Goal: Task Accomplishment & Management: Manage account settings

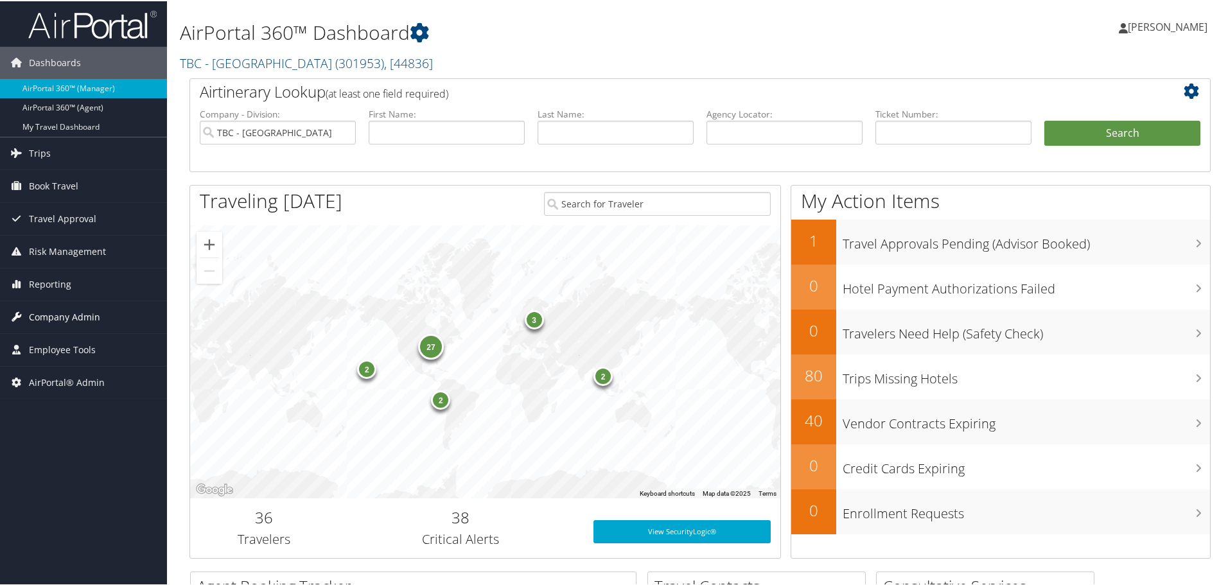
click at [69, 313] on span "Company Admin" at bounding box center [64, 316] width 71 height 32
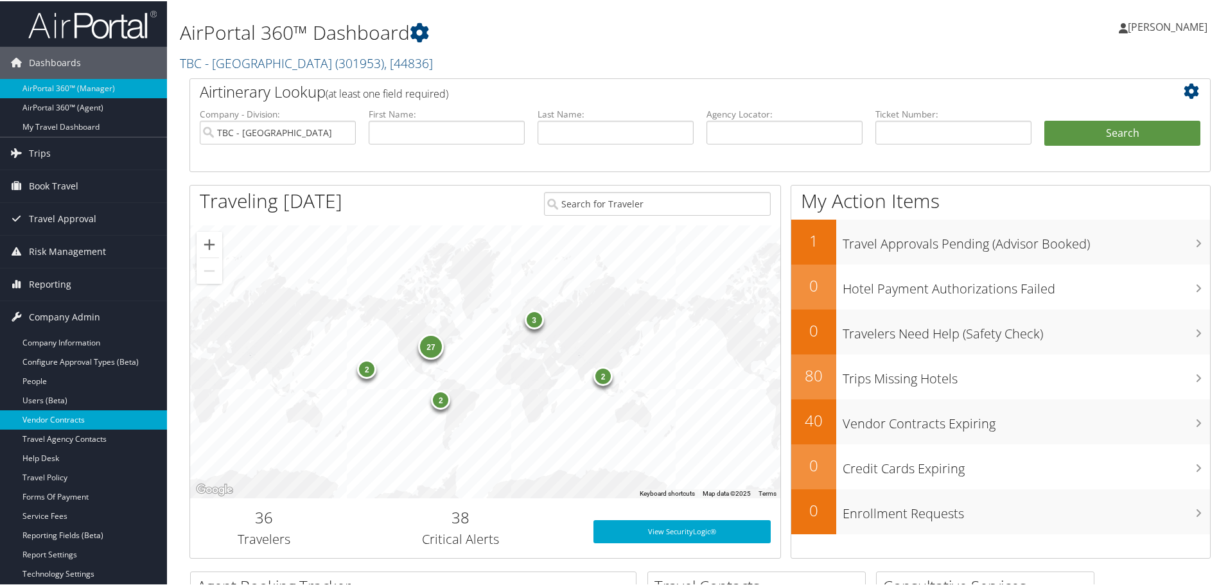
click at [49, 414] on link "Vendor Contracts" at bounding box center [83, 418] width 167 height 19
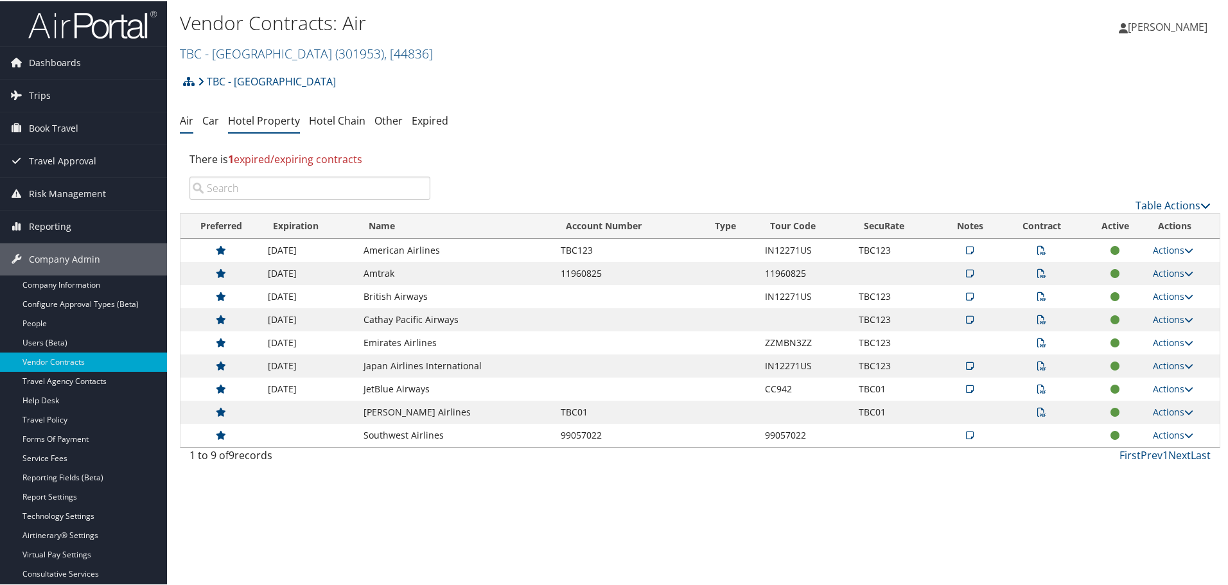
click at [256, 116] on link "Hotel Property" at bounding box center [264, 119] width 72 height 14
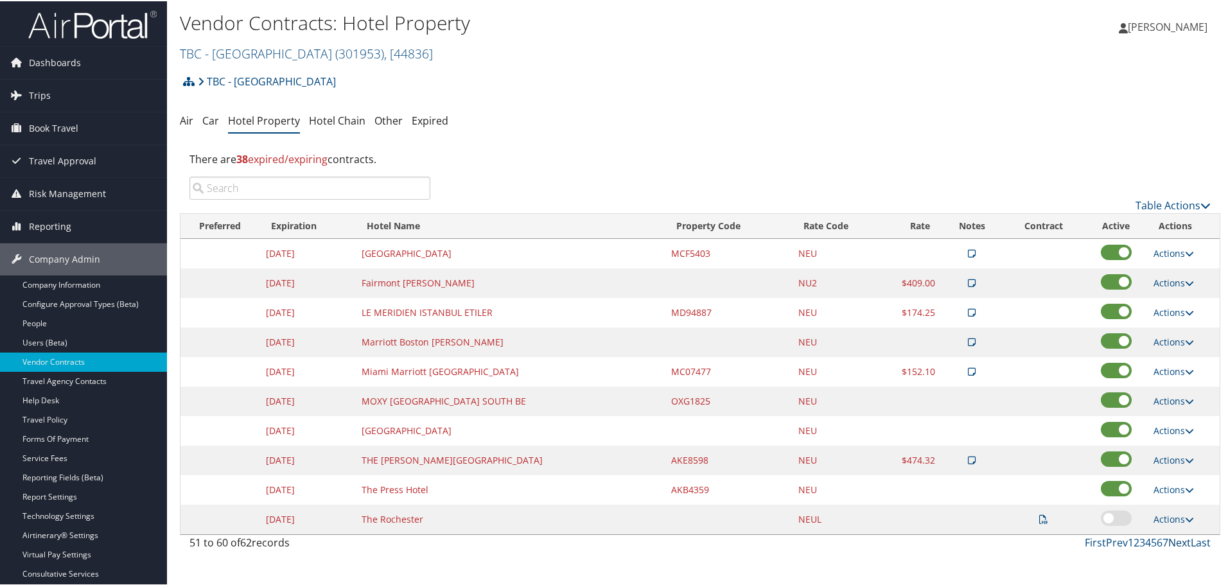
click at [1173, 540] on link "Next" at bounding box center [1179, 541] width 22 height 14
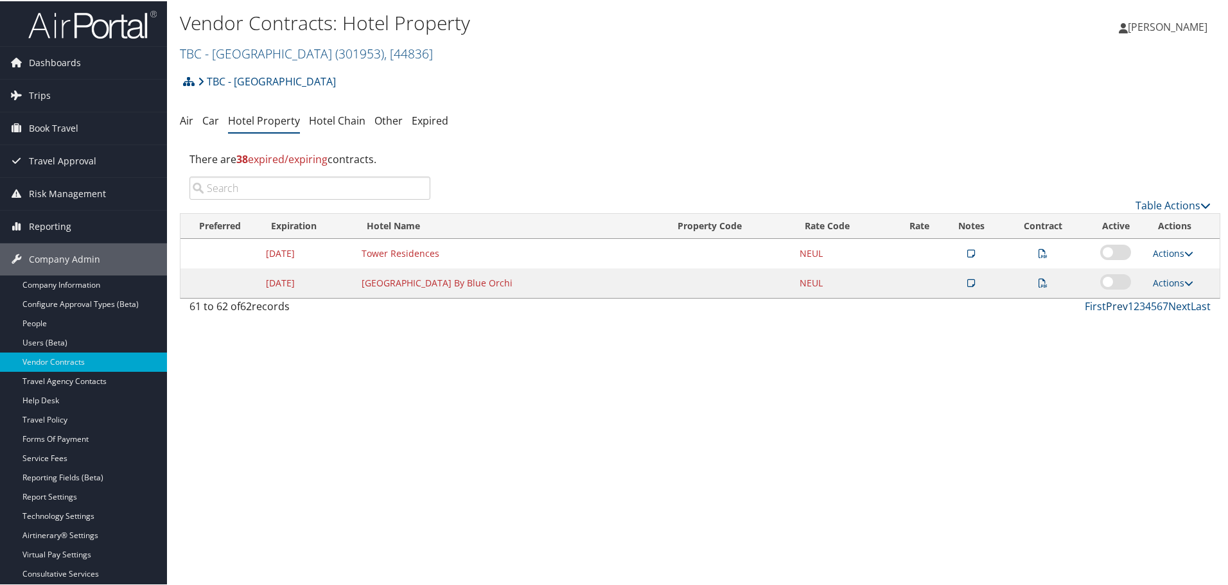
click at [1111, 308] on link "Prev" at bounding box center [1117, 305] width 22 height 14
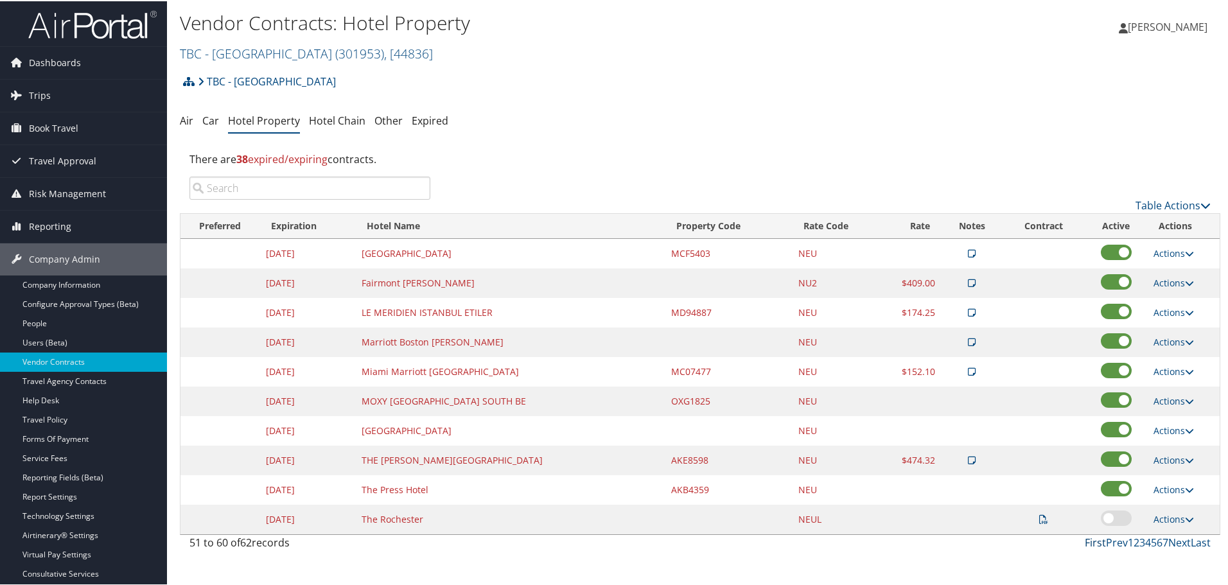
click at [1091, 541] on link "First" at bounding box center [1095, 541] width 21 height 14
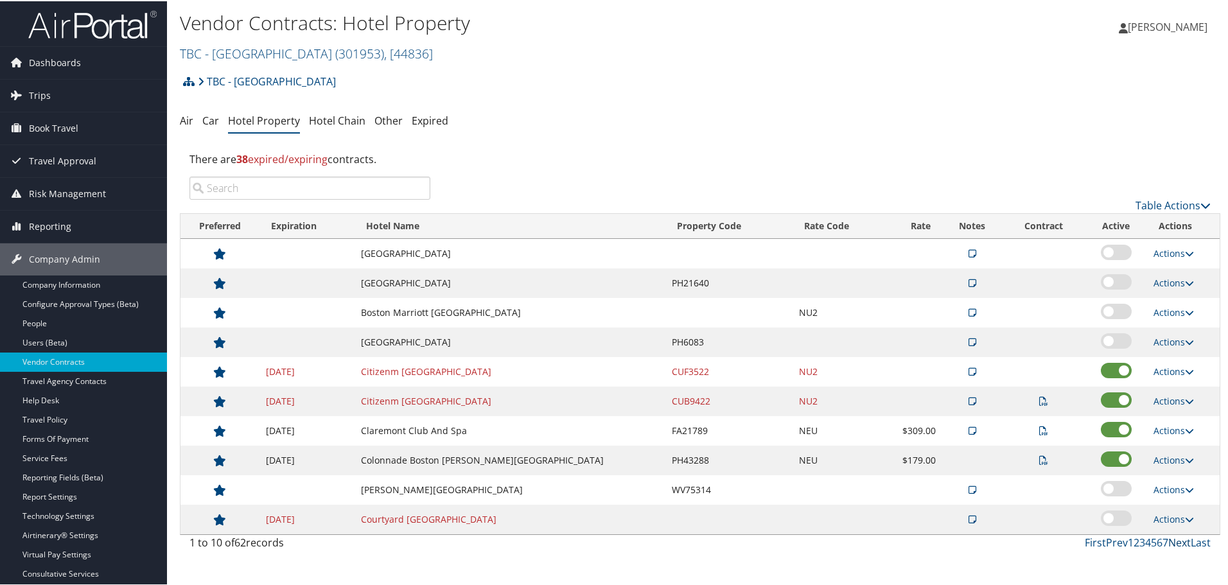
click at [1173, 539] on link "Next" at bounding box center [1179, 541] width 22 height 14
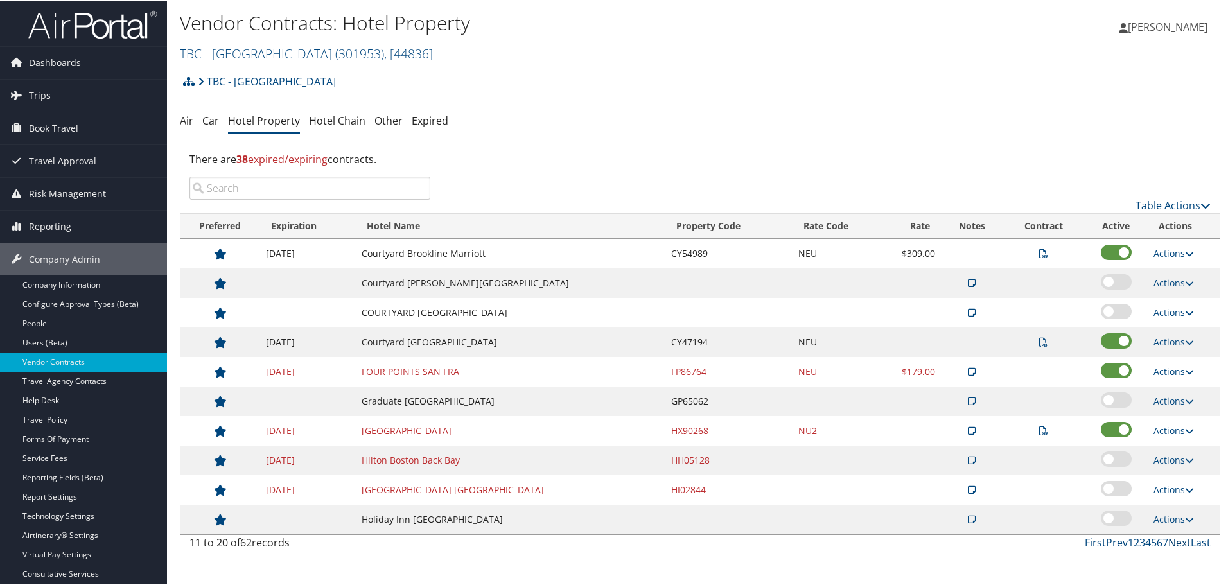
click at [1173, 539] on link "Next" at bounding box center [1179, 541] width 22 height 14
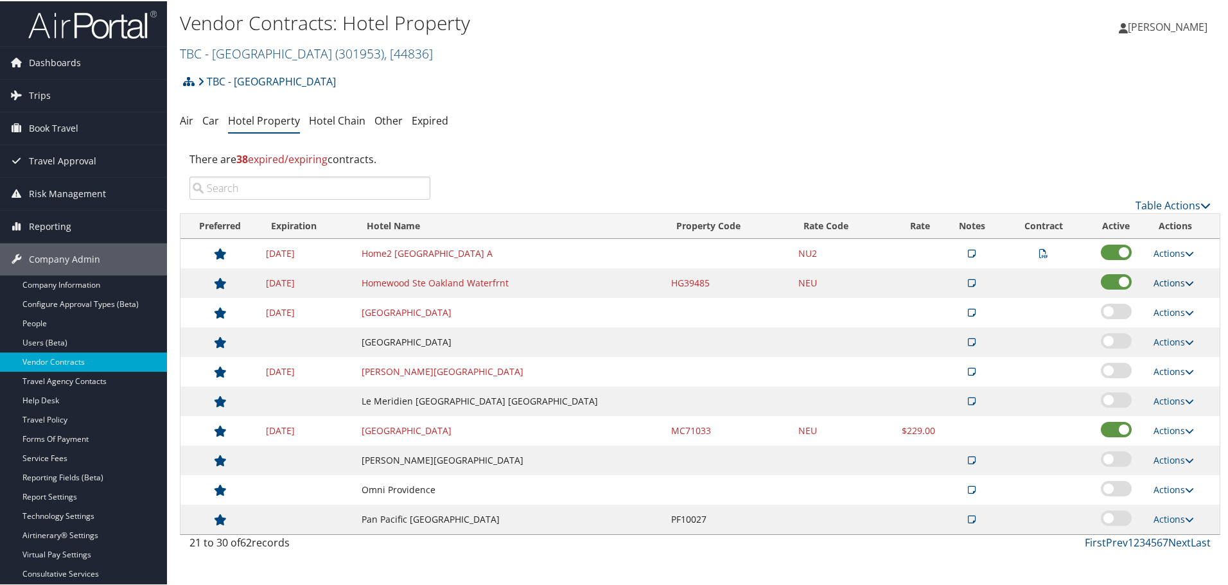
click at [1171, 279] on link "Actions" at bounding box center [1174, 282] width 40 height 12
click at [1181, 338] on link "Delete" at bounding box center [1183, 344] width 69 height 22
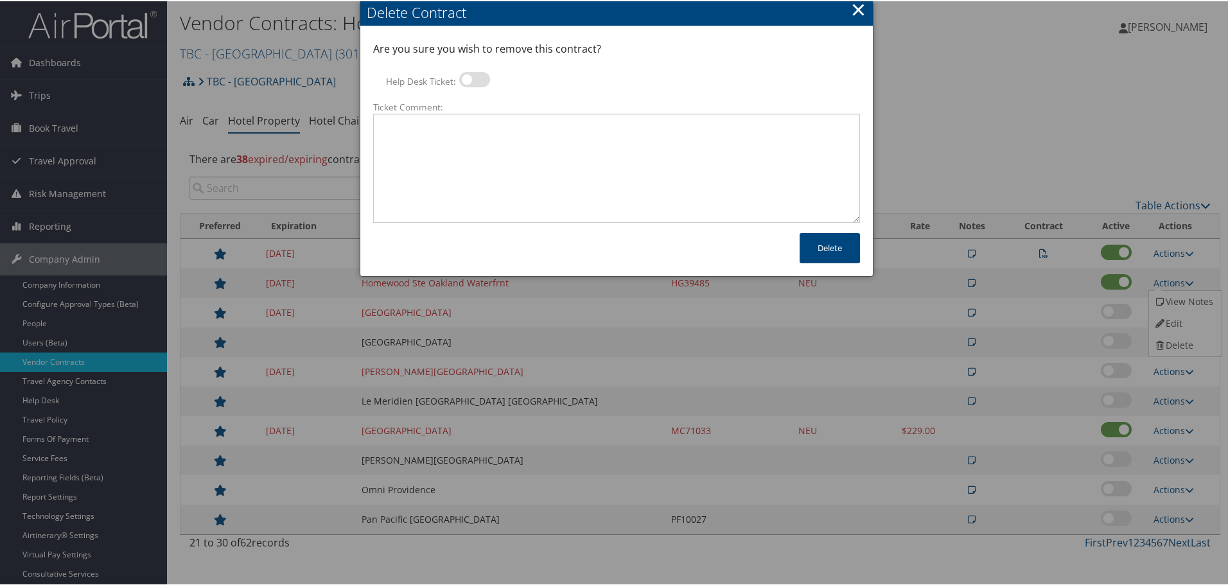
drag, startPoint x: 475, startPoint y: 76, endPoint x: 479, endPoint y: 85, distance: 9.5
click at [475, 76] on label at bounding box center [474, 78] width 31 height 15
click at [474, 76] on input "Help Desk Ticket:" at bounding box center [470, 80] width 8 height 8
checkbox input "true"
click at [508, 143] on textarea "Ticket Comment:" at bounding box center [616, 166] width 487 height 109
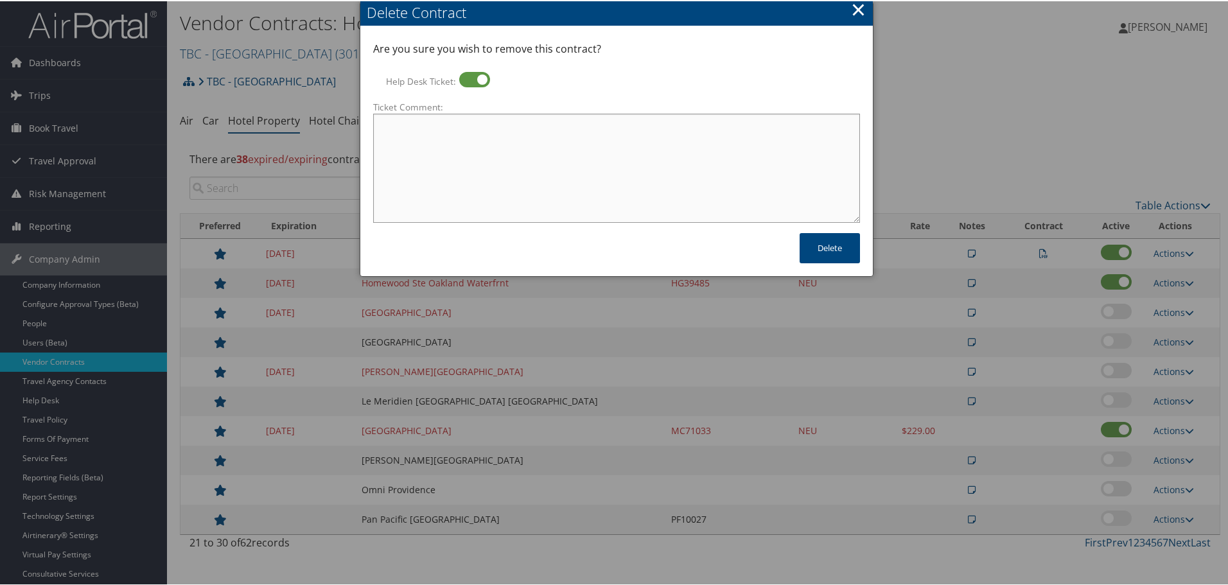
paste textarea "Rates no longer active; remove from profile and preferred status."
type textarea "Rates no longer active; remove from profile and preferred status."
click at [829, 247] on button "Delete" at bounding box center [830, 247] width 60 height 30
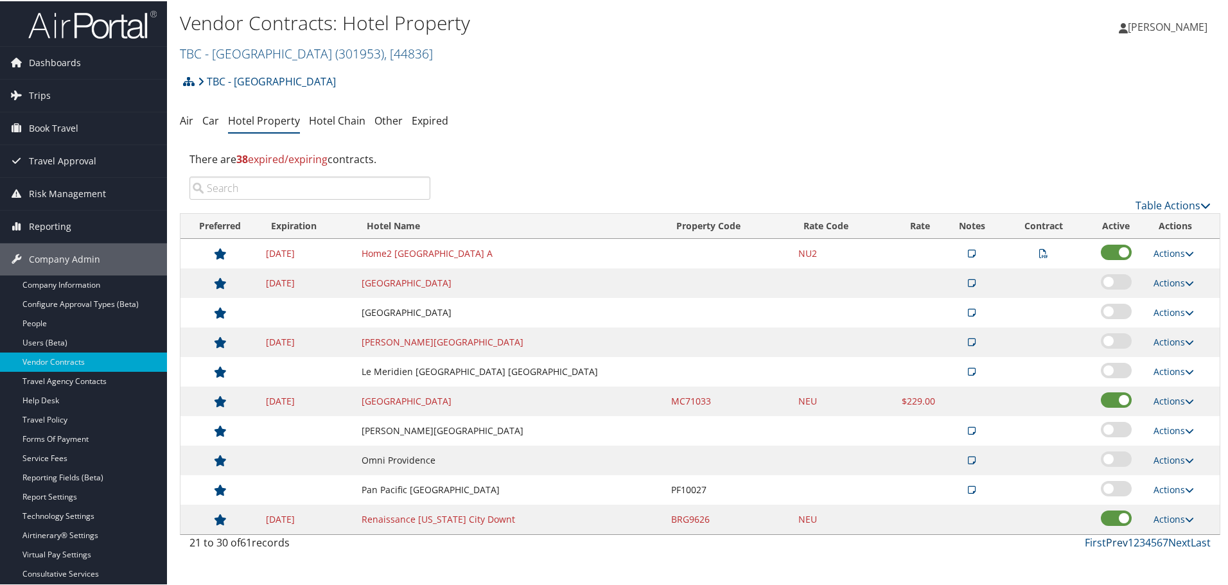
click at [1118, 542] on link "Prev" at bounding box center [1117, 541] width 22 height 14
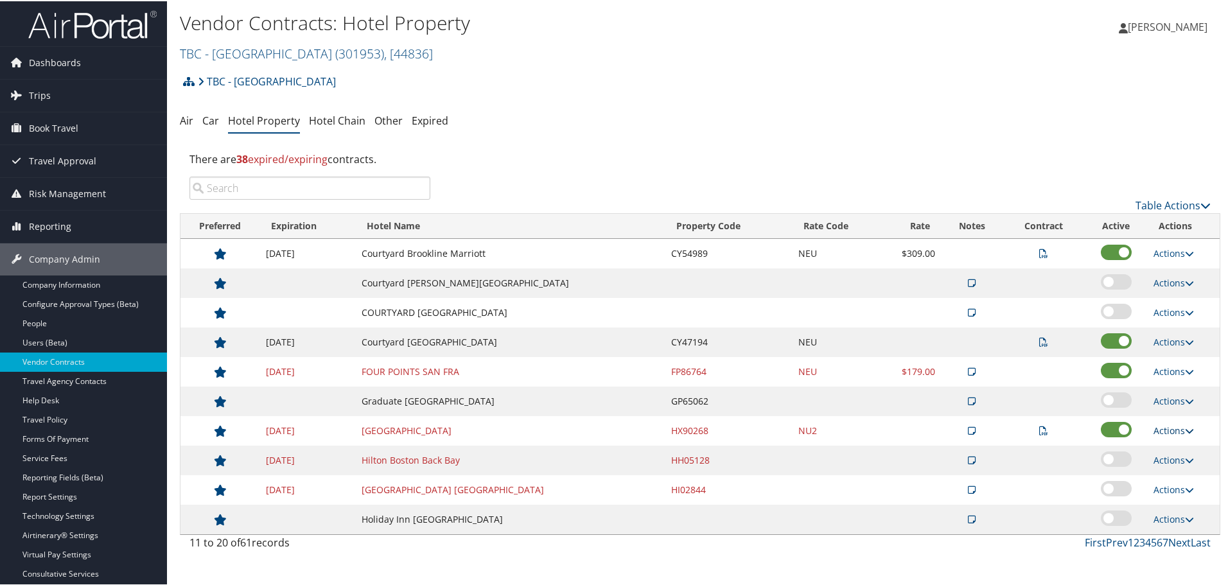
click at [1175, 428] on link "Actions" at bounding box center [1174, 429] width 40 height 12
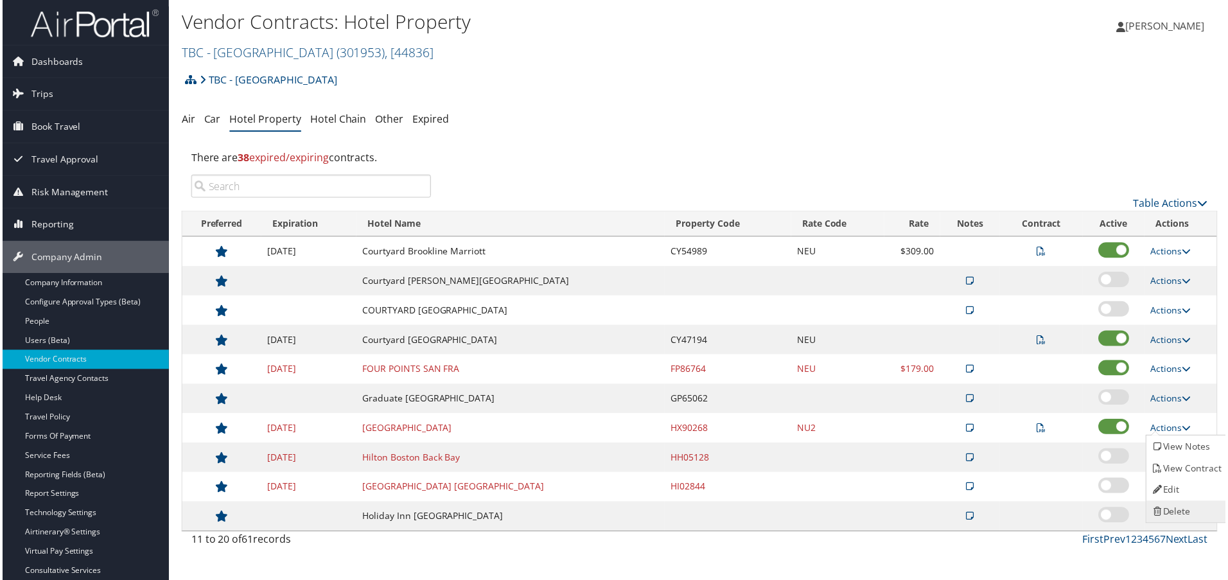
click at [1182, 513] on link "Delete" at bounding box center [1189, 514] width 81 height 22
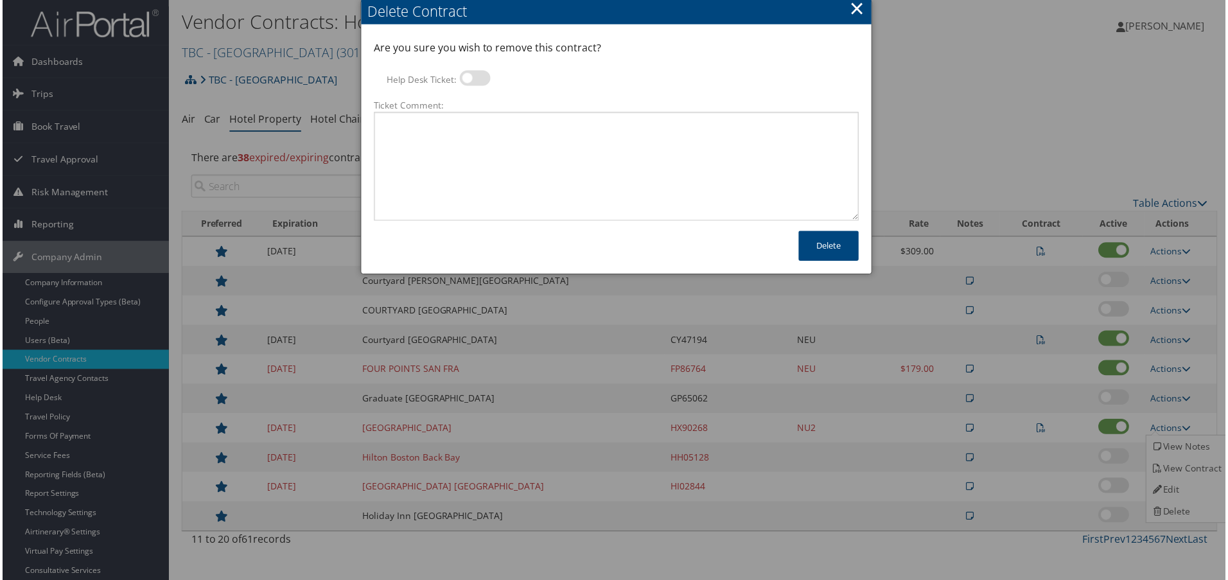
click at [462, 76] on label at bounding box center [474, 78] width 31 height 15
click at [466, 76] on input "Help Desk Ticket:" at bounding box center [470, 80] width 8 height 8
checkbox input "true"
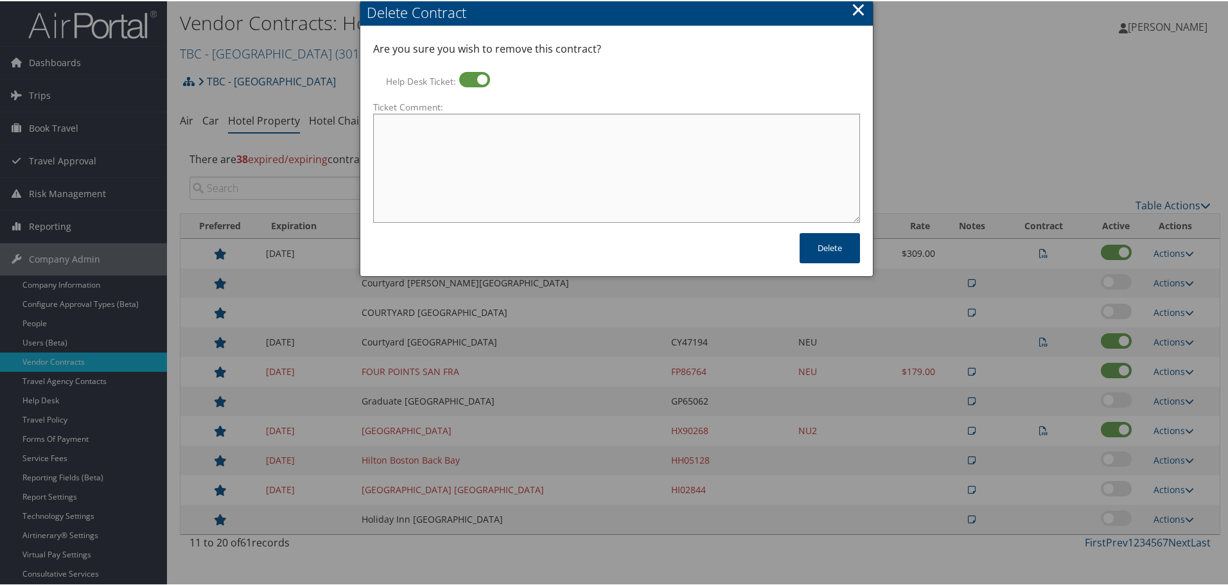
click at [495, 174] on textarea "Ticket Comment:" at bounding box center [616, 166] width 487 height 109
paste textarea "Rates no longer active; remove from profile and preferred status."
type textarea "Rates no longer active; remove from profile and preferred status."
click at [827, 248] on button "Delete" at bounding box center [830, 247] width 60 height 30
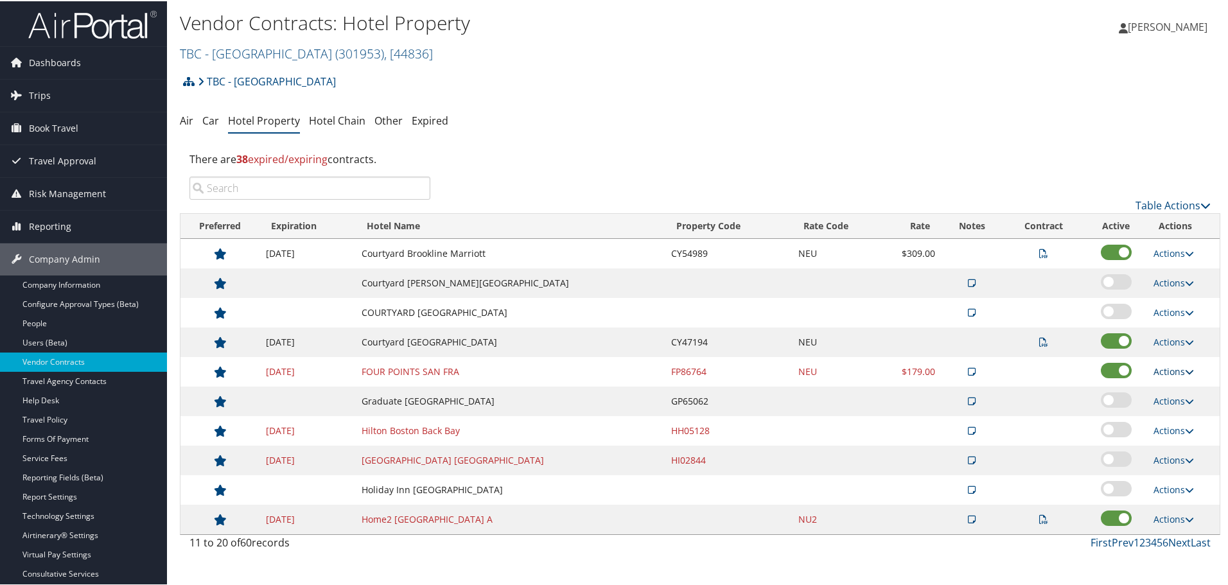
click at [1176, 366] on link "Actions" at bounding box center [1174, 370] width 40 height 12
click at [1184, 432] on link "Delete" at bounding box center [1183, 433] width 69 height 22
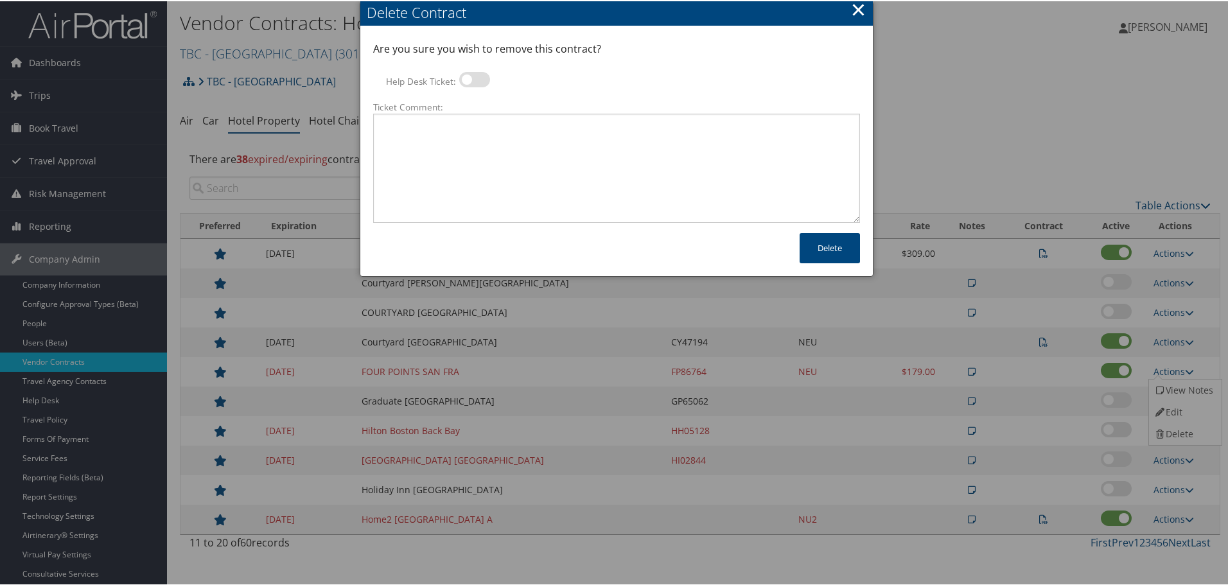
click at [477, 84] on label at bounding box center [474, 78] width 31 height 15
click at [474, 84] on input "Help Desk Ticket:" at bounding box center [470, 80] width 8 height 8
checkbox input "true"
click at [478, 134] on textarea "Ticket Comment:" at bounding box center [616, 166] width 487 height 109
paste textarea "Rates no longer active; remove from profile and preferred status."
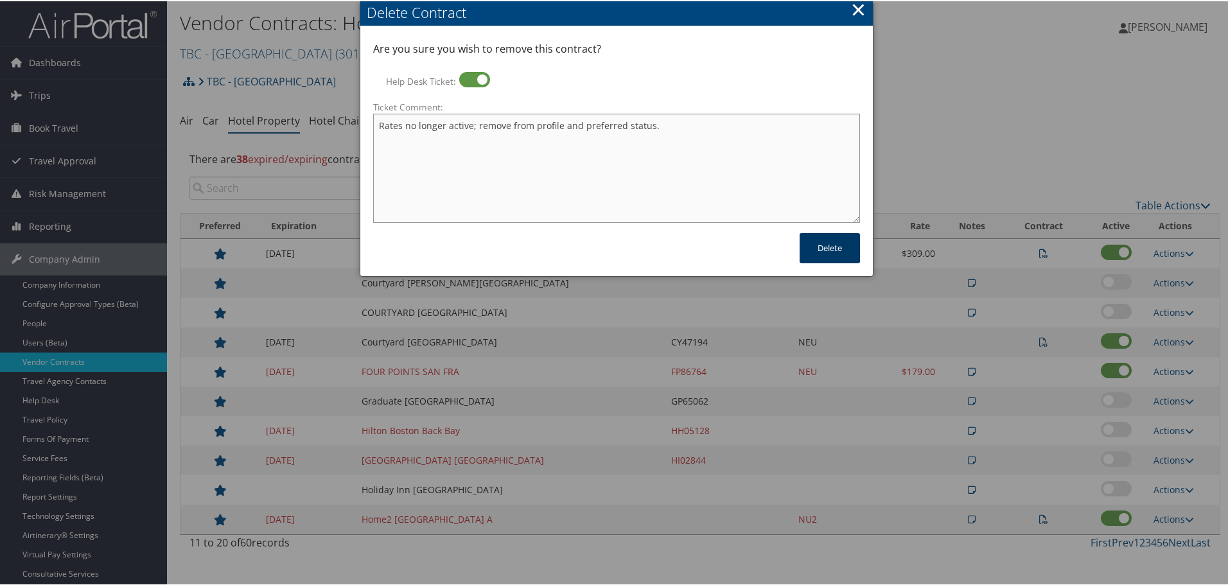
type textarea "Rates no longer active; remove from profile and preferred status."
click at [819, 252] on button "Delete" at bounding box center [830, 247] width 60 height 30
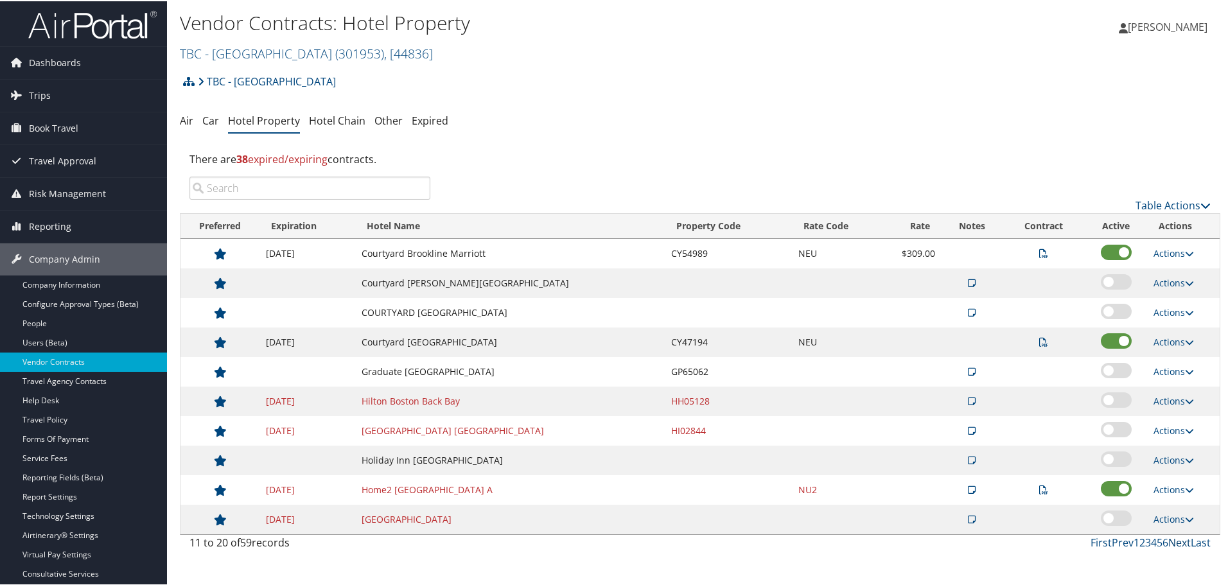
click at [1174, 539] on link "Next" at bounding box center [1179, 541] width 22 height 14
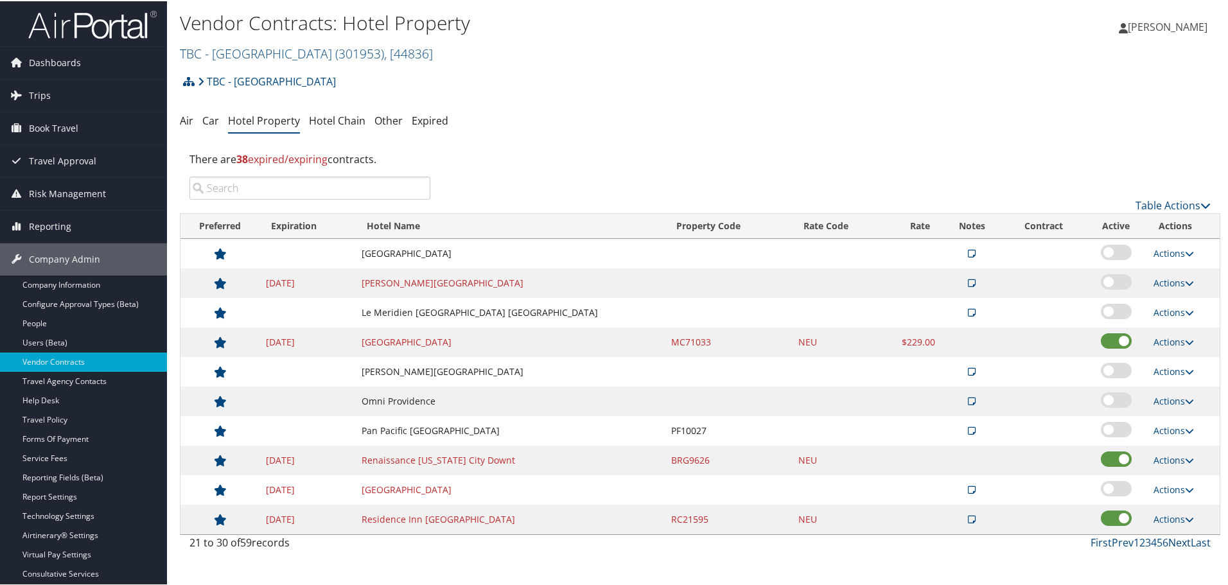
click at [1174, 539] on link "Next" at bounding box center [1179, 541] width 22 height 14
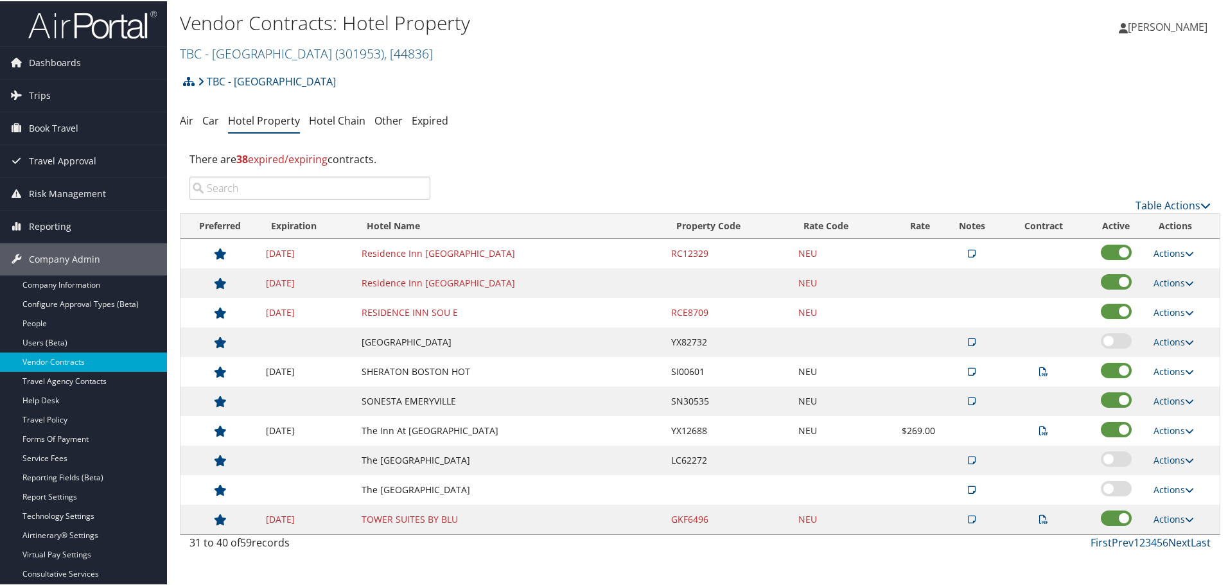
click at [1174, 539] on link "Next" at bounding box center [1179, 541] width 22 height 14
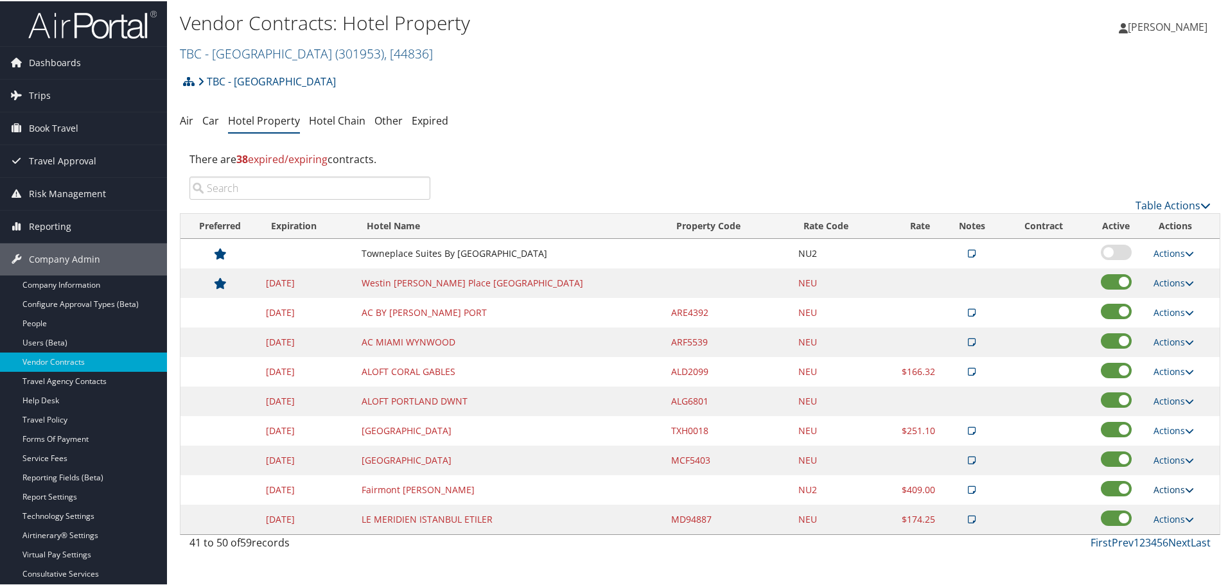
click at [1173, 486] on link "Actions" at bounding box center [1174, 488] width 40 height 12
click at [1172, 548] on link "Delete" at bounding box center [1183, 551] width 69 height 22
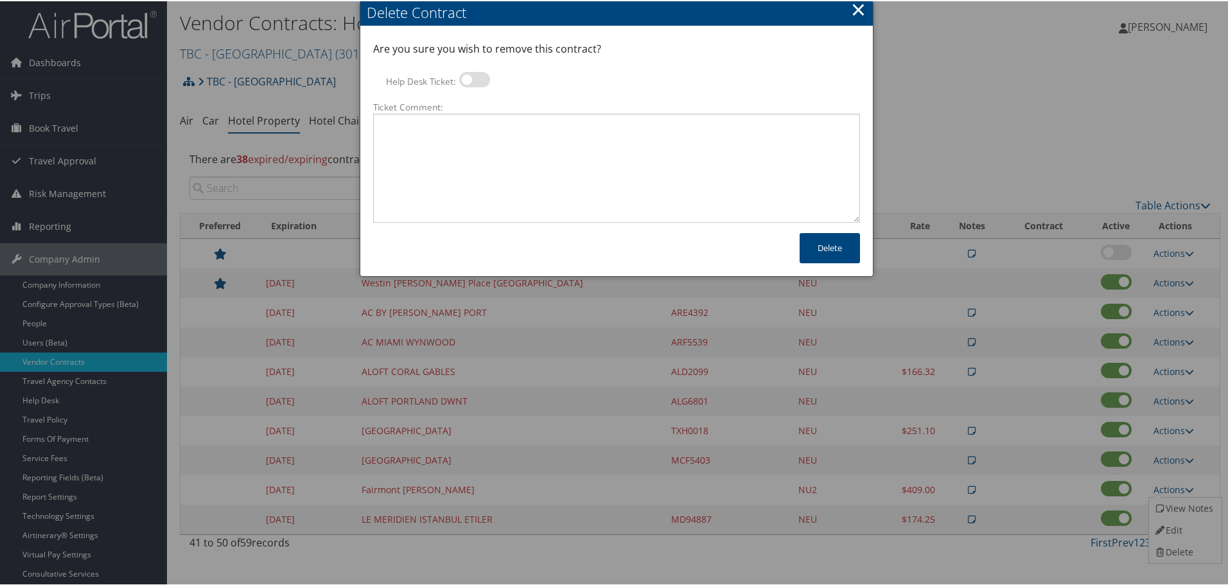
click at [473, 76] on label at bounding box center [474, 78] width 31 height 15
click at [473, 76] on input "Help Desk Ticket:" at bounding box center [470, 80] width 8 height 8
checkbox input "true"
click at [489, 147] on textarea "Ticket Comment:" at bounding box center [616, 166] width 487 height 109
paste textarea "Rates no longer active; remove from profile and preferred status."
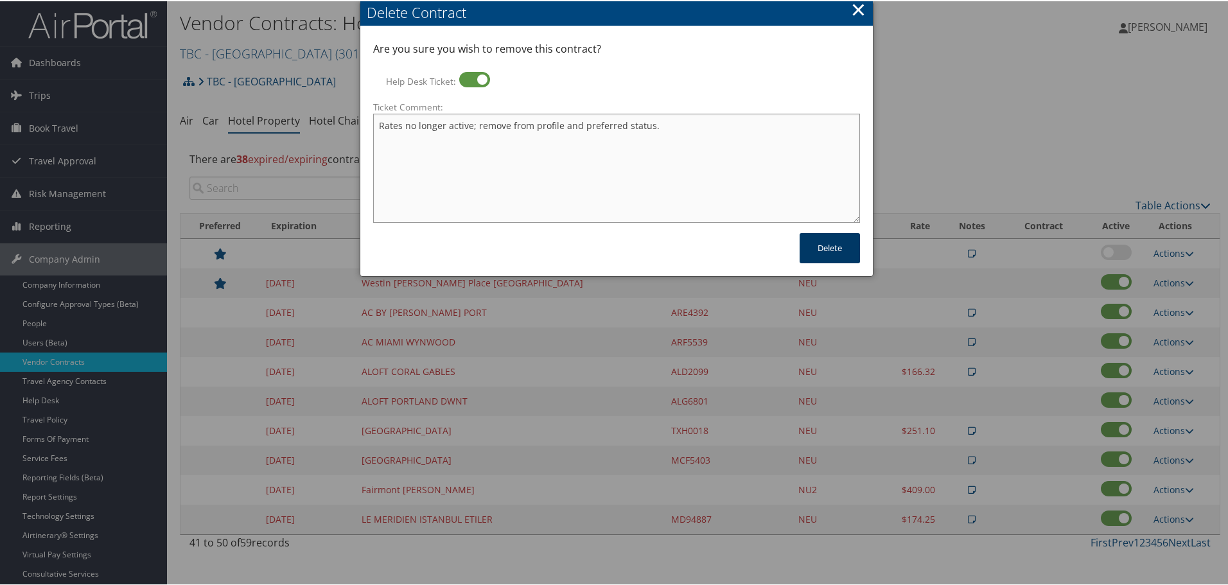
type textarea "Rates no longer active; remove from profile and preferred status."
click at [816, 252] on button "Delete" at bounding box center [830, 247] width 60 height 30
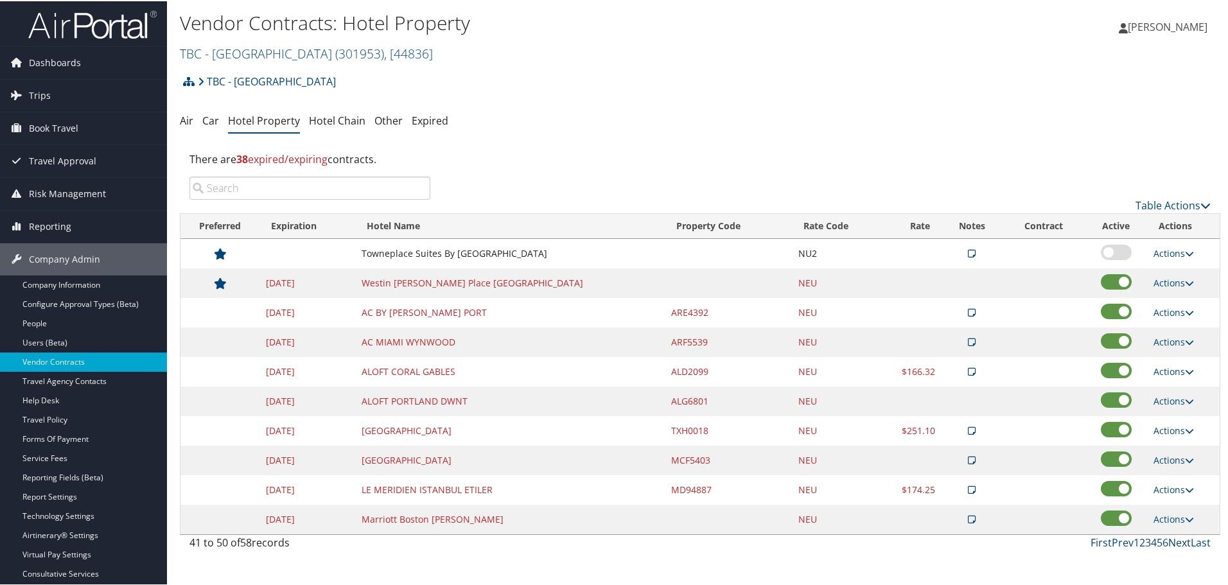
click at [1169, 540] on link "Next" at bounding box center [1179, 541] width 22 height 14
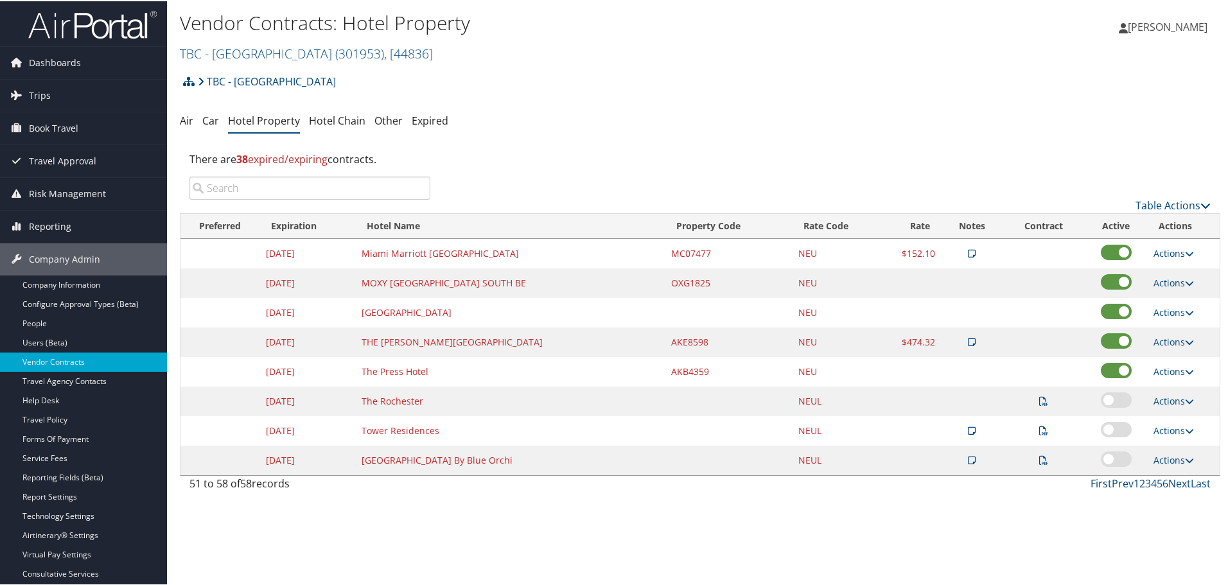
click at [1093, 482] on link "First" at bounding box center [1101, 482] width 21 height 14
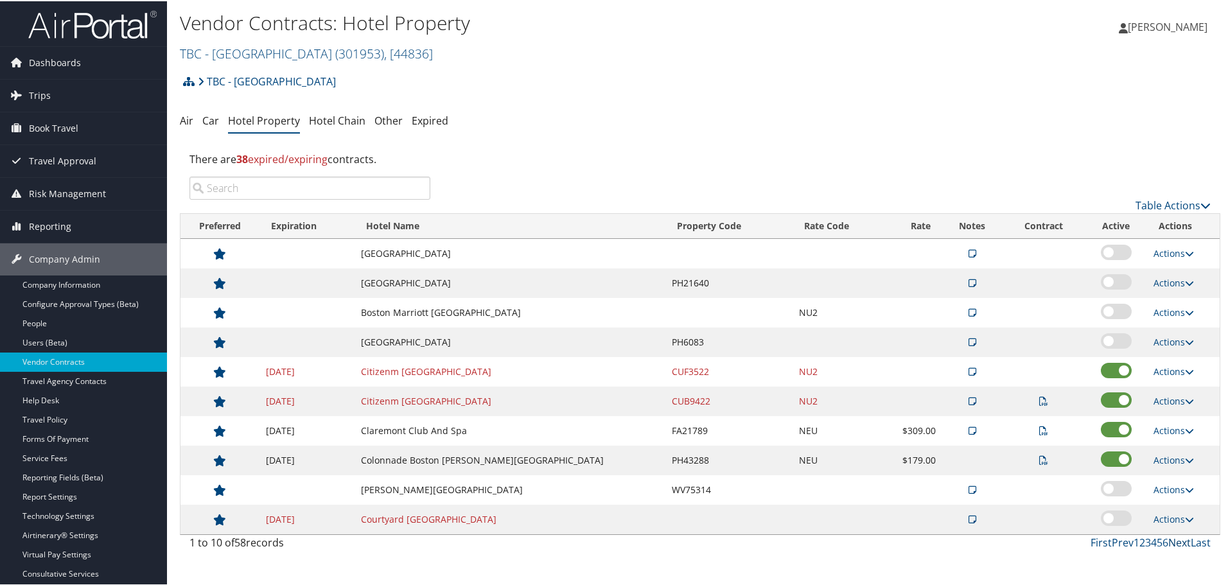
click at [1181, 538] on link "Next" at bounding box center [1179, 541] width 22 height 14
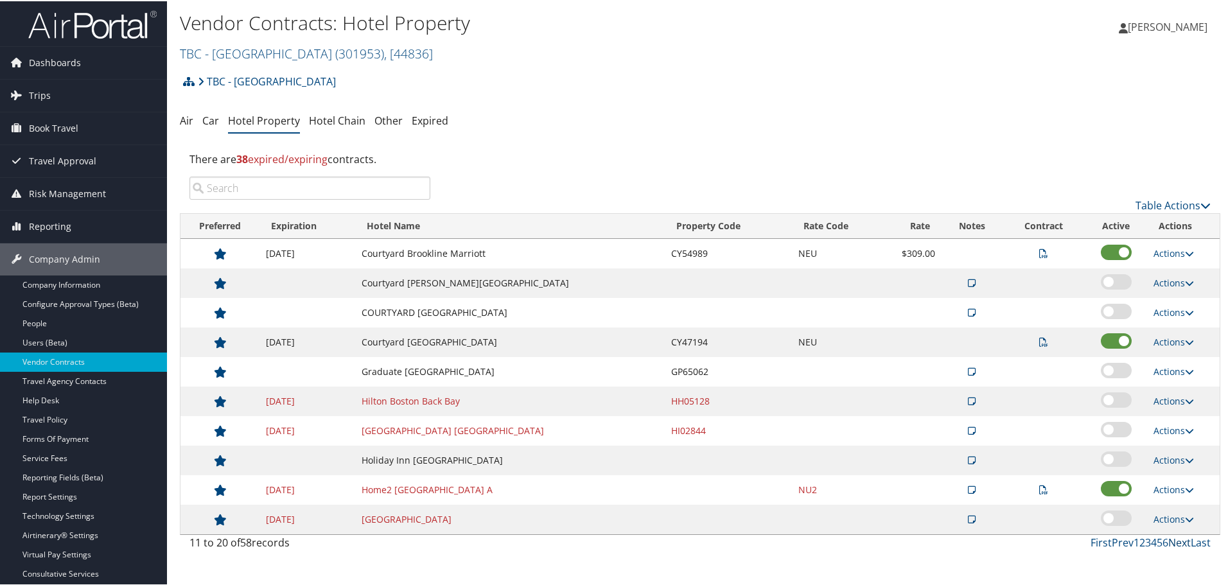
click at [1179, 541] on link "Next" at bounding box center [1179, 541] width 22 height 14
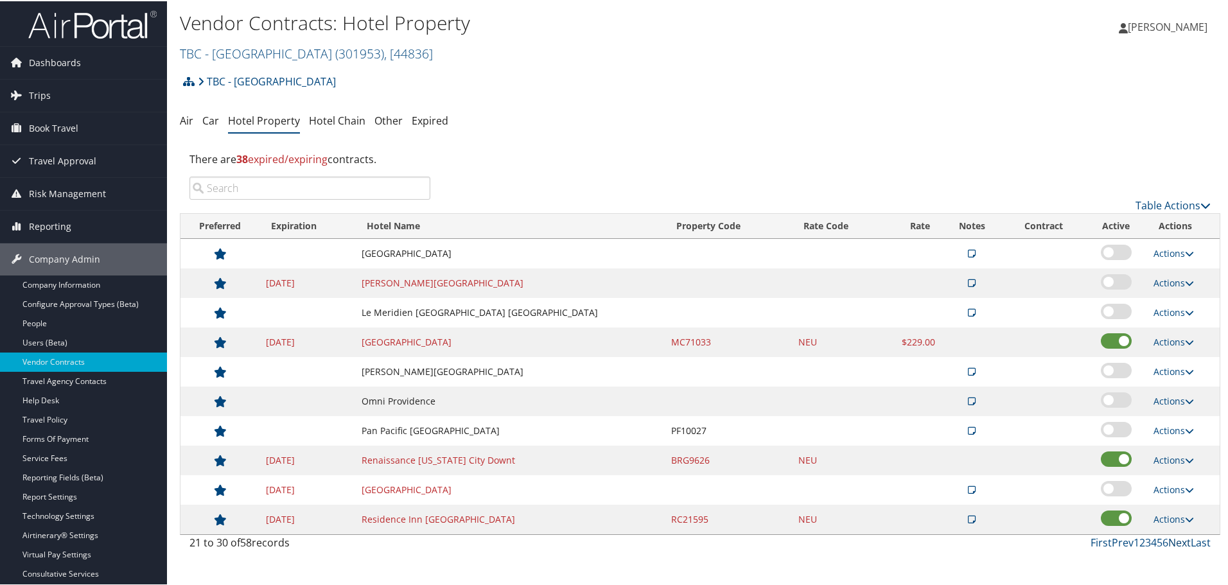
click at [1179, 541] on link "Next" at bounding box center [1179, 541] width 22 height 14
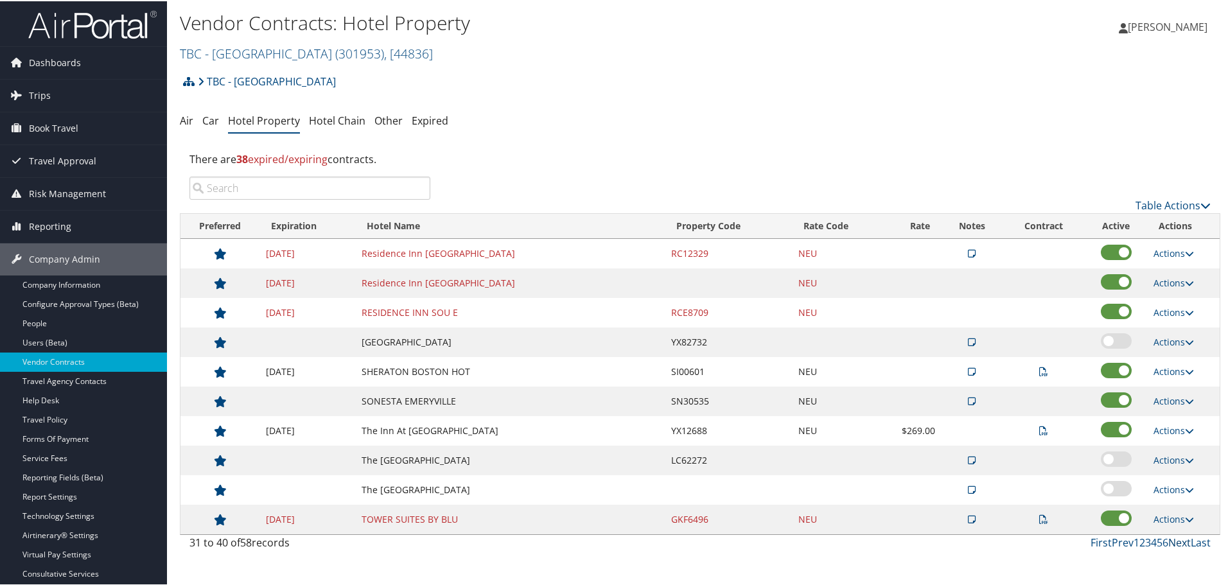
click at [1179, 541] on link "Next" at bounding box center [1179, 541] width 22 height 14
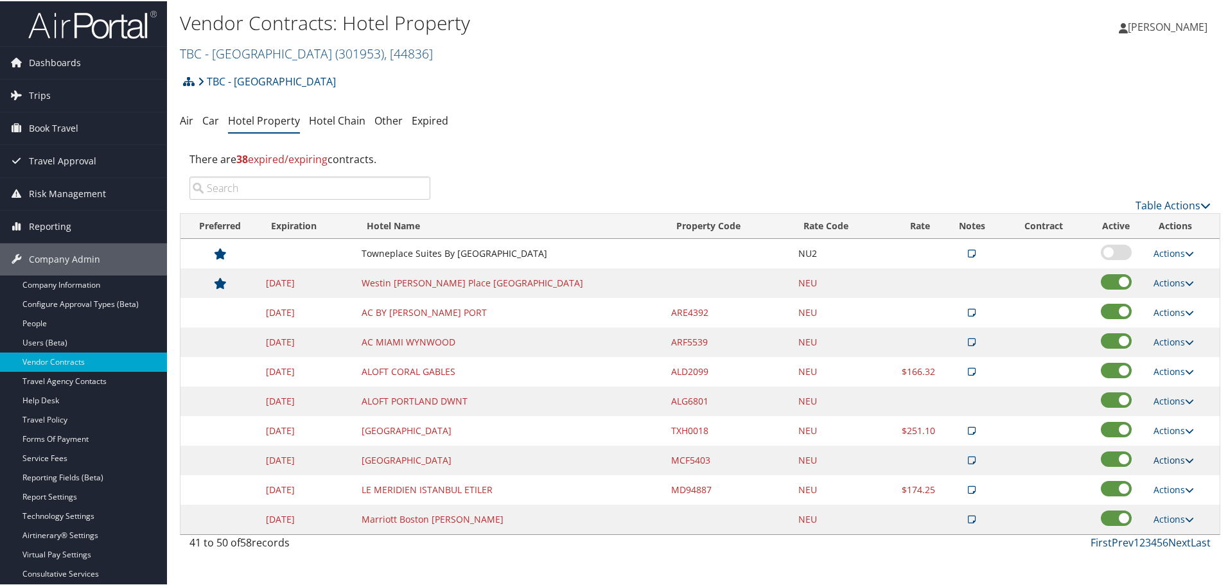
click at [1157, 453] on link "Actions" at bounding box center [1174, 459] width 40 height 12
click at [1167, 514] on link "Delete" at bounding box center [1183, 522] width 69 height 22
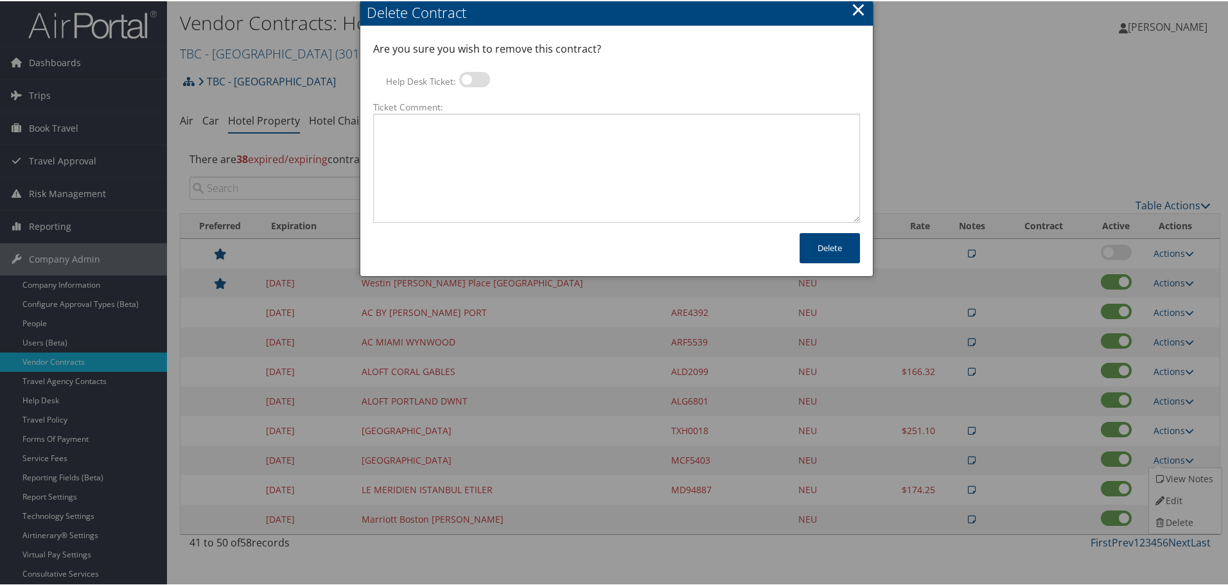
click at [470, 77] on label at bounding box center [474, 78] width 31 height 15
click at [470, 77] on input "Help Desk Ticket:" at bounding box center [470, 80] width 8 height 8
checkbox input "true"
click at [484, 134] on textarea "Ticket Comment:" at bounding box center [616, 166] width 487 height 109
paste textarea "Rates no longer active; remove from profile and preferred status."
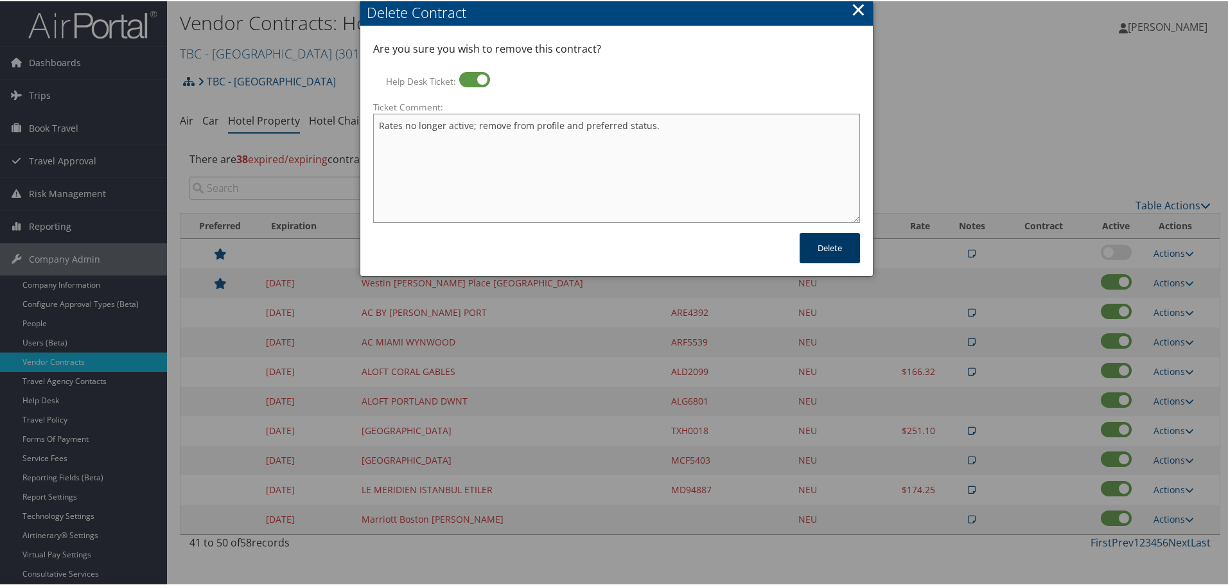
type textarea "Rates no longer active; remove from profile and preferred status."
click at [827, 250] on button "Delete" at bounding box center [830, 247] width 60 height 30
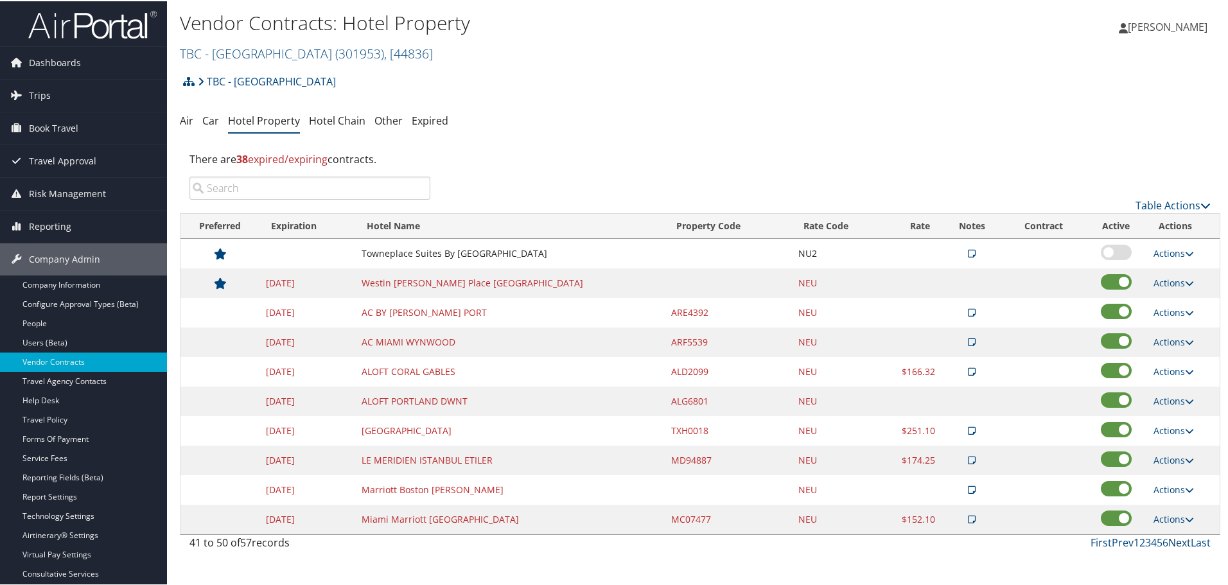
click at [1172, 543] on link "Next" at bounding box center [1179, 541] width 22 height 14
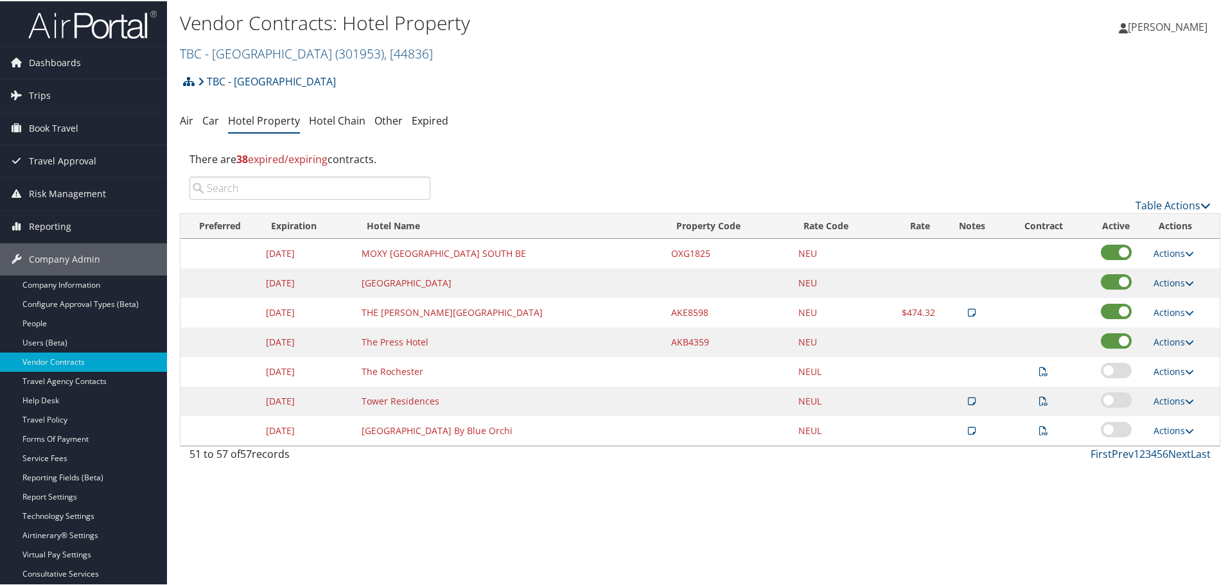
click at [1116, 450] on link "Prev" at bounding box center [1123, 453] width 22 height 14
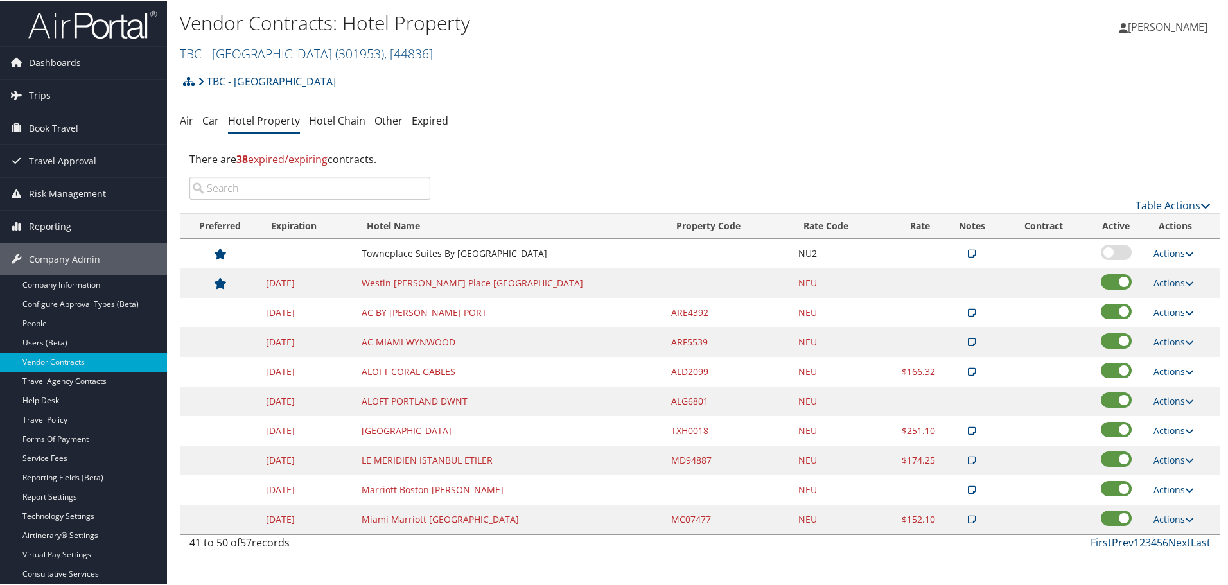
click at [1116, 543] on link "Prev" at bounding box center [1123, 541] width 22 height 14
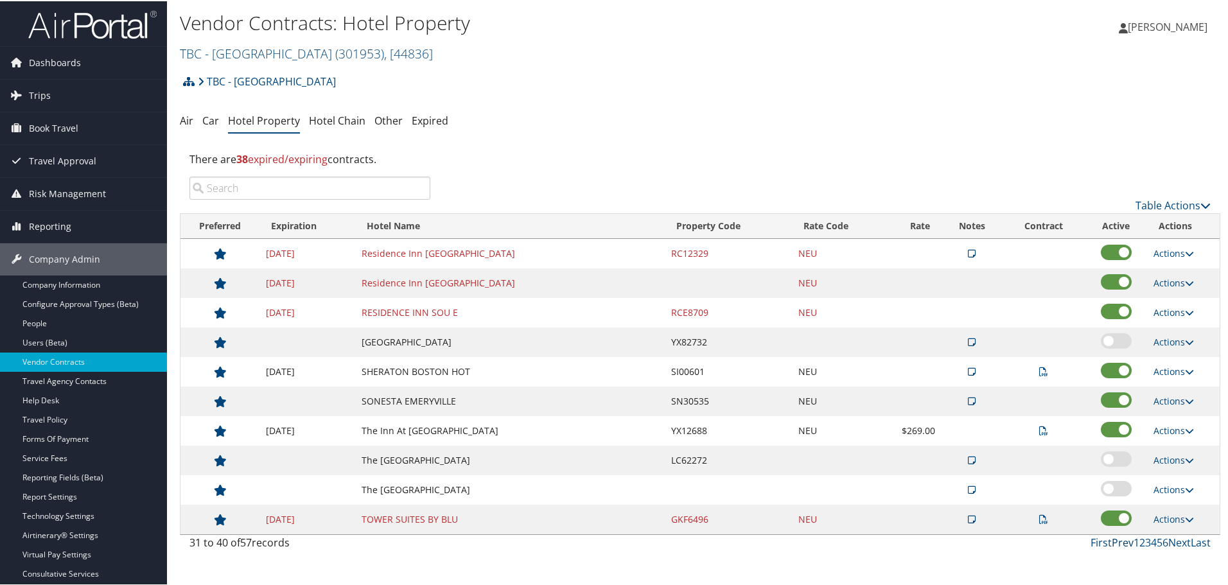
click at [1116, 543] on link "Prev" at bounding box center [1123, 541] width 22 height 14
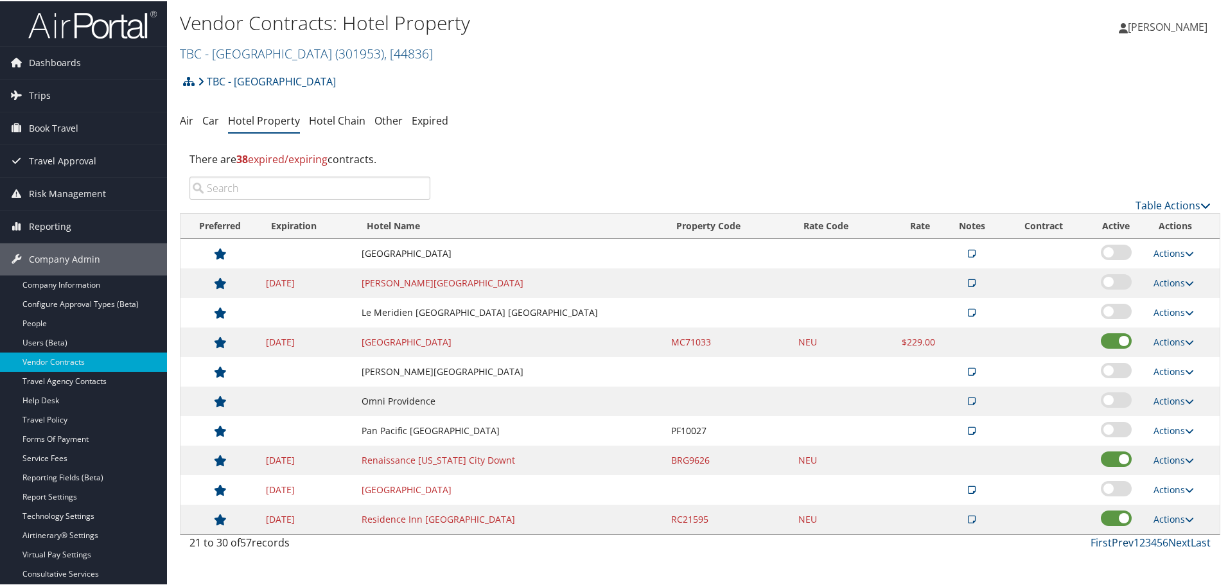
click at [1116, 543] on link "Prev" at bounding box center [1123, 541] width 22 height 14
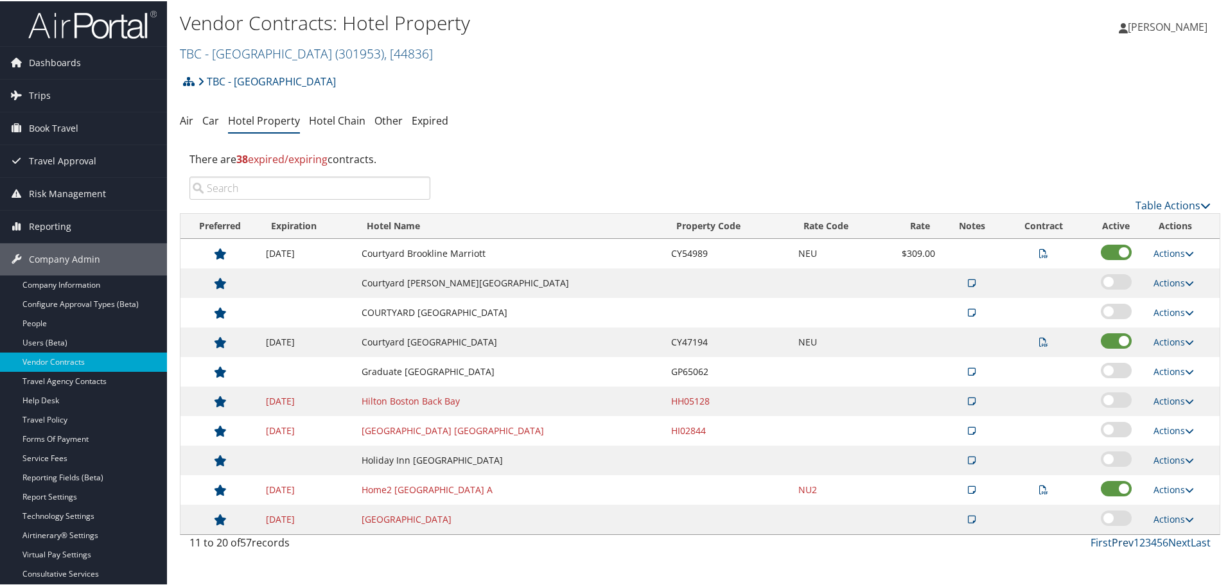
click at [1116, 543] on link "Prev" at bounding box center [1123, 541] width 22 height 14
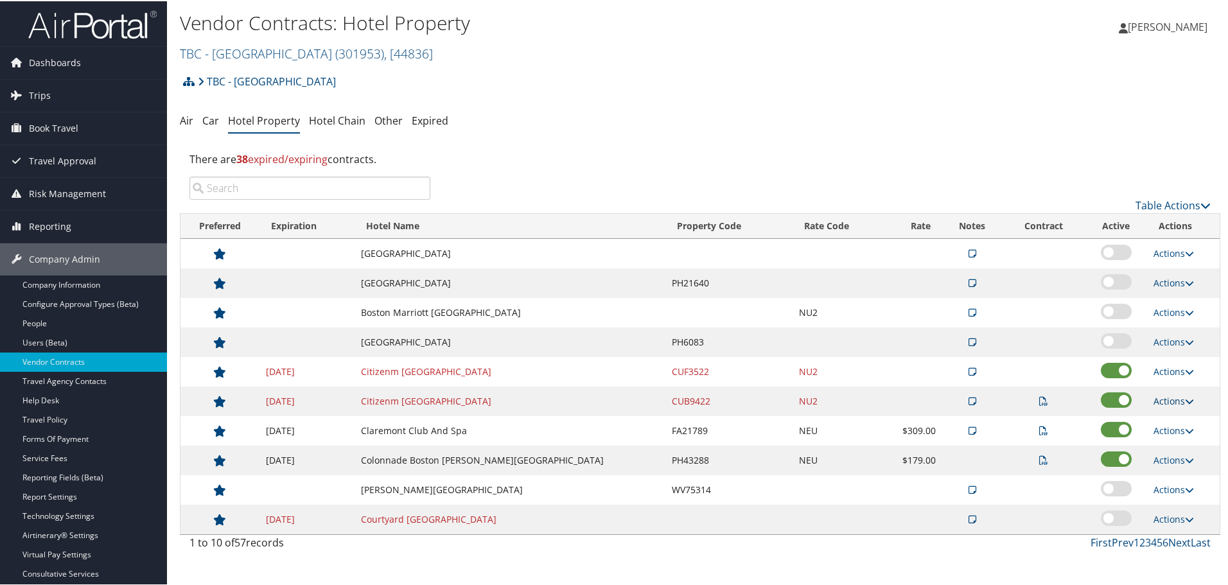
click at [1164, 395] on link "Actions" at bounding box center [1174, 400] width 40 height 12
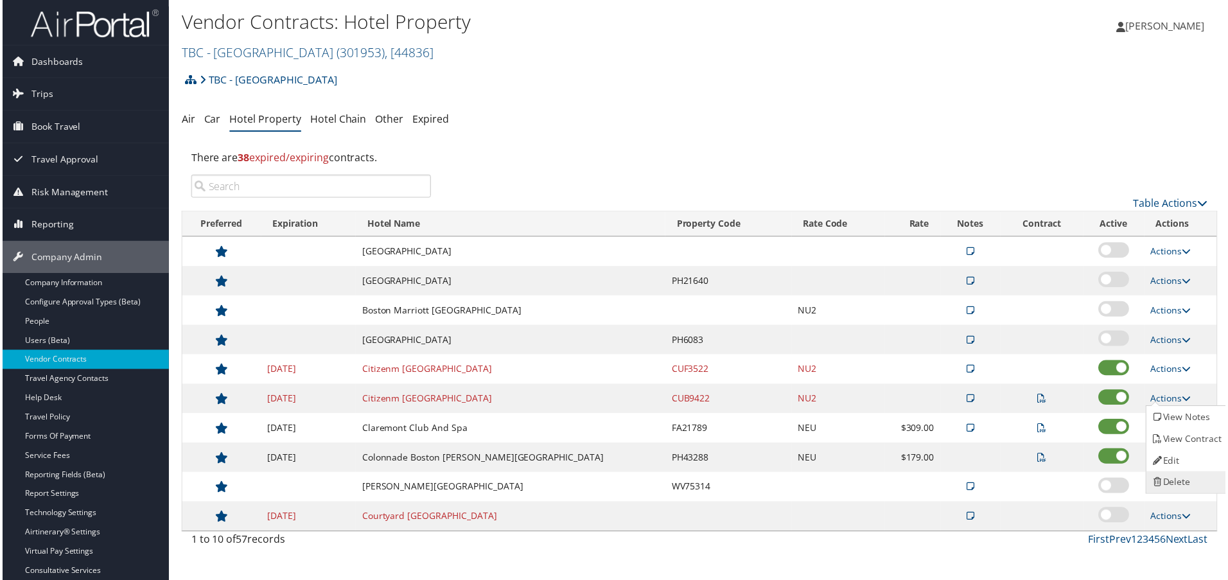
click at [1180, 479] on link "Delete" at bounding box center [1189, 484] width 81 height 22
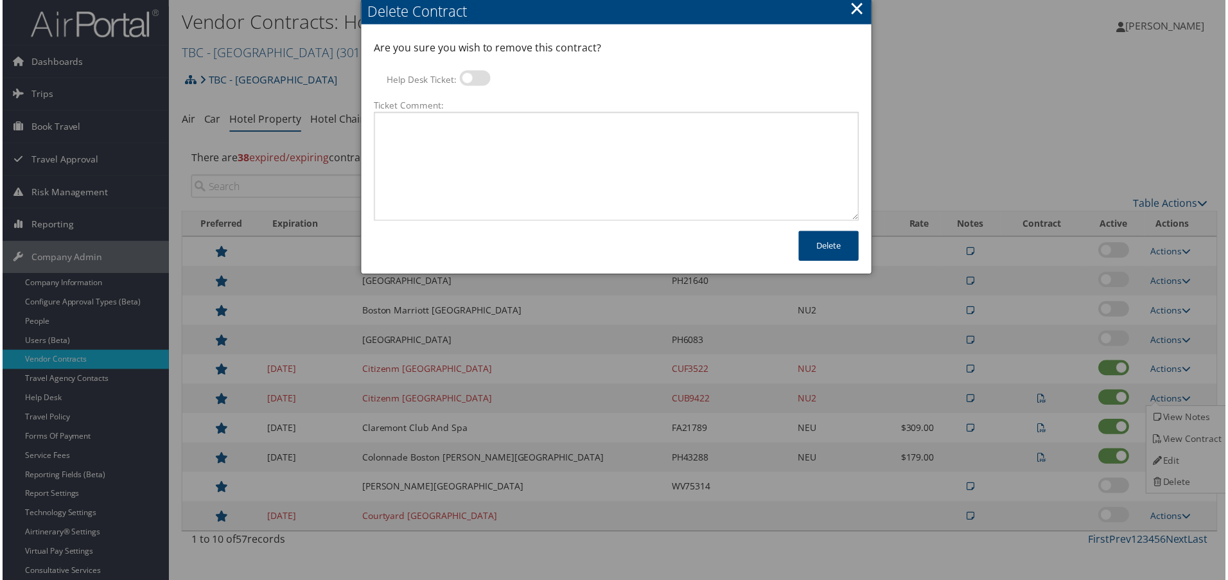
click at [478, 78] on label at bounding box center [474, 78] width 31 height 15
click at [474, 78] on input "Help Desk Ticket:" at bounding box center [470, 80] width 8 height 8
checkbox input "true"
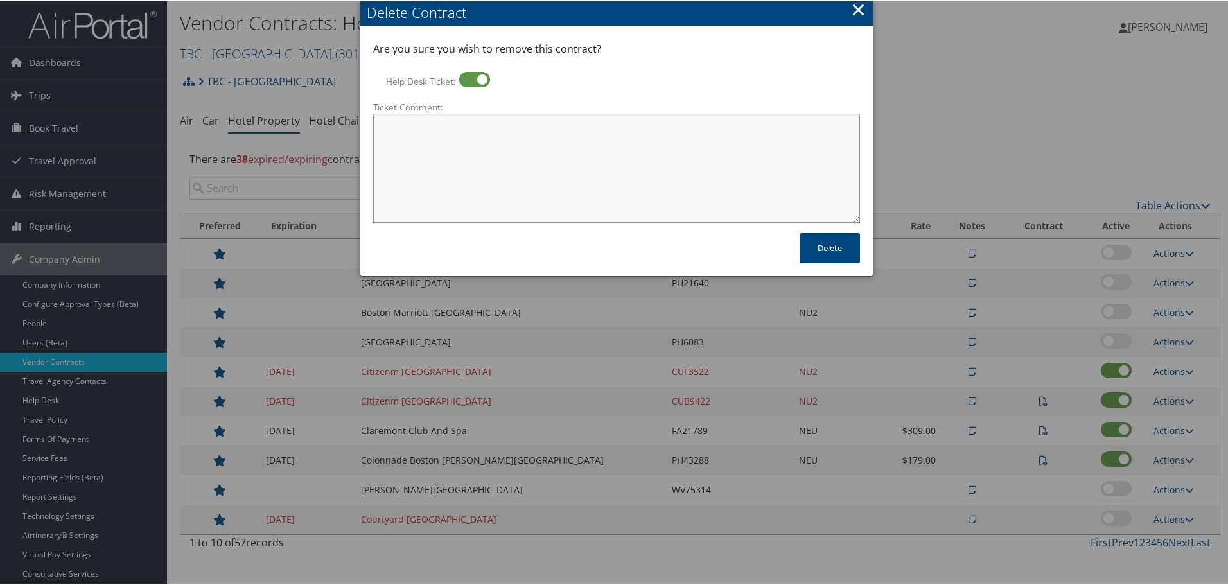
click at [498, 146] on textarea "Ticket Comment:" at bounding box center [616, 166] width 487 height 109
paste textarea "Rates no longer active; remove from profile and preferred status."
type textarea "Rates no longer active; remove from profile and preferred status."
click at [821, 243] on button "Delete" at bounding box center [830, 247] width 60 height 30
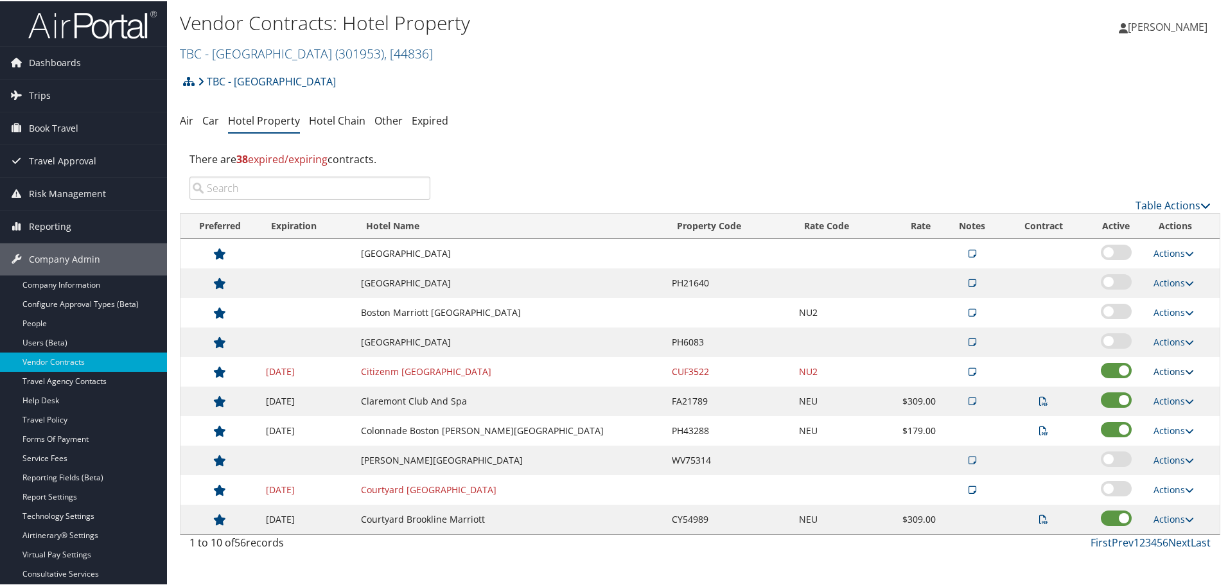
click at [1162, 371] on link "Actions" at bounding box center [1174, 370] width 40 height 12
click at [1187, 435] on link "Delete" at bounding box center [1183, 433] width 69 height 22
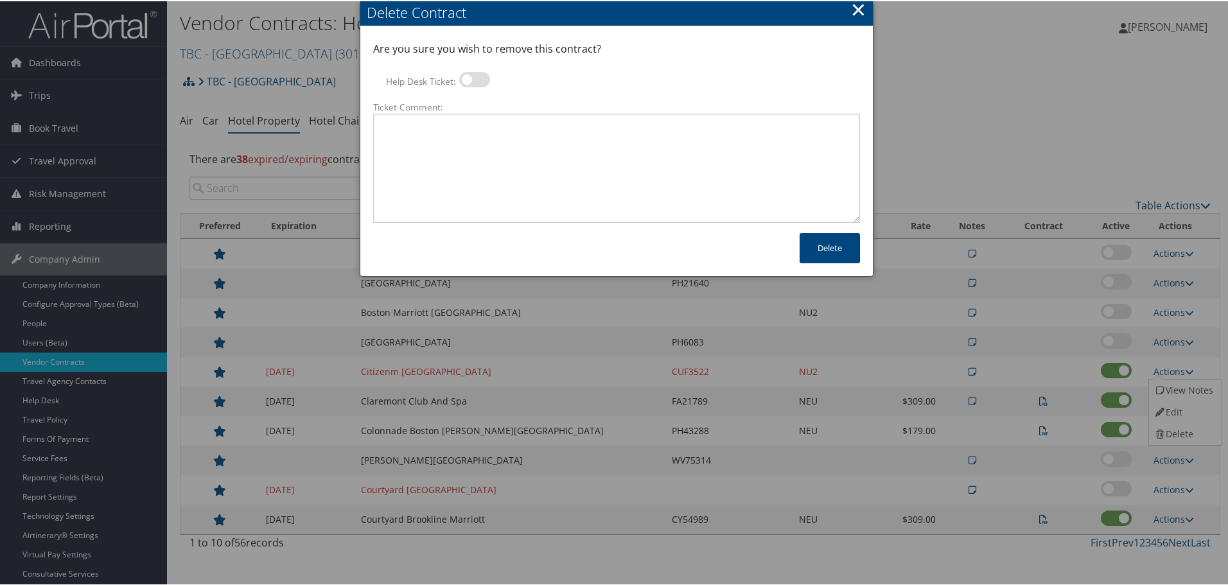
drag, startPoint x: 479, startPoint y: 79, endPoint x: 487, endPoint y: 101, distance: 23.8
click at [479, 79] on label at bounding box center [474, 78] width 31 height 15
click at [474, 79] on input "Help Desk Ticket:" at bounding box center [470, 80] width 8 height 8
checkbox input "true"
click at [502, 150] on textarea "Ticket Comment:" at bounding box center [616, 166] width 487 height 109
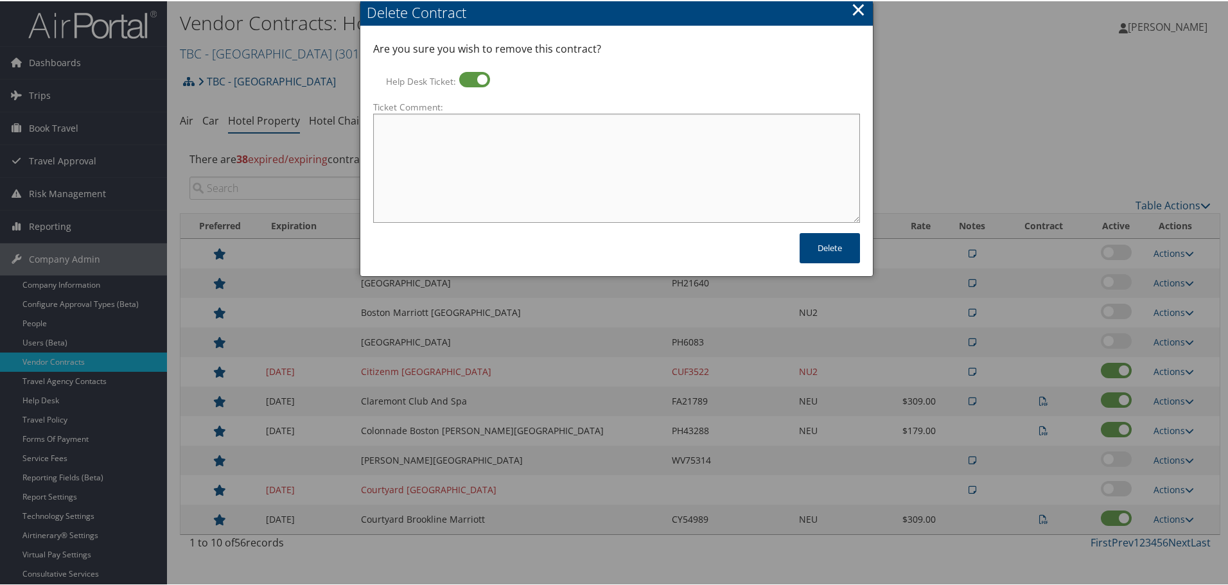
paste textarea "Rates no longer active; remove from profile and preferred status."
type textarea "Rates no longer active; remove from profile and preferred status."
click at [830, 247] on button "Delete" at bounding box center [830, 247] width 60 height 30
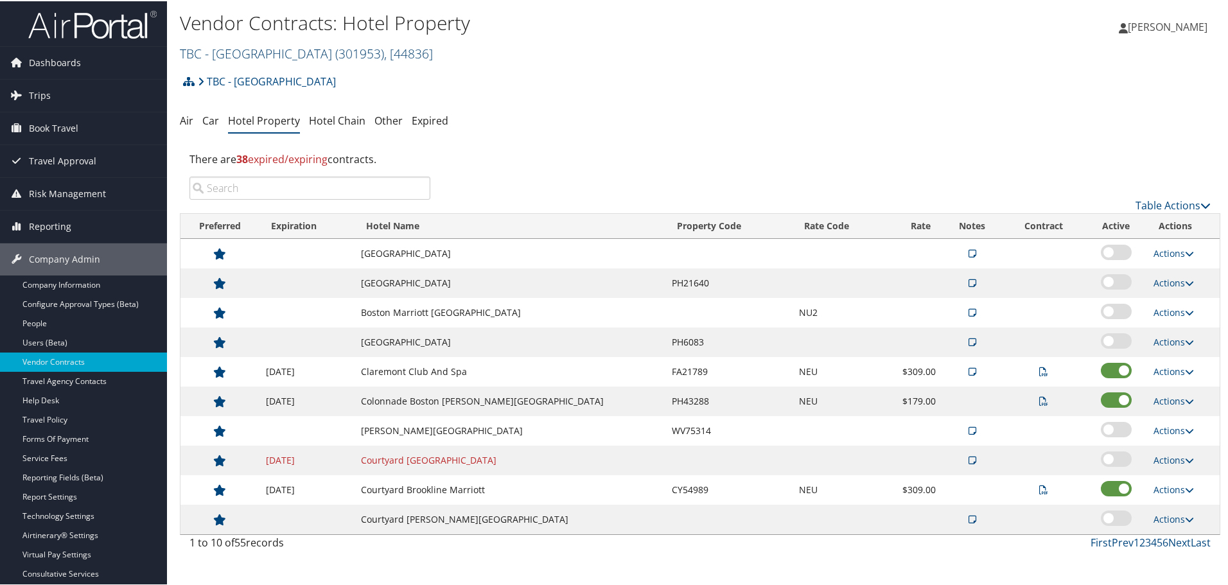
click at [295, 54] on link "TBC - Northeastern University ( 301953 ) , [ 44836 ]" at bounding box center [306, 52] width 253 height 17
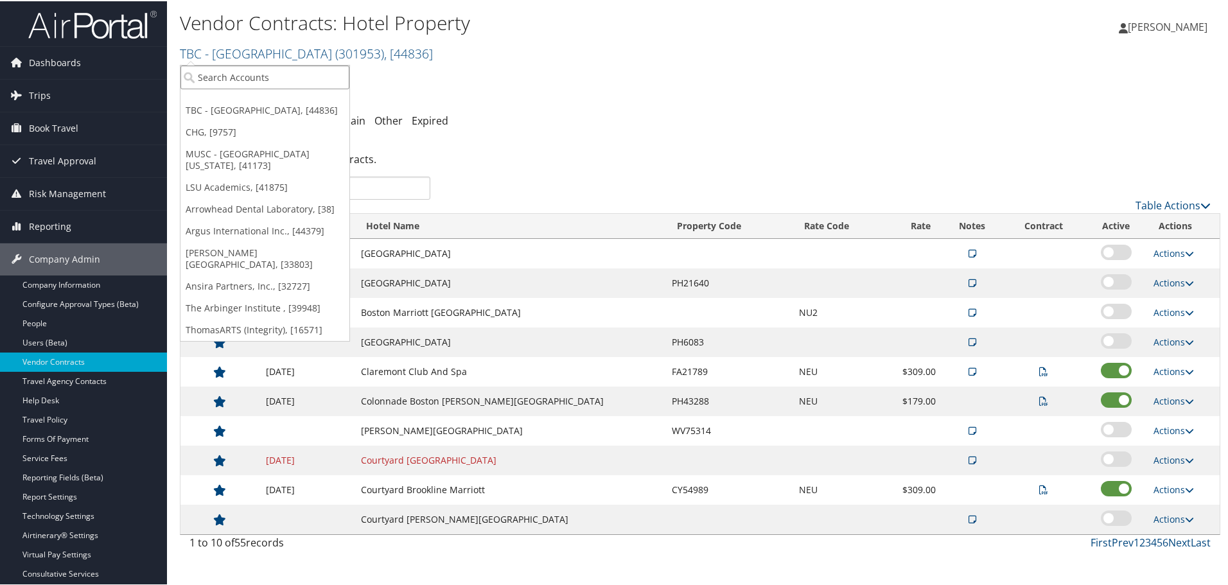
click at [265, 75] on input "search" at bounding box center [264, 76] width 169 height 24
type input "tbc"
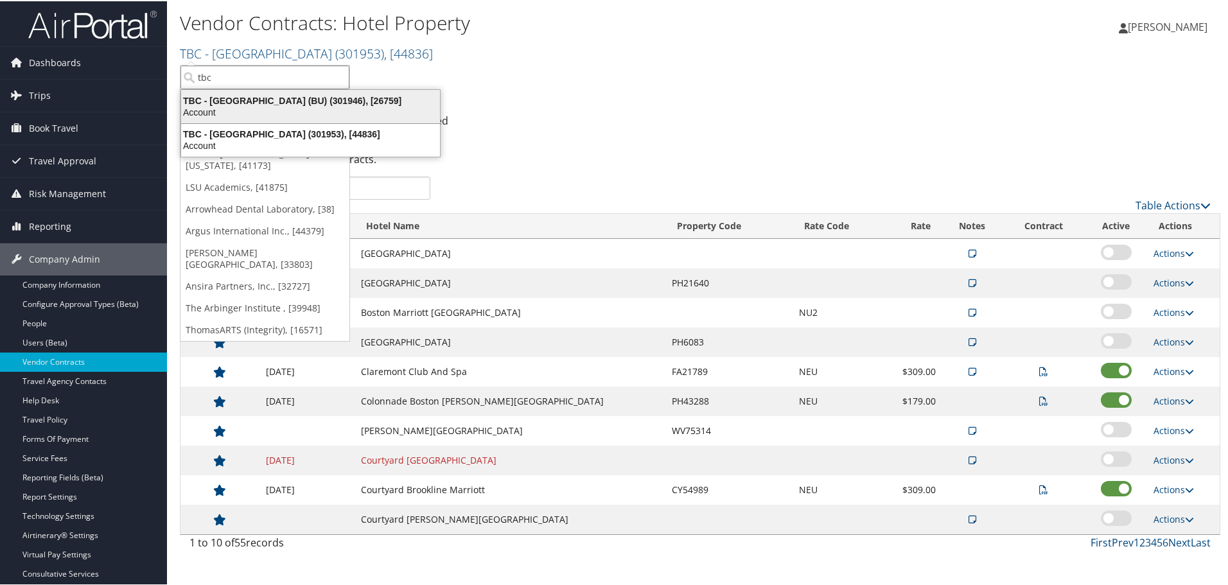
click at [259, 100] on div "TBC - Boston University (BU) (301946), [26759]" at bounding box center [310, 100] width 274 height 12
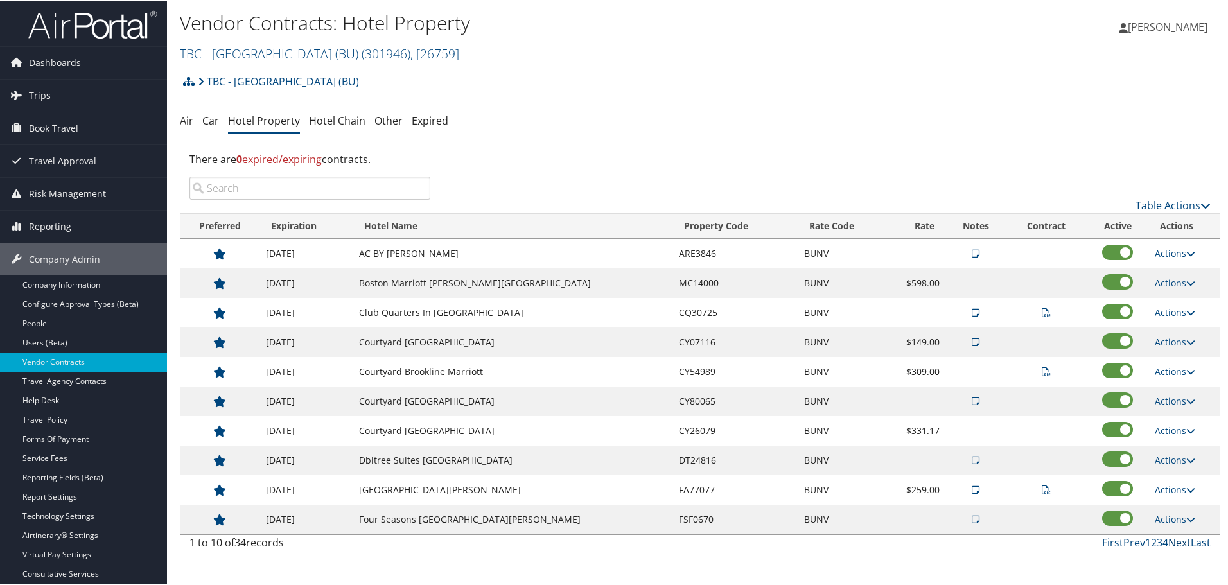
click at [1174, 543] on link "Next" at bounding box center [1179, 541] width 22 height 14
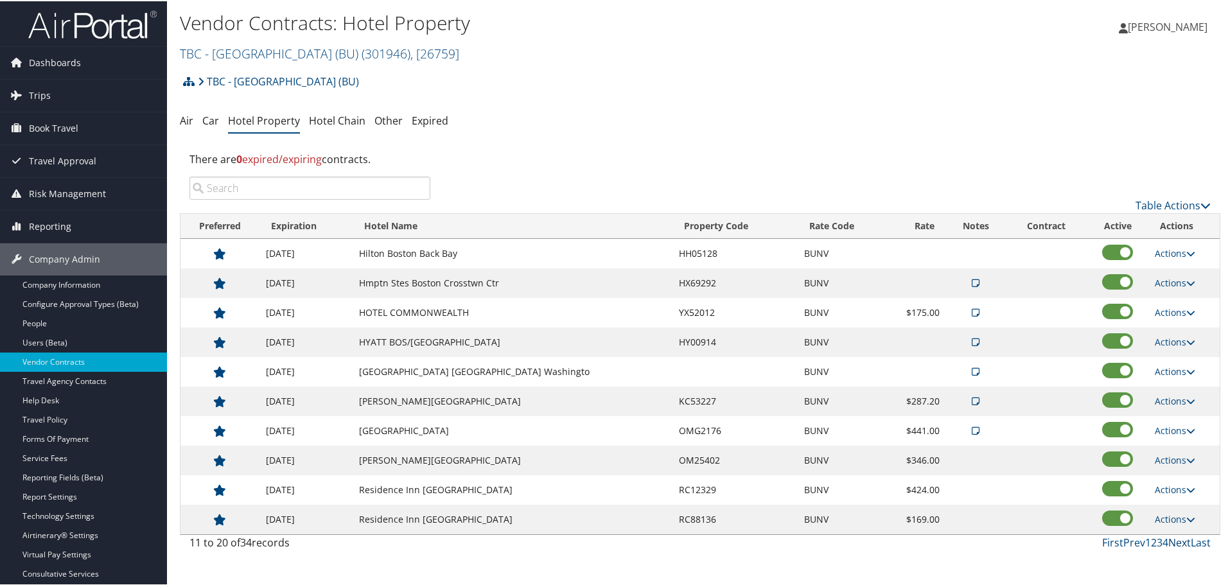
click at [1174, 543] on link "Next" at bounding box center [1179, 541] width 22 height 14
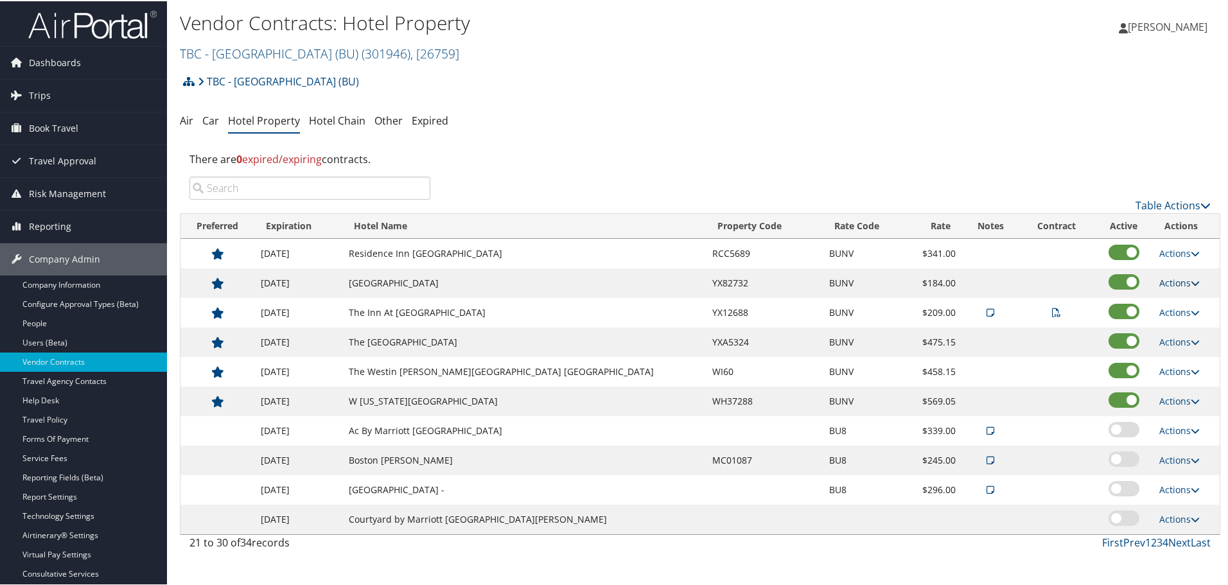
click at [1172, 281] on link "Actions" at bounding box center [1179, 282] width 40 height 12
click at [1170, 319] on link "Delete" at bounding box center [1175, 323] width 49 height 22
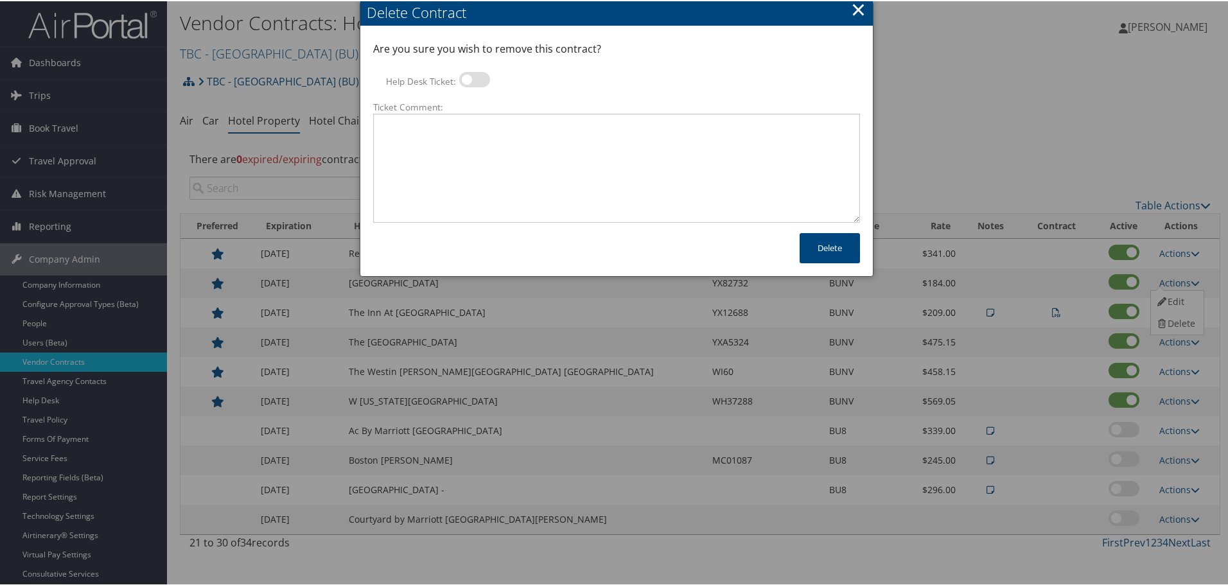
click at [487, 78] on label at bounding box center [474, 78] width 31 height 15
click at [474, 78] on input "Help Desk Ticket:" at bounding box center [470, 80] width 8 height 8
checkbox input "true"
click at [477, 132] on textarea "Ticket Comment:" at bounding box center [616, 166] width 487 height 109
paste textarea "Rates no longer active; remove from profile and preferred status."
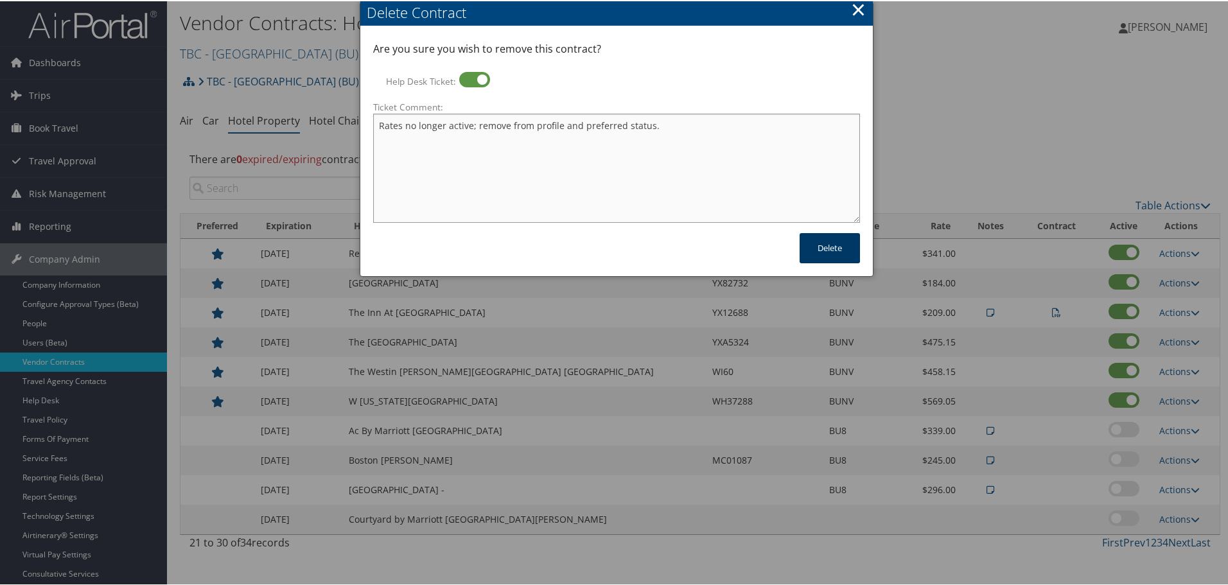
type textarea "Rates no longer active; remove from profile and preferred status."
click at [828, 243] on button "Delete" at bounding box center [830, 247] width 60 height 30
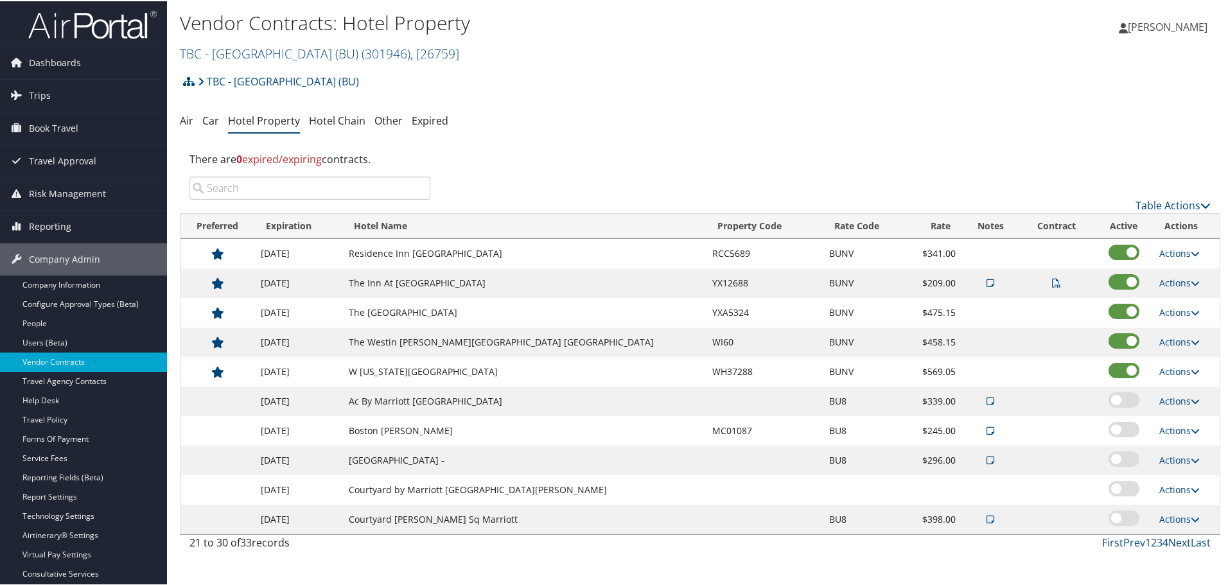
click at [1175, 543] on link "Next" at bounding box center [1179, 541] width 22 height 14
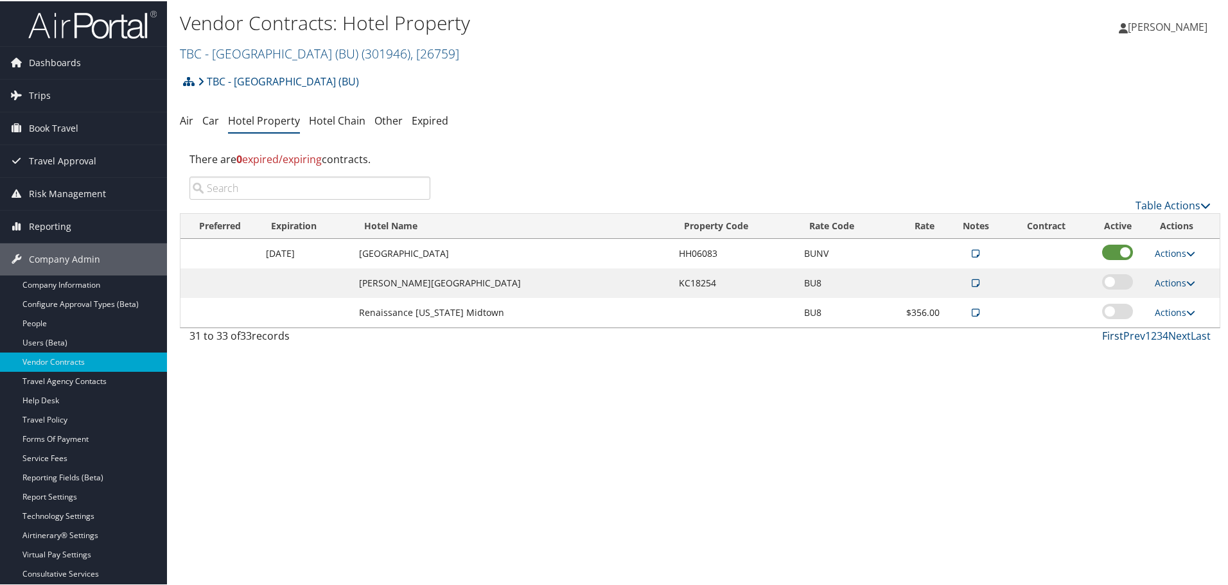
click at [1105, 333] on link "First" at bounding box center [1112, 335] width 21 height 14
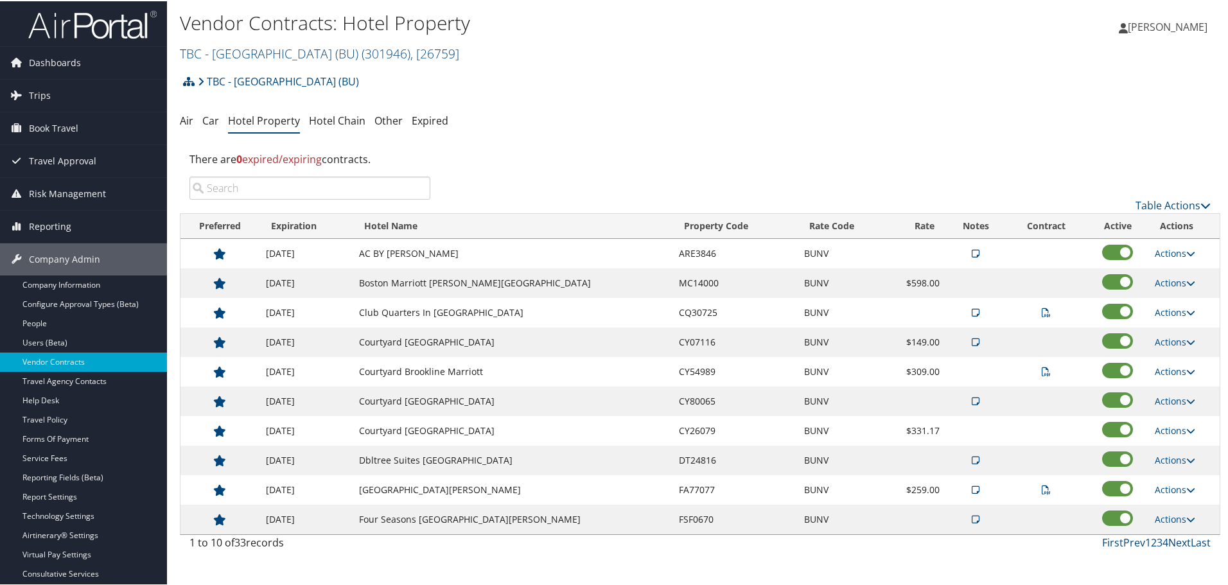
click at [1170, 543] on link "Next" at bounding box center [1179, 541] width 22 height 14
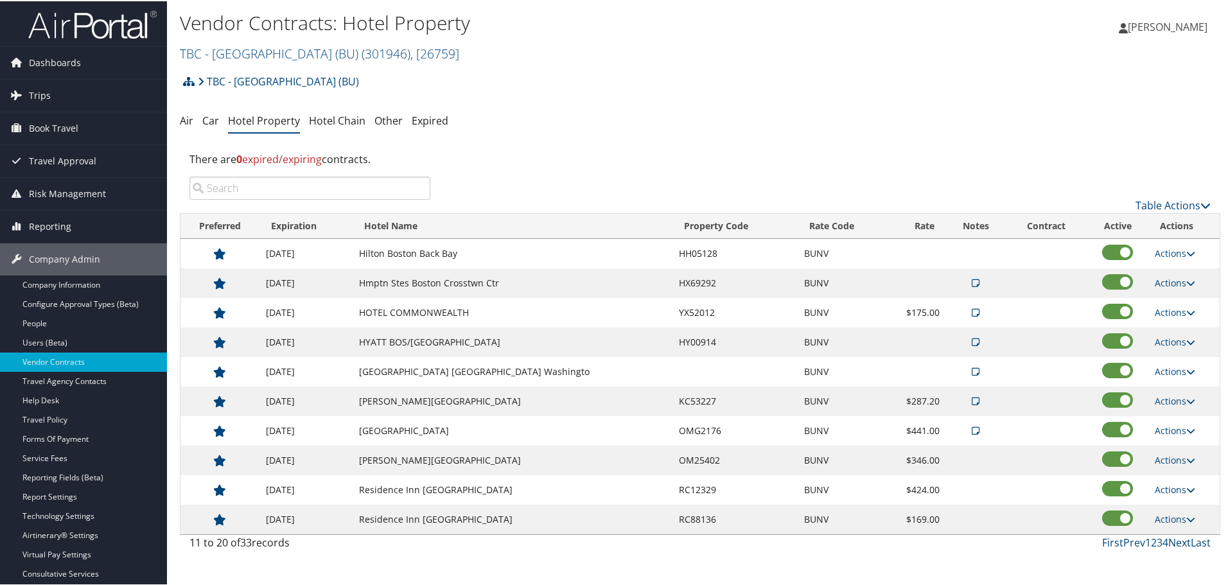
click at [1170, 543] on link "Next" at bounding box center [1179, 541] width 22 height 14
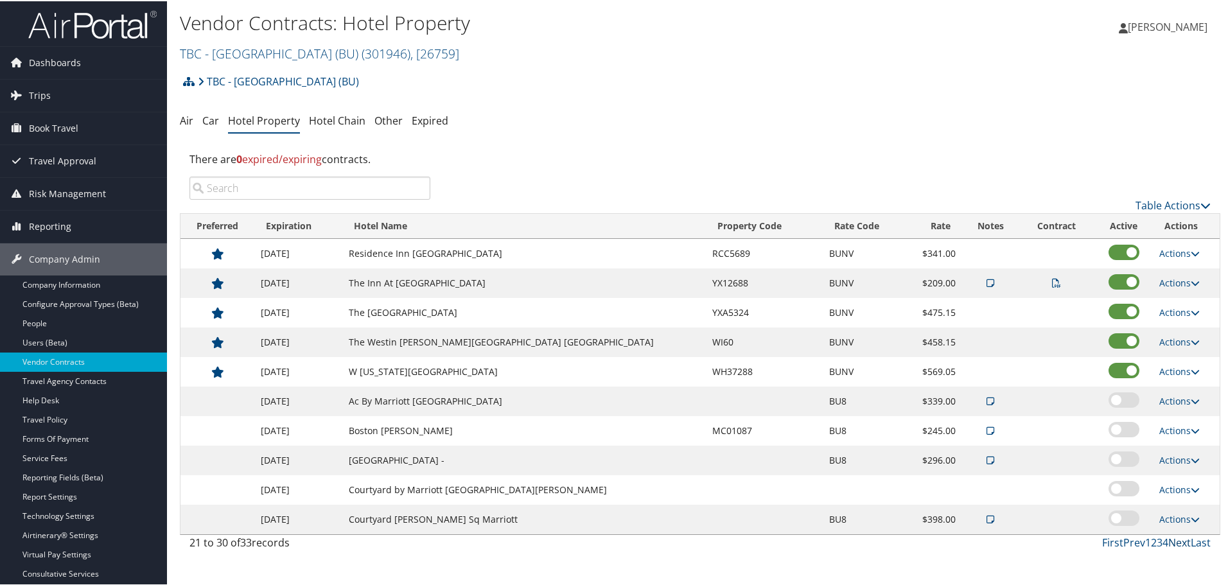
click at [1170, 539] on link "Next" at bounding box center [1179, 541] width 22 height 14
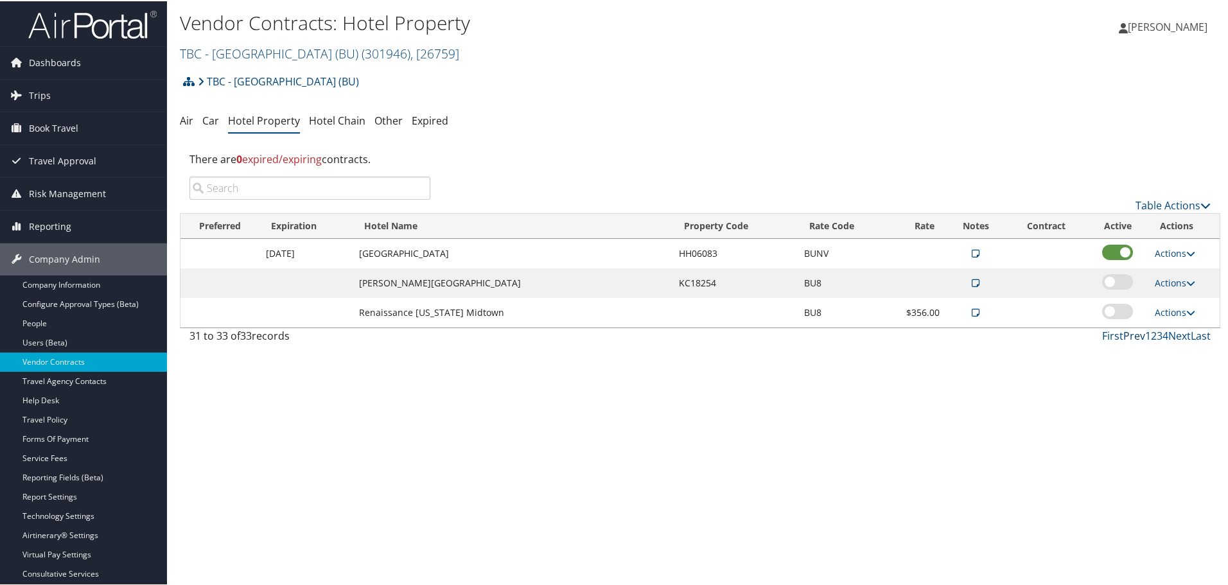
click at [1133, 335] on link "Prev" at bounding box center [1134, 335] width 22 height 14
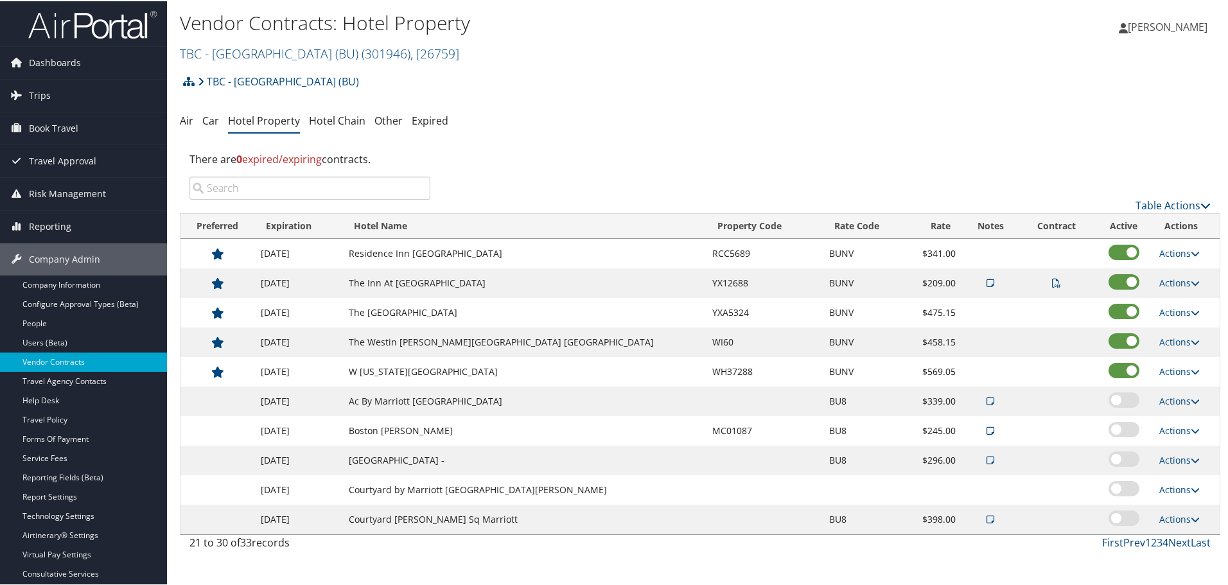
click at [1129, 544] on link "Prev" at bounding box center [1134, 541] width 22 height 14
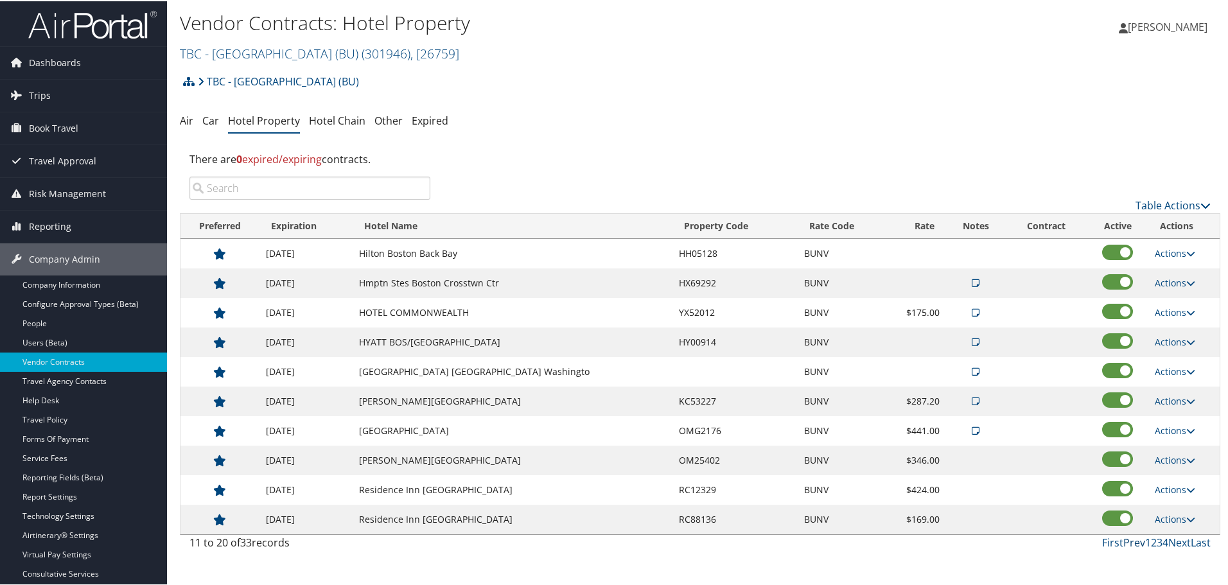
click at [1130, 538] on link "Prev" at bounding box center [1134, 541] width 22 height 14
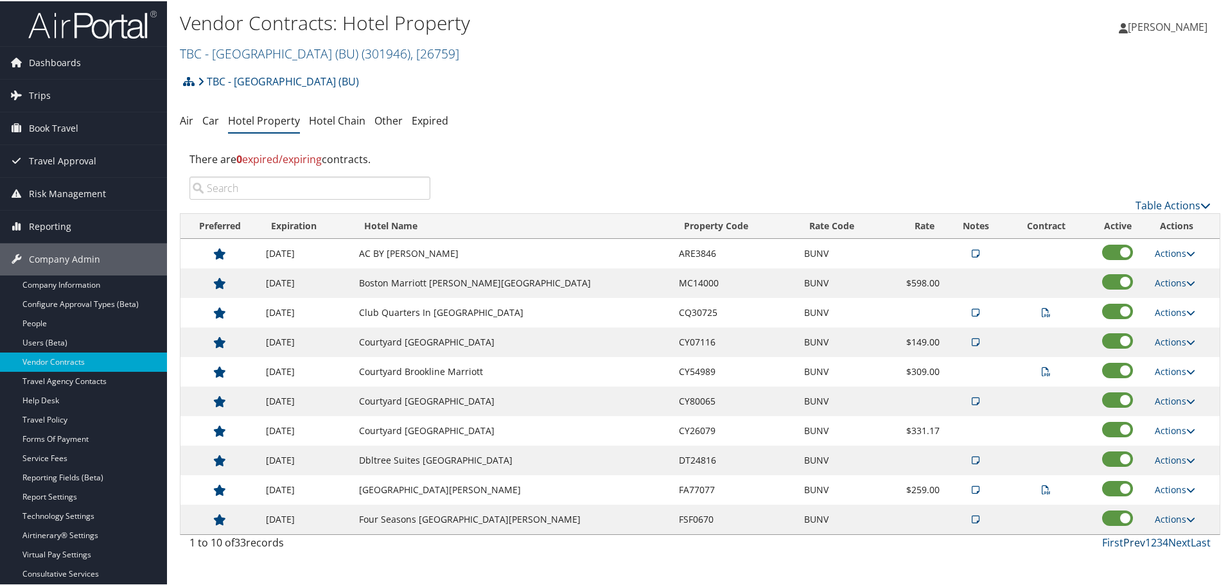
click at [1130, 538] on link "Prev" at bounding box center [1134, 541] width 22 height 14
click at [346, 178] on input "search" at bounding box center [309, 186] width 241 height 23
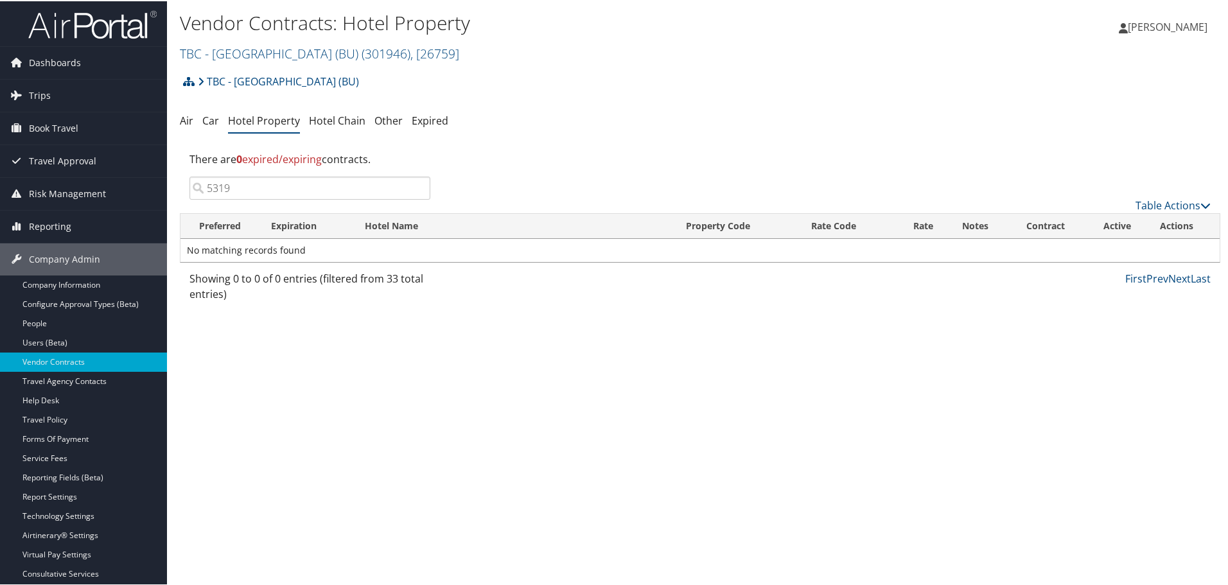
click at [346, 178] on input "5319" at bounding box center [309, 186] width 241 height 23
type input "hx"
click at [417, 190] on input "hx" at bounding box center [309, 186] width 241 height 23
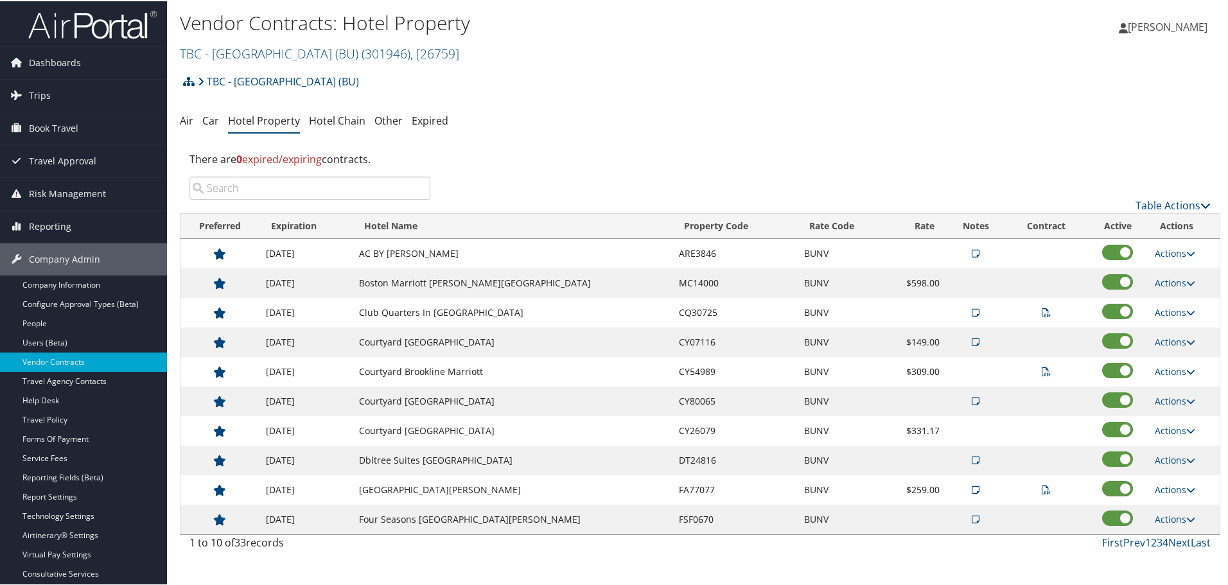
click at [349, 193] on input "search" at bounding box center [309, 186] width 241 height 23
type input "b"
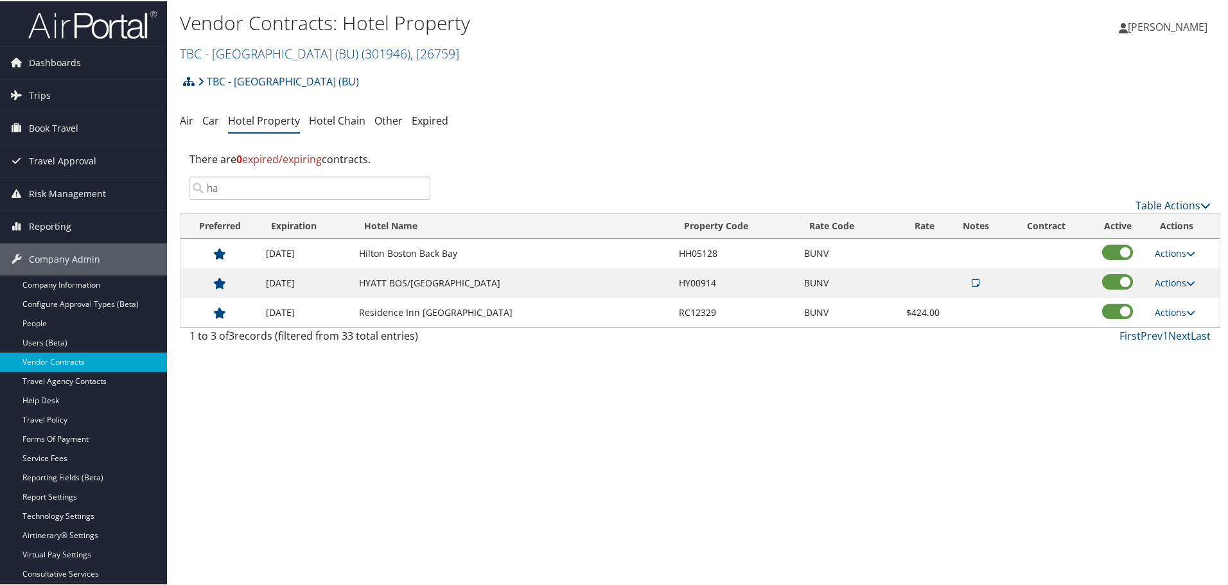
type input "h"
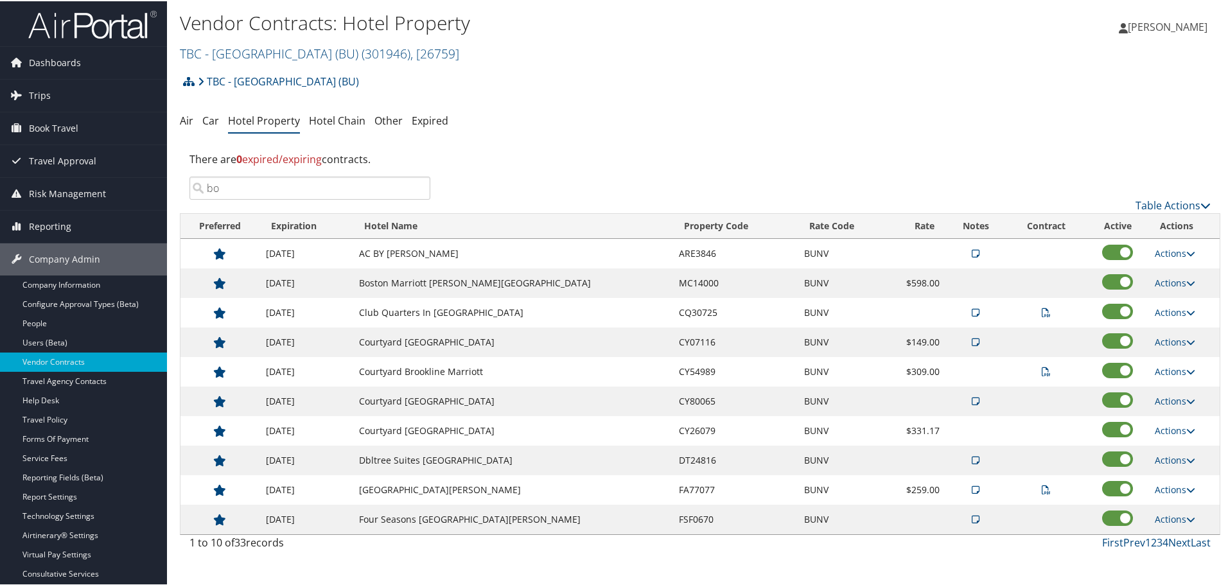
type input "b"
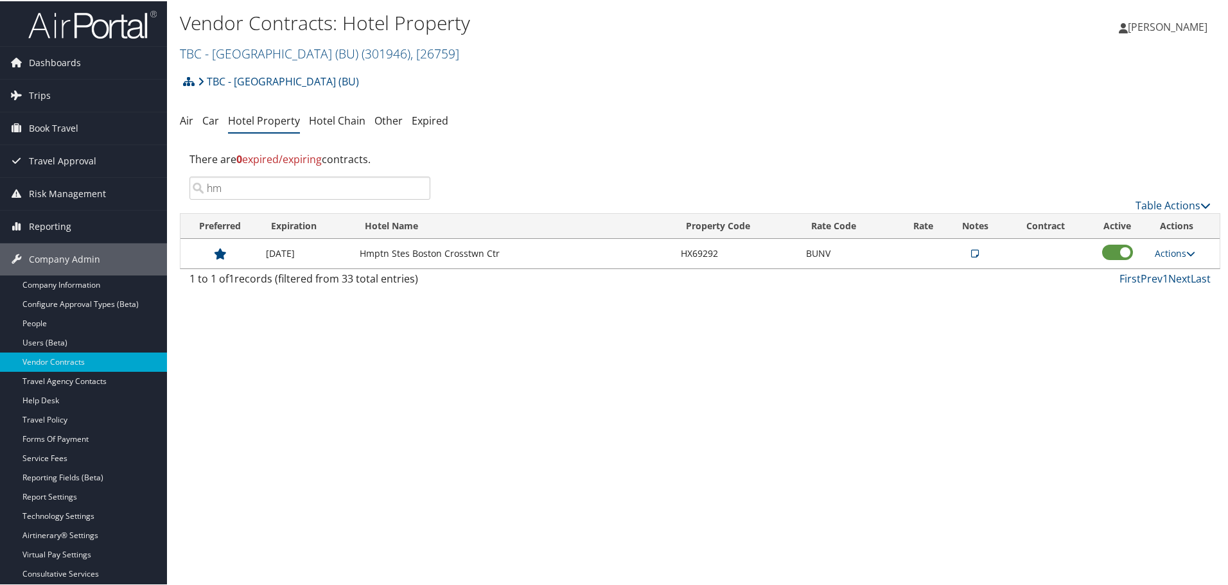
type input "hm"
click at [692, 254] on td "HX69292" at bounding box center [736, 253] width 125 height 30
copy td "HX69292"
click at [1186, 253] on icon at bounding box center [1190, 252] width 9 height 9
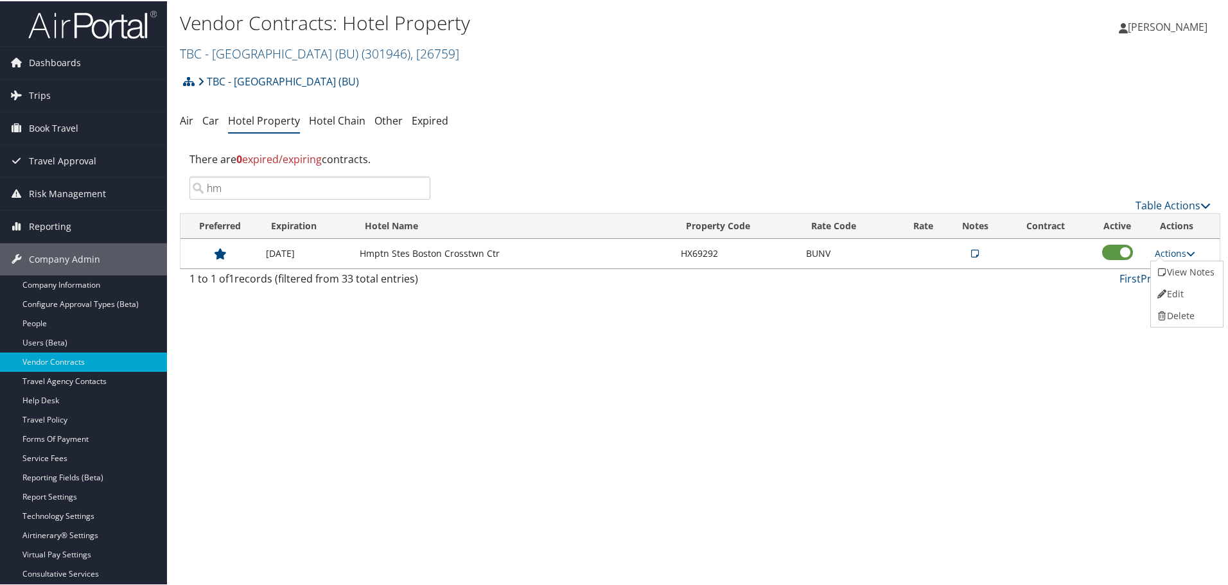
click at [1030, 364] on div "Vendor Contracts: Hotel Property TBC - Boston University (BU) ( 301946 ) , [ 26…" at bounding box center [700, 292] width 1066 height 585
click at [972, 251] on icon at bounding box center [975, 252] width 8 height 9
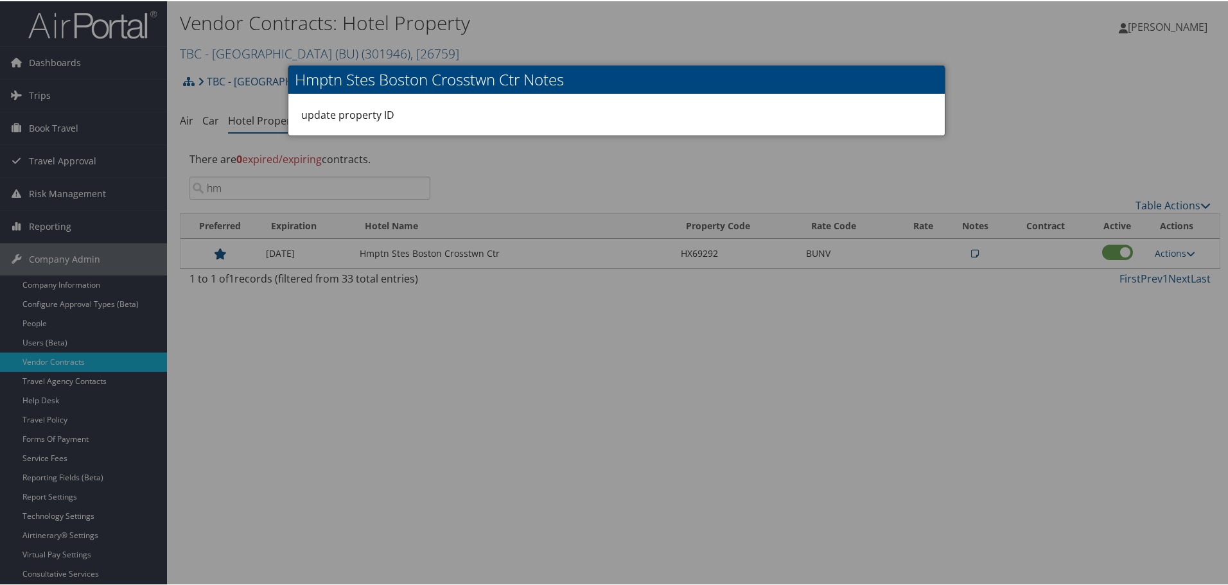
click at [984, 330] on div at bounding box center [616, 292] width 1233 height 585
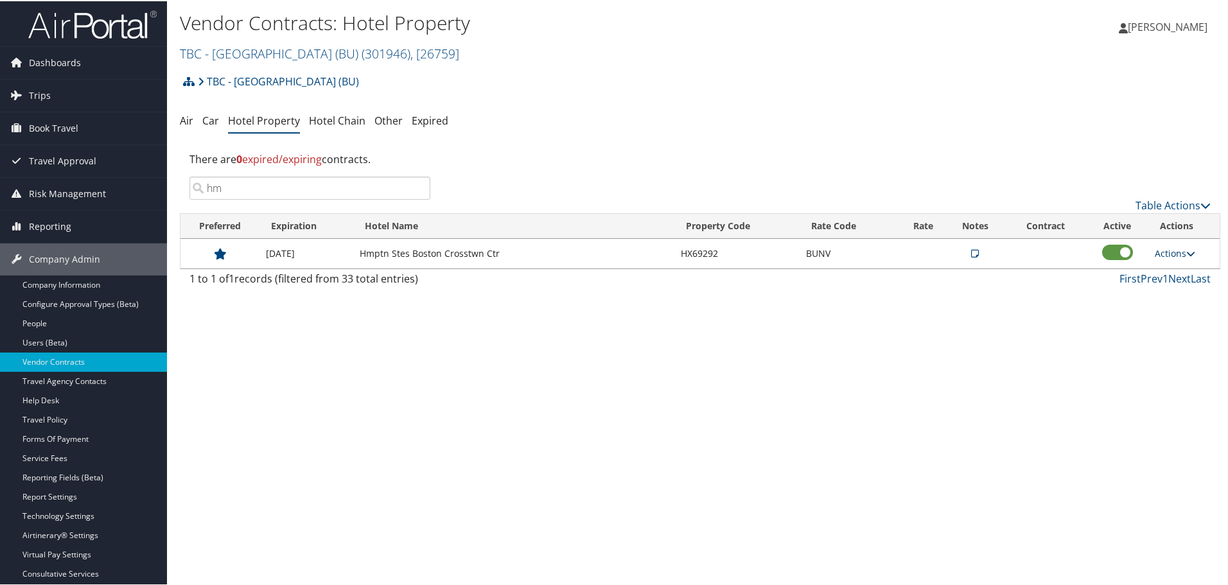
click at [1161, 255] on link "Actions" at bounding box center [1175, 252] width 40 height 12
click at [1179, 289] on link "Edit" at bounding box center [1185, 293] width 69 height 22
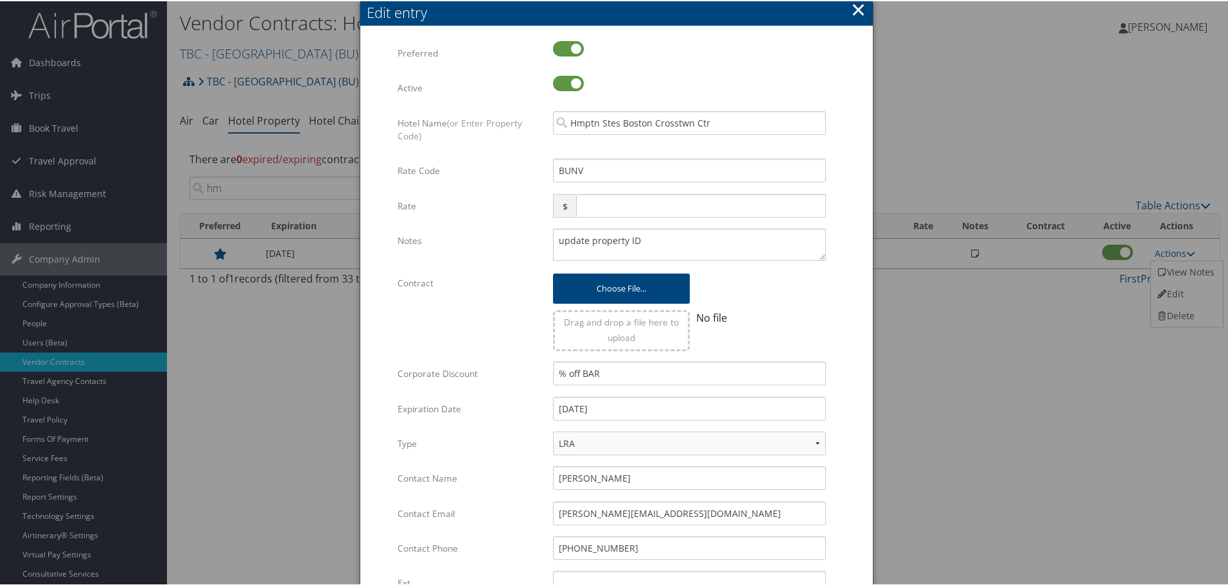
click at [854, 13] on button "×" at bounding box center [858, 9] width 15 height 26
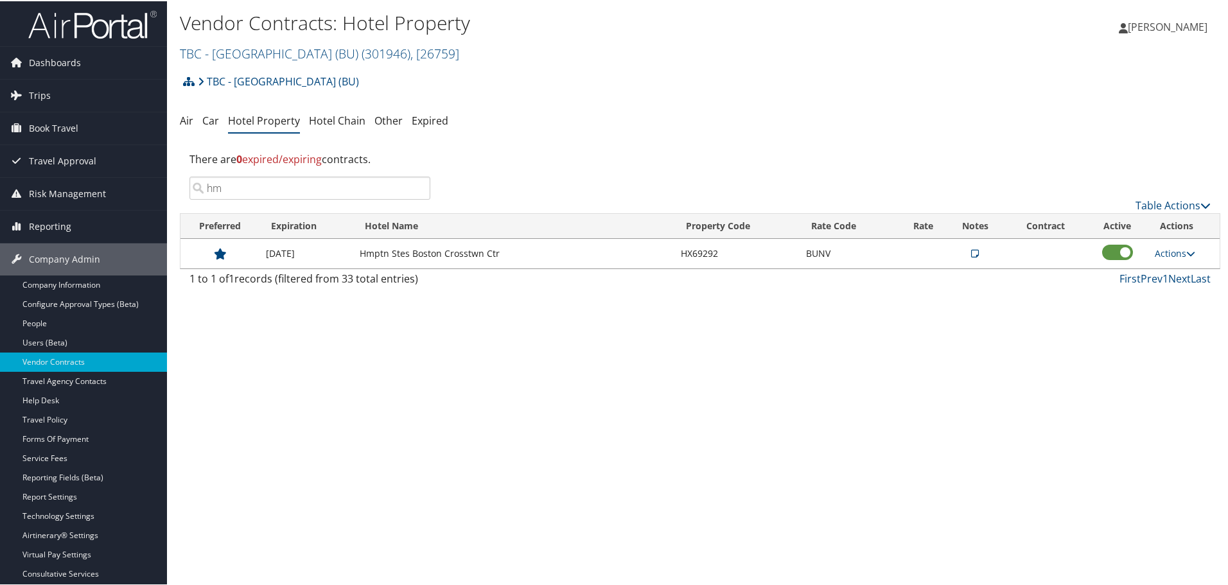
click at [768, 335] on div "Vendor Contracts: Hotel Property TBC - Boston University (BU) ( 301946 ) , [ 26…" at bounding box center [700, 292] width 1066 height 585
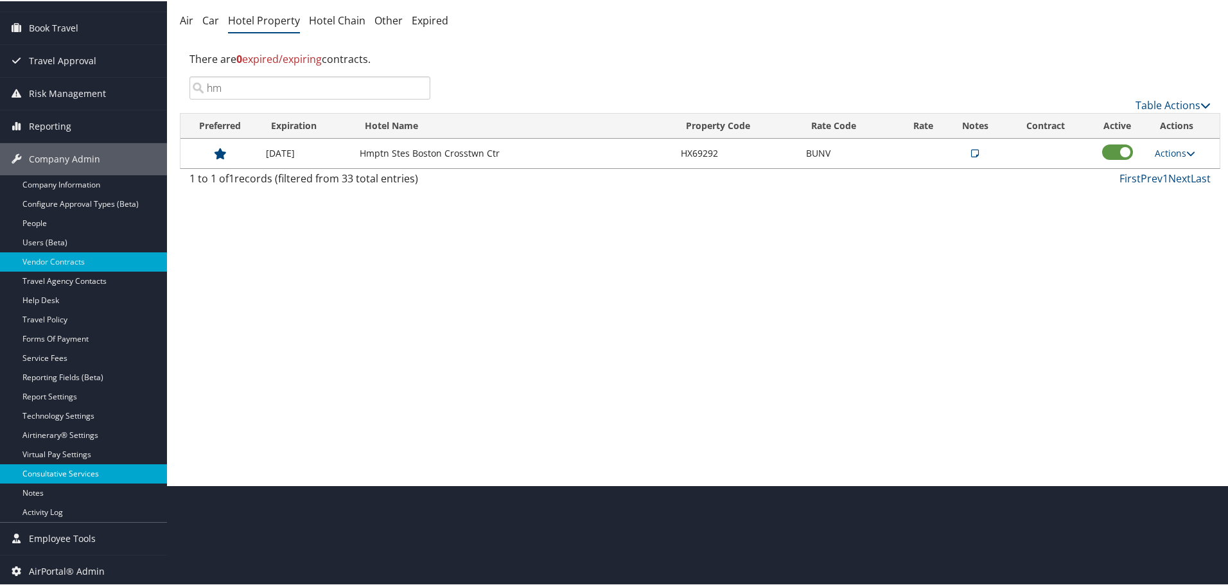
scroll to position [102, 0]
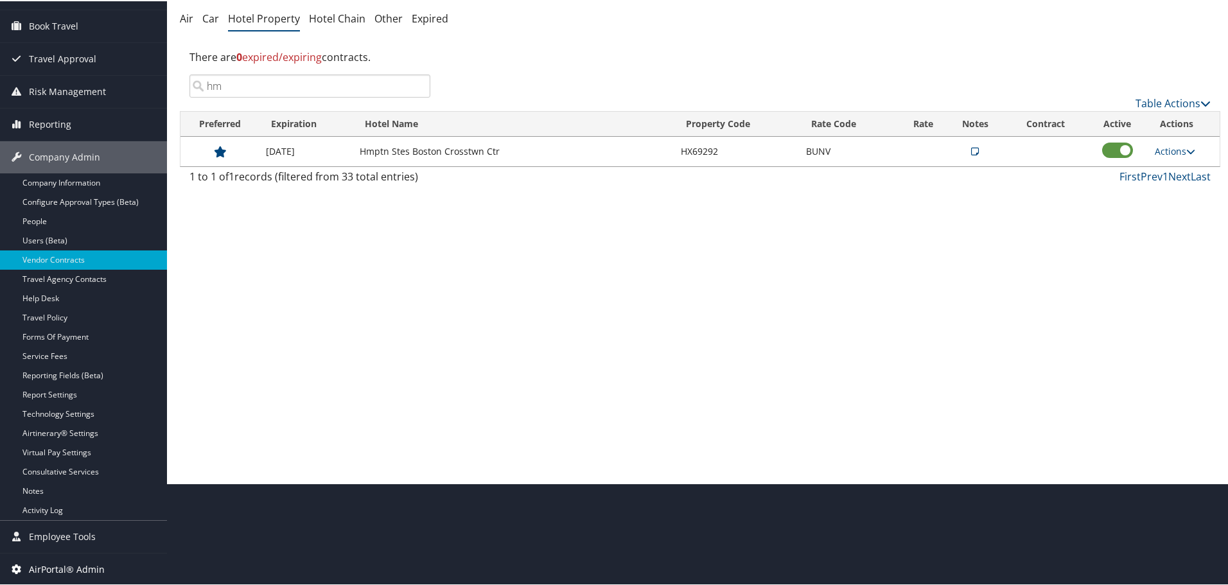
click at [67, 565] on span "AirPortal® Admin" at bounding box center [67, 568] width 76 height 32
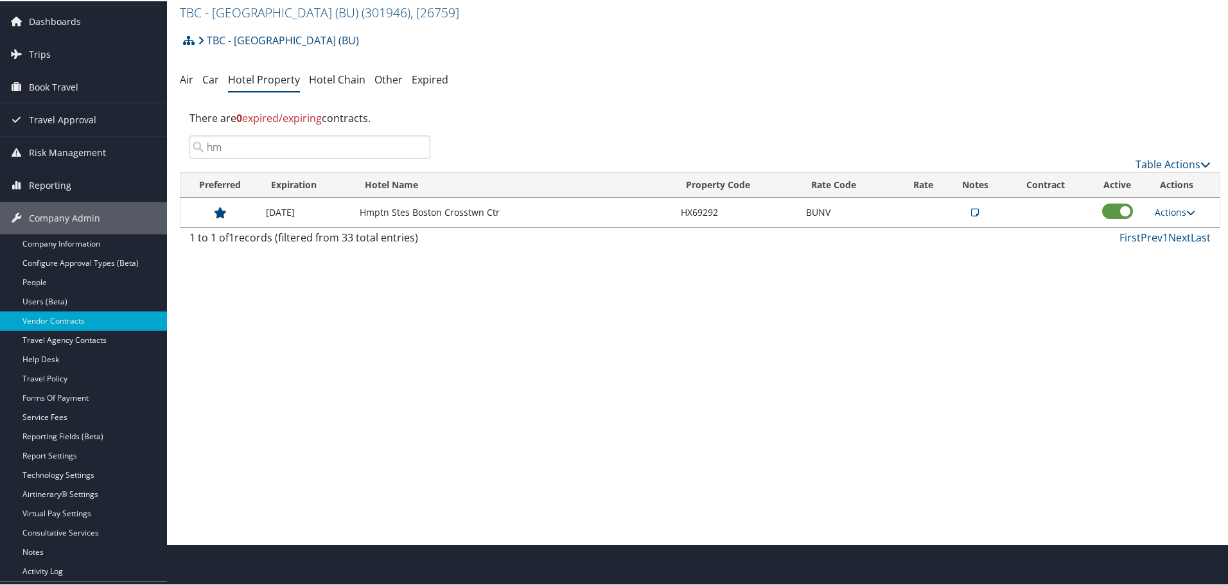
scroll to position [25, 0]
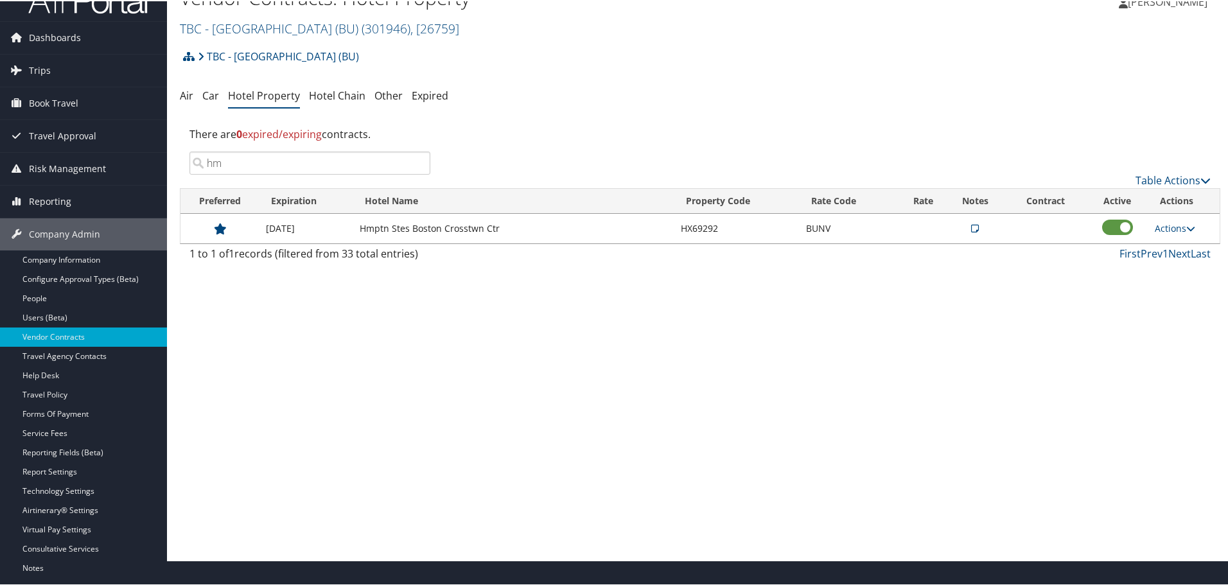
click at [700, 224] on td "HX69292" at bounding box center [736, 228] width 125 height 30
copy td "HX69292"
click at [1166, 224] on link "Actions" at bounding box center [1175, 227] width 40 height 12
click at [1181, 288] on link "Delete" at bounding box center [1185, 290] width 69 height 22
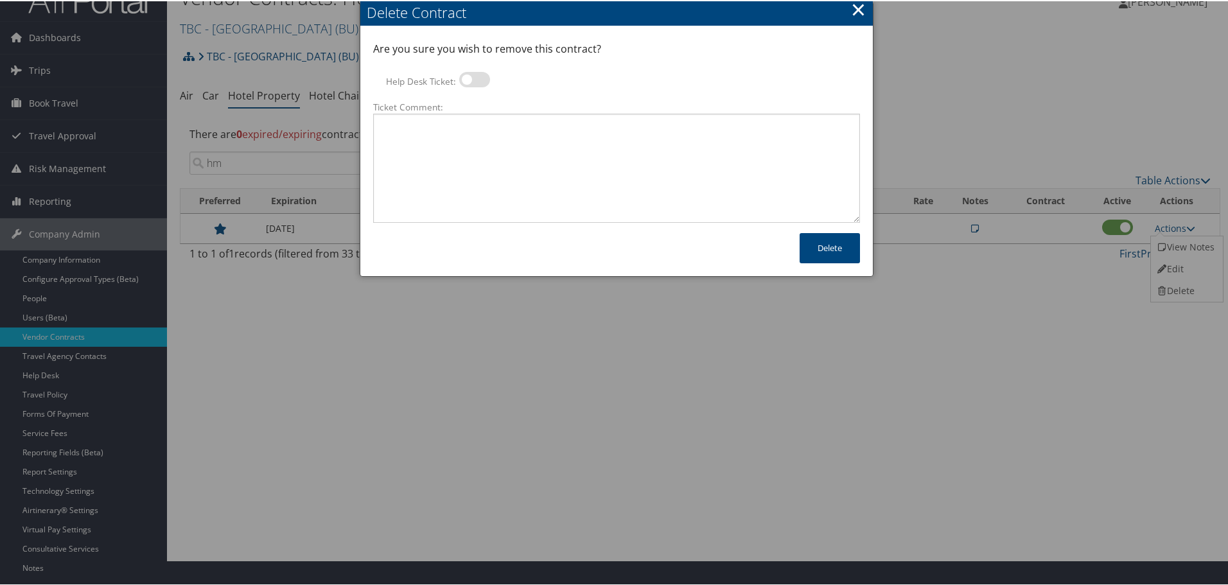
click at [471, 71] on label at bounding box center [474, 78] width 31 height 15
click at [471, 76] on input "Help Desk Ticket:" at bounding box center [470, 80] width 8 height 8
checkbox input "true"
click at [493, 147] on textarea "Ticket Comment:" at bounding box center [616, 166] width 487 height 109
paste textarea "Rates no longer active; remove from profile and preferred status."
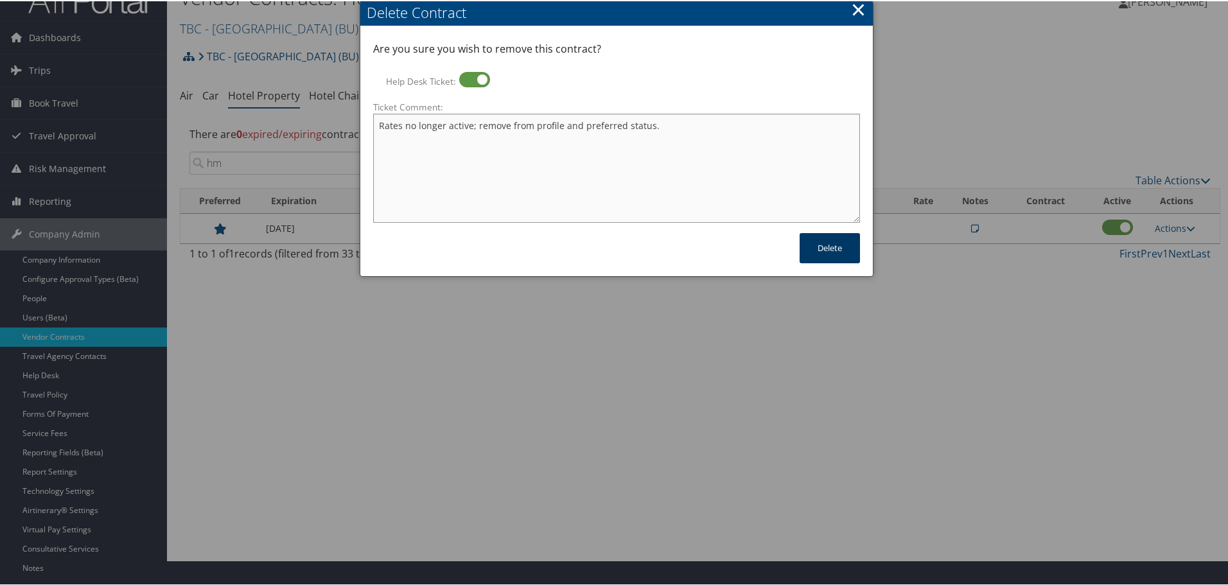
type textarea "Rates no longer active; remove from profile and preferred status."
click at [831, 248] on button "Delete" at bounding box center [830, 247] width 60 height 30
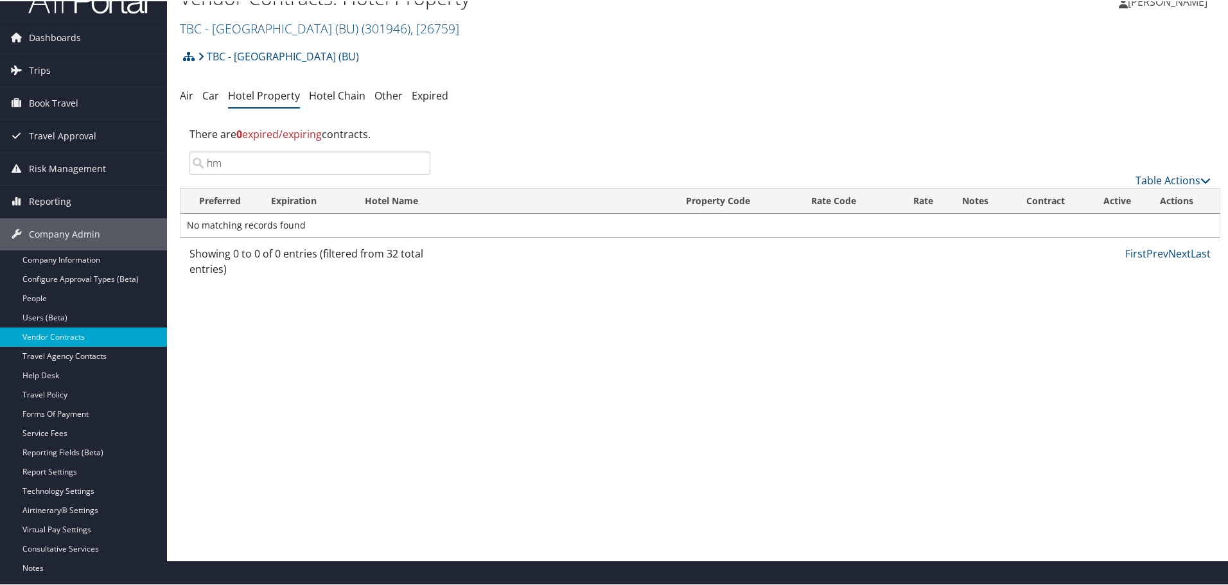
drag, startPoint x: 314, startPoint y: 156, endPoint x: 223, endPoint y: 154, distance: 91.2
click at [223, 154] on input "hm" at bounding box center [309, 161] width 241 height 23
click at [417, 160] on input "hm" at bounding box center [309, 161] width 241 height 23
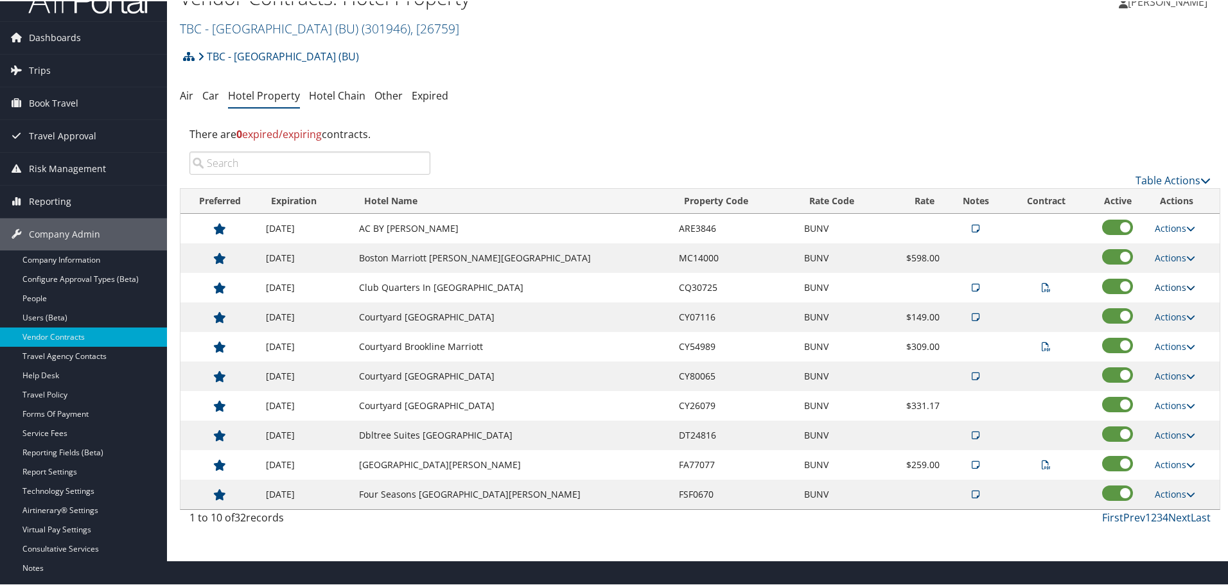
click at [1180, 286] on link "Actions" at bounding box center [1175, 286] width 40 height 12
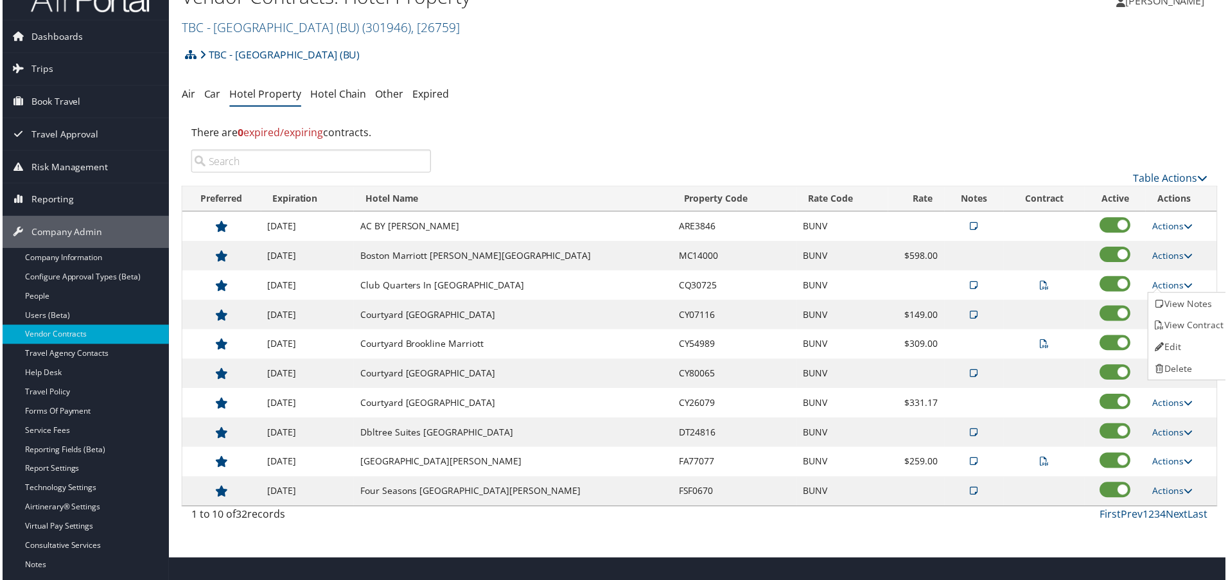
click at [1179, 365] on link "Delete" at bounding box center [1191, 371] width 81 height 22
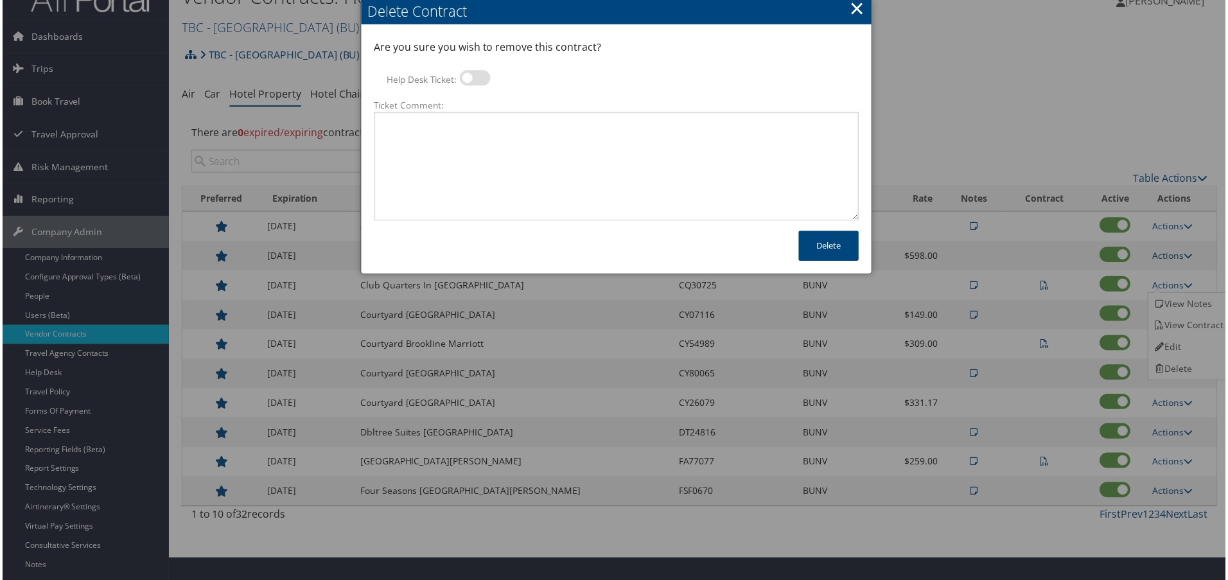
click at [476, 76] on label at bounding box center [474, 78] width 31 height 15
click at [474, 76] on input "Help Desk Ticket:" at bounding box center [470, 80] width 8 height 8
checkbox input "true"
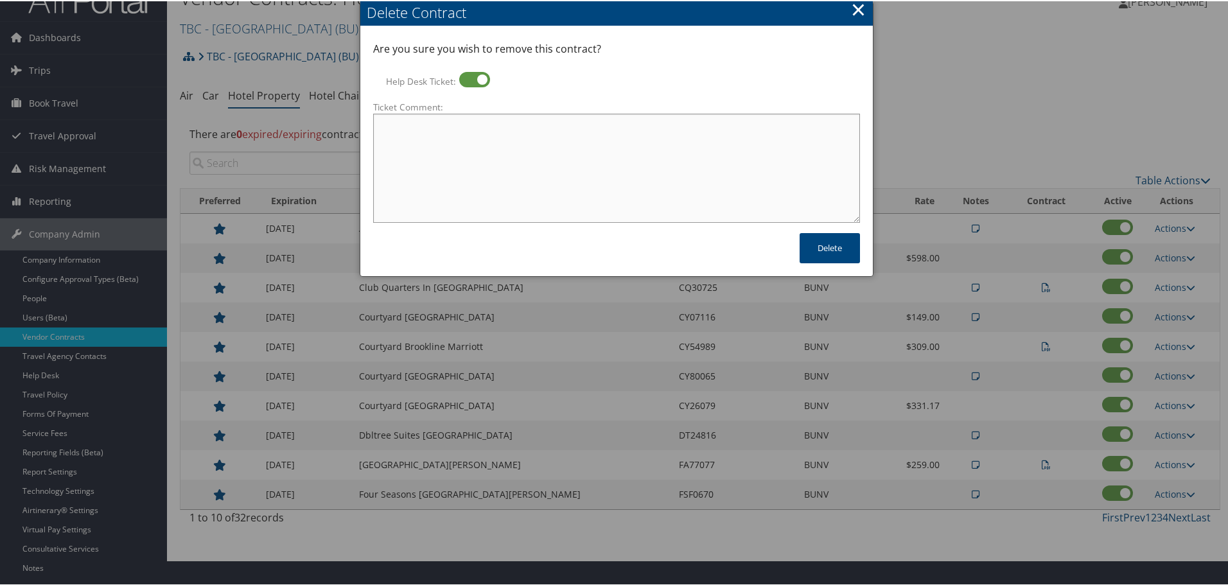
click at [501, 132] on textarea "Ticket Comment:" at bounding box center [616, 166] width 487 height 109
paste textarea "Rates no longer active; remove from profile and preferred status."
type textarea "Rates no longer active; remove from profile and preferred status."
click at [821, 242] on button "Delete" at bounding box center [830, 247] width 60 height 30
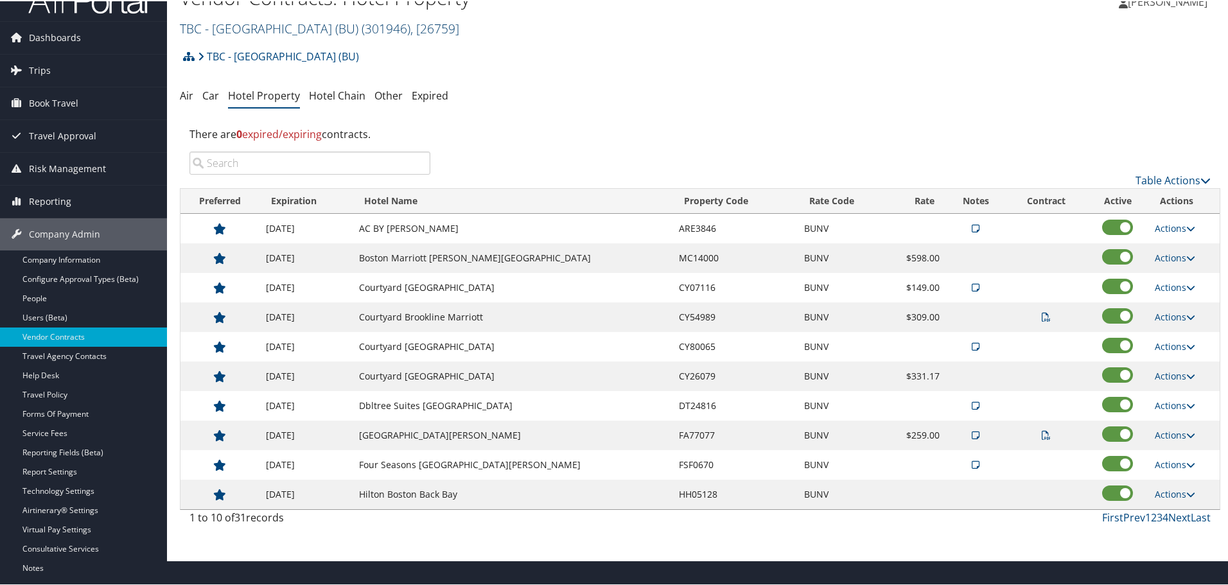
click at [293, 30] on link "TBC - Boston University (BU) ( 301946 ) , [ 26759 ]" at bounding box center [319, 27] width 279 height 17
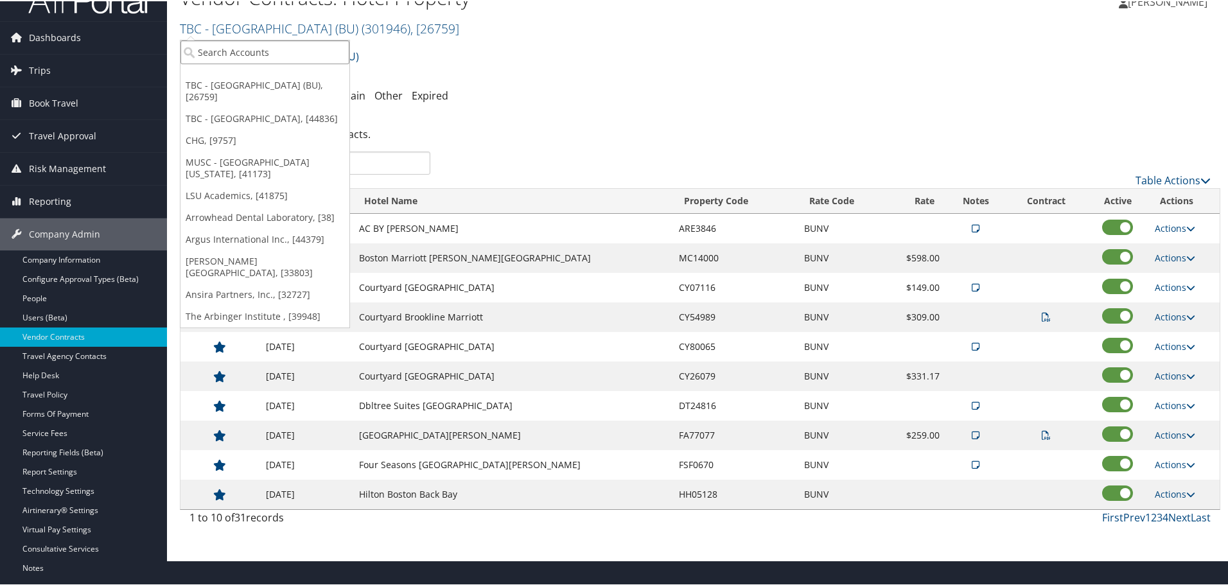
click at [268, 50] on input "search" at bounding box center [264, 51] width 169 height 24
type input "starte"
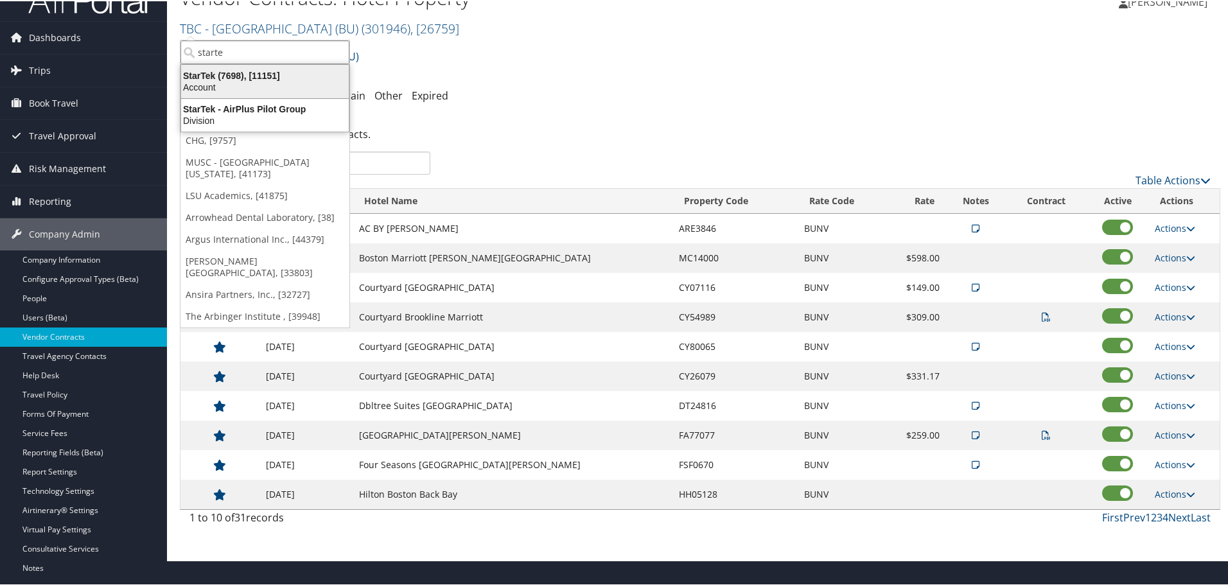
click at [254, 75] on div "StarTek (7698), [11151]" at bounding box center [264, 75] width 183 height 12
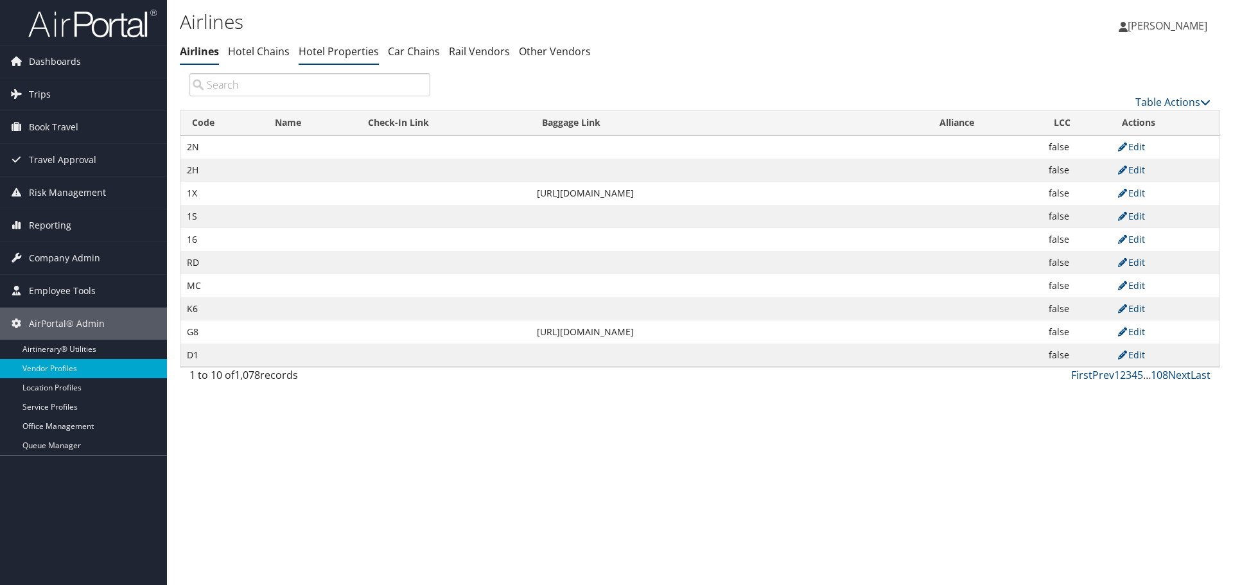
click at [345, 52] on link "Hotel Properties" at bounding box center [339, 51] width 80 height 14
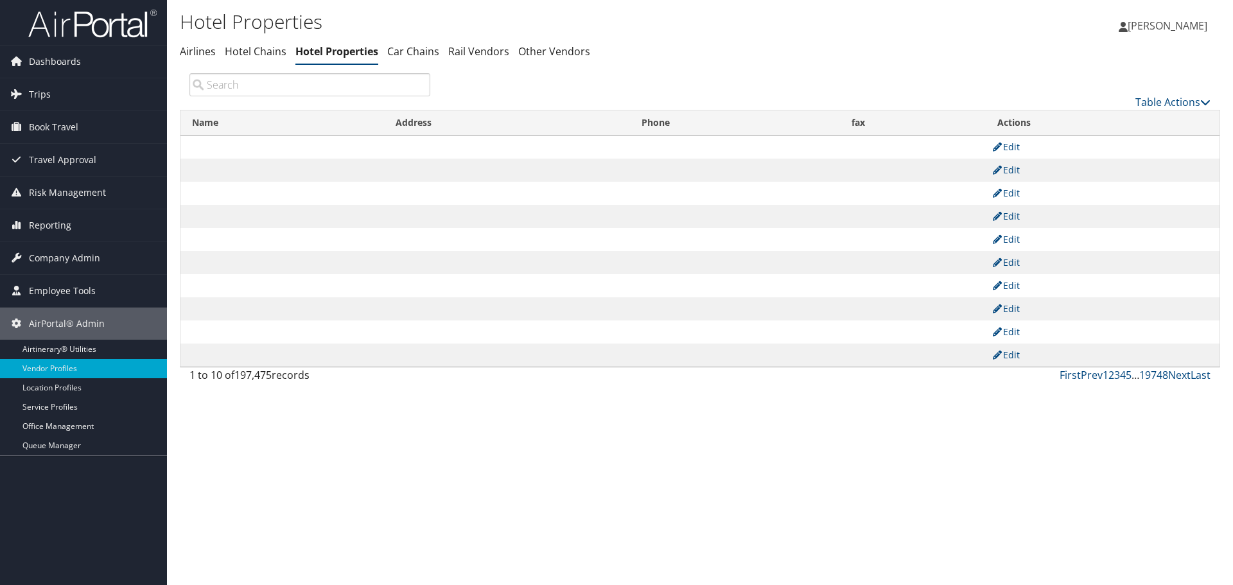
click at [319, 82] on input "search" at bounding box center [309, 84] width 241 height 23
paste input "HX69292"
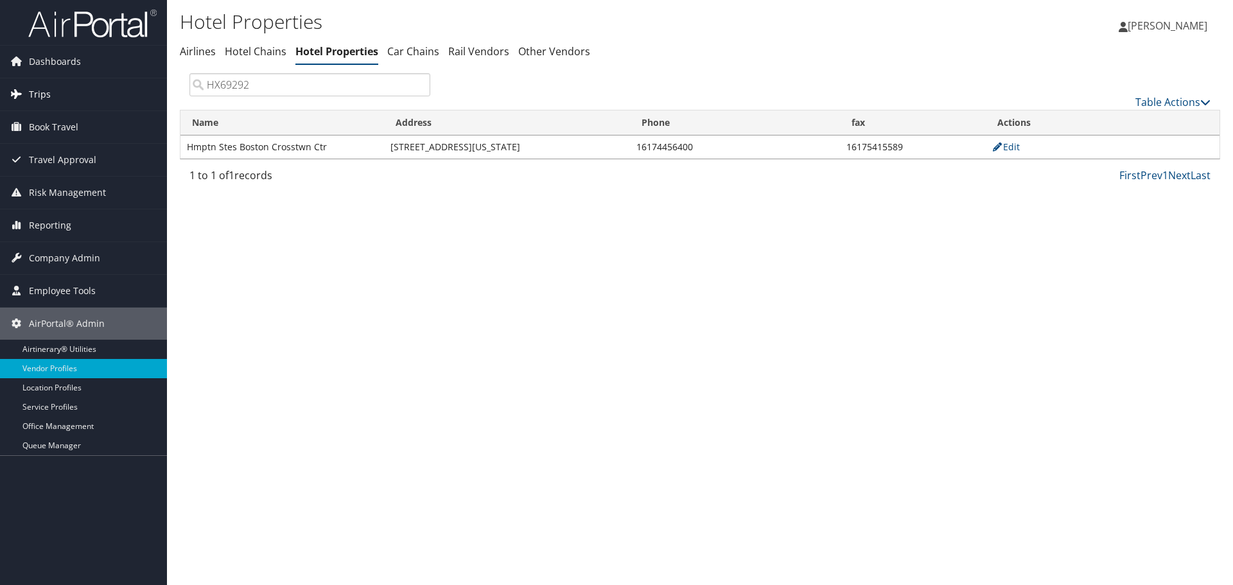
drag, startPoint x: 222, startPoint y: 86, endPoint x: 152, endPoint y: 84, distance: 70.0
click at [152, 84] on div "Dashboards AirPortal 360™ (Manager) AirPortal 360™ (Agent) My Travel Dashboard …" at bounding box center [616, 292] width 1233 height 585
paste input "5319"
type input "HX5319"
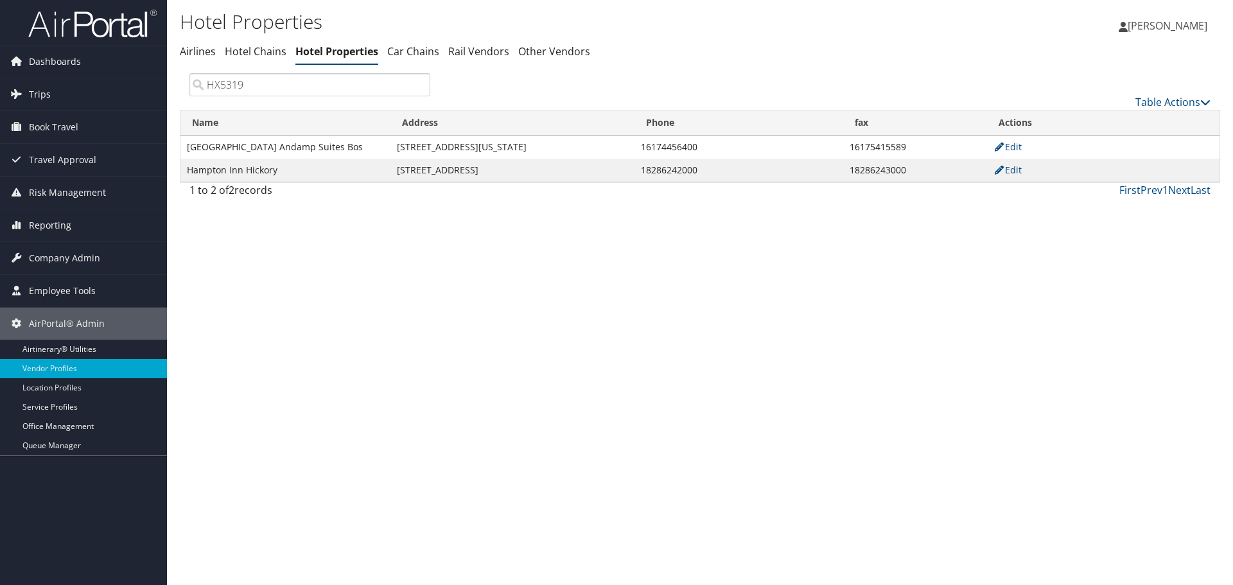
click at [417, 84] on input "HX5319" at bounding box center [309, 84] width 241 height 23
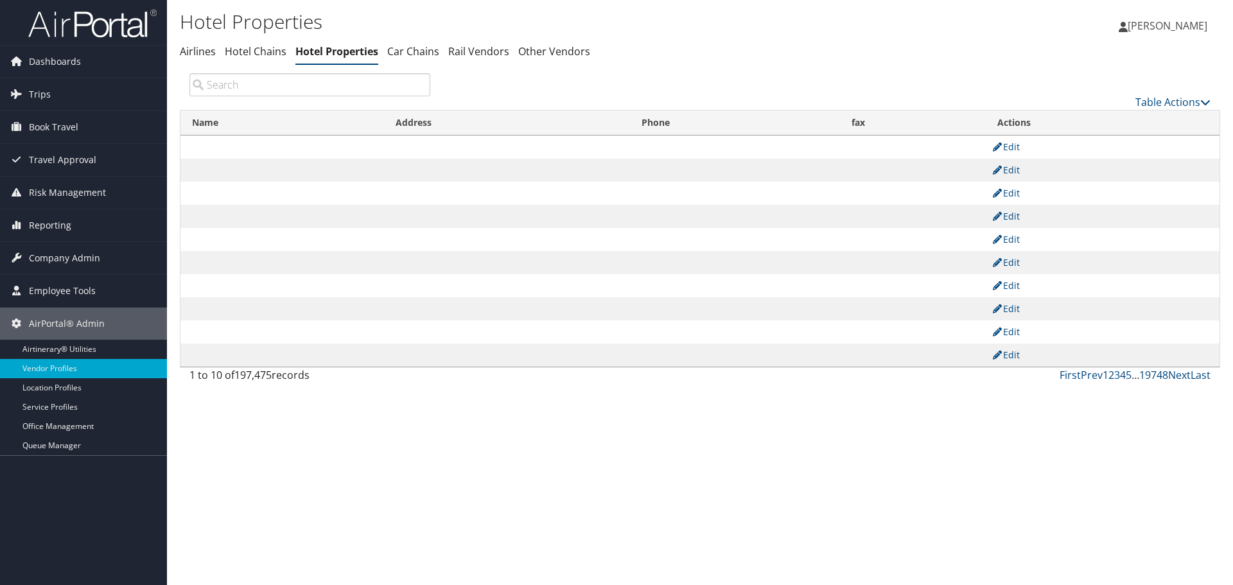
paste input "HX69292"
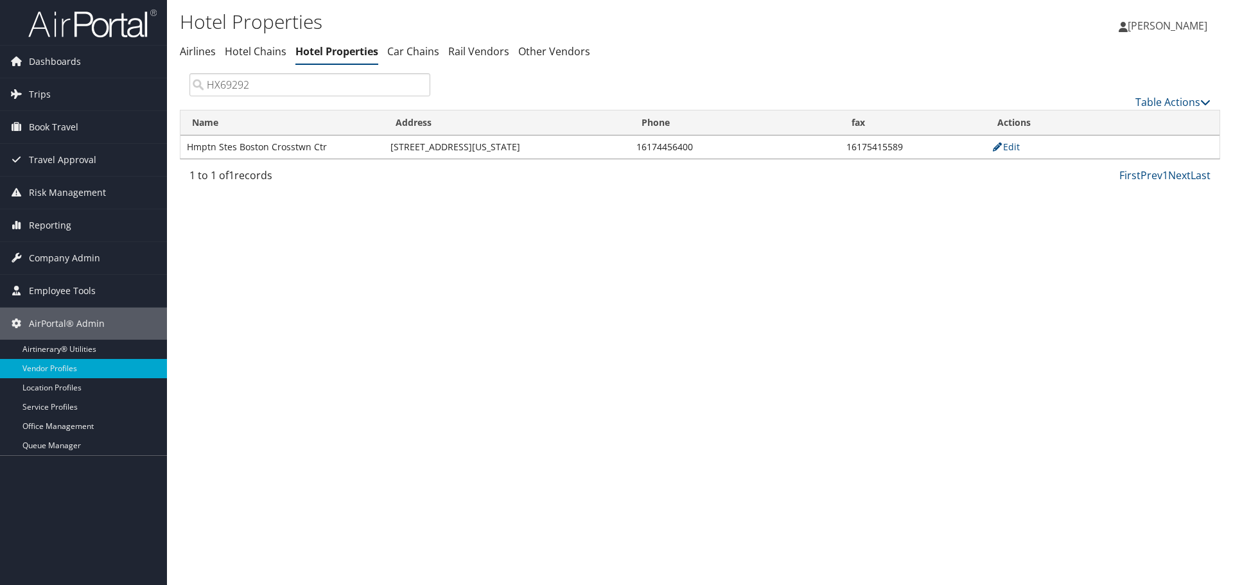
type input "HX69292"
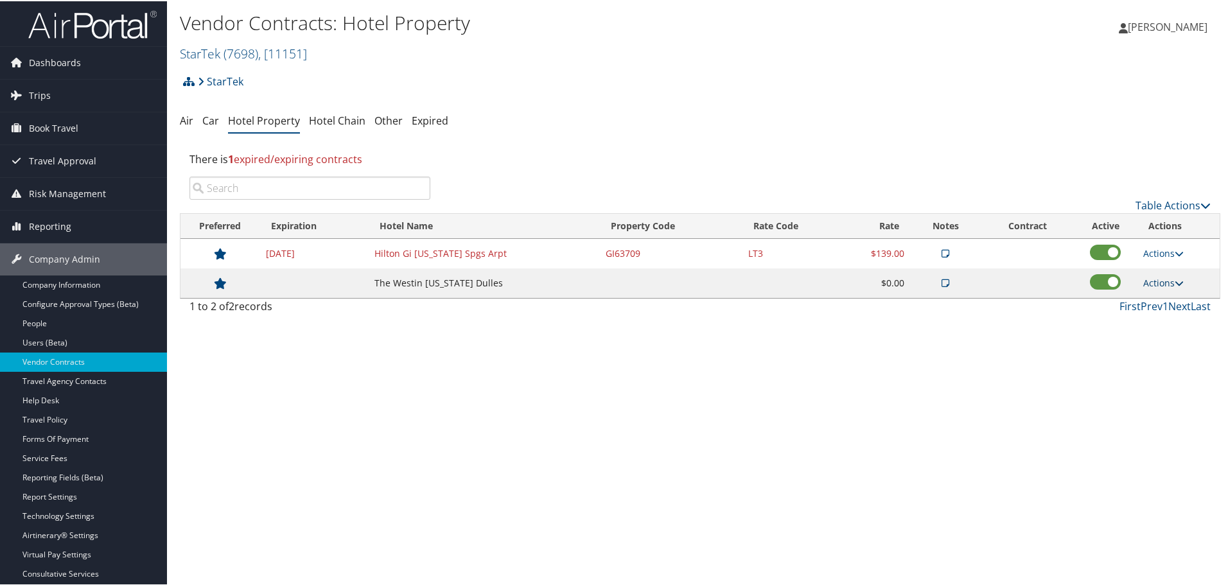
click at [1170, 281] on link "Actions" at bounding box center [1163, 282] width 40 height 12
click at [1168, 336] on link "Delete" at bounding box center [1173, 344] width 69 height 22
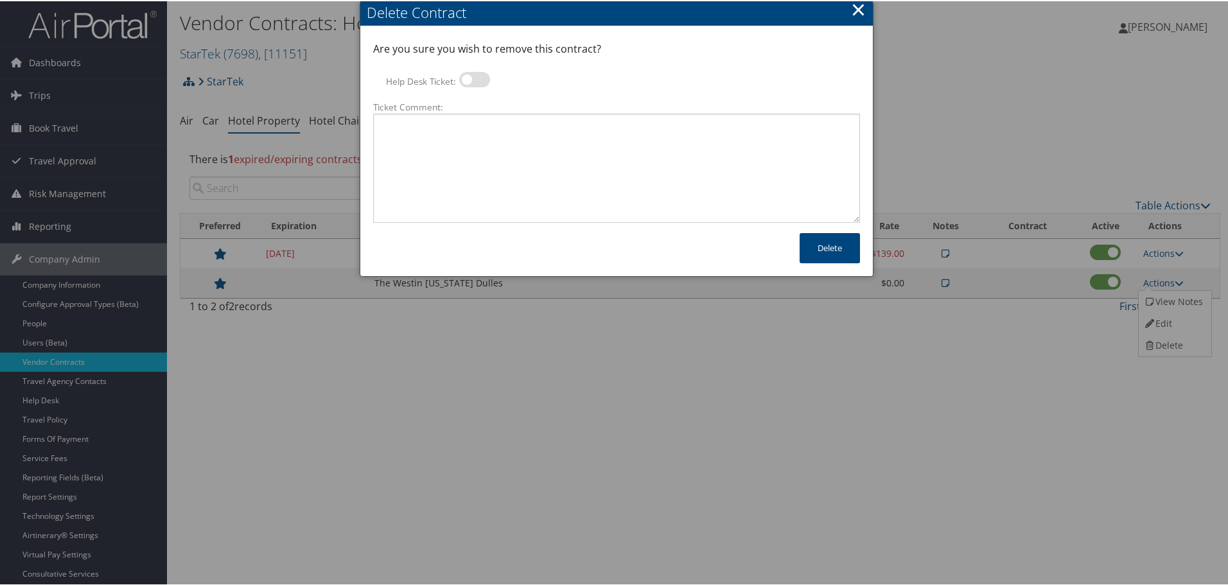
drag, startPoint x: 478, startPoint y: 79, endPoint x: 480, endPoint y: 89, distance: 10.0
click at [478, 79] on label at bounding box center [474, 78] width 31 height 15
click at [474, 79] on input "Help Desk Ticket:" at bounding box center [470, 80] width 8 height 8
checkbox input "true"
click at [497, 133] on textarea "Ticket Comment:" at bounding box center [616, 166] width 487 height 109
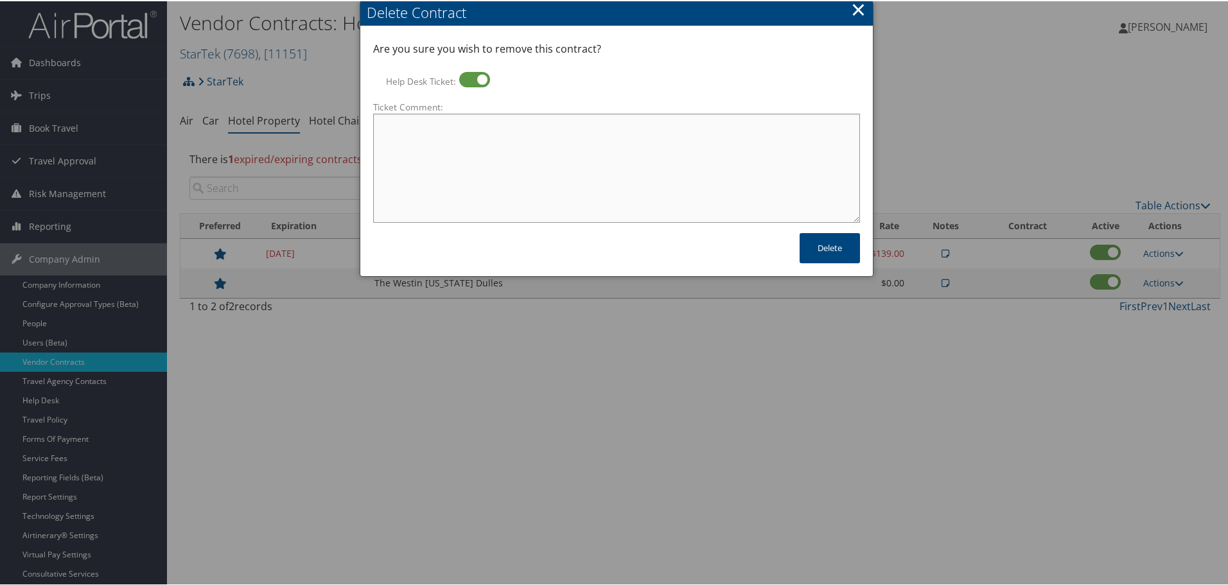
paste textarea "Rates no longer active; remove from profile and preferred status."
type textarea "Rates no longer active; remove from profile and preferred status."
click at [820, 243] on button "Delete" at bounding box center [830, 247] width 60 height 30
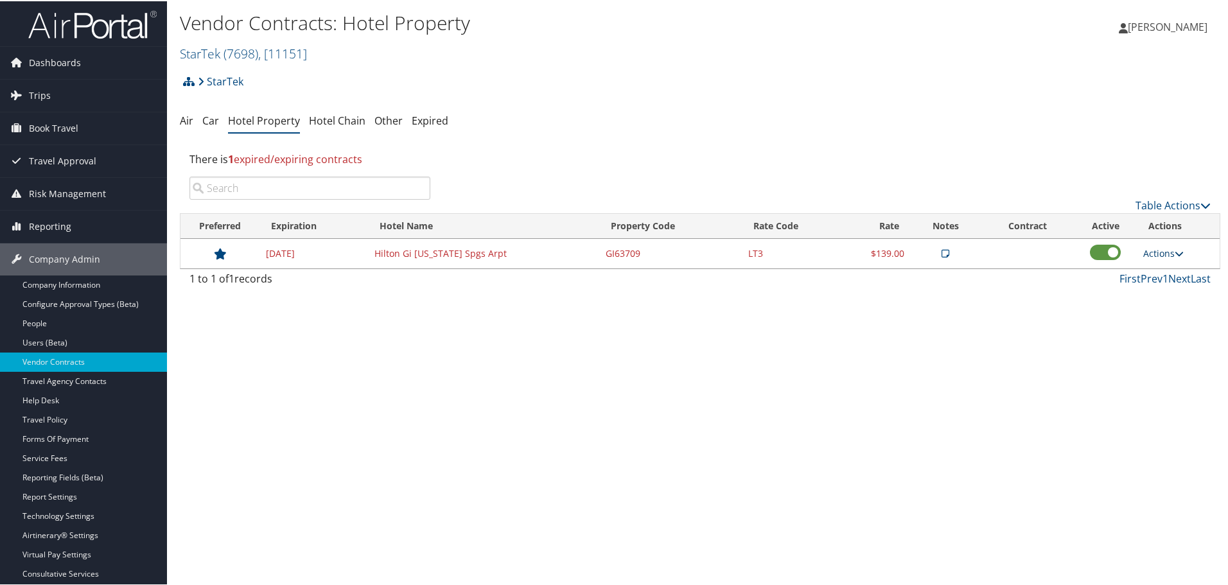
click at [1168, 251] on link "Actions" at bounding box center [1163, 252] width 40 height 12
click at [1157, 316] on link "Delete" at bounding box center [1173, 315] width 69 height 22
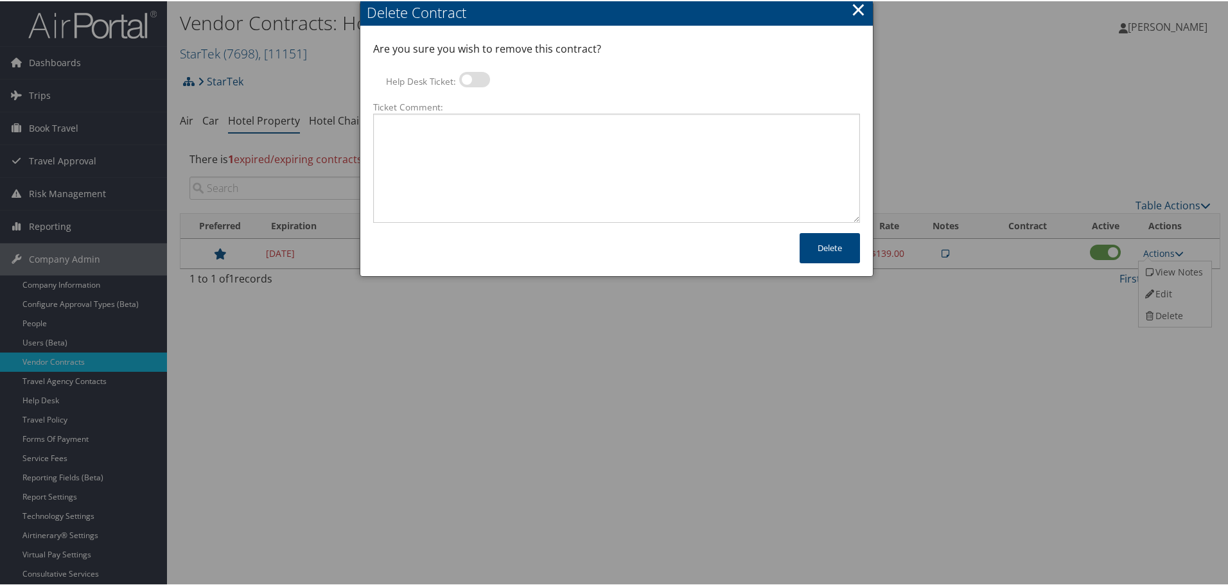
click at [475, 76] on label at bounding box center [474, 78] width 31 height 15
click at [474, 76] on input "Help Desk Ticket:" at bounding box center [470, 80] width 8 height 8
checkbox input "true"
click at [473, 137] on textarea "Ticket Comment:" at bounding box center [616, 166] width 487 height 109
paste textarea "Rates no longer active; remove from profile and preferred status."
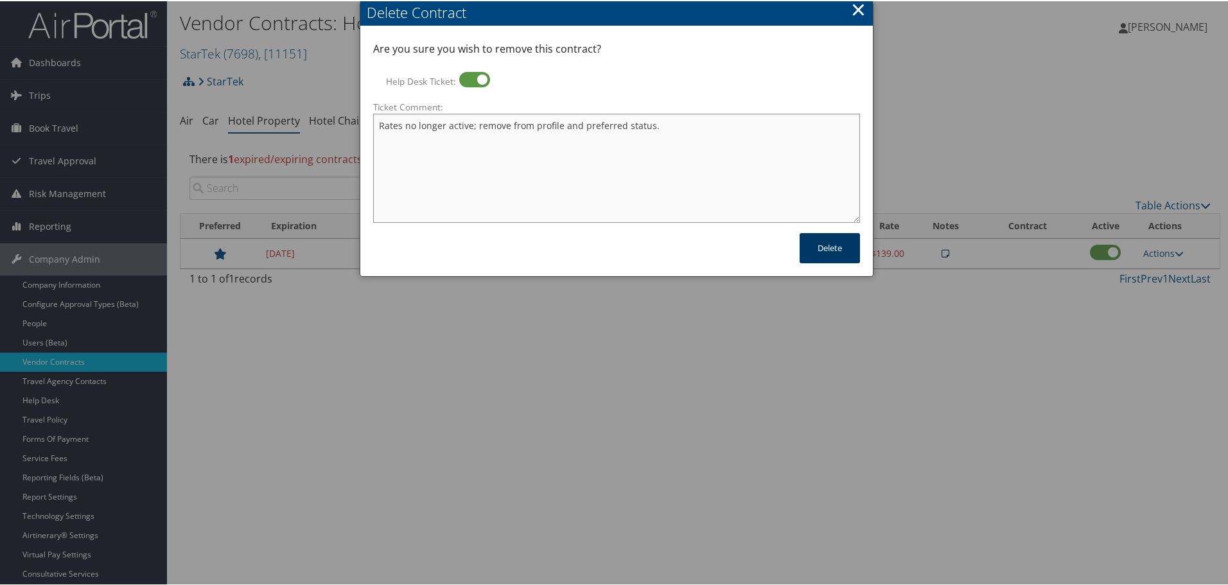
type textarea "Rates no longer active; remove from profile and preferred status."
click at [838, 250] on button "Delete" at bounding box center [830, 247] width 60 height 30
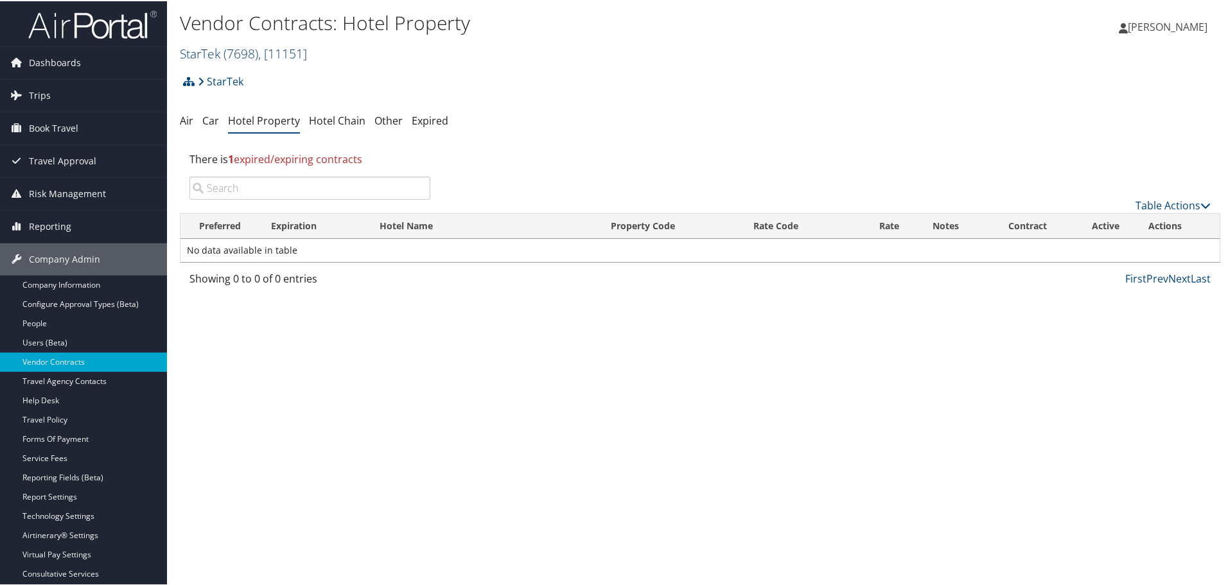
click at [248, 54] on span "( 7698 )" at bounding box center [241, 52] width 35 height 17
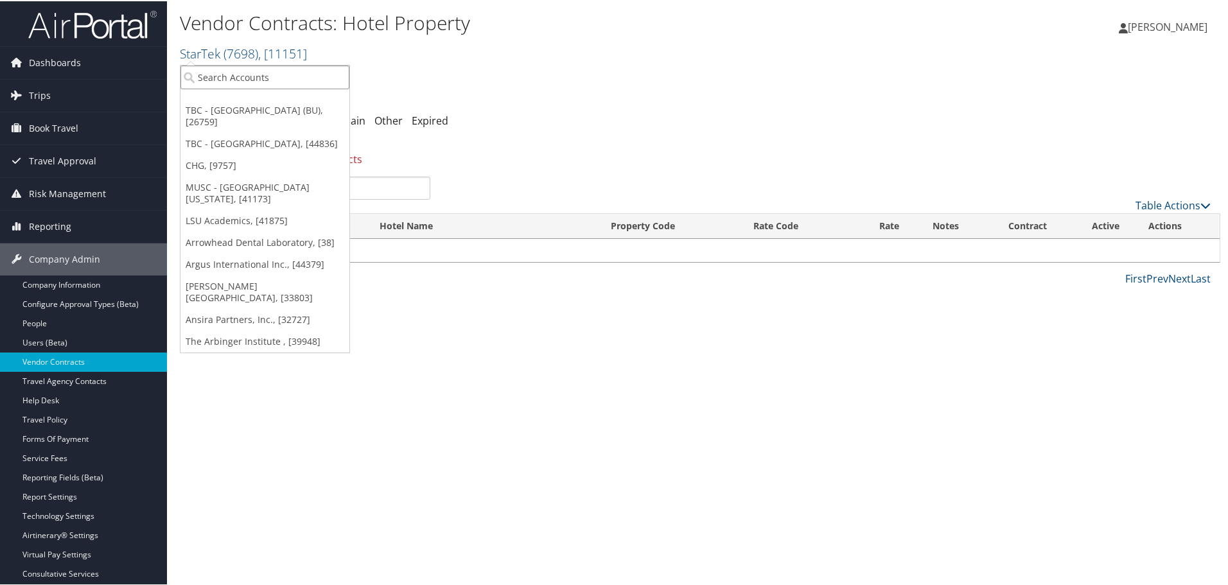
click at [263, 76] on input "search" at bounding box center [264, 76] width 169 height 24
type input "sovos compl"
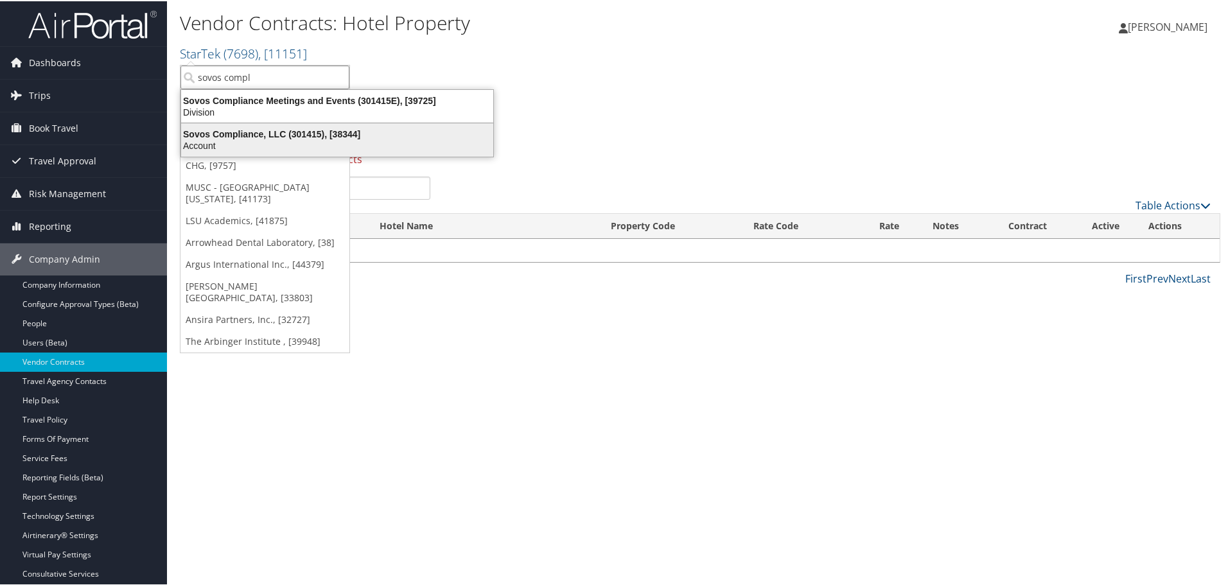
click at [270, 136] on div "Sovos Compliance, LLC (301415), [38344]" at bounding box center [337, 133] width 328 height 12
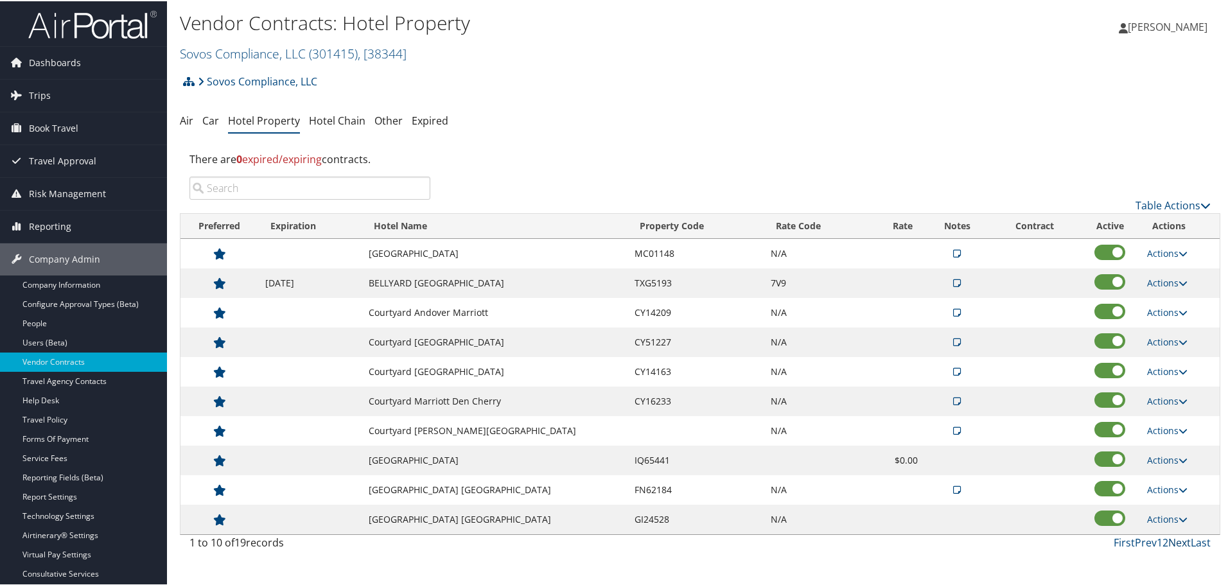
click at [1172, 544] on link "Next" at bounding box center [1179, 541] width 22 height 14
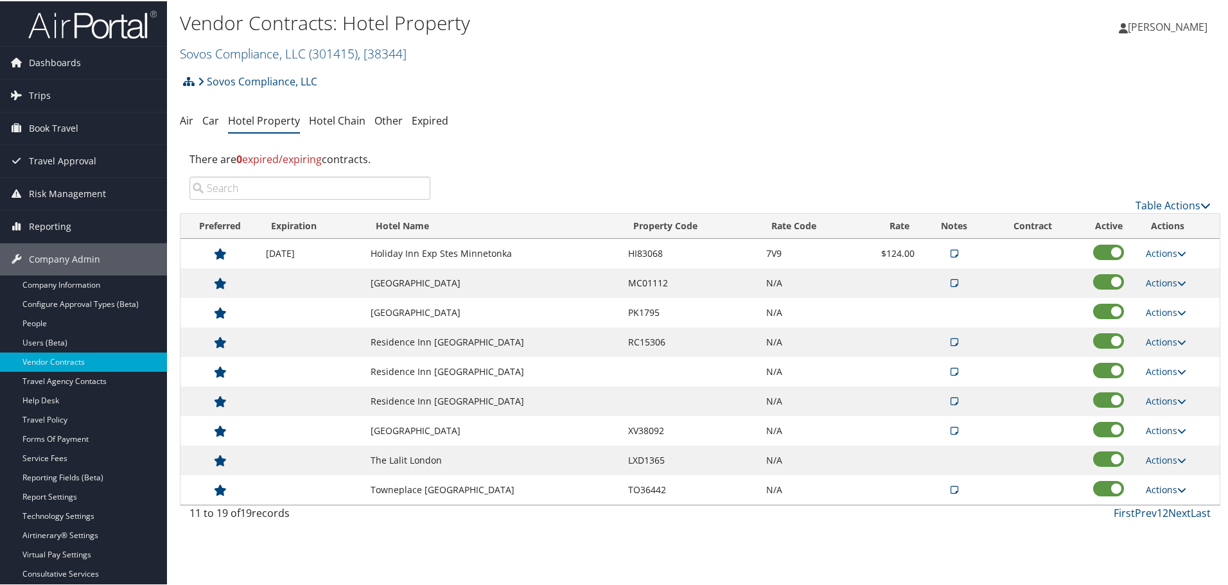
click at [1159, 488] on link "Actions" at bounding box center [1166, 488] width 40 height 12
click at [1178, 551] on link "Delete" at bounding box center [1176, 551] width 69 height 22
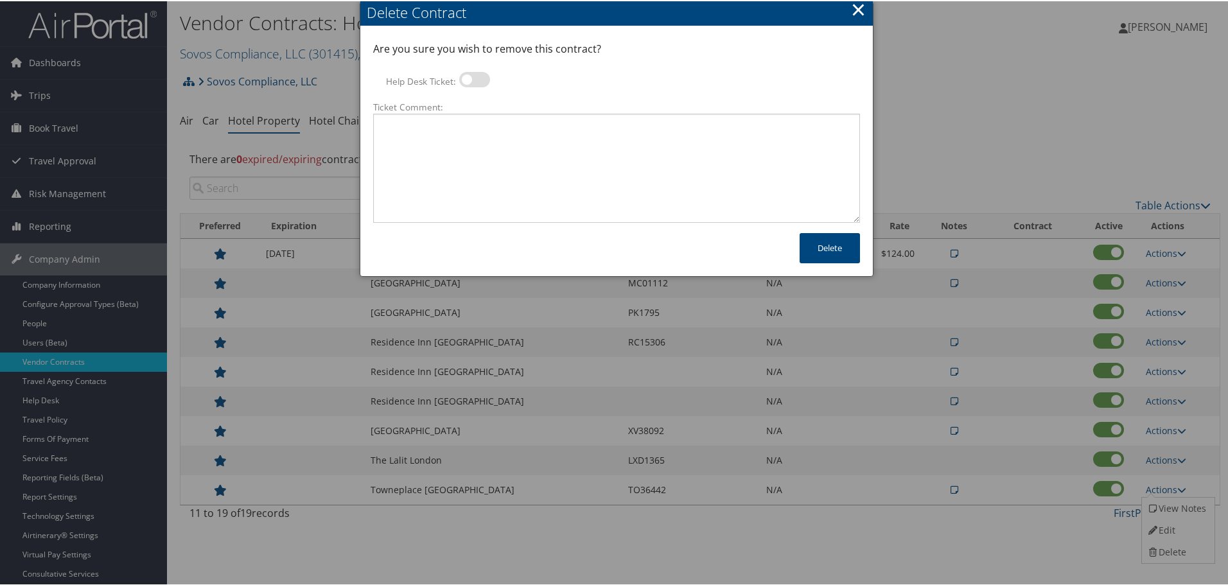
click at [473, 79] on label at bounding box center [474, 78] width 31 height 15
click at [473, 79] on input "Help Desk Ticket:" at bounding box center [470, 80] width 8 height 8
checkbox input "true"
click at [464, 139] on textarea "Ticket Comment:" at bounding box center [616, 166] width 487 height 109
paste textarea "Rates no longer active; remove from profile and preferred status."
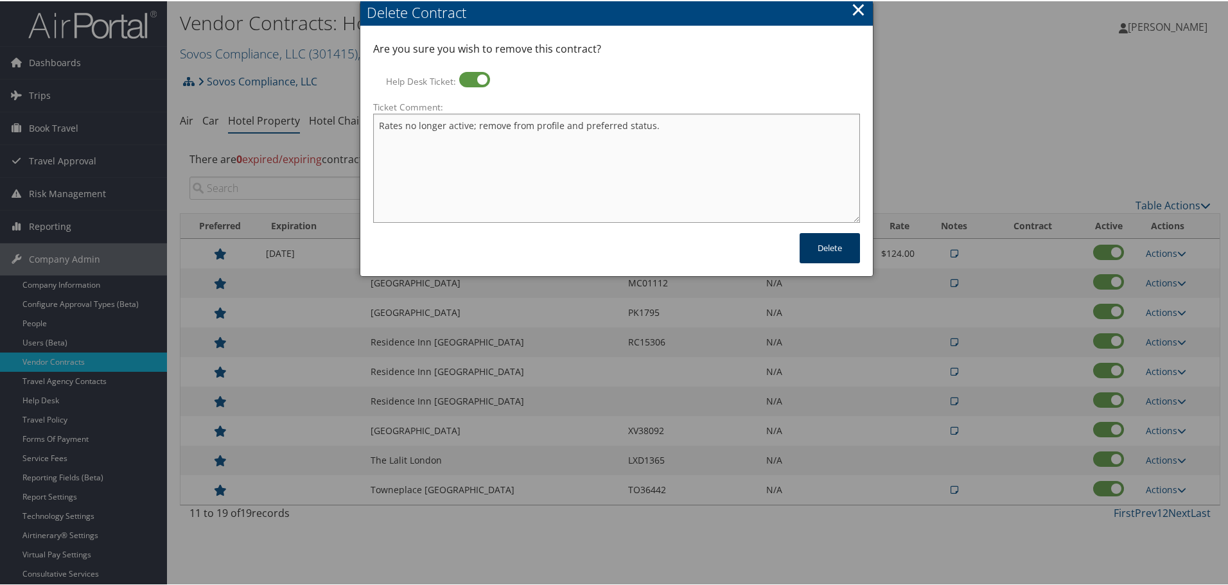
type textarea "Rates no longer active; remove from profile and preferred status."
click at [840, 244] on button "Delete" at bounding box center [830, 247] width 60 height 30
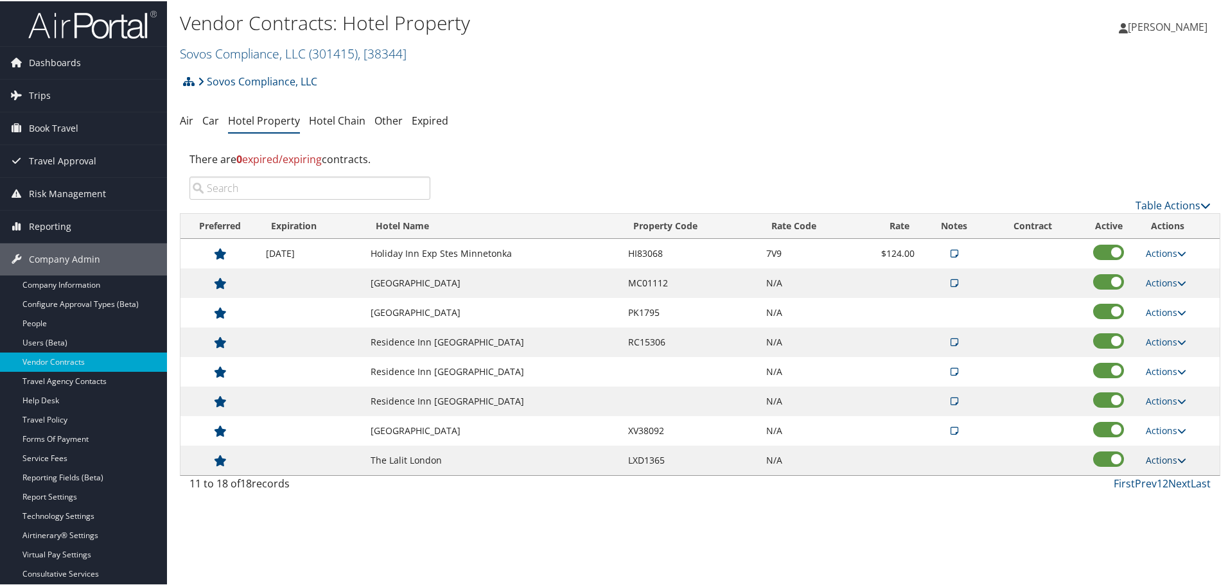
click at [1169, 459] on link "Actions" at bounding box center [1166, 459] width 40 height 12
click at [1173, 500] on link "Delete" at bounding box center [1166, 500] width 49 height 22
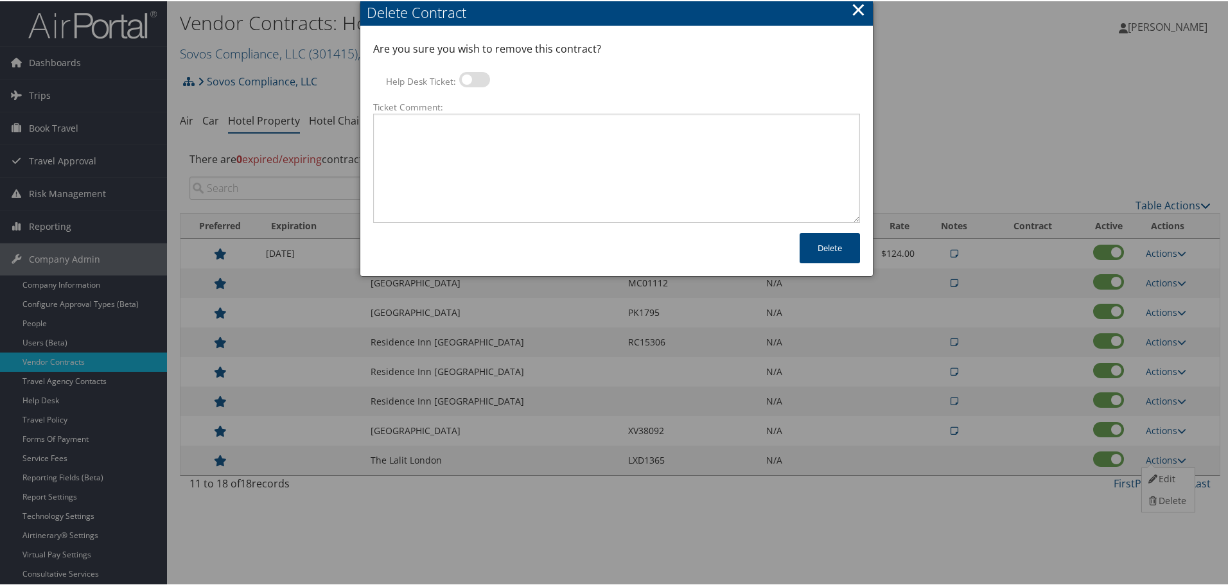
click at [475, 75] on label at bounding box center [474, 78] width 31 height 15
click at [474, 76] on input "Help Desk Ticket:" at bounding box center [470, 80] width 8 height 8
checkbox input "true"
click at [454, 131] on textarea "Ticket Comment:" at bounding box center [616, 166] width 487 height 109
paste textarea "Rates no longer active; remove from profile and preferred status."
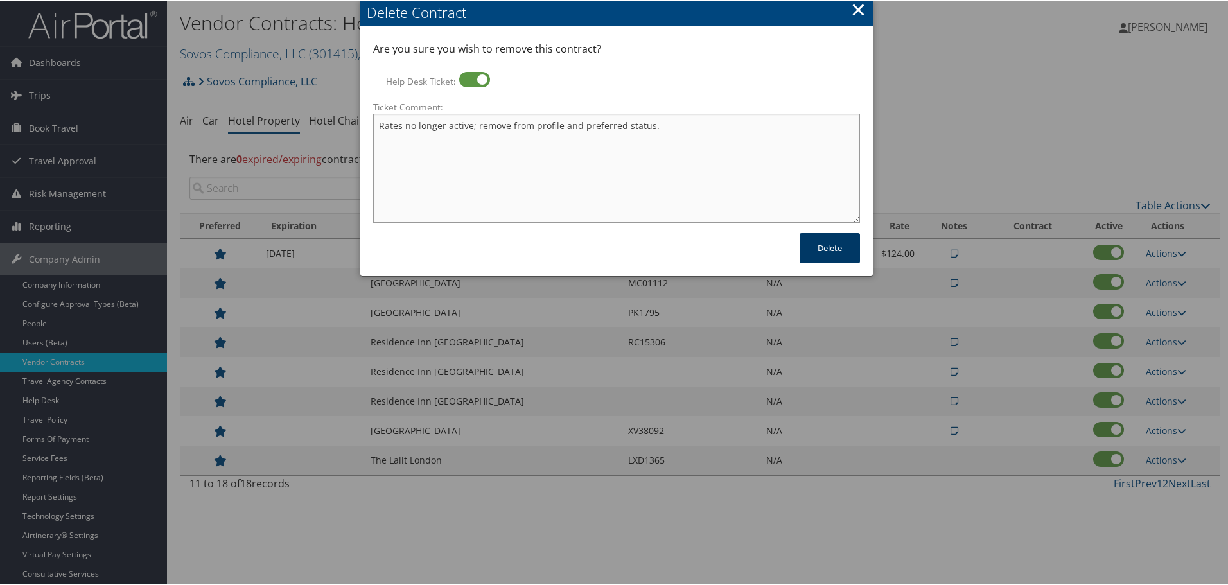
type textarea "Rates no longer active; remove from profile and preferred status."
click at [822, 251] on button "Delete" at bounding box center [830, 247] width 60 height 30
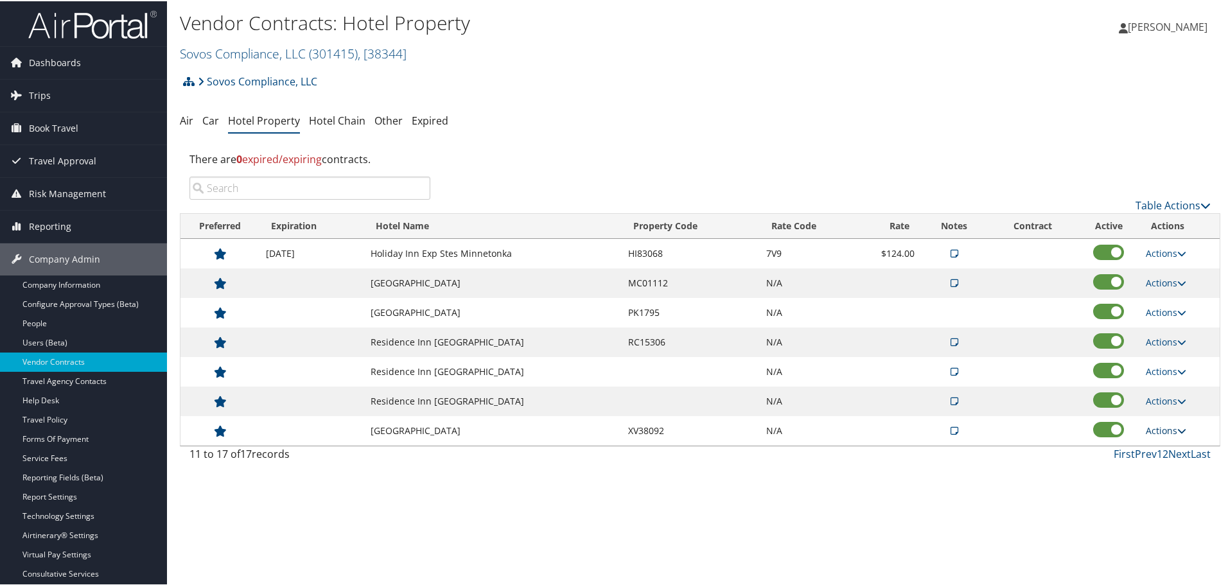
click at [1168, 430] on link "Actions" at bounding box center [1166, 429] width 40 height 12
click at [1181, 484] on link "Delete" at bounding box center [1176, 492] width 69 height 22
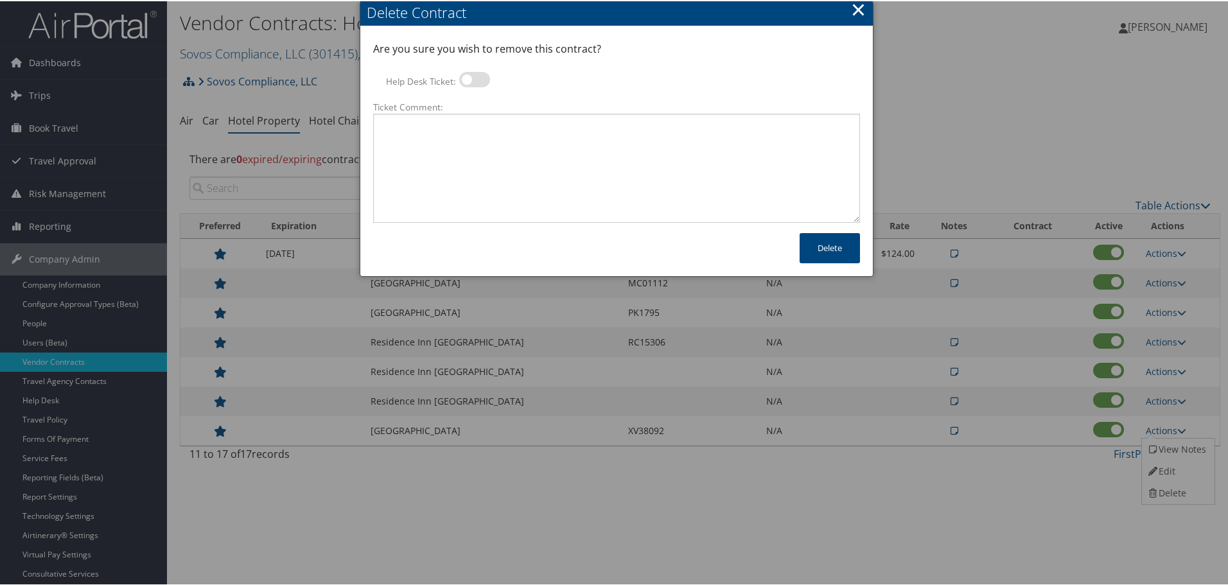
click at [474, 77] on label at bounding box center [474, 78] width 31 height 15
click at [474, 77] on input "Help Desk Ticket:" at bounding box center [470, 80] width 8 height 8
checkbox input "true"
click at [459, 137] on textarea "Ticket Comment:" at bounding box center [616, 166] width 487 height 109
paste textarea "Rates no longer active; remove from profile and preferred status."
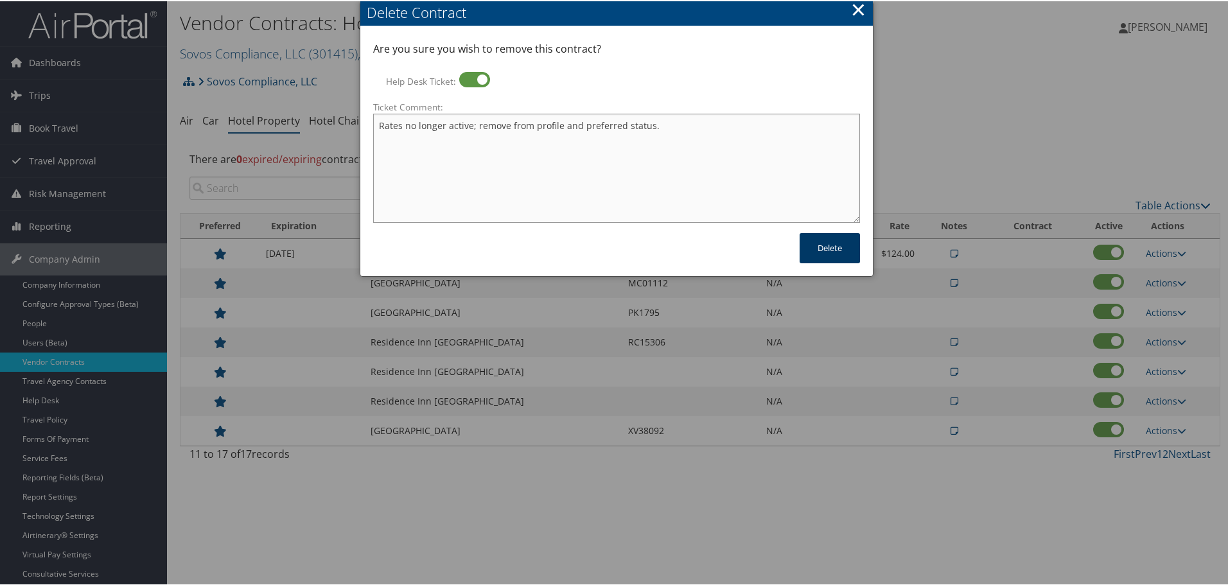
type textarea "Rates no longer active; remove from profile and preferred status."
click at [811, 246] on button "Delete" at bounding box center [830, 247] width 60 height 30
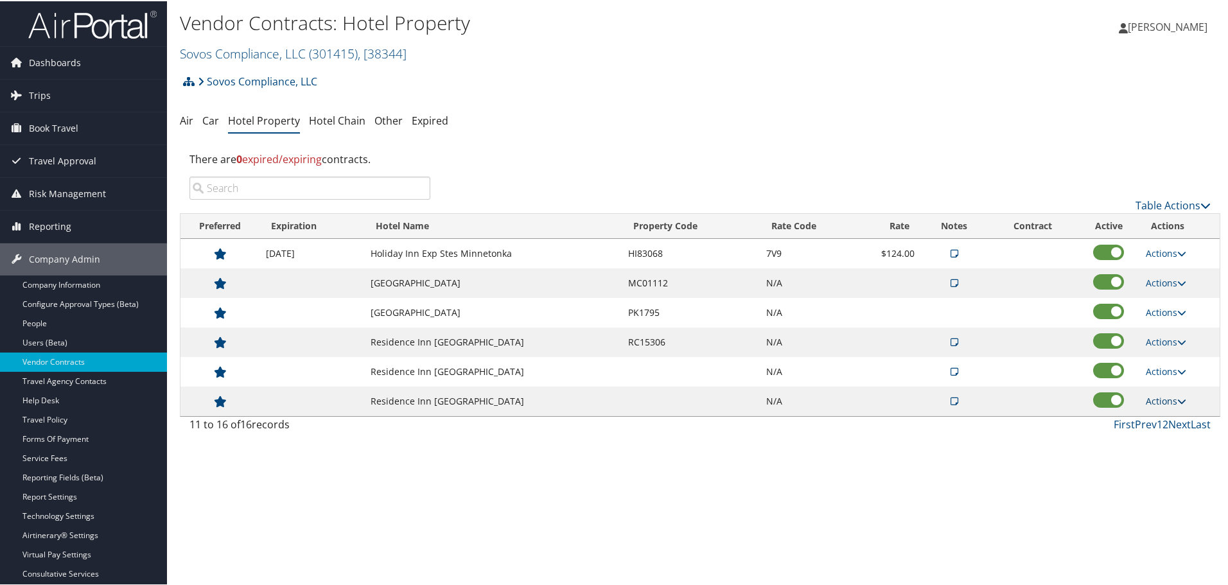
click at [1178, 399] on icon at bounding box center [1181, 400] width 9 height 9
click at [1175, 463] on link "Delete" at bounding box center [1176, 463] width 69 height 22
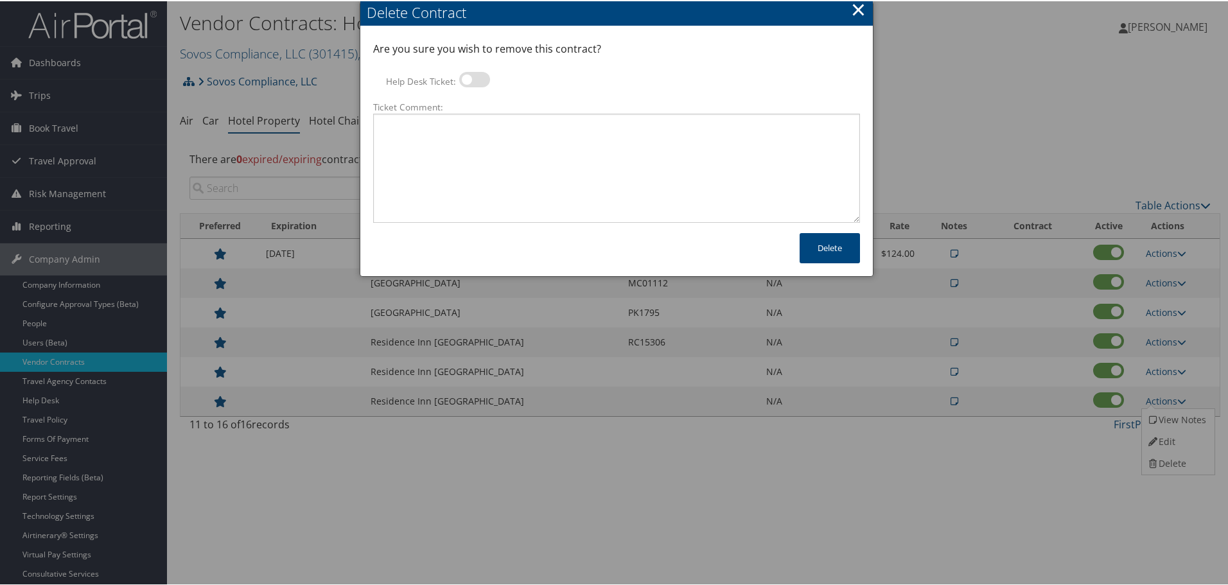
click at [469, 71] on label at bounding box center [474, 78] width 31 height 15
click at [469, 76] on input "Help Desk Ticket:" at bounding box center [470, 80] width 8 height 8
checkbox input "true"
click at [498, 144] on textarea "Ticket Comment:" at bounding box center [616, 166] width 487 height 109
paste textarea "Rates no longer active; remove from profile and preferred status."
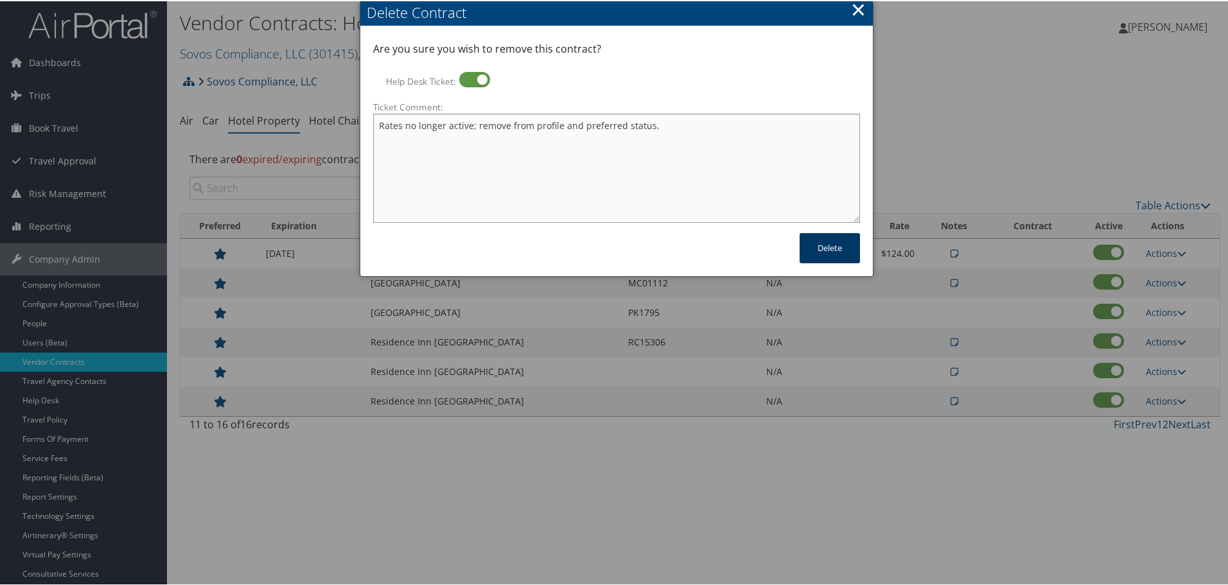
type textarea "Rates no longer active; remove from profile and preferred status."
click at [828, 244] on button "Delete" at bounding box center [830, 247] width 60 height 30
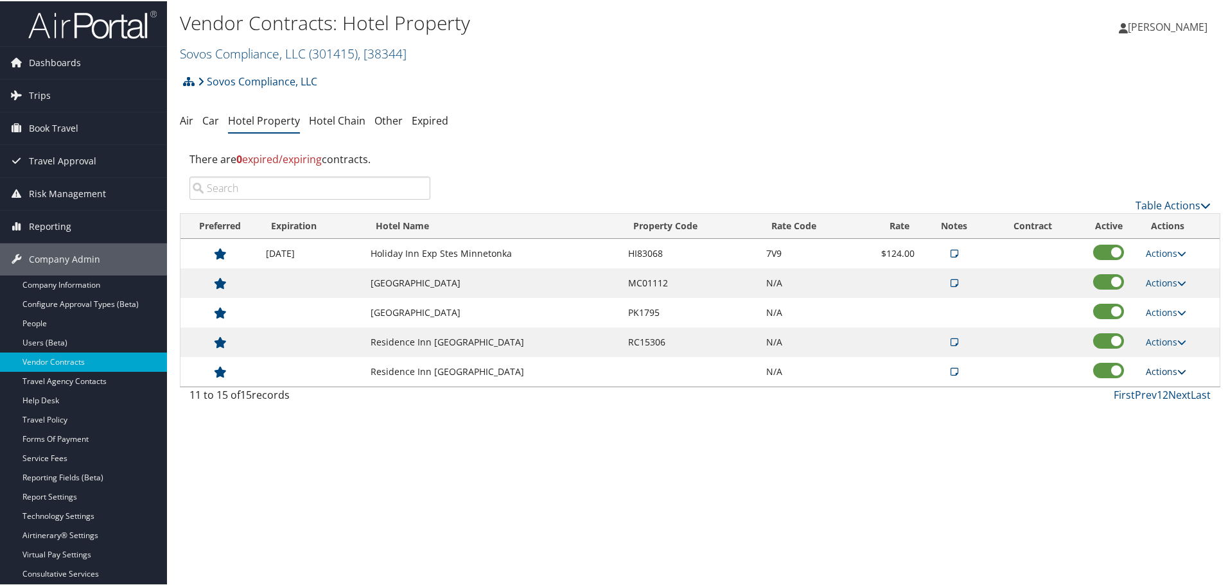
click at [1161, 371] on link "Actions" at bounding box center [1166, 370] width 40 height 12
click at [1182, 433] on link "Delete" at bounding box center [1176, 433] width 69 height 22
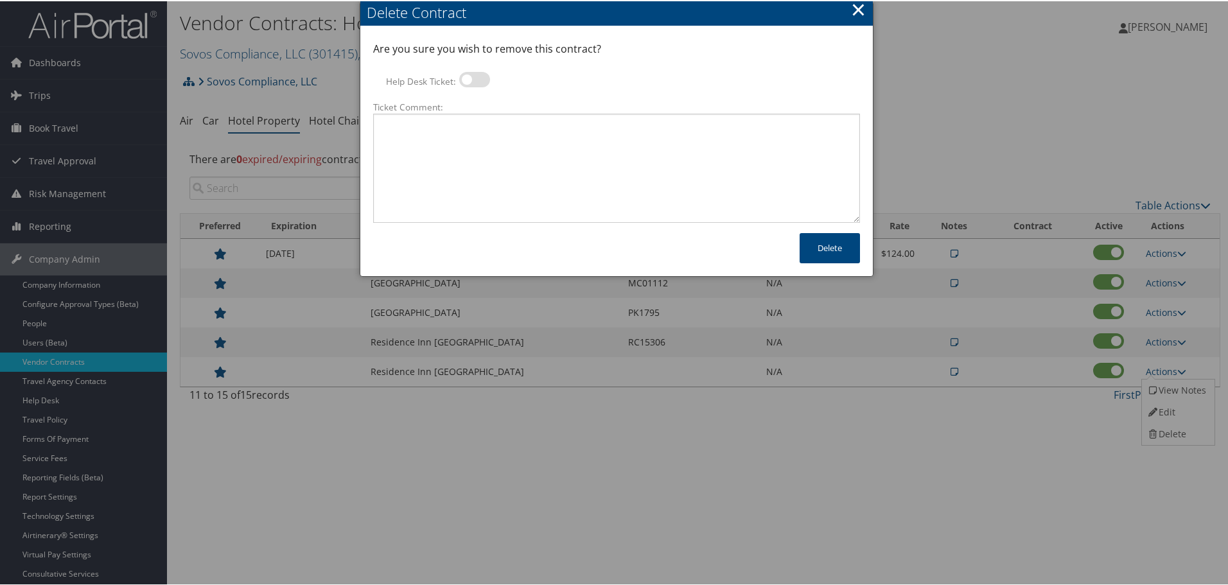
drag, startPoint x: 477, startPoint y: 88, endPoint x: 470, endPoint y: 73, distance: 16.7
click at [470, 73] on div at bounding box center [474, 80] width 31 height 19
click at [470, 73] on label at bounding box center [474, 78] width 31 height 15
click at [470, 76] on input "Help Desk Ticket:" at bounding box center [470, 80] width 8 height 8
checkbox input "true"
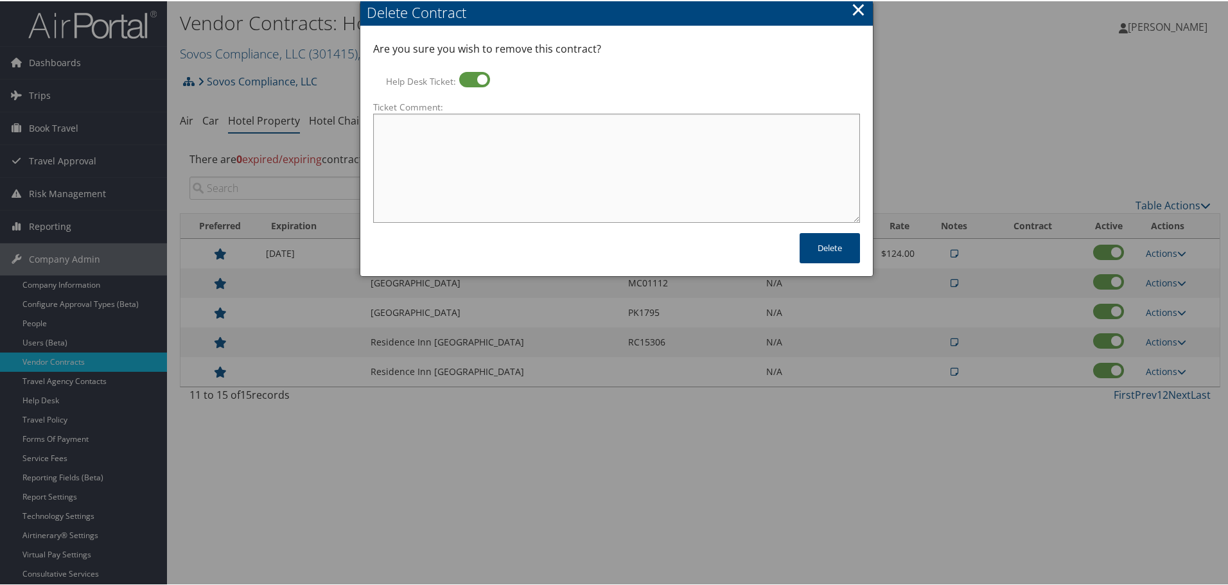
click at [473, 137] on textarea "Ticket Comment:" at bounding box center [616, 166] width 487 height 109
paste textarea "Rates no longer active; remove from profile and preferred status."
type textarea "Rates no longer active; remove from profile and preferred status."
click at [827, 248] on button "Delete" at bounding box center [830, 247] width 60 height 30
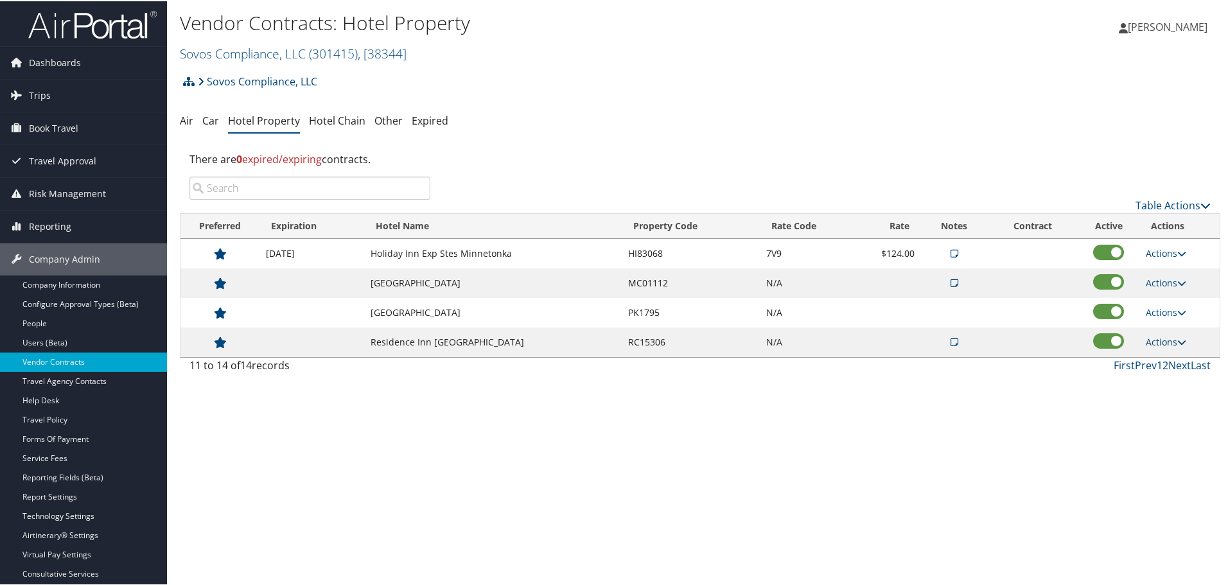
click at [1162, 338] on link "Actions" at bounding box center [1166, 341] width 40 height 12
click at [1174, 400] on link "Delete" at bounding box center [1176, 403] width 69 height 22
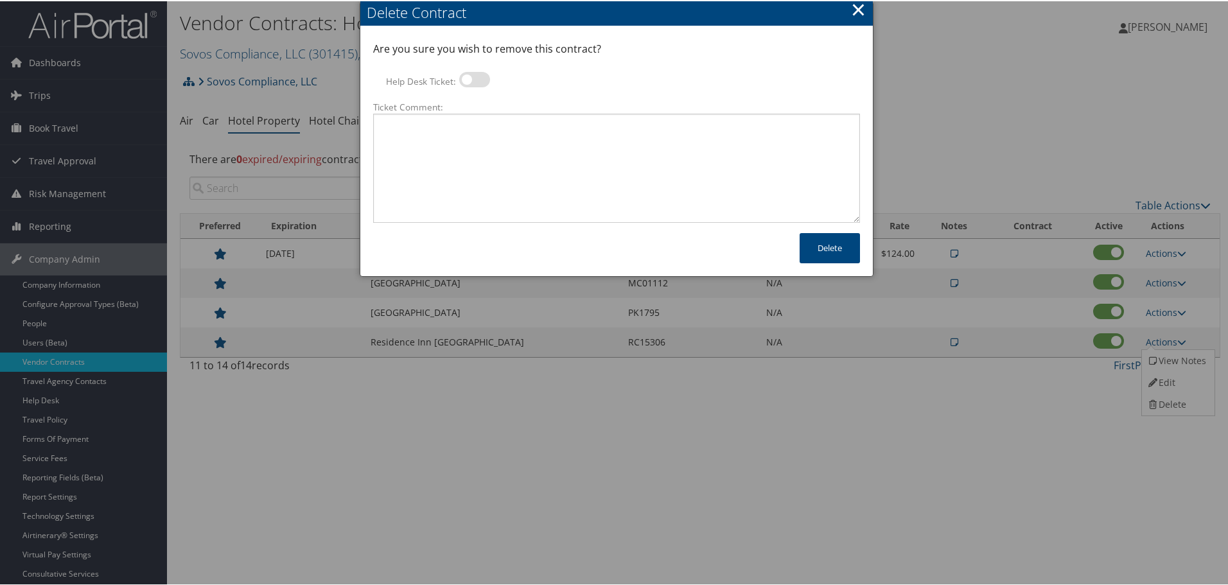
click at [473, 74] on label at bounding box center [474, 78] width 31 height 15
click at [473, 76] on input "Help Desk Ticket:" at bounding box center [470, 80] width 8 height 8
checkbox input "true"
click at [472, 133] on textarea "Ticket Comment:" at bounding box center [616, 166] width 487 height 109
paste textarea "Rates no longer active; remove from profile and preferred status."
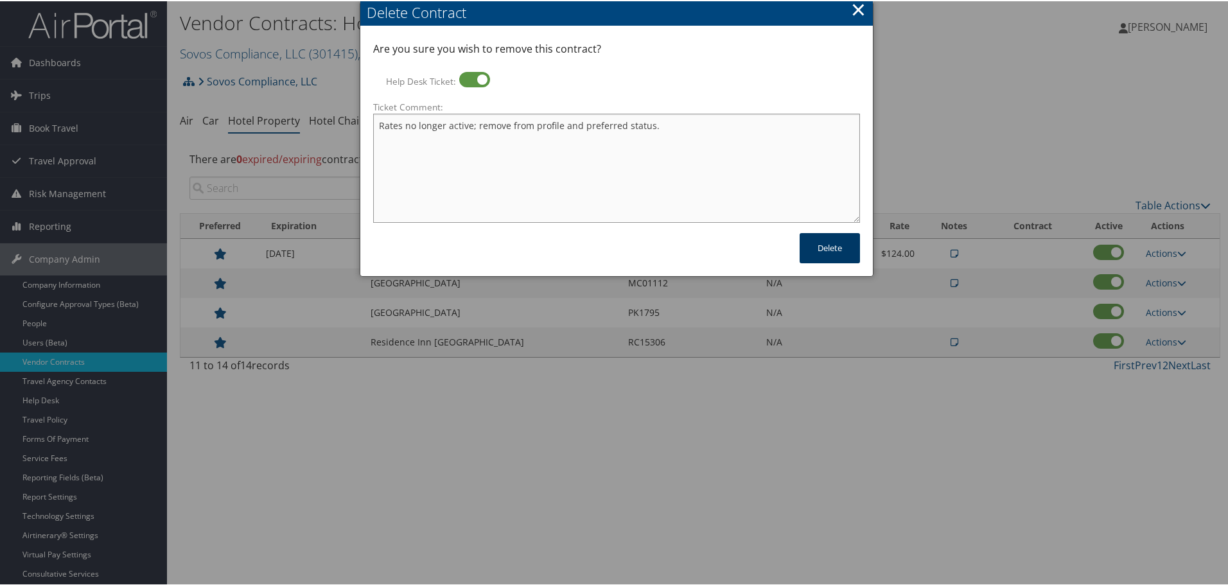
type textarea "Rates no longer active; remove from profile and preferred status."
click at [828, 247] on button "Delete" at bounding box center [830, 247] width 60 height 30
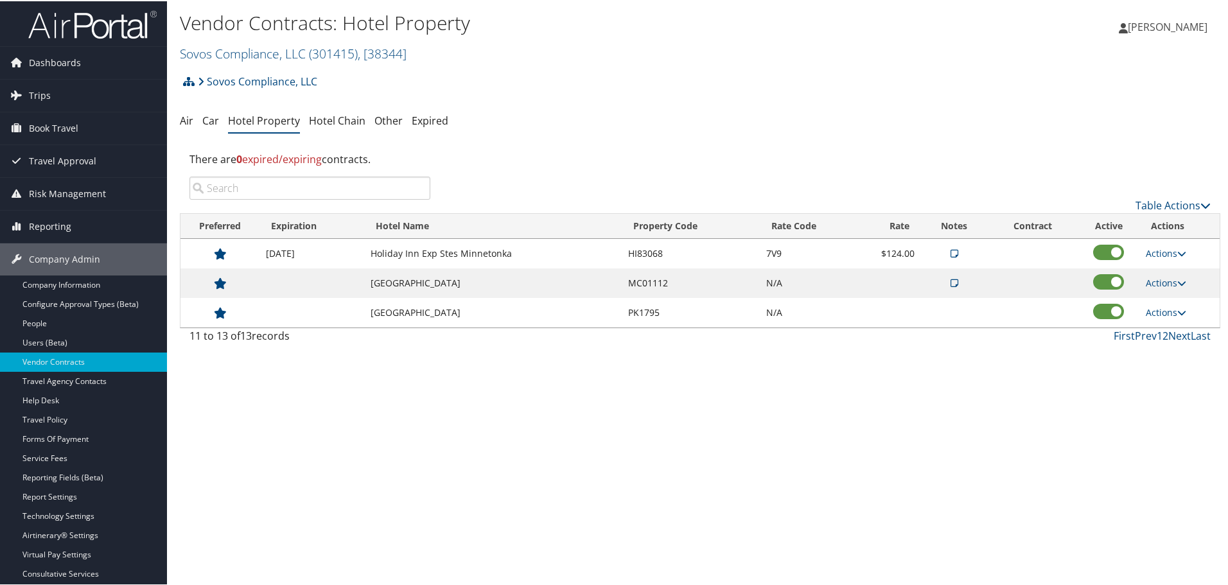
click at [1170, 304] on td "Actions Edit Delete" at bounding box center [1179, 312] width 80 height 30
click at [1168, 308] on link "Actions" at bounding box center [1166, 311] width 40 height 12
click at [1181, 351] on link "Delete" at bounding box center [1166, 352] width 49 height 22
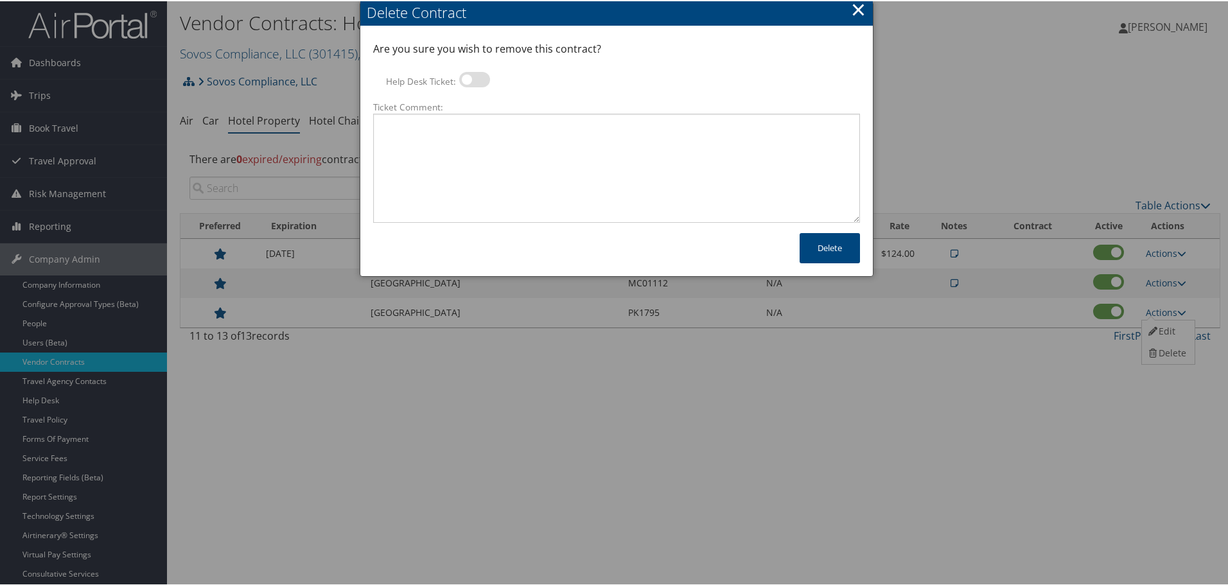
click at [475, 78] on label at bounding box center [474, 78] width 31 height 15
click at [474, 78] on input "Help Desk Ticket:" at bounding box center [470, 80] width 8 height 8
checkbox input "true"
click at [478, 127] on textarea "Ticket Comment:" at bounding box center [616, 166] width 487 height 109
paste textarea "Rates no longer active; remove from profile and preferred status."
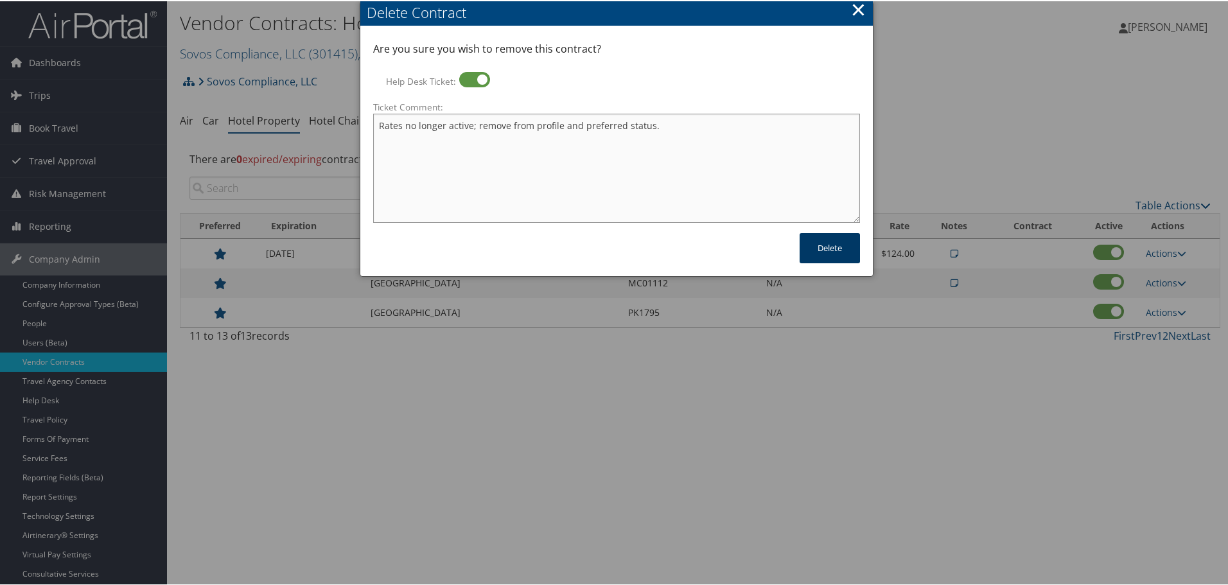
type textarea "Rates no longer active; remove from profile and preferred status."
click at [839, 250] on button "Delete" at bounding box center [830, 247] width 60 height 30
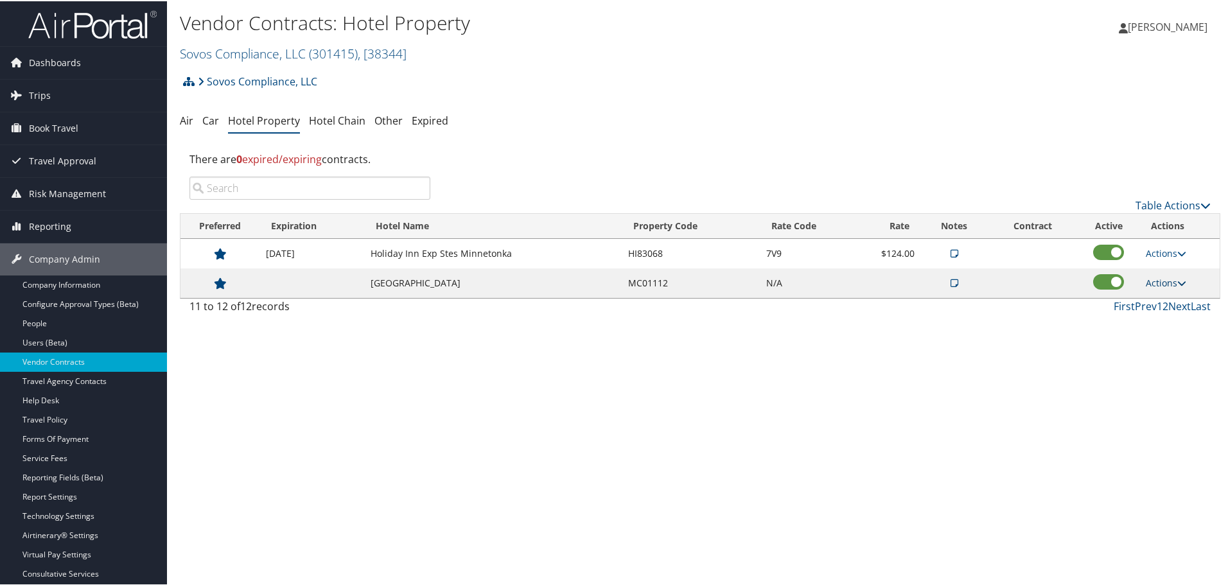
click at [1154, 276] on link "Actions" at bounding box center [1166, 282] width 40 height 12
click at [1175, 347] on link "Delete" at bounding box center [1176, 344] width 69 height 22
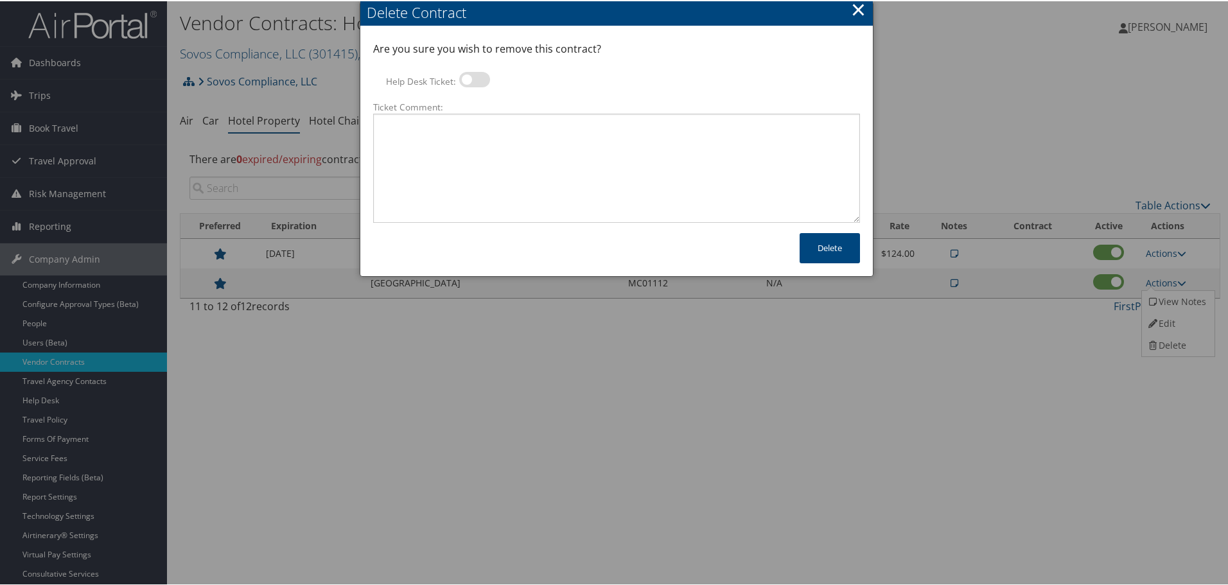
click at [469, 73] on label at bounding box center [474, 78] width 31 height 15
click at [469, 76] on input "Help Desk Ticket:" at bounding box center [470, 80] width 8 height 8
checkbox input "true"
click at [475, 139] on textarea "Ticket Comment:" at bounding box center [616, 166] width 487 height 109
paste textarea "Rates no longer active; remove from profile and preferred status."
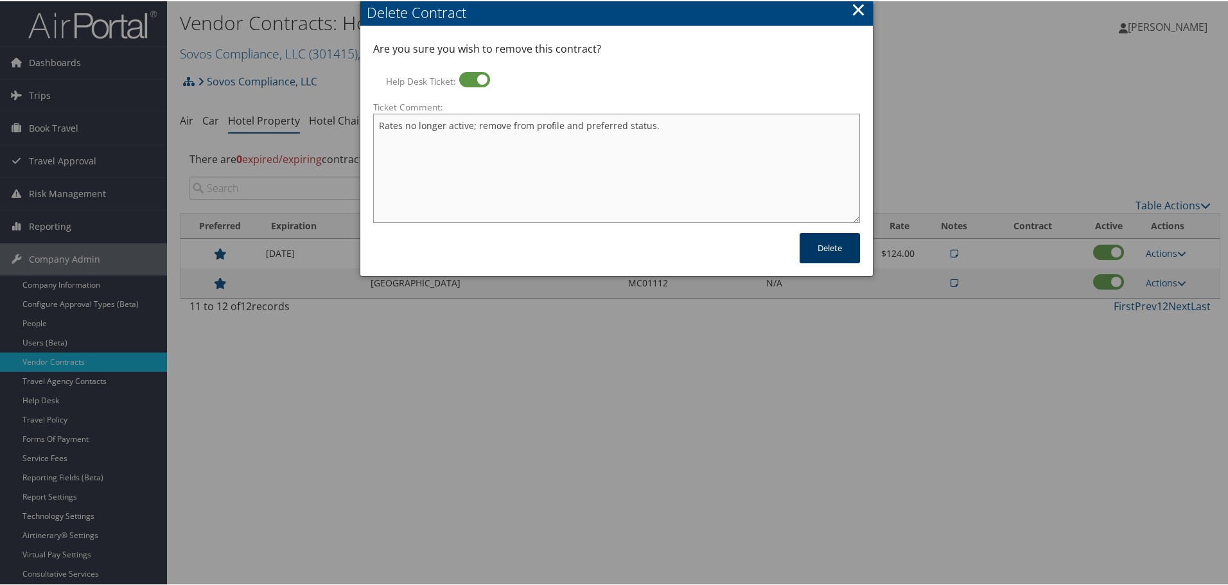
type textarea "Rates no longer active; remove from profile and preferred status."
click at [823, 248] on button "Delete" at bounding box center [830, 247] width 60 height 30
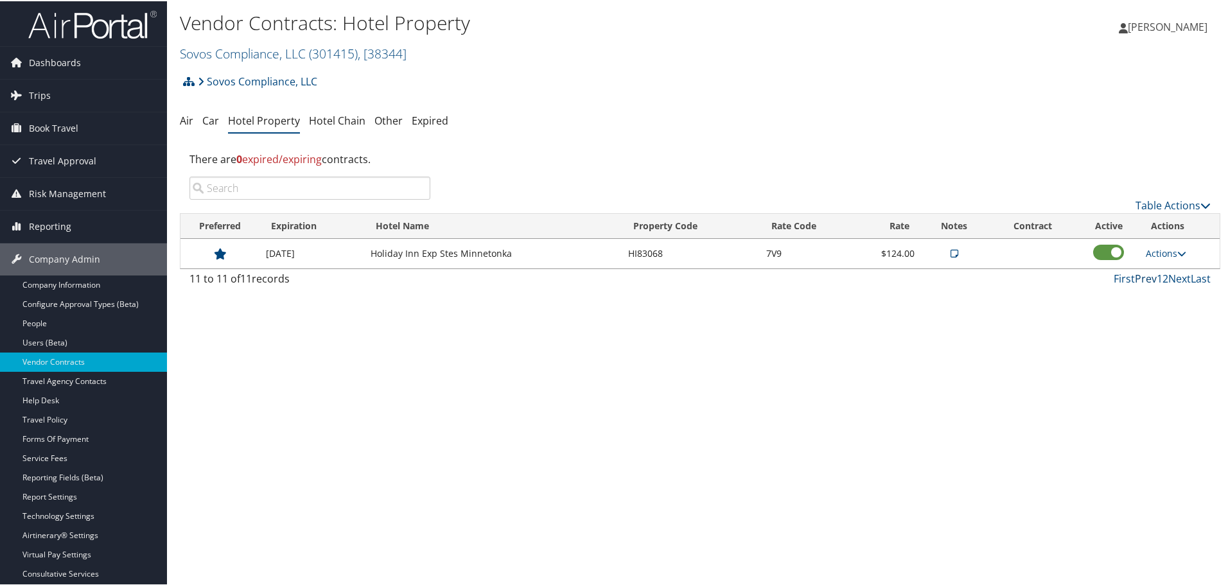
click at [1145, 275] on link "Prev" at bounding box center [1146, 277] width 22 height 14
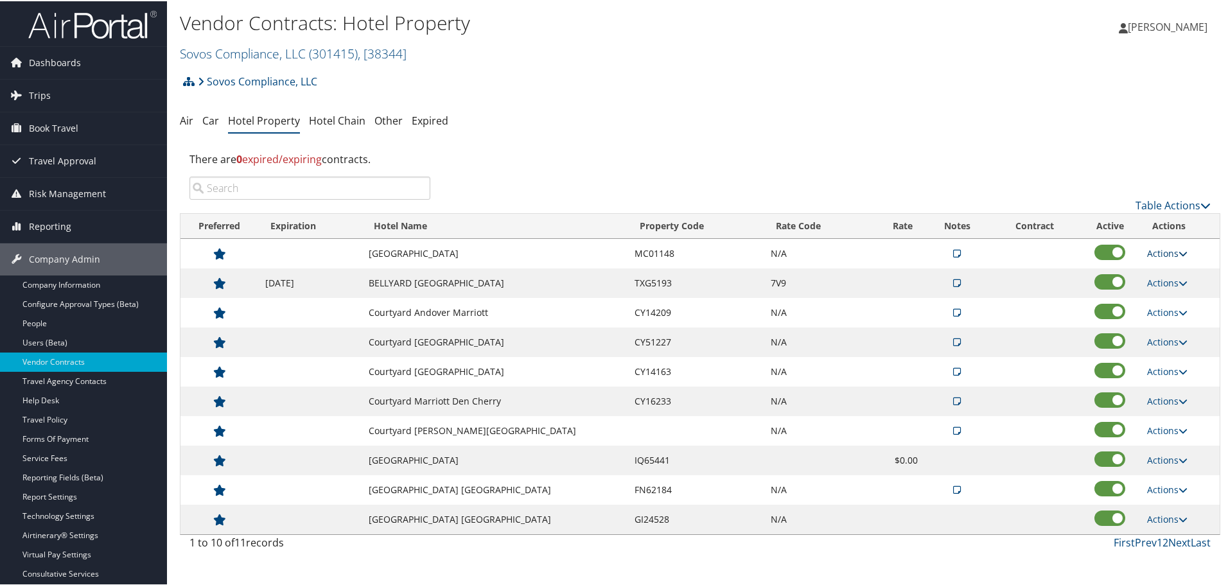
click at [1170, 252] on link "Actions" at bounding box center [1167, 252] width 40 height 12
click at [1159, 311] on link "Delete" at bounding box center [1176, 315] width 69 height 22
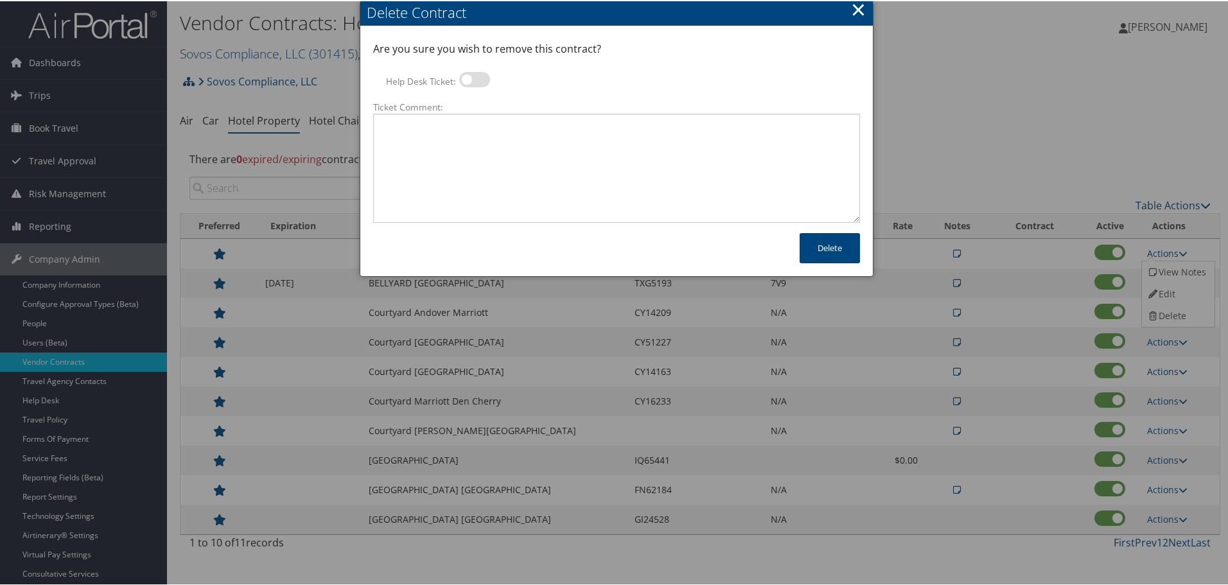
click at [473, 77] on label at bounding box center [474, 78] width 31 height 15
click at [473, 77] on input "Help Desk Ticket:" at bounding box center [470, 80] width 8 height 8
checkbox input "true"
click at [472, 141] on textarea "Ticket Comment:" at bounding box center [616, 166] width 487 height 109
paste textarea "Rates no longer active; remove from profile and preferred status."
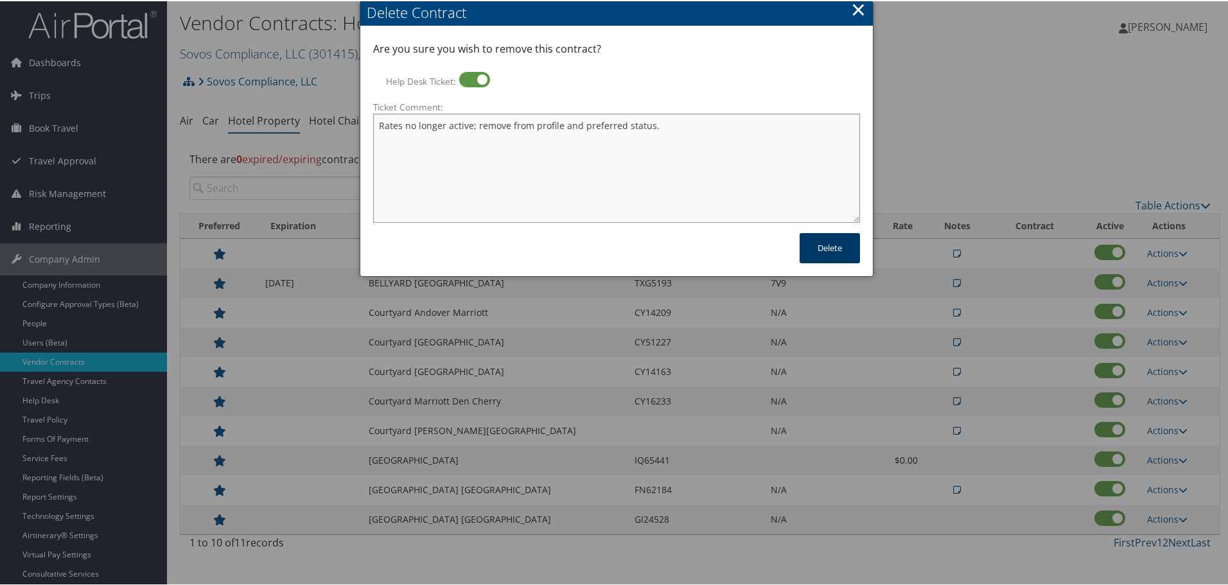
type textarea "Rates no longer active; remove from profile and preferred status."
click at [809, 243] on button "Delete" at bounding box center [830, 247] width 60 height 30
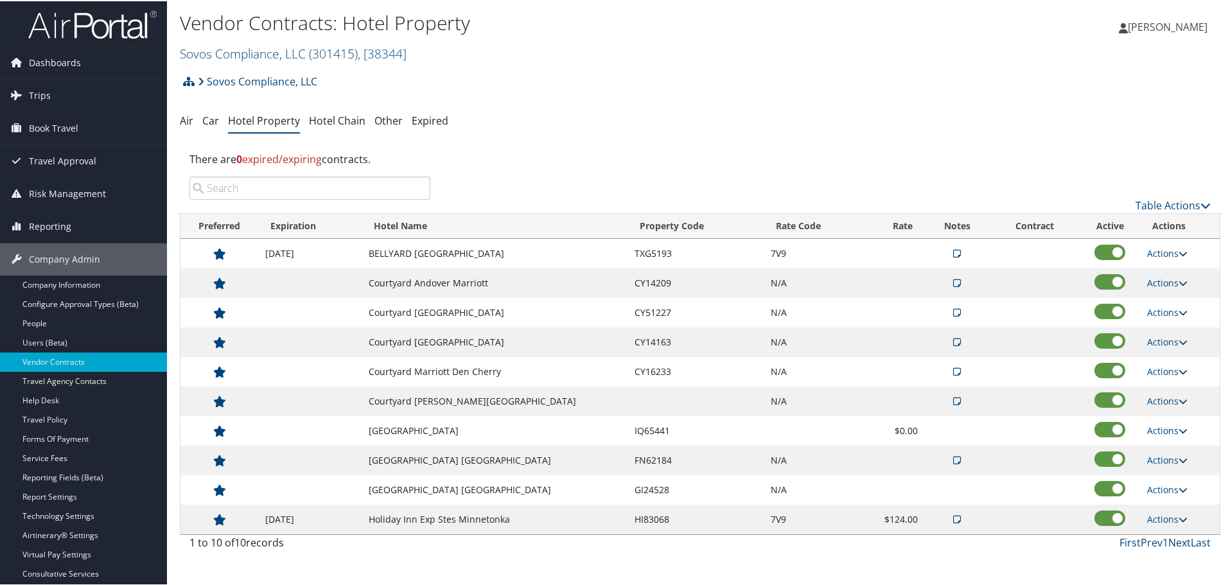
click at [1170, 539] on link "Next" at bounding box center [1179, 541] width 22 height 14
click at [354, 49] on span "( 301415 )" at bounding box center [333, 52] width 49 height 17
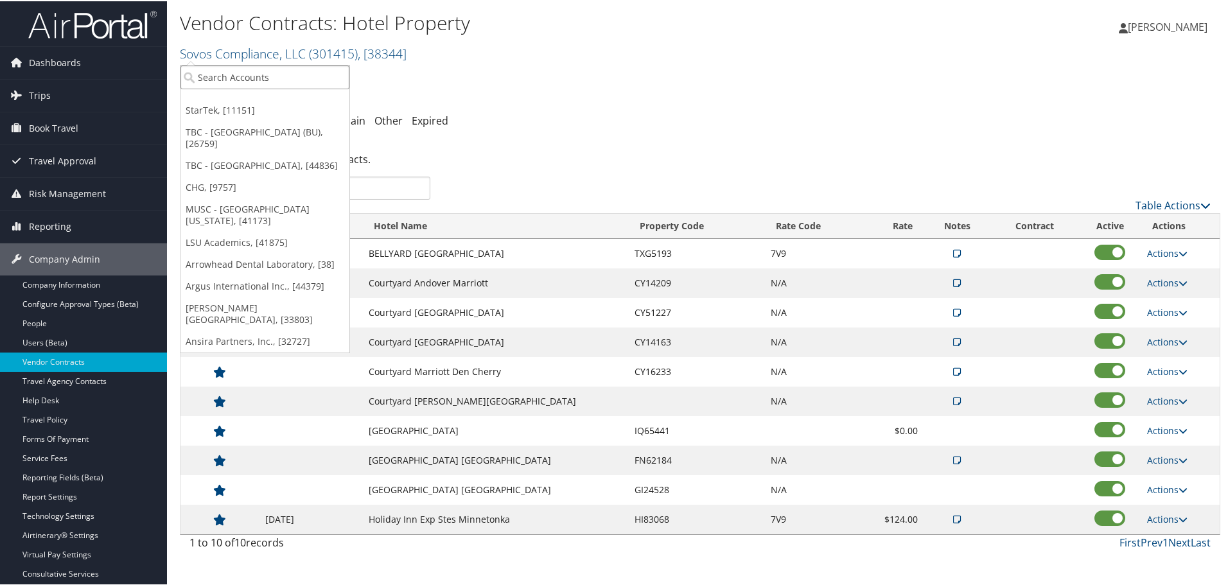
click at [319, 72] on input "search" at bounding box center [264, 76] width 169 height 24
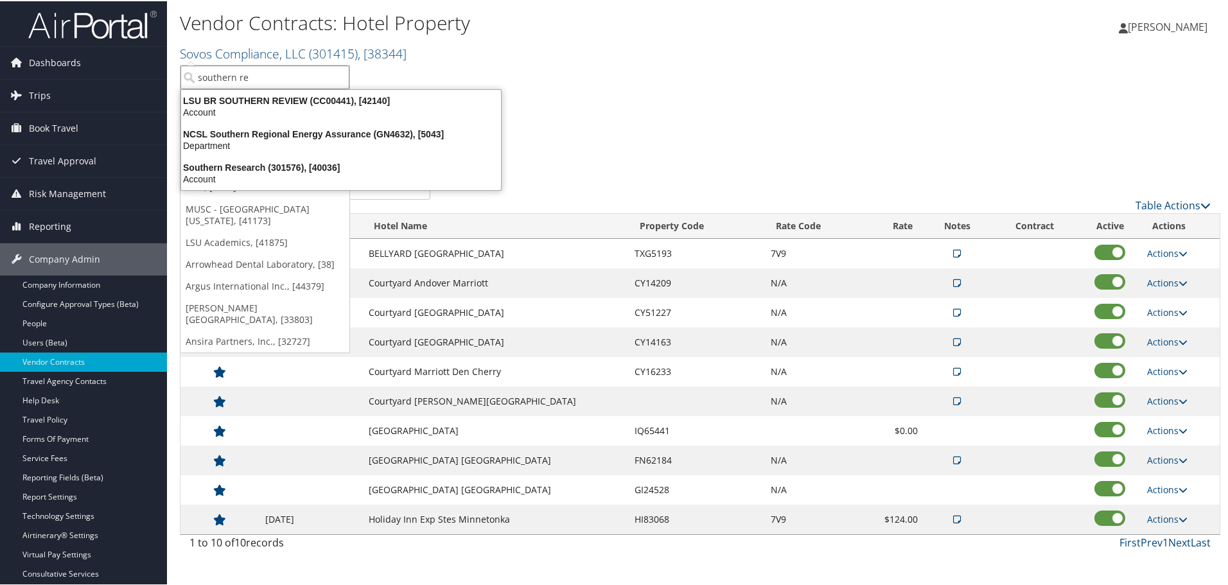
type input "southern res"
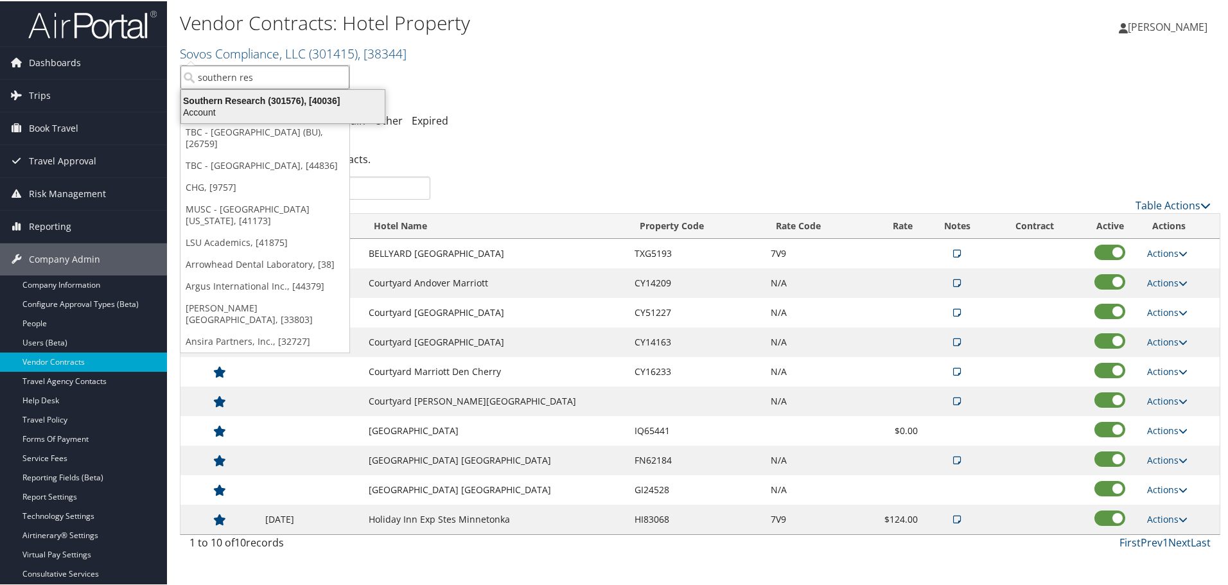
click at [315, 99] on div "Southern Research (301576), [40036]" at bounding box center [282, 100] width 219 height 12
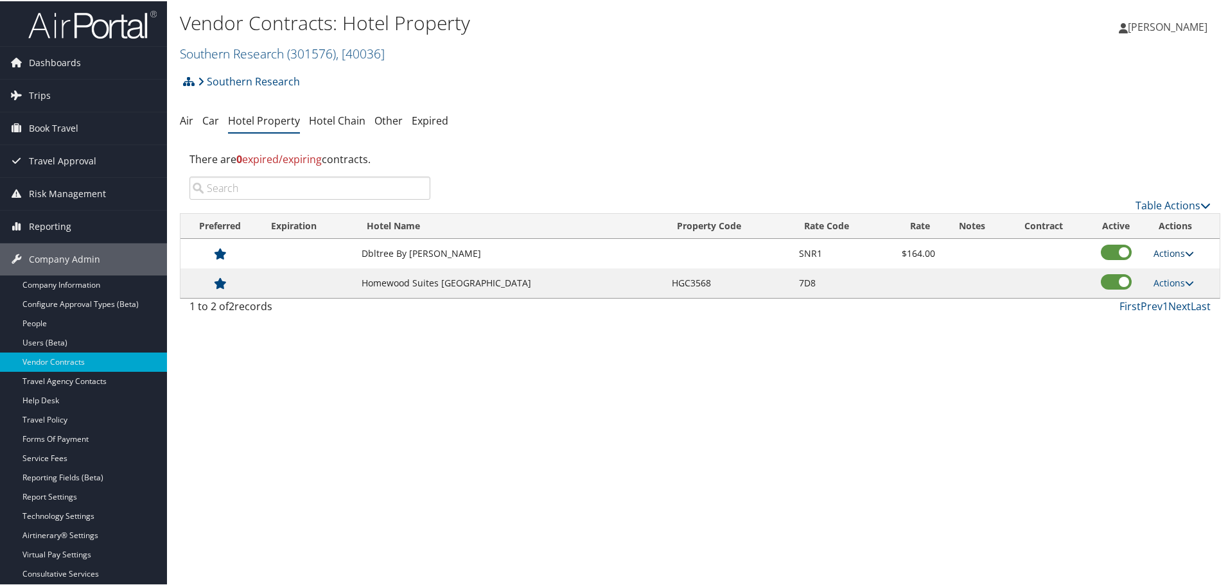
click at [1168, 250] on link "Actions" at bounding box center [1174, 252] width 40 height 12
click at [1177, 294] on link "Delete" at bounding box center [1173, 293] width 49 height 22
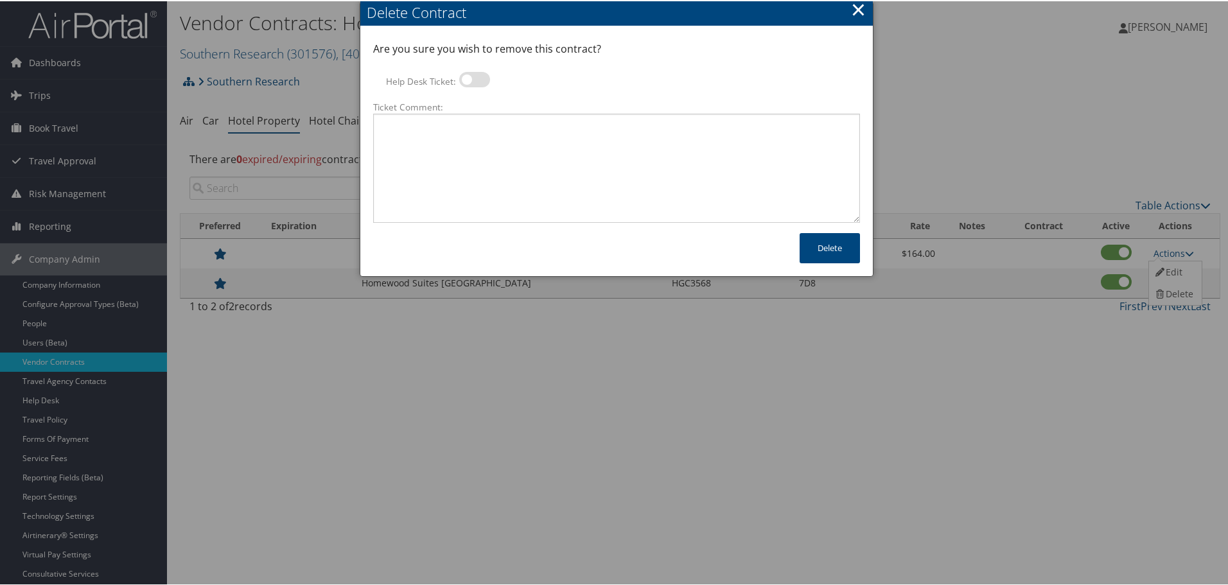
drag, startPoint x: 477, startPoint y: 81, endPoint x: 473, endPoint y: 134, distance: 52.9
click at [477, 82] on label at bounding box center [474, 78] width 31 height 15
click at [474, 82] on input "Help Desk Ticket:" at bounding box center [470, 80] width 8 height 8
checkbox input "true"
click at [473, 134] on textarea "Ticket Comment:" at bounding box center [616, 166] width 487 height 109
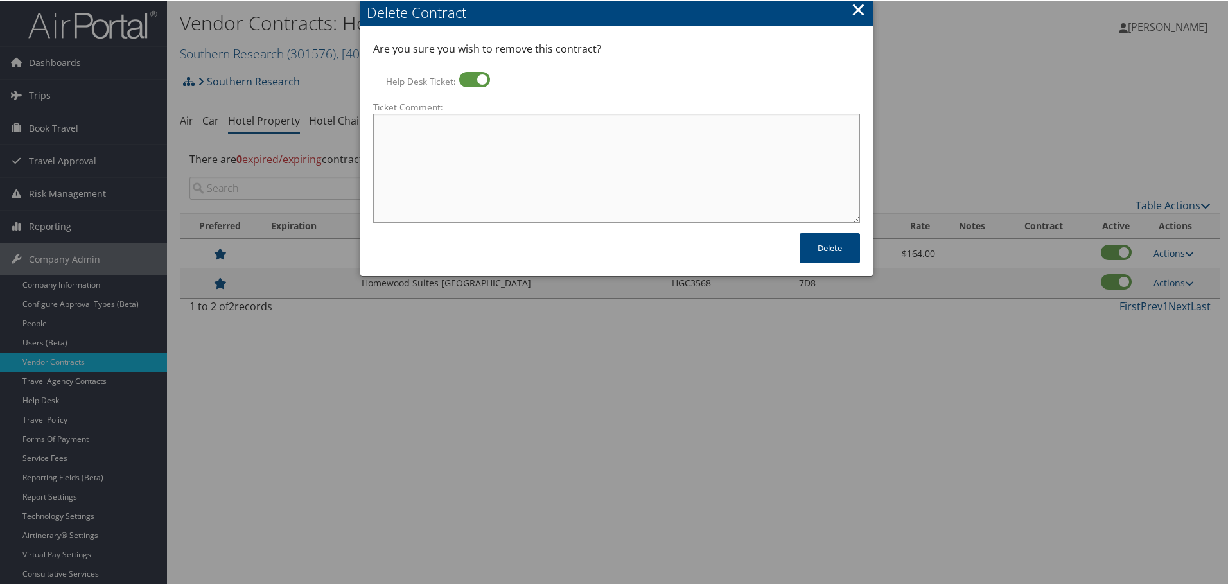
paste textarea "Rates no longer active; remove from profile and preferred status."
type textarea "Rates no longer active; remove from profile and preferred status."
click at [831, 251] on button "Delete" at bounding box center [830, 247] width 60 height 30
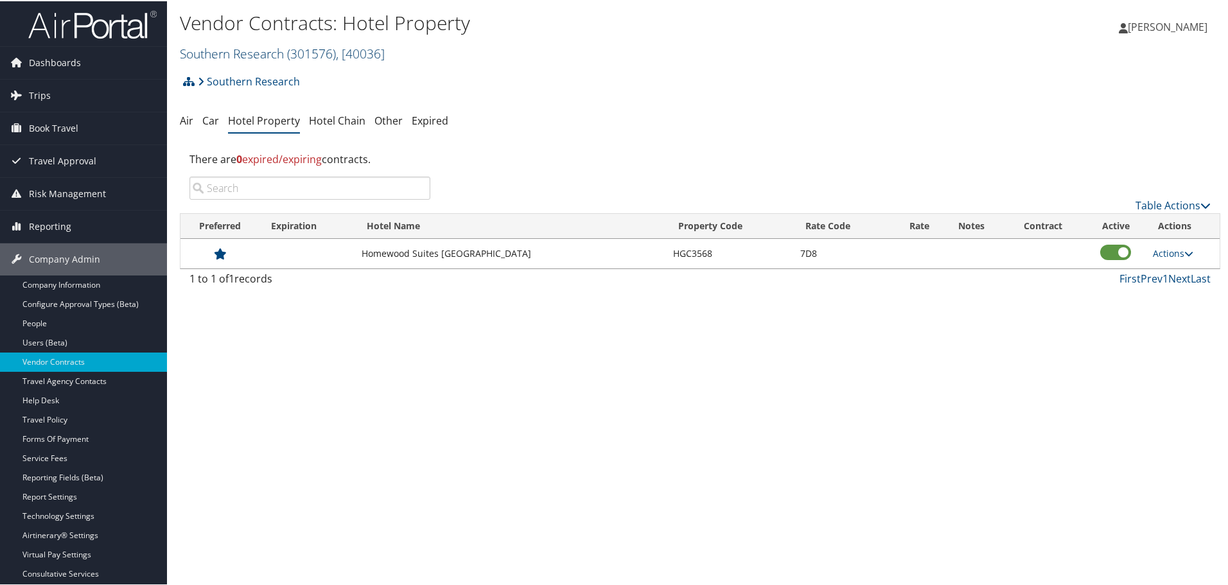
click at [353, 58] on span ", [ 40036 ]" at bounding box center [360, 52] width 49 height 17
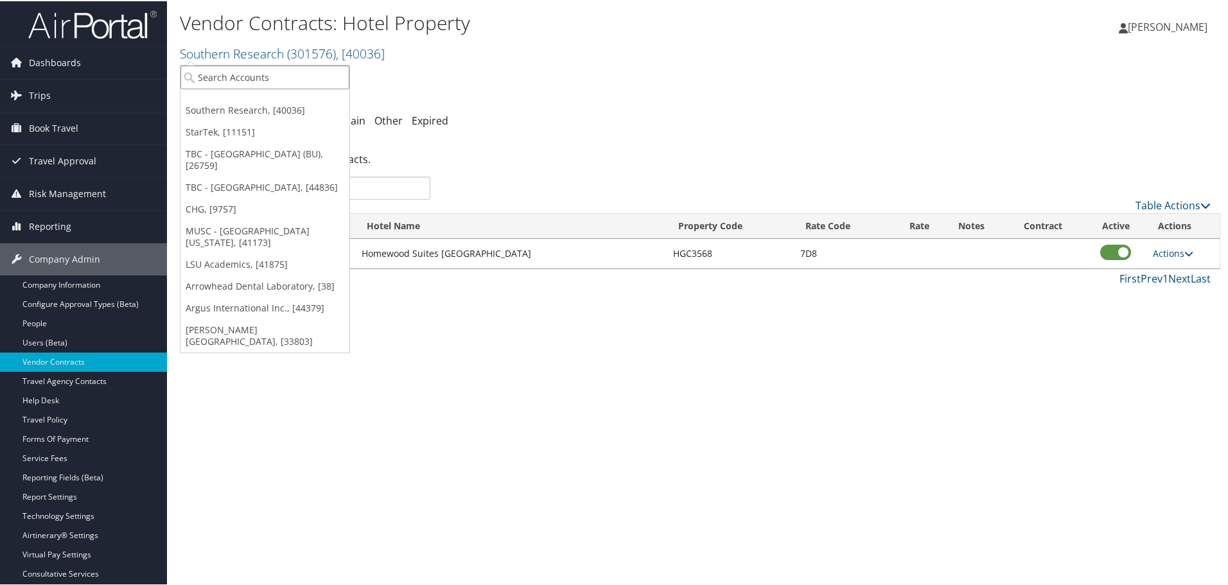
click at [322, 76] on input "search" at bounding box center [264, 76] width 169 height 24
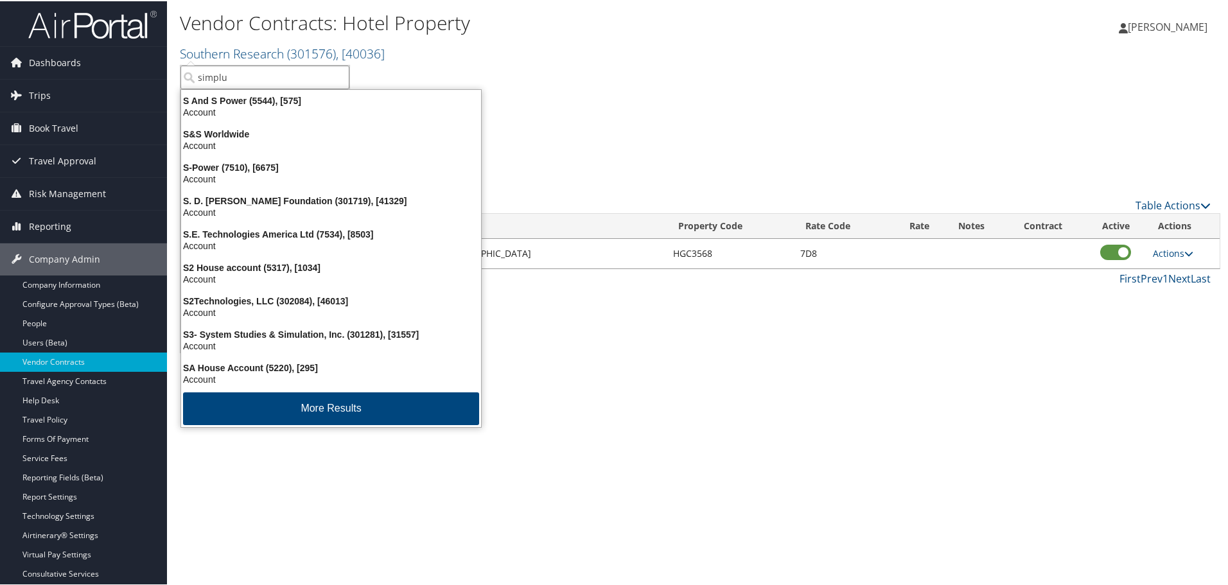
type input "simplus"
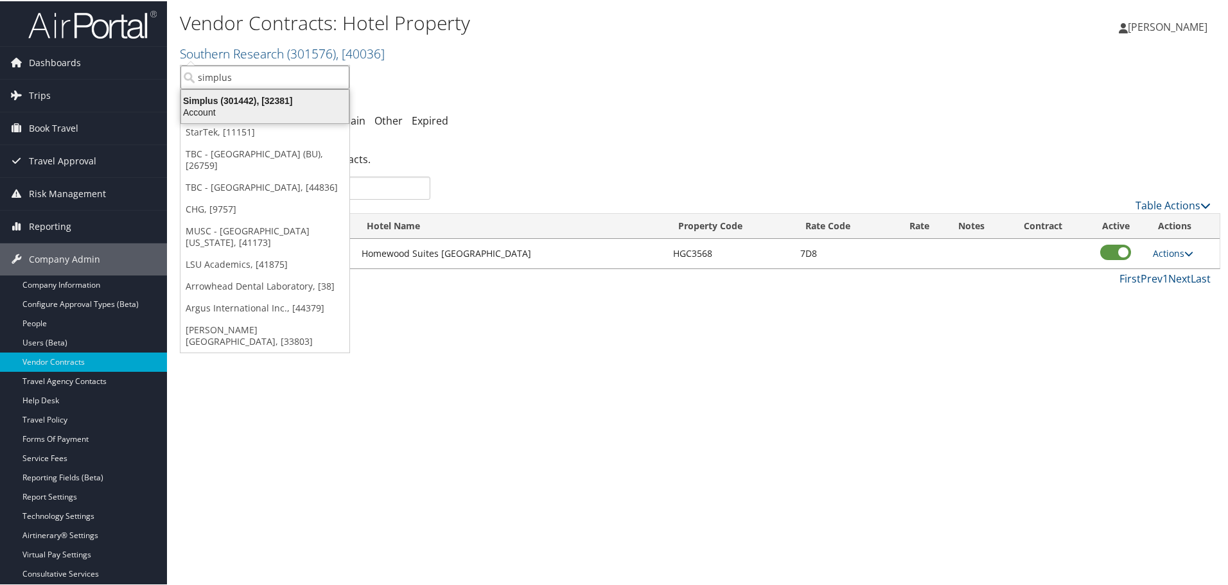
click at [299, 97] on div "Simplus (301442), [32381]" at bounding box center [264, 100] width 183 height 12
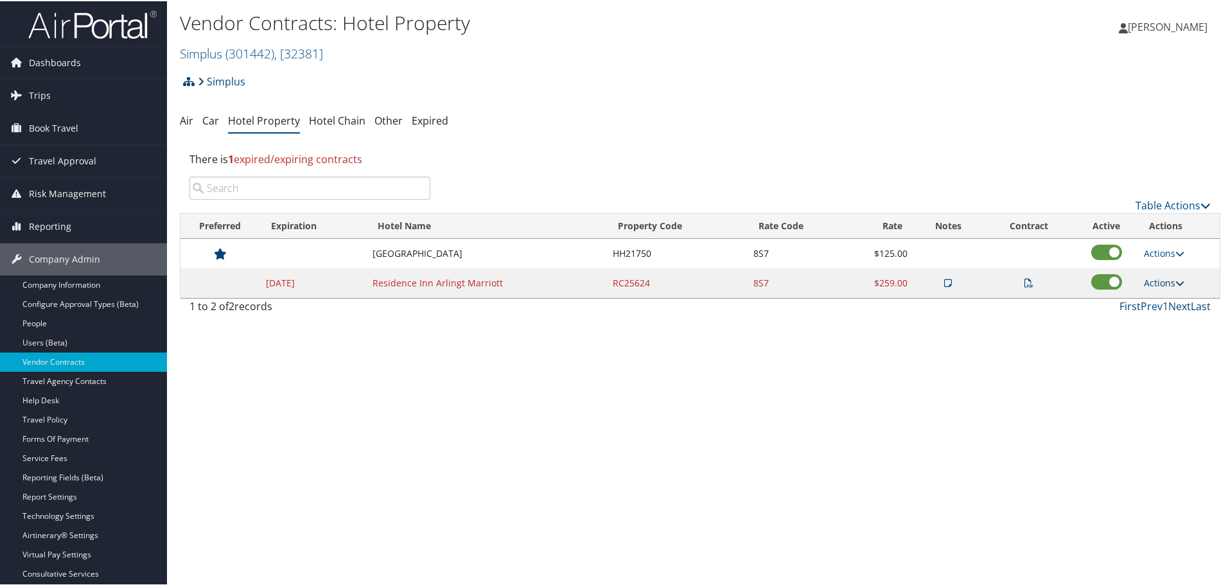
click at [1156, 281] on link "Actions" at bounding box center [1164, 282] width 40 height 12
click at [1166, 362] on link "Delete" at bounding box center [1180, 366] width 81 height 22
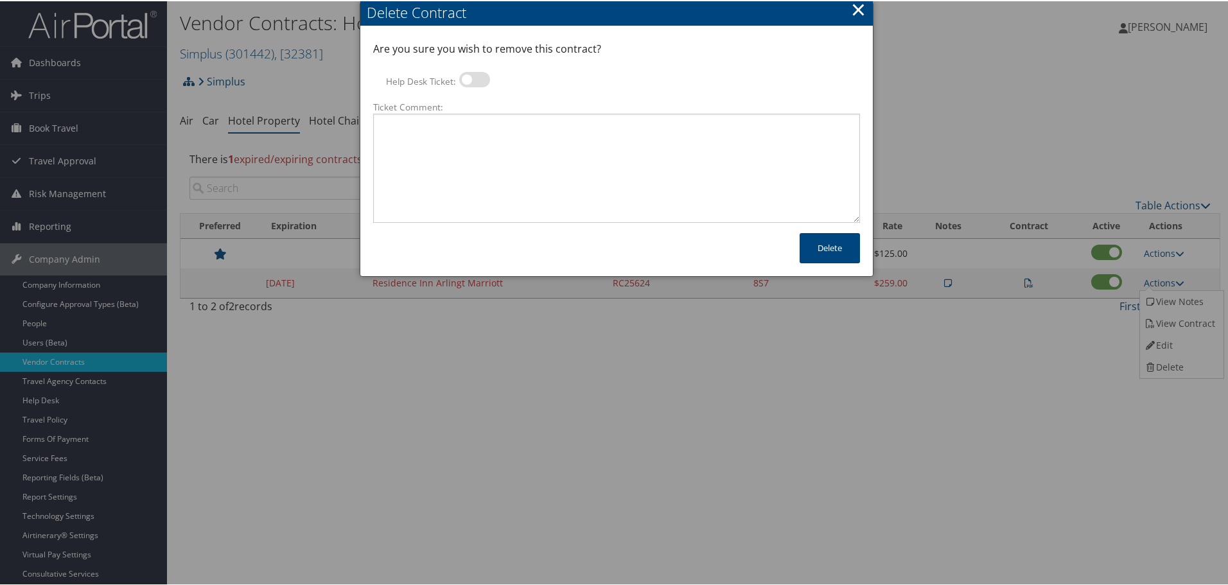
click at [476, 78] on label at bounding box center [474, 78] width 31 height 15
click at [474, 78] on input "Help Desk Ticket:" at bounding box center [470, 80] width 8 height 8
checkbox input "true"
click at [474, 130] on textarea "Ticket Comment:" at bounding box center [616, 166] width 487 height 109
paste textarea "Rates no longer active; remove from profile and preferred status."
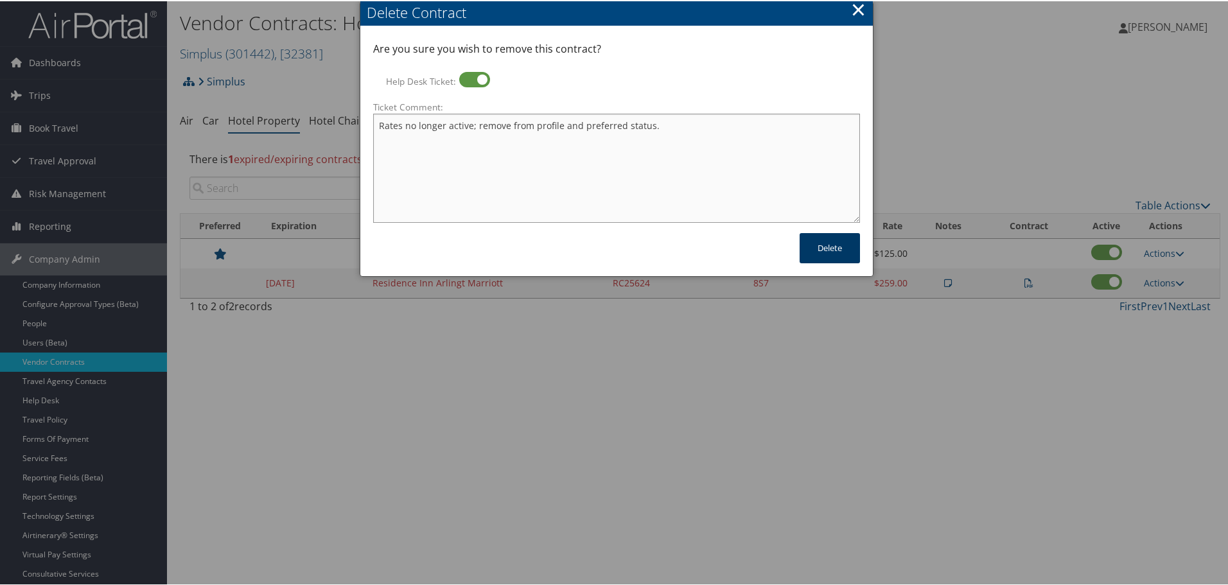
type textarea "Rates no longer active; remove from profile and preferred status."
click at [820, 242] on button "Delete" at bounding box center [830, 247] width 60 height 30
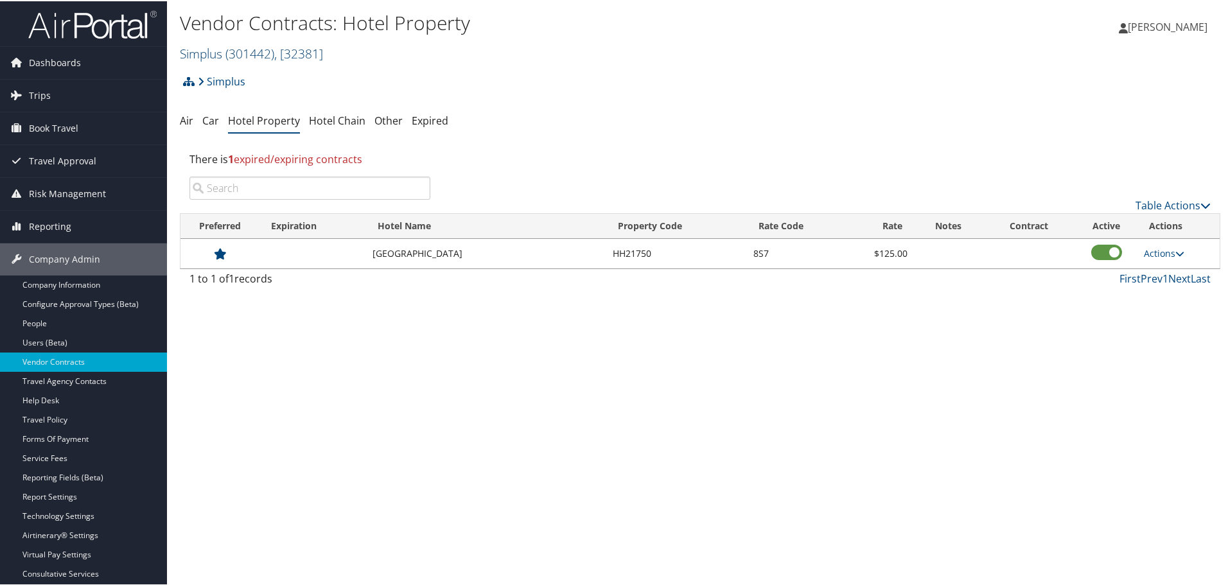
click at [283, 48] on span ", [ 32381 ]" at bounding box center [298, 52] width 49 height 17
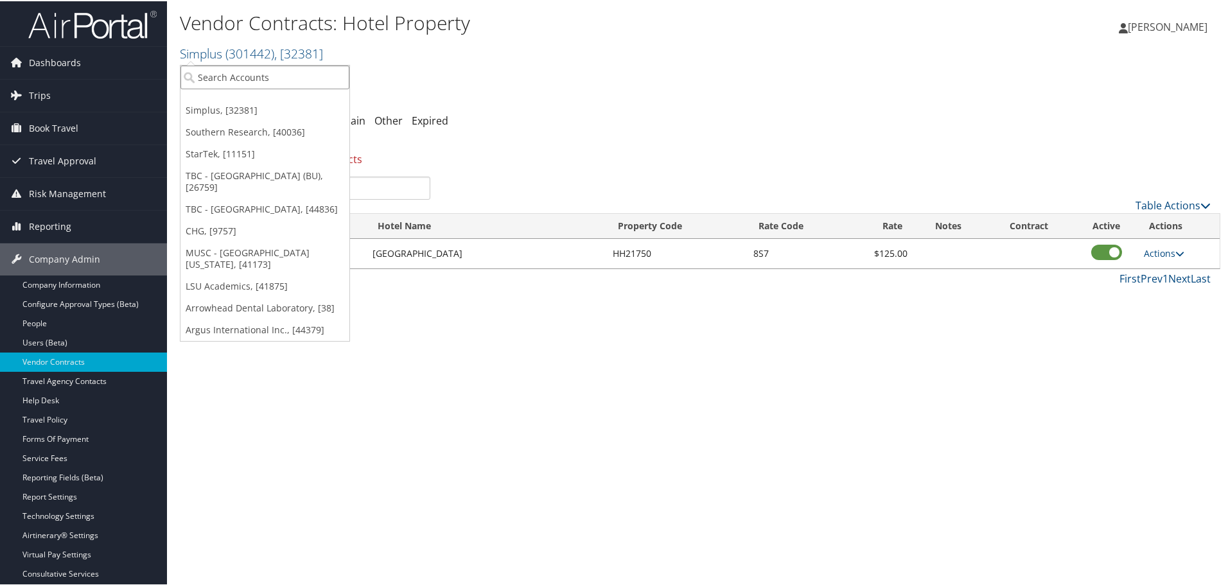
click at [279, 71] on input "search" at bounding box center [264, 76] width 169 height 24
type input "shift digita"
click at [317, 139] on div "Account" at bounding box center [278, 145] width 210 height 12
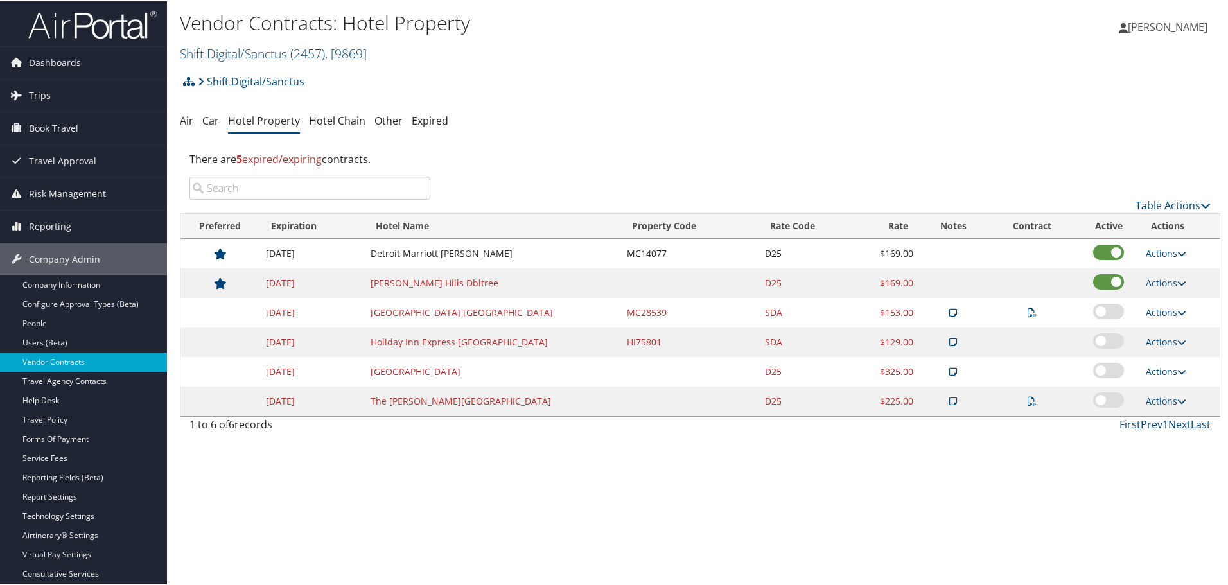
click at [1166, 279] on link "Actions" at bounding box center [1166, 282] width 40 height 12
click at [1171, 324] on link "Delete" at bounding box center [1166, 323] width 49 height 22
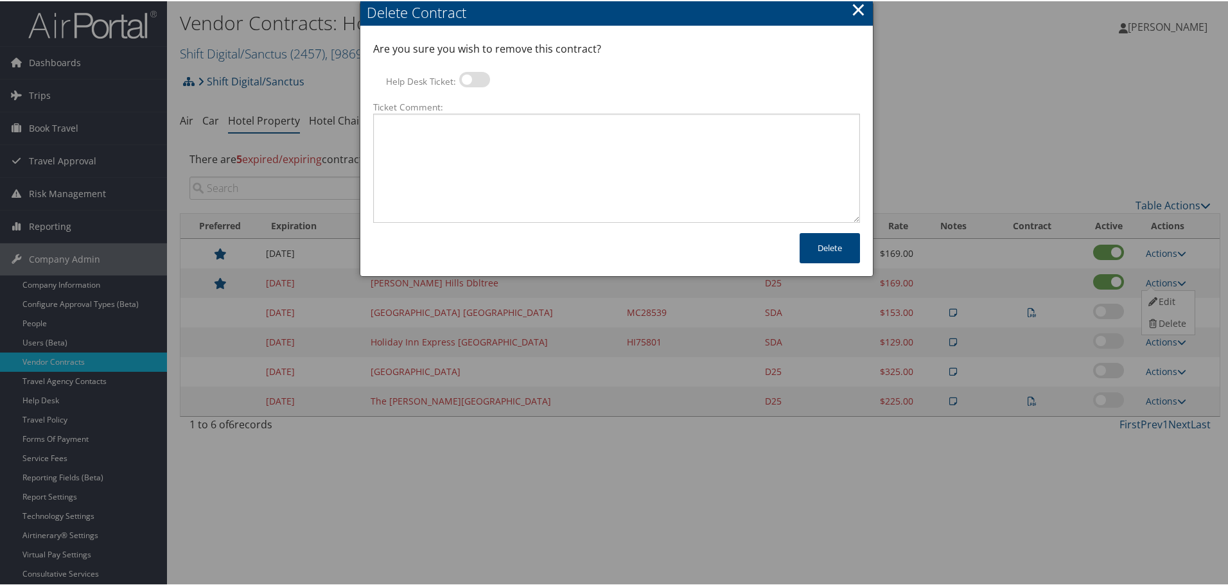
click at [476, 80] on label at bounding box center [474, 78] width 31 height 15
click at [474, 80] on input "Help Desk Ticket:" at bounding box center [470, 80] width 8 height 8
checkbox input "true"
click at [479, 155] on textarea "Ticket Comment:" at bounding box center [616, 166] width 487 height 109
paste textarea "Rates no longer active; remove from profile and preferred status."
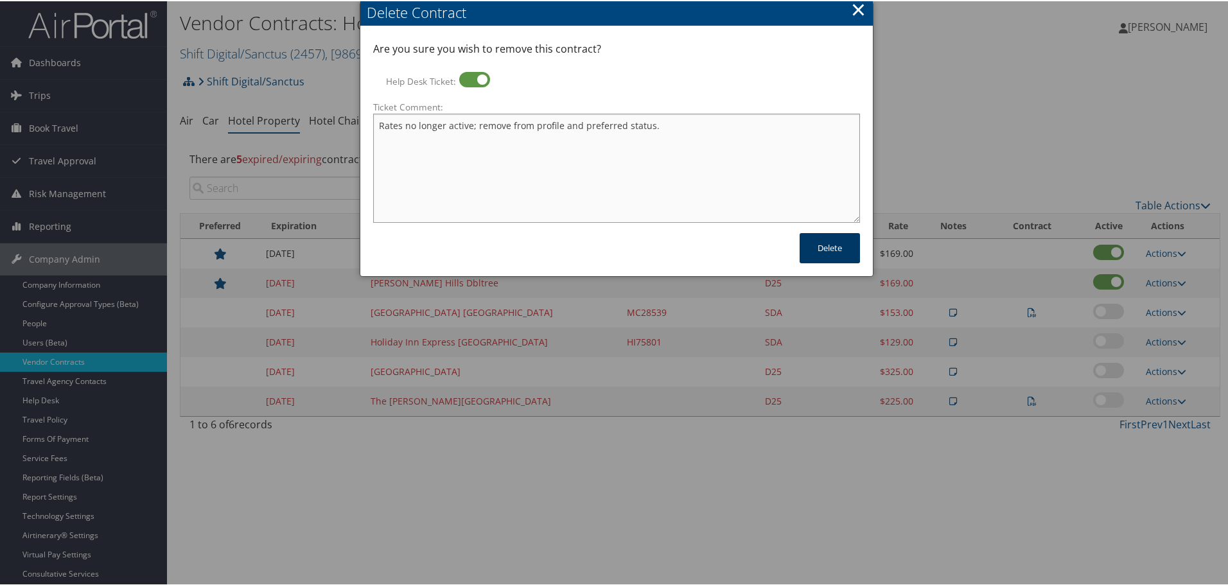
type textarea "Rates no longer active; remove from profile and preferred status."
click at [826, 258] on button "Delete" at bounding box center [830, 247] width 60 height 30
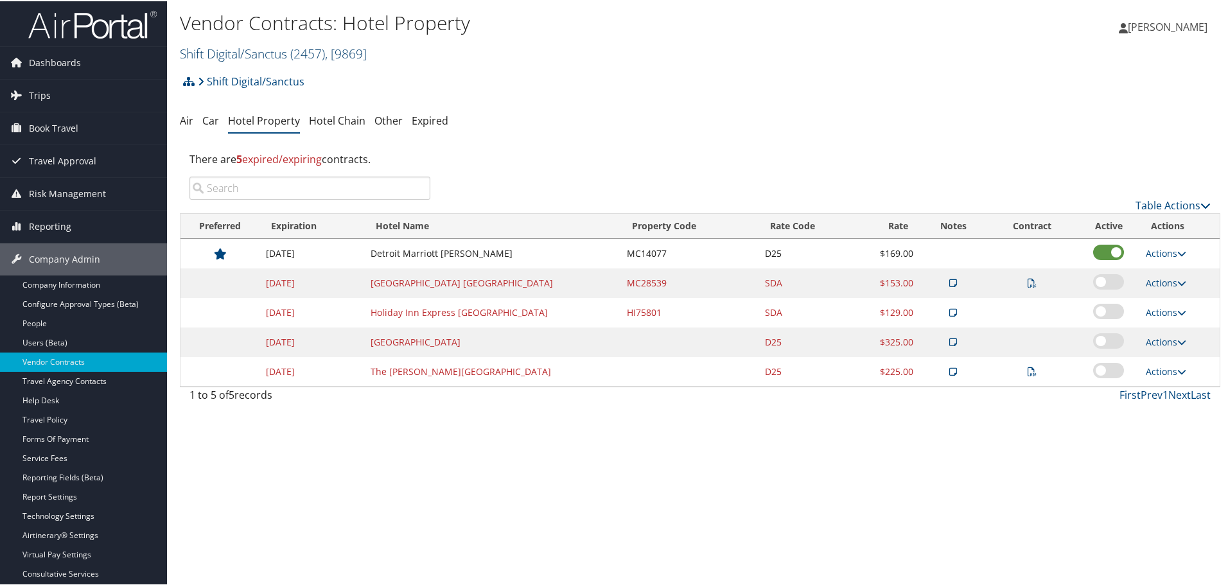
click at [324, 55] on span "( 2457 )" at bounding box center [307, 52] width 35 height 17
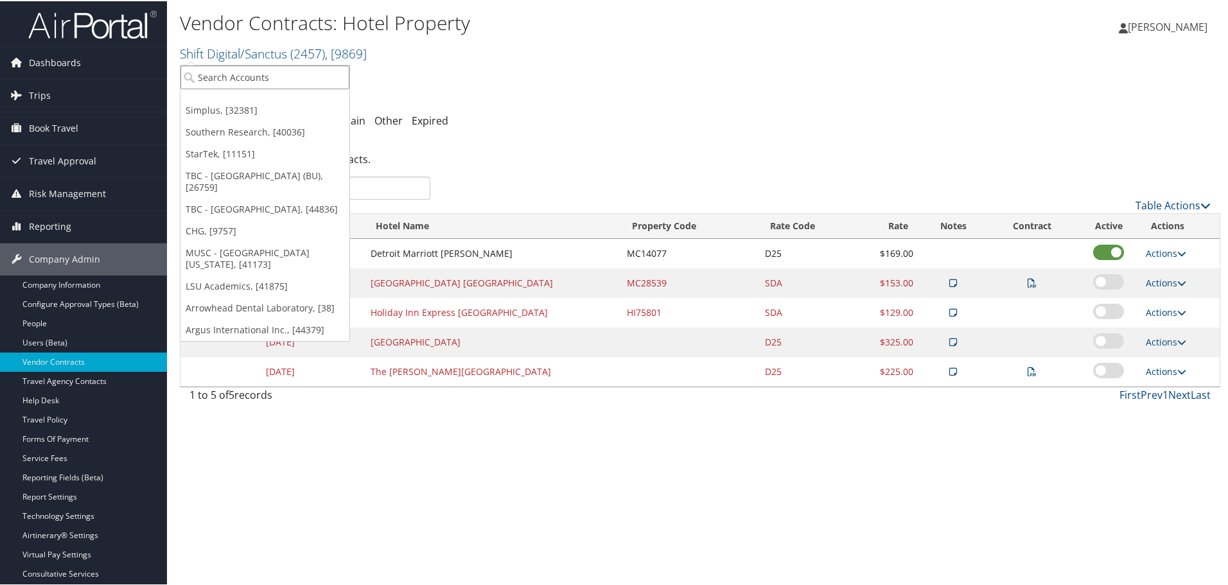
click at [299, 73] on input "search" at bounding box center [264, 76] width 169 height 24
type input "sarcos r"
click at [275, 105] on div "Sarcos Robotics (301763), [41688]" at bounding box center [274, 100] width 203 height 12
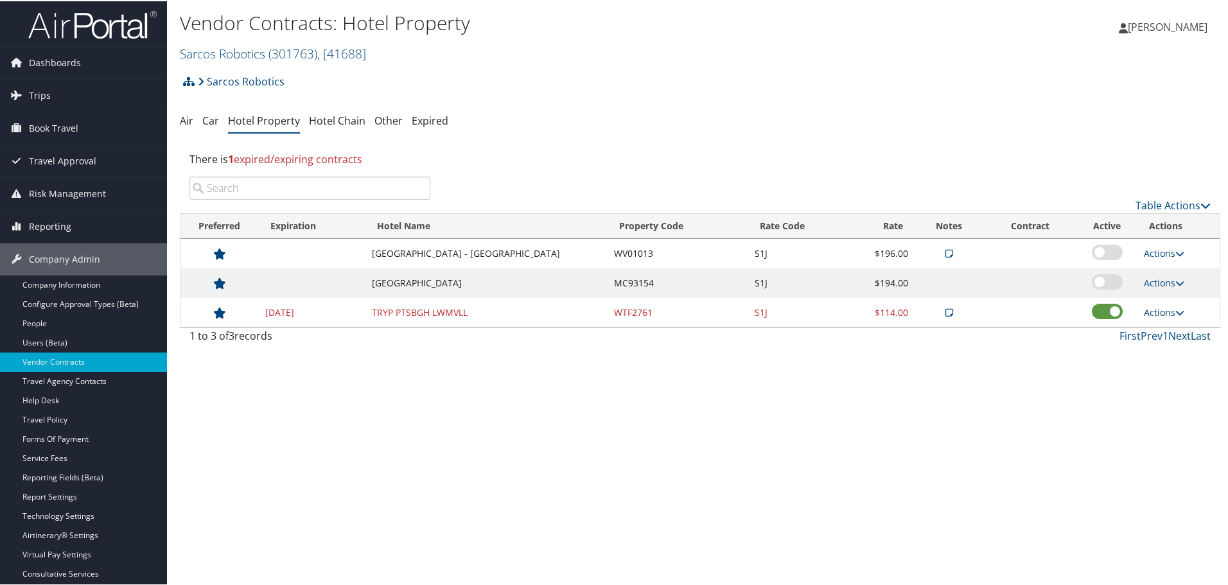
click at [1162, 312] on link "Actions" at bounding box center [1164, 311] width 40 height 12
click at [1164, 364] on link "Delete" at bounding box center [1173, 374] width 69 height 22
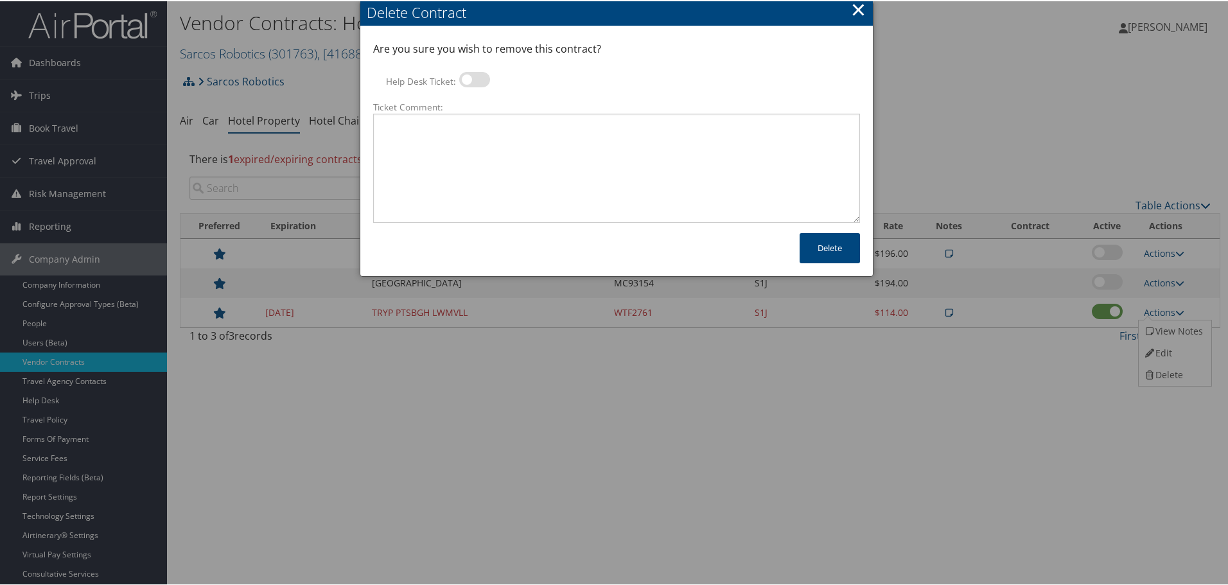
click at [473, 78] on label at bounding box center [474, 78] width 31 height 15
click at [473, 78] on input "Help Desk Ticket:" at bounding box center [470, 80] width 8 height 8
checkbox input "true"
click at [473, 149] on textarea "Ticket Comment:" at bounding box center [616, 166] width 487 height 109
paste textarea "Rates no longer active; remove from profile and preferred status."
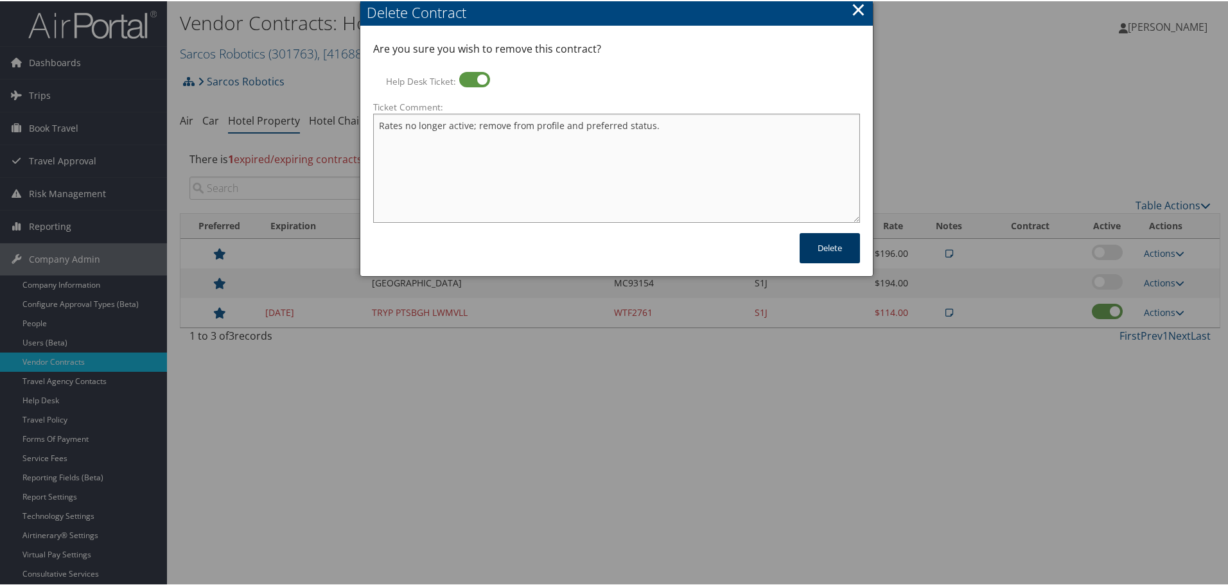
type textarea "Rates no longer active; remove from profile and preferred status."
click at [820, 240] on button "Delete" at bounding box center [830, 247] width 60 height 30
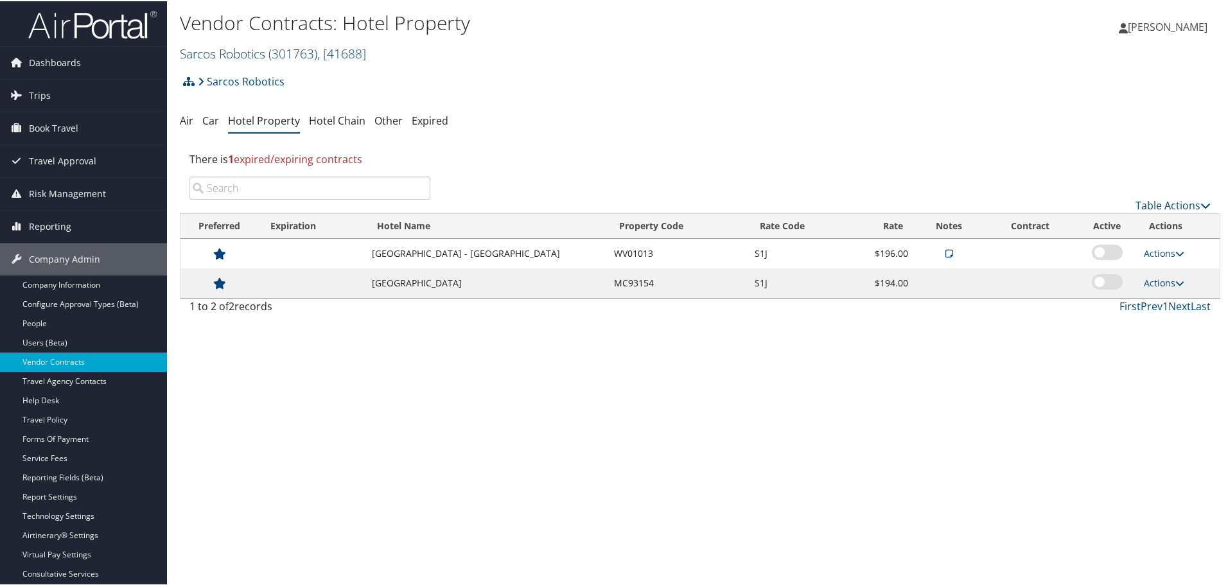
click at [276, 51] on span "( 301763 )" at bounding box center [292, 52] width 49 height 17
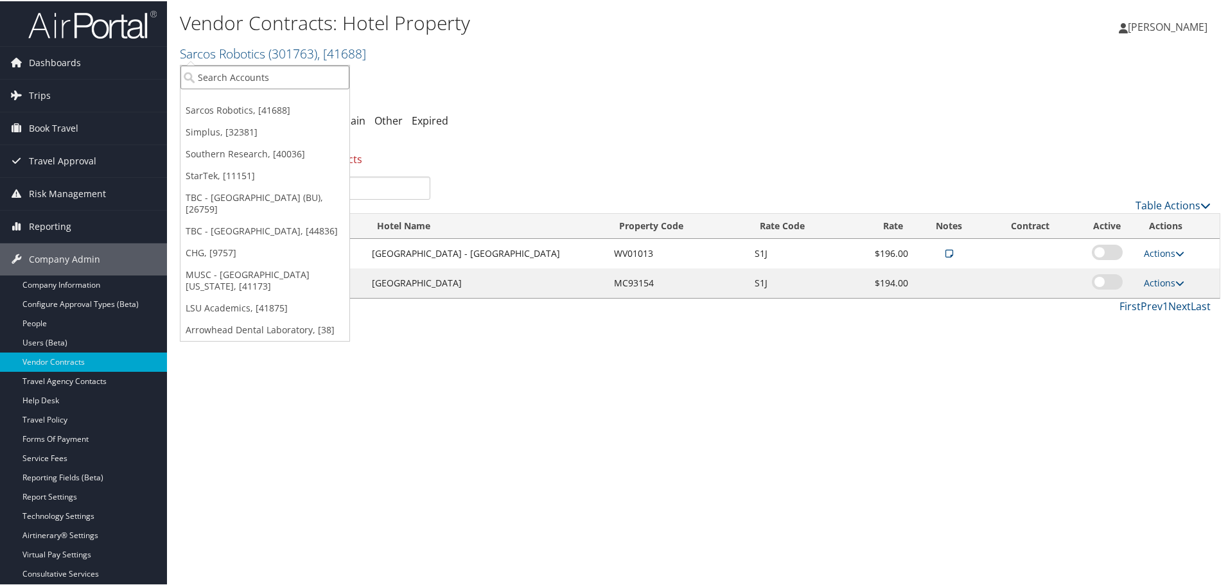
click at [270, 73] on input "search" at bounding box center [264, 76] width 169 height 24
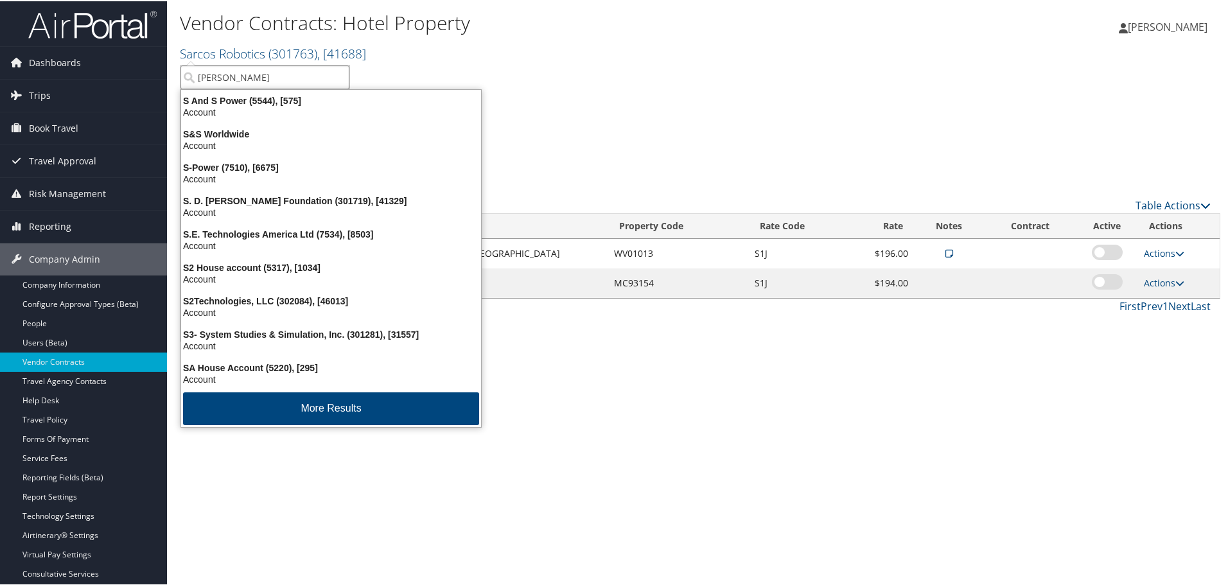
type input "saprea"
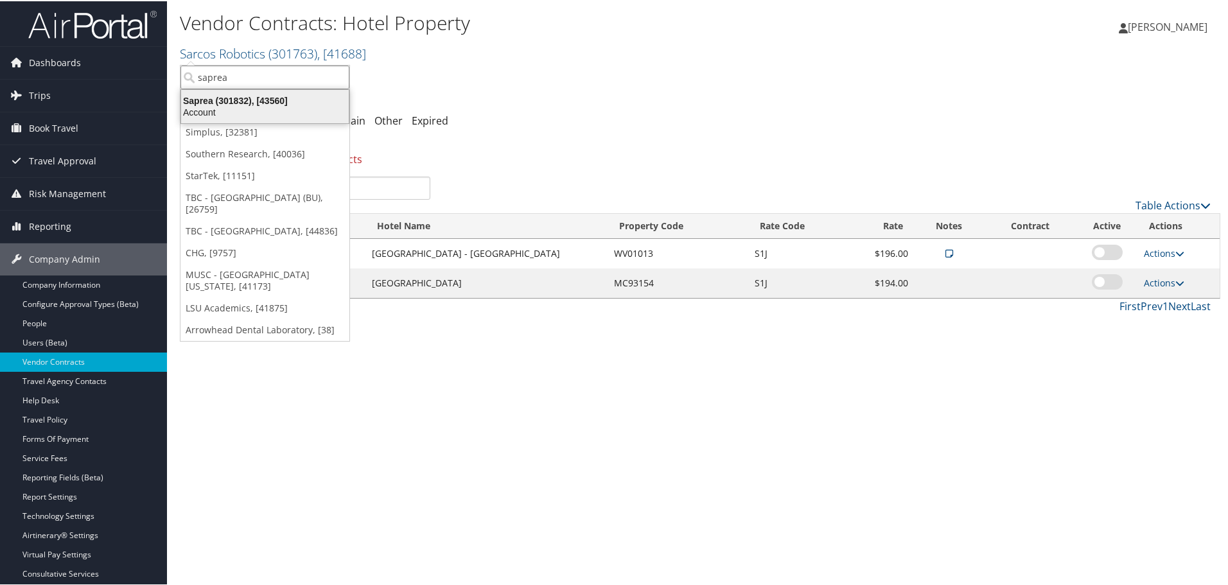
click at [270, 105] on div "Saprea (301832), [43560]" at bounding box center [264, 100] width 183 height 12
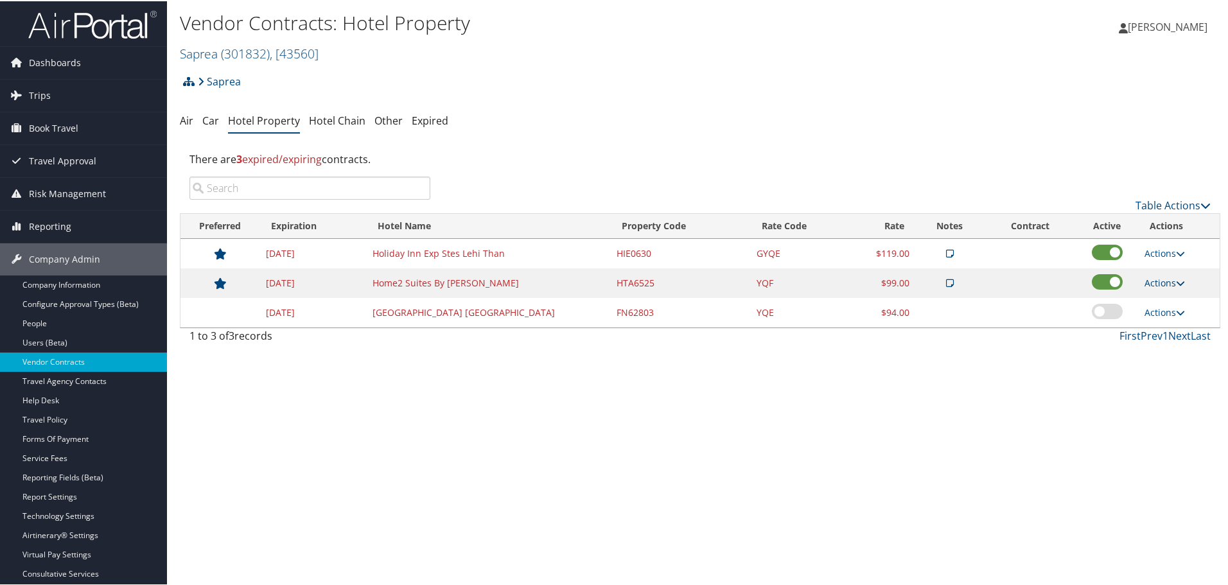
click at [1170, 281] on link "Actions" at bounding box center [1165, 282] width 40 height 12
click at [1178, 338] on link "Delete" at bounding box center [1175, 344] width 69 height 22
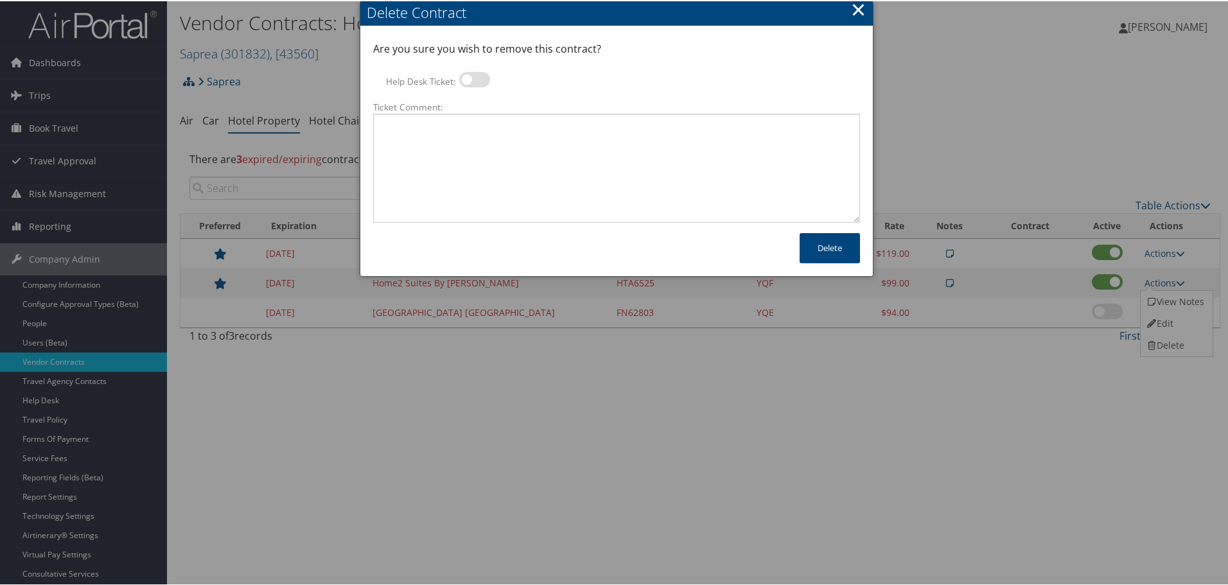
drag, startPoint x: 477, startPoint y: 81, endPoint x: 473, endPoint y: 102, distance: 21.5
click at [477, 81] on label at bounding box center [474, 78] width 31 height 15
click at [474, 81] on input "Help Desk Ticket:" at bounding box center [470, 80] width 8 height 8
checkbox input "true"
click at [473, 134] on textarea "Ticket Comment:" at bounding box center [616, 166] width 487 height 109
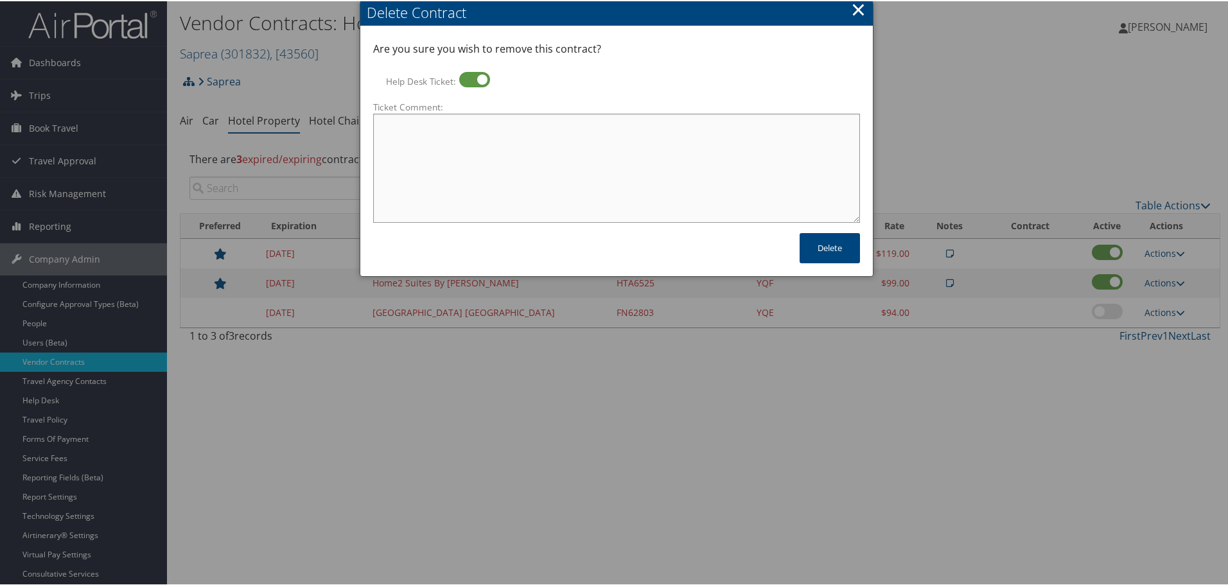
paste textarea "Rates no longer active; remove from profile and preferred status."
type textarea "Rates no longer active; remove from profile and preferred status."
click at [825, 250] on button "Delete" at bounding box center [830, 247] width 60 height 30
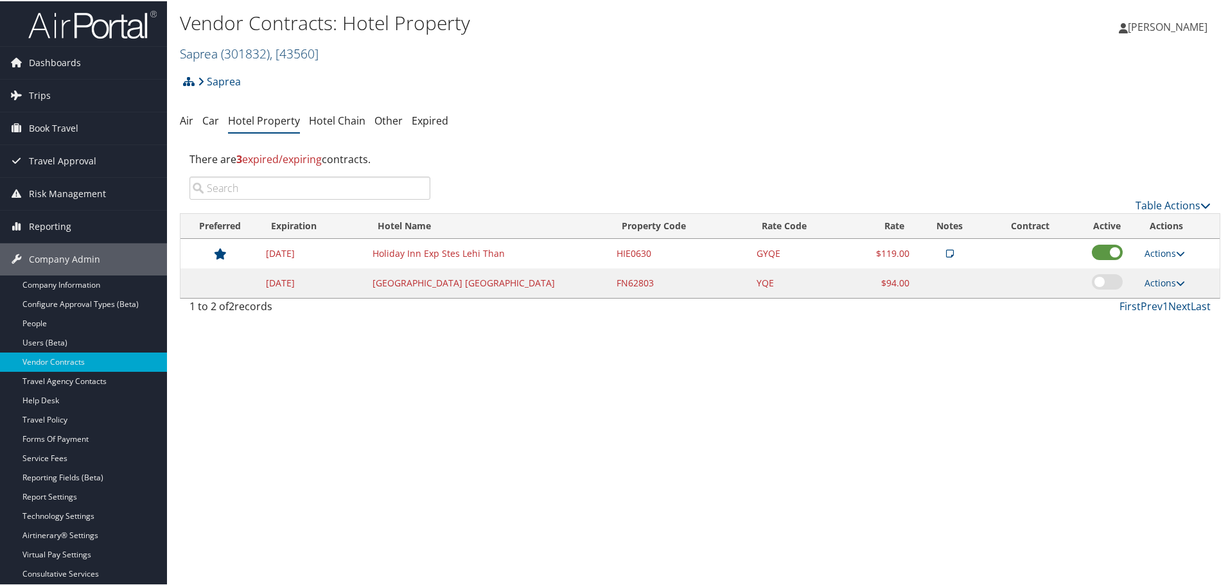
click at [296, 57] on span ", [ 43560 ]" at bounding box center [294, 52] width 49 height 17
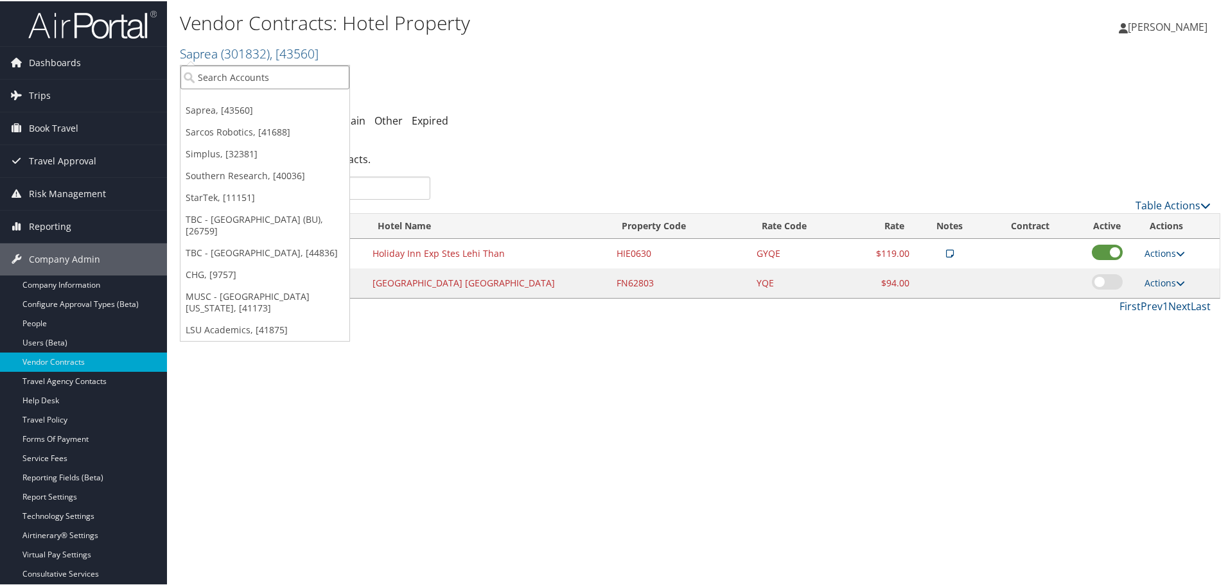
click at [290, 69] on input "search" at bounding box center [264, 76] width 169 height 24
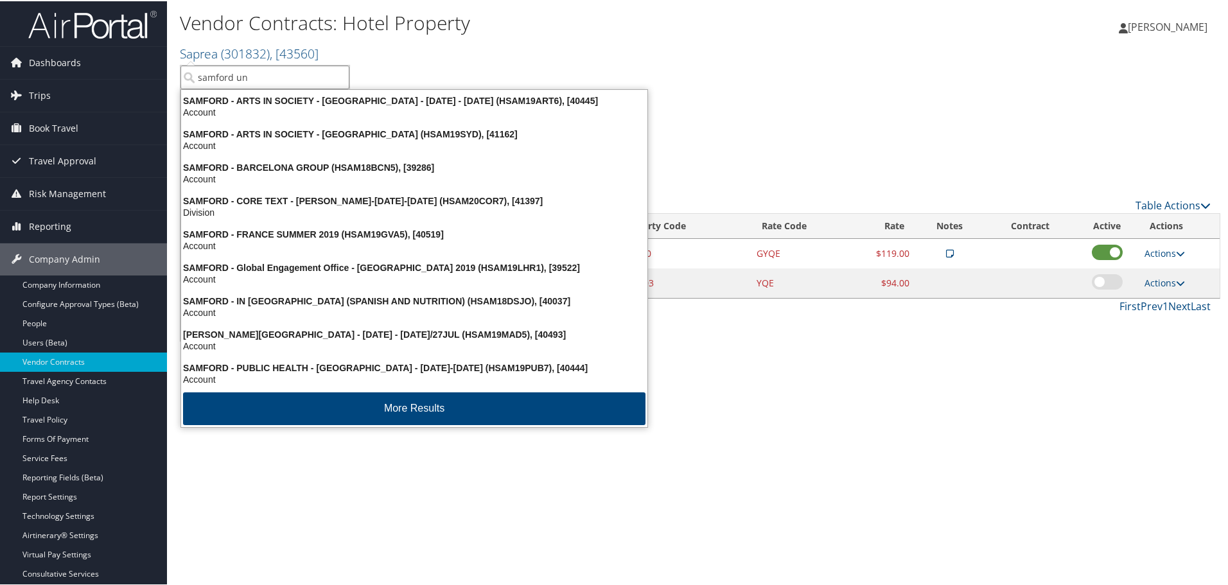
type input "samford uni"
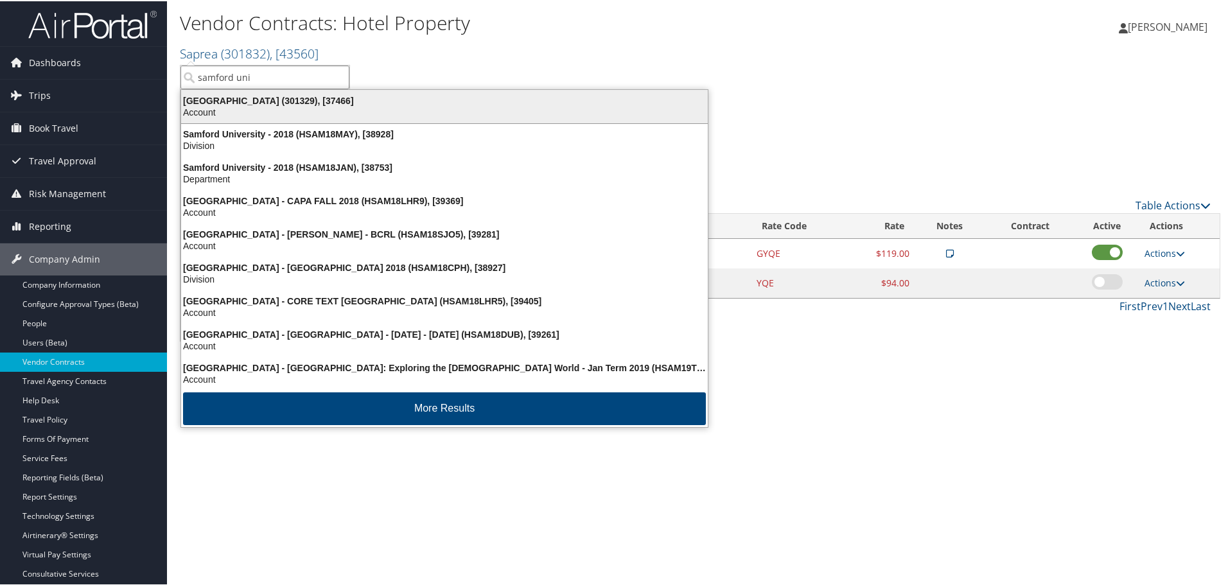
click at [297, 100] on div "Samford University (301329), [37466]" at bounding box center [444, 100] width 542 height 12
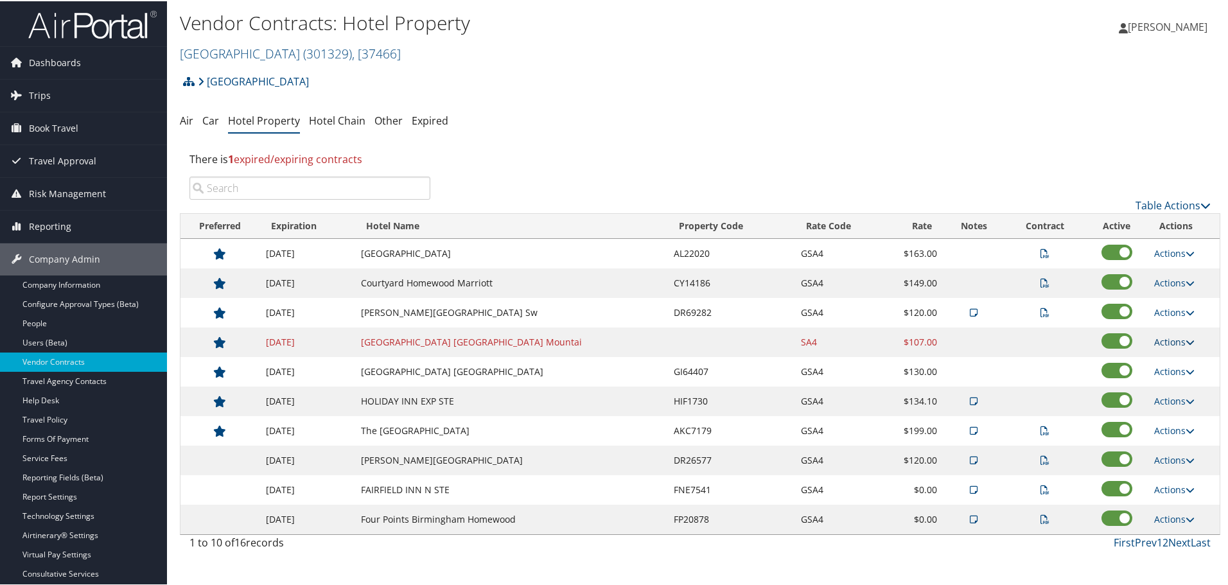
click at [1164, 340] on link "Actions" at bounding box center [1174, 341] width 40 height 12
click at [1177, 386] on link "Delete" at bounding box center [1174, 382] width 49 height 22
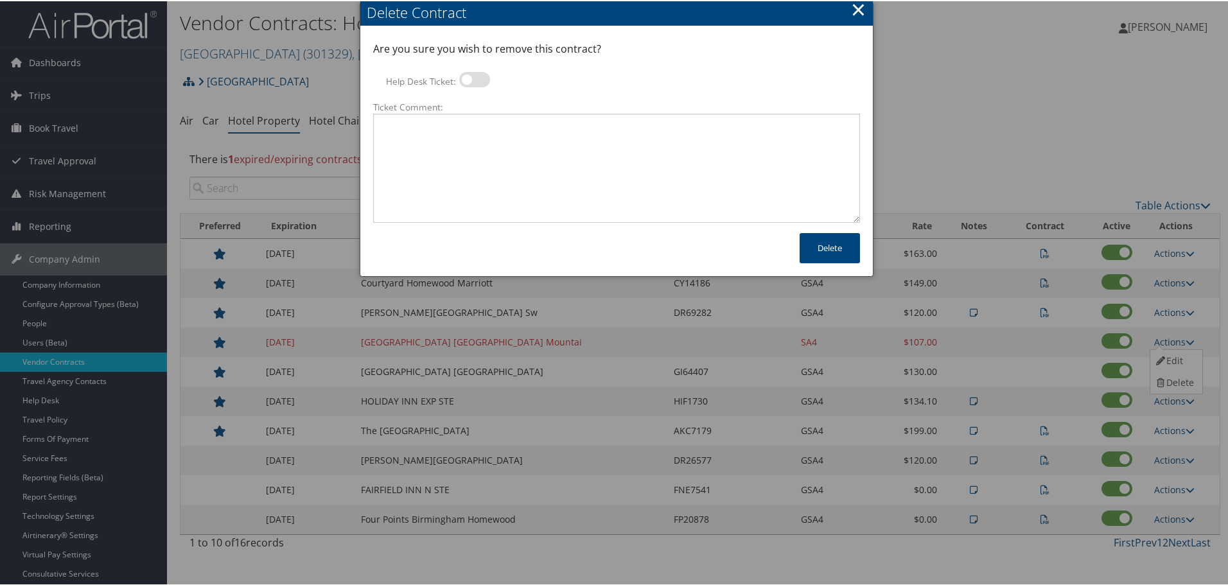
drag, startPoint x: 480, startPoint y: 83, endPoint x: 480, endPoint y: 101, distance: 17.4
click at [480, 83] on label at bounding box center [474, 78] width 31 height 15
click at [474, 83] on input "Help Desk Ticket:" at bounding box center [470, 80] width 8 height 8
checkbox input "true"
click at [477, 135] on textarea "Ticket Comment:" at bounding box center [616, 166] width 487 height 109
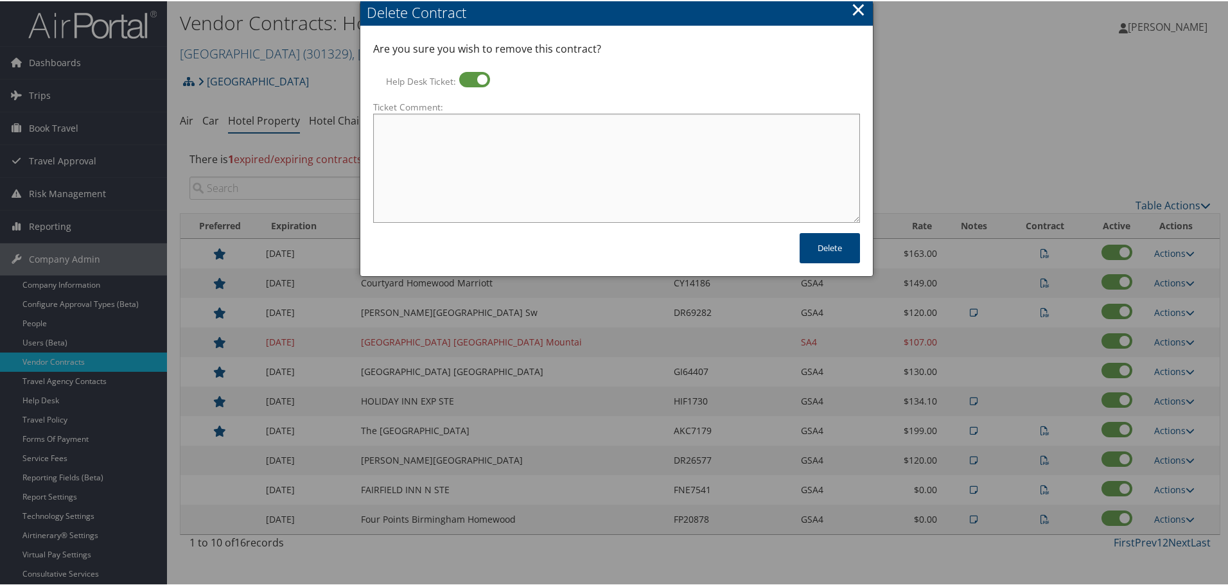
paste textarea "Rates no longer active; remove from profile and preferred status."
type textarea "Rates no longer active; remove from profile and preferred status."
click at [836, 251] on button "Delete" at bounding box center [830, 247] width 60 height 30
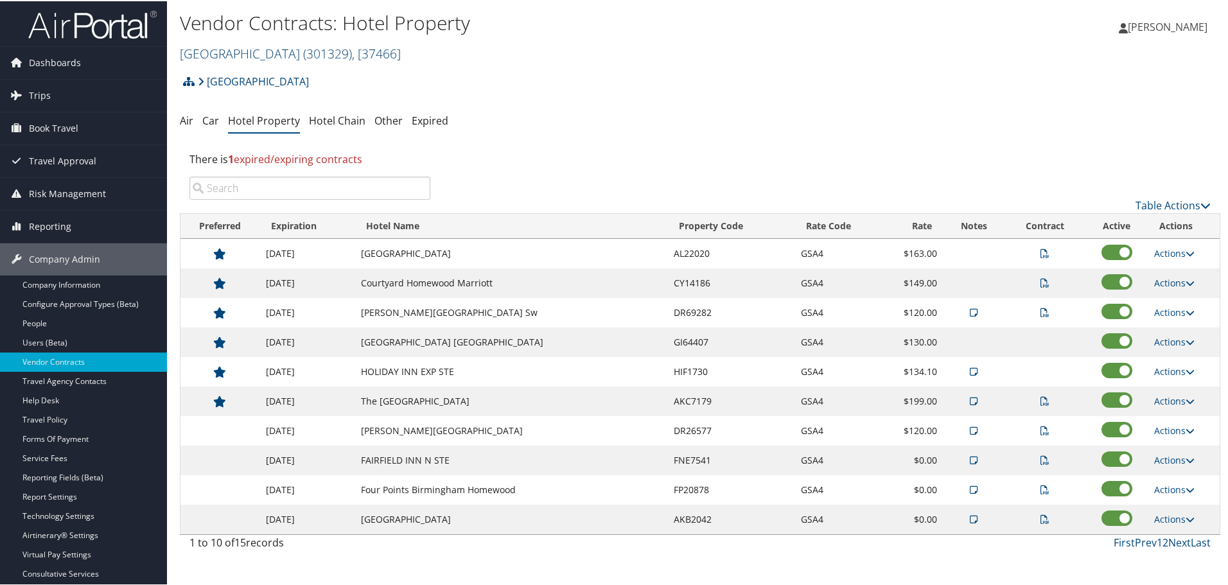
drag, startPoint x: 365, startPoint y: 53, endPoint x: 359, endPoint y: 58, distance: 7.7
click at [364, 53] on span ", [ 37466 ]" at bounding box center [376, 52] width 49 height 17
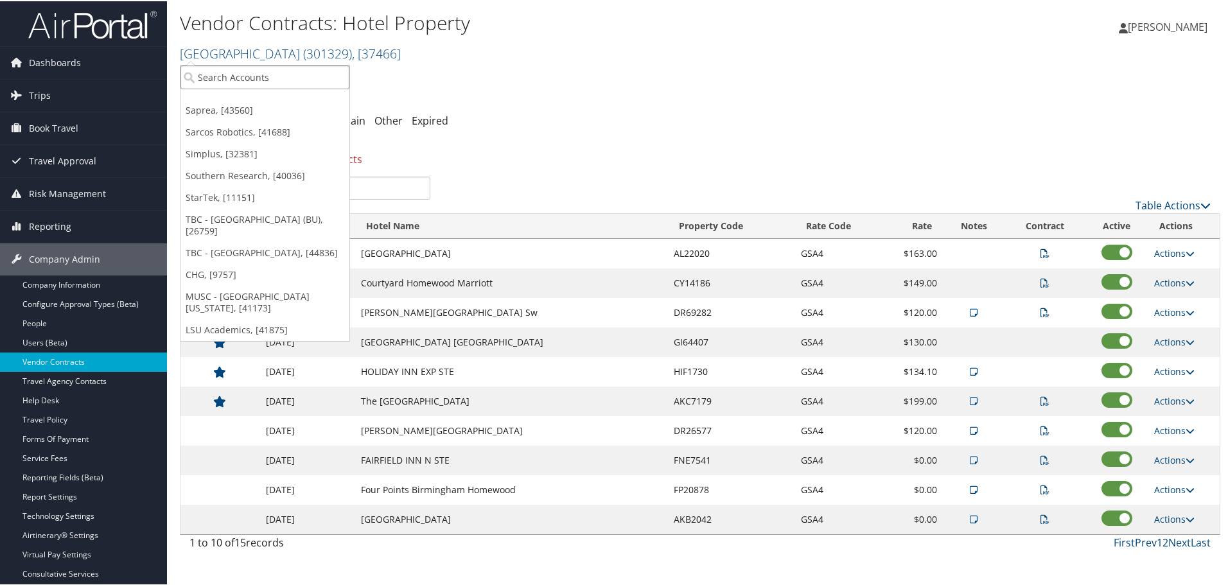
click at [308, 81] on input "search" at bounding box center [264, 76] width 169 height 24
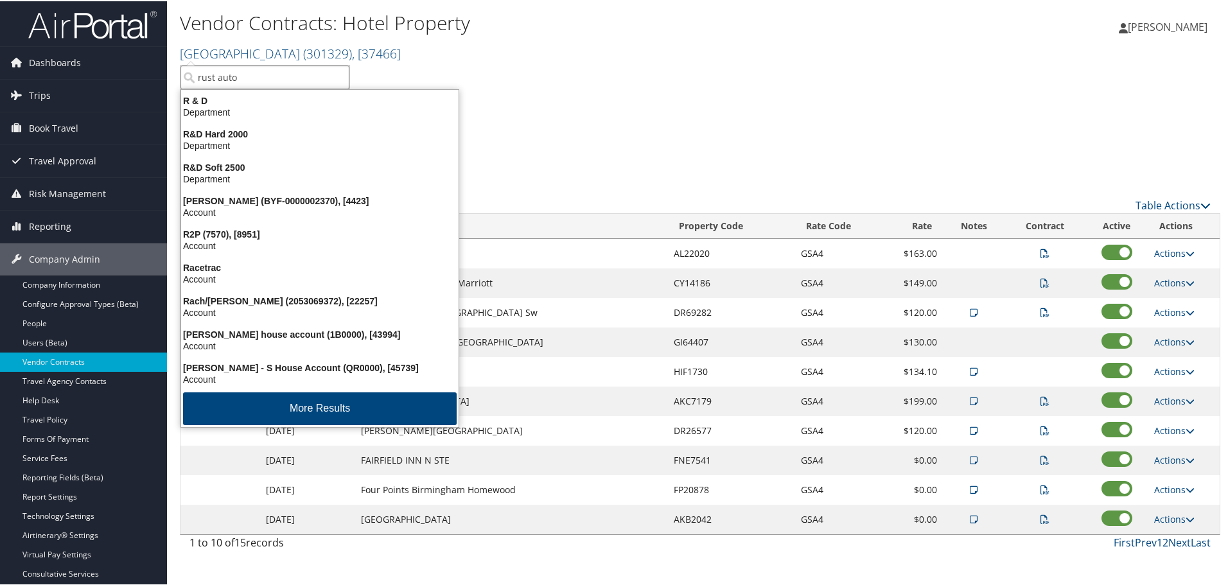
type input "rust autom"
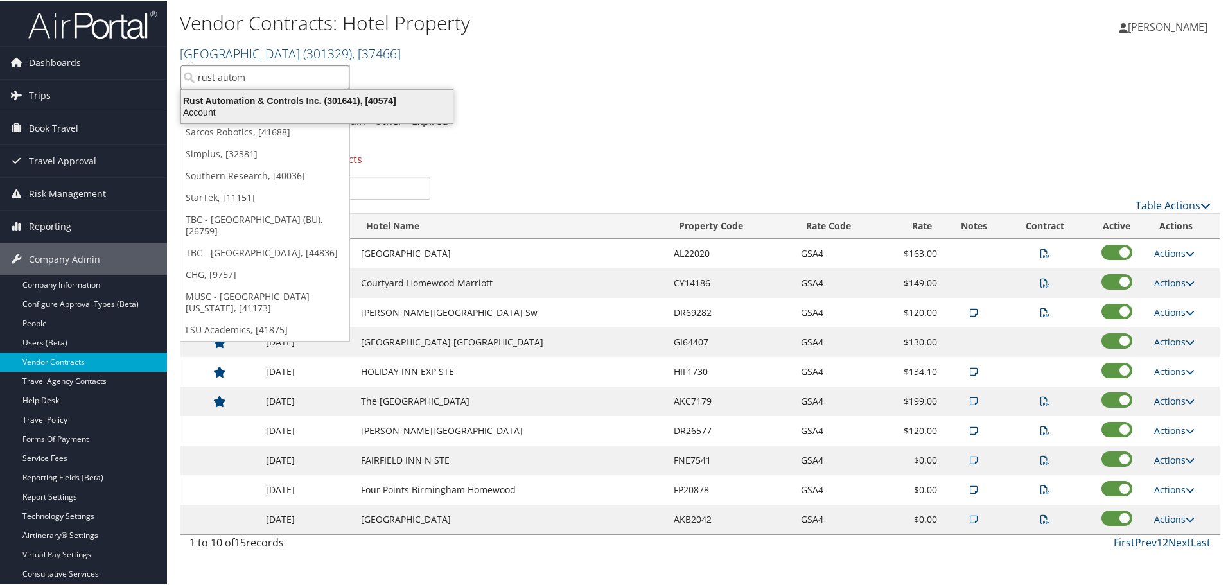
click at [319, 107] on div "Account" at bounding box center [316, 111] width 287 height 12
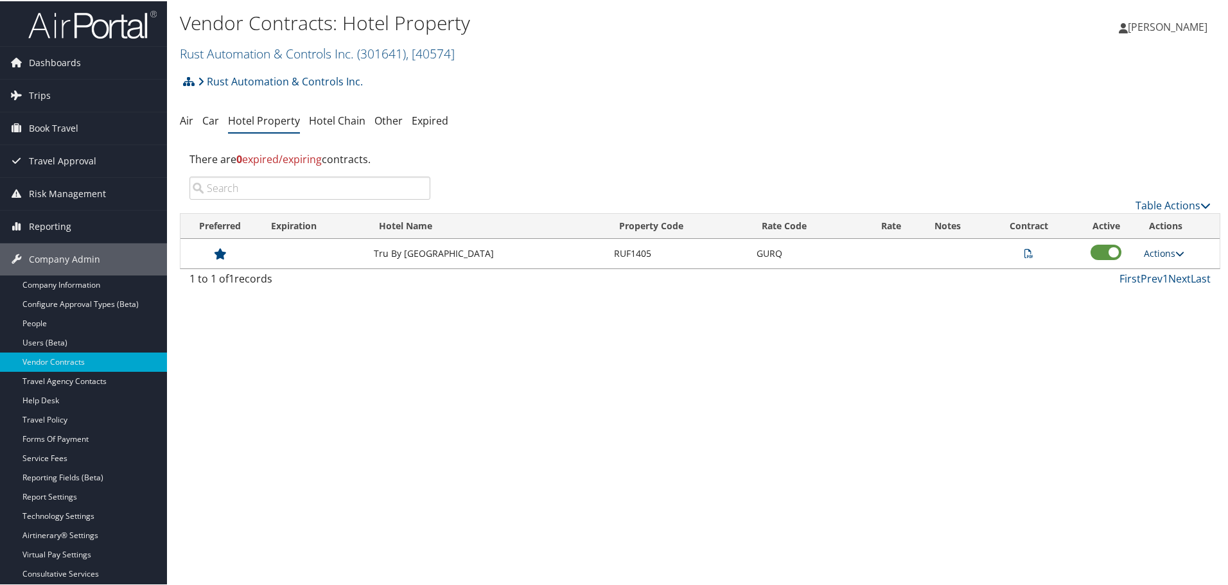
click at [1163, 252] on link "Actions" at bounding box center [1164, 252] width 40 height 12
click at [1164, 312] on link "Delete" at bounding box center [1180, 315] width 81 height 22
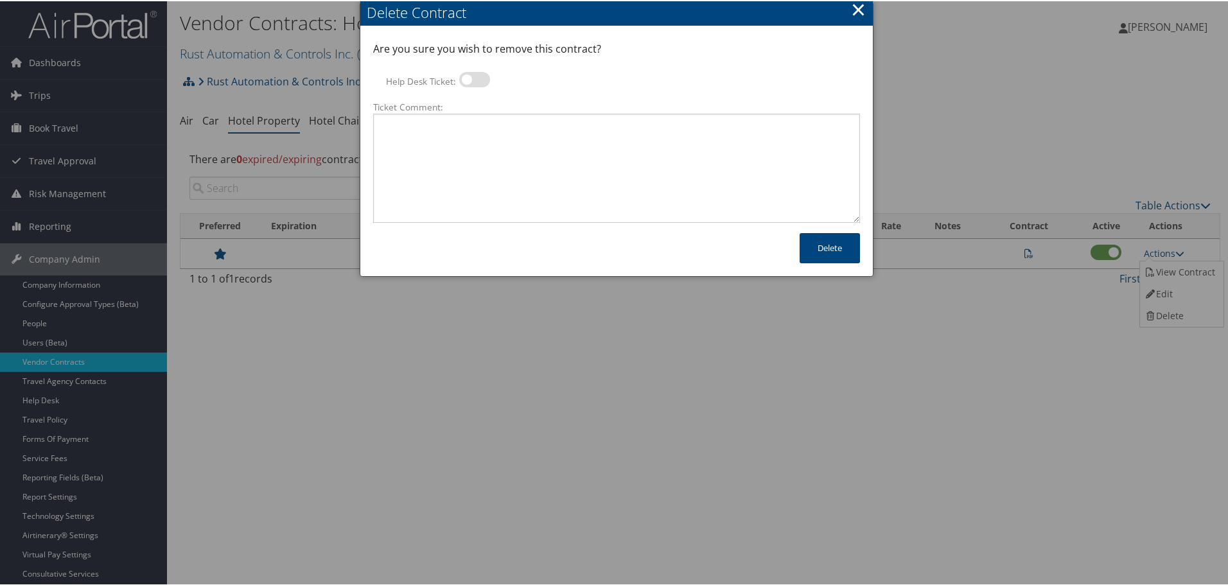
click at [467, 76] on label at bounding box center [474, 78] width 31 height 15
click at [467, 76] on input "Help Desk Ticket:" at bounding box center [470, 80] width 8 height 8
checkbox input "true"
click at [541, 141] on textarea "Ticket Comment:" at bounding box center [616, 166] width 487 height 109
paste textarea "Rates no longer active; remove from profile and preferred status."
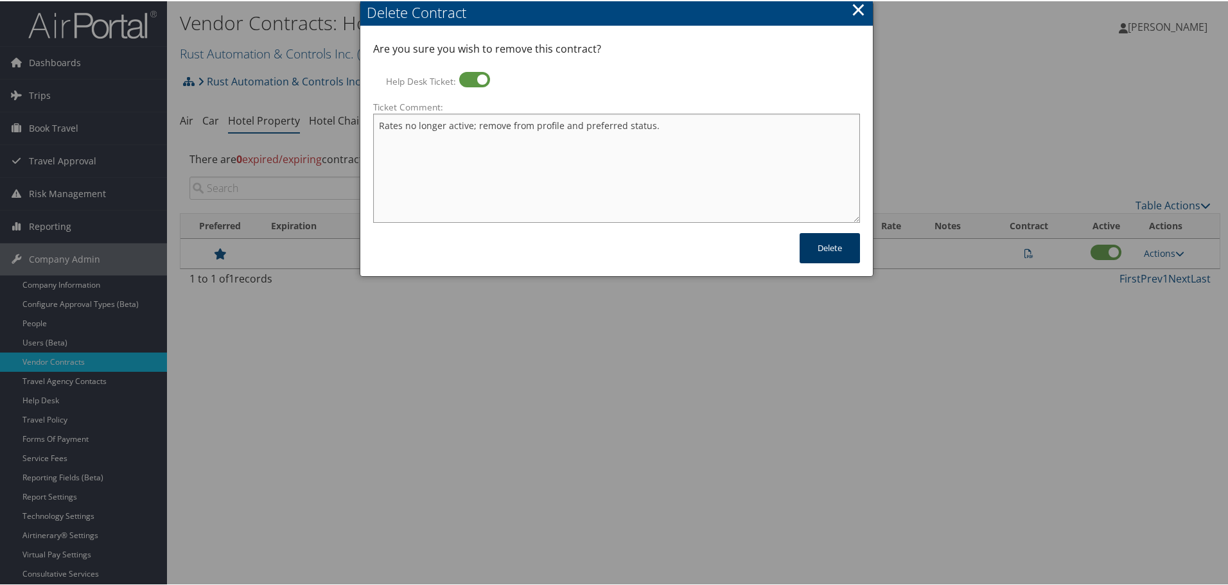
type textarea "Rates no longer active; remove from profile and preferred status."
click at [845, 250] on button "Delete" at bounding box center [830, 247] width 60 height 30
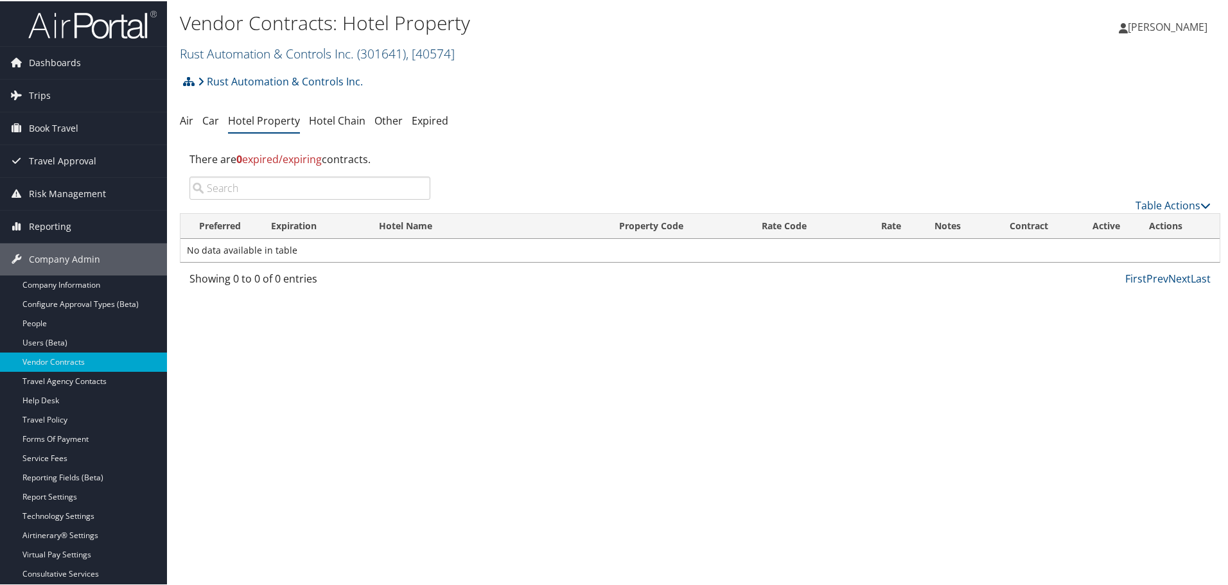
click at [292, 49] on link "Rust Automation & Controls Inc. ( 301641 ) , [ 40574 ]" at bounding box center [317, 52] width 275 height 17
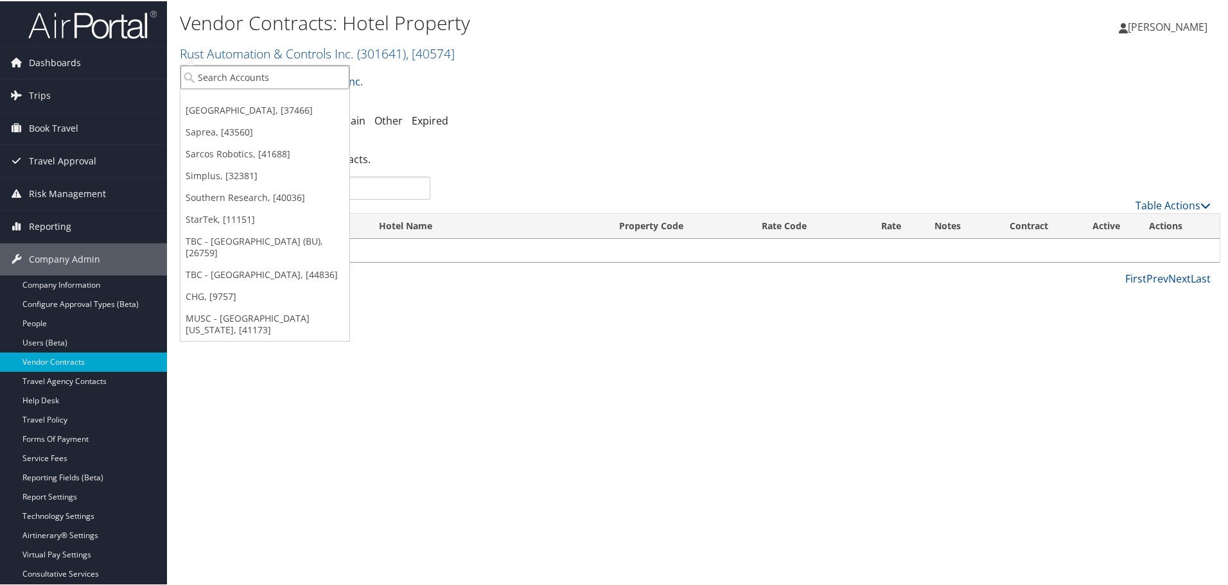
click at [288, 68] on input "search" at bounding box center [264, 76] width 169 height 24
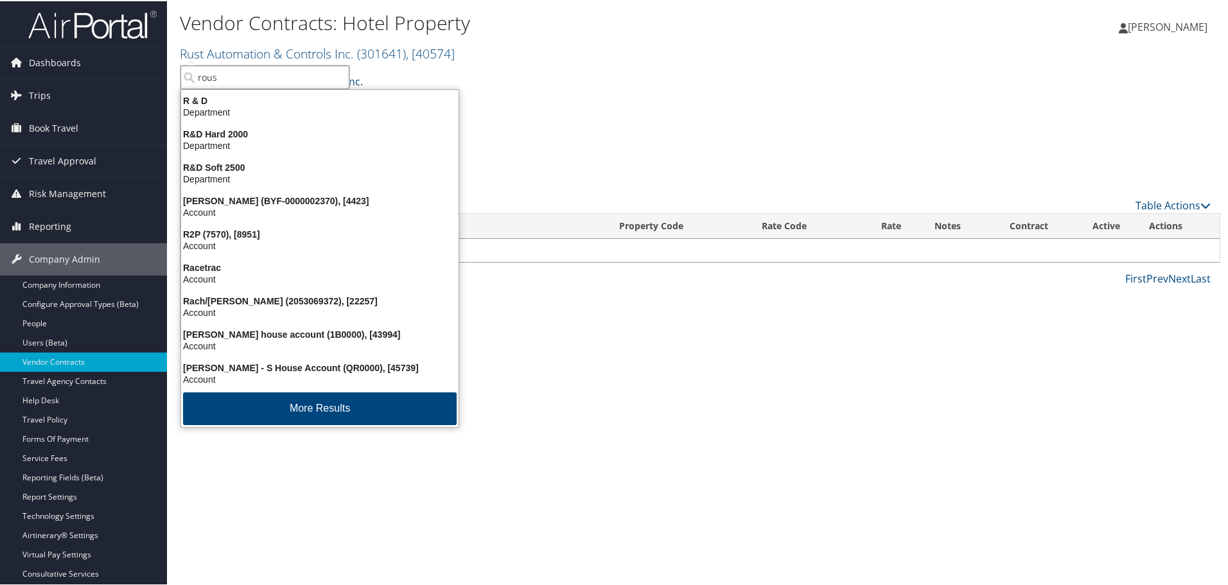
type input "roush"
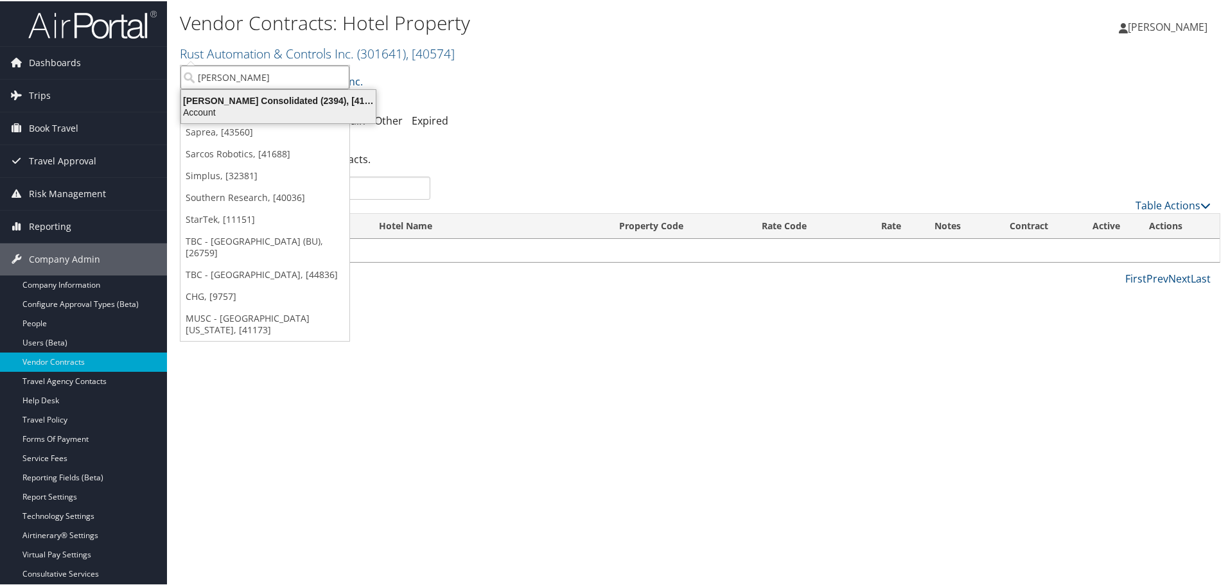
click at [261, 103] on div "Roush Consolidated (2394), [41402]" at bounding box center [278, 100] width 210 height 12
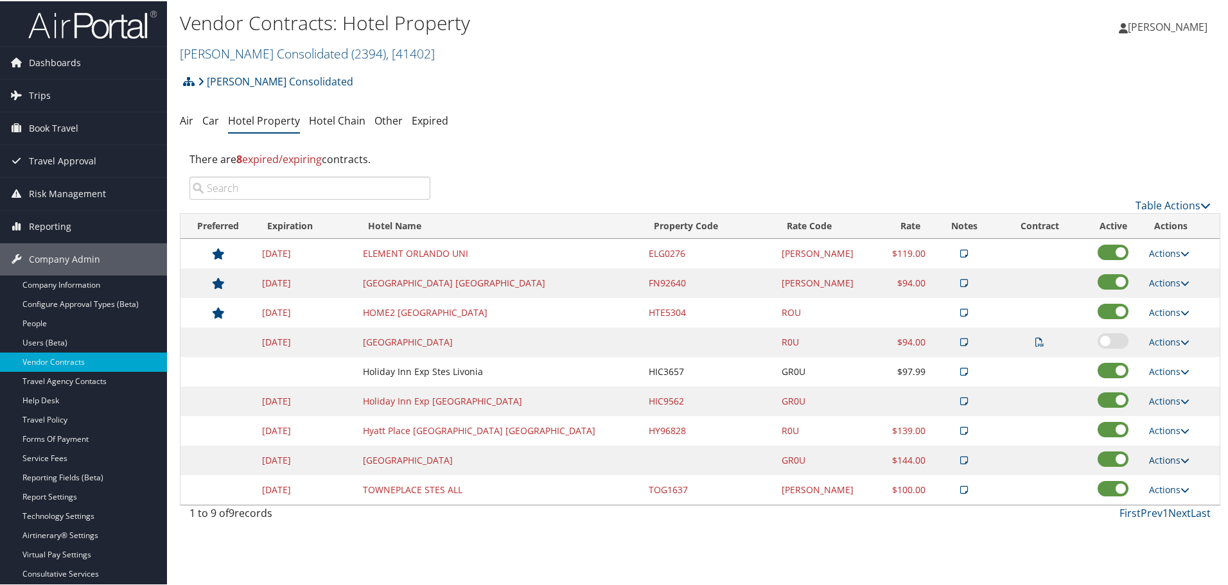
click at [1149, 455] on link "Actions" at bounding box center [1169, 459] width 40 height 12
click at [1165, 516] on link "Delete" at bounding box center [1175, 522] width 69 height 22
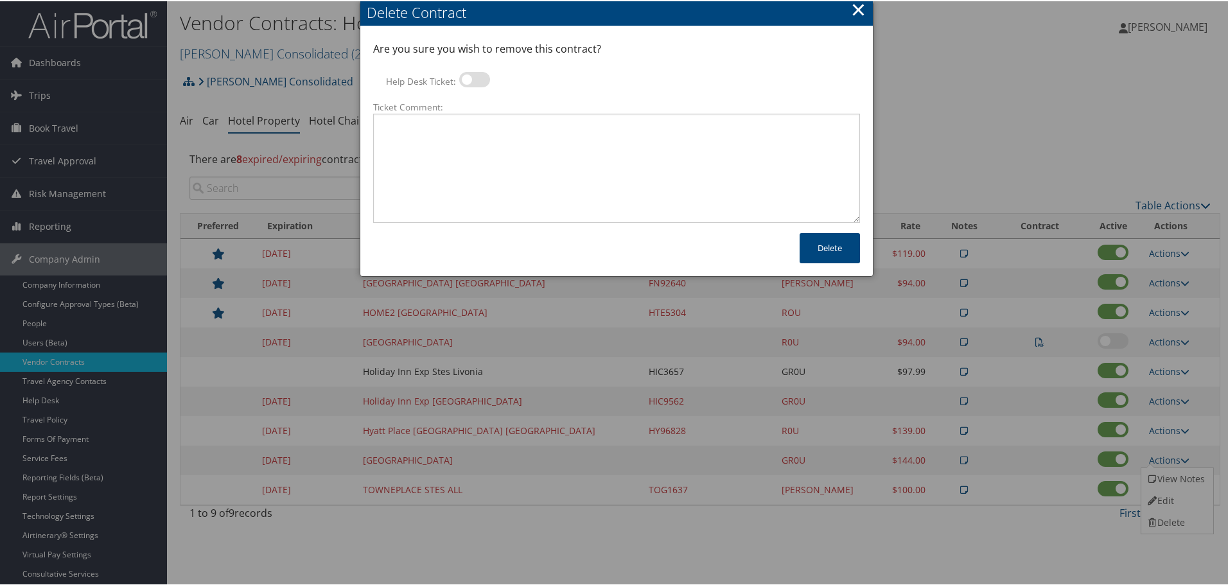
click at [478, 83] on label at bounding box center [474, 78] width 31 height 15
click at [474, 83] on input "Help Desk Ticket:" at bounding box center [470, 80] width 8 height 8
checkbox input "true"
click at [465, 139] on textarea "Ticket Comment:" at bounding box center [616, 166] width 487 height 109
paste textarea "Rates no longer active; remove from profile and preferred status."
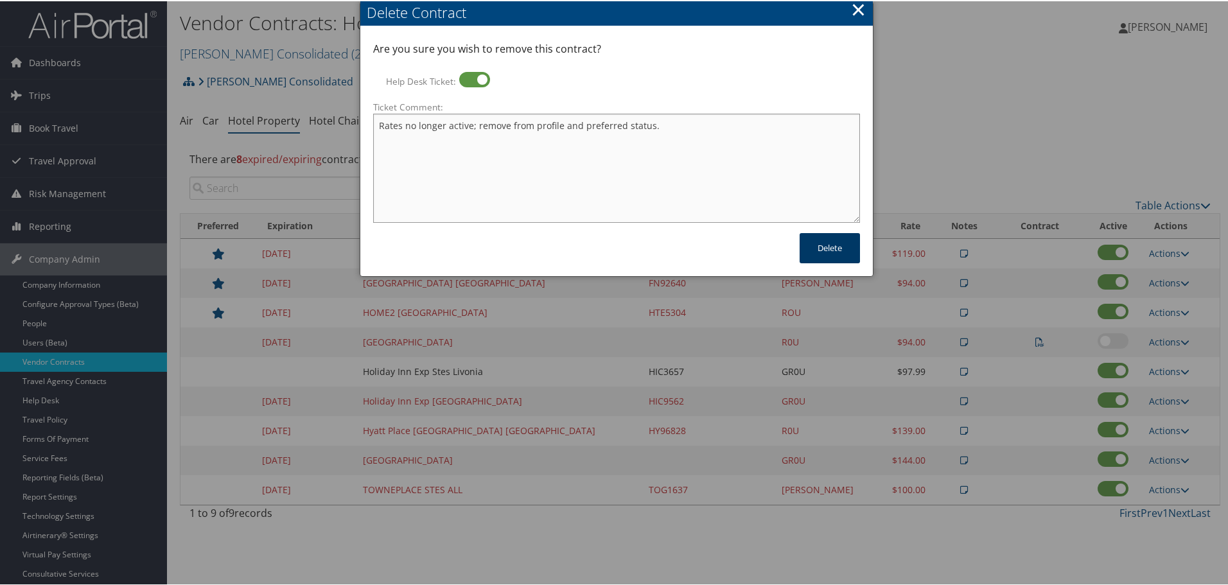
type textarea "Rates no longer active; remove from profile and preferred status."
click at [846, 243] on button "Delete" at bounding box center [830, 247] width 60 height 30
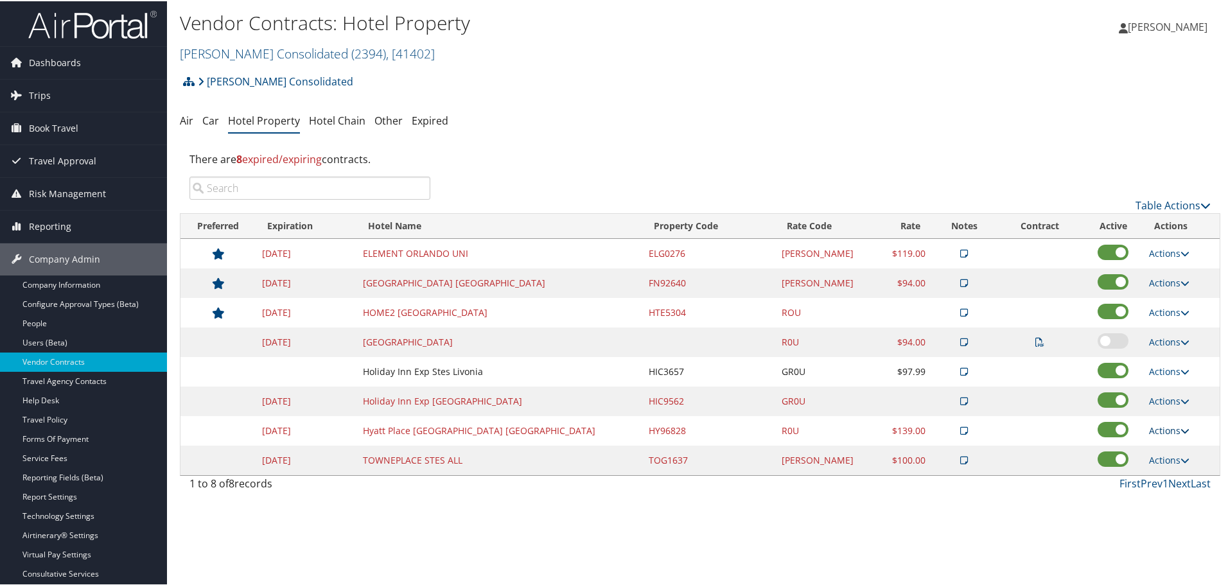
click at [1165, 430] on link "Actions" at bounding box center [1169, 429] width 40 height 12
click at [1168, 489] on link "Delete" at bounding box center [1175, 492] width 69 height 22
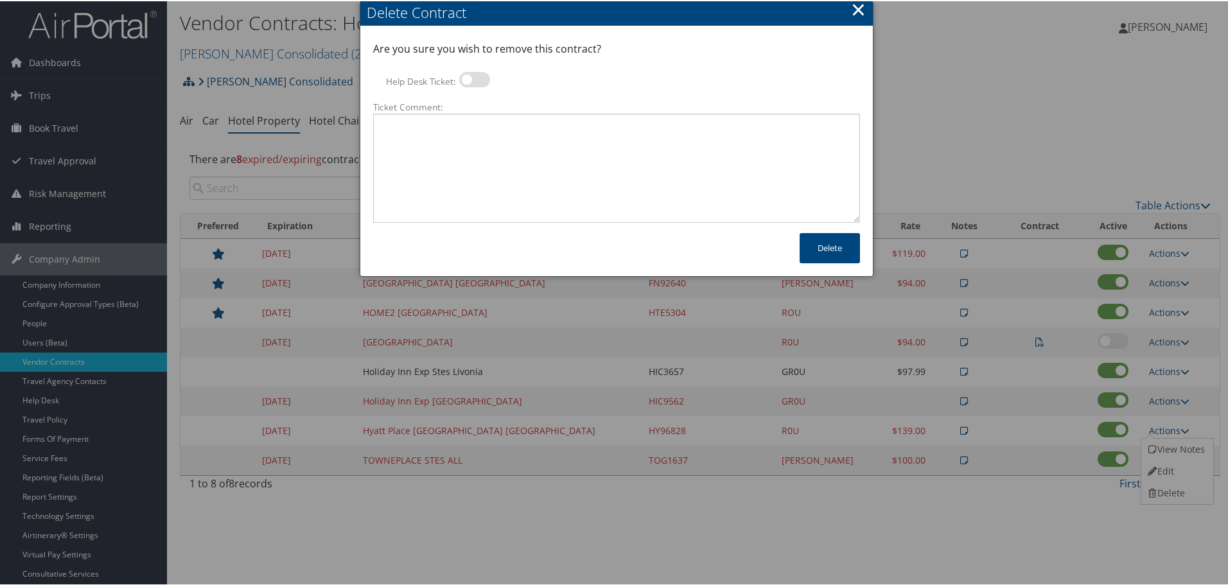
click at [463, 78] on label at bounding box center [474, 78] width 31 height 15
click at [466, 78] on input "Help Desk Ticket:" at bounding box center [470, 80] width 8 height 8
checkbox input "true"
click at [482, 140] on textarea "Ticket Comment:" at bounding box center [616, 166] width 487 height 109
paste textarea "Rates no longer active; remove from profile and preferred status."
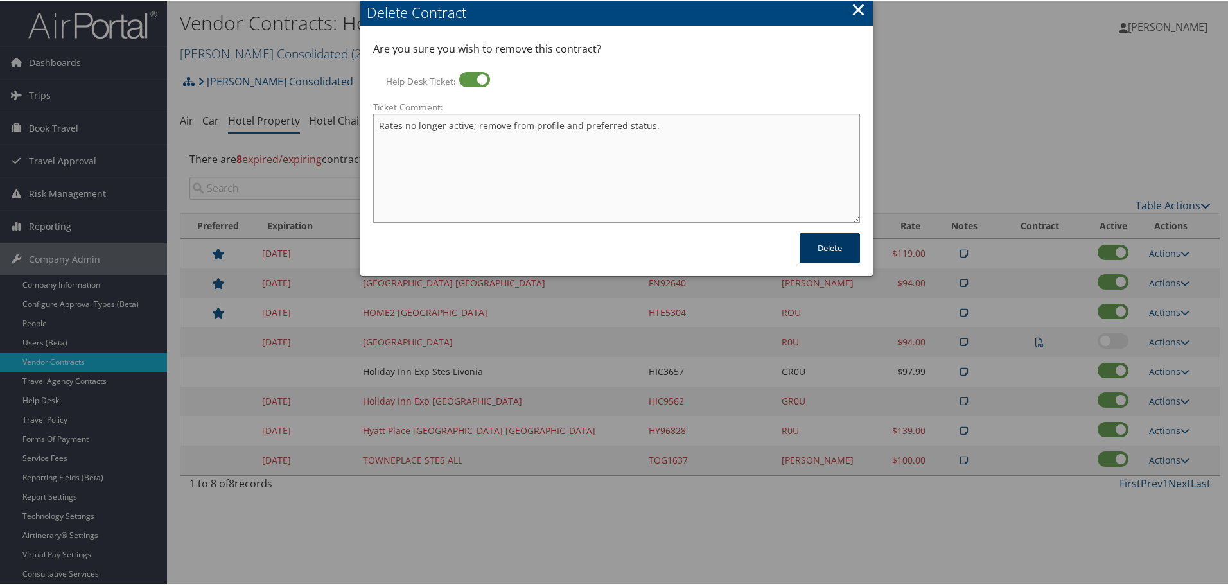
type textarea "Rates no longer active; remove from profile and preferred status."
click at [823, 249] on button "Delete" at bounding box center [830, 247] width 60 height 30
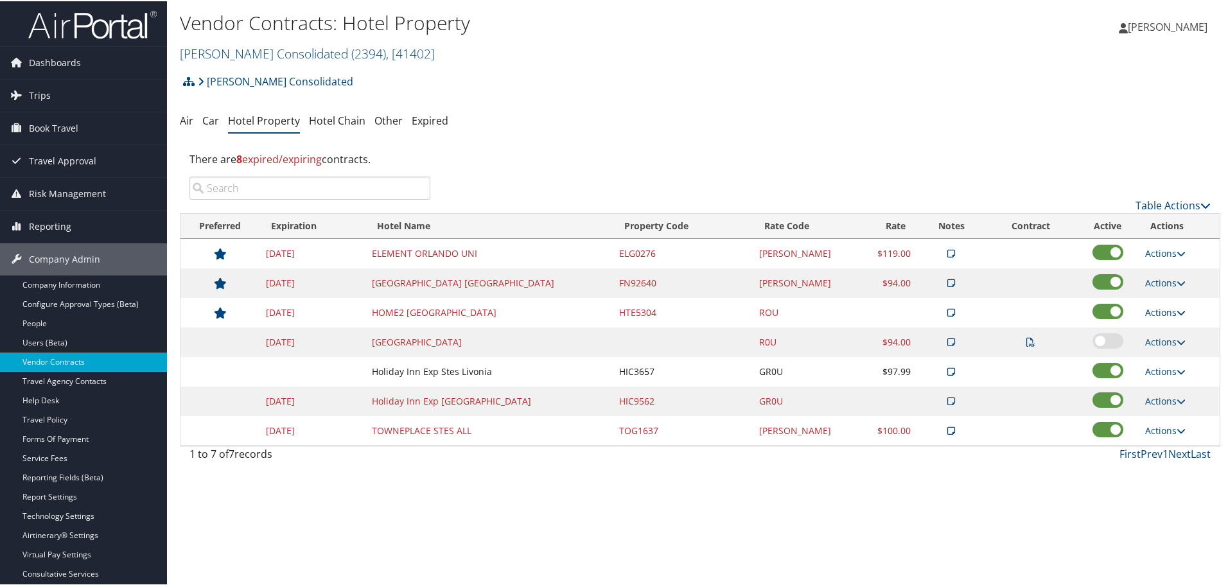
click at [1172, 305] on link "Actions" at bounding box center [1165, 311] width 40 height 12
click at [1172, 365] on link "Delete" at bounding box center [1175, 374] width 69 height 22
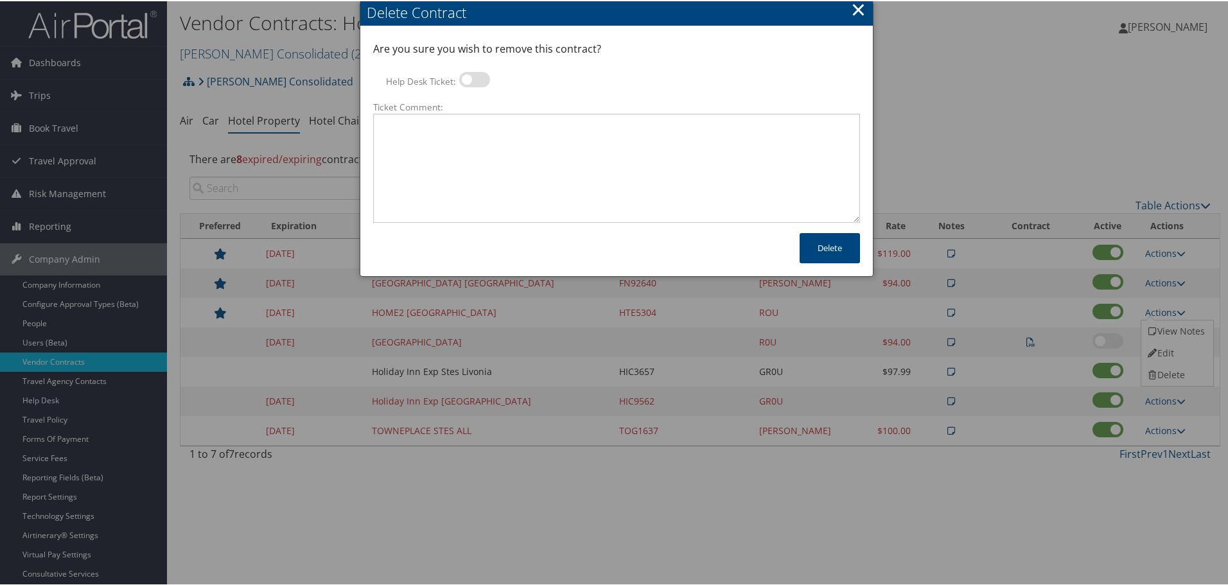
click at [459, 75] on label at bounding box center [474, 78] width 31 height 15
click at [466, 76] on input "Help Desk Ticket:" at bounding box center [470, 80] width 8 height 8
checkbox input "true"
click at [523, 150] on textarea "Ticket Comment:" at bounding box center [616, 166] width 487 height 109
paste textarea "Rates no longer active; remove from profile and preferred status."
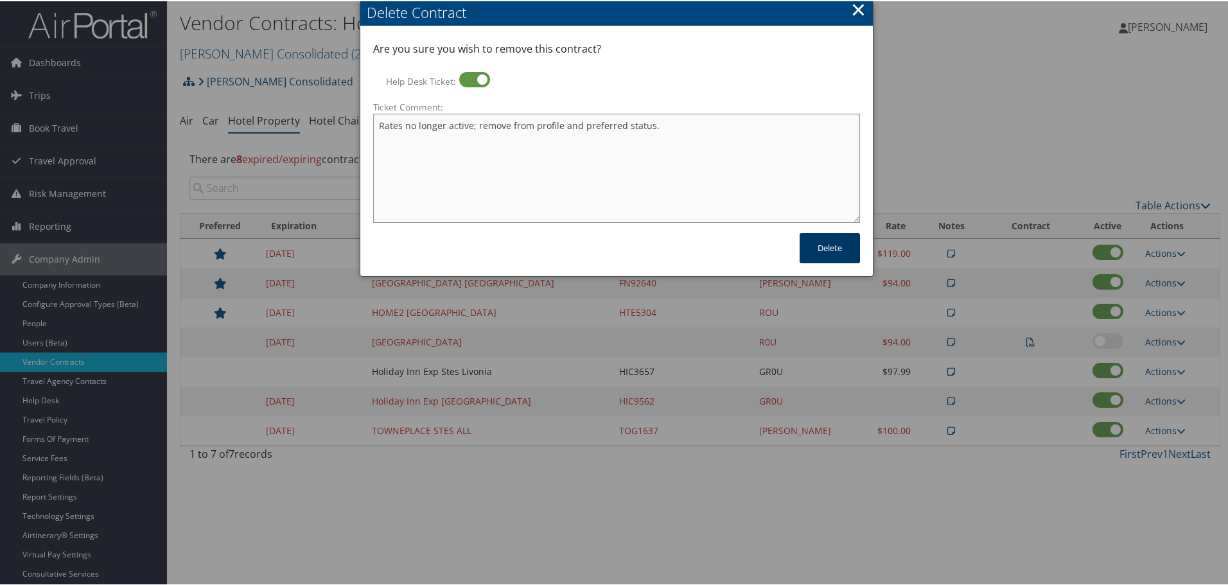
type textarea "Rates no longer active; remove from profile and preferred status."
click at [841, 246] on button "Delete" at bounding box center [830, 247] width 60 height 30
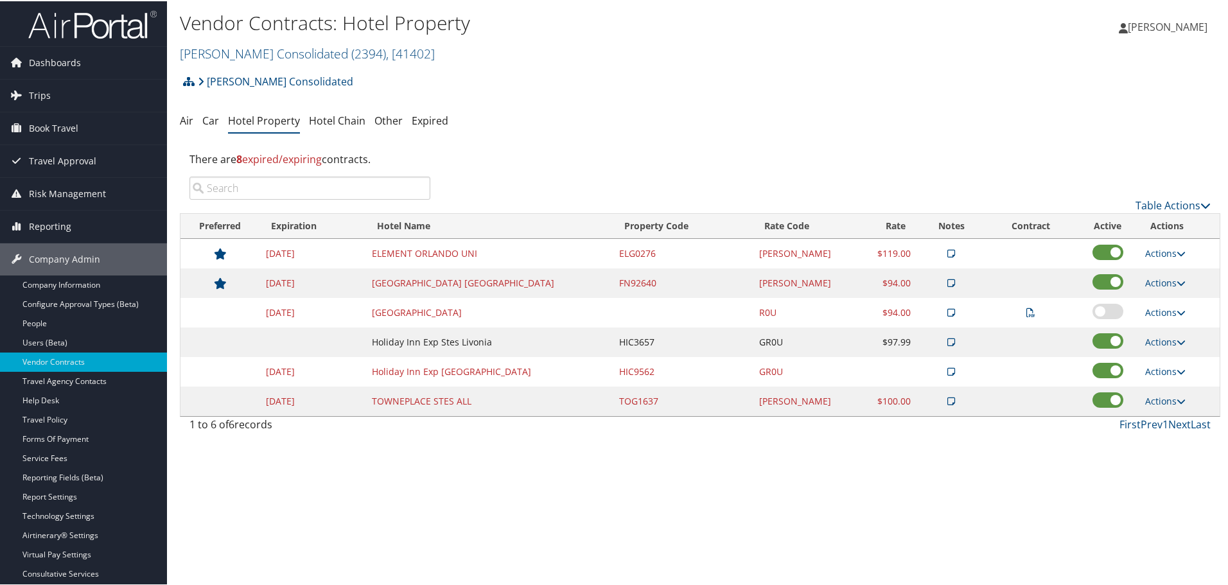
click at [1170, 377] on td "Actions View Notes Edit Delete" at bounding box center [1179, 371] width 81 height 30
click at [1169, 374] on link "Actions" at bounding box center [1165, 370] width 40 height 12
click at [1177, 428] on link "Delete" at bounding box center [1175, 433] width 69 height 22
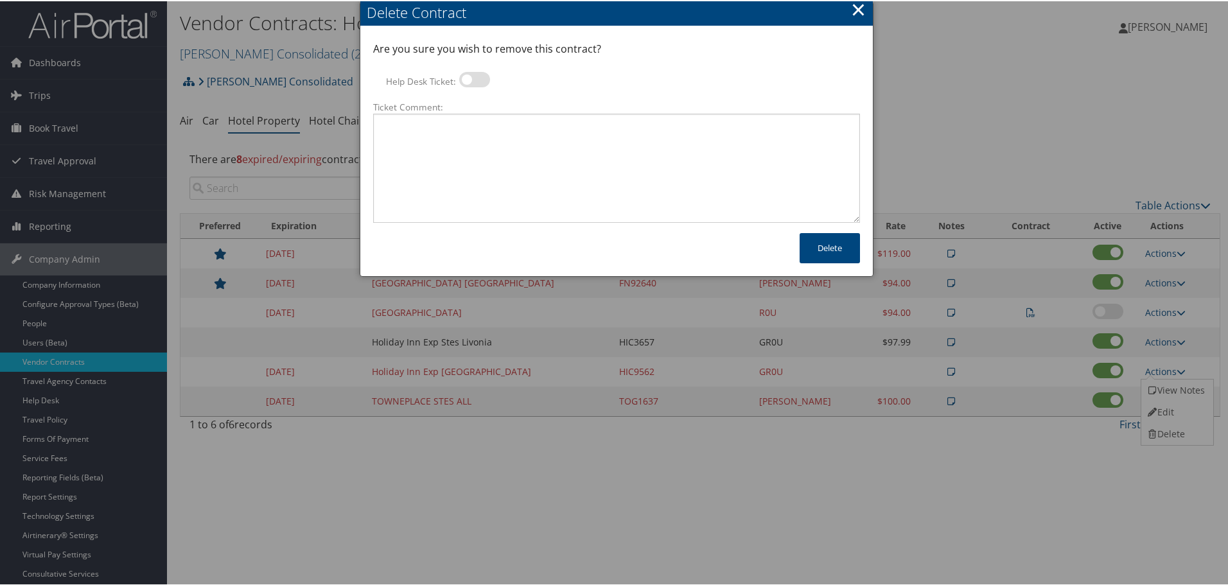
click at [479, 80] on label at bounding box center [474, 78] width 31 height 15
click at [474, 80] on input "Help Desk Ticket:" at bounding box center [470, 80] width 8 height 8
checkbox input "true"
click at [460, 139] on textarea "Ticket Comment:" at bounding box center [616, 166] width 487 height 109
paste textarea "Rates no longer active; remove from profile and preferred status."
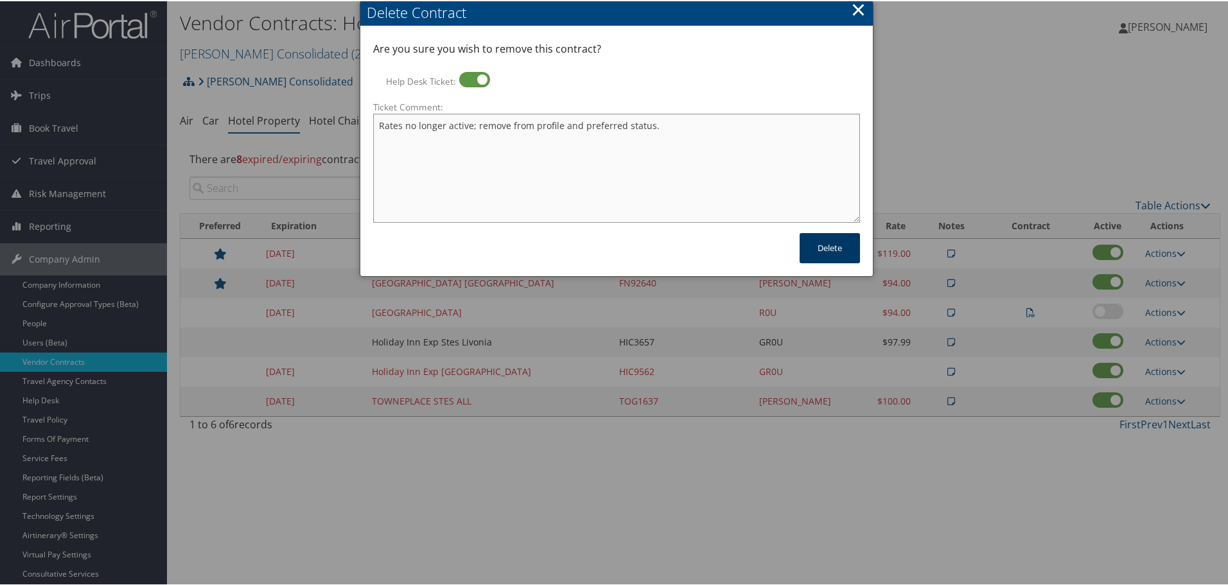
type textarea "Rates no longer active; remove from profile and preferred status."
click at [833, 248] on button "Delete" at bounding box center [830, 247] width 60 height 30
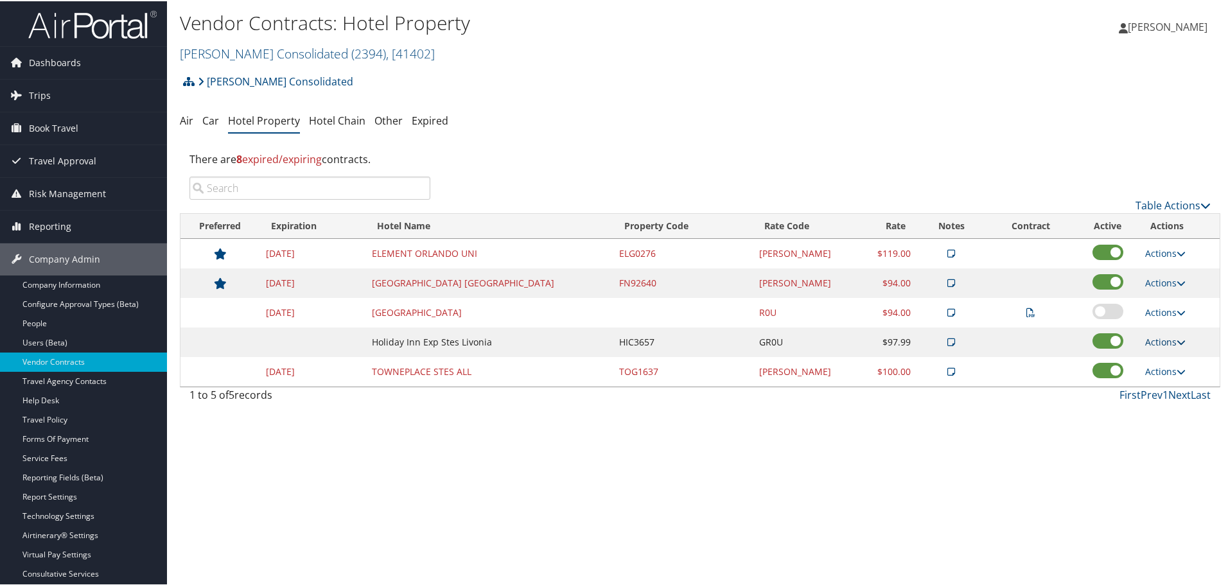
click at [1157, 342] on link "Actions" at bounding box center [1165, 341] width 40 height 12
click at [1173, 400] on link "Delete" at bounding box center [1175, 403] width 69 height 22
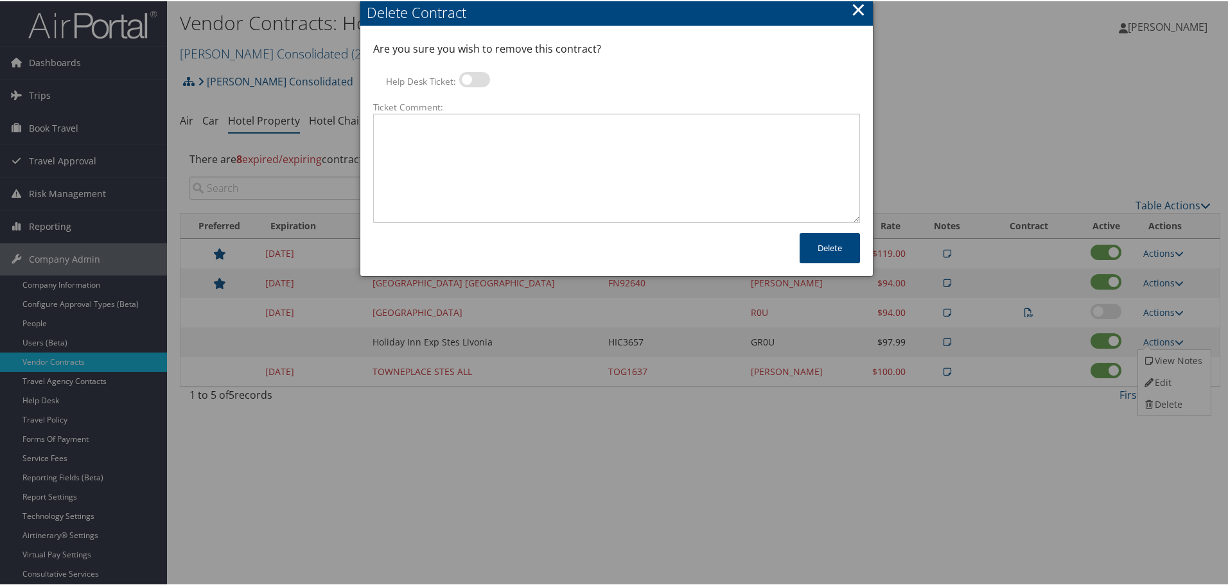
click at [477, 79] on label at bounding box center [474, 78] width 31 height 15
click at [474, 79] on input "Help Desk Ticket:" at bounding box center [470, 80] width 8 height 8
checkbox input "true"
click at [487, 129] on textarea "Ticket Comment:" at bounding box center [616, 166] width 487 height 109
paste textarea "Rates no longer active; remove from profile and preferred status."
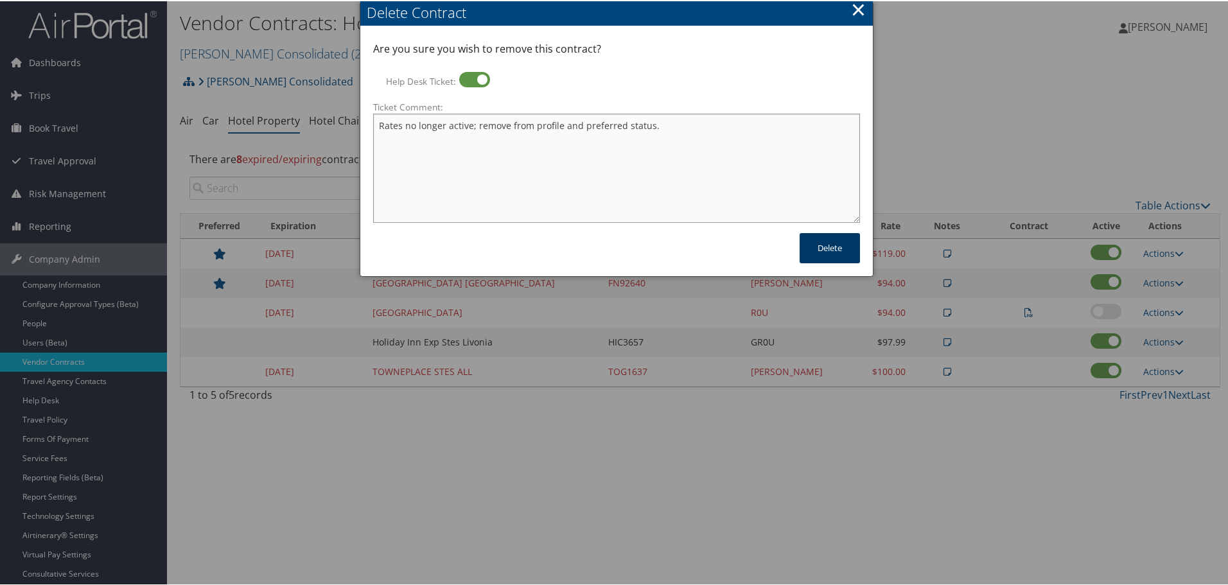
type textarea "Rates no longer active; remove from profile and preferred status."
click at [820, 245] on button "Delete" at bounding box center [830, 247] width 60 height 30
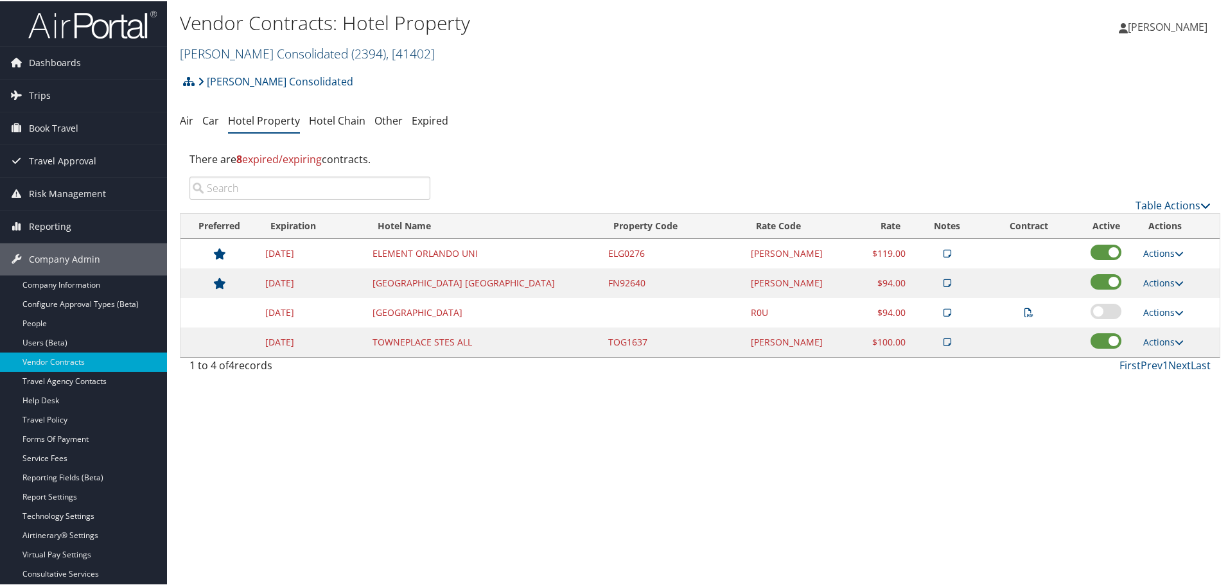
click at [386, 53] on span ", [ 41402 ]" at bounding box center [410, 52] width 49 height 17
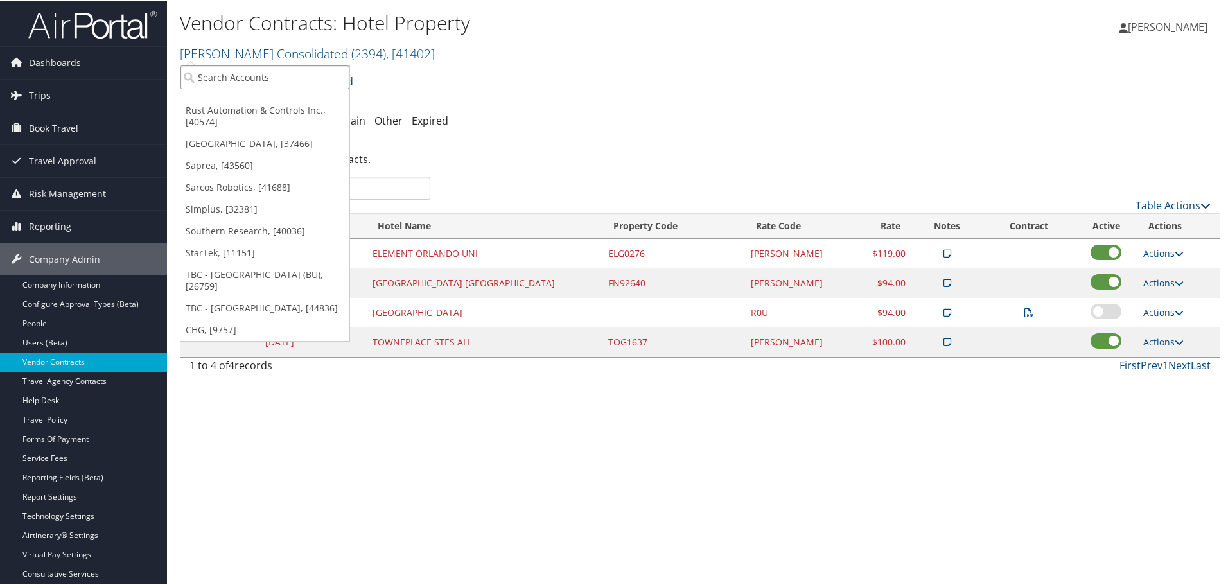
click at [311, 73] on input "search" at bounding box center [264, 76] width 169 height 24
type input "rimini"
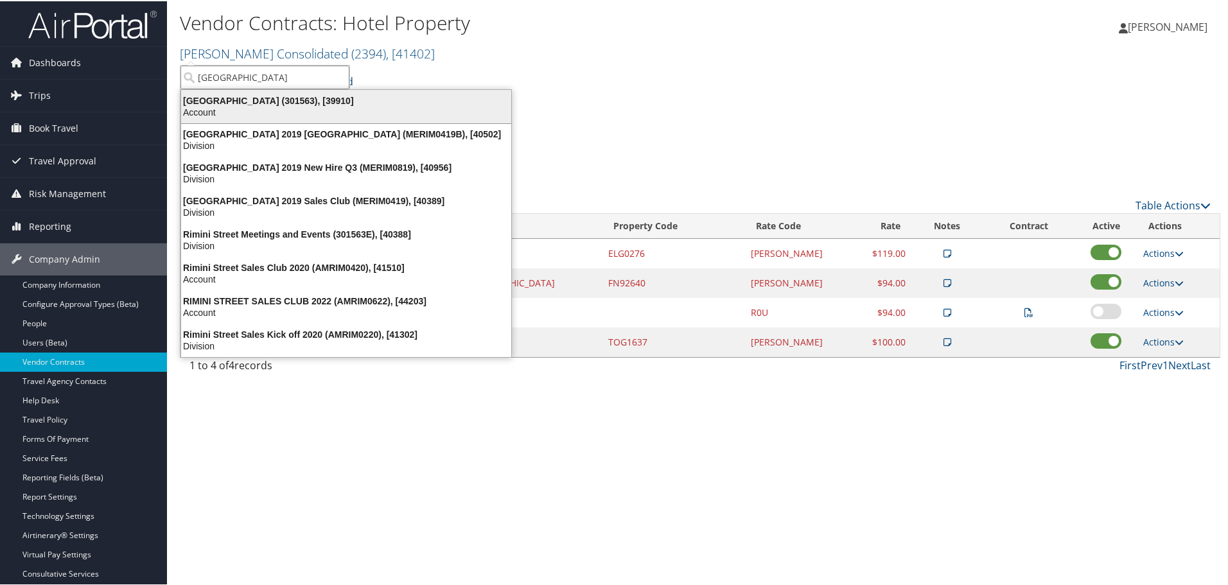
click at [298, 103] on div "Rimini Street (301563), [39910]" at bounding box center [346, 100] width 346 height 12
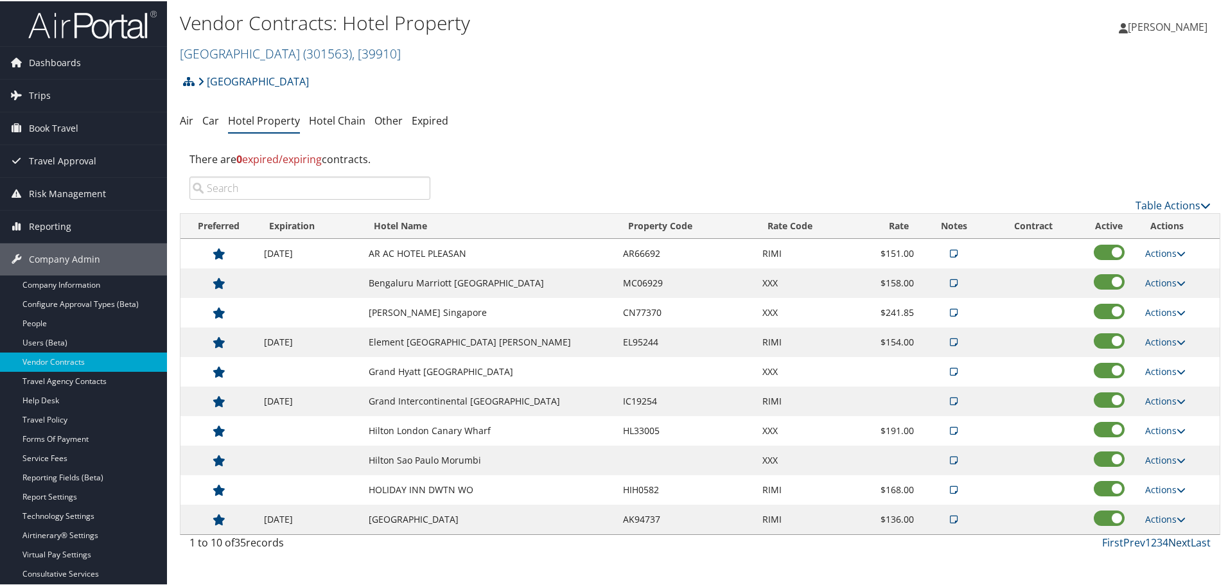
click at [1172, 539] on link "Next" at bounding box center [1179, 541] width 22 height 14
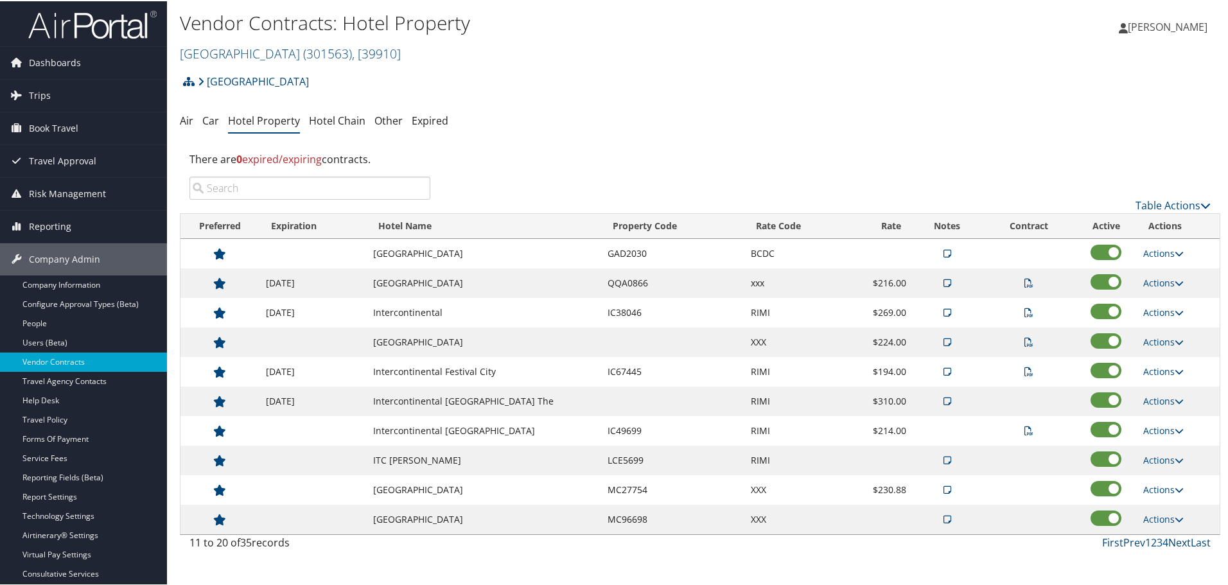
click at [1172, 539] on link "Next" at bounding box center [1179, 541] width 22 height 14
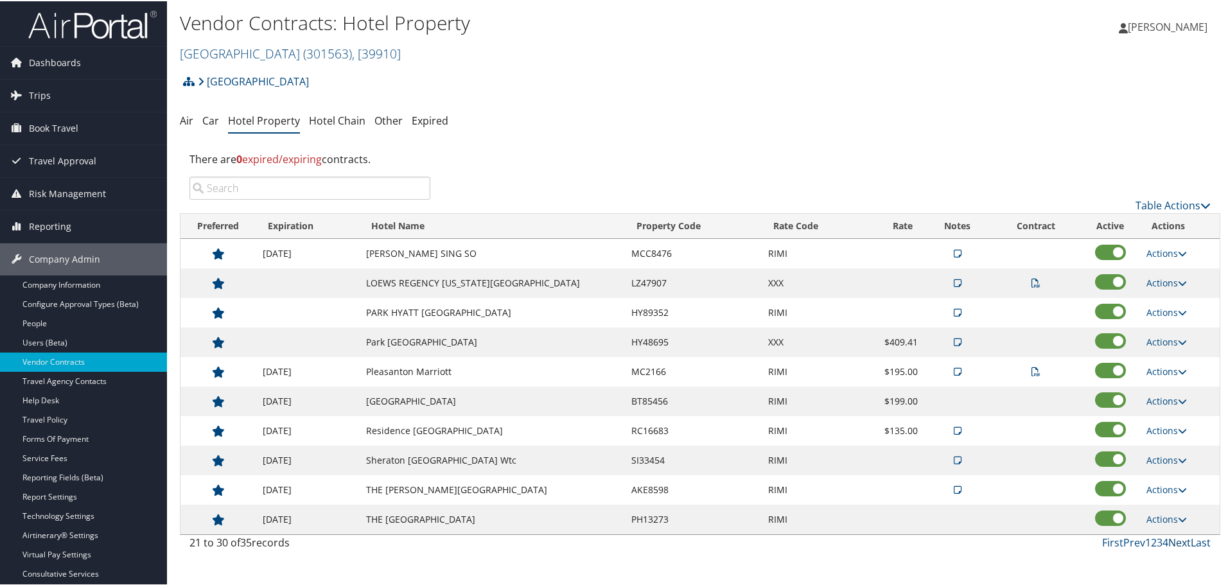
click at [1172, 539] on link "Next" at bounding box center [1179, 541] width 22 height 14
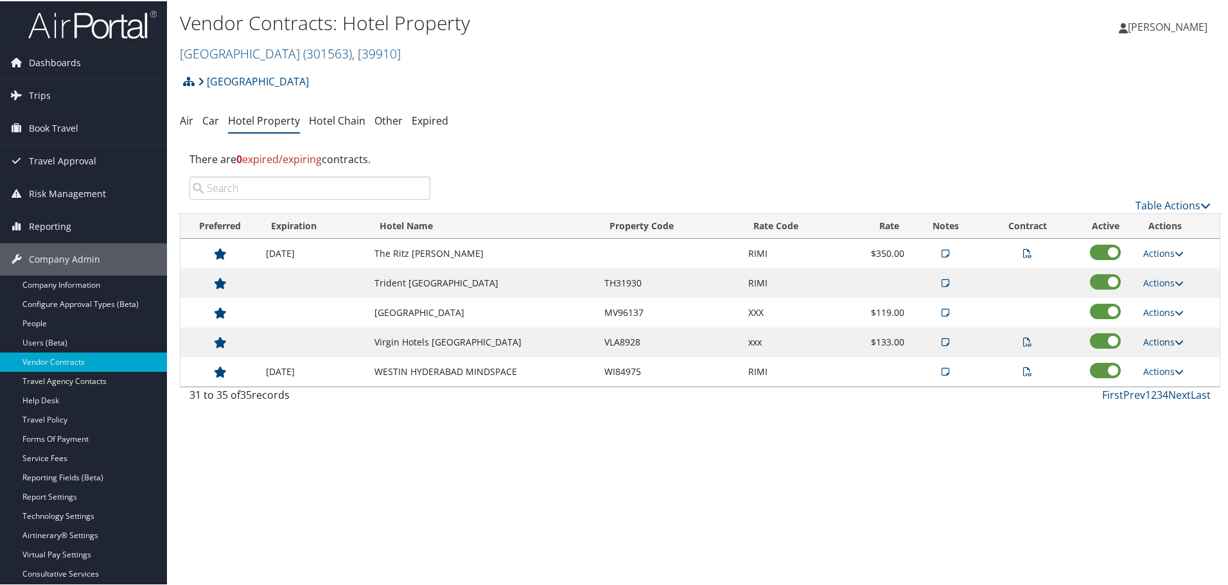
click at [1163, 338] on link "Actions" at bounding box center [1163, 341] width 40 height 12
click at [1161, 418] on link "Delete" at bounding box center [1179, 425] width 81 height 22
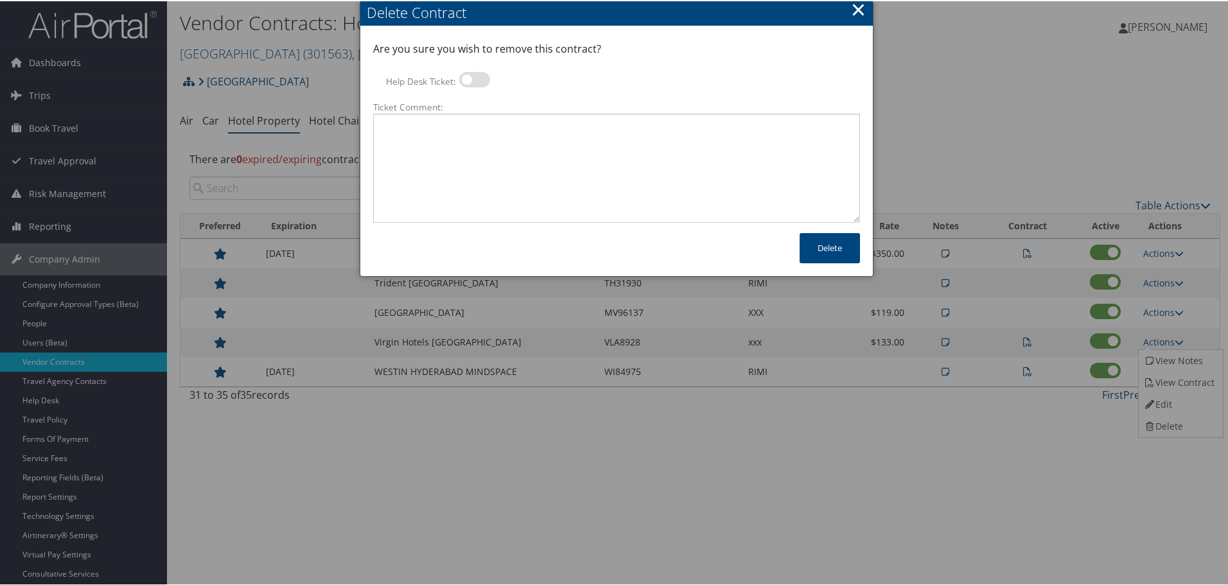
click at [471, 80] on label at bounding box center [474, 78] width 31 height 15
click at [471, 80] on input "Help Desk Ticket:" at bounding box center [470, 80] width 8 height 8
checkbox input "true"
click at [483, 145] on textarea "Ticket Comment:" at bounding box center [616, 166] width 487 height 109
paste textarea "Rates no longer active; remove from profile and preferred status."
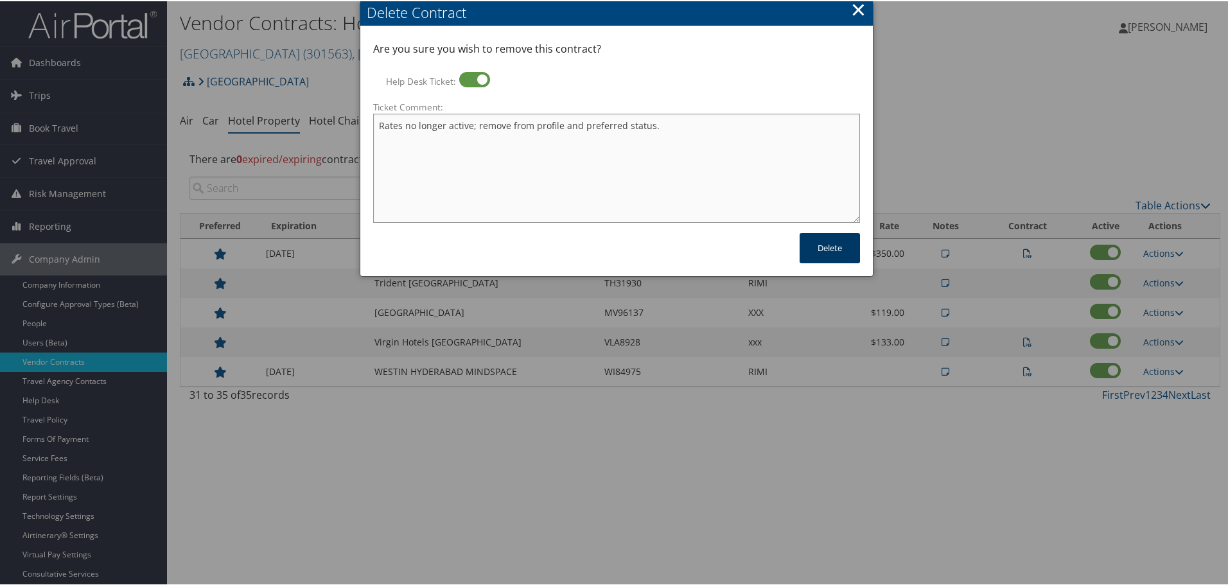
type textarea "Rates no longer active; remove from profile and preferred status."
click at [820, 249] on button "Delete" at bounding box center [830, 247] width 60 height 30
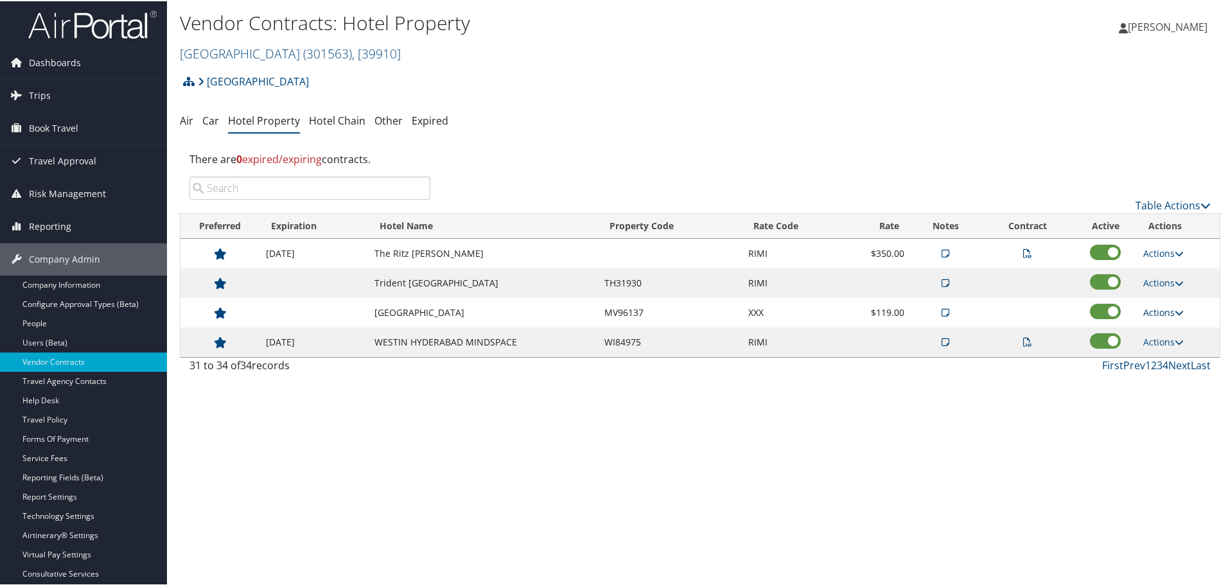
click at [1159, 310] on link "Actions" at bounding box center [1163, 311] width 40 height 12
click at [1170, 368] on link "Delete" at bounding box center [1173, 374] width 69 height 22
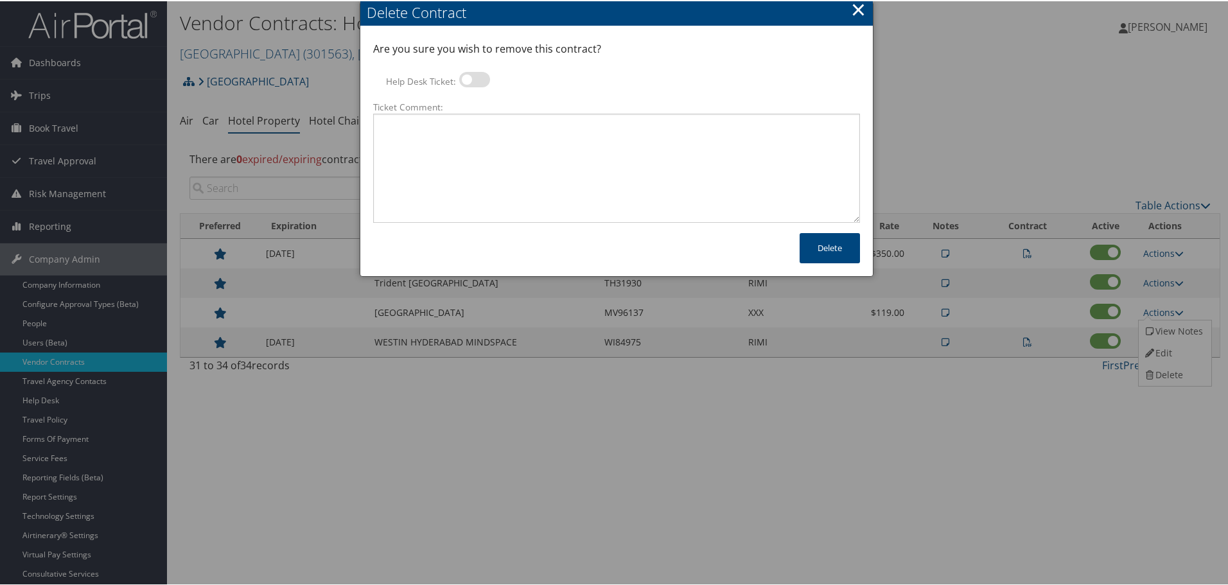
drag, startPoint x: 472, startPoint y: 75, endPoint x: 479, endPoint y: 103, distance: 28.4
click at [472, 75] on label at bounding box center [474, 78] width 31 height 15
click at [472, 76] on input "Help Desk Ticket:" at bounding box center [470, 80] width 8 height 8
checkbox input "true"
click at [505, 145] on textarea "Ticket Comment:" at bounding box center [616, 166] width 487 height 109
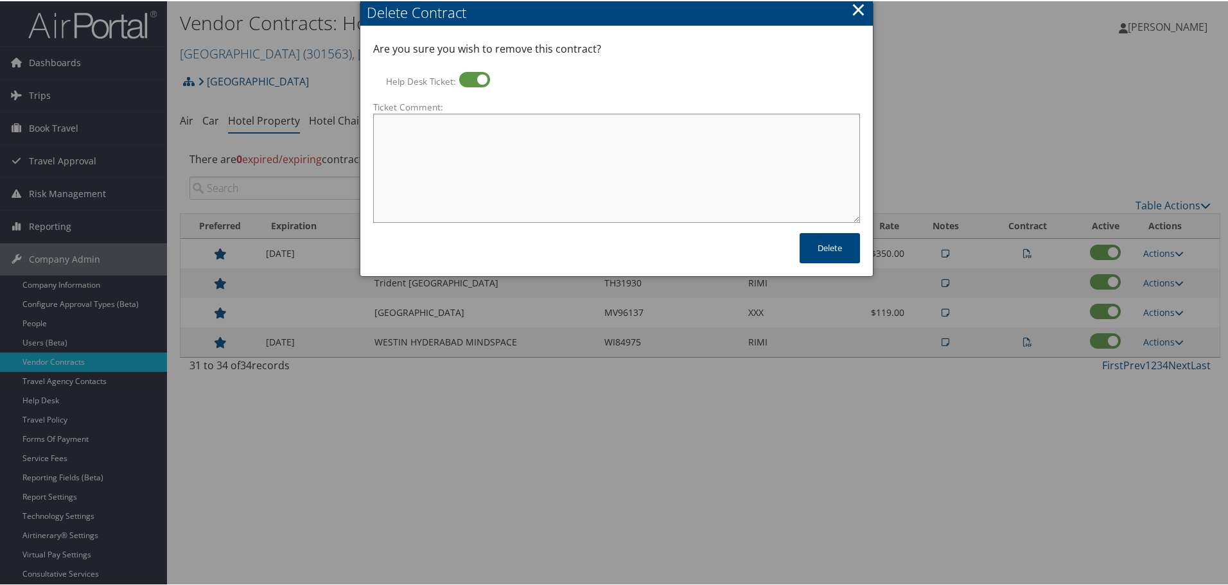
paste textarea "Rates no longer active; remove from profile and preferred status."
type textarea "Rates no longer active; remove from profile and preferred status."
click at [813, 249] on button "Delete" at bounding box center [830, 247] width 60 height 30
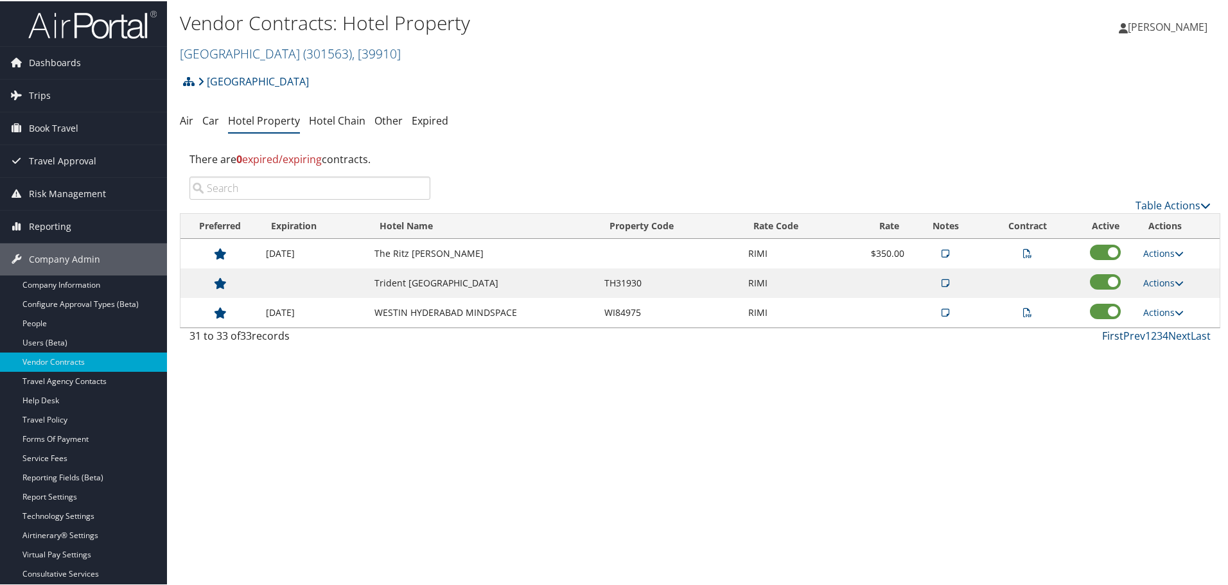
click at [1105, 331] on link "First" at bounding box center [1112, 335] width 21 height 14
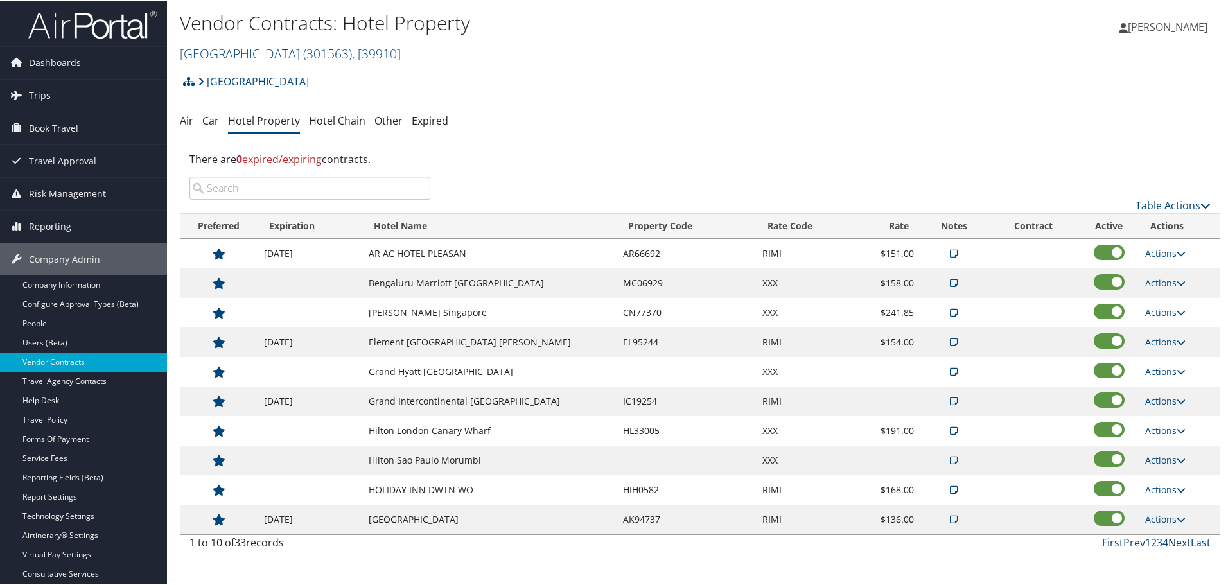
click at [1174, 541] on link "Next" at bounding box center [1179, 541] width 22 height 14
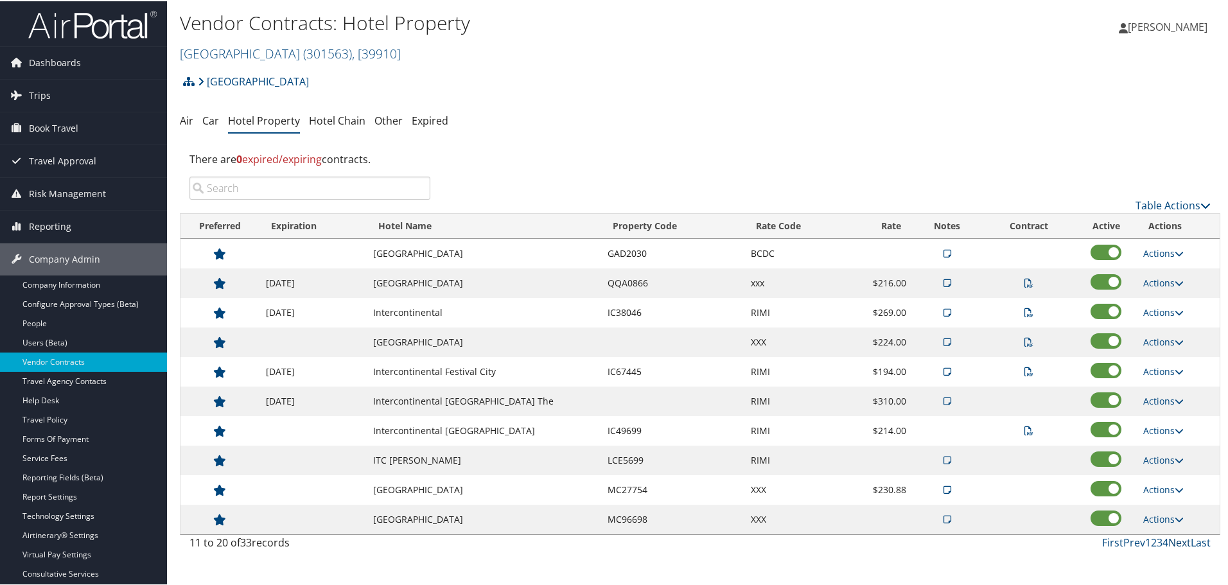
click at [1174, 541] on link "Next" at bounding box center [1179, 541] width 22 height 14
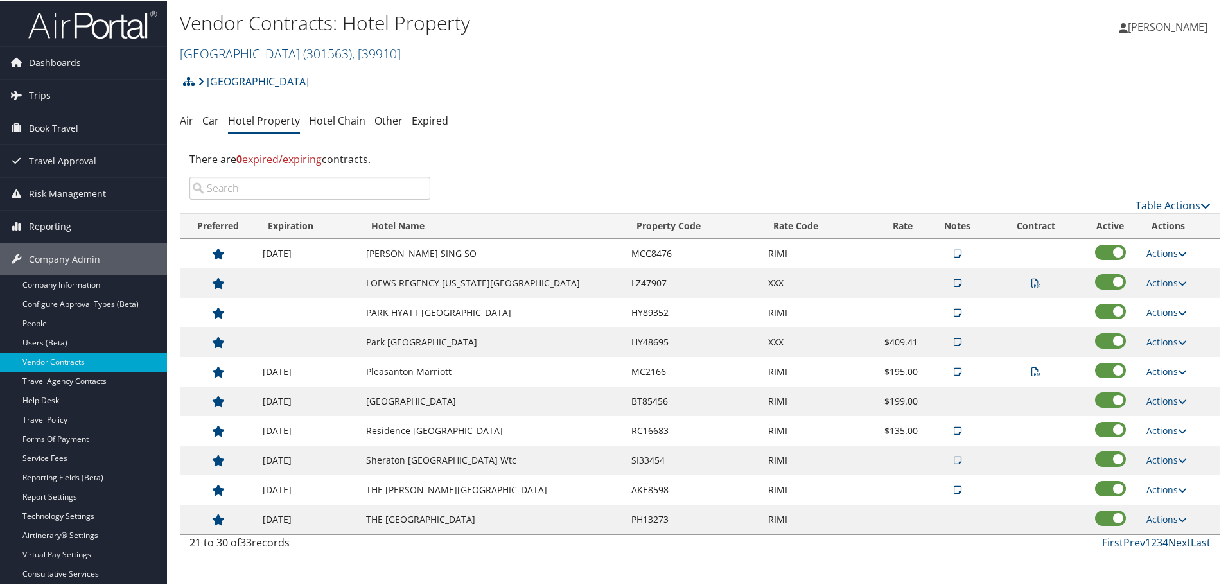
click at [1174, 541] on link "Next" at bounding box center [1179, 541] width 22 height 14
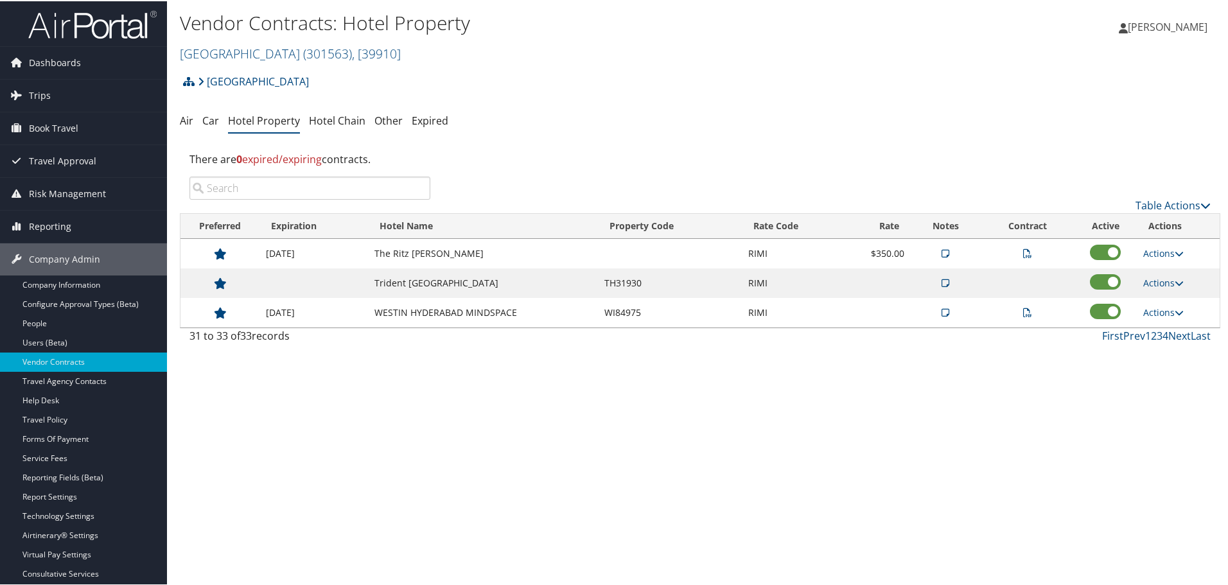
click at [1093, 330] on div "First Prev 1 2 3 4 Next Last" at bounding box center [830, 334] width 761 height 15
click at [1103, 338] on link "First" at bounding box center [1112, 335] width 21 height 14
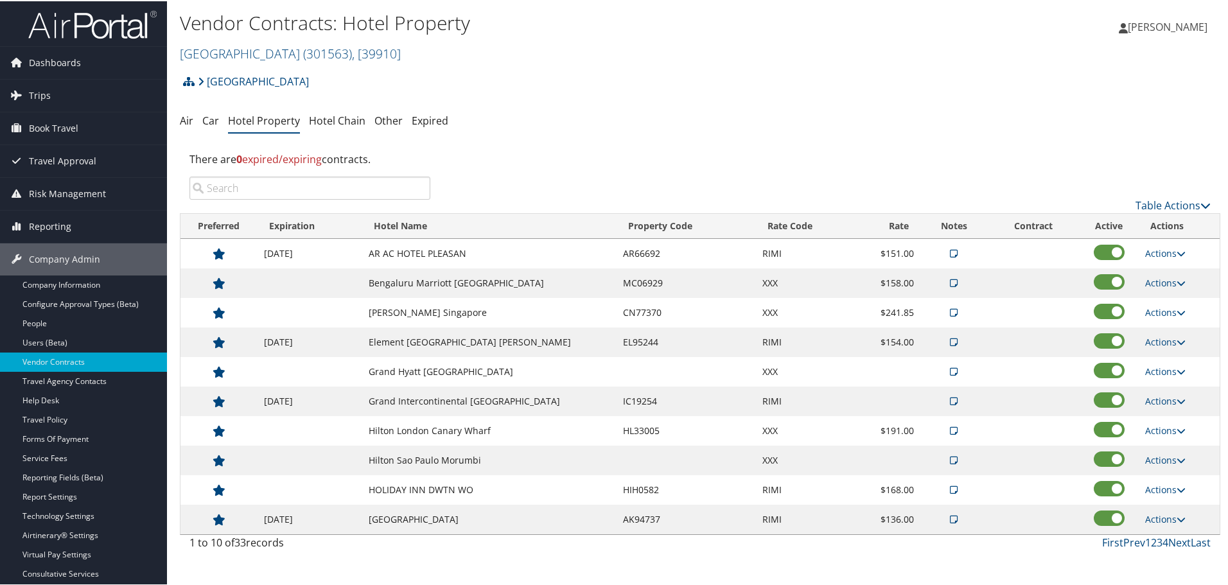
click at [412, 178] on input "search" at bounding box center [309, 186] width 241 height 23
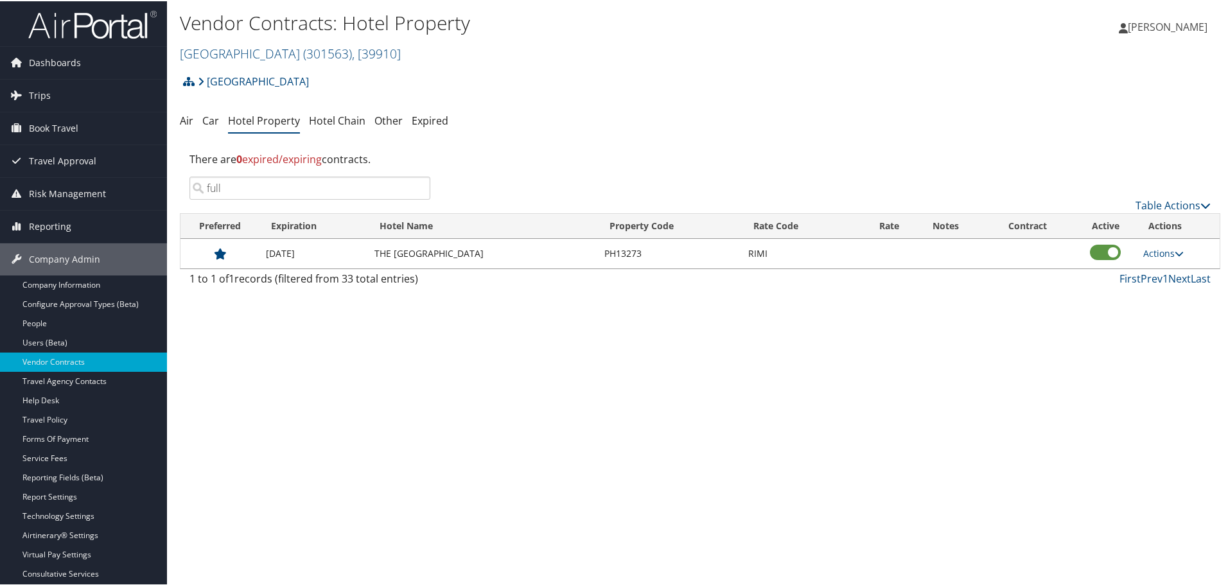
type input "full"
click at [1175, 254] on icon at bounding box center [1179, 252] width 9 height 9
click at [1169, 290] on link "Delete" at bounding box center [1163, 293] width 49 height 22
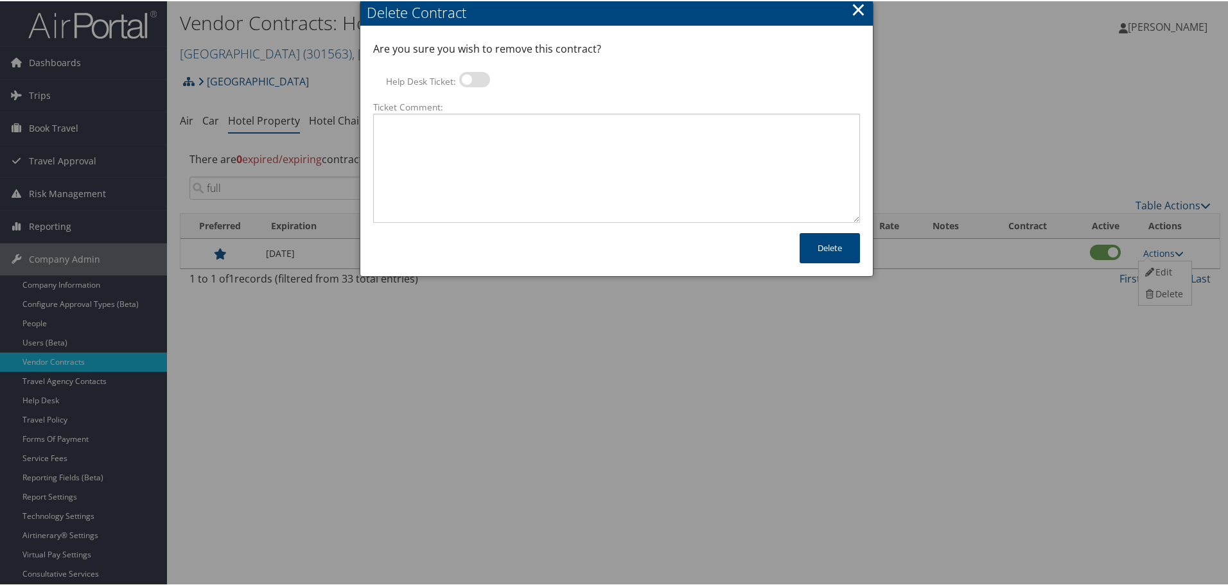
drag, startPoint x: 473, startPoint y: 75, endPoint x: 473, endPoint y: 87, distance: 12.2
click at [474, 75] on label at bounding box center [474, 78] width 31 height 15
click at [474, 76] on input "Help Desk Ticket:" at bounding box center [470, 80] width 8 height 8
checkbox input "true"
click at [484, 150] on textarea "Ticket Comment:" at bounding box center [616, 166] width 487 height 109
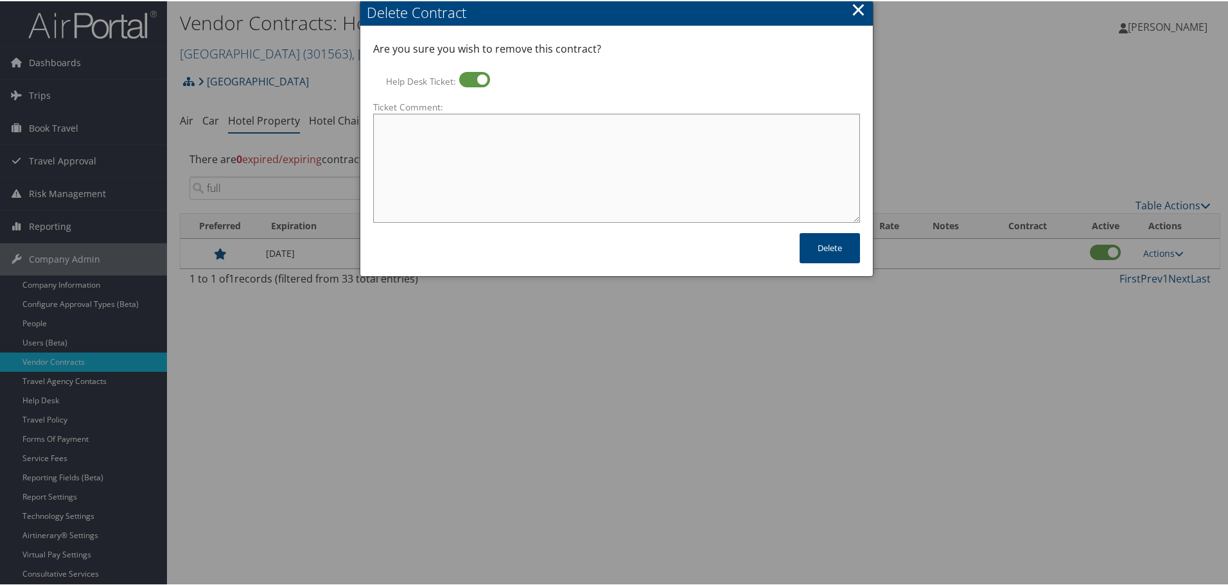
paste textarea "Rates no longer active; remove from profile and preferred status."
type textarea "Rates no longer active; remove from profile and preferred status."
click at [838, 248] on button "Delete" at bounding box center [830, 247] width 60 height 30
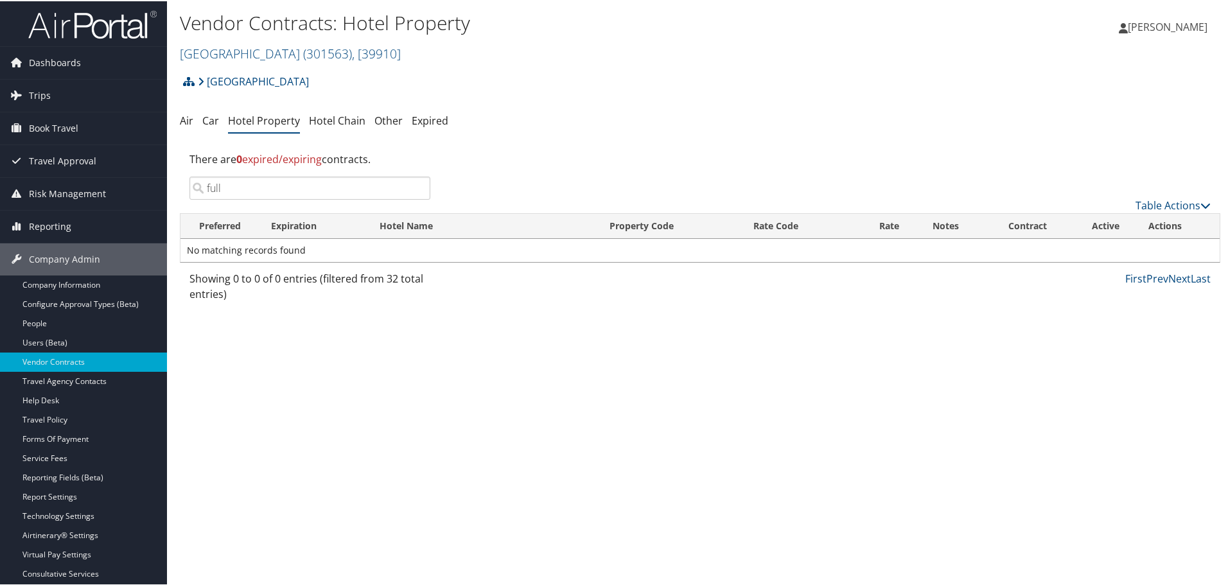
click at [364, 177] on input "full" at bounding box center [309, 186] width 241 height 23
click at [417, 186] on input "full" at bounding box center [309, 186] width 241 height 23
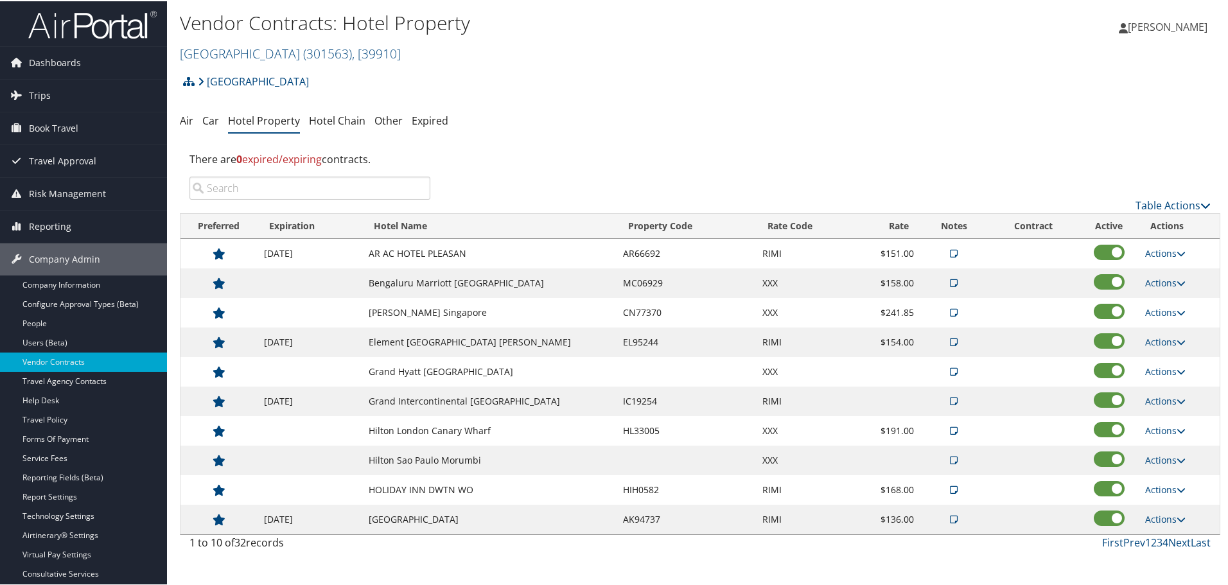
click at [382, 191] on input "search" at bounding box center [309, 186] width 241 height 23
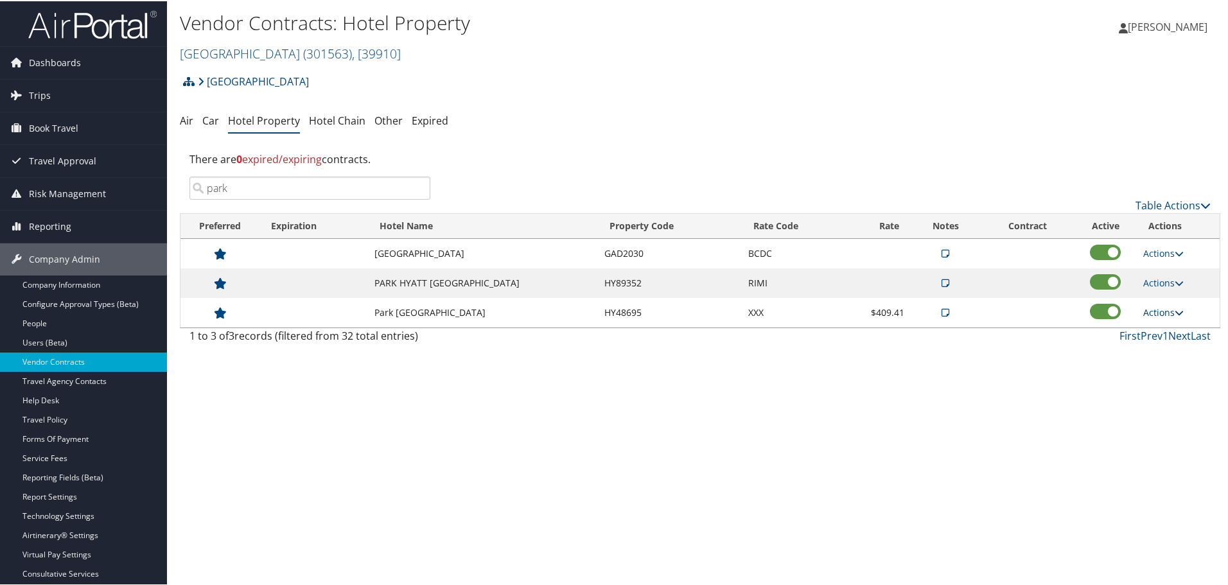
type input "park"
click at [1170, 311] on link "Actions" at bounding box center [1163, 311] width 40 height 12
click at [1180, 367] on link "Delete" at bounding box center [1173, 374] width 69 height 22
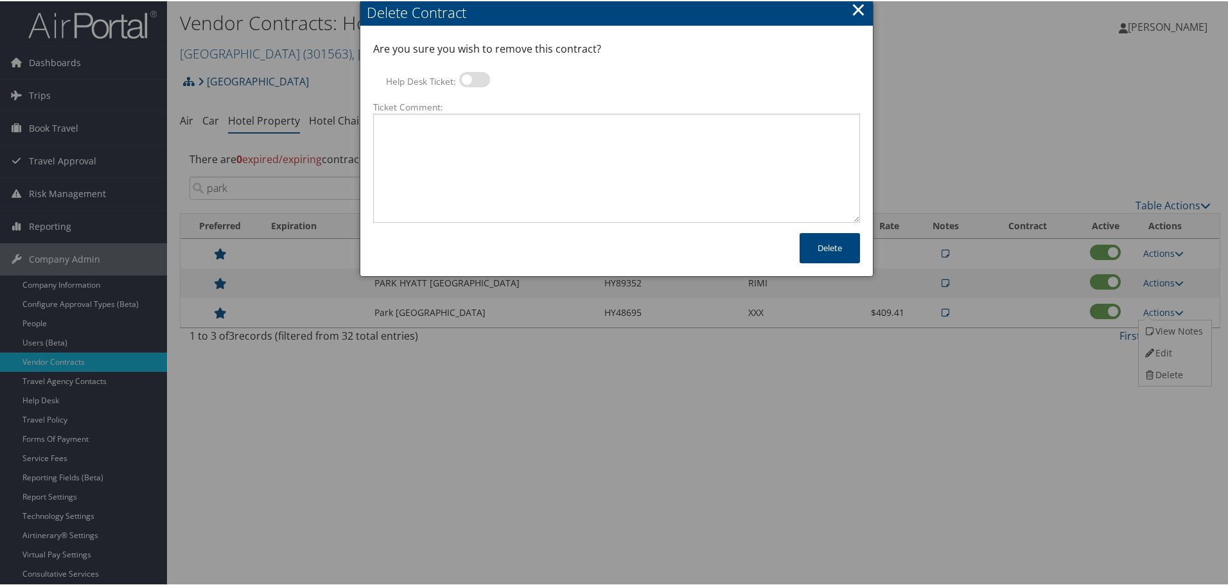
click at [484, 75] on label at bounding box center [474, 78] width 31 height 15
click at [474, 76] on input "Help Desk Ticket:" at bounding box center [470, 80] width 8 height 8
checkbox input "true"
click at [507, 150] on textarea "Ticket Comment:" at bounding box center [616, 166] width 487 height 109
paste textarea "Rates no longer active; remove from profile and preferred status."
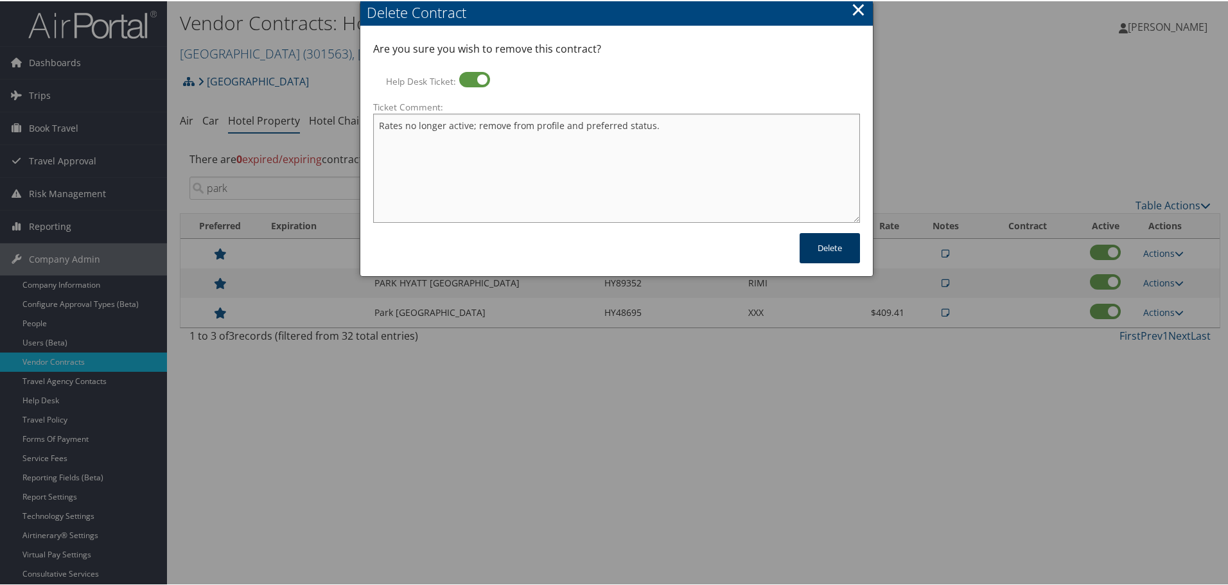
type textarea "Rates no longer active; remove from profile and preferred status."
click at [828, 247] on button "Delete" at bounding box center [830, 247] width 60 height 30
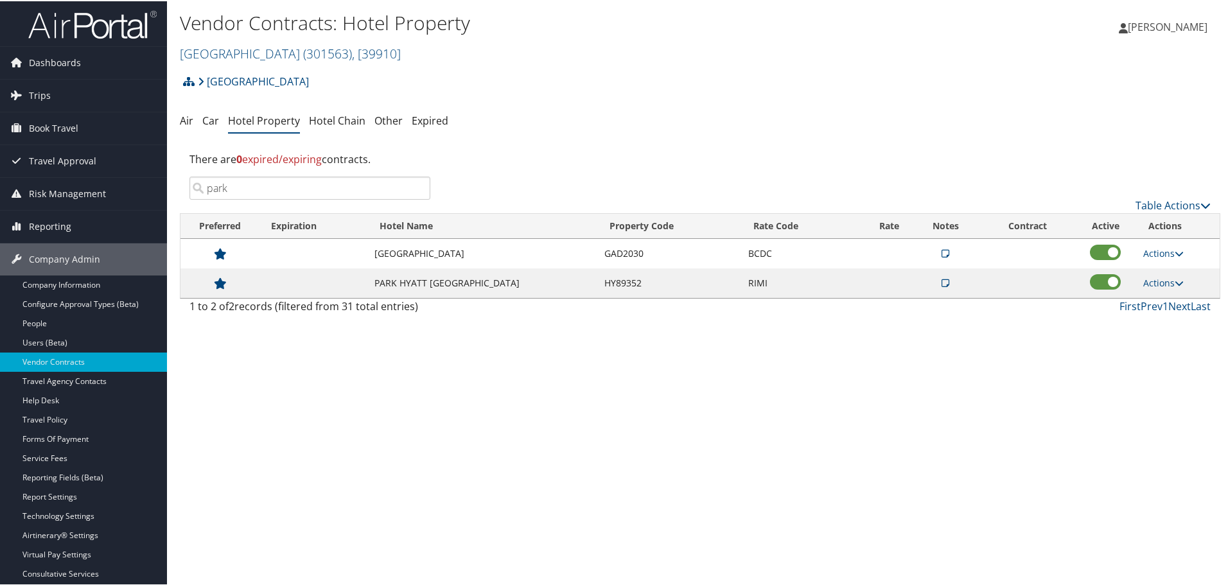
click at [417, 190] on input "park" at bounding box center [309, 186] width 241 height 23
click at [417, 187] on input "park" at bounding box center [309, 186] width 241 height 23
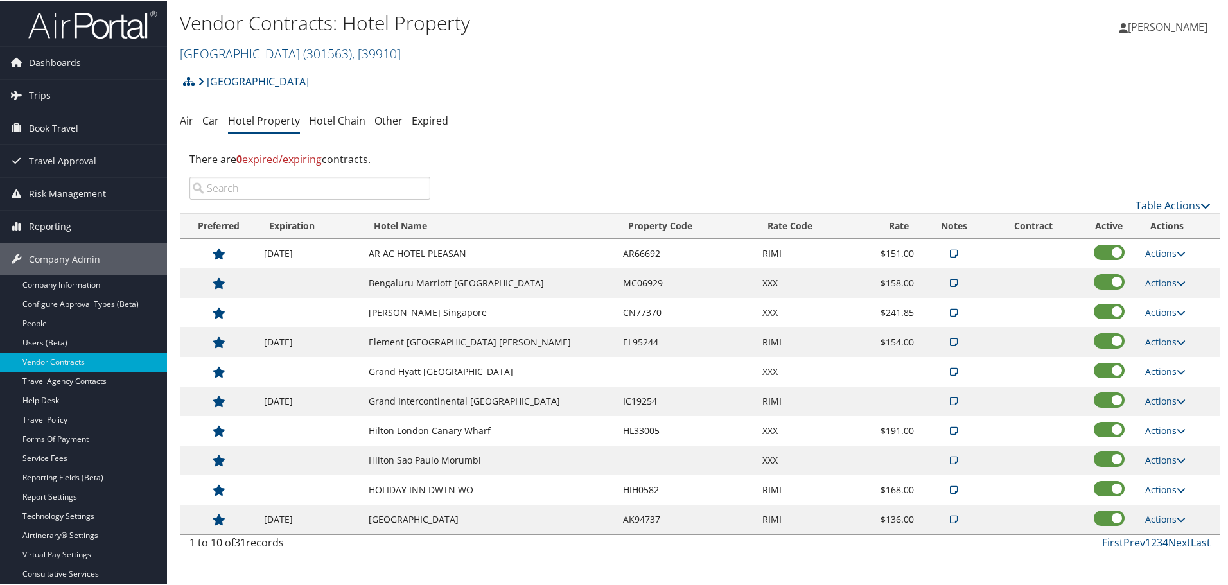
click at [394, 187] on input "search" at bounding box center [309, 186] width 241 height 23
type input "leo"
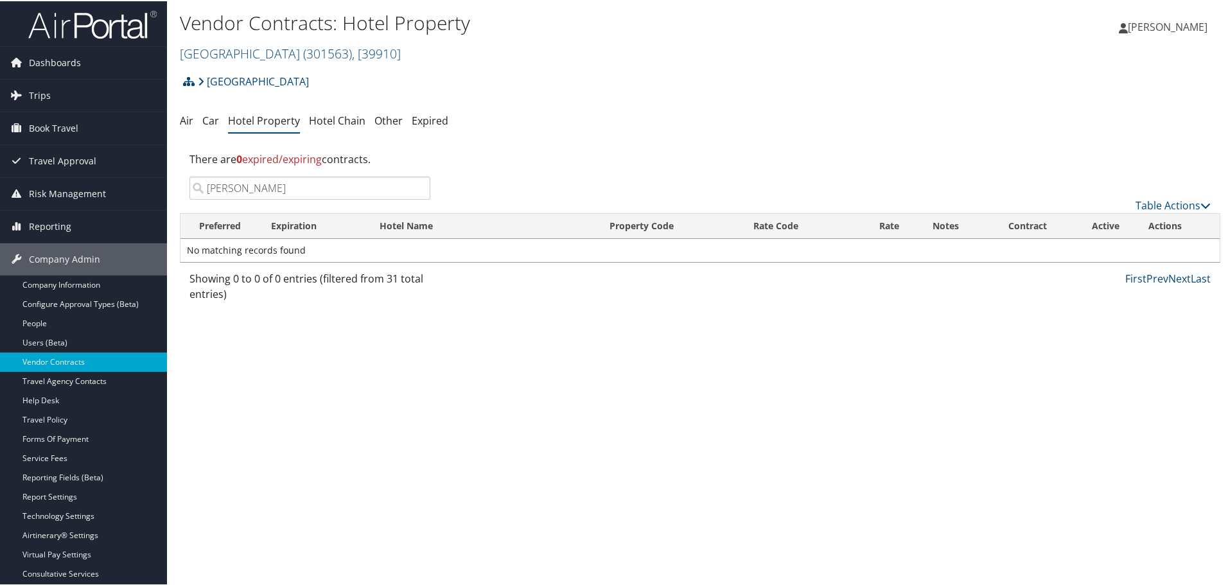
click at [414, 187] on input "leo" at bounding box center [309, 186] width 241 height 23
click at [417, 189] on input "leo" at bounding box center [309, 186] width 241 height 23
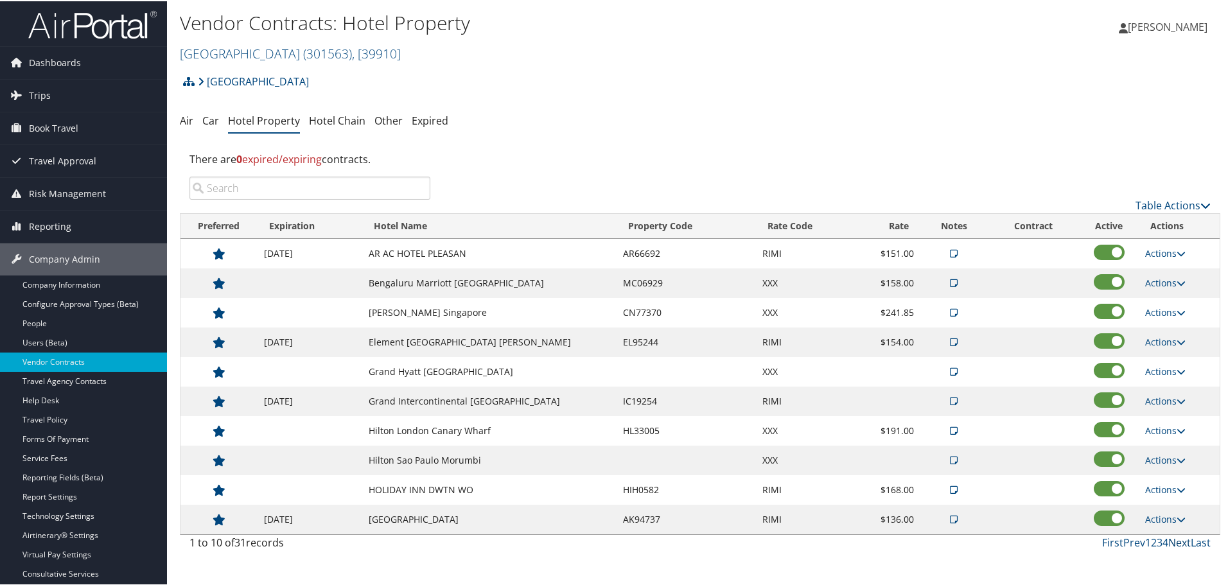
click at [1170, 539] on link "Next" at bounding box center [1179, 541] width 22 height 14
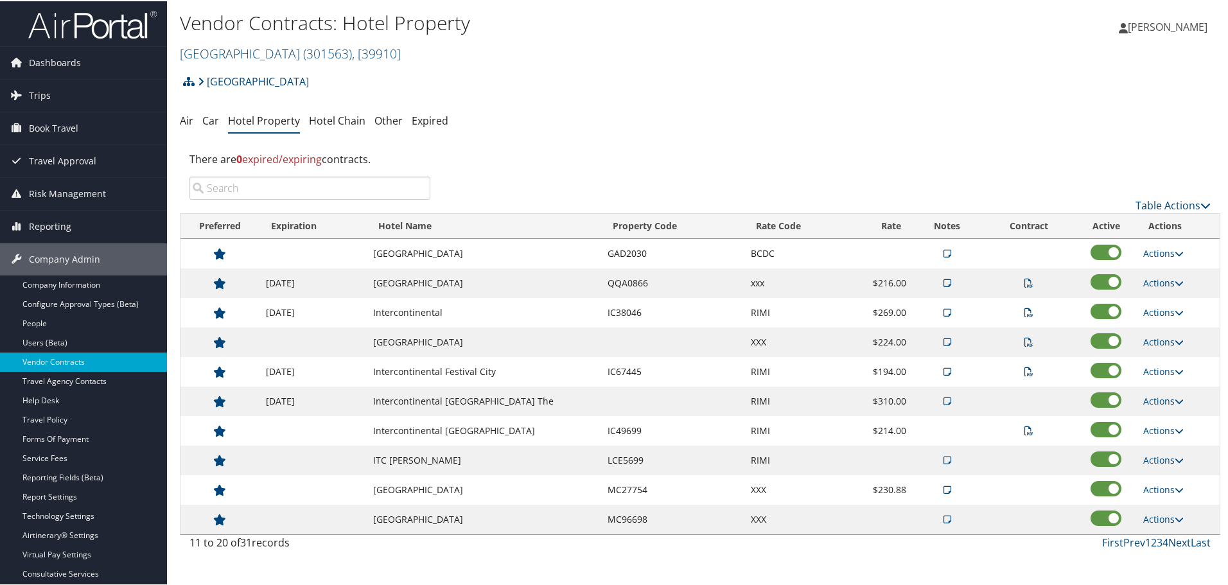
click at [1170, 539] on link "Next" at bounding box center [1179, 541] width 22 height 14
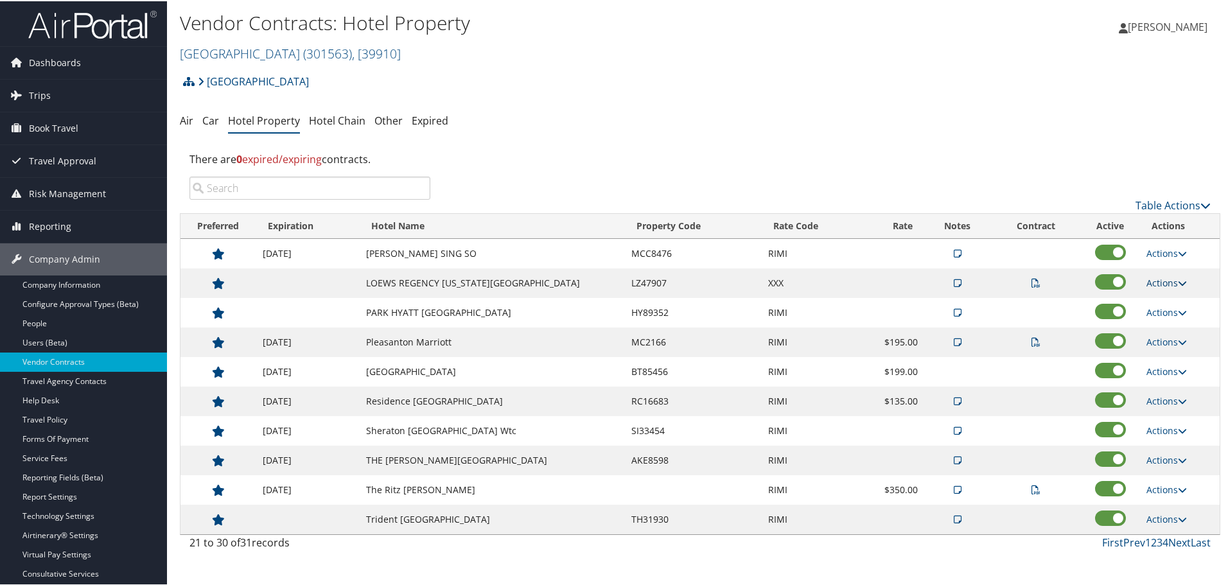
click at [1152, 278] on link "Actions" at bounding box center [1167, 282] width 40 height 12
click at [1183, 366] on link "Delete" at bounding box center [1179, 366] width 81 height 22
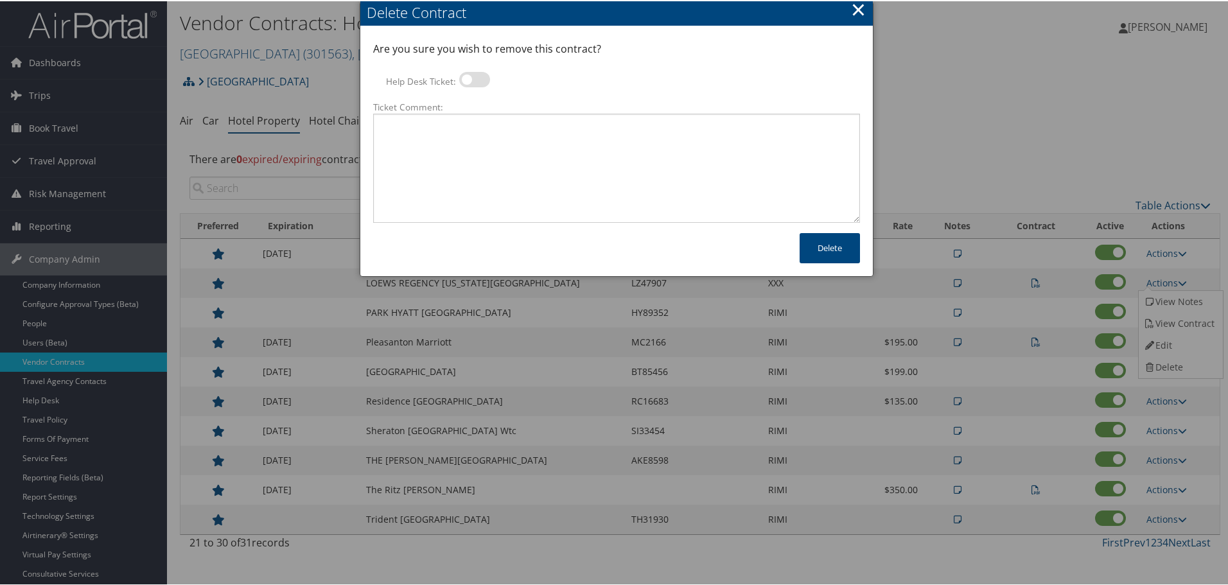
click at [479, 77] on label at bounding box center [474, 78] width 31 height 15
click at [474, 77] on input "Help Desk Ticket:" at bounding box center [470, 80] width 8 height 8
checkbox input "true"
click at [484, 149] on textarea "Ticket Comment:" at bounding box center [616, 166] width 487 height 109
paste textarea "Rates no longer active; remove from profile and preferred status."
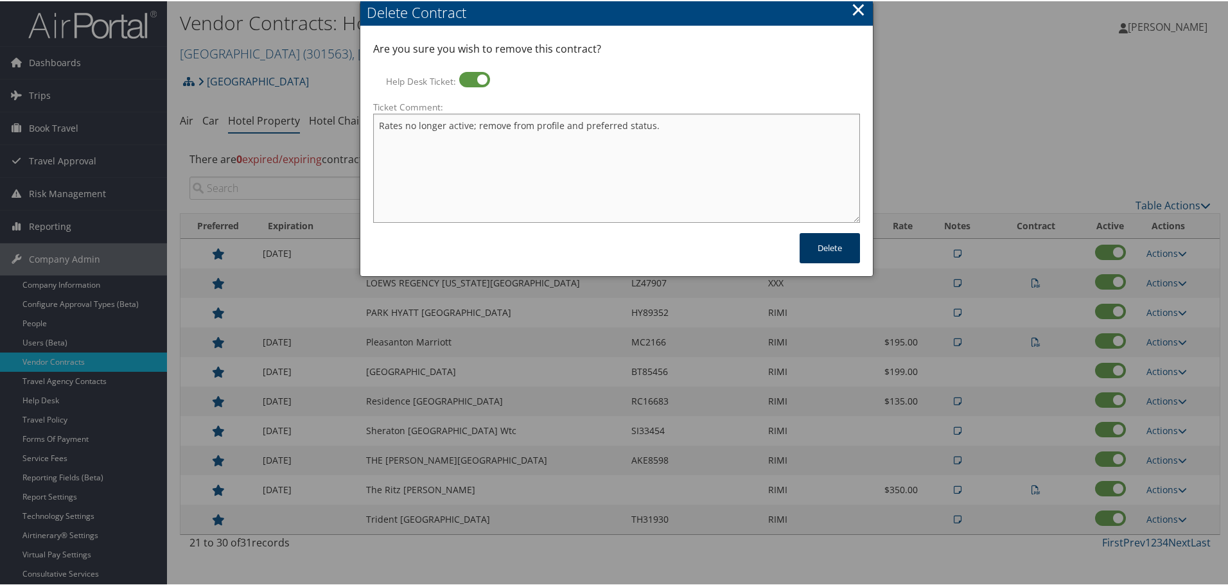
type textarea "Rates no longer active; remove from profile and preferred status."
click at [826, 247] on button "Delete" at bounding box center [830, 247] width 60 height 30
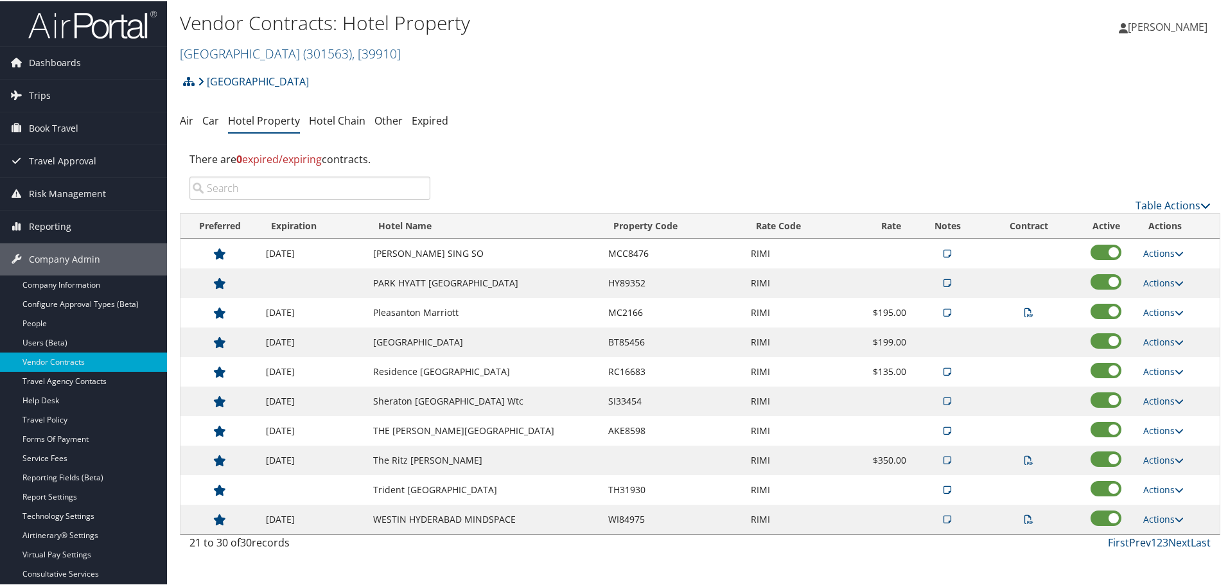
click at [1138, 538] on link "Prev" at bounding box center [1140, 541] width 22 height 14
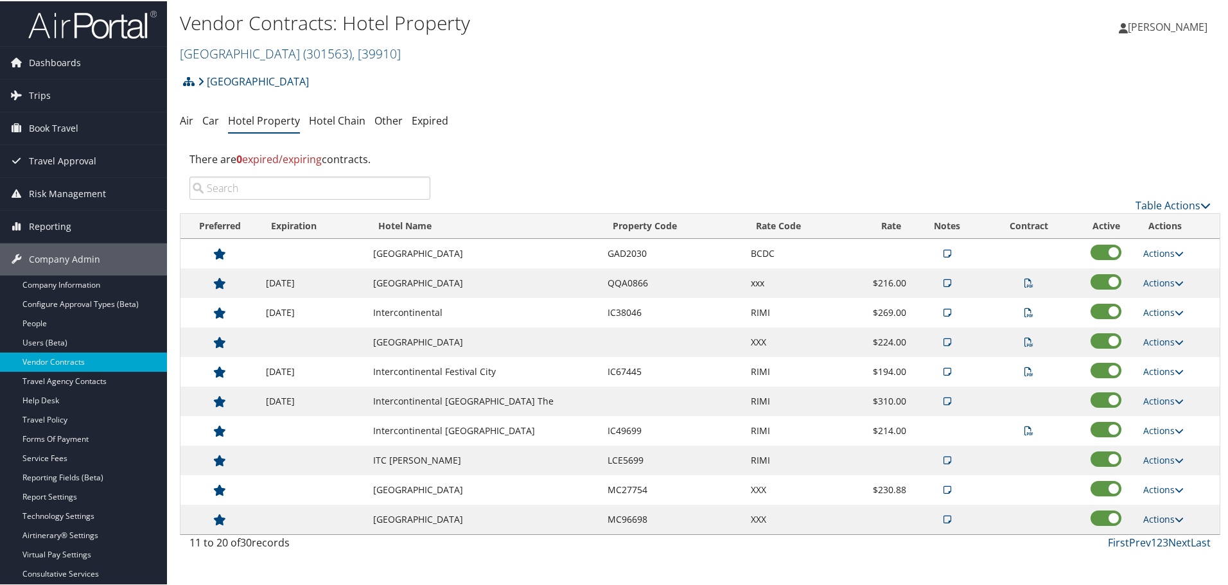
click at [1165, 514] on link "Actions" at bounding box center [1163, 518] width 40 height 12
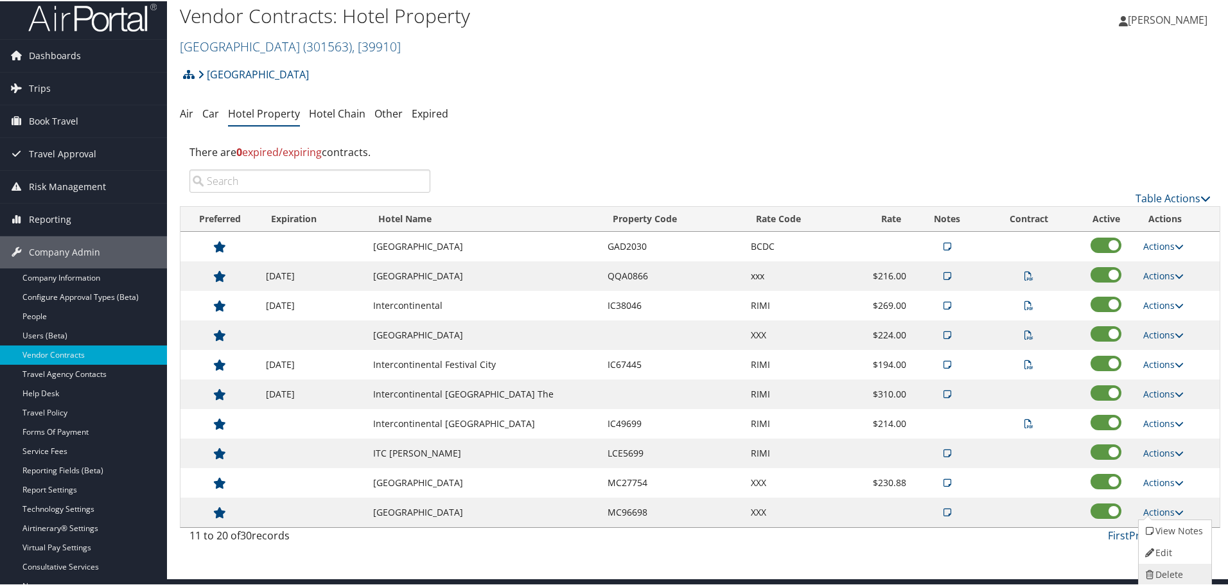
click at [1187, 565] on link "Delete" at bounding box center [1173, 574] width 69 height 22
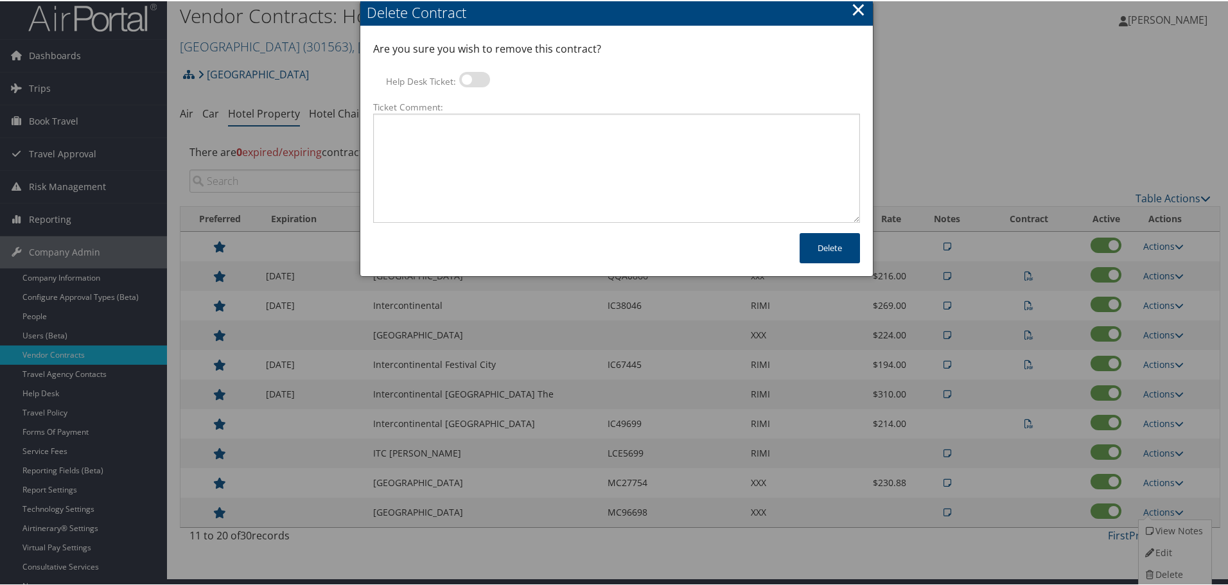
click at [470, 77] on label at bounding box center [474, 78] width 31 height 15
click at [470, 77] on input "Help Desk Ticket:" at bounding box center [470, 80] width 8 height 8
checkbox input "true"
click at [502, 143] on textarea "Ticket Comment:" at bounding box center [616, 166] width 487 height 109
paste textarea "Rates no longer active; remove from profile and preferred status."
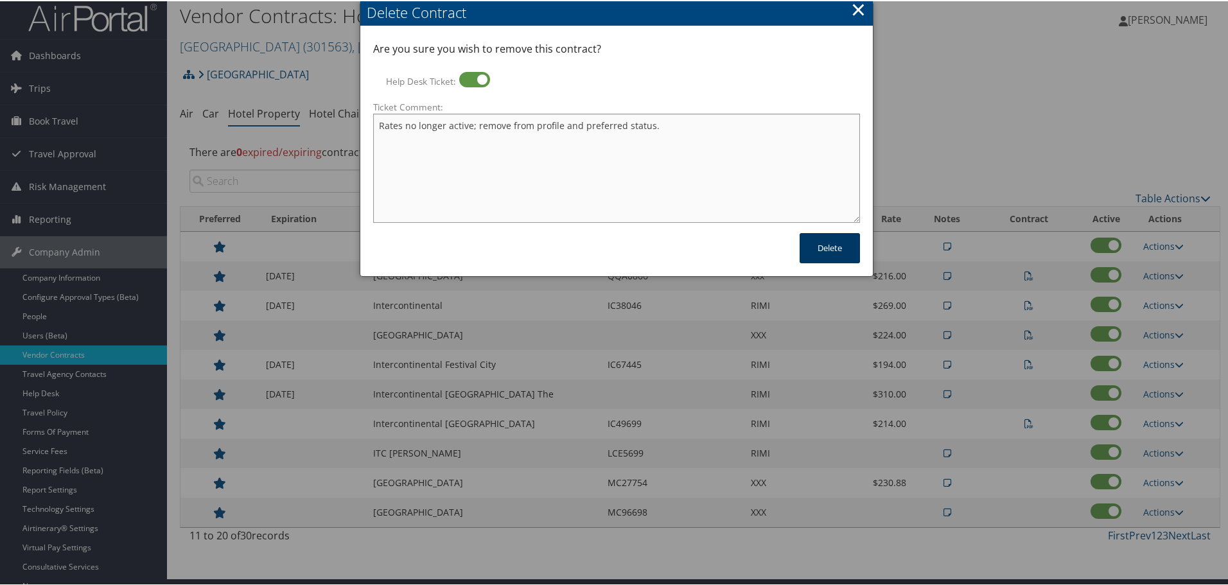
type textarea "Rates no longer active; remove from profile and preferred status."
click at [827, 246] on button "Delete" at bounding box center [830, 247] width 60 height 30
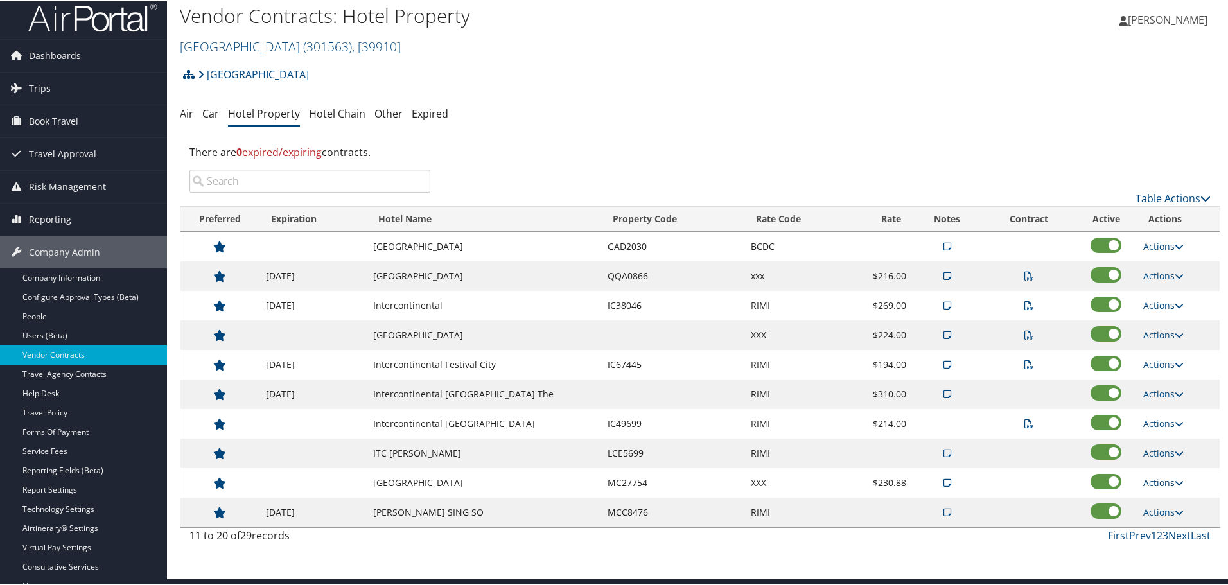
click at [1151, 479] on link "Actions" at bounding box center [1163, 481] width 40 height 12
click at [1179, 545] on link "Delete" at bounding box center [1173, 544] width 69 height 22
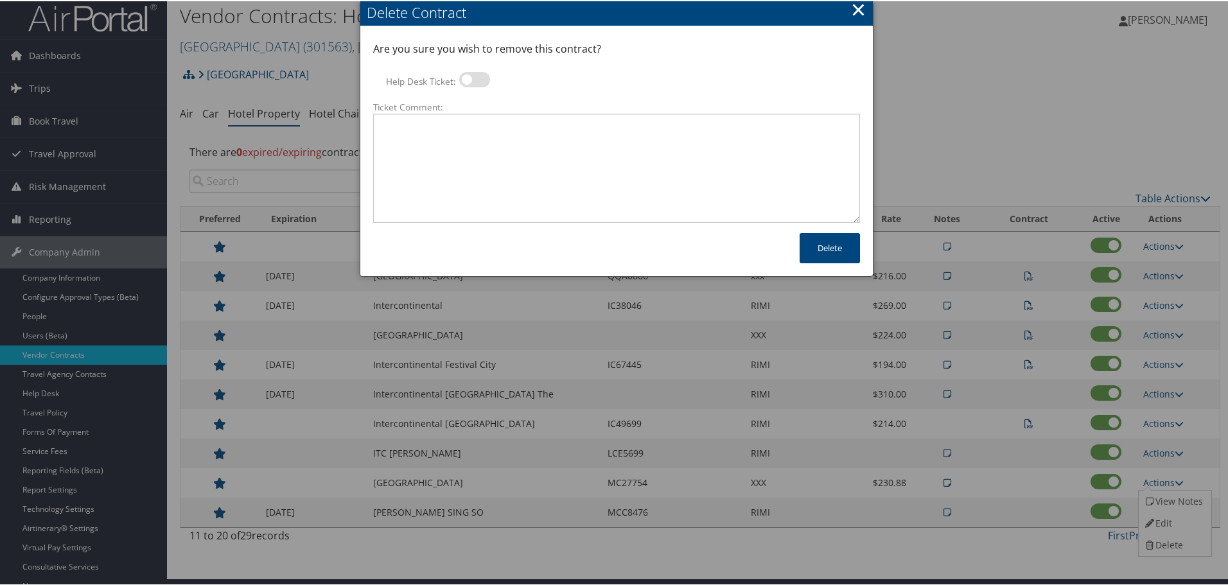
click at [470, 77] on label at bounding box center [474, 78] width 31 height 15
click at [470, 77] on input "Help Desk Ticket:" at bounding box center [470, 80] width 8 height 8
checkbox input "true"
click at [479, 141] on textarea "Ticket Comment:" at bounding box center [616, 166] width 487 height 109
paste textarea "Rates no longer active; remove from profile and preferred status."
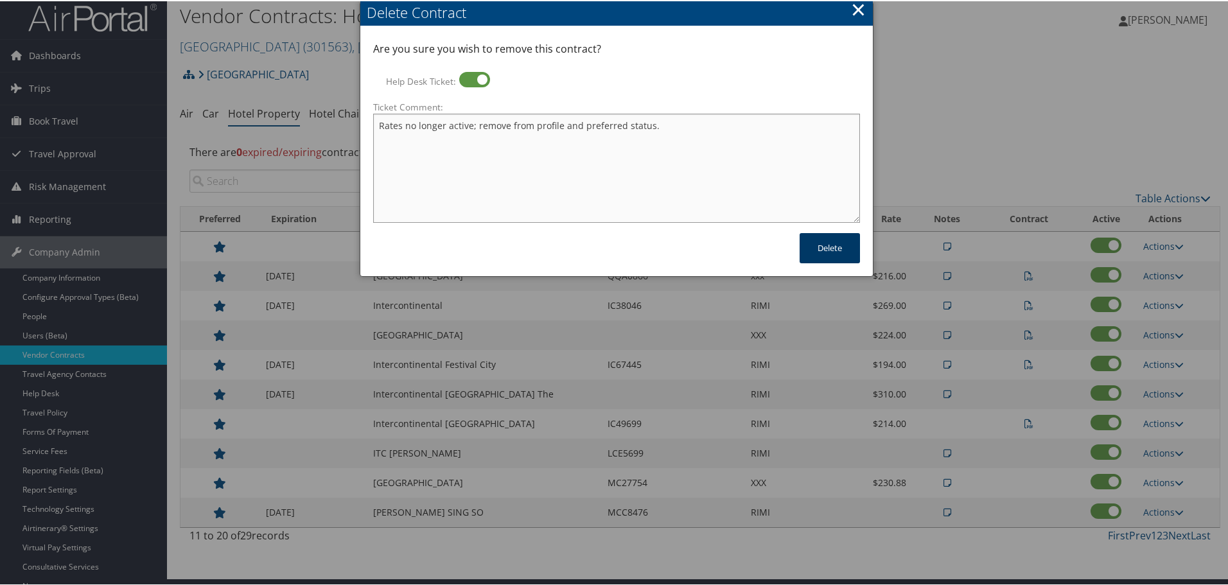
type textarea "Rates no longer active; remove from profile and preferred status."
click at [829, 246] on button "Delete" at bounding box center [830, 247] width 60 height 30
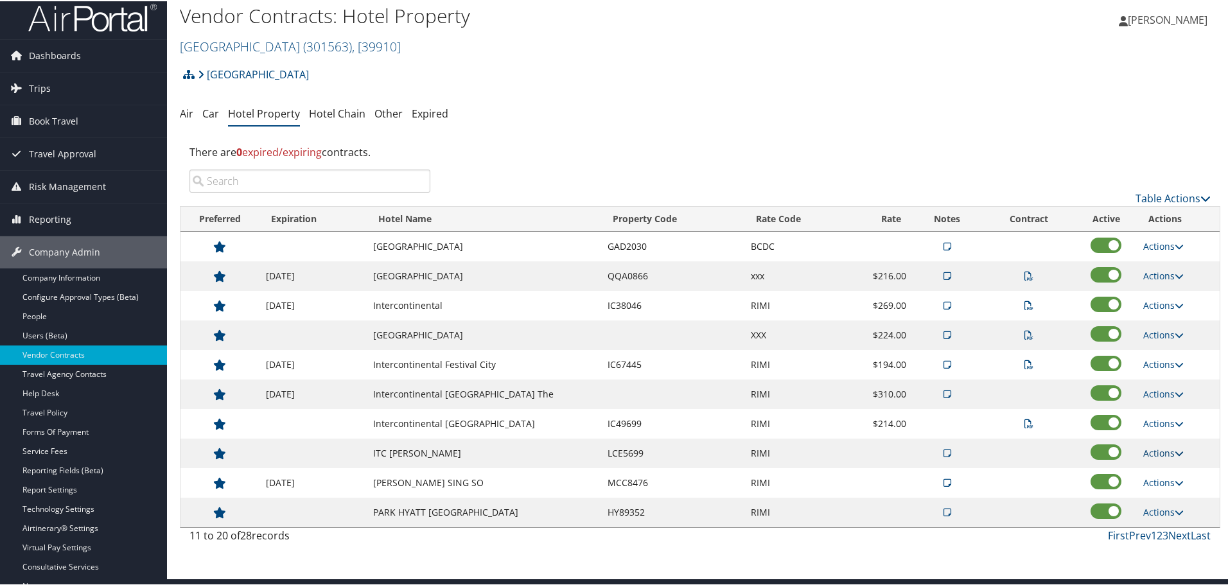
click at [1161, 452] on link "Actions" at bounding box center [1163, 452] width 40 height 12
click at [1185, 512] on link "Delete" at bounding box center [1173, 515] width 69 height 22
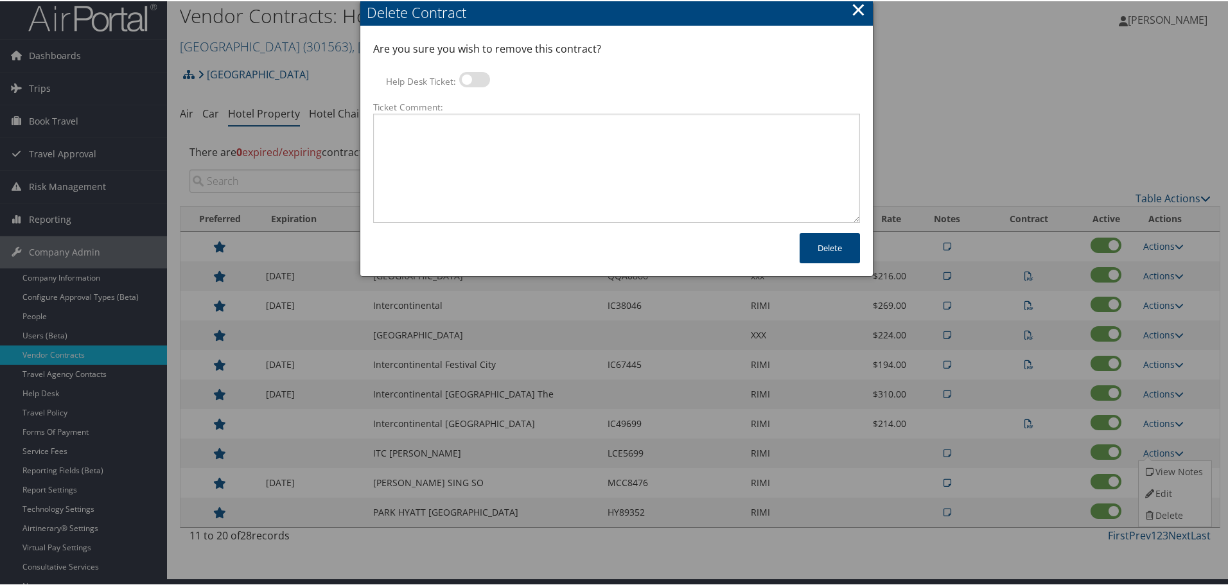
drag, startPoint x: 468, startPoint y: 76, endPoint x: 473, endPoint y: 91, distance: 16.1
click at [468, 76] on label at bounding box center [474, 78] width 31 height 15
click at [468, 76] on input "Help Desk Ticket:" at bounding box center [470, 80] width 8 height 8
checkbox input "true"
click at [488, 141] on textarea "Ticket Comment:" at bounding box center [616, 166] width 487 height 109
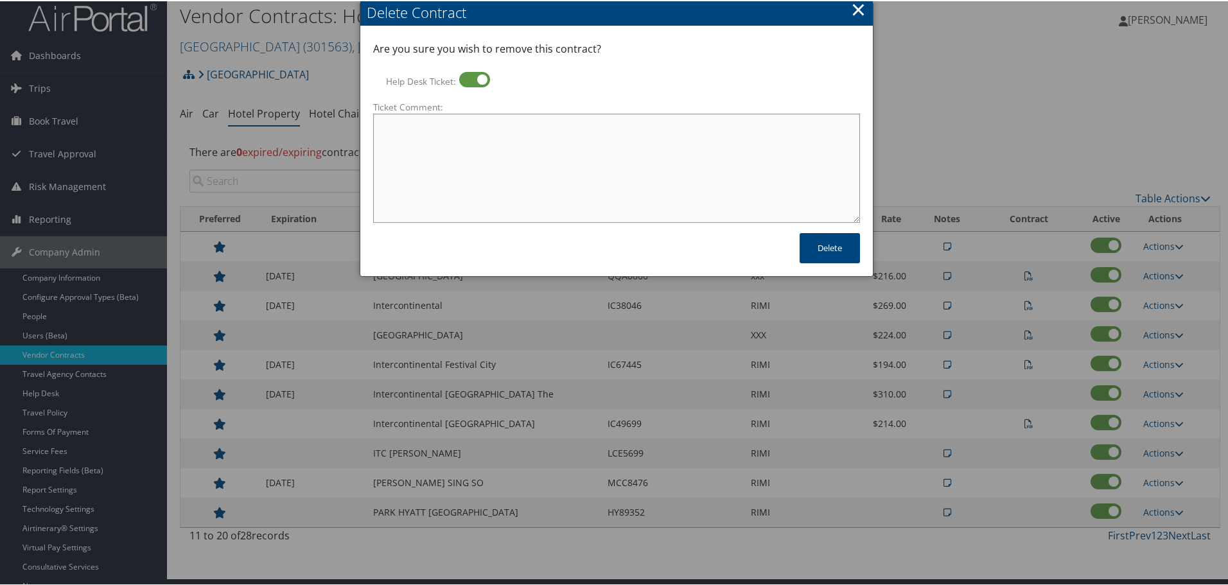
paste textarea "Rates no longer active; remove from profile and preferred status."
type textarea "Rates no longer active; remove from profile and preferred status."
click at [836, 250] on button "Delete" at bounding box center [830, 247] width 60 height 30
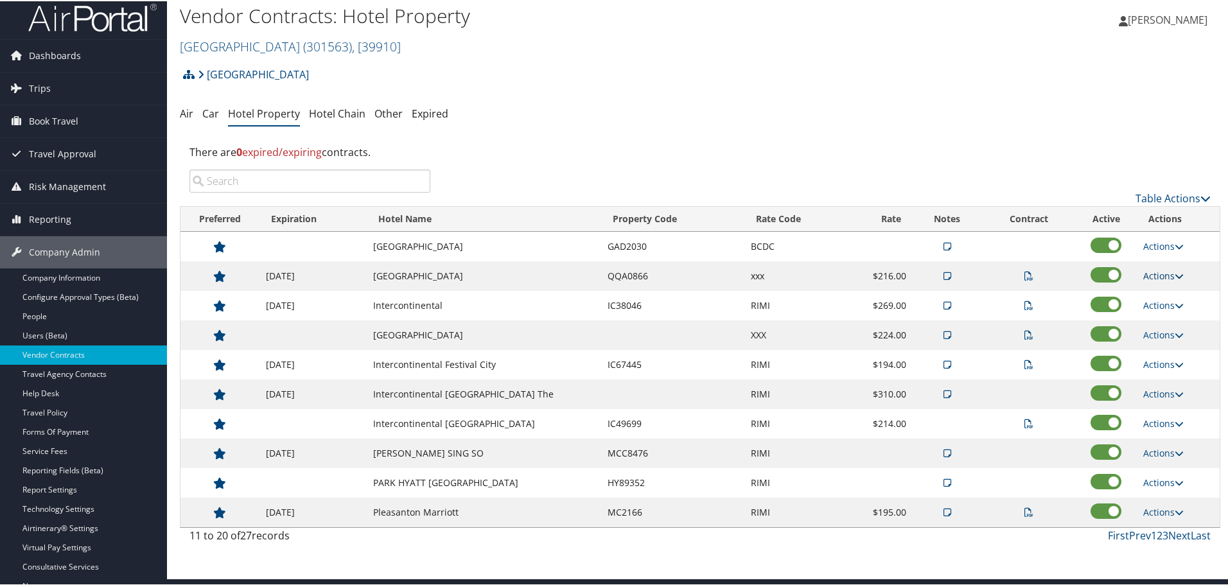
click at [1170, 274] on link "Actions" at bounding box center [1163, 274] width 40 height 12
click at [1165, 354] on link "Delete" at bounding box center [1179, 359] width 81 height 22
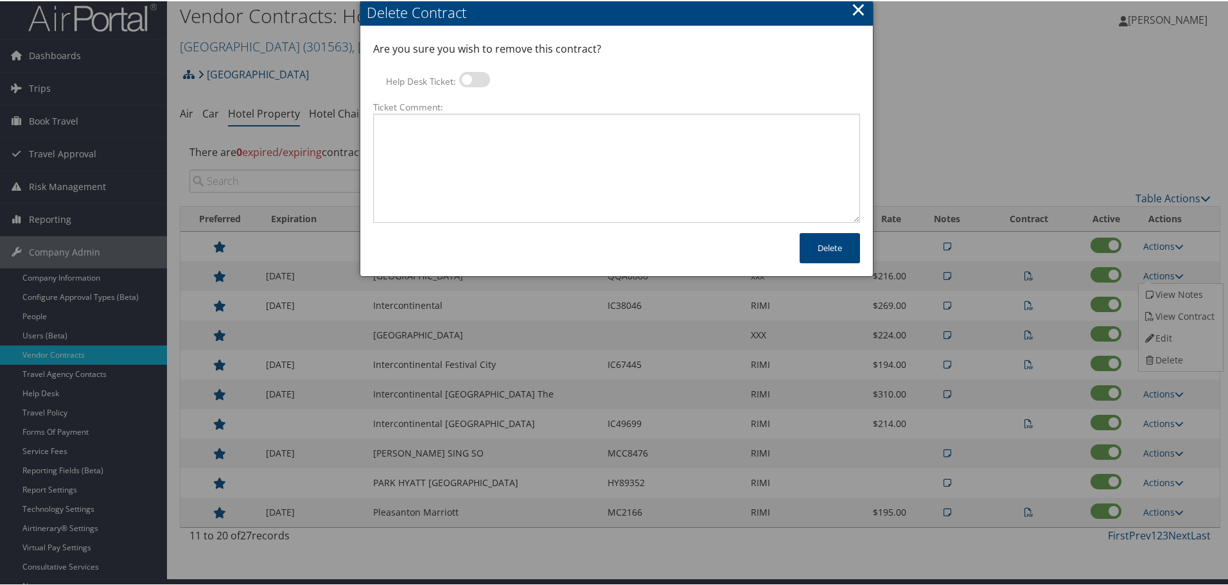
click at [469, 73] on label at bounding box center [474, 78] width 31 height 15
click at [469, 76] on input "Help Desk Ticket:" at bounding box center [470, 80] width 8 height 8
checkbox input "true"
click at [469, 136] on textarea "Ticket Comment:" at bounding box center [616, 166] width 487 height 109
paste textarea "Rates no longer active; remove from profile and preferred status."
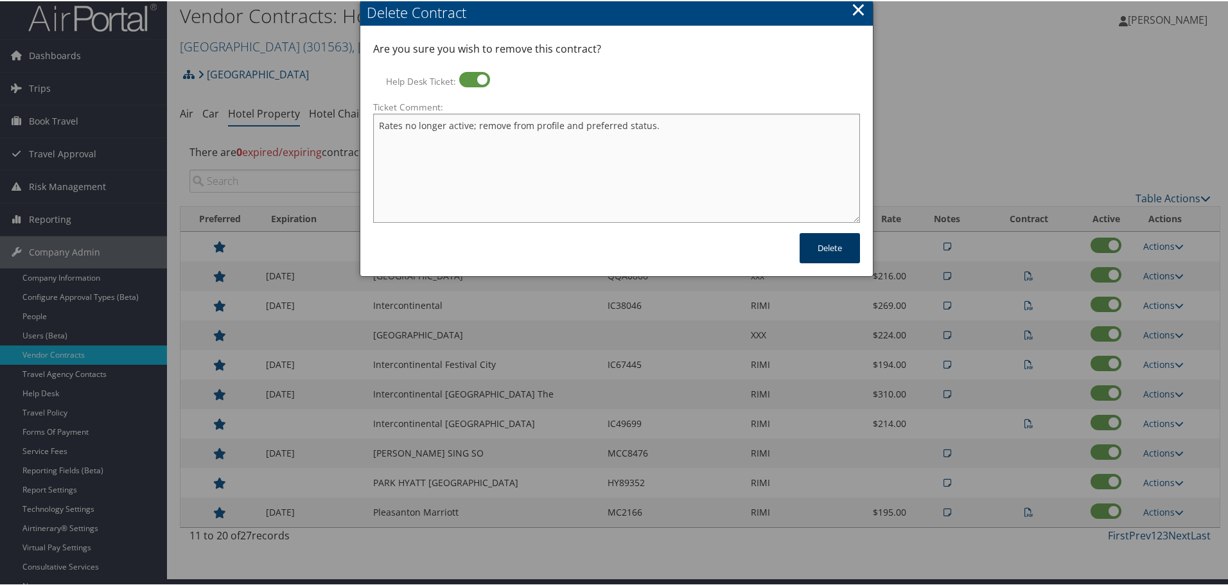
type textarea "Rates no longer active; remove from profile and preferred status."
click at [838, 245] on button "Delete" at bounding box center [830, 247] width 60 height 30
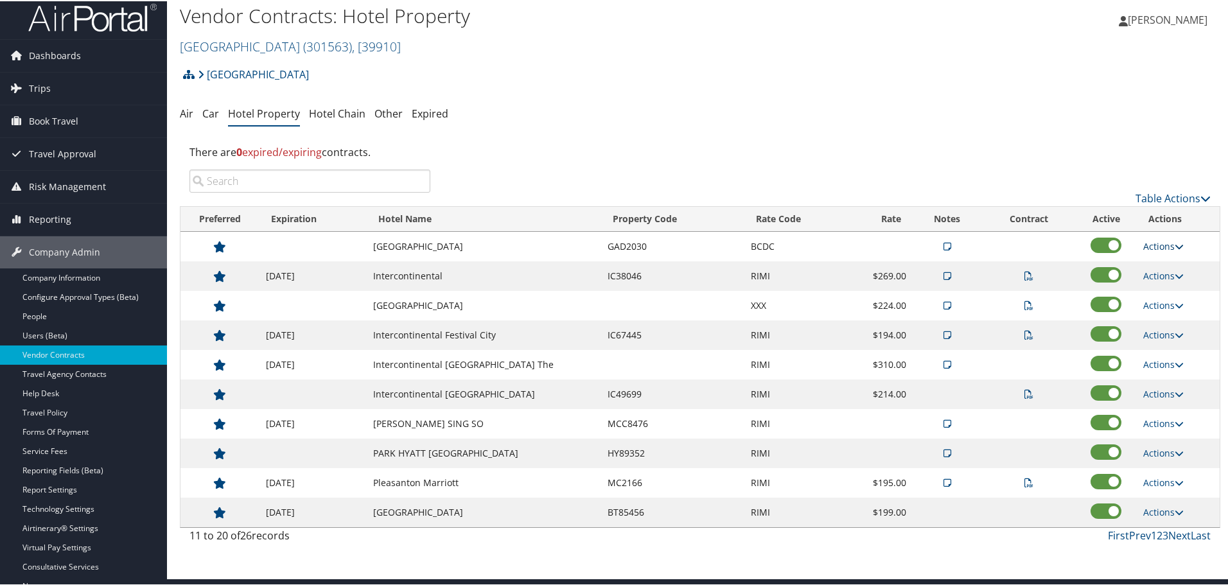
click at [1175, 244] on icon at bounding box center [1179, 245] width 9 height 9
click at [1164, 306] on link "Delete" at bounding box center [1173, 308] width 69 height 22
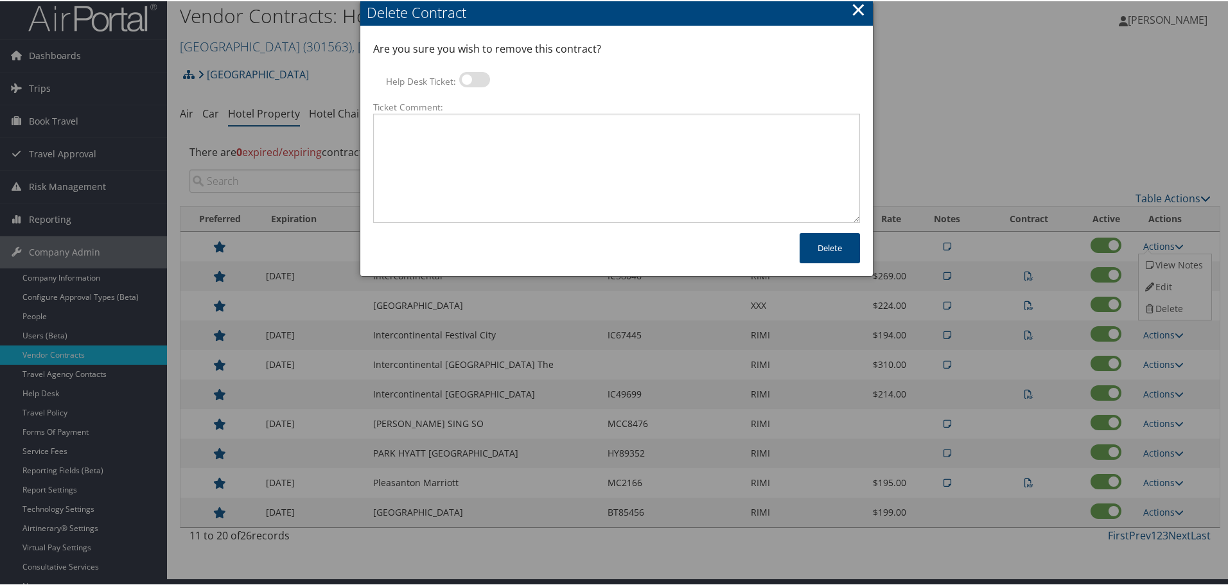
click at [471, 78] on label at bounding box center [474, 78] width 31 height 15
click at [471, 78] on input "Help Desk Ticket:" at bounding box center [470, 80] width 8 height 8
checkbox input "true"
click at [464, 136] on textarea "Ticket Comment:" at bounding box center [616, 166] width 487 height 109
paste textarea "Rates no longer active; remove from profile and preferred status."
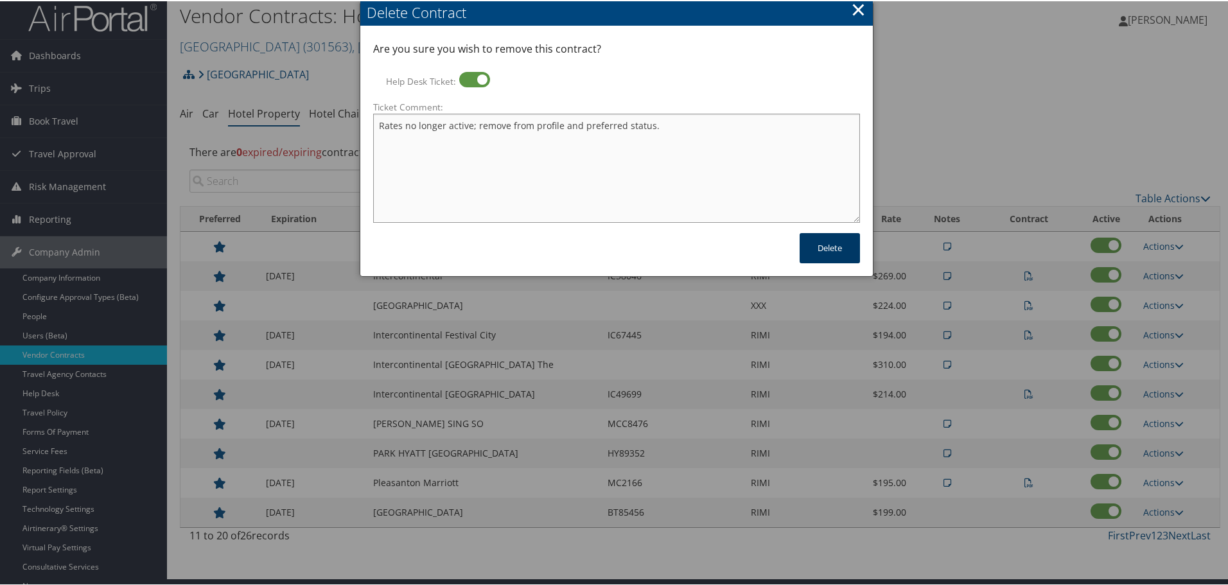
type textarea "Rates no longer active; remove from profile and preferred status."
click at [825, 249] on button "Delete" at bounding box center [830, 247] width 60 height 30
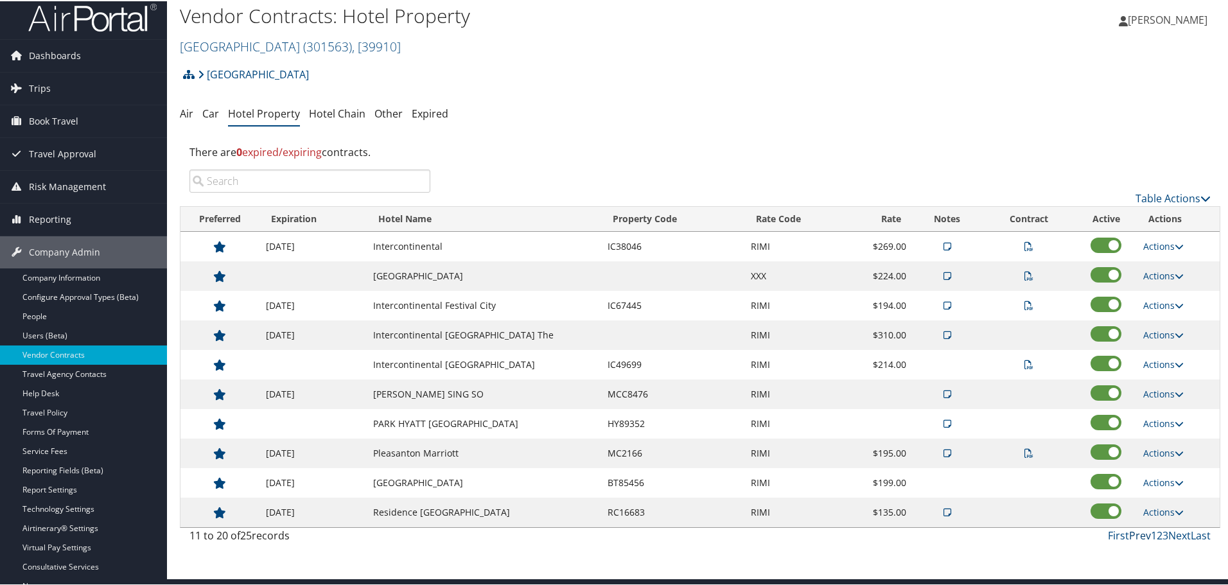
click at [1134, 535] on link "Prev" at bounding box center [1140, 534] width 22 height 14
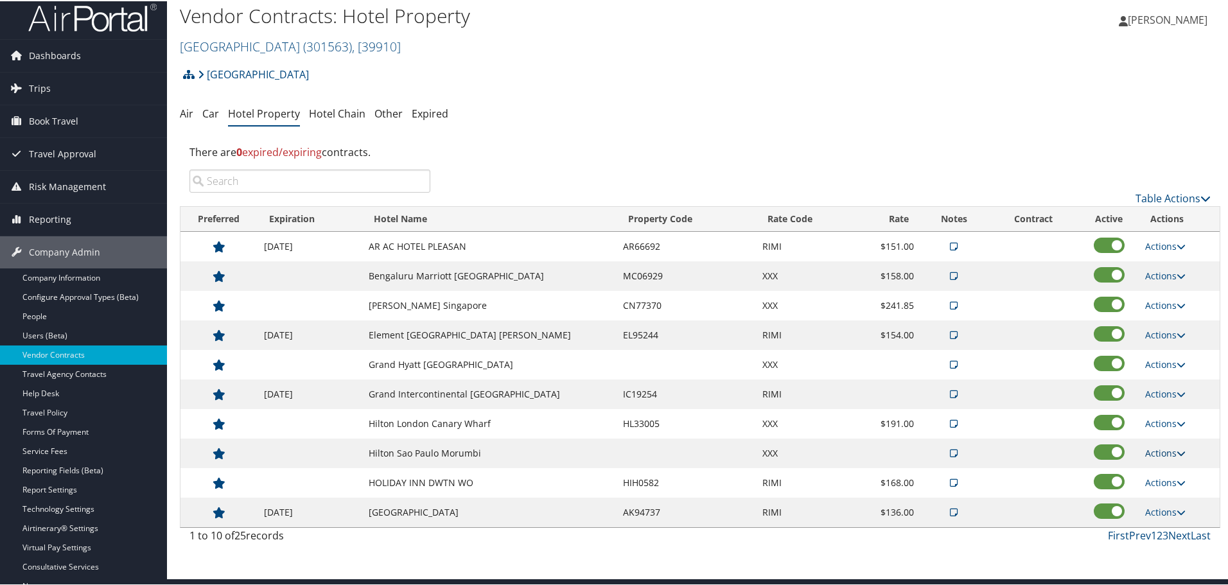
click at [1164, 450] on link "Actions" at bounding box center [1165, 452] width 40 height 12
click at [1177, 513] on link "Delete" at bounding box center [1173, 515] width 69 height 22
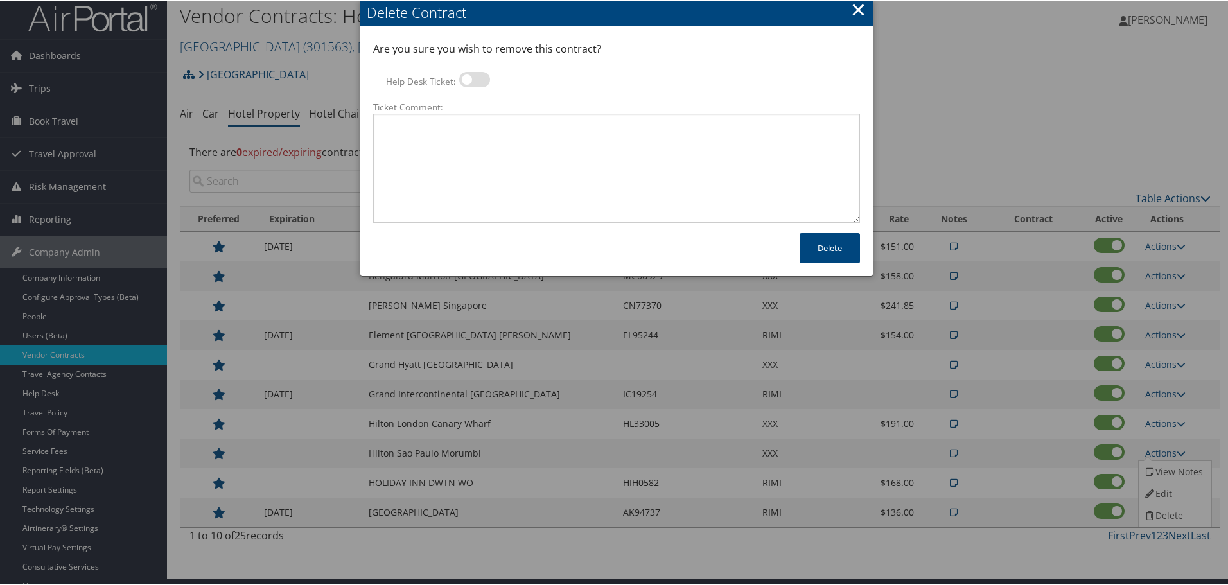
click at [473, 80] on label at bounding box center [474, 78] width 31 height 15
click at [473, 80] on input "Help Desk Ticket:" at bounding box center [470, 80] width 8 height 8
checkbox input "true"
click at [477, 139] on textarea "Ticket Comment:" at bounding box center [616, 166] width 487 height 109
paste textarea "Rates no longer active; remove from profile and preferred status."
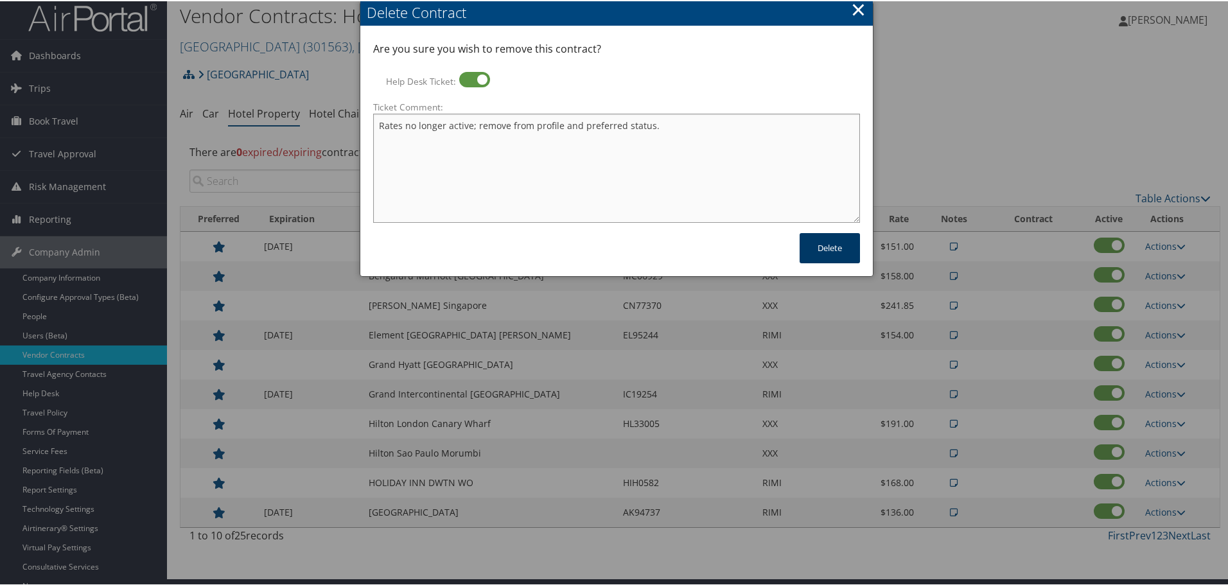
type textarea "Rates no longer active; remove from profile and preferred status."
click at [823, 247] on button "Delete" at bounding box center [830, 247] width 60 height 30
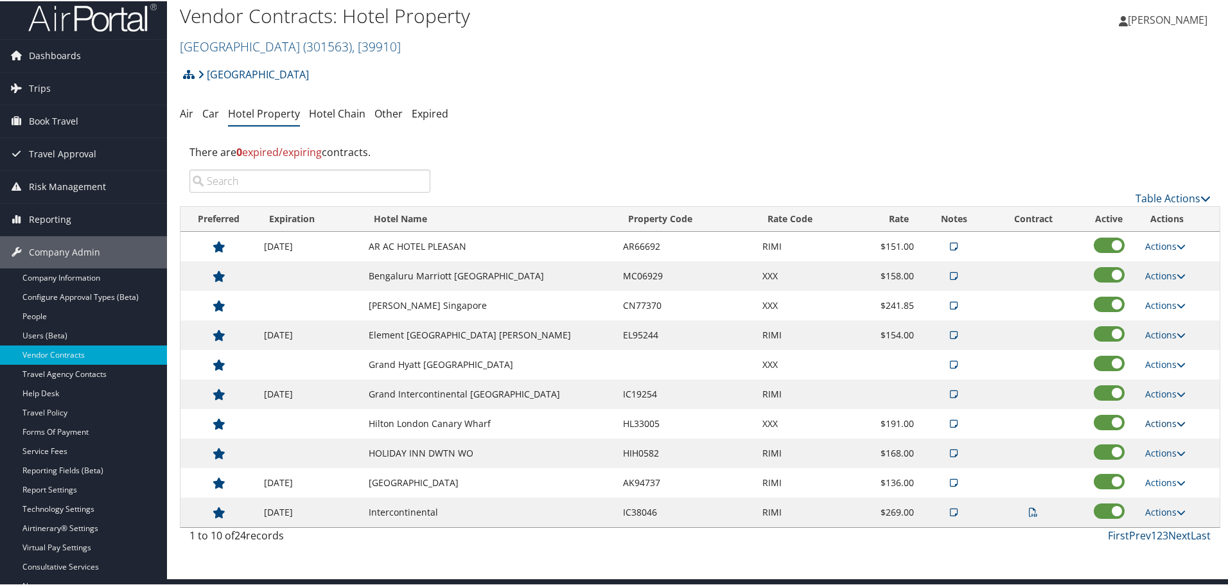
click at [1158, 421] on link "Actions" at bounding box center [1165, 422] width 40 height 12
click at [1169, 479] on link "Delete" at bounding box center [1173, 485] width 69 height 22
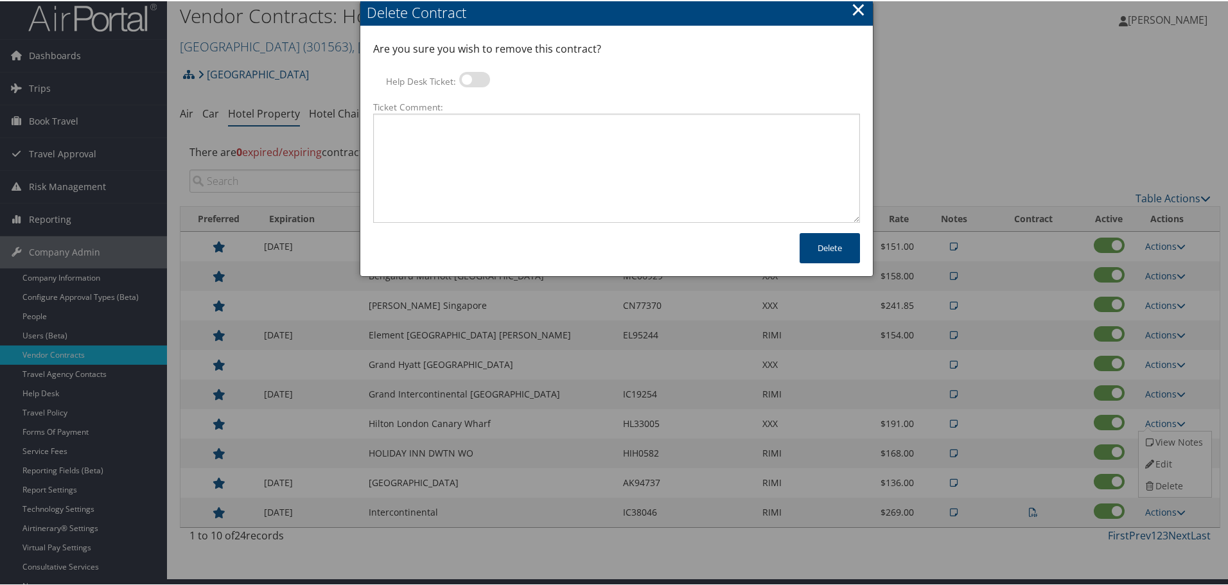
click at [471, 80] on label at bounding box center [474, 78] width 31 height 15
click at [471, 80] on input "Help Desk Ticket:" at bounding box center [470, 80] width 8 height 8
checkbox input "true"
click at [468, 143] on textarea "Ticket Comment:" at bounding box center [616, 166] width 487 height 109
paste textarea "Rates no longer active; remove from profile and preferred status."
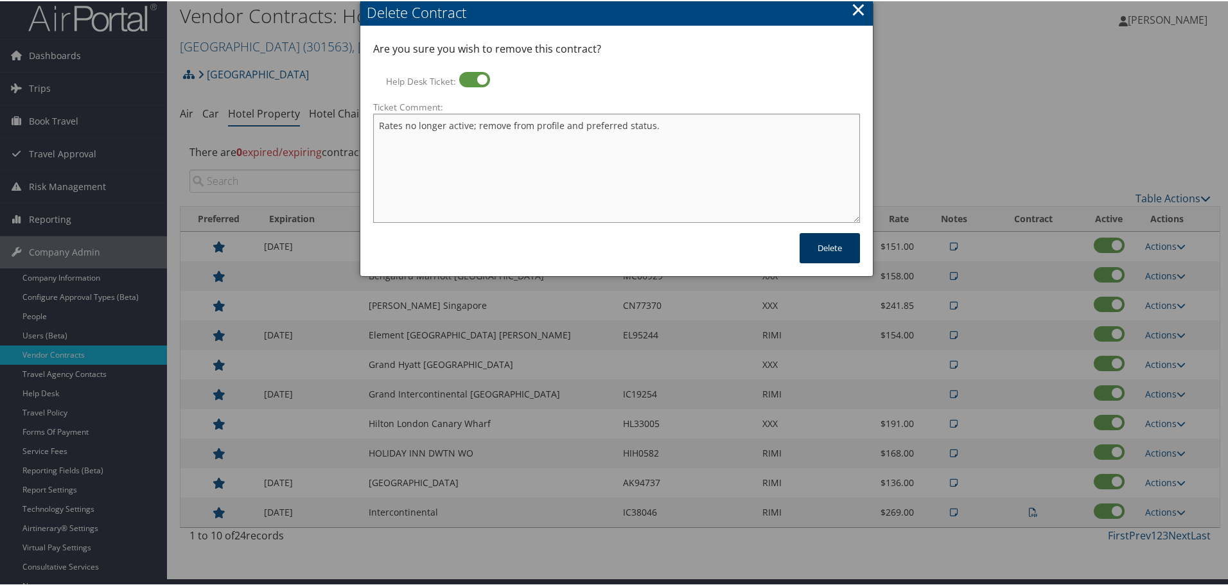
type textarea "Rates no longer active; remove from profile and preferred status."
click at [839, 246] on button "Delete" at bounding box center [830, 247] width 60 height 30
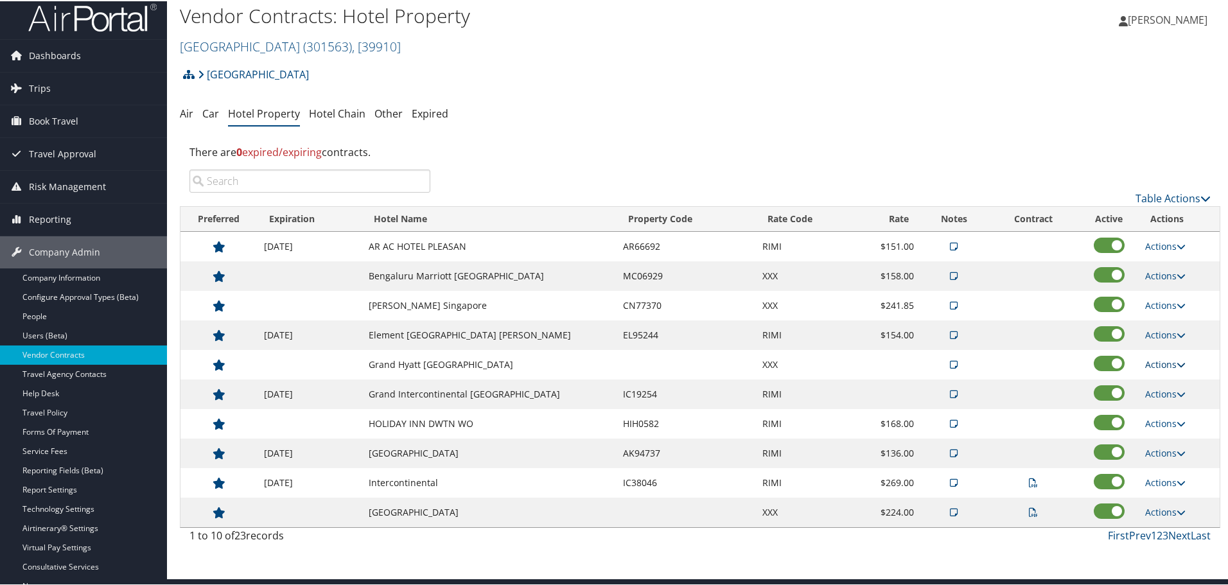
click at [1168, 367] on link "Actions" at bounding box center [1165, 363] width 40 height 12
click at [1175, 423] on link "Delete" at bounding box center [1173, 426] width 69 height 22
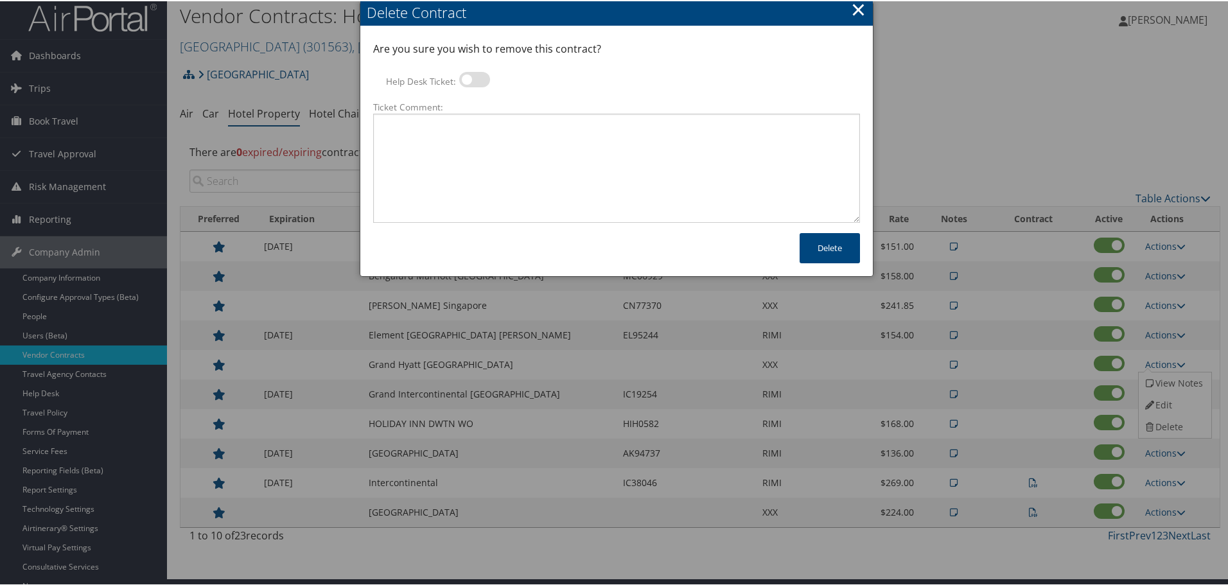
click at [478, 76] on label at bounding box center [474, 78] width 31 height 15
click at [474, 76] on input "Help Desk Ticket:" at bounding box center [470, 80] width 8 height 8
checkbox input "true"
click at [479, 144] on textarea "Ticket Comment:" at bounding box center [616, 166] width 487 height 109
paste textarea "Rates no longer active; remove from profile and preferred status."
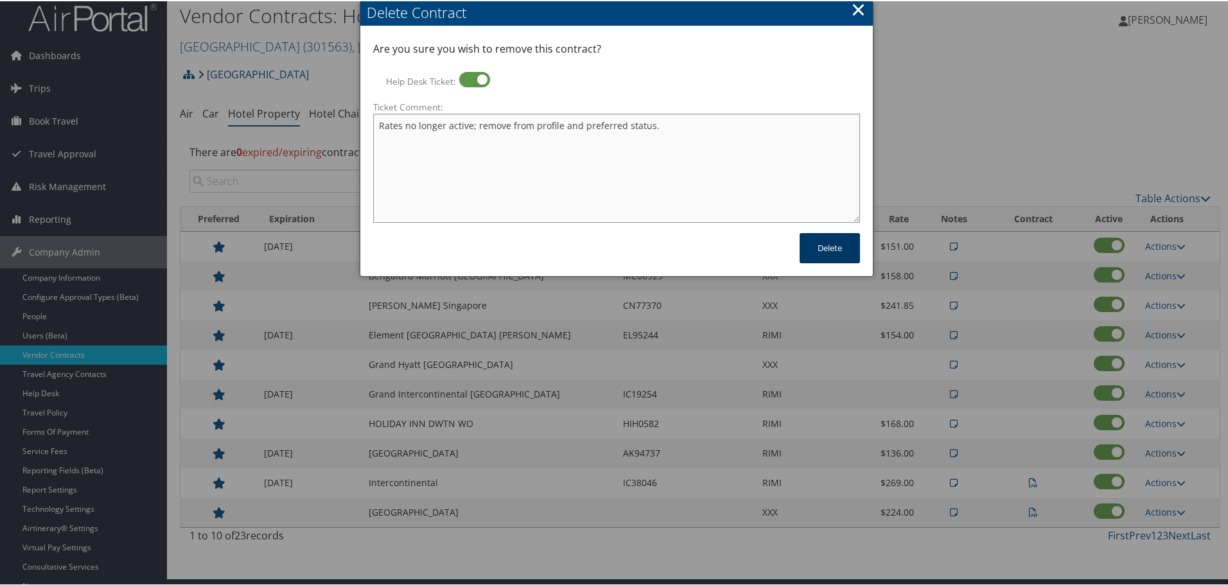
type textarea "Rates no longer active; remove from profile and preferred status."
click at [846, 254] on button "Delete" at bounding box center [830, 247] width 60 height 30
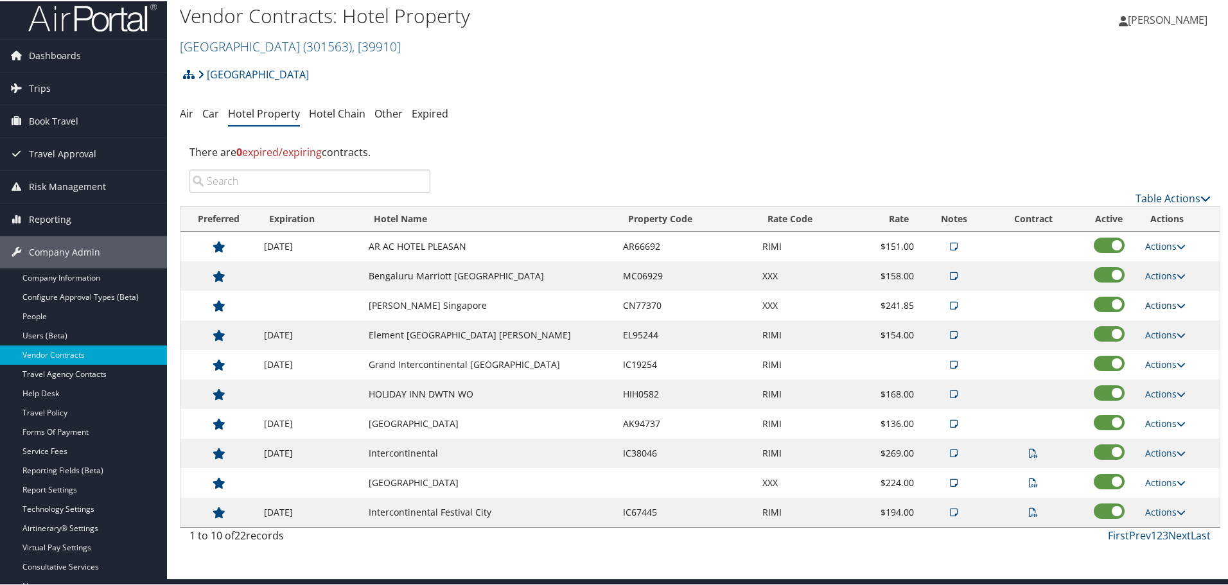
click at [1152, 301] on link "Actions" at bounding box center [1165, 304] width 40 height 12
click at [1157, 362] on link "Delete" at bounding box center [1173, 367] width 69 height 22
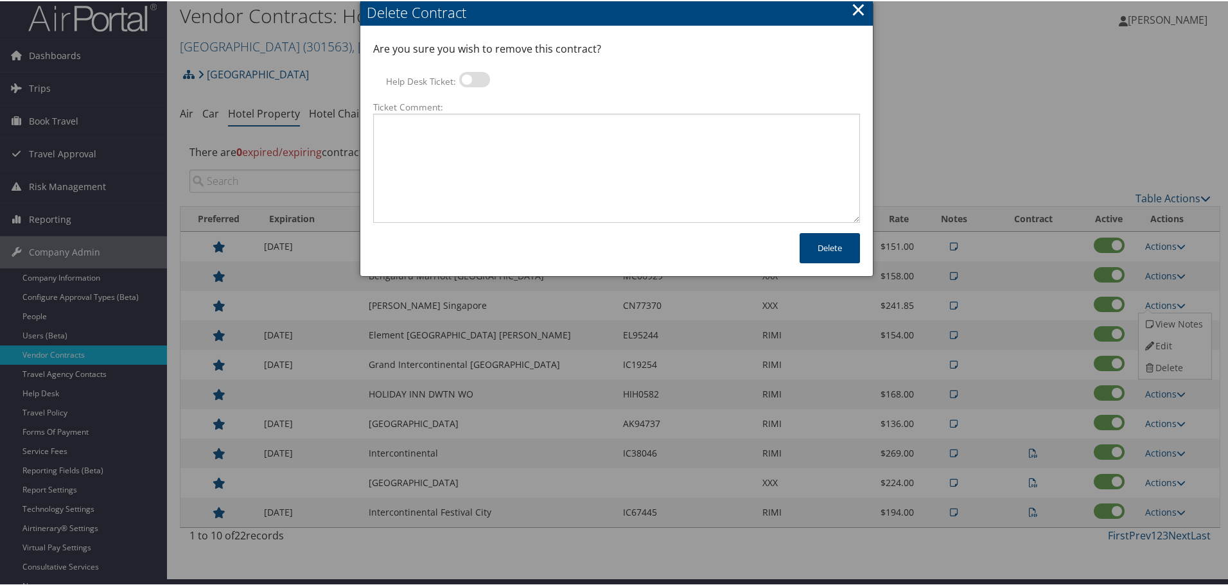
click at [484, 83] on label at bounding box center [474, 78] width 31 height 15
click at [474, 83] on input "Help Desk Ticket:" at bounding box center [470, 80] width 8 height 8
checkbox input "true"
click at [486, 145] on textarea "Ticket Comment:" at bounding box center [616, 166] width 487 height 109
paste textarea "Rates no longer active; remove from profile and preferred status."
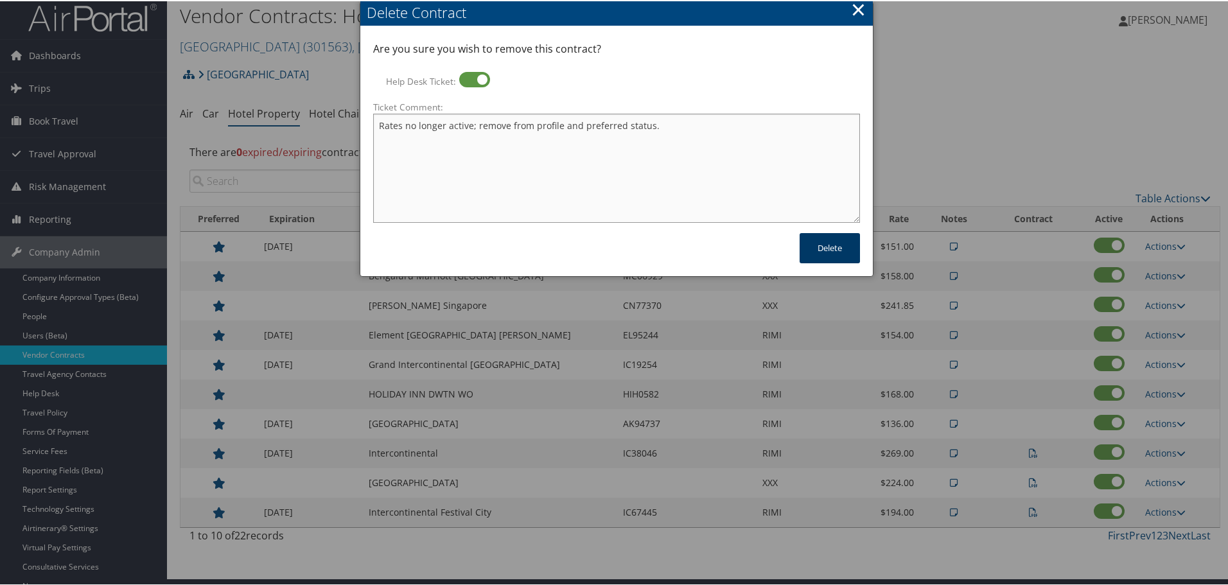
type textarea "Rates no longer active; remove from profile and preferred status."
click at [833, 250] on button "Delete" at bounding box center [830, 247] width 60 height 30
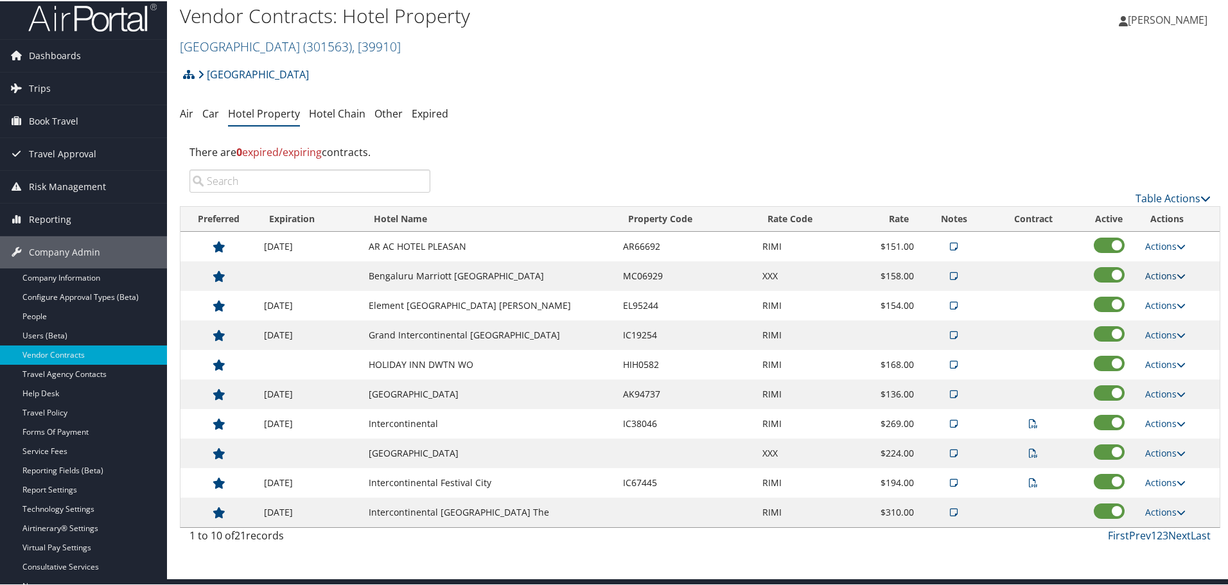
click at [1163, 276] on link "Actions" at bounding box center [1165, 274] width 40 height 12
click at [1161, 335] on link "Delete" at bounding box center [1173, 337] width 69 height 22
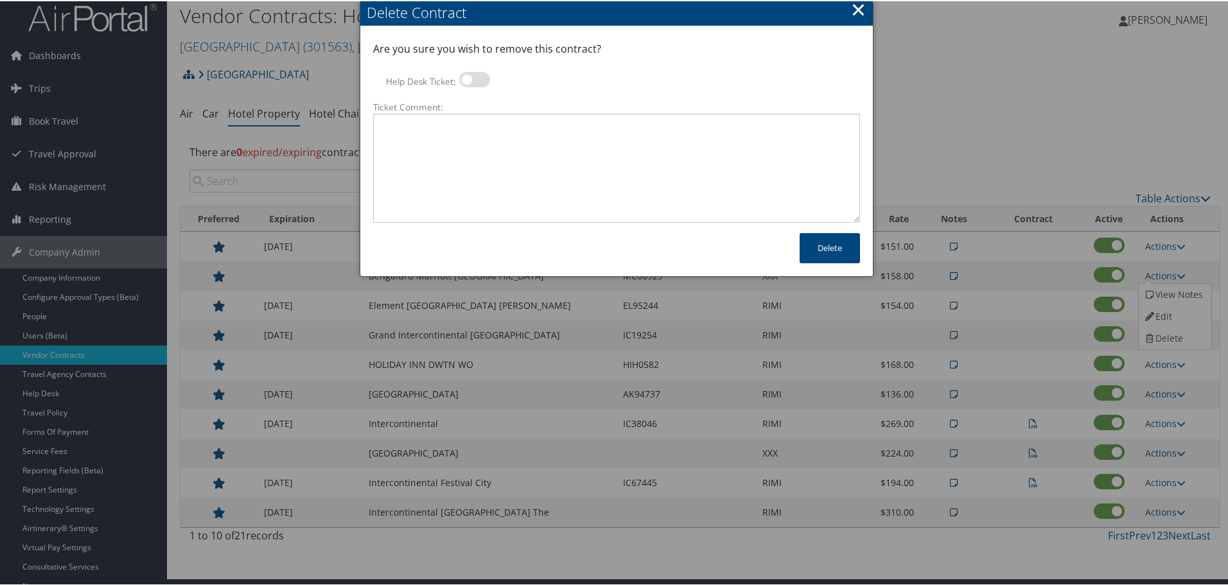
click at [470, 80] on label at bounding box center [474, 78] width 31 height 15
click at [470, 80] on input "Help Desk Ticket:" at bounding box center [470, 80] width 8 height 8
checkbox input "true"
click at [484, 161] on textarea "Ticket Comment:" at bounding box center [616, 166] width 487 height 109
paste textarea "Rates no longer active; remove from profile and preferred status."
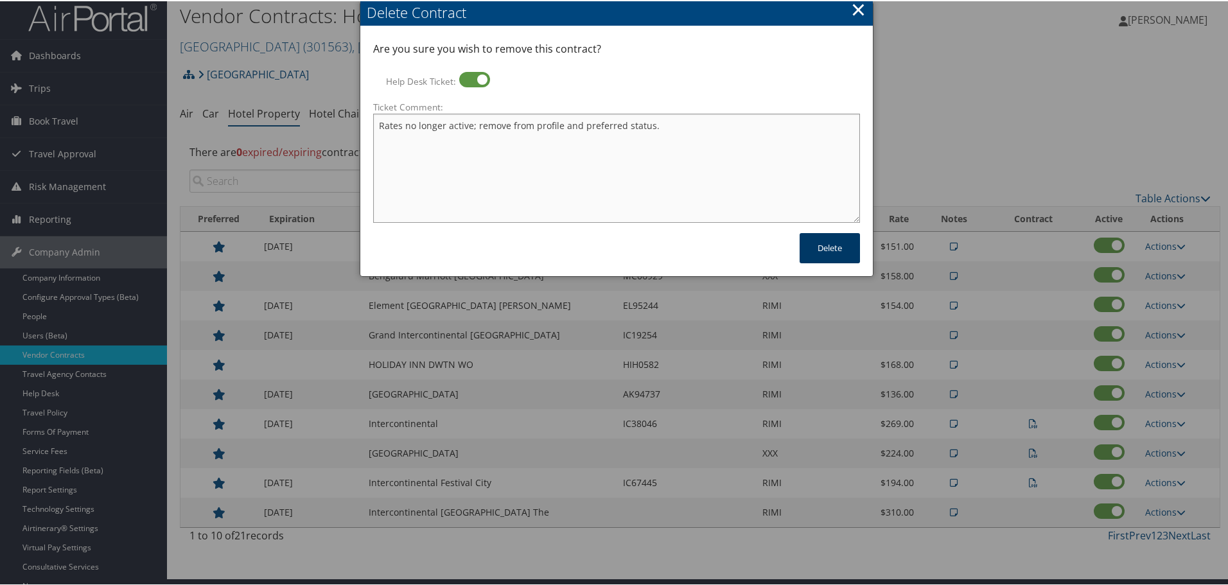
type textarea "Rates no longer active; remove from profile and preferred status."
click at [823, 244] on button "Delete" at bounding box center [830, 247] width 60 height 30
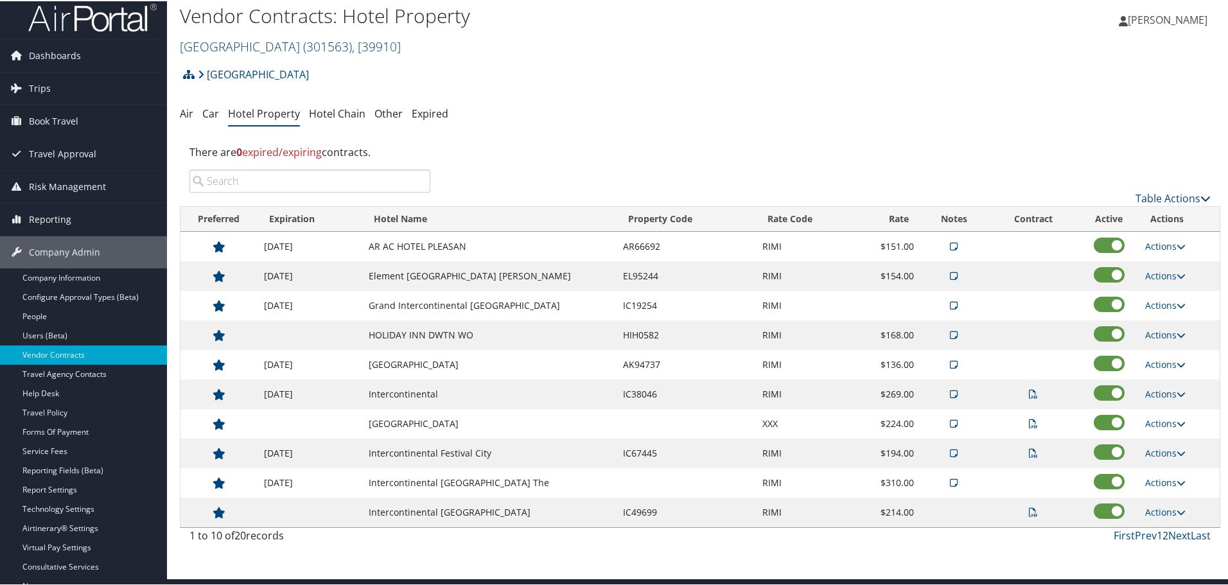
click at [352, 42] on span ", [ 39910 ]" at bounding box center [376, 45] width 49 height 17
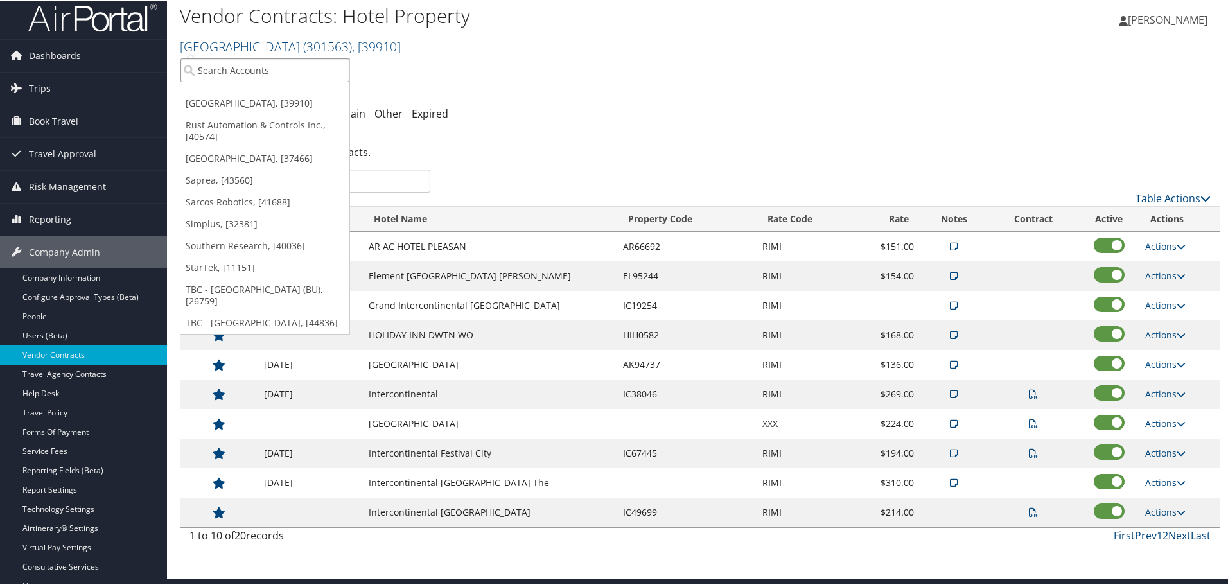
click at [300, 70] on input "search" at bounding box center [264, 69] width 169 height 24
type input "remotely pilot"
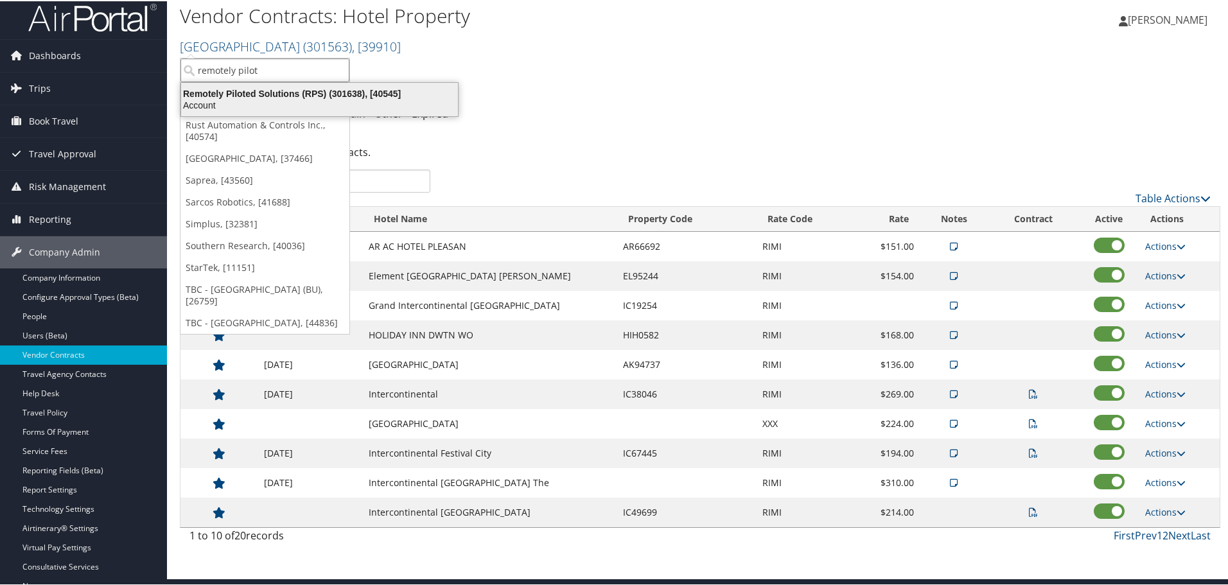
click at [304, 91] on div "Remotely Piloted Solutions (RPS) (301638), [40545]" at bounding box center [319, 93] width 292 height 12
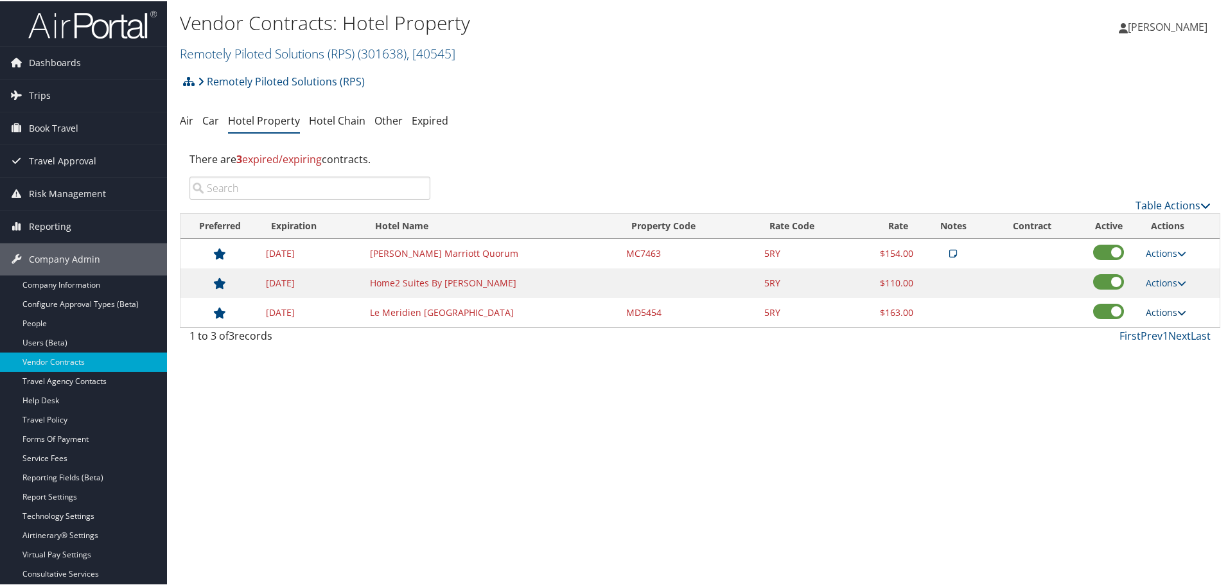
click at [1161, 312] on link "Actions" at bounding box center [1166, 311] width 40 height 12
click at [1170, 353] on link "Delete" at bounding box center [1166, 352] width 49 height 22
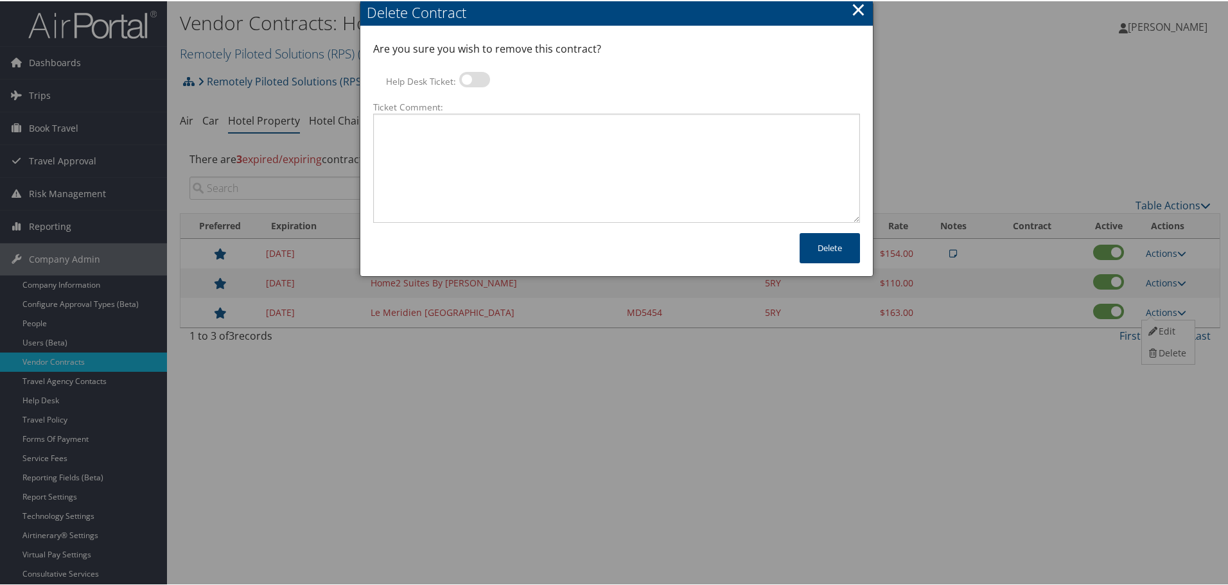
click at [475, 76] on label at bounding box center [474, 78] width 31 height 15
click at [474, 76] on input "Help Desk Ticket:" at bounding box center [470, 80] width 8 height 8
checkbox input "true"
click at [476, 138] on textarea "Ticket Comment:" at bounding box center [616, 166] width 487 height 109
paste textarea "Rates no longer active; remove from profile and preferred status."
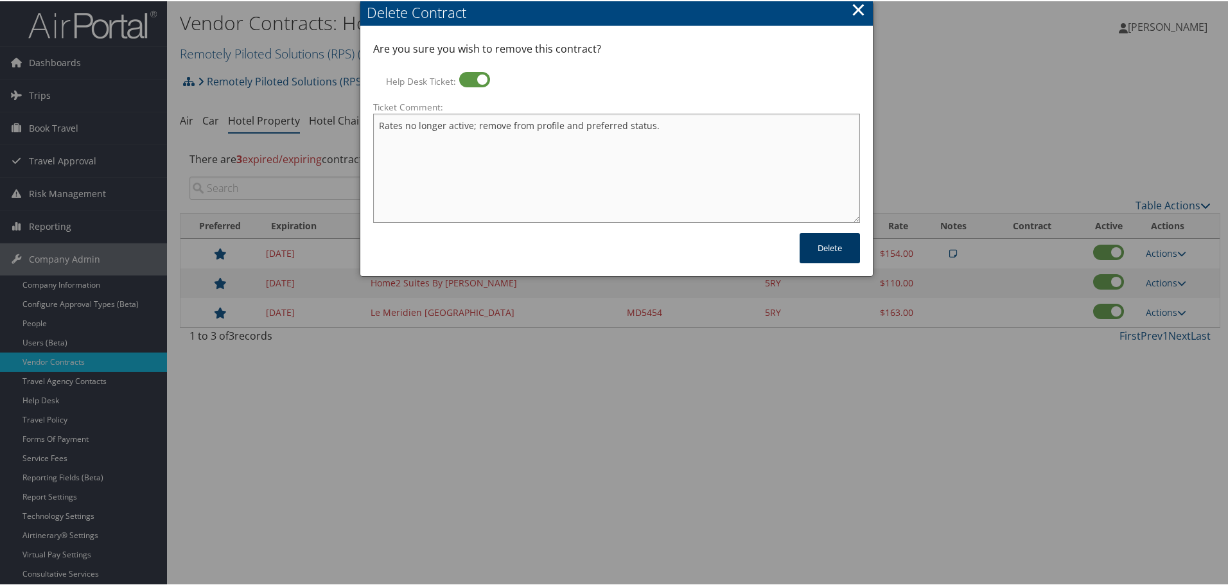
type textarea "Rates no longer active; remove from profile and preferred status."
click at [837, 244] on button "Delete" at bounding box center [830, 247] width 60 height 30
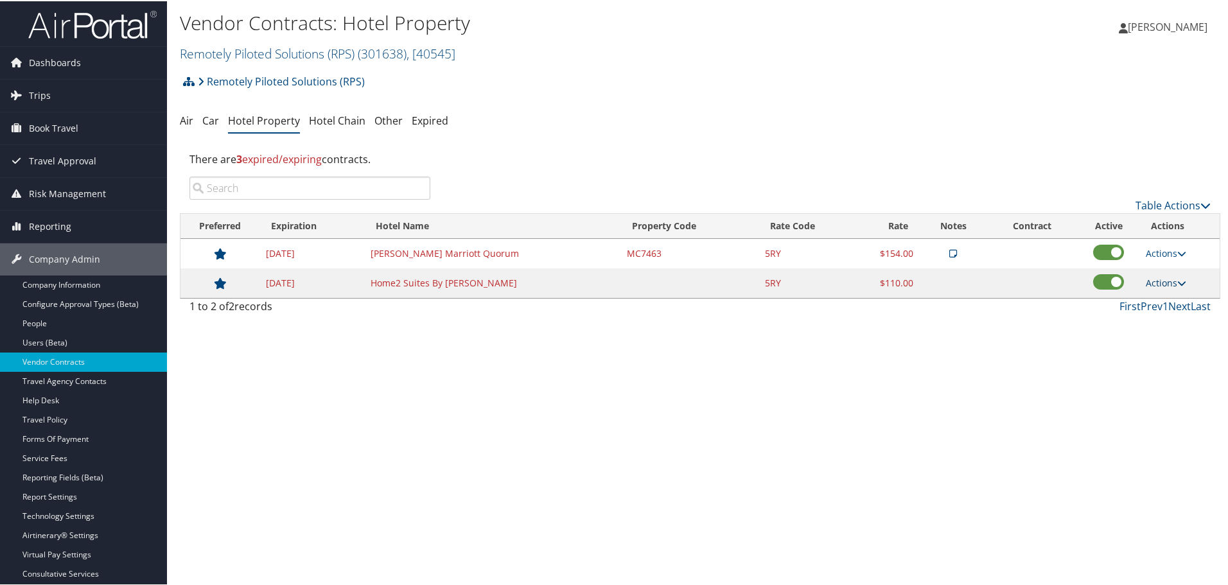
click at [1148, 276] on link "Actions" at bounding box center [1166, 282] width 40 height 12
click at [1162, 321] on link "Delete" at bounding box center [1166, 323] width 49 height 22
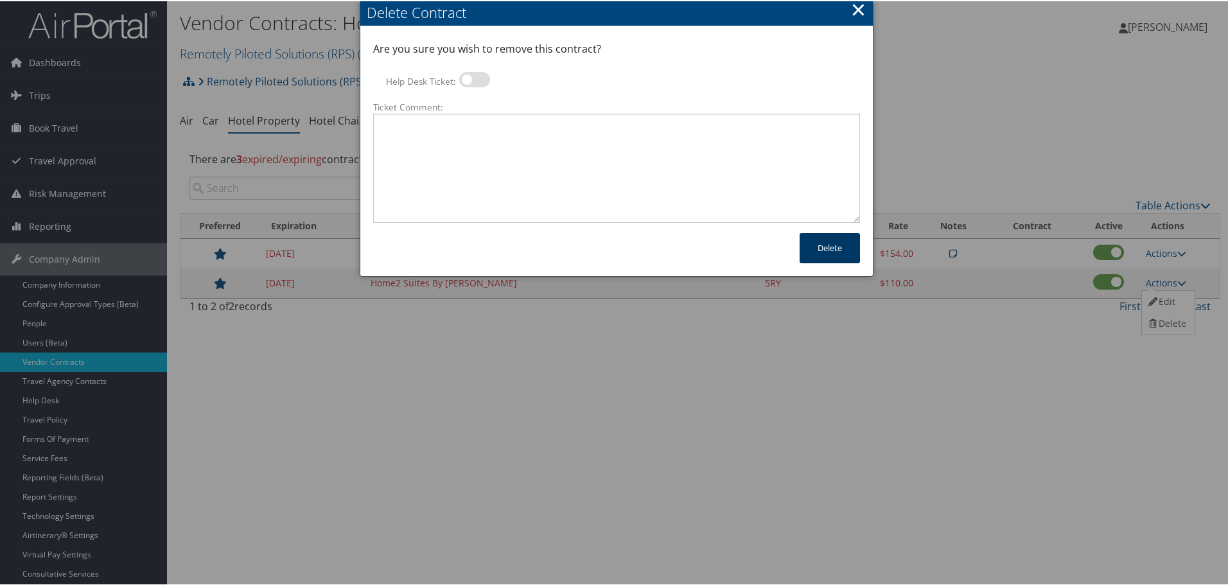
click at [822, 242] on button "Delete" at bounding box center [830, 247] width 60 height 30
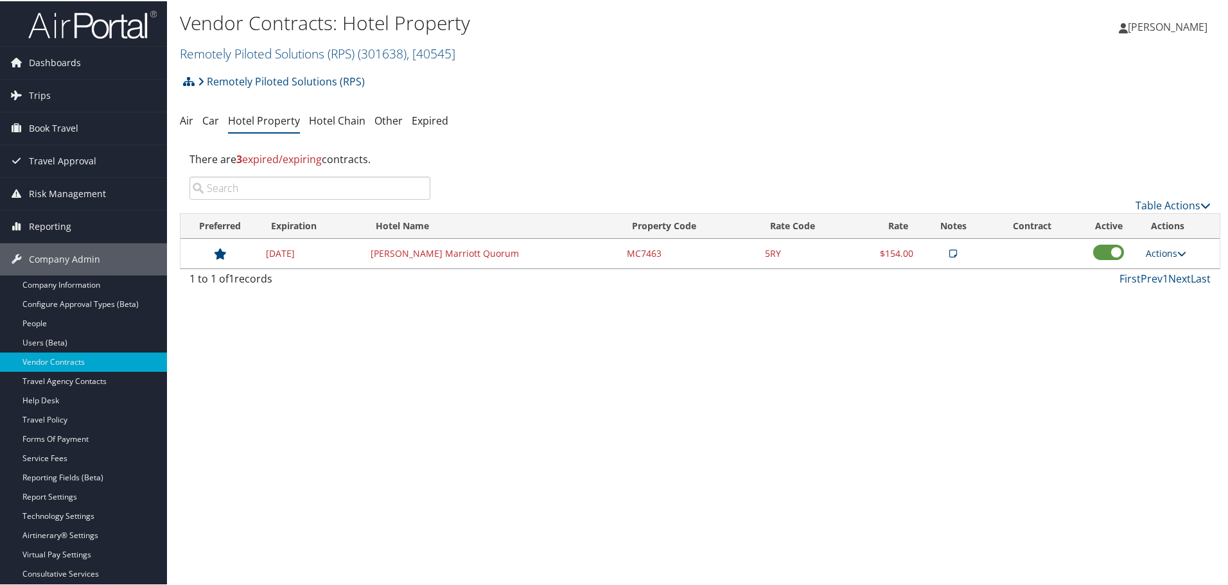
click at [1177, 250] on icon at bounding box center [1181, 252] width 9 height 9
click at [1187, 317] on link "Delete" at bounding box center [1176, 315] width 69 height 22
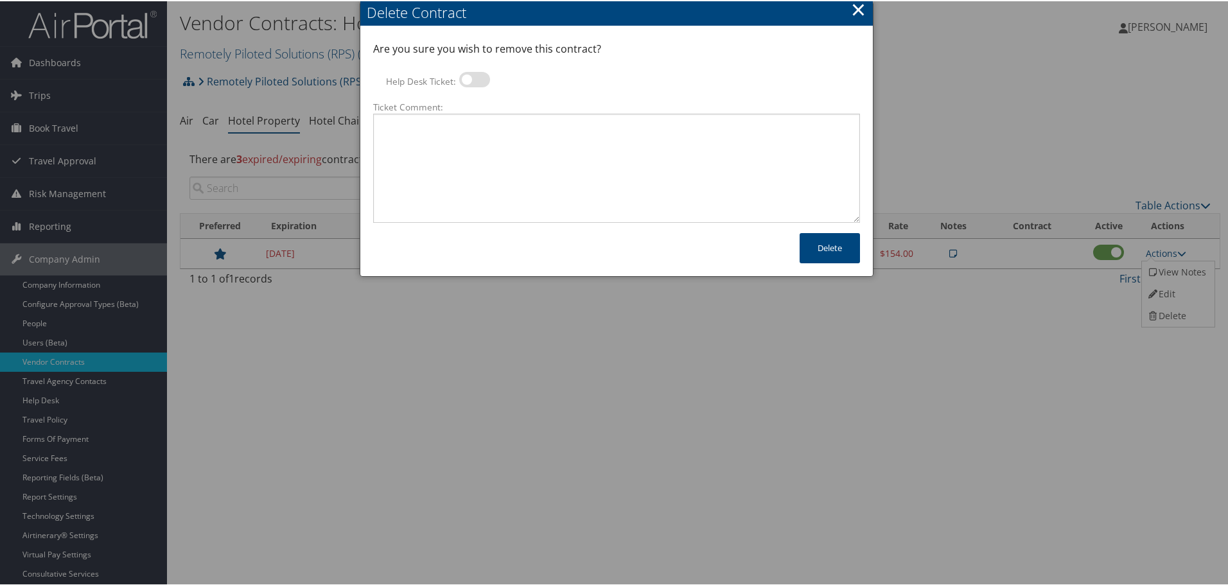
click at [471, 74] on label at bounding box center [474, 78] width 31 height 15
click at [471, 76] on input "Help Desk Ticket:" at bounding box center [470, 80] width 8 height 8
checkbox input "true"
click at [523, 177] on textarea "Ticket Comment:" at bounding box center [616, 166] width 487 height 109
paste textarea "Rates no longer active; remove from profile and preferred status."
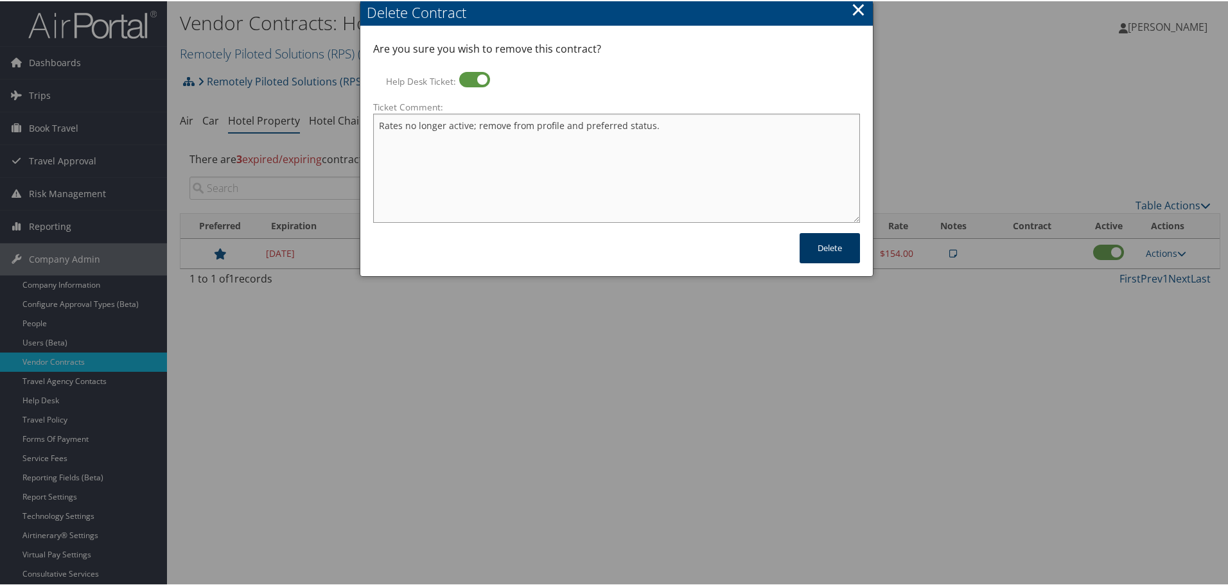
type textarea "Rates no longer active; remove from profile and preferred status."
click at [838, 249] on button "Delete" at bounding box center [830, 247] width 60 height 30
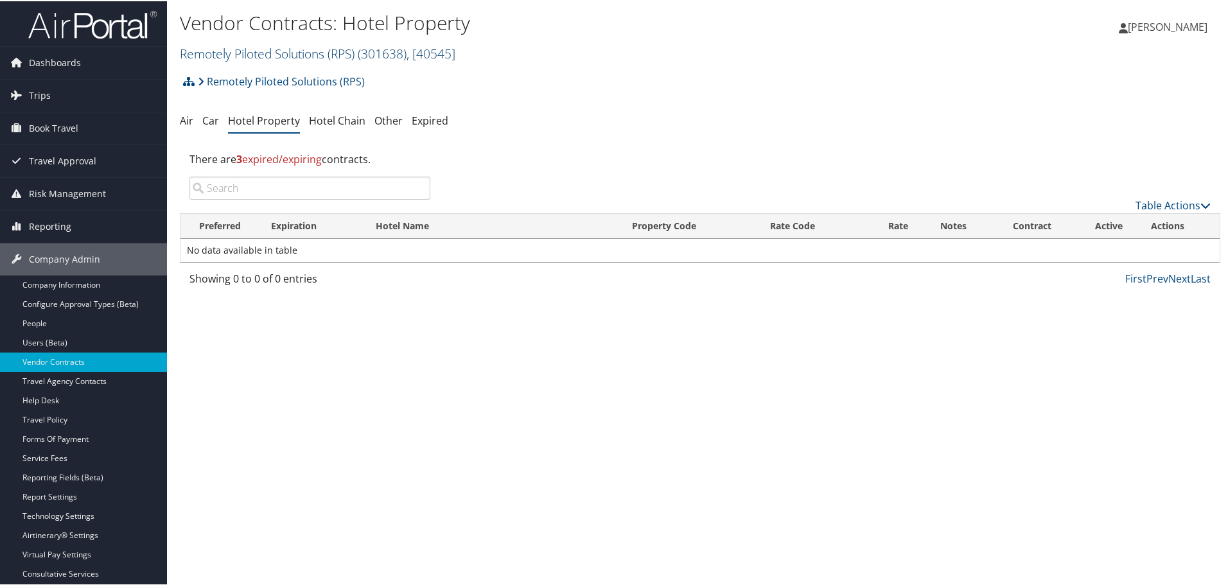
click at [344, 55] on link "Remotely Piloted Solutions (RPS) ( 301638 ) , [ 40545 ]" at bounding box center [318, 52] width 276 height 17
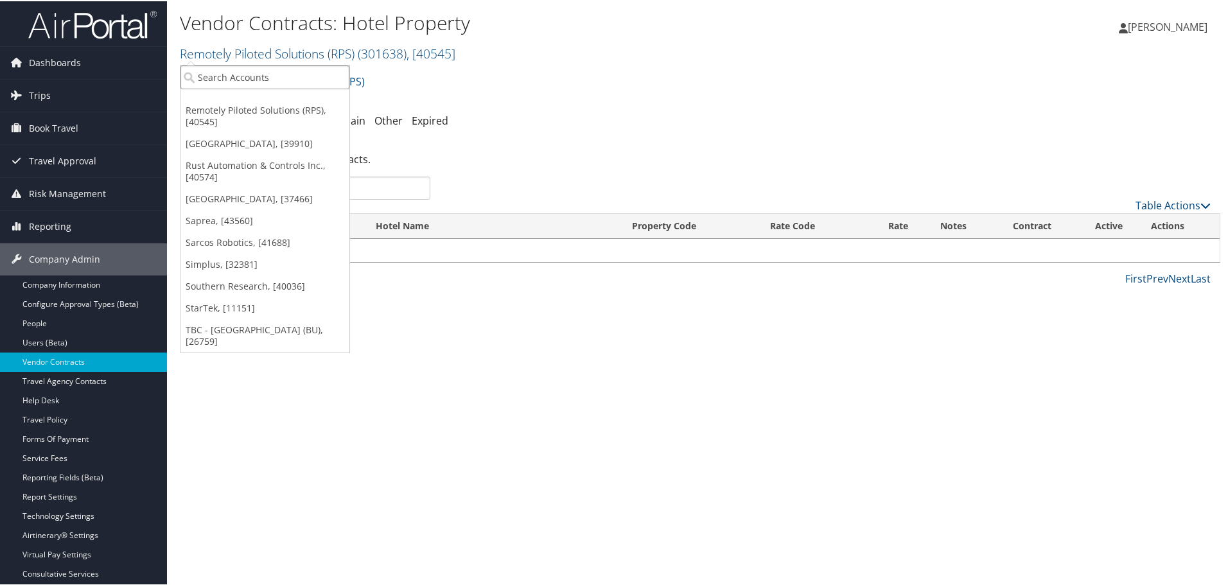
click at [333, 75] on input "search" at bounding box center [264, 76] width 169 height 24
type input "radiance"
click at [329, 103] on div "Radiance Technologies (301046), [30247]" at bounding box center [292, 100] width 238 height 12
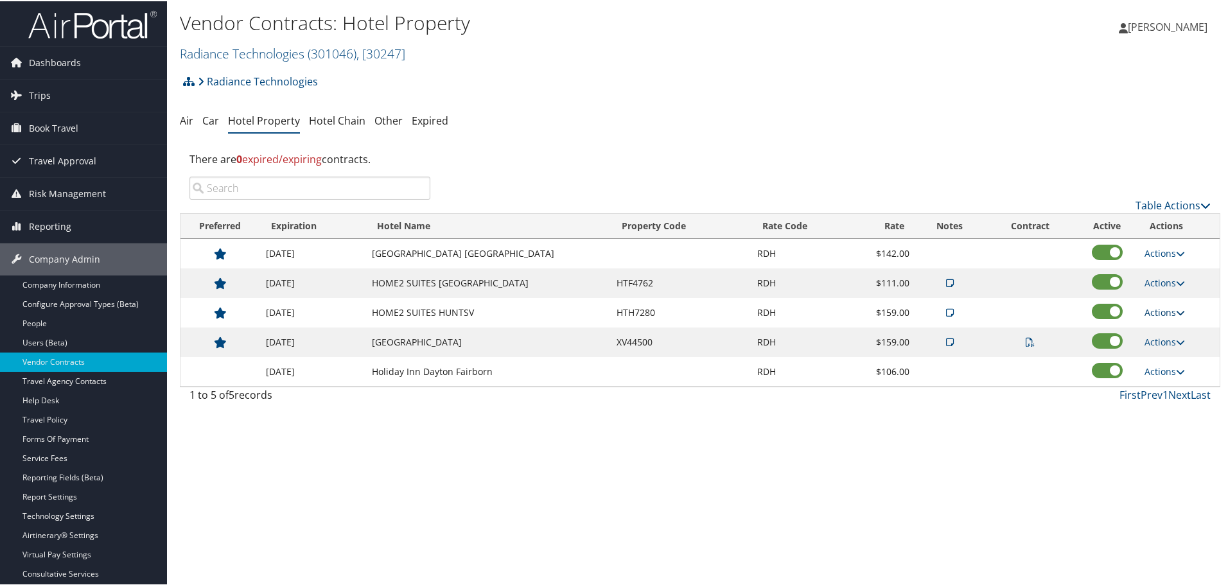
click at [1176, 308] on icon at bounding box center [1180, 311] width 9 height 9
click at [1181, 375] on link "Delete" at bounding box center [1175, 374] width 69 height 22
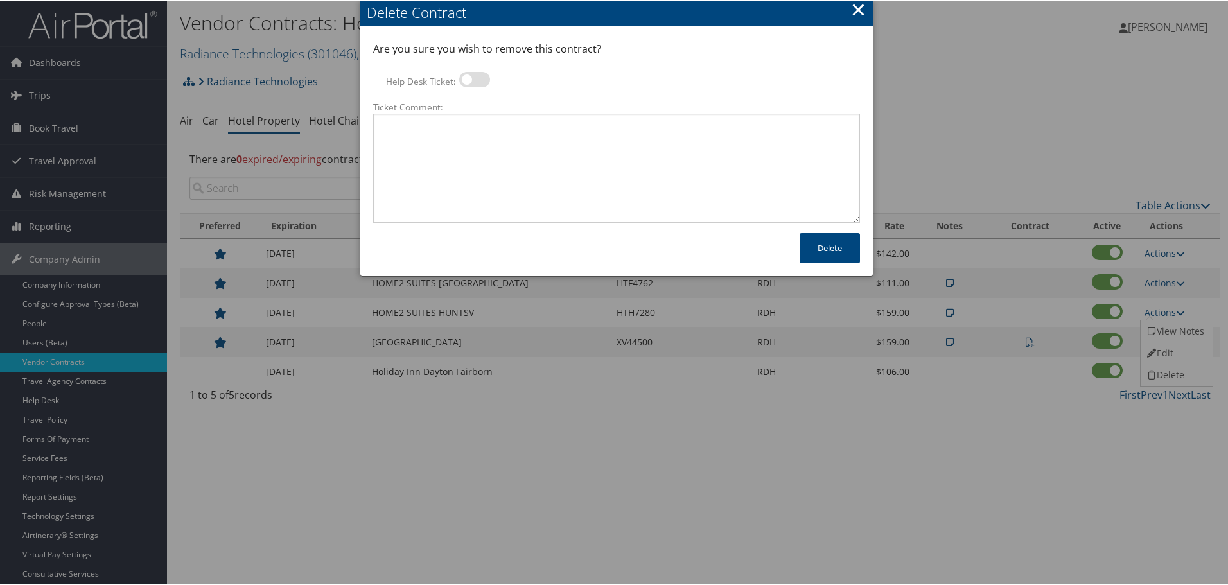
click at [471, 80] on label at bounding box center [474, 78] width 31 height 15
click at [471, 80] on input "Help Desk Ticket:" at bounding box center [470, 80] width 8 height 8
checkbox input "true"
click at [487, 132] on textarea "Ticket Comment:" at bounding box center [616, 166] width 487 height 109
paste textarea "Rates no longer active; remove from profile and preferred status."
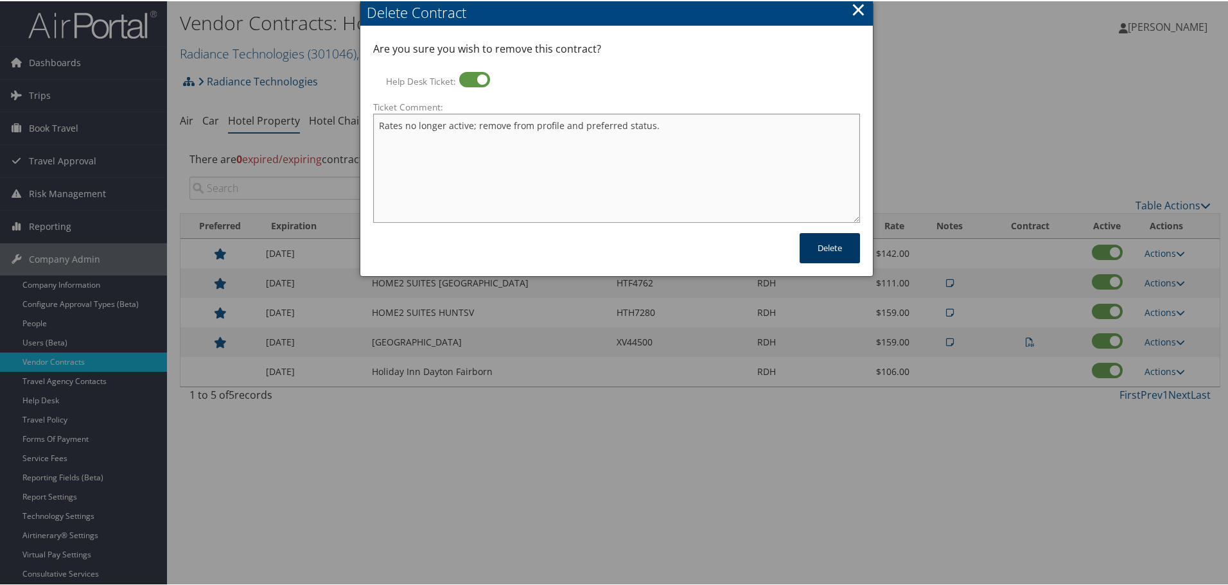
type textarea "Rates no longer active; remove from profile and preferred status."
click at [828, 242] on button "Delete" at bounding box center [830, 247] width 60 height 30
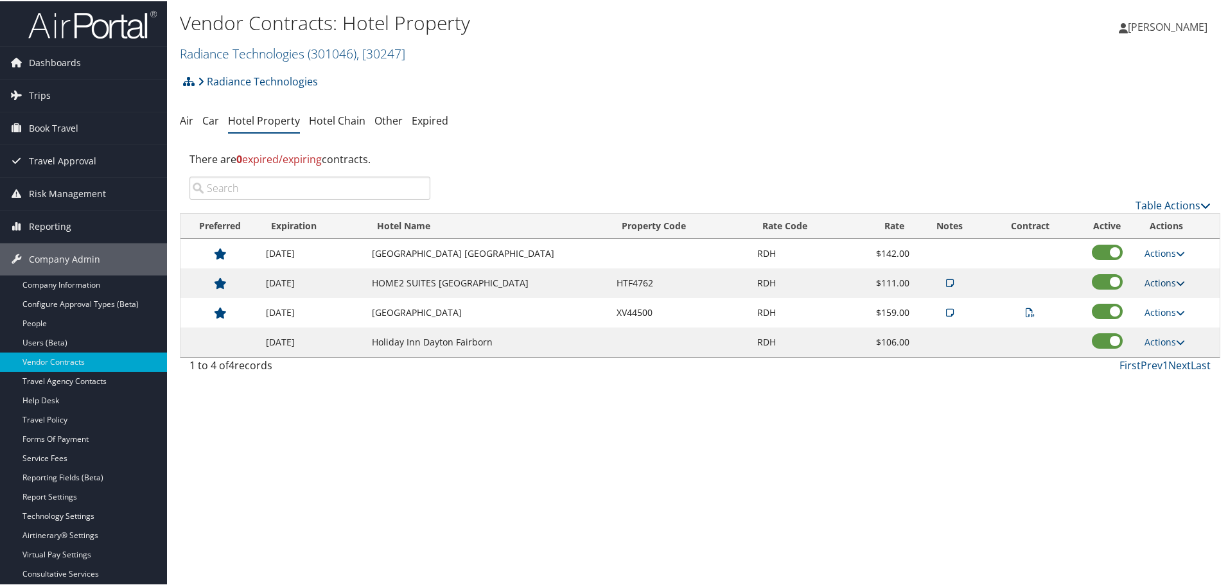
click at [1166, 281] on link "Actions" at bounding box center [1165, 282] width 40 height 12
click at [1168, 341] on link "Delete" at bounding box center [1175, 344] width 69 height 22
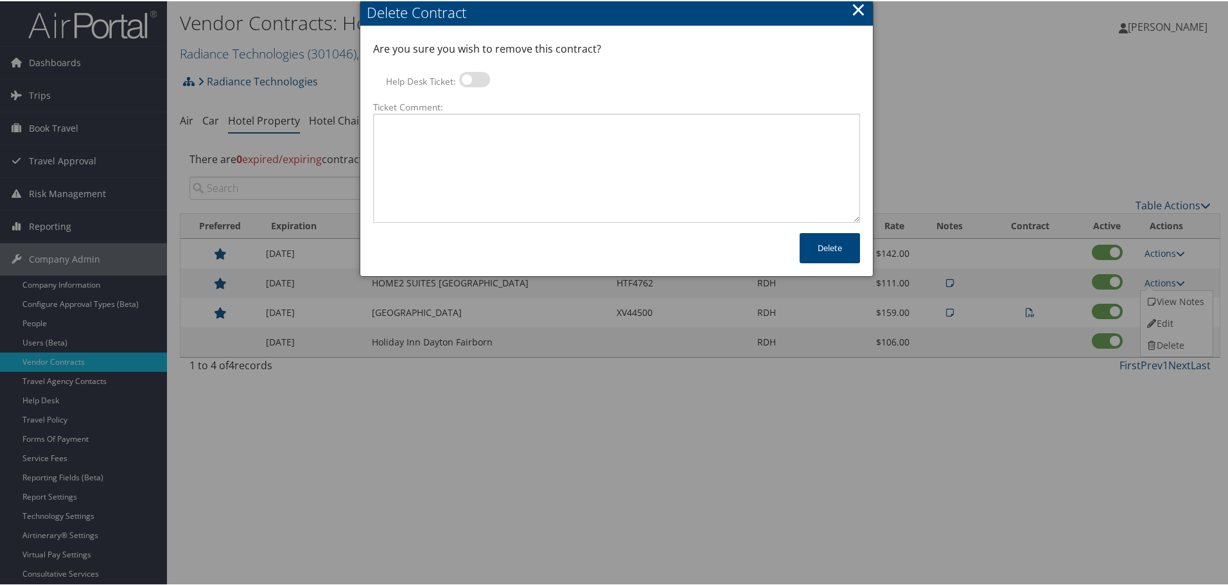
click at [484, 79] on label at bounding box center [474, 78] width 31 height 15
click at [474, 79] on input "Help Desk Ticket:" at bounding box center [470, 80] width 8 height 8
checkbox input "true"
click at [486, 145] on textarea "Ticket Comment:" at bounding box center [616, 166] width 487 height 109
paste textarea "Rates no longer active; remove from profile and preferred status."
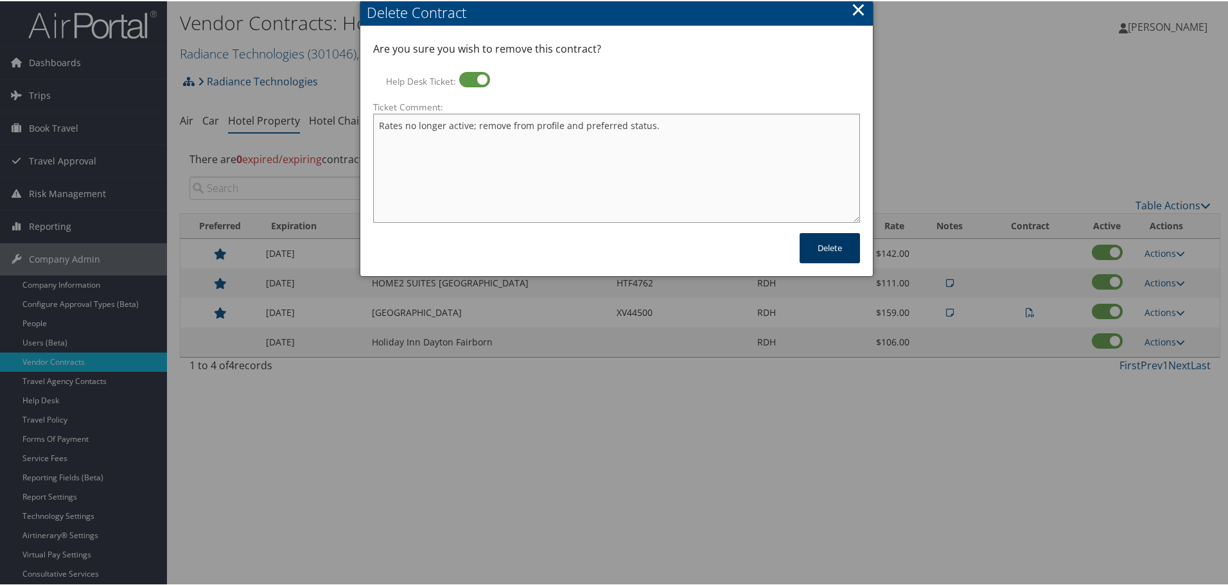
type textarea "Rates no longer active; remove from profile and preferred status."
click at [834, 249] on button "Delete" at bounding box center [830, 247] width 60 height 30
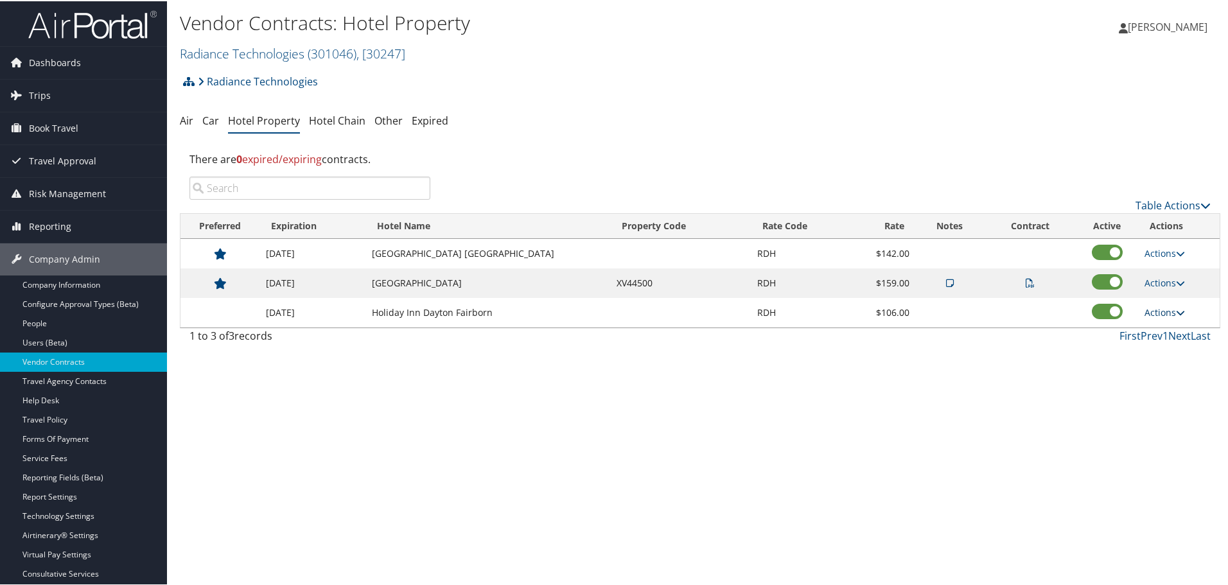
click at [1157, 308] on link "Actions" at bounding box center [1165, 311] width 40 height 12
click at [1174, 357] on link "Delete" at bounding box center [1165, 352] width 49 height 22
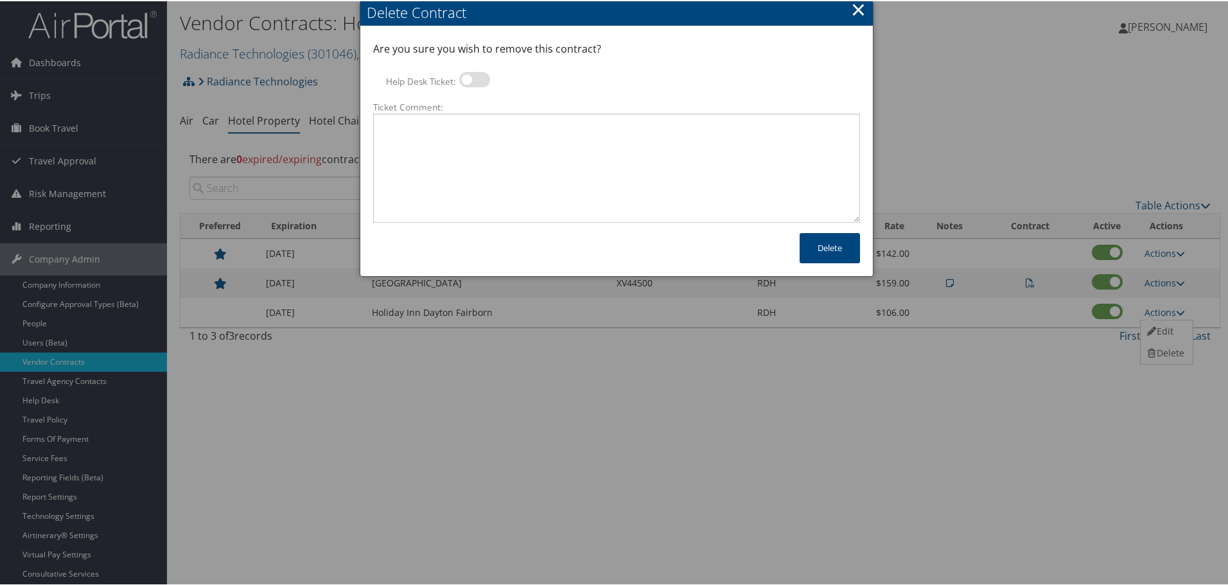
click at [474, 76] on label at bounding box center [474, 78] width 31 height 15
click at [474, 76] on input "Help Desk Ticket:" at bounding box center [470, 80] width 8 height 8
checkbox input "true"
click at [475, 142] on textarea "Ticket Comment:" at bounding box center [616, 166] width 487 height 109
paste textarea "Rates no longer active; remove from profile and preferred status."
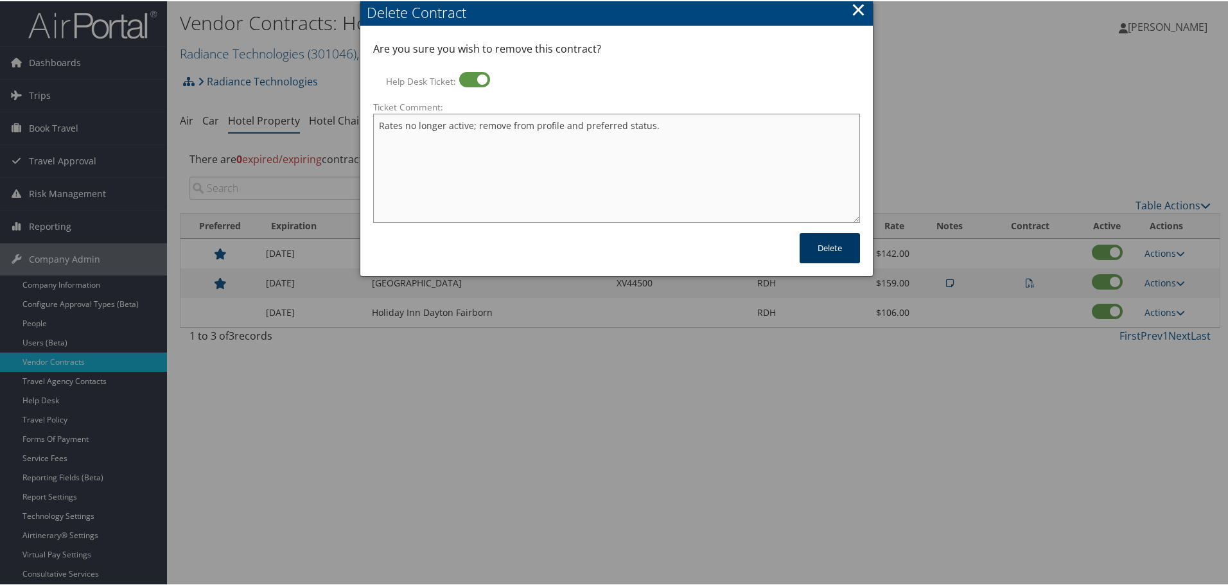
type textarea "Rates no longer active; remove from profile and preferred status."
click at [827, 256] on button "Delete" at bounding box center [830, 247] width 60 height 30
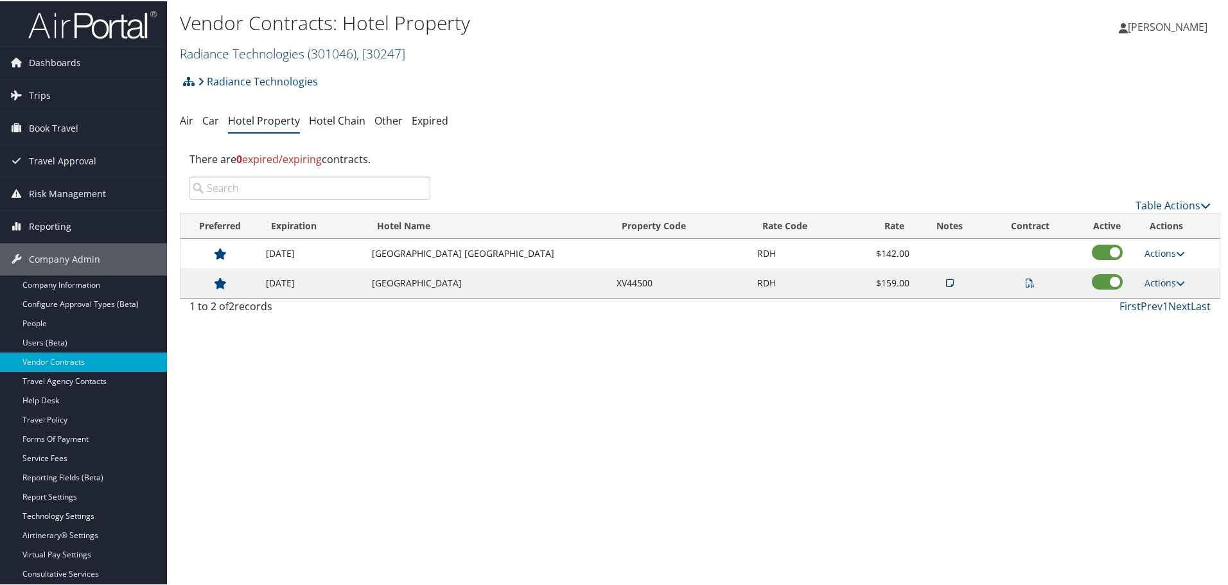
click at [301, 51] on link "Radiance Technologies ( 301046 ) , [ 30247 ]" at bounding box center [292, 52] width 225 height 17
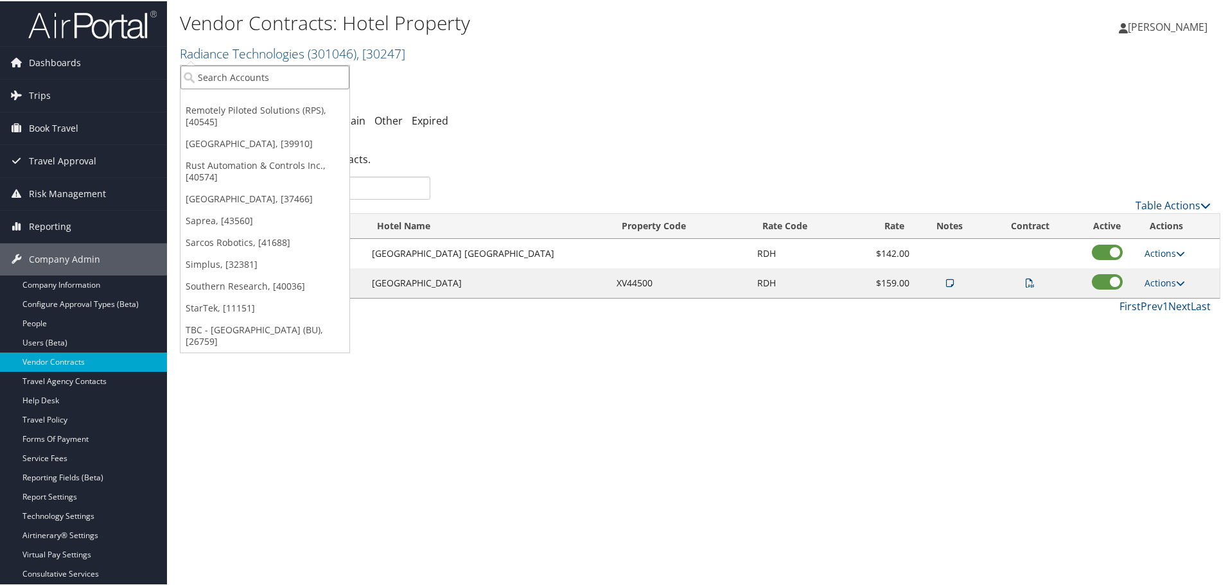
click at [286, 70] on input "search" at bounding box center [264, 76] width 169 height 24
type input "pultegr"
click at [277, 103] on div "PulteGroup Inc. (2260), [4422]" at bounding box center [265, 100] width 184 height 12
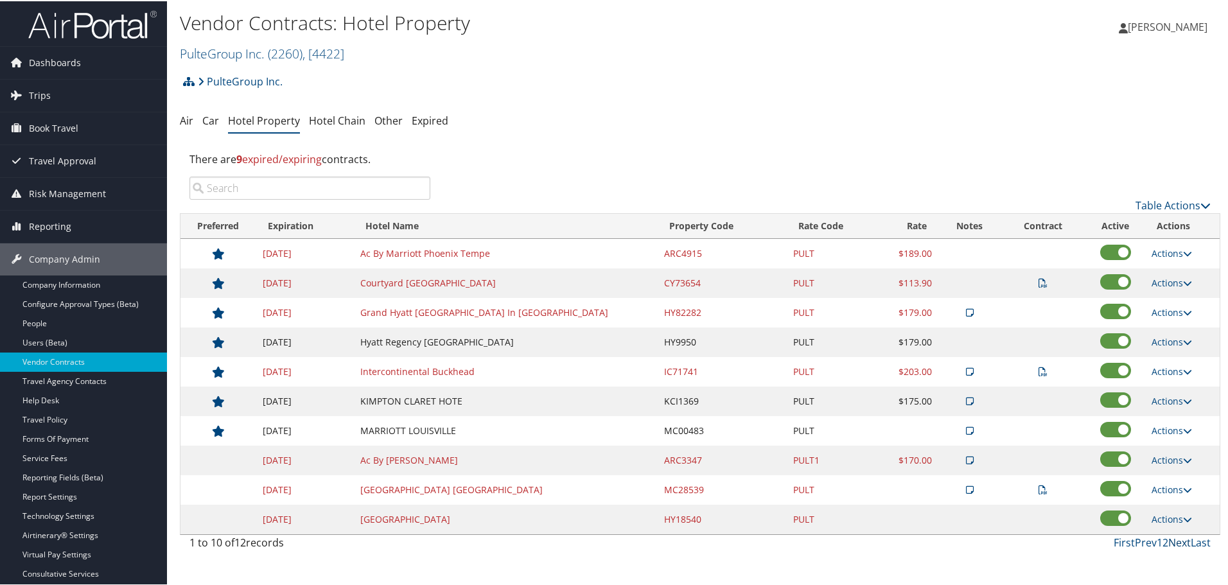
click at [1172, 539] on link "Next" at bounding box center [1179, 541] width 22 height 14
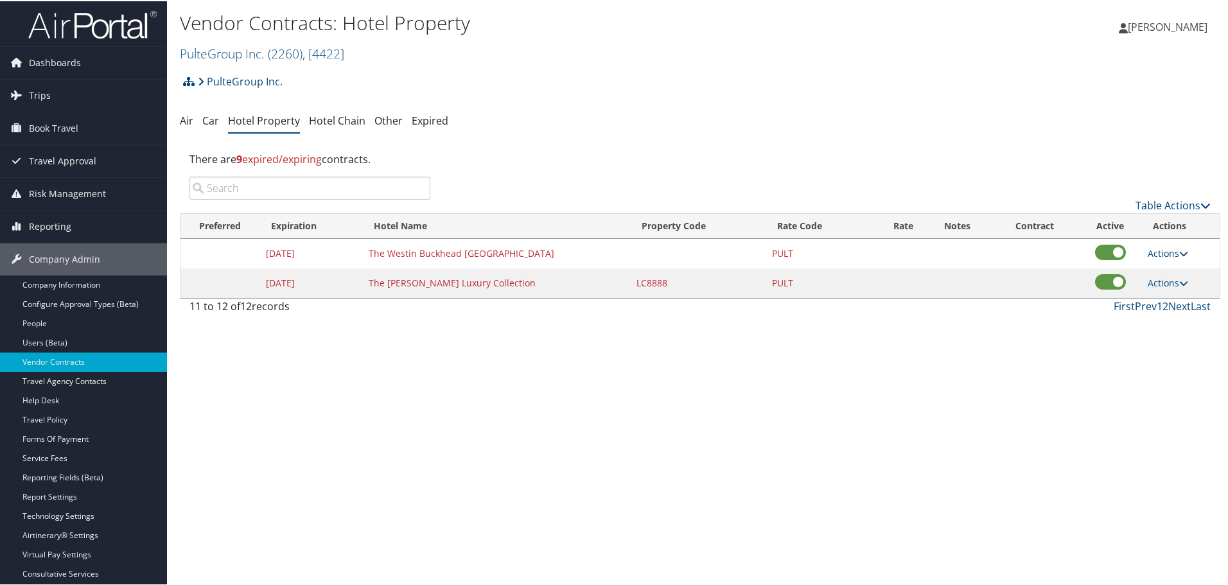
click at [1174, 249] on link "Actions" at bounding box center [1168, 252] width 40 height 12
click at [1176, 289] on link "Delete" at bounding box center [1168, 293] width 49 height 22
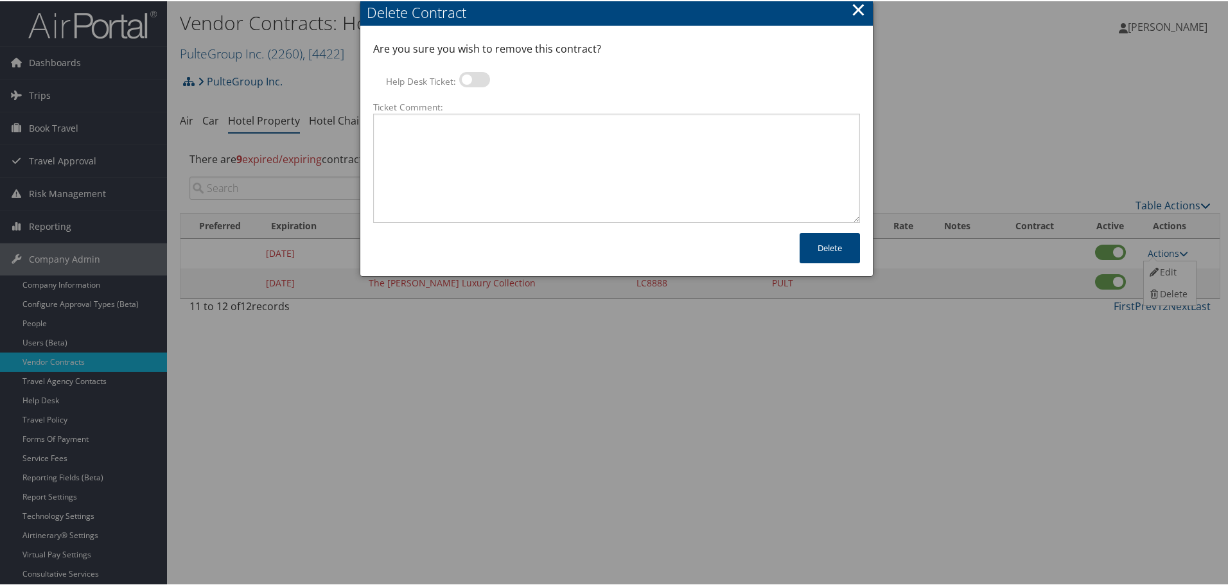
click at [471, 84] on label at bounding box center [474, 78] width 31 height 15
click at [471, 84] on input "Help Desk Ticket:" at bounding box center [470, 80] width 8 height 8
checkbox input "true"
click at [483, 125] on textarea "Ticket Comment:" at bounding box center [616, 166] width 487 height 109
paste textarea "Rates no longer active; remove from profile and preferred status."
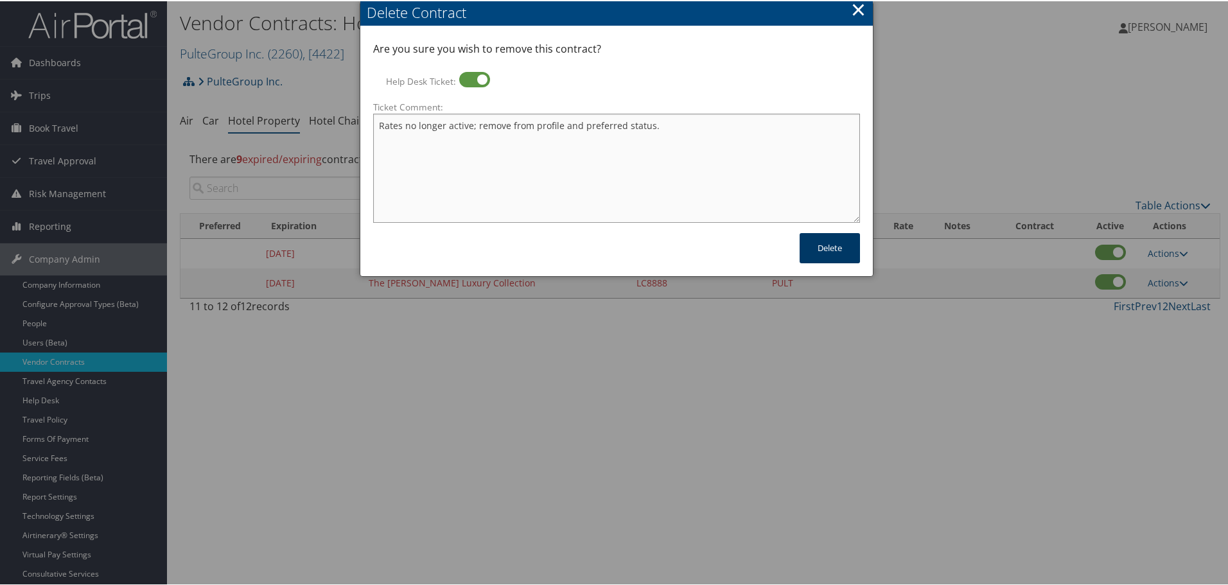
type textarea "Rates no longer active; remove from profile and preferred status."
click at [816, 246] on button "Delete" at bounding box center [830, 247] width 60 height 30
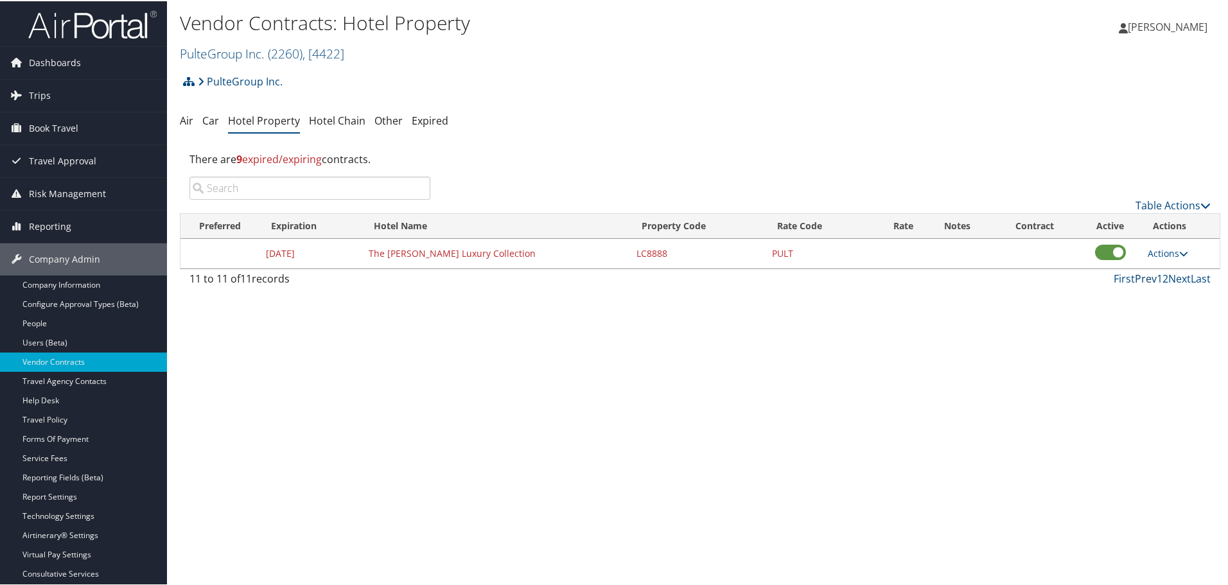
click at [1135, 278] on link "Prev" at bounding box center [1146, 277] width 22 height 14
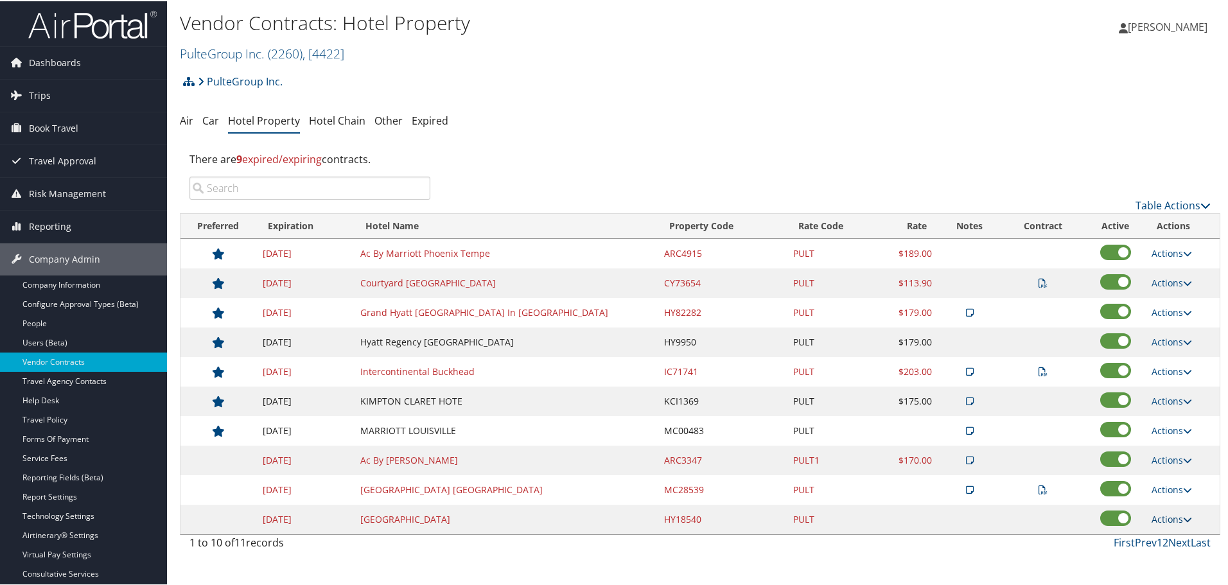
click at [1170, 517] on link "Actions" at bounding box center [1172, 518] width 40 height 12
click at [1175, 552] on link "Delete" at bounding box center [1168, 559] width 49 height 22
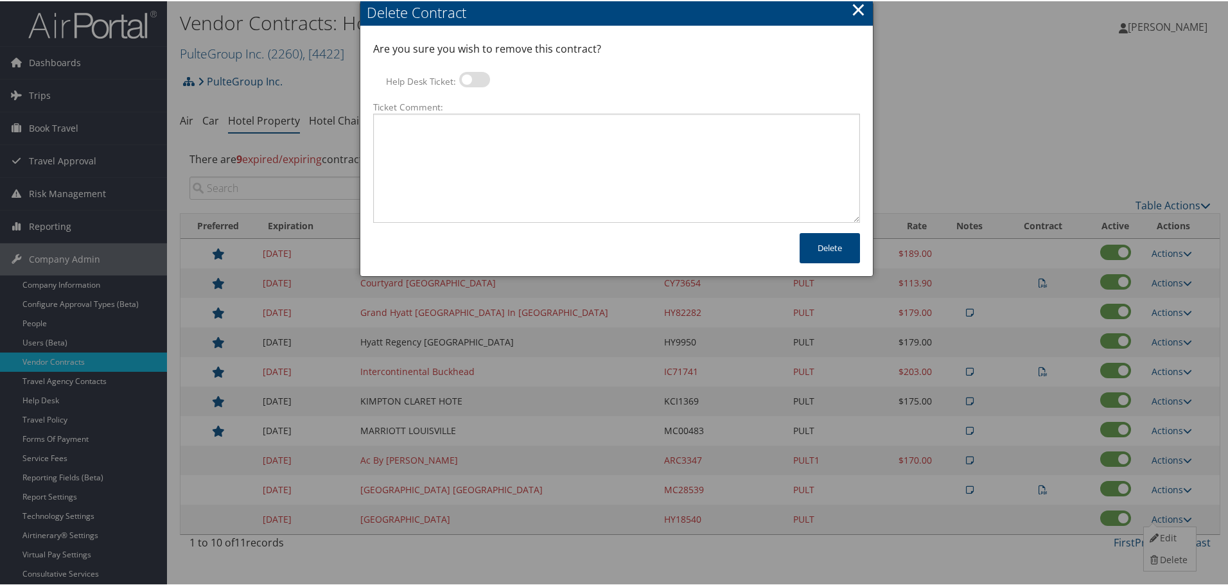
click at [475, 85] on label at bounding box center [474, 78] width 31 height 15
click at [474, 85] on input "Help Desk Ticket:" at bounding box center [470, 80] width 8 height 8
checkbox input "true"
click at [486, 143] on textarea "Ticket Comment:" at bounding box center [616, 166] width 487 height 109
paste textarea "Rates no longer active; remove from profile and preferred status."
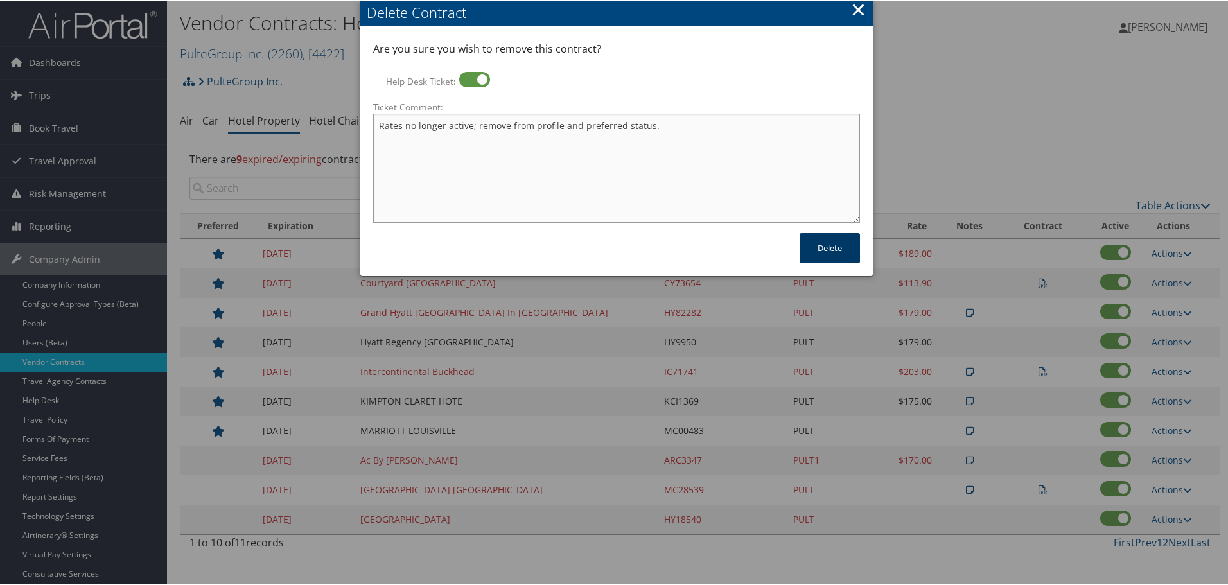
type textarea "Rates no longer active; remove from profile and preferred status."
click at [818, 235] on button "Delete" at bounding box center [830, 247] width 60 height 30
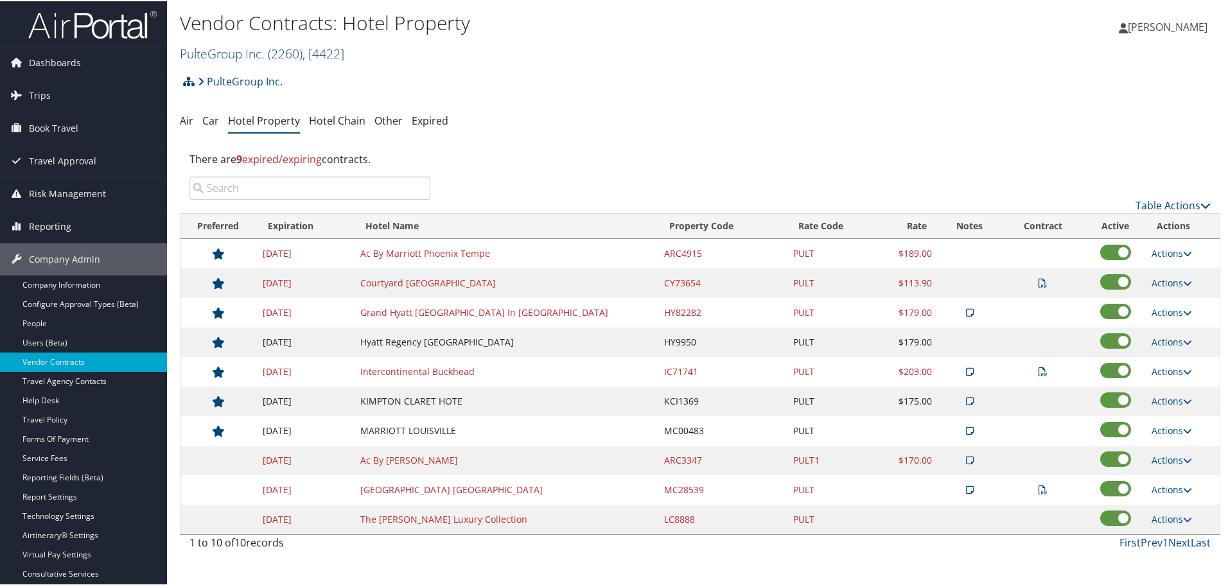
click at [314, 49] on span ", [ 4422 ]" at bounding box center [324, 52] width 42 height 17
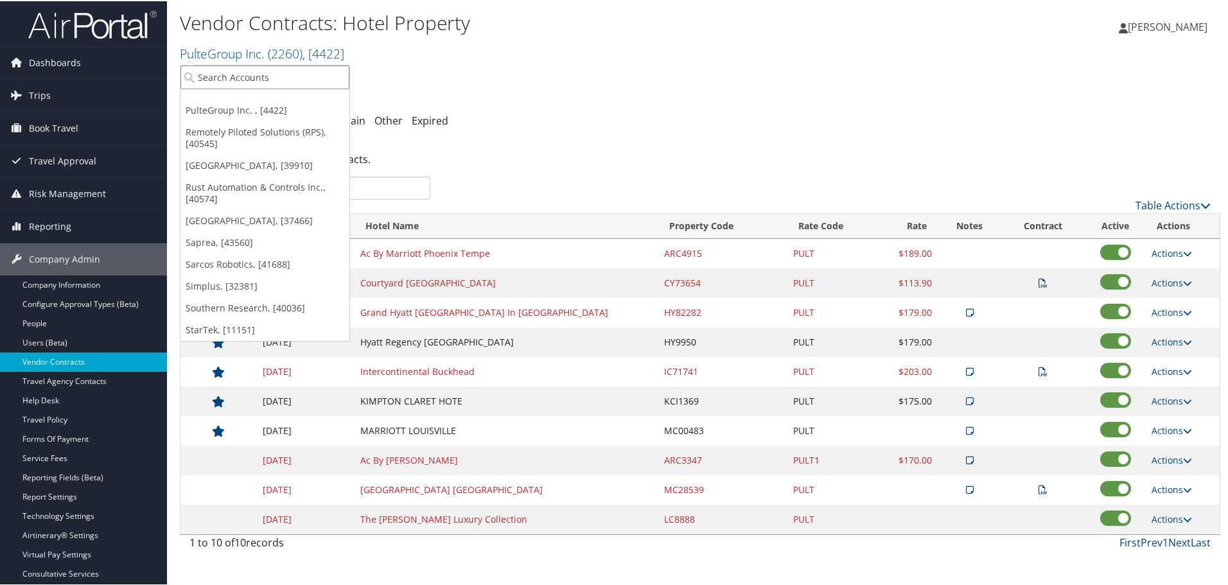
click at [315, 71] on input "search" at bounding box center [264, 76] width 169 height 24
type input "peaks interm"
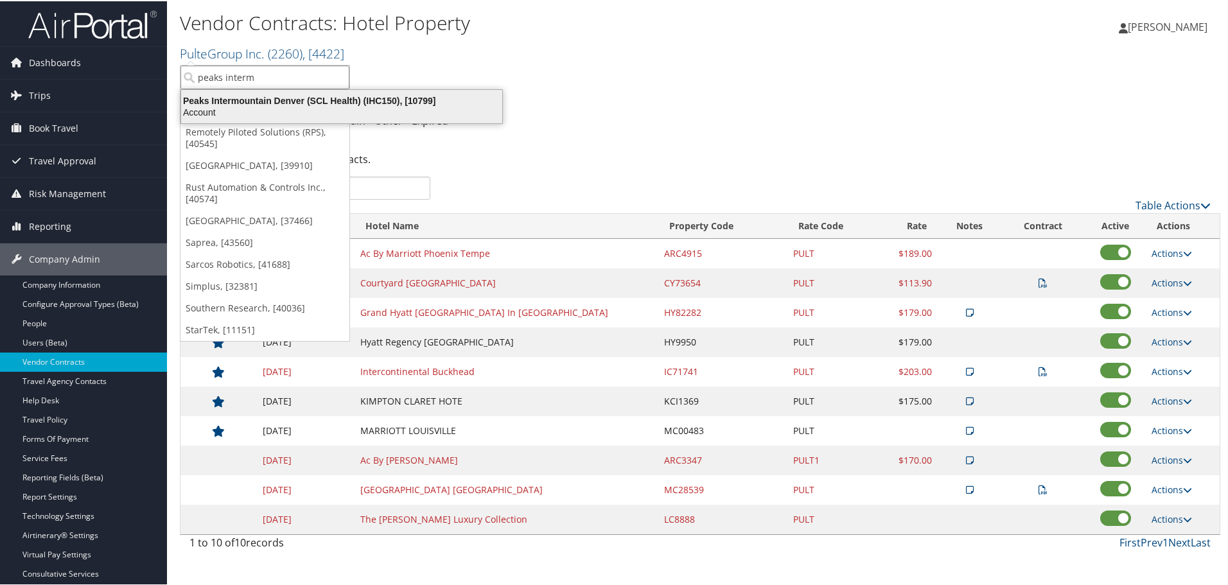
click at [321, 109] on div "Account" at bounding box center [341, 111] width 337 height 12
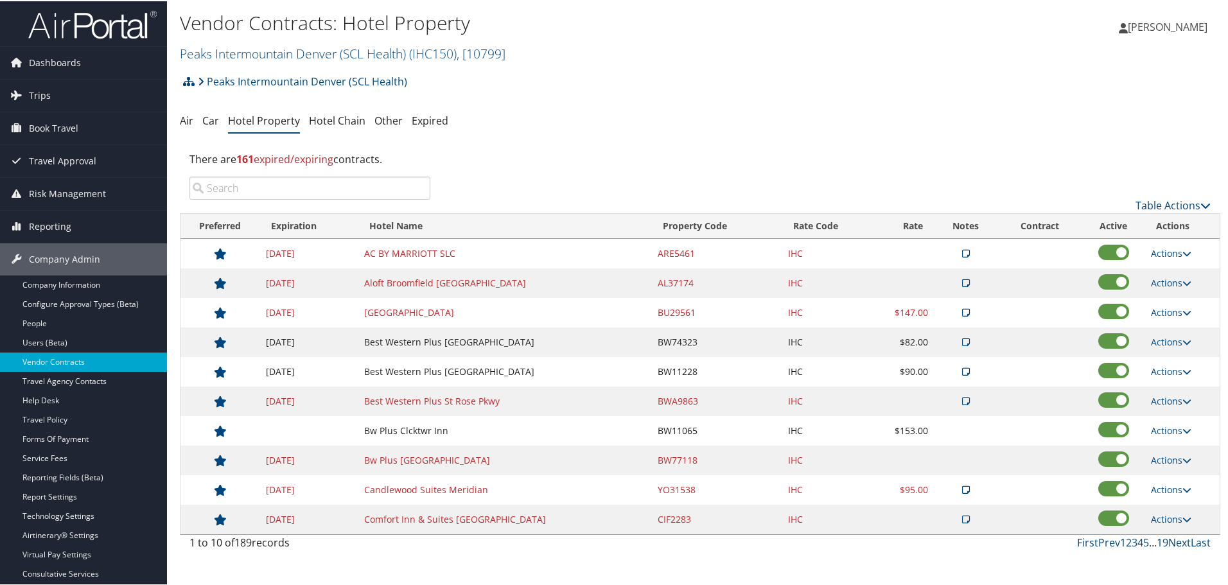
click at [1177, 543] on link "Next" at bounding box center [1179, 541] width 22 height 14
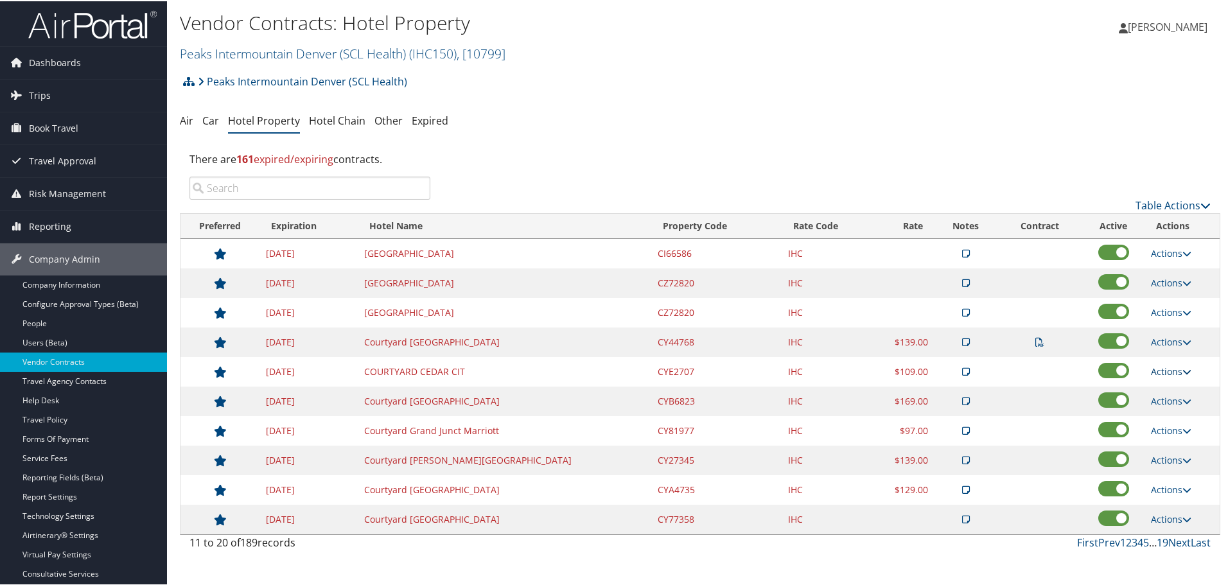
click at [1168, 367] on link "Actions" at bounding box center [1171, 370] width 40 height 12
click at [1188, 423] on link "Delete" at bounding box center [1181, 433] width 69 height 22
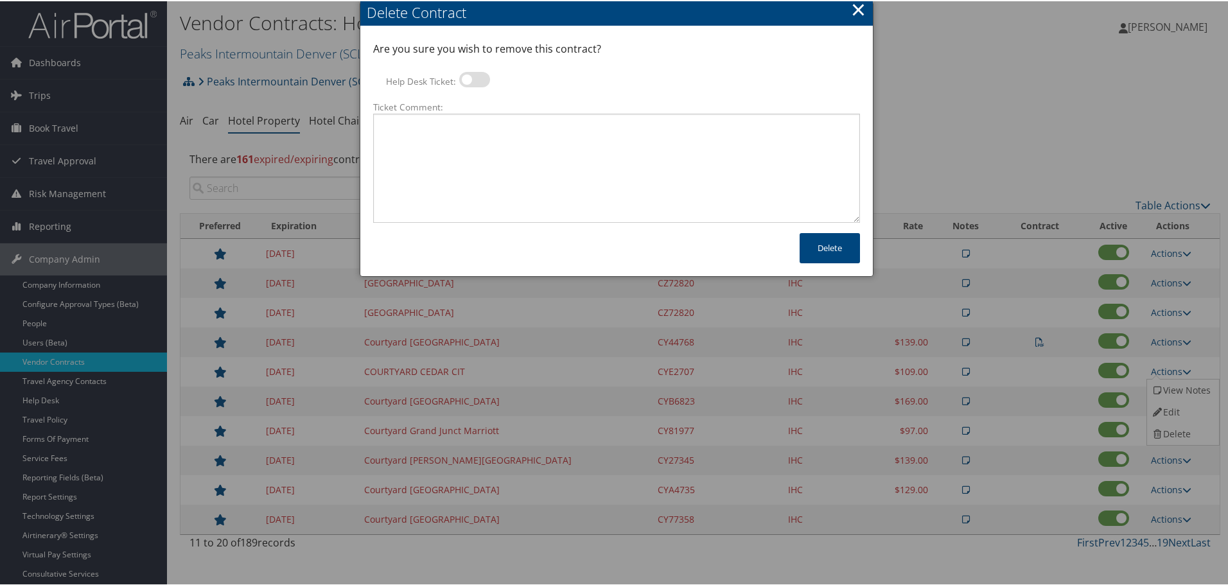
click at [489, 82] on div "Help Desk Ticket:" at bounding box center [616, 85] width 487 height 29
click at [477, 80] on label at bounding box center [474, 78] width 31 height 15
click at [474, 80] on input "Help Desk Ticket:" at bounding box center [470, 80] width 8 height 8
checkbox input "true"
click at [498, 163] on textarea "Ticket Comment:" at bounding box center [616, 166] width 487 height 109
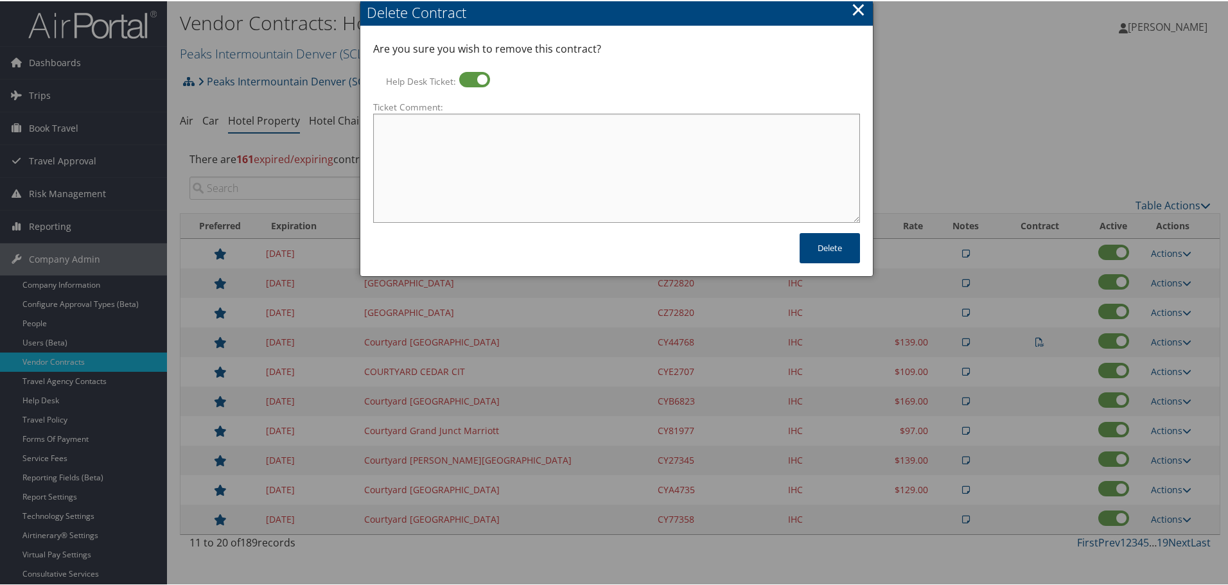
paste textarea "Rates no longer active; remove from profile and preferred status."
type textarea "Rates no longer active; remove from profile and preferred status."
click at [806, 249] on button "Delete" at bounding box center [830, 247] width 60 height 30
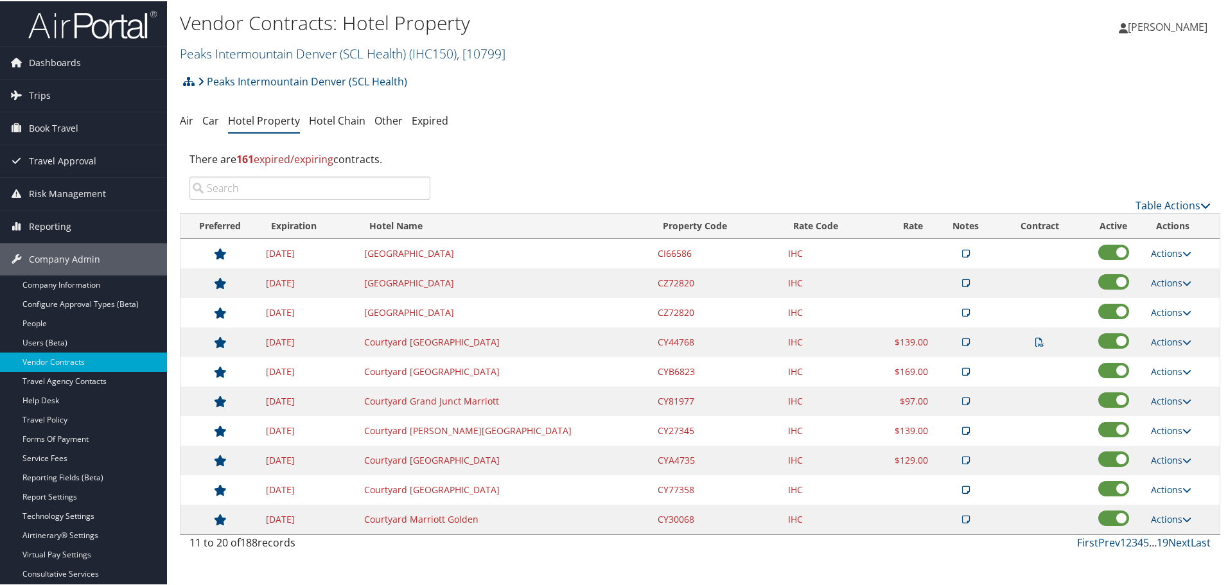
click at [316, 50] on link "Peaks Intermountain Denver (SCL Health) ( IHC150 ) , [ 10799 ]" at bounding box center [343, 52] width 326 height 17
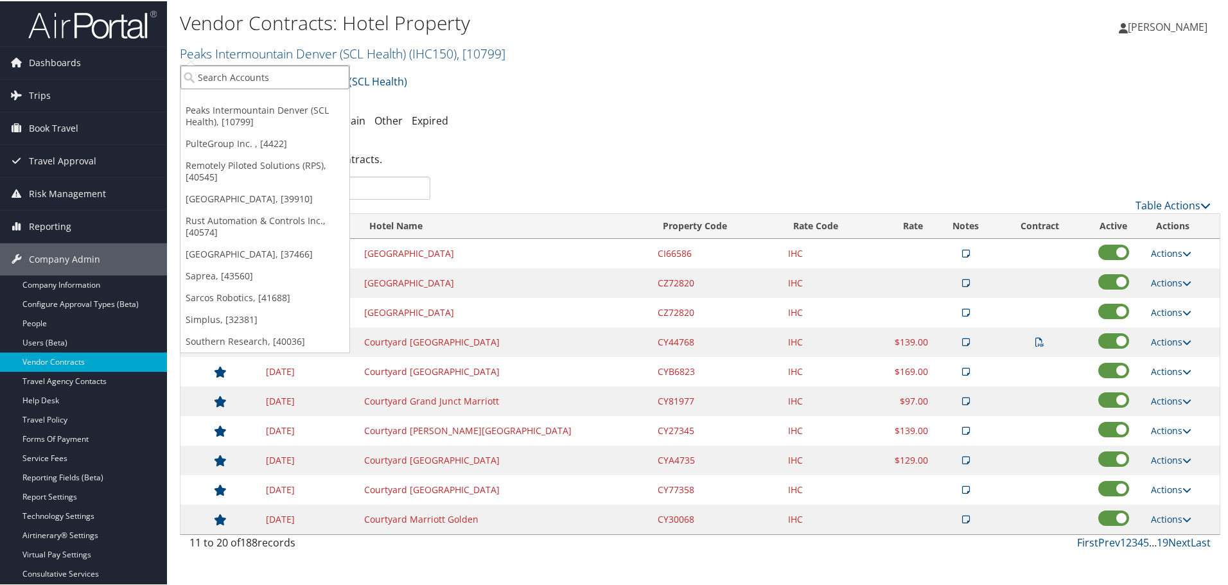
click at [310, 75] on input "search" at bounding box center [264, 76] width 169 height 24
type input "tbc"
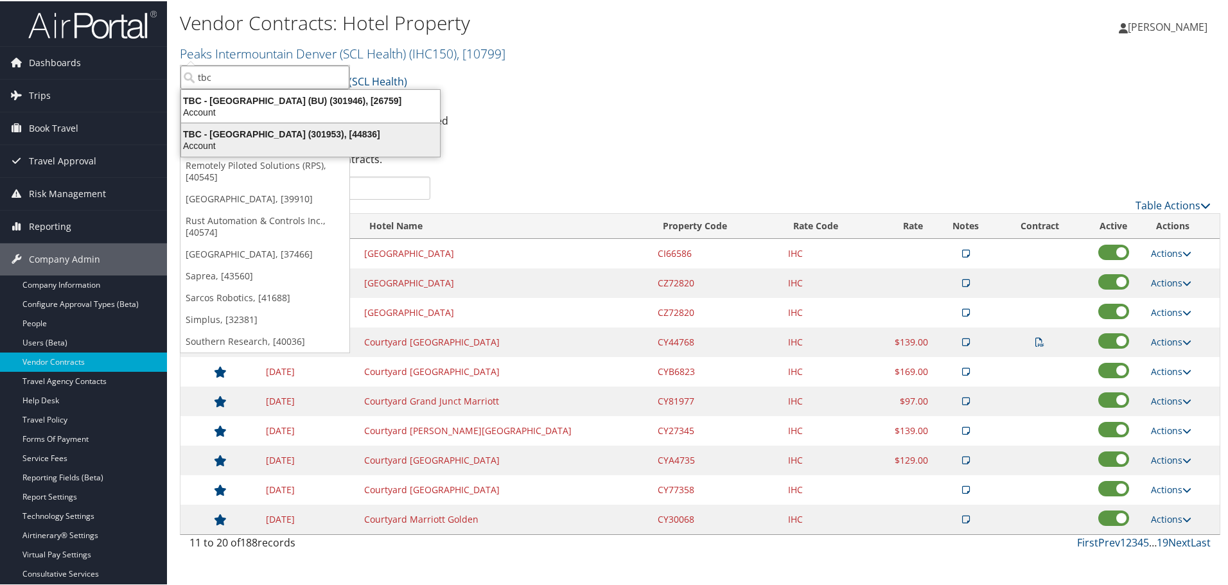
click at [287, 136] on div "TBC - [GEOGRAPHIC_DATA] (301953), [44836]" at bounding box center [310, 133] width 274 height 12
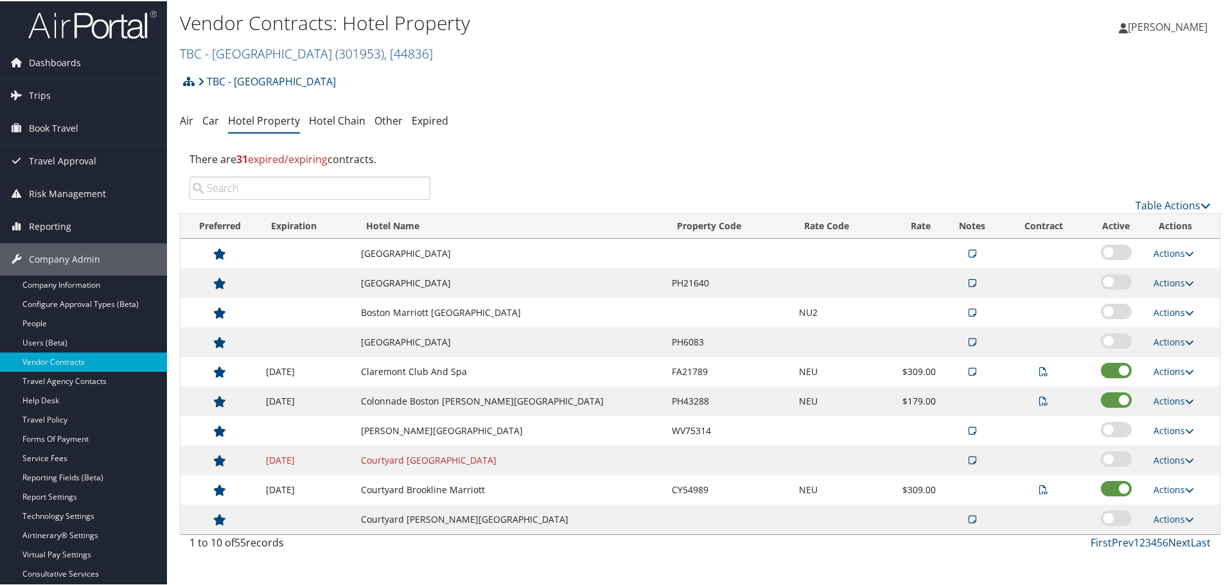
click at [1173, 540] on link "Next" at bounding box center [1179, 541] width 22 height 14
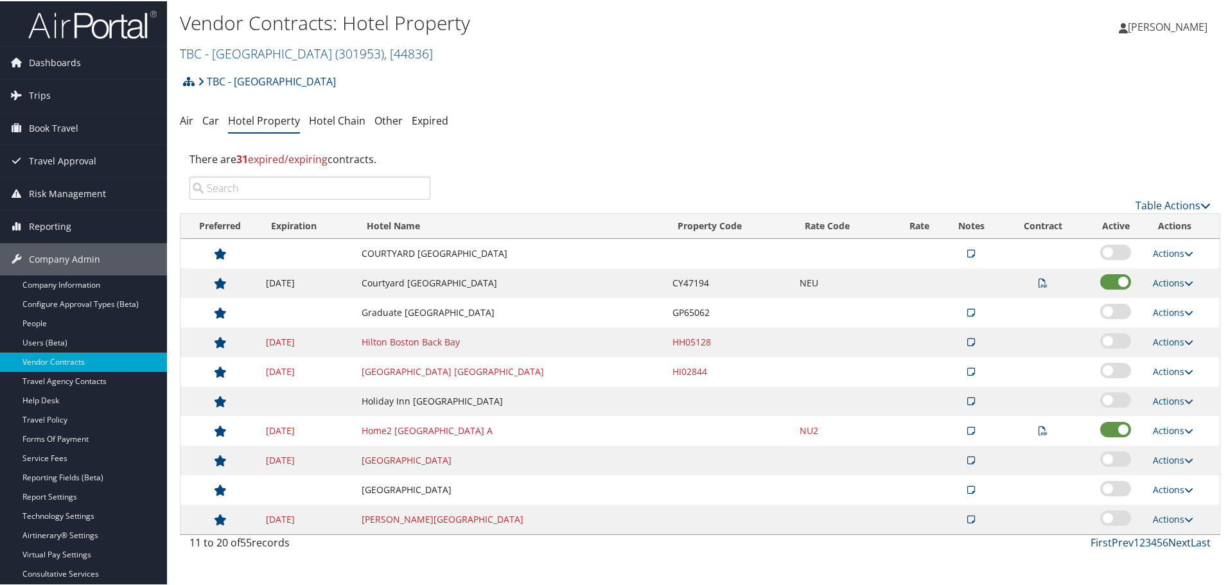
click at [1173, 540] on link "Next" at bounding box center [1179, 541] width 22 height 14
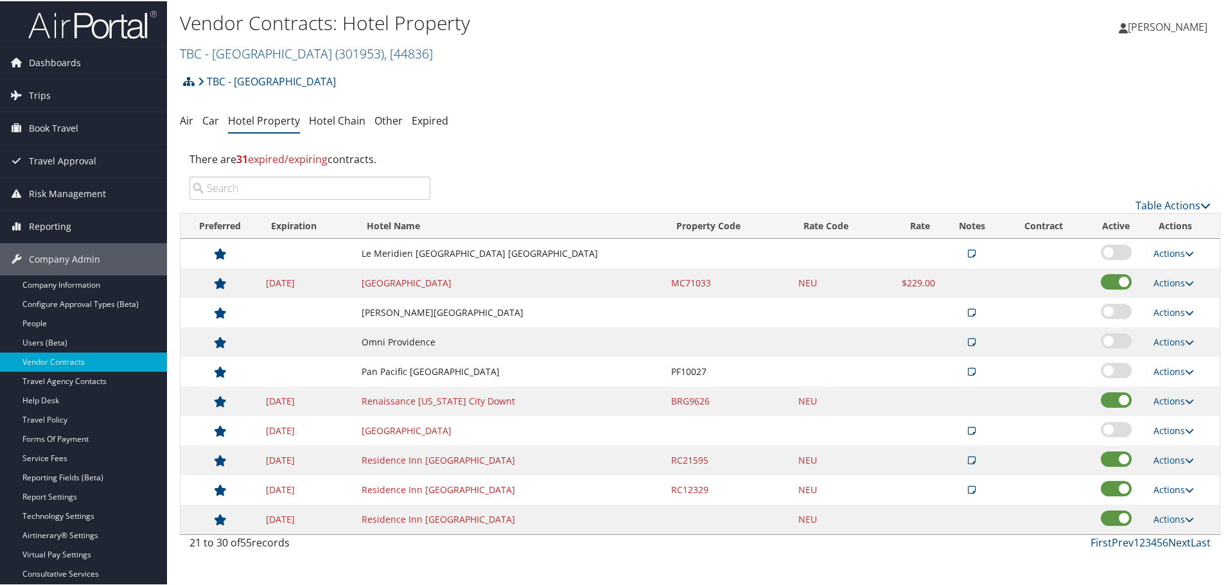
click at [1173, 540] on link "Next" at bounding box center [1179, 541] width 22 height 14
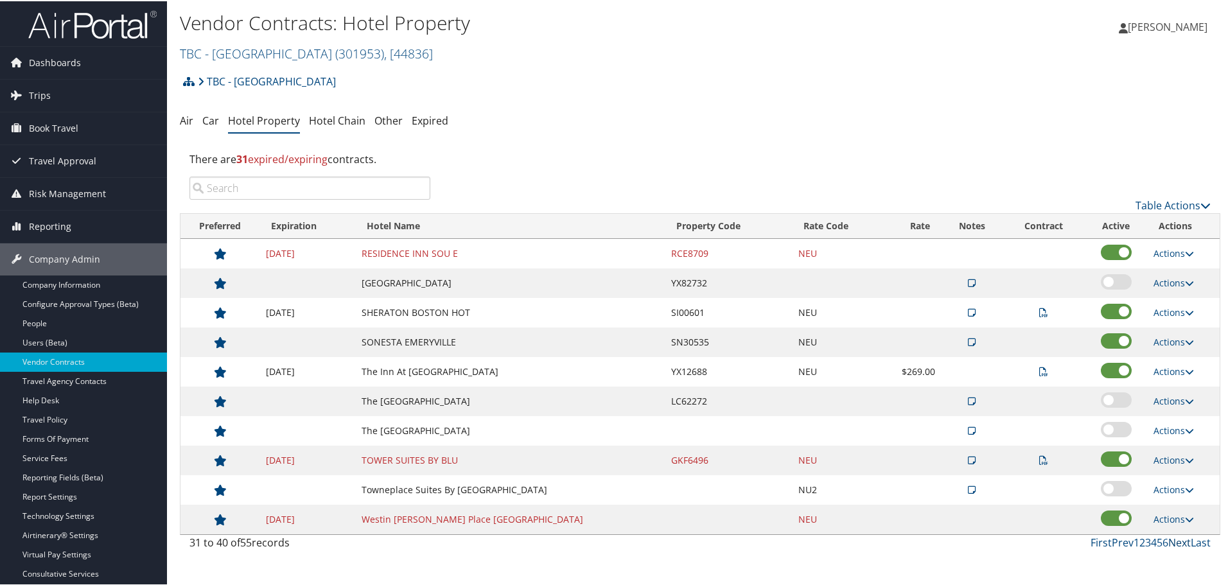
click at [1173, 540] on link "Next" at bounding box center [1179, 541] width 22 height 14
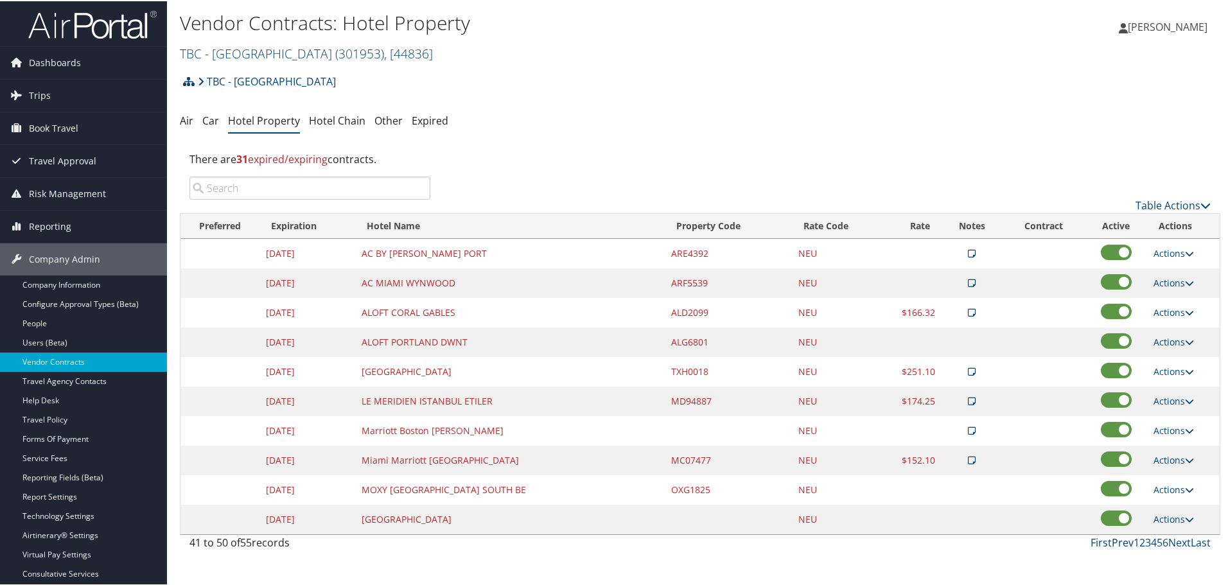
click at [1116, 539] on link "Prev" at bounding box center [1123, 541] width 22 height 14
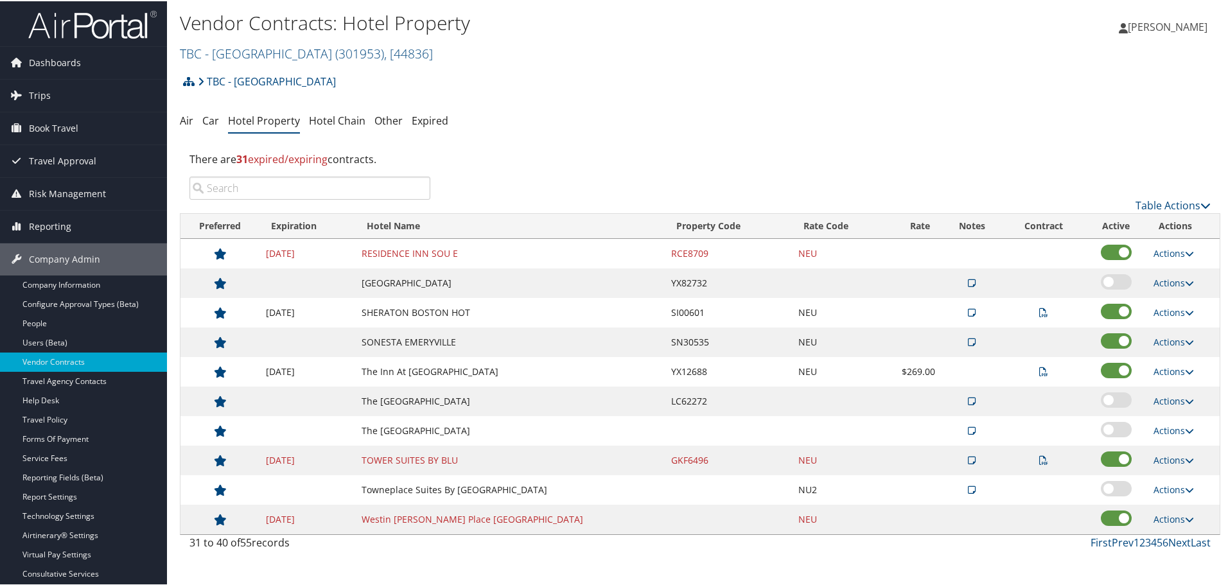
click at [416, 513] on td "Westin Copley Place Boston" at bounding box center [510, 519] width 310 height 30
click at [1172, 518] on link "Actions" at bounding box center [1174, 518] width 40 height 12
click at [1176, 538] on link "Edit" at bounding box center [1173, 537] width 49 height 22
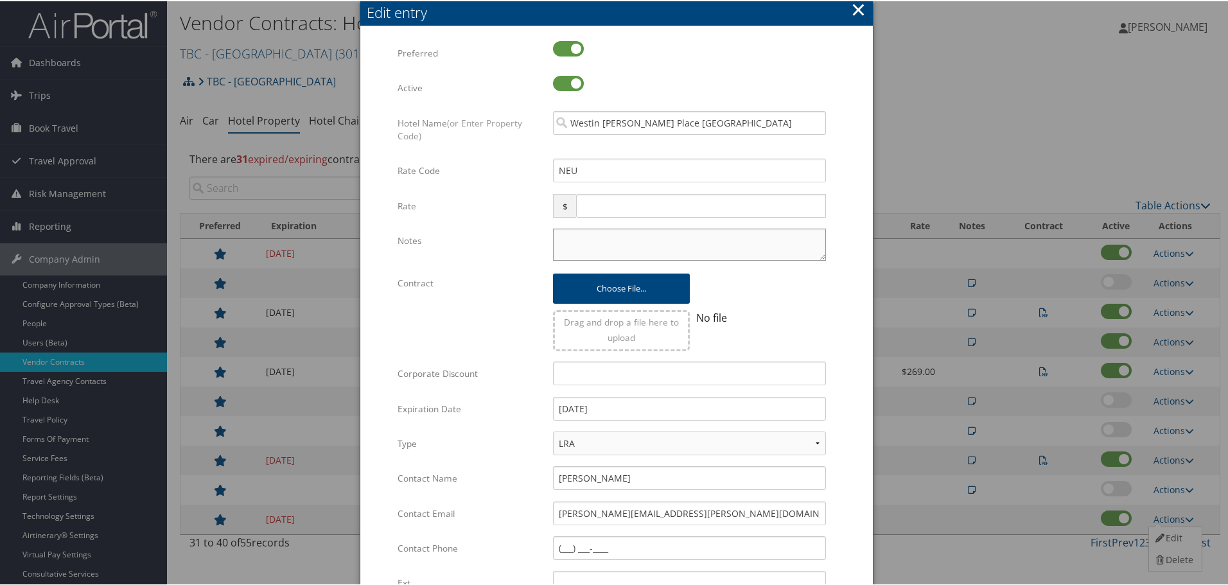
click at [585, 249] on textarea "Notes" at bounding box center [689, 243] width 273 height 32
paste textarea "Rates tested in TP+ [DATE];"
type textarea "Rates tested in TP+ [DATE];"
click at [663, 409] on input "12/31/2024" at bounding box center [689, 408] width 273 height 24
type input "[DATE]"
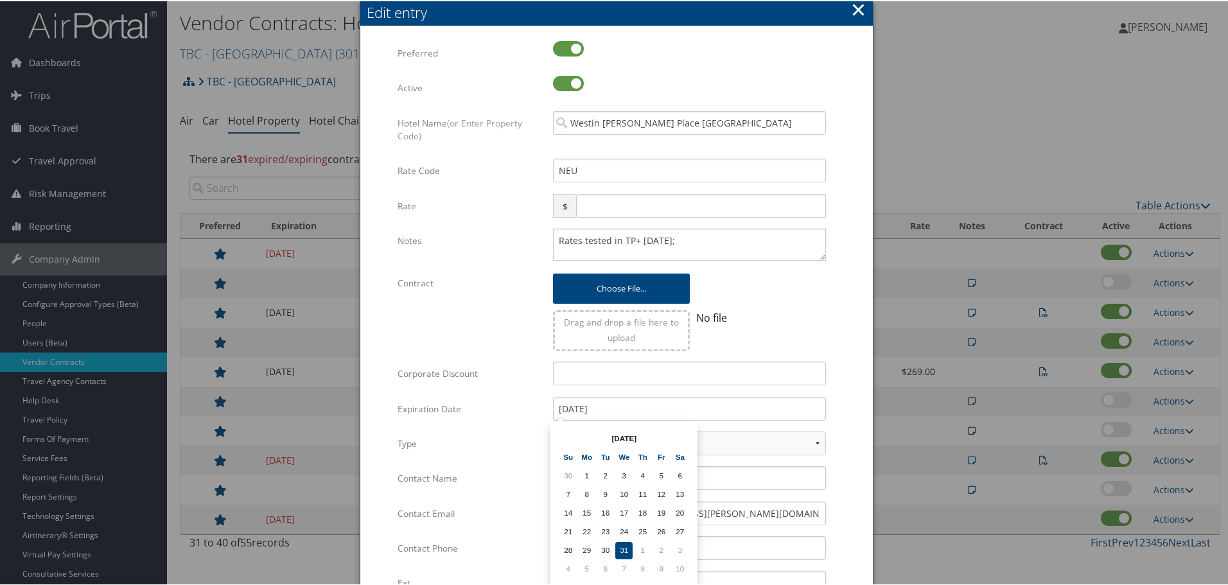
click at [491, 367] on label "Corporate Discount" at bounding box center [471, 372] width 146 height 24
click at [553, 367] on input "Corporate Discount" at bounding box center [689, 372] width 273 height 24
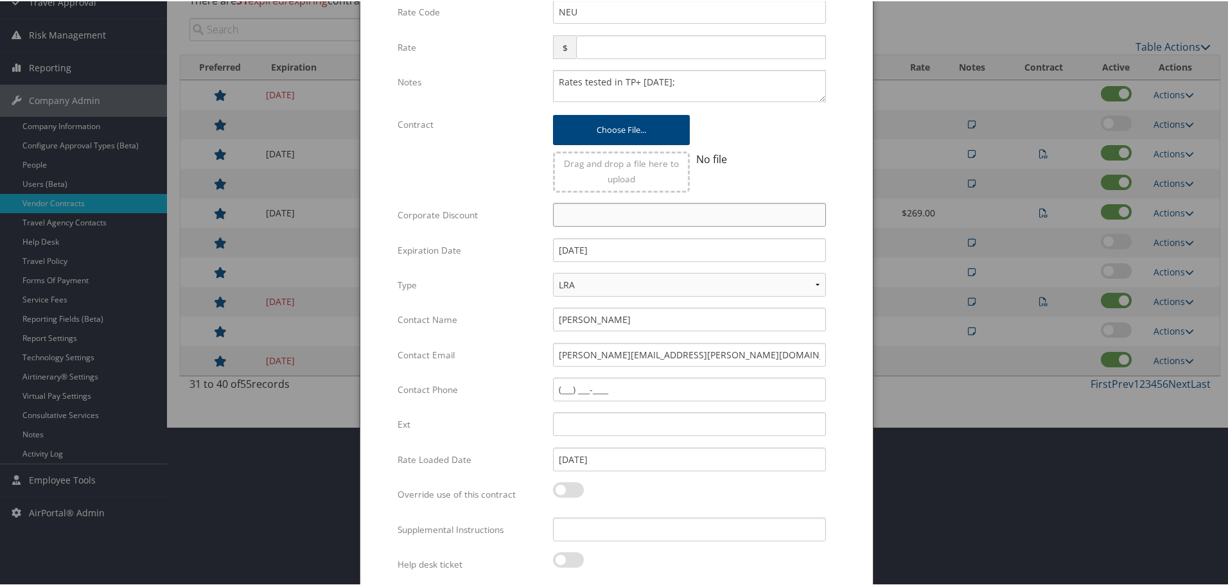
scroll to position [203, 0]
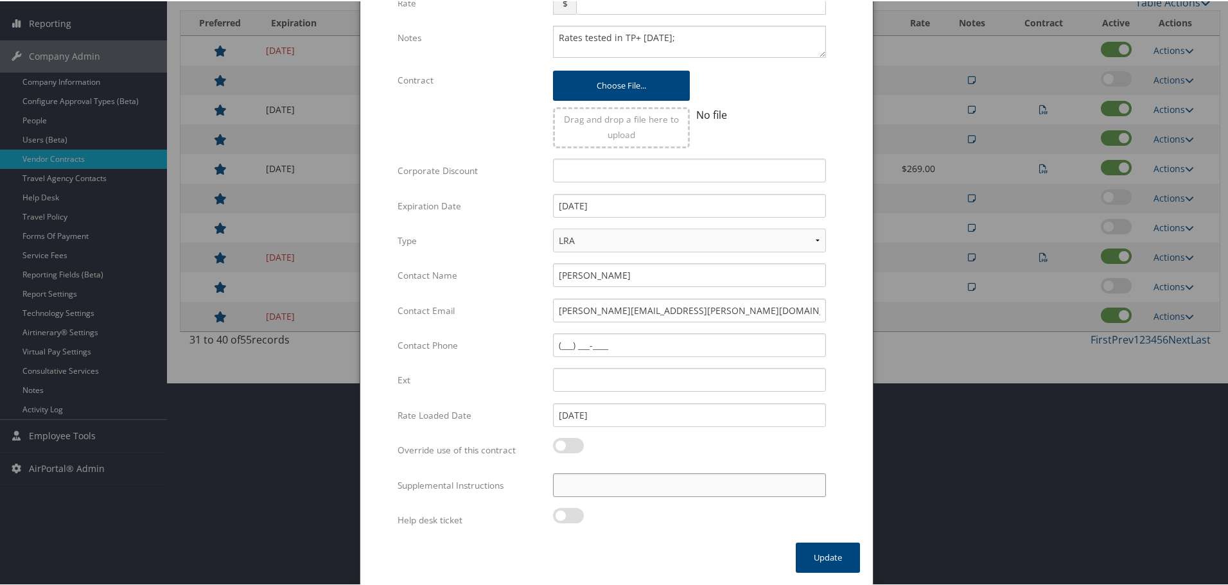
click at [615, 481] on input "Supplemental Instructions" at bounding box center [689, 484] width 273 height 24
paste input "SAB Prop ID -"
paste input "13"
type input "SAB Prop ID - 13"
drag, startPoint x: 744, startPoint y: 546, endPoint x: 753, endPoint y: 546, distance: 9.0
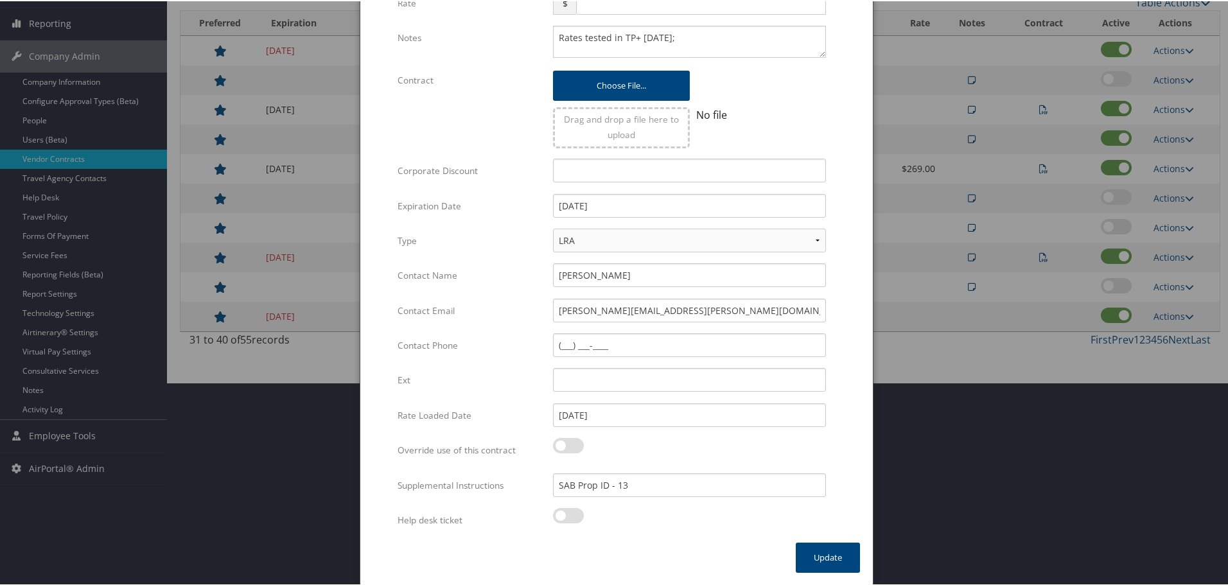
click at [744, 546] on div "× Edit entry Multiple values The selected items contain different values for th…" at bounding box center [617, 191] width 514 height 788
click at [809, 552] on button "Update" at bounding box center [828, 556] width 64 height 30
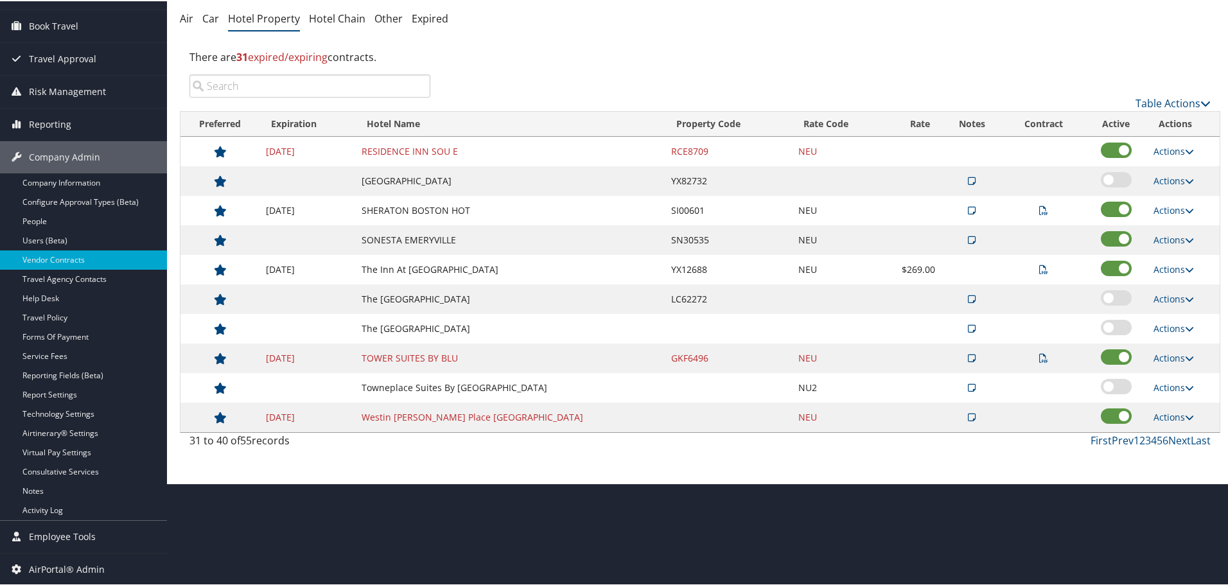
scroll to position [102, 0]
click at [1162, 354] on link "Actions" at bounding box center [1174, 357] width 40 height 12
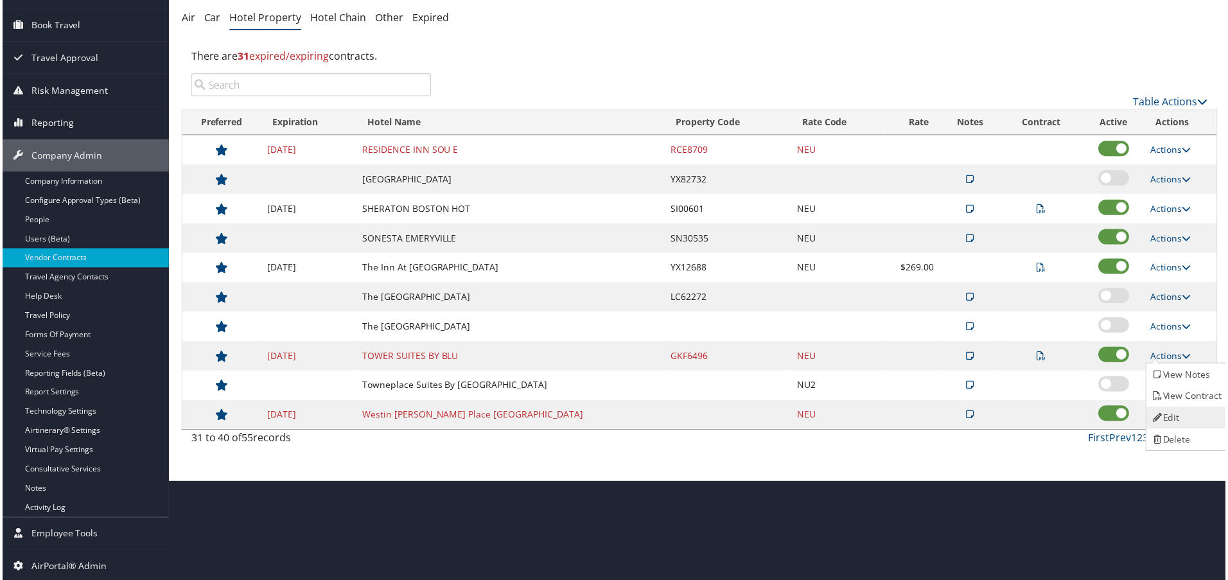
click at [1177, 409] on link "Edit" at bounding box center [1189, 420] width 81 height 22
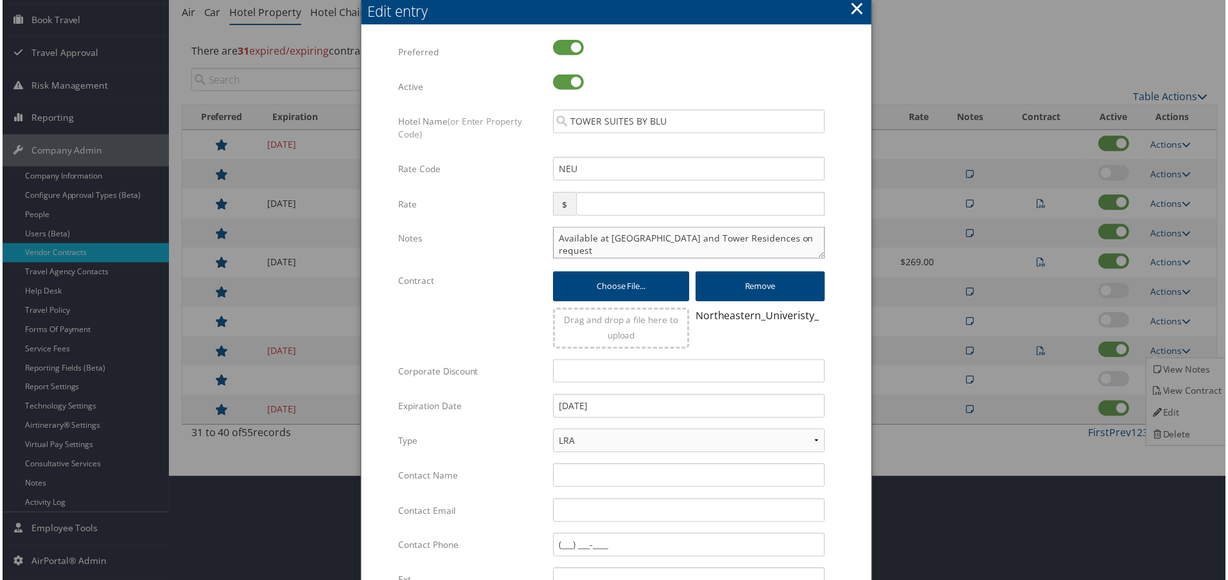
click at [553, 238] on textarea "Available at Tower Suites and Tower Residences on request Special terms & condi…" at bounding box center [689, 243] width 273 height 32
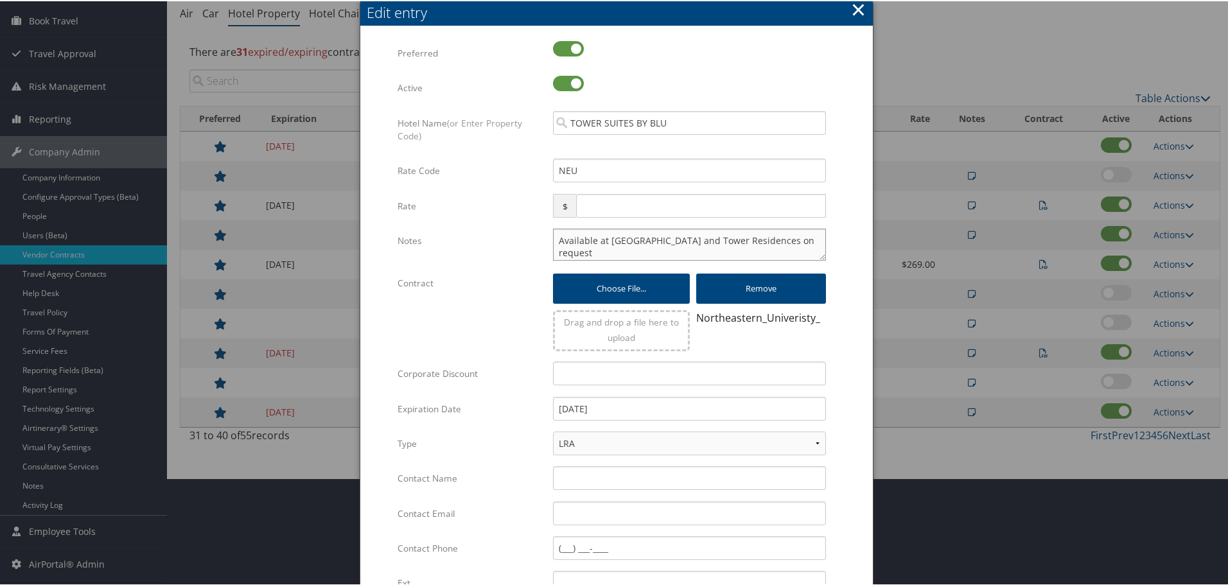
paste textarea "Rates tested in TP+ [DATE];"
type textarea "Rates tested in TP+ Aug 2025; Available at Tower Suites and Tower Residences on…"
click at [642, 417] on input "12/31/2024" at bounding box center [689, 408] width 273 height 24
type input "[DATE]"
click at [504, 399] on label "Expiration Date" at bounding box center [471, 408] width 146 height 24
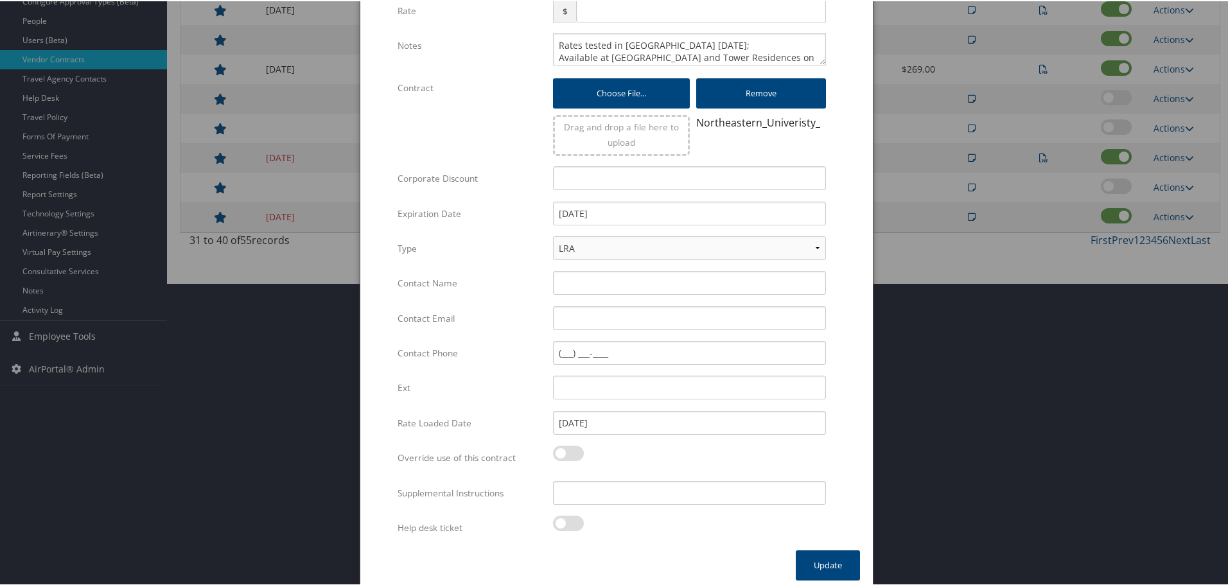
scroll to position [310, 0]
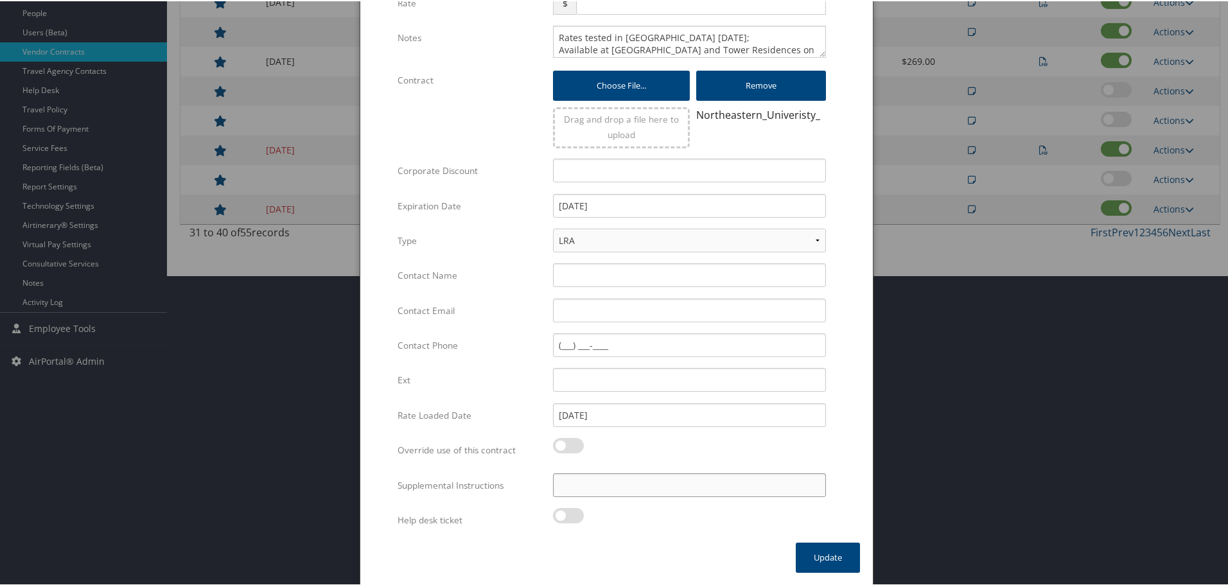
click at [601, 490] on input "Supplemental Instructions" at bounding box center [689, 484] width 273 height 24
paste input "SAB Prop ID -"
paste input "327736"
type input "SAB Prop ID - 327736"
click at [825, 552] on button "Update" at bounding box center [828, 556] width 64 height 30
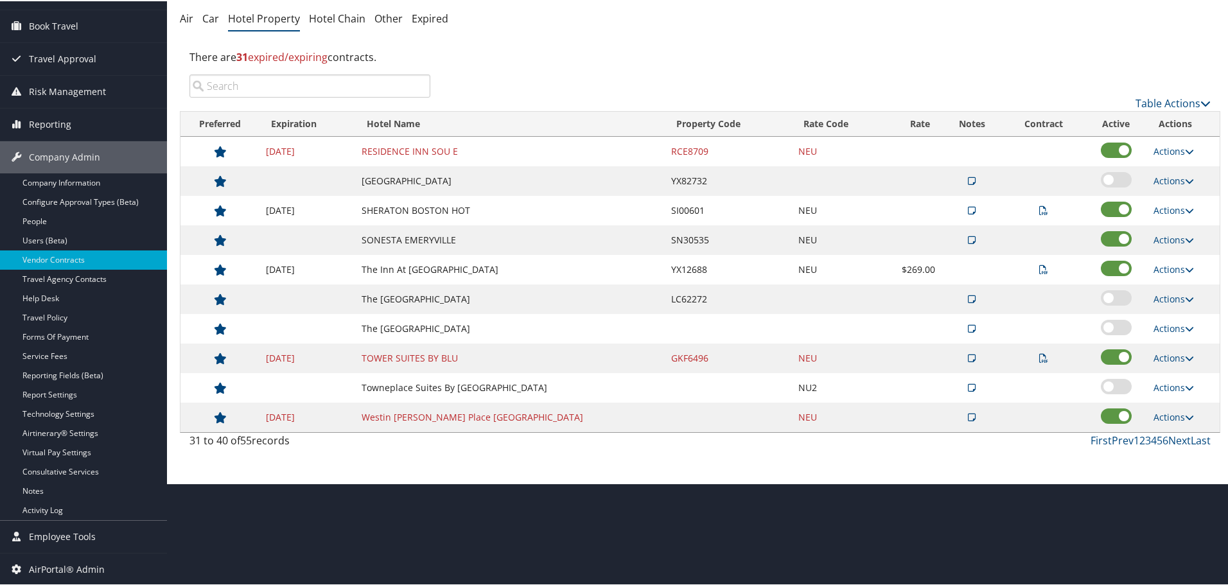
scroll to position [102, 0]
click at [1119, 440] on link "Prev" at bounding box center [1123, 439] width 22 height 14
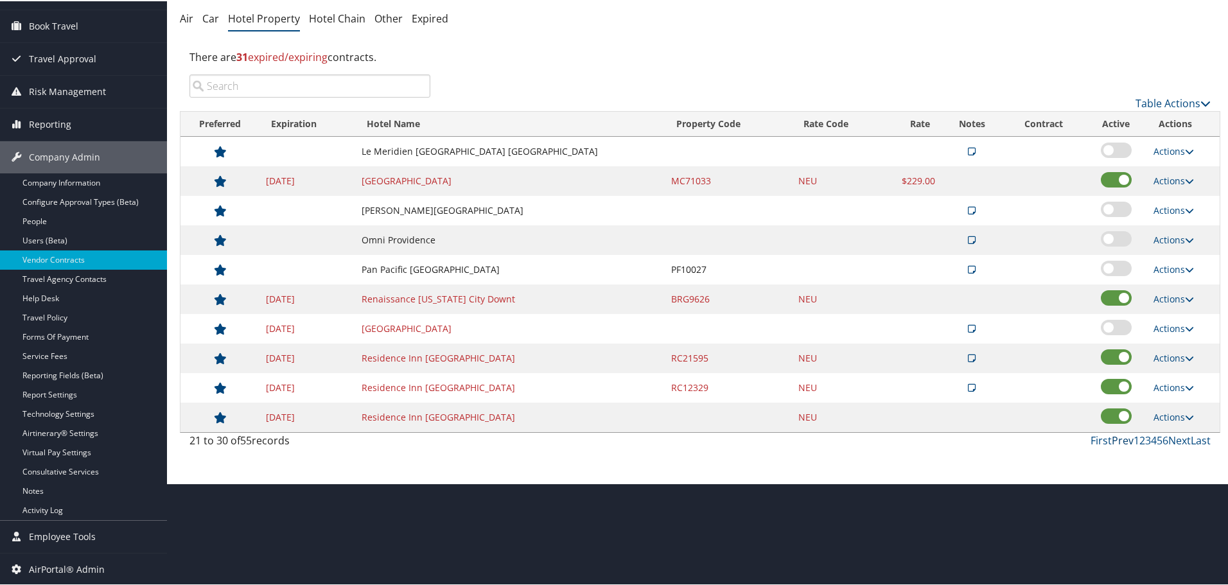
click at [1116, 439] on link "Prev" at bounding box center [1123, 439] width 22 height 14
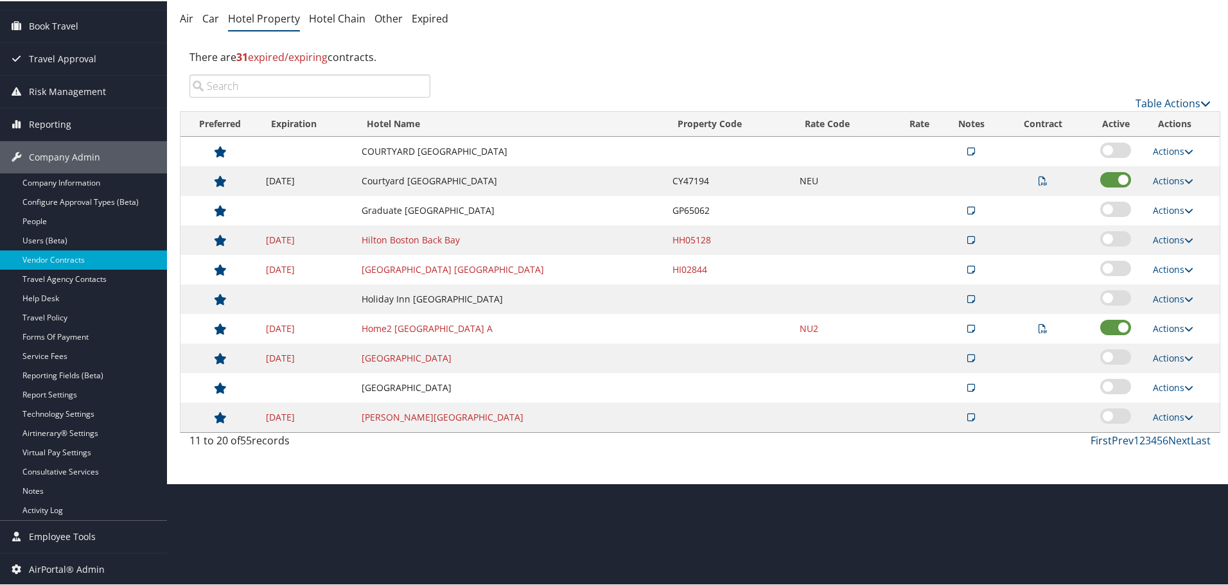
click at [1096, 435] on link "First" at bounding box center [1101, 439] width 21 height 14
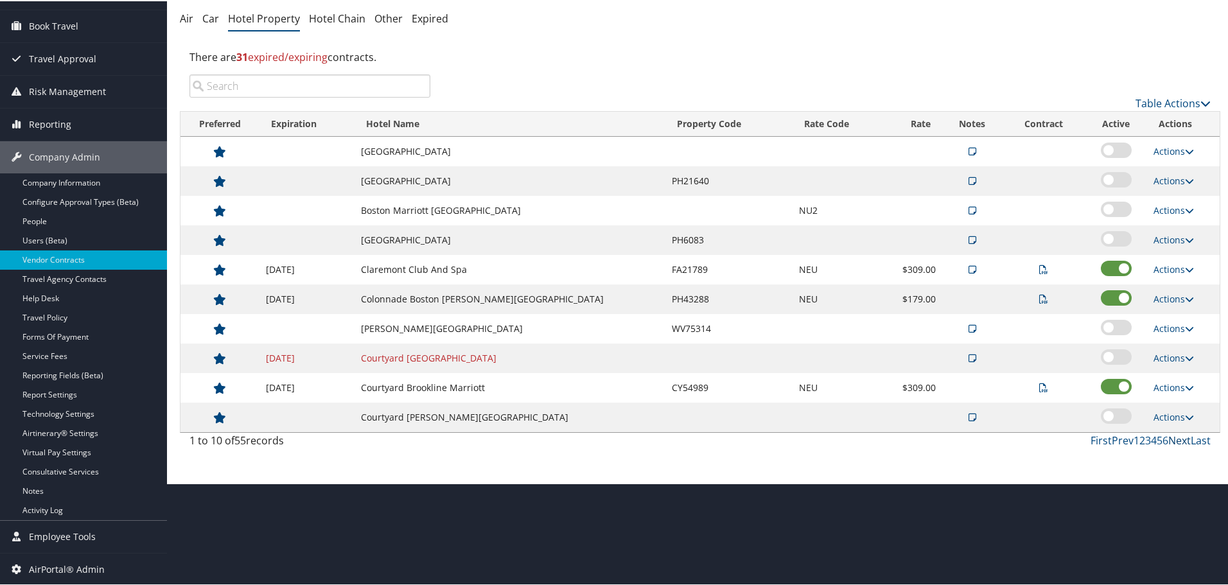
click at [1170, 441] on link "Next" at bounding box center [1179, 439] width 22 height 14
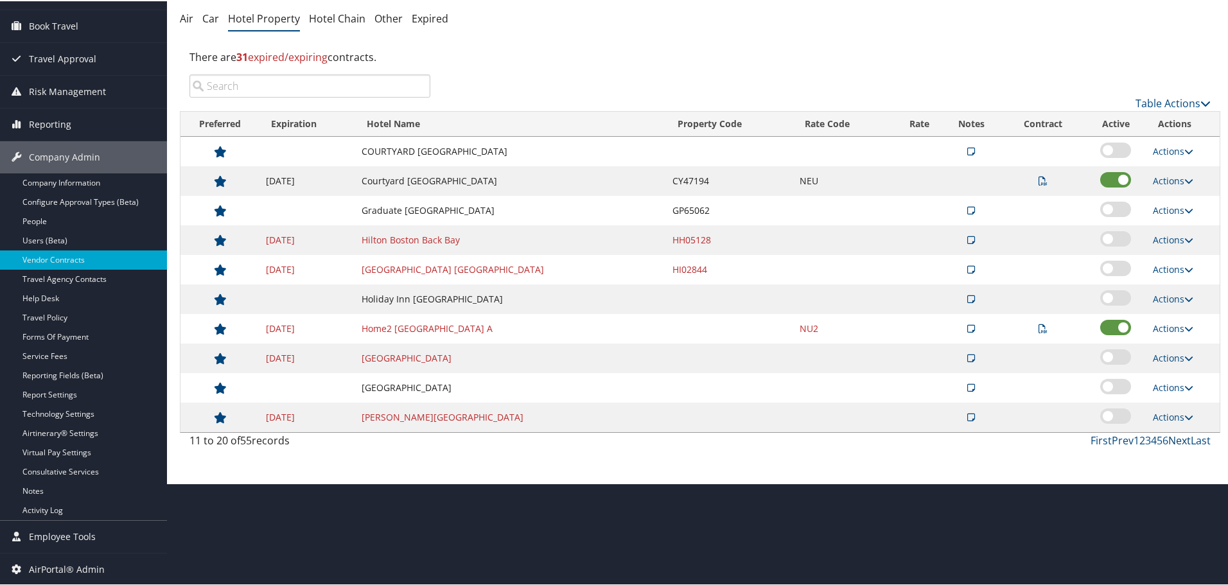
drag, startPoint x: 1170, startPoint y: 441, endPoint x: 1168, endPoint y: 434, distance: 6.9
click at [1168, 434] on link "Next" at bounding box center [1179, 439] width 22 height 14
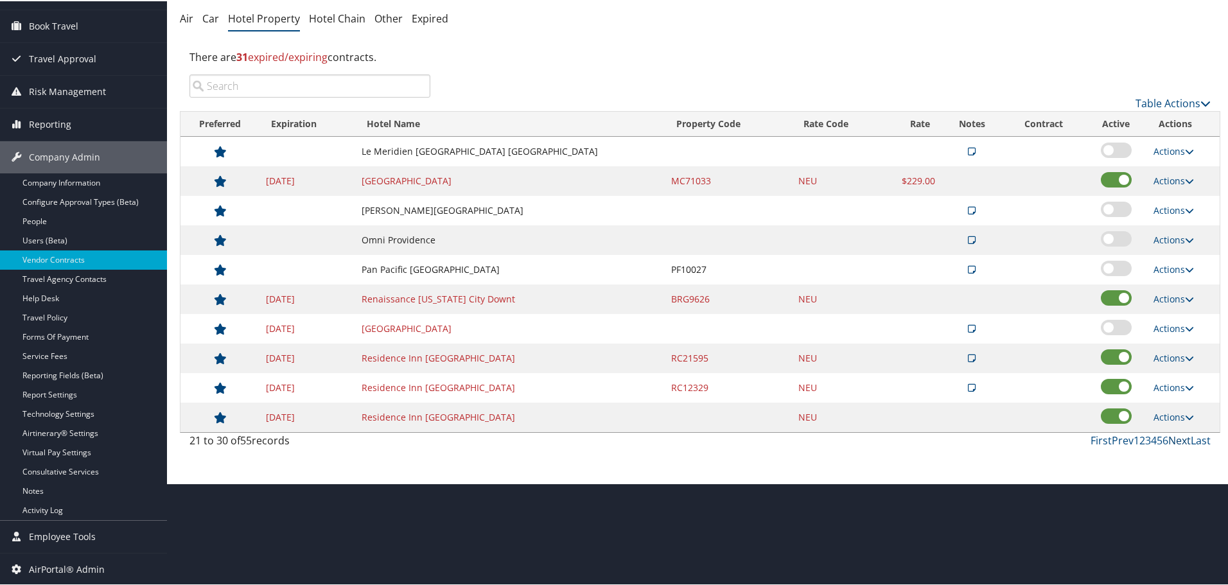
click at [1174, 441] on link "Next" at bounding box center [1179, 439] width 22 height 14
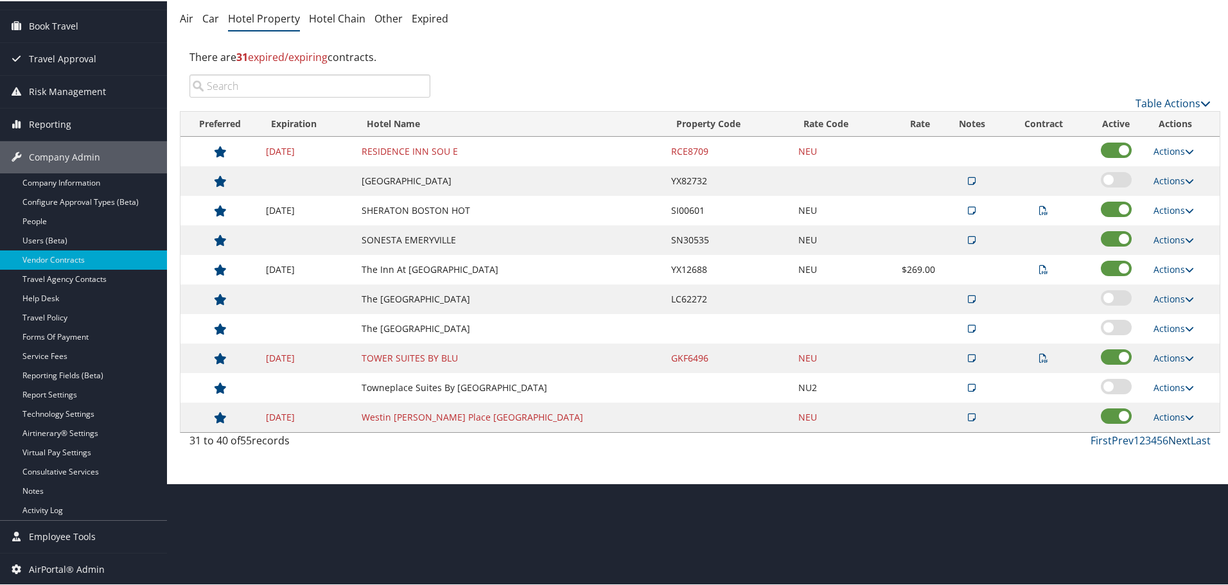
click at [1174, 441] on link "Next" at bounding box center [1179, 439] width 22 height 14
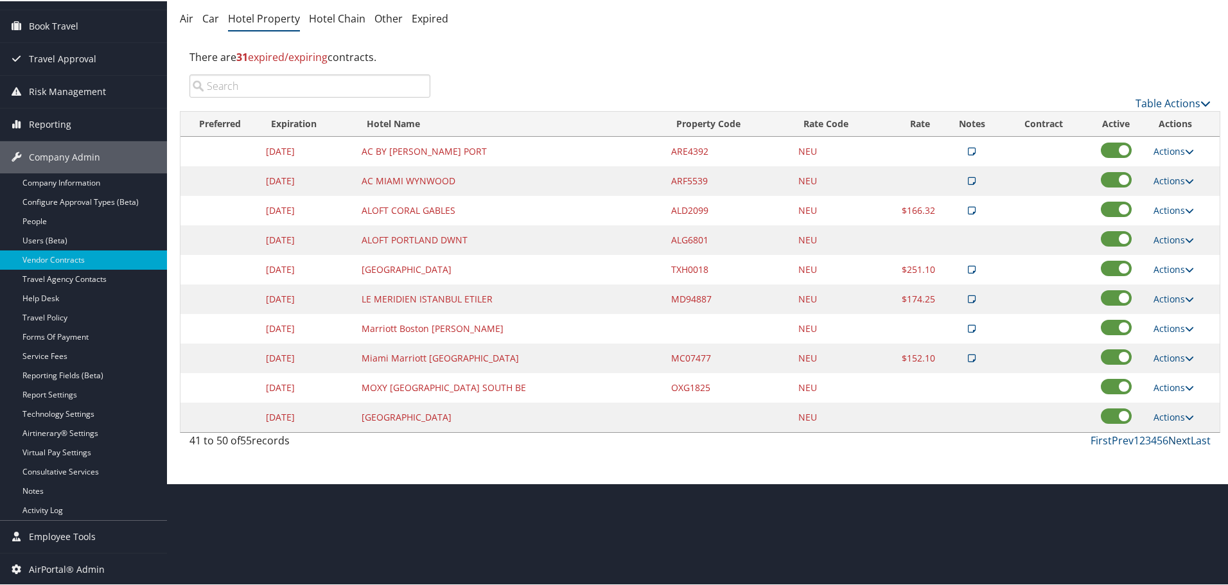
click at [1174, 441] on link "Next" at bounding box center [1179, 439] width 22 height 14
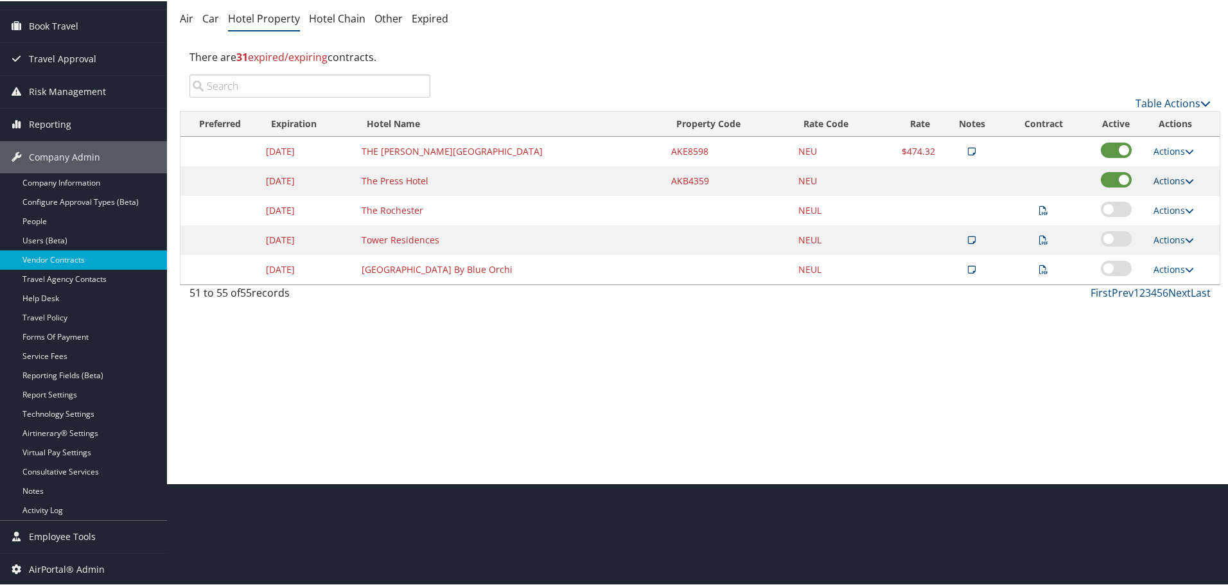
click at [1164, 180] on link "Actions" at bounding box center [1174, 179] width 40 height 12
click at [1172, 201] on link "Edit" at bounding box center [1173, 199] width 49 height 22
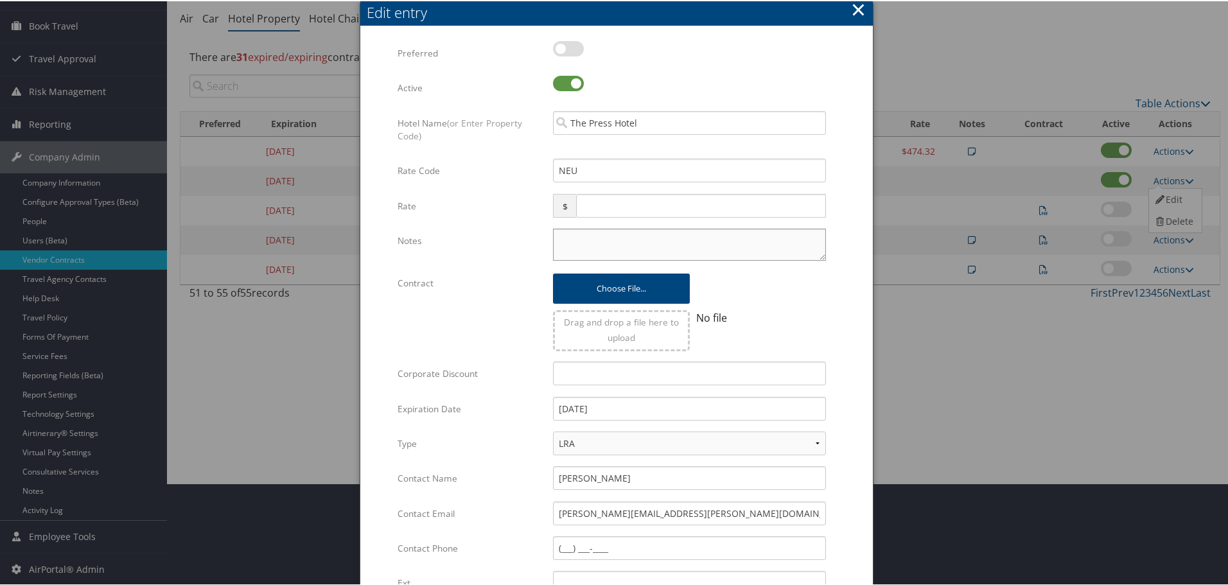
click at [587, 240] on textarea "Notes" at bounding box center [689, 243] width 273 height 32
paste textarea "Rates tested in TP+ [DATE];"
type textarea "Rates tested in TP+ [DATE];"
click at [634, 408] on input "12/31/2024" at bounding box center [689, 408] width 273 height 24
type input "[DATE]"
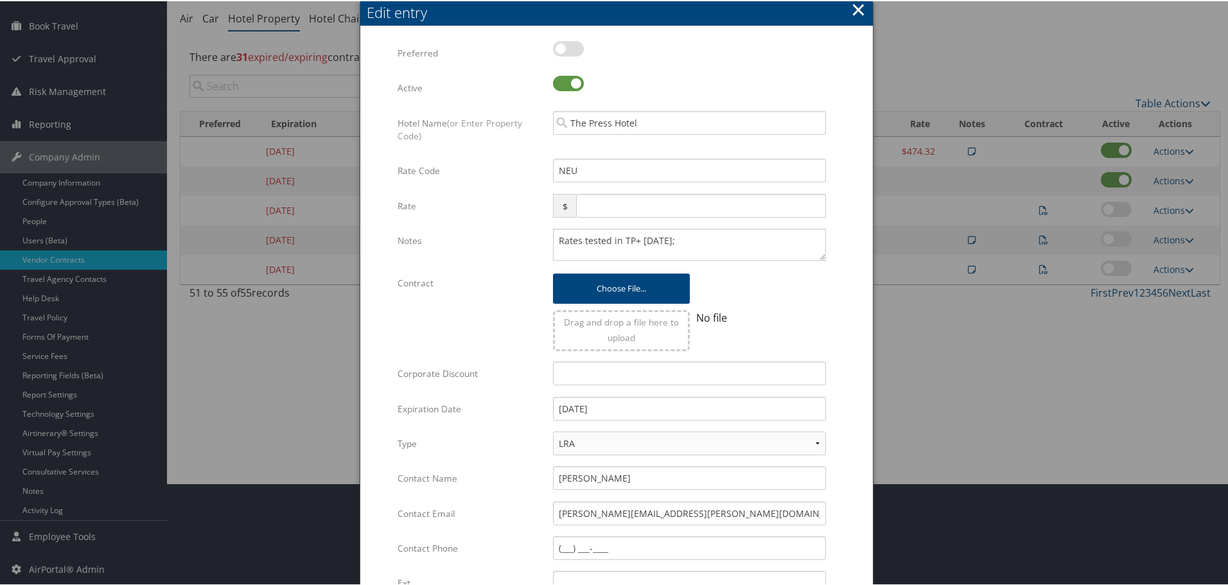
click at [518, 410] on label "Expiration Date" at bounding box center [471, 408] width 146 height 24
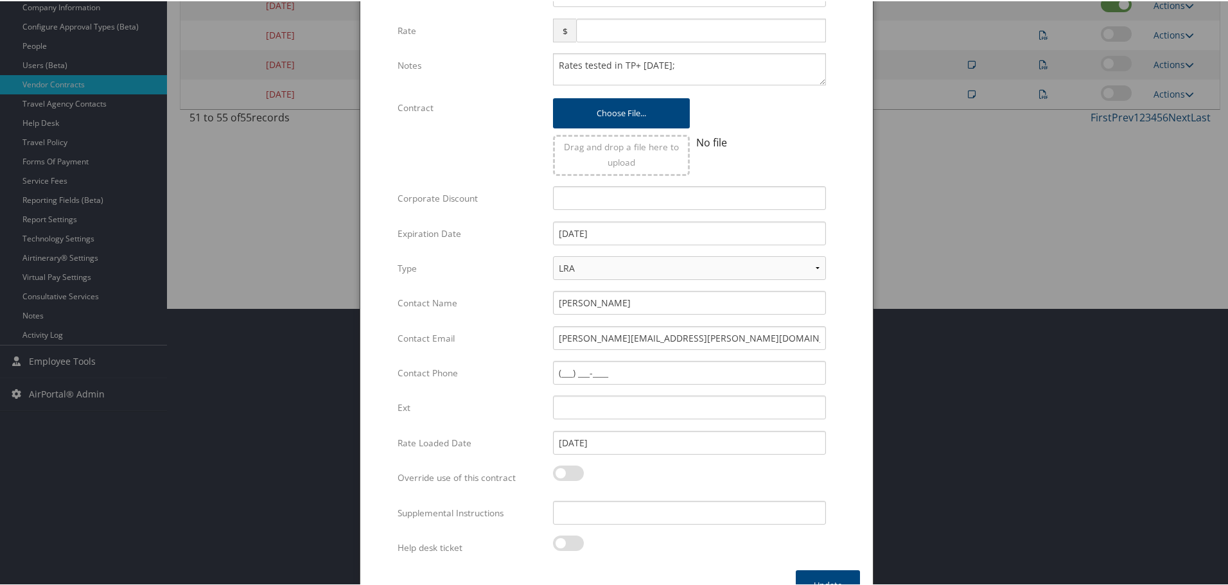
scroll to position [305, 0]
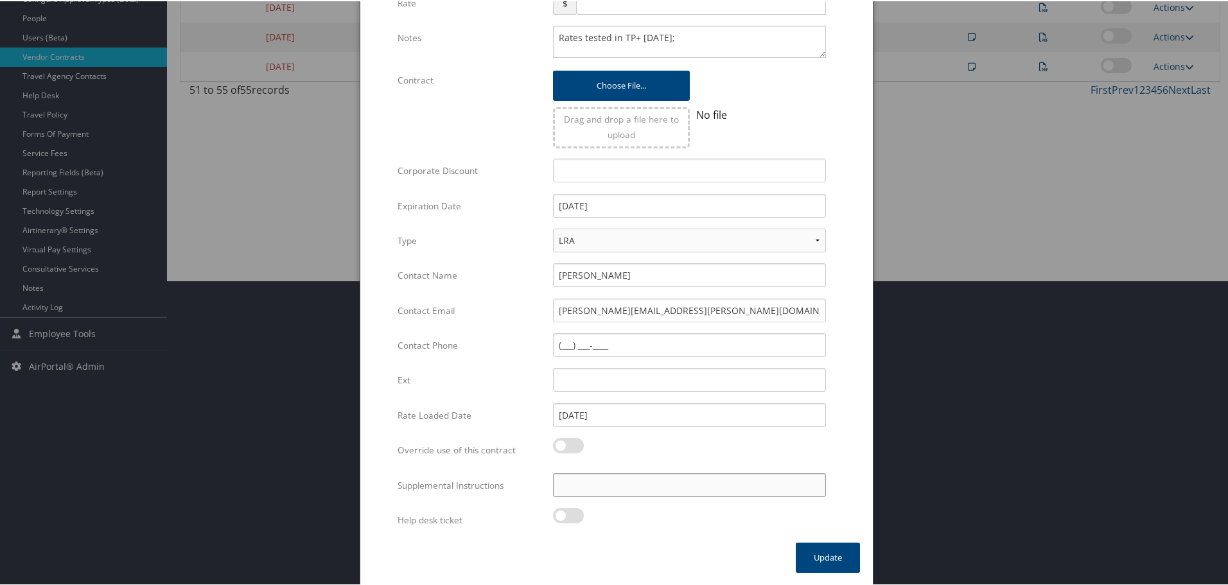
click at [618, 487] on input "Supplemental Instructions" at bounding box center [689, 484] width 273 height 24
paste input "SAB Prop ID -"
paste input "282182"
type input "SAB Prop ID - 282182"
click at [836, 554] on button "Update" at bounding box center [828, 556] width 64 height 30
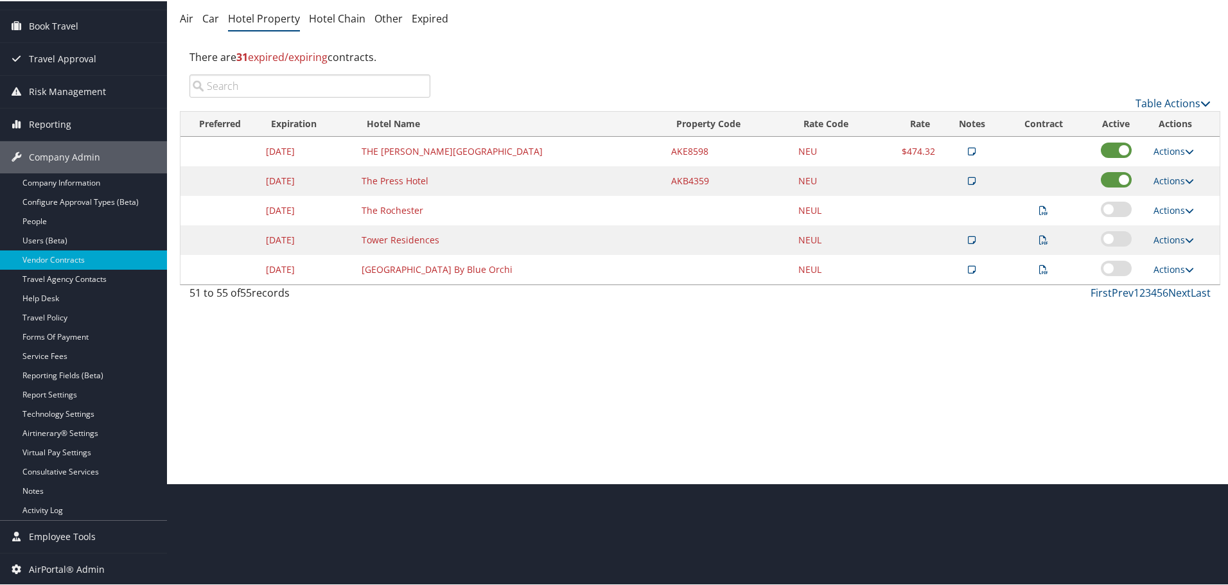
scroll to position [102, 0]
click at [1121, 290] on link "Prev" at bounding box center [1123, 292] width 22 height 14
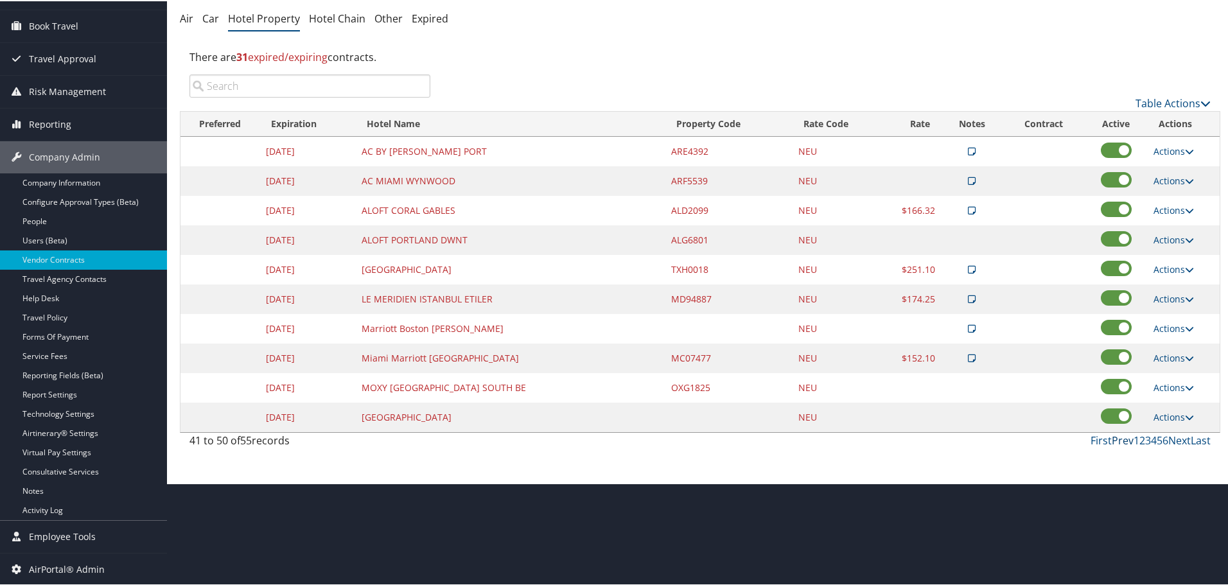
click at [1124, 441] on link "Prev" at bounding box center [1123, 439] width 22 height 14
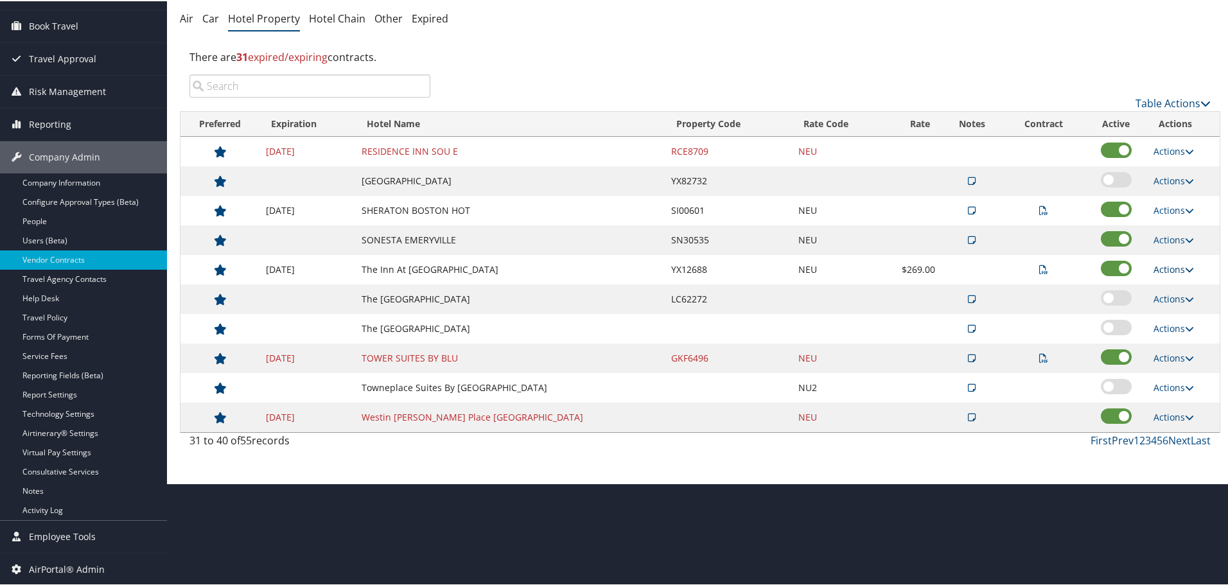
click at [1178, 265] on link "Actions" at bounding box center [1174, 268] width 40 height 12
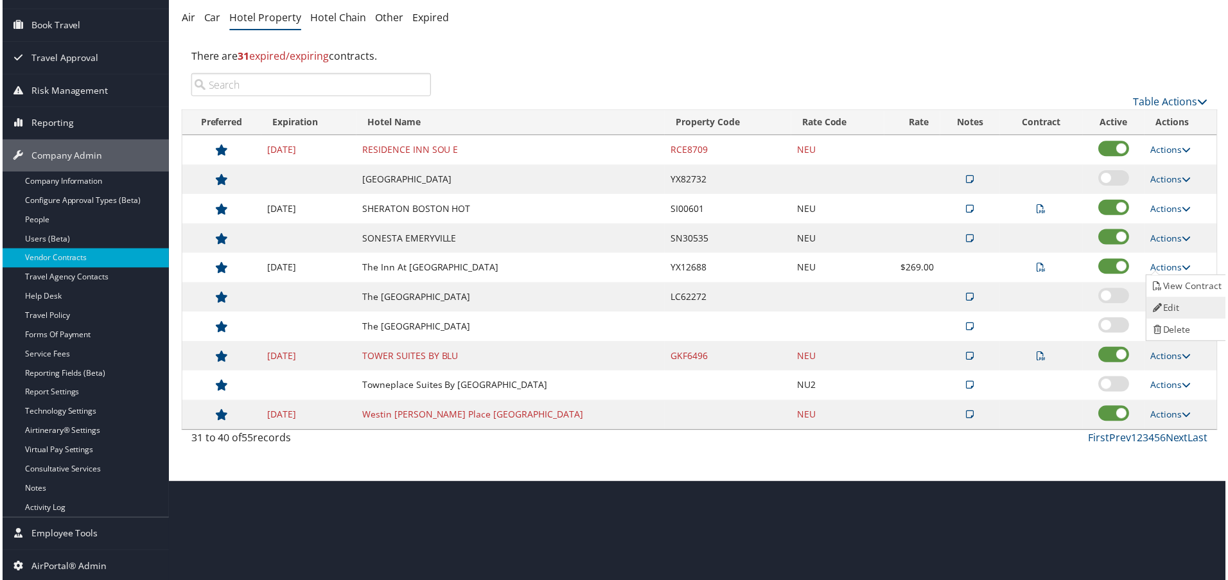
click at [1178, 308] on link "Edit" at bounding box center [1189, 309] width 81 height 22
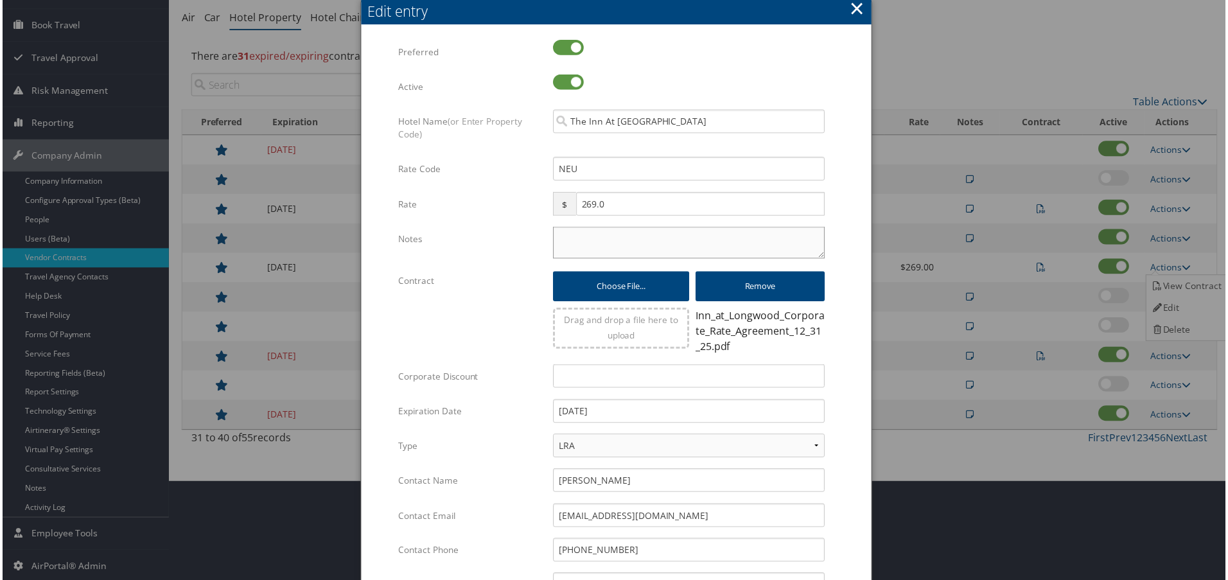
click at [595, 242] on textarea "Notes" at bounding box center [689, 243] width 273 height 32
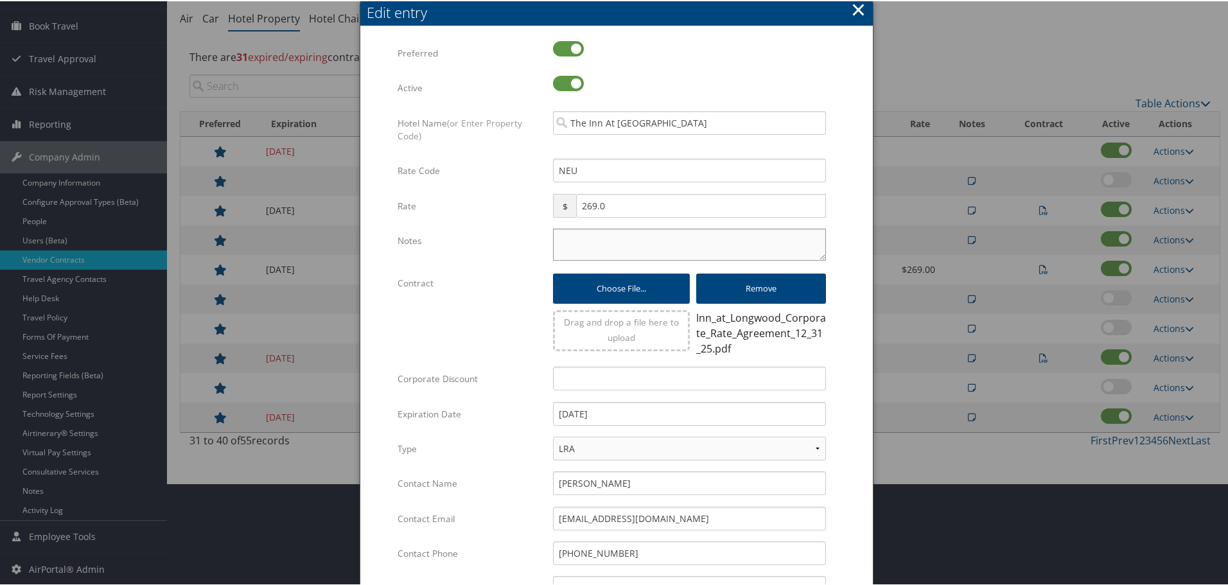
paste textarea "Rates tested in TP+ [DATE];"
type textarea "Rates tested in TP+ [DATE];"
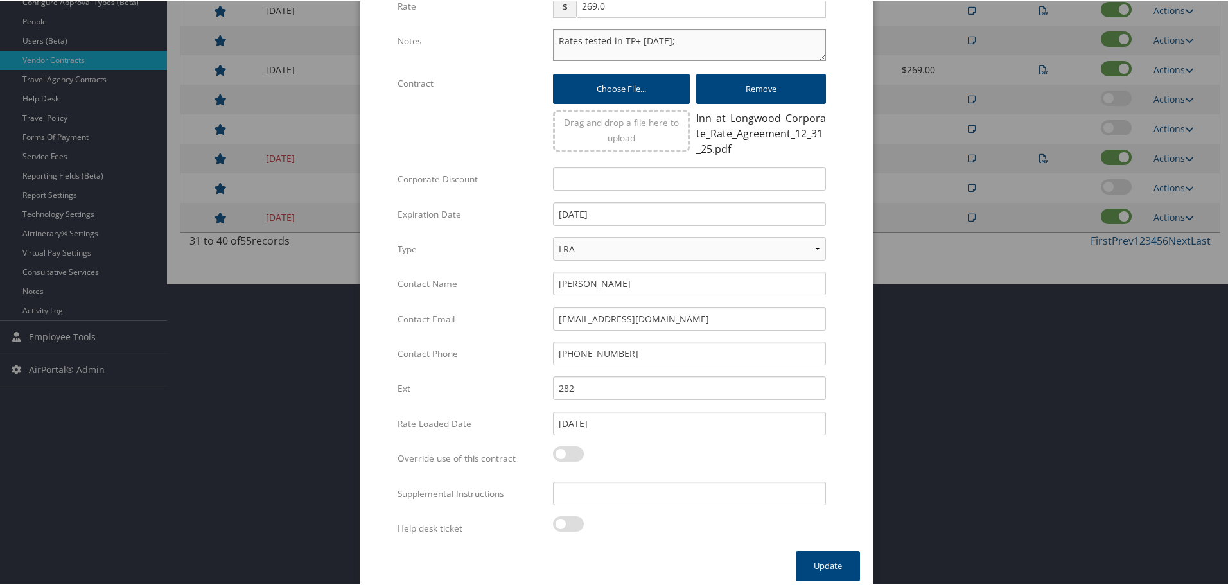
scroll to position [310, 0]
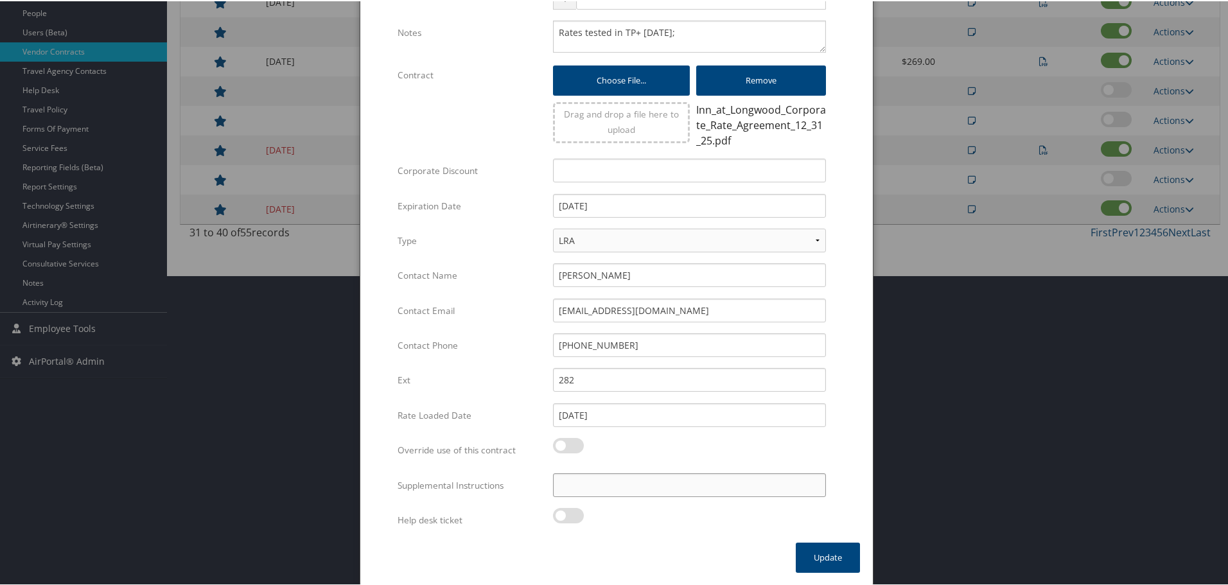
click at [644, 485] on input "Supplemental Instructions" at bounding box center [689, 484] width 273 height 24
paste input "SAB Prop ID -"
paste input "23568"
type input "SAB Prop ID - 23568"
click at [827, 556] on button "Update" at bounding box center [828, 556] width 64 height 30
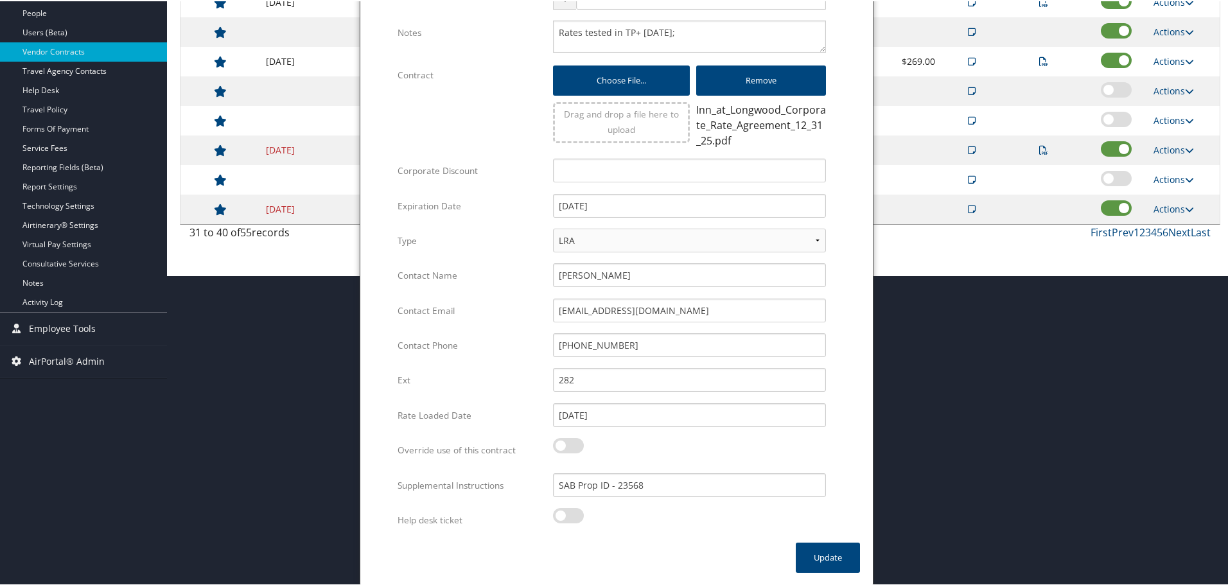
scroll to position [102, 0]
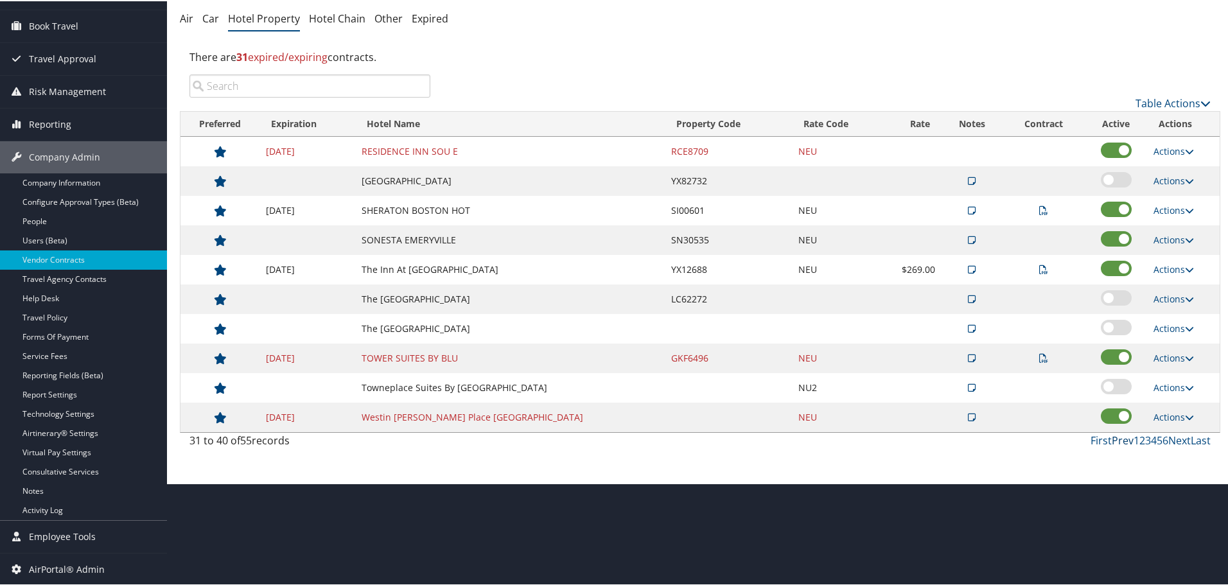
click at [1116, 441] on link "Prev" at bounding box center [1123, 439] width 22 height 14
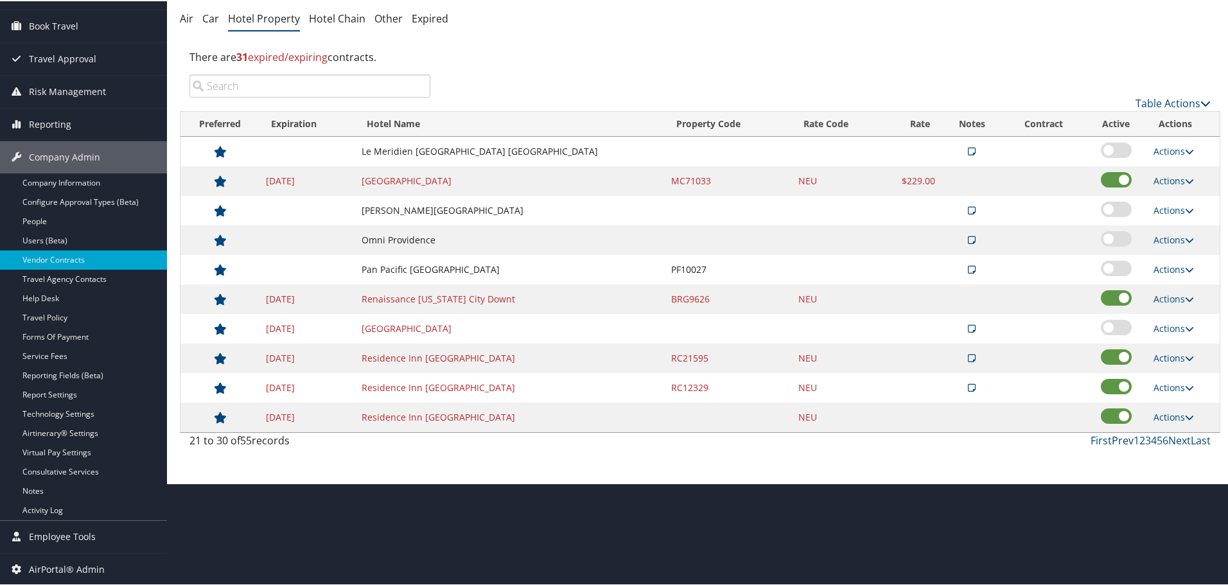
click at [1115, 439] on link "Prev" at bounding box center [1123, 439] width 22 height 14
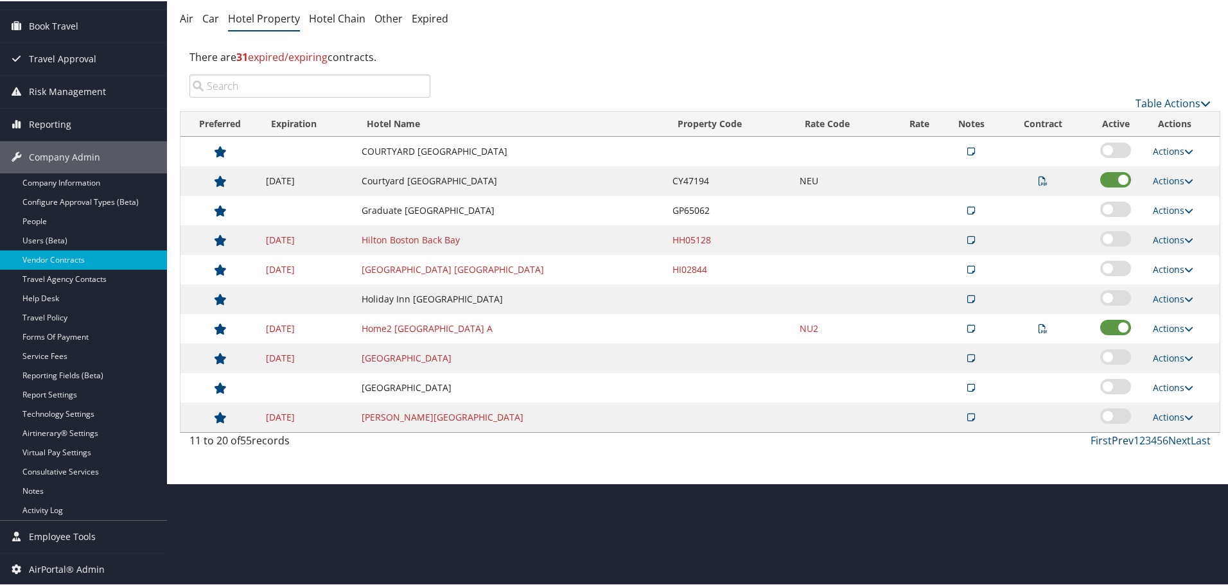
click at [1114, 439] on link "Prev" at bounding box center [1123, 439] width 22 height 14
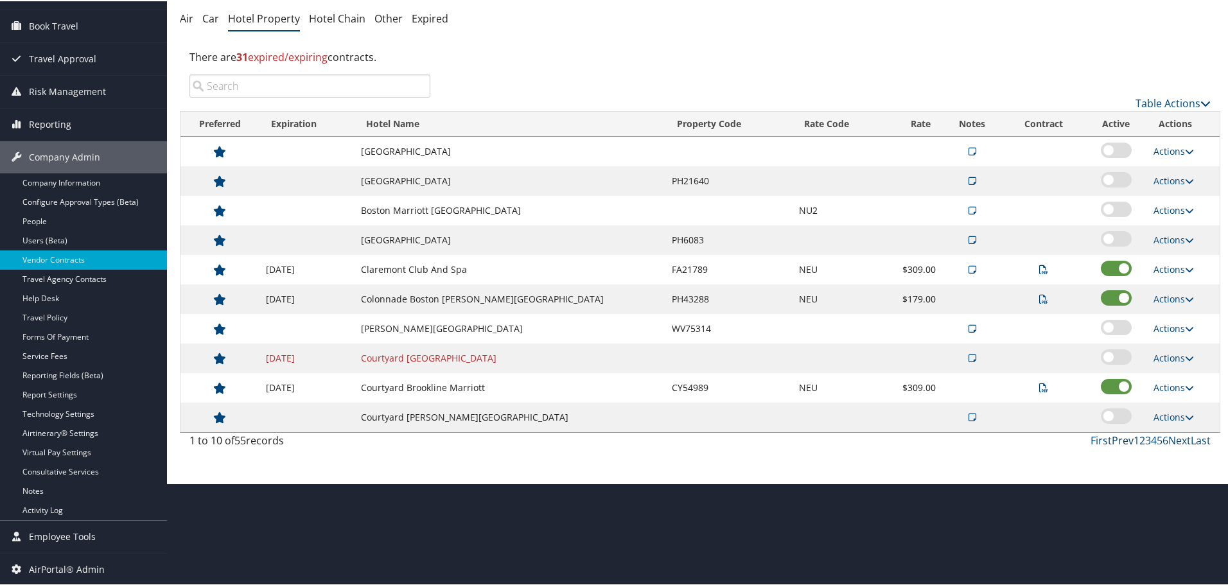
click at [1114, 439] on link "Prev" at bounding box center [1123, 439] width 22 height 14
click at [1175, 441] on link "Next" at bounding box center [1179, 439] width 22 height 14
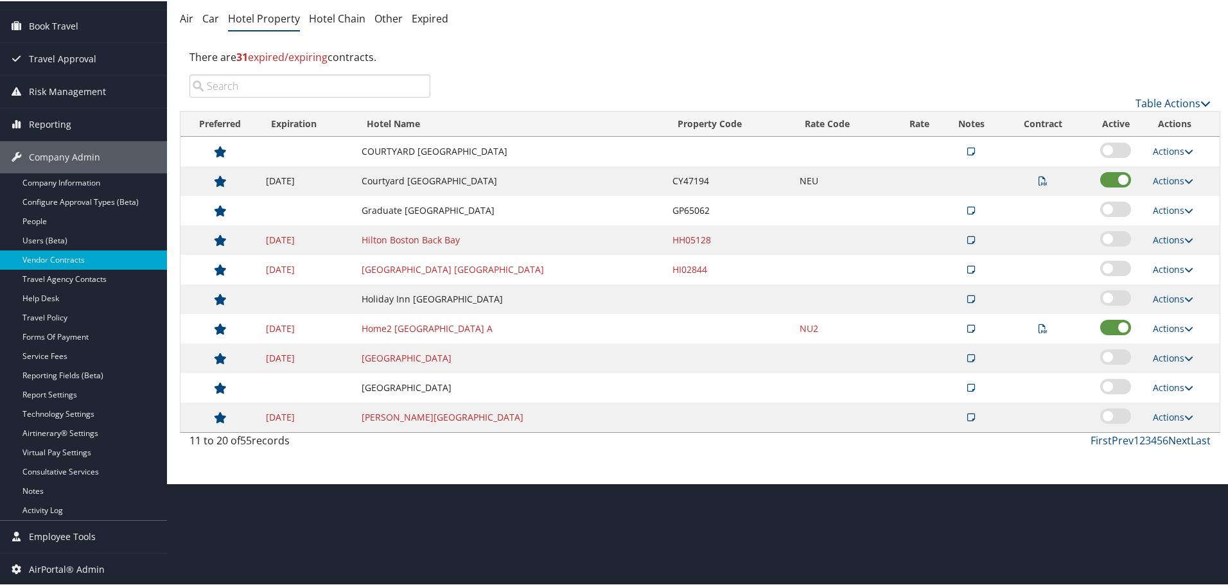
click at [1175, 441] on link "Next" at bounding box center [1179, 439] width 22 height 14
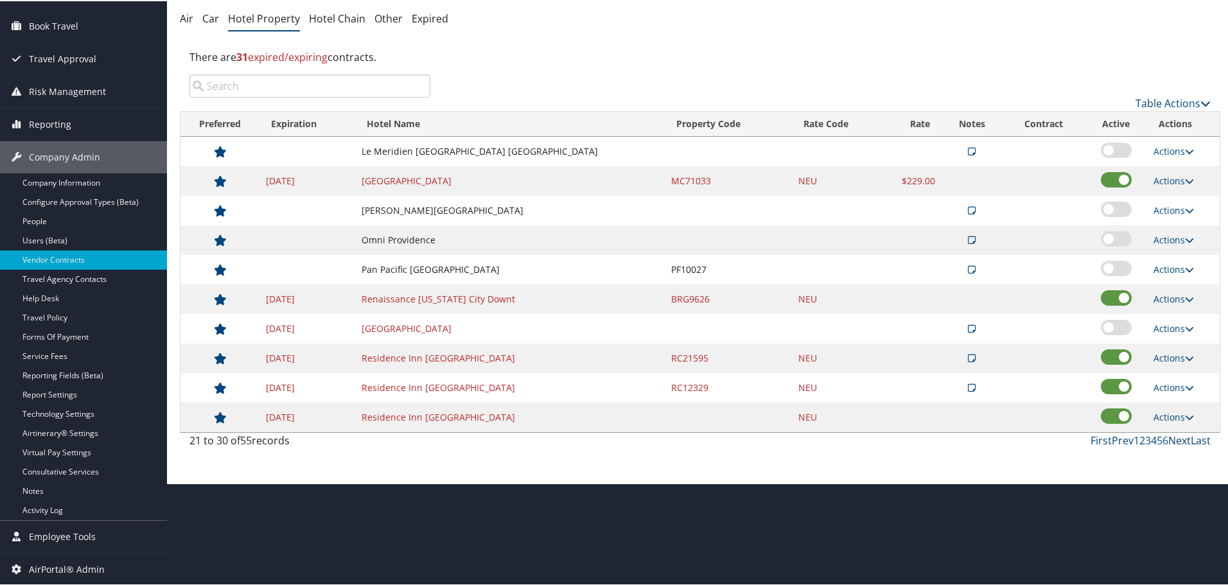
click at [1175, 441] on link "Next" at bounding box center [1179, 439] width 22 height 14
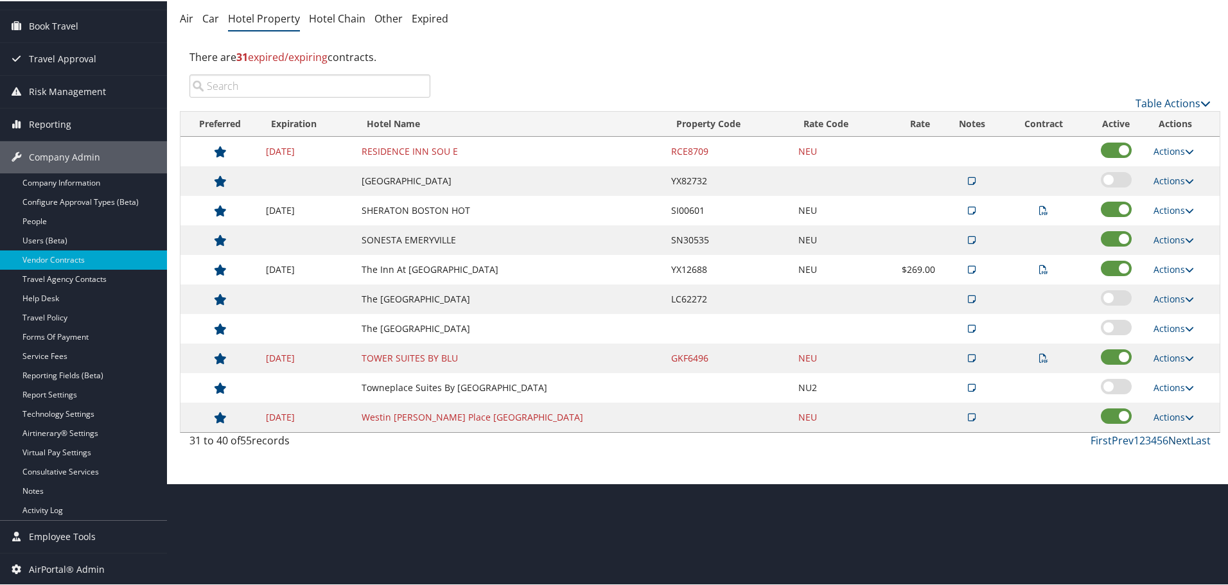
click at [1175, 441] on link "Next" at bounding box center [1179, 439] width 22 height 14
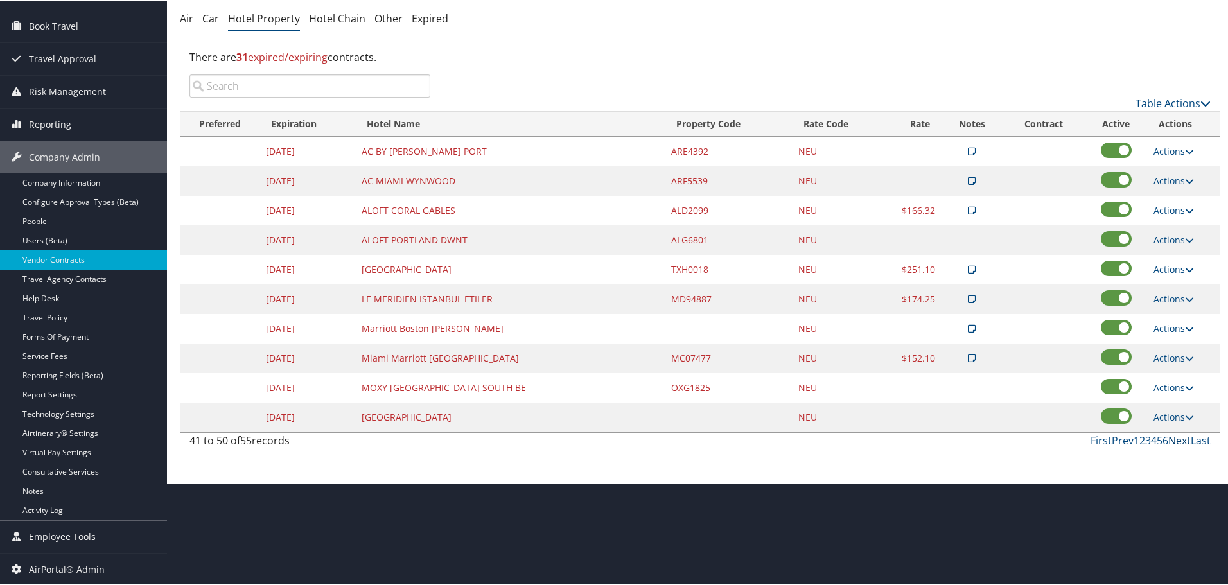
click at [1175, 441] on link "Next" at bounding box center [1179, 439] width 22 height 14
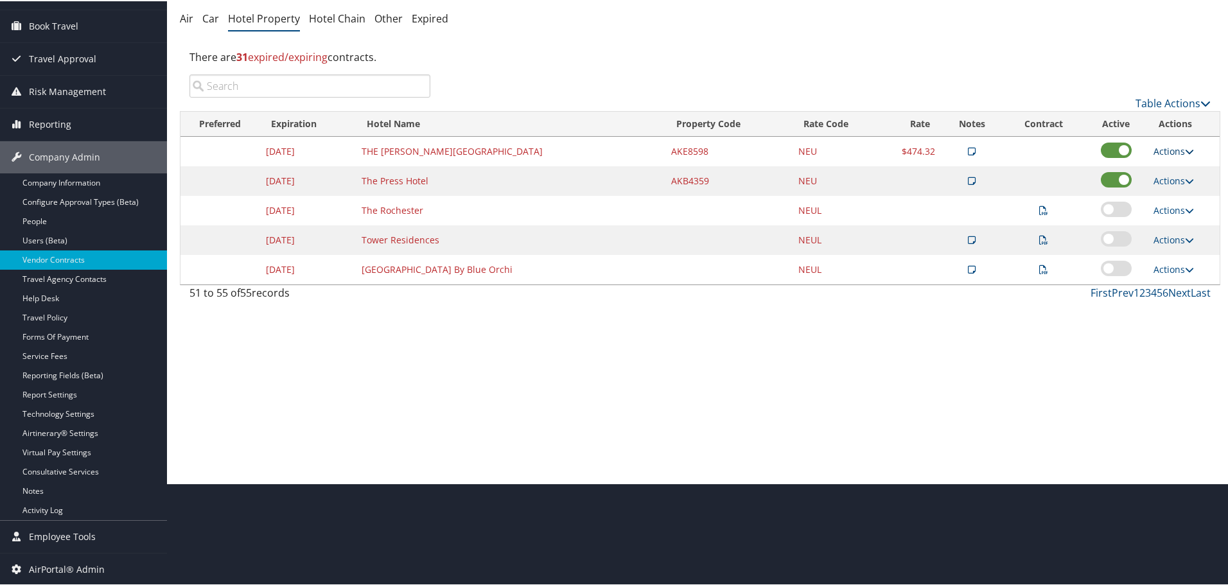
click at [1172, 152] on link "Actions" at bounding box center [1174, 150] width 40 height 12
click at [1177, 188] on link "Edit" at bounding box center [1183, 191] width 69 height 22
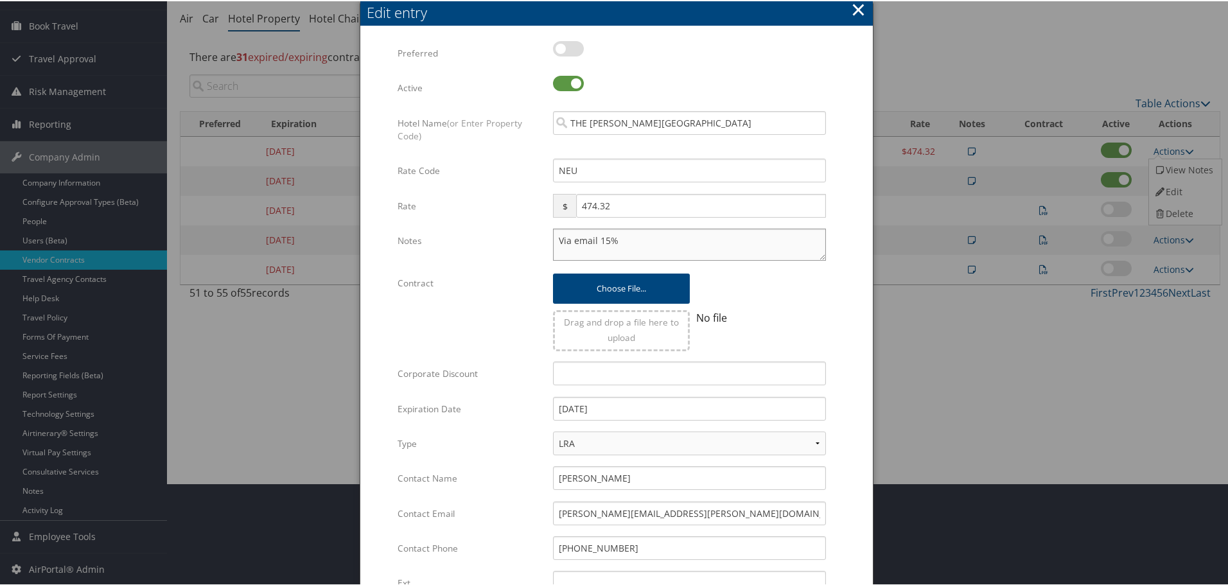
click at [554, 237] on textarea "Via email 15%" at bounding box center [689, 243] width 273 height 32
paste textarea "Rates tested in TP+ [DATE];"
type textarea "Rates tested in TP+ Aug 2025; Via email 15%"
click at [626, 409] on input "12/31/2024" at bounding box center [689, 408] width 273 height 24
type input "[DATE]"
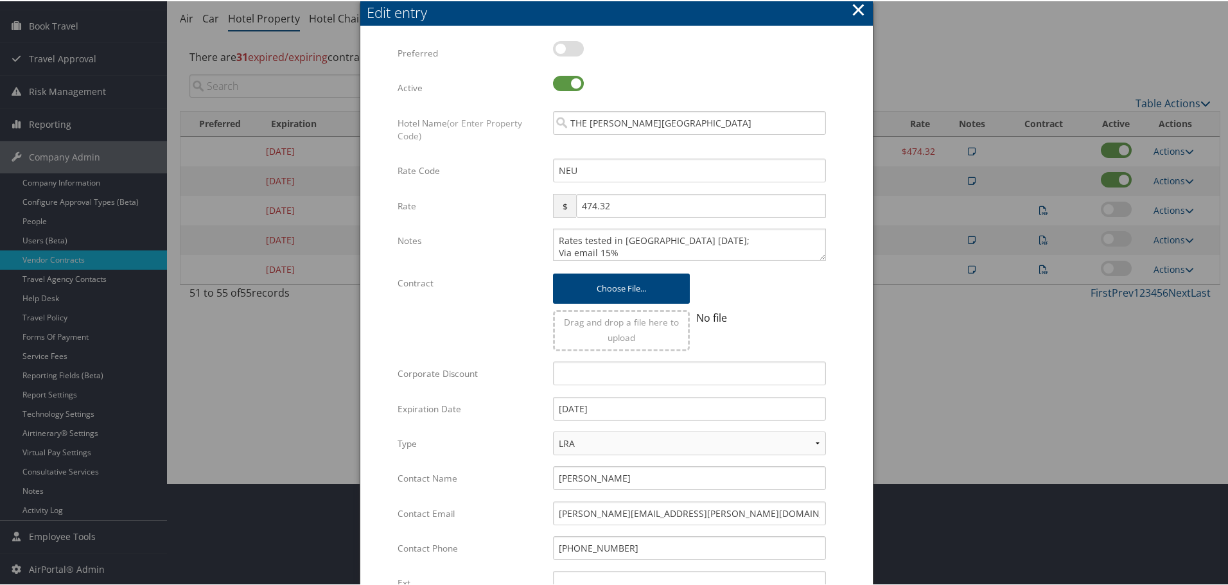
click at [471, 453] on label "Type" at bounding box center [471, 442] width 146 height 24
click at [553, 453] on select "LRA NLRA" at bounding box center [689, 442] width 273 height 24
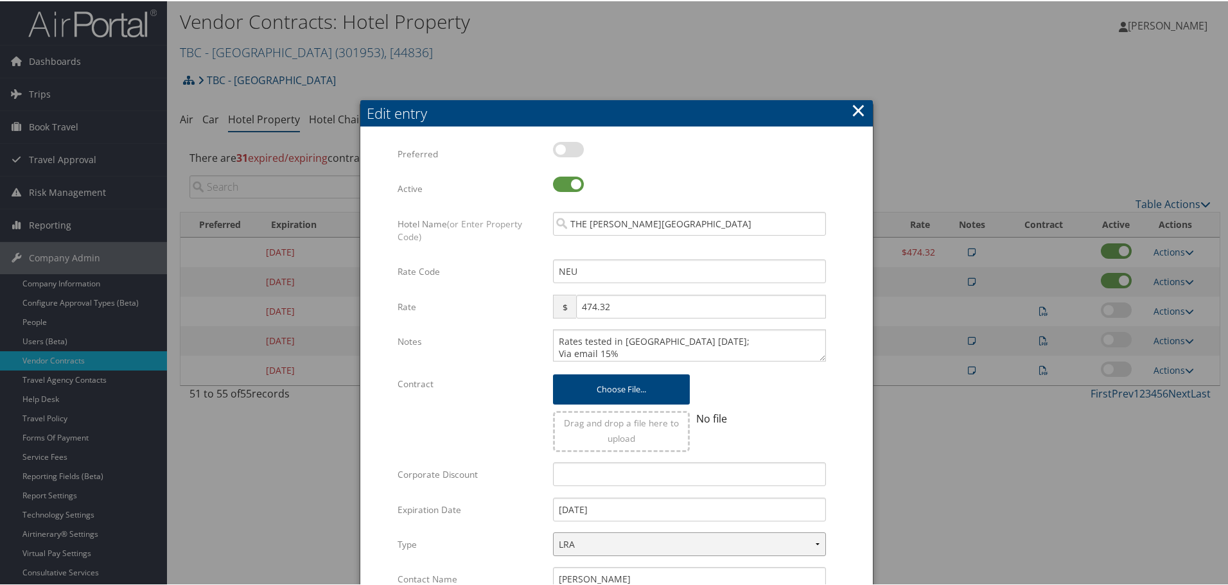
scroll to position [0, 0]
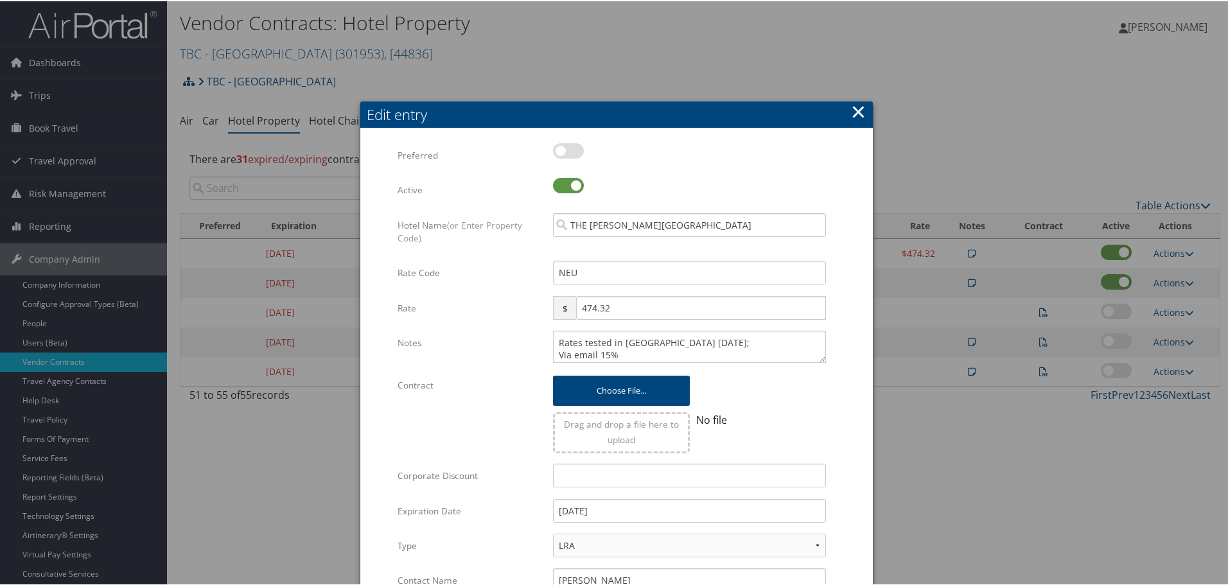
click at [854, 113] on button "×" at bounding box center [858, 111] width 15 height 26
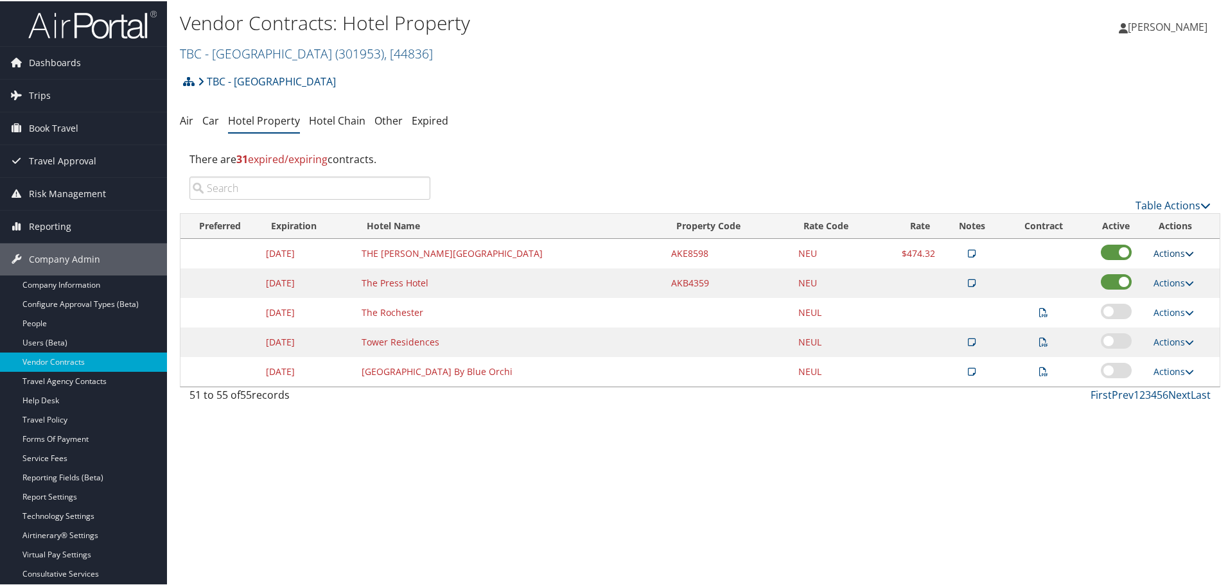
click at [1172, 253] on link "Actions" at bounding box center [1174, 252] width 40 height 12
click at [1175, 289] on link "Edit" at bounding box center [1183, 293] width 69 height 22
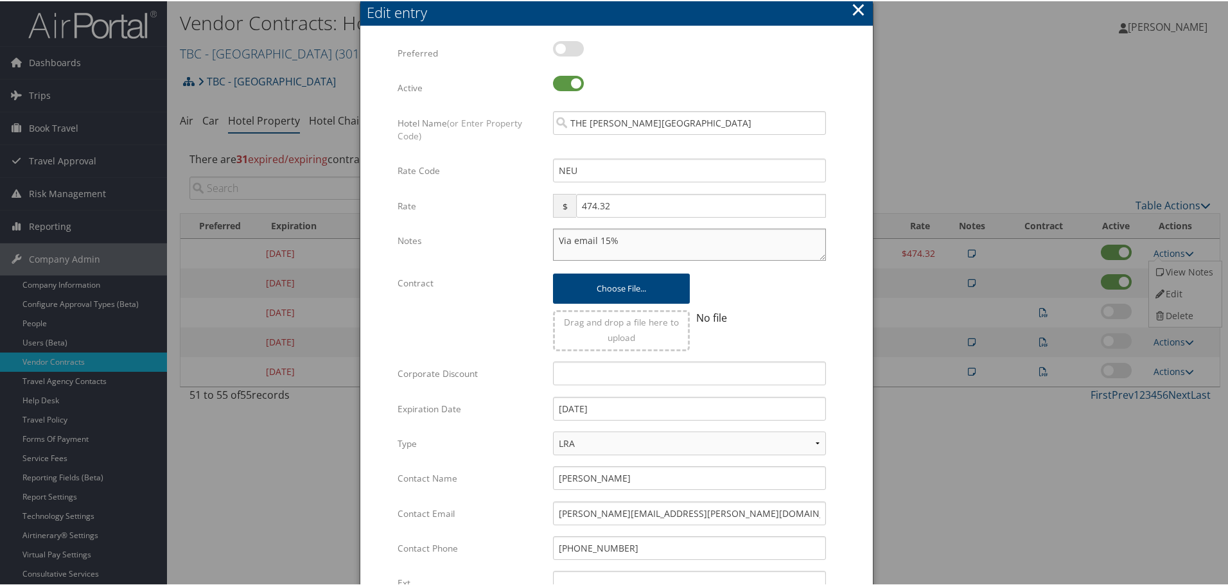
click at [557, 238] on textarea "Via email 15%" at bounding box center [689, 243] width 273 height 32
paste textarea "Rates tested in TP+ [DATE];"
type textarea "Rates tested in TP+ Aug 2025; Via email 15%"
click at [624, 412] on input "12/31/2024" at bounding box center [689, 408] width 273 height 24
type input "[DATE]"
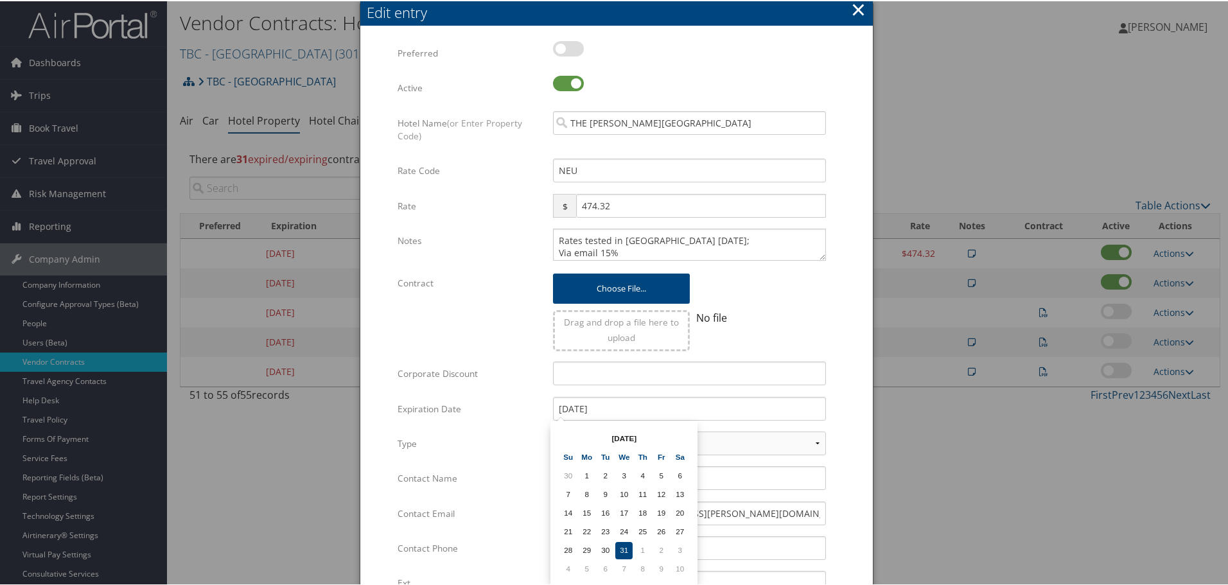
click at [846, 395] on form "Multiple values The selected items contain different values for this input. To …" at bounding box center [616, 392] width 487 height 705
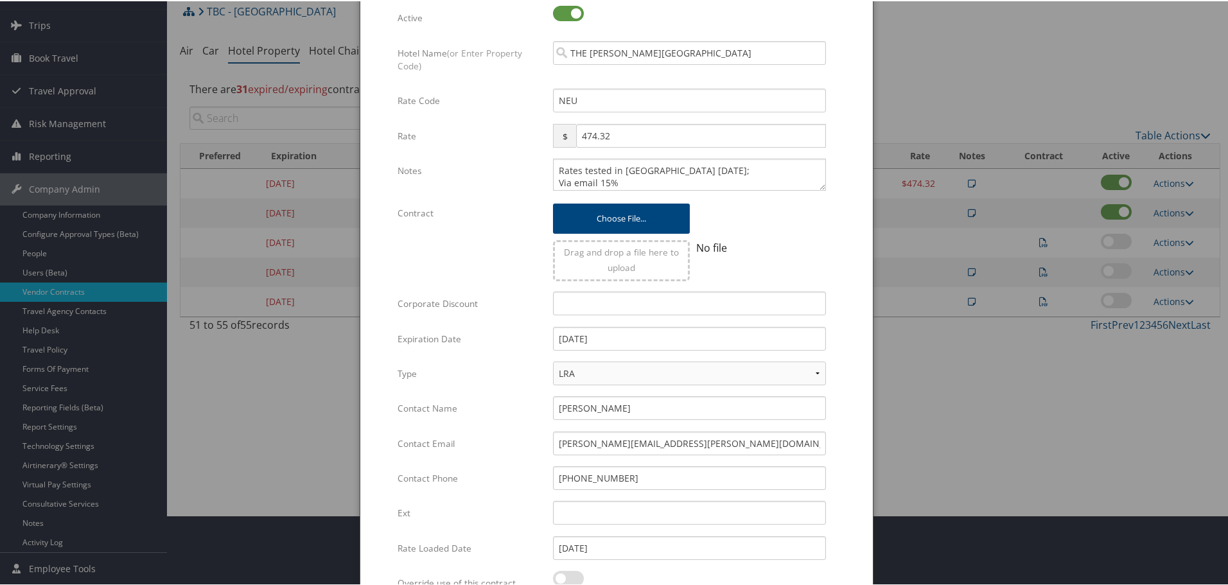
scroll to position [203, 0]
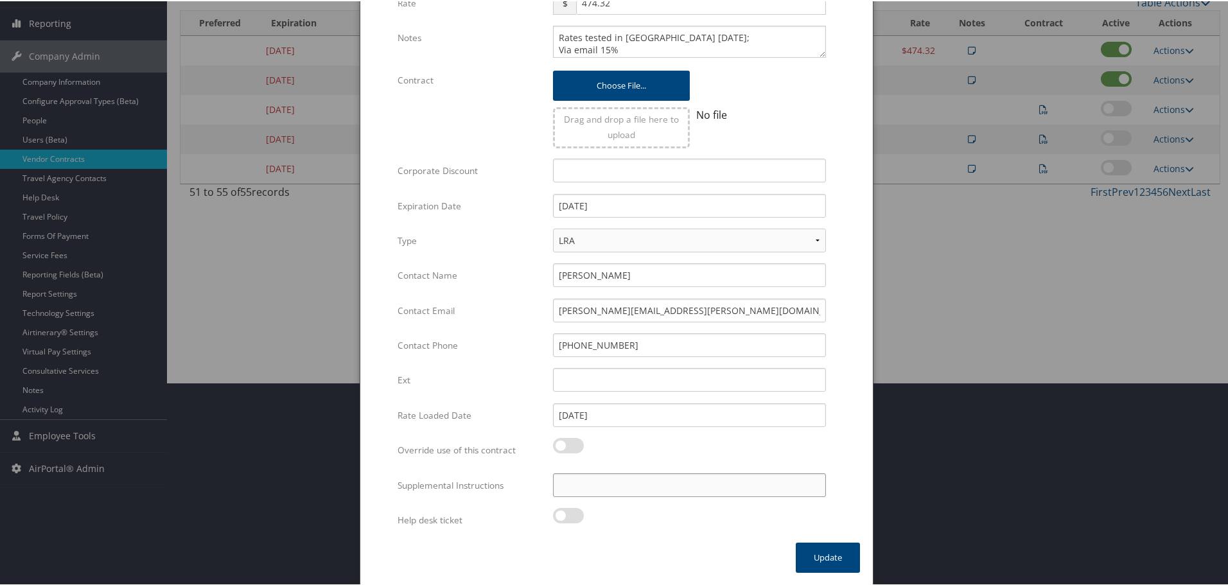
click at [674, 483] on input "Supplemental Instructions" at bounding box center [689, 484] width 273 height 24
paste input "SAB Prop ID -"
paste input "322950"
type input "SAB Prop ID - 322950"
click at [822, 557] on button "Update" at bounding box center [828, 556] width 64 height 30
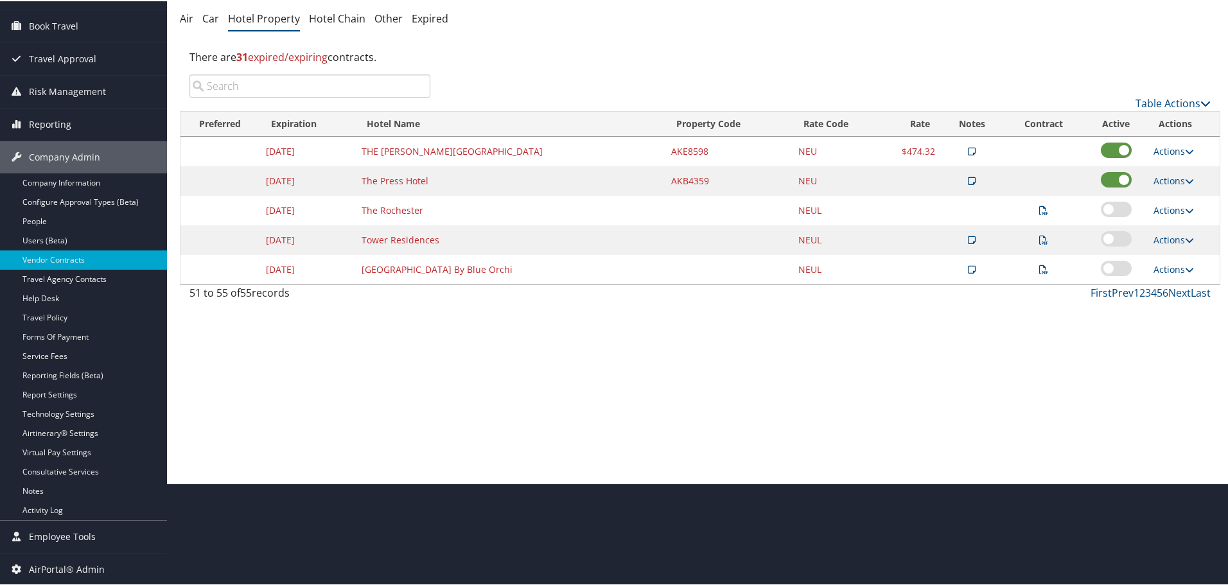
scroll to position [102, 0]
click at [1121, 289] on link "Prev" at bounding box center [1123, 292] width 22 height 14
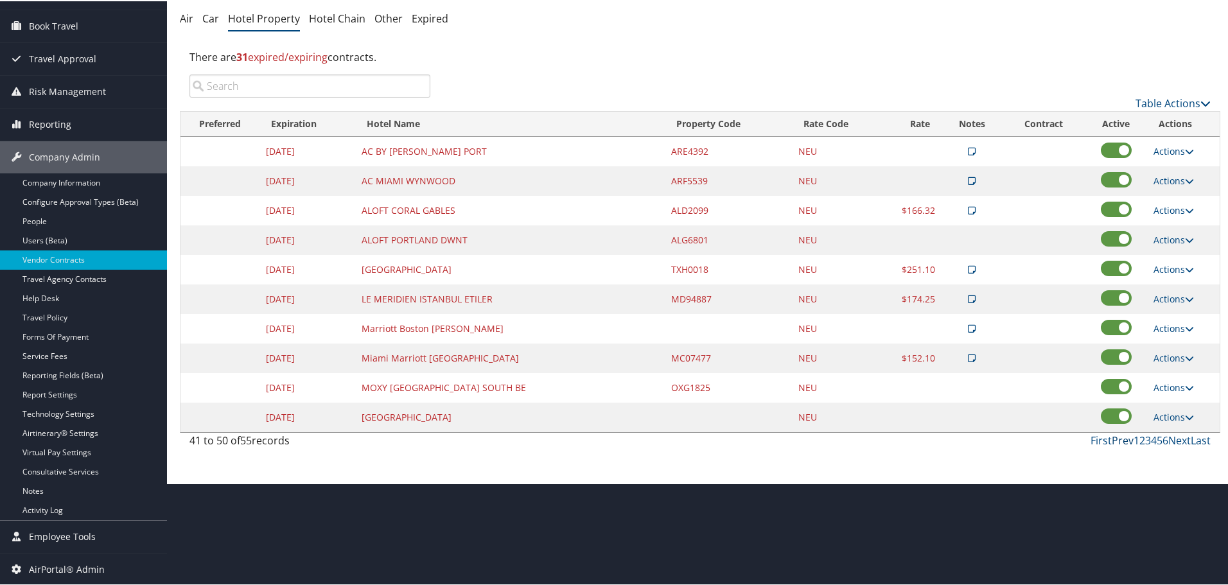
click at [1120, 438] on link "Prev" at bounding box center [1123, 439] width 22 height 14
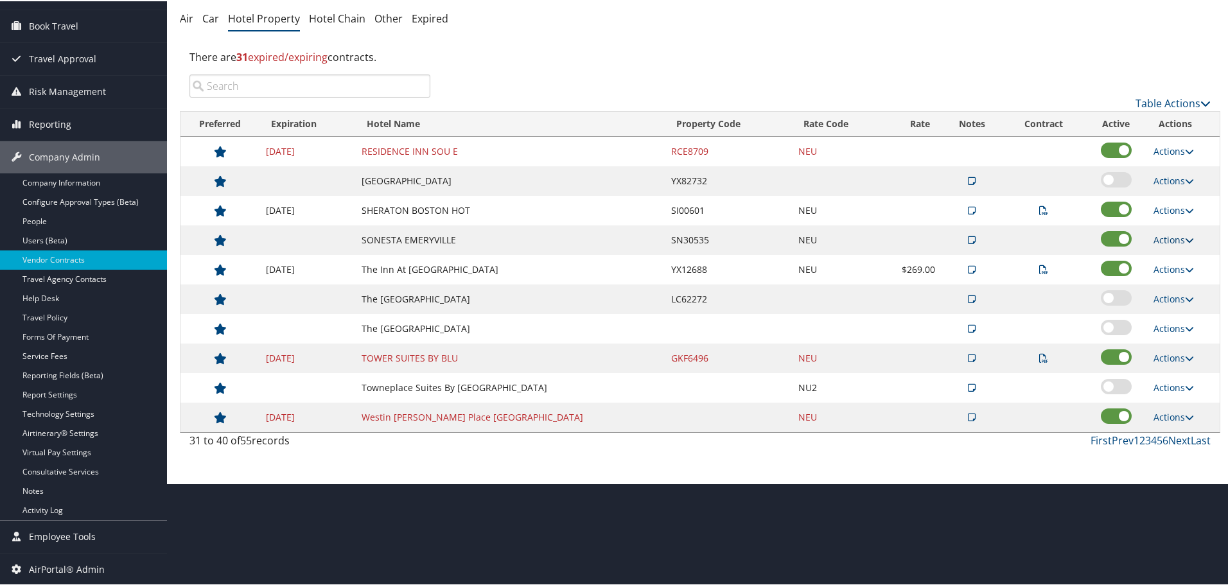
click at [1161, 233] on link "Actions" at bounding box center [1174, 239] width 40 height 12
click at [1168, 274] on link "Edit" at bounding box center [1183, 279] width 69 height 22
select select "NLRA"
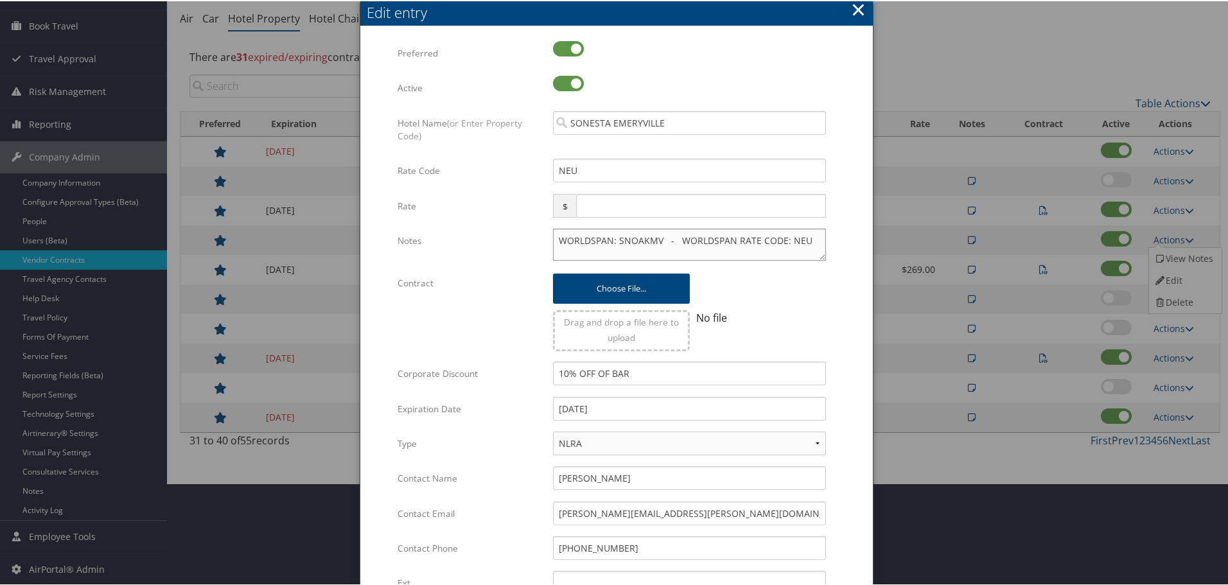
click at [553, 240] on textarea "WORLDSPAN: SNOAKMV - WORLDSPAN RATE CODE: NEU" at bounding box center [689, 243] width 273 height 32
paste textarea "Rates tested in TP+ [DATE];"
type textarea "Rates tested in TP+ Aug 2025; WORLDSPAN: SNOAKMV - WORLDSPAN RATE CODE: NEU"
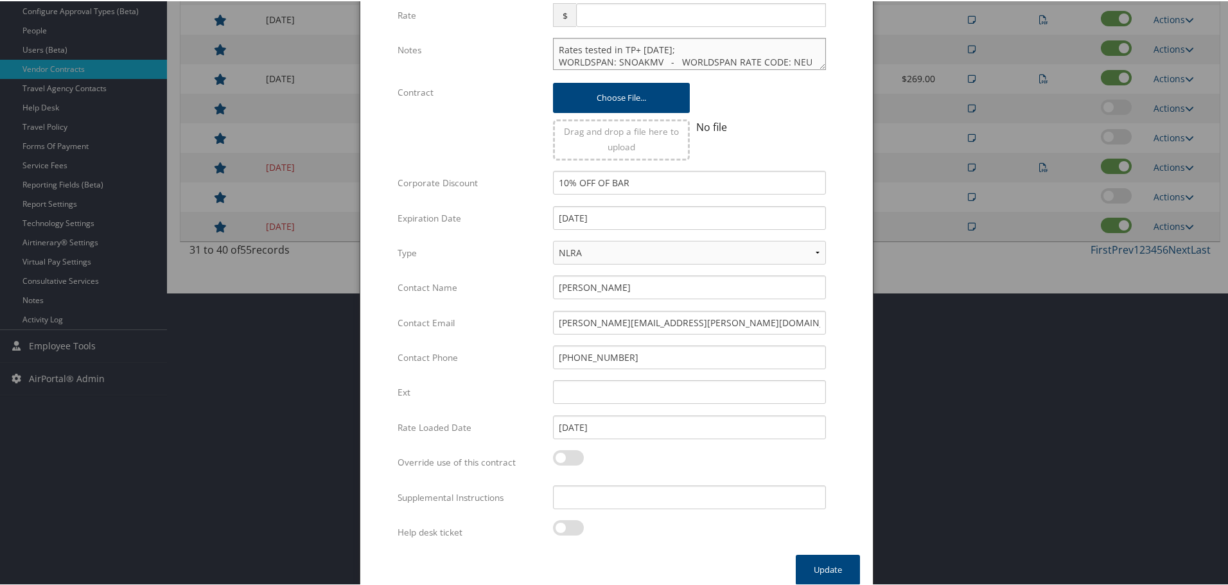
scroll to position [305, 0]
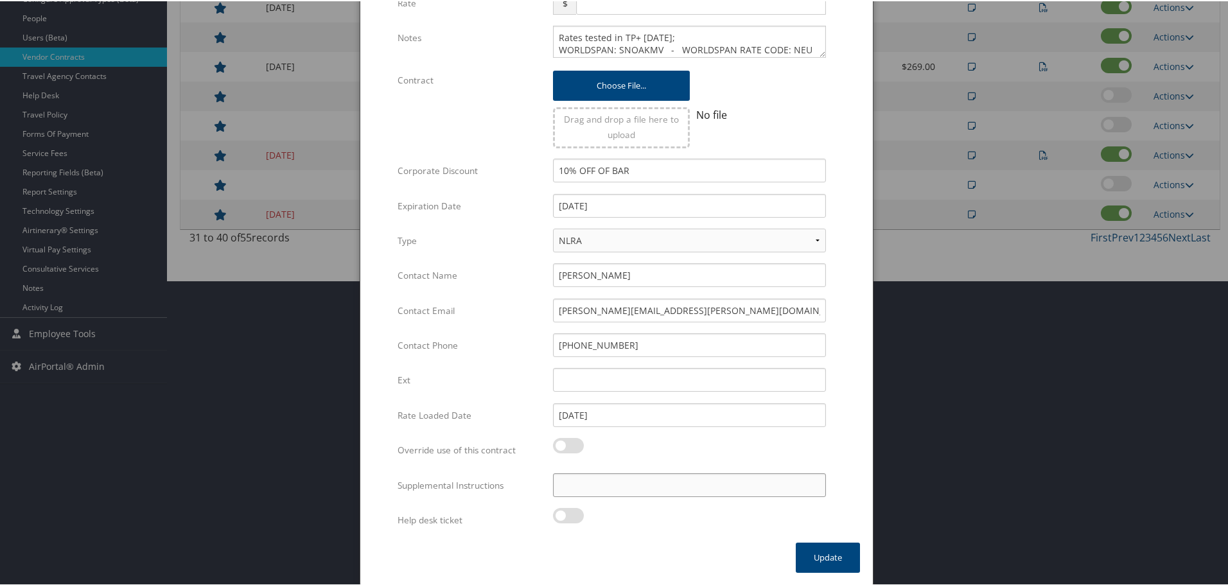
click at [599, 487] on input "Supplemental Instructions" at bounding box center [689, 484] width 273 height 24
paste input "SAB Prop ID -"
paste input "55363"
type input "SAB Prop ID - 55363"
click at [802, 552] on button "Update" at bounding box center [828, 556] width 64 height 30
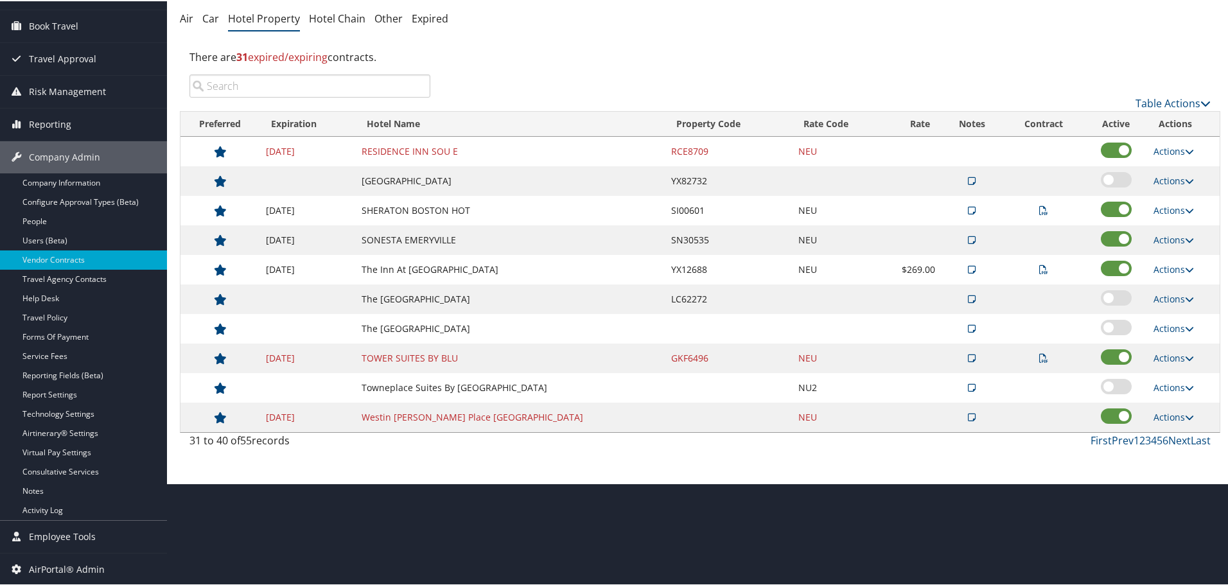
scroll to position [102, 0]
click at [1121, 440] on link "Prev" at bounding box center [1123, 439] width 22 height 14
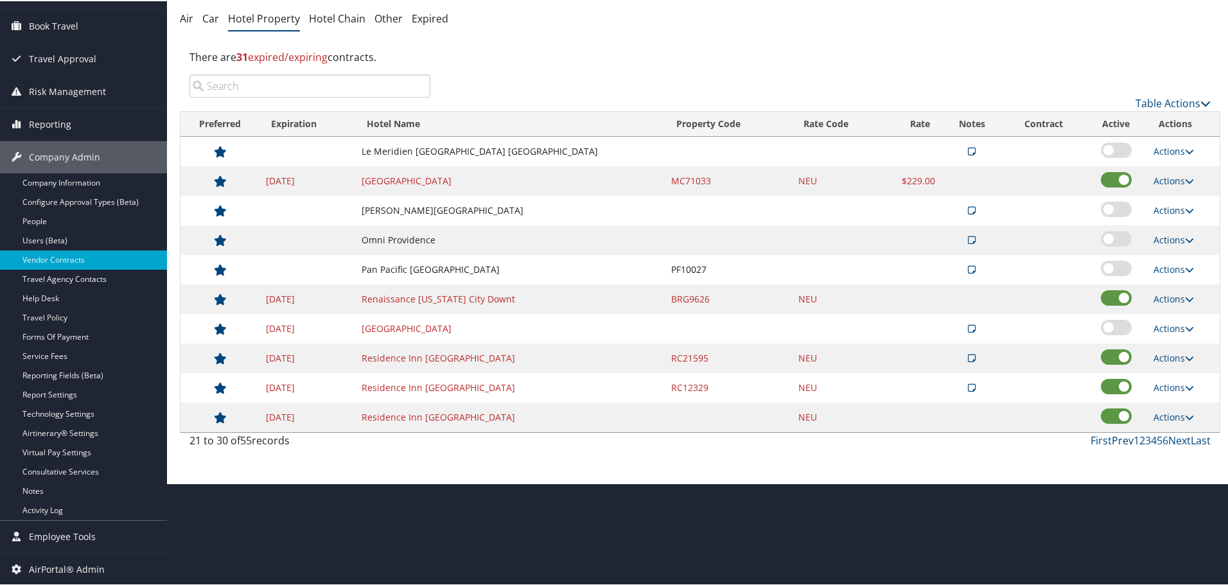
click at [1121, 440] on link "Prev" at bounding box center [1123, 439] width 22 height 14
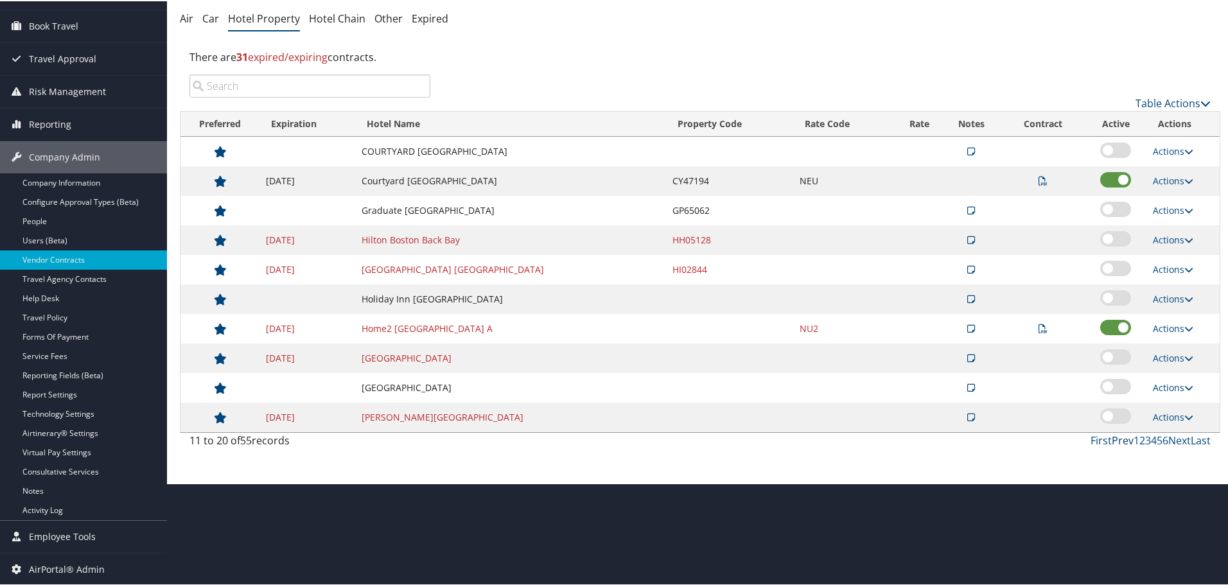
click at [1121, 440] on link "Prev" at bounding box center [1123, 439] width 22 height 14
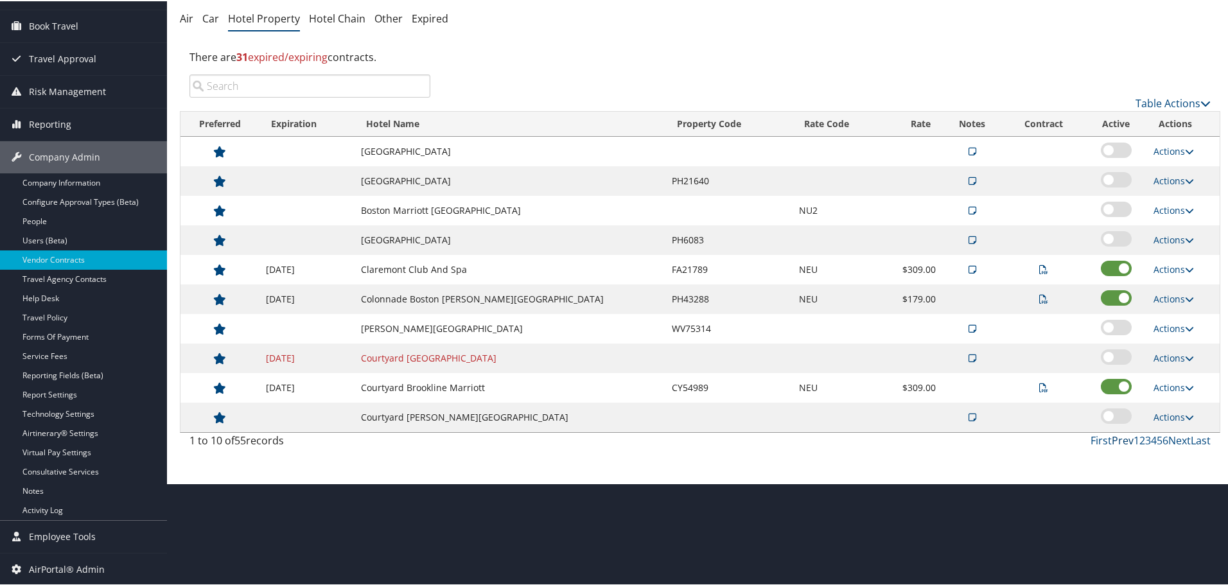
click at [1121, 440] on link "Prev" at bounding box center [1123, 439] width 22 height 14
click at [1173, 437] on link "Next" at bounding box center [1179, 439] width 22 height 14
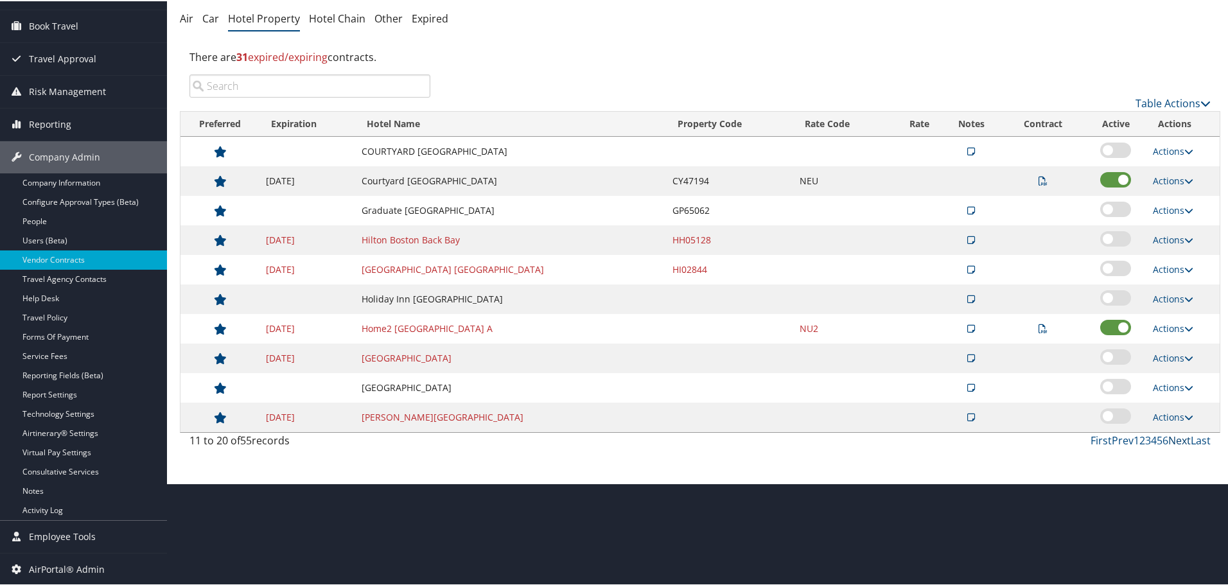
click at [1173, 438] on link "Next" at bounding box center [1179, 439] width 22 height 14
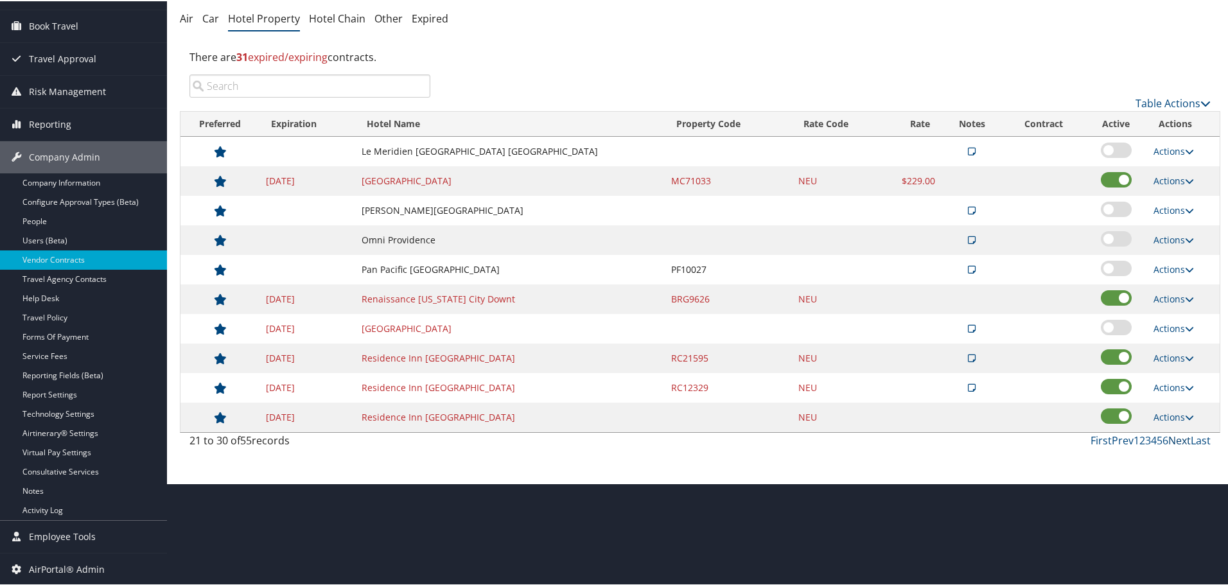
click at [1173, 438] on link "Next" at bounding box center [1179, 439] width 22 height 14
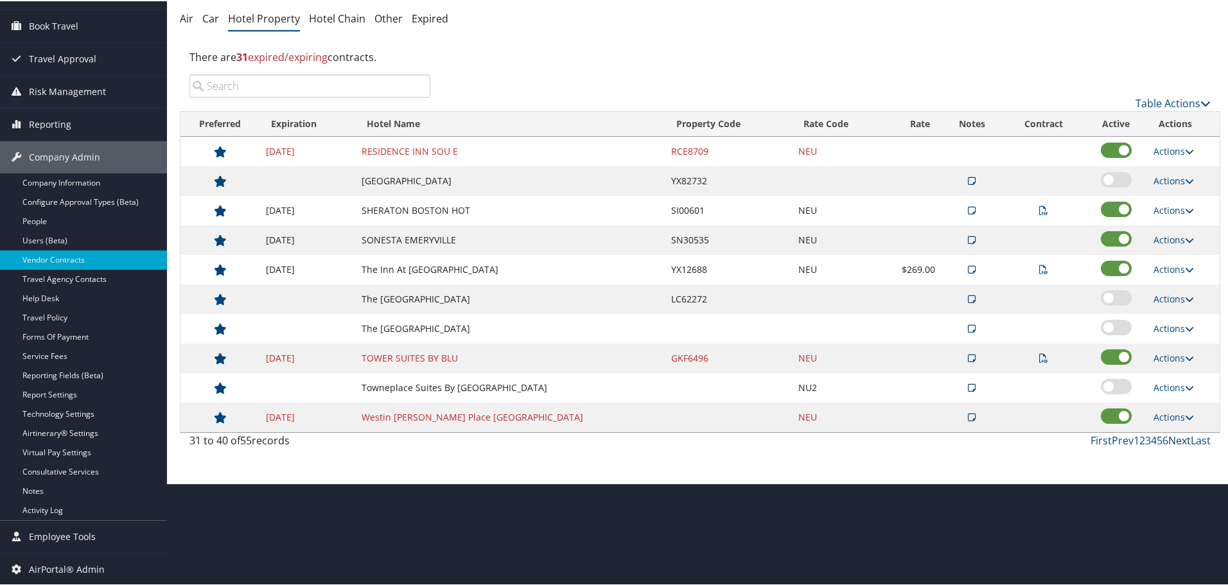
click at [1173, 438] on link "Next" at bounding box center [1179, 439] width 22 height 14
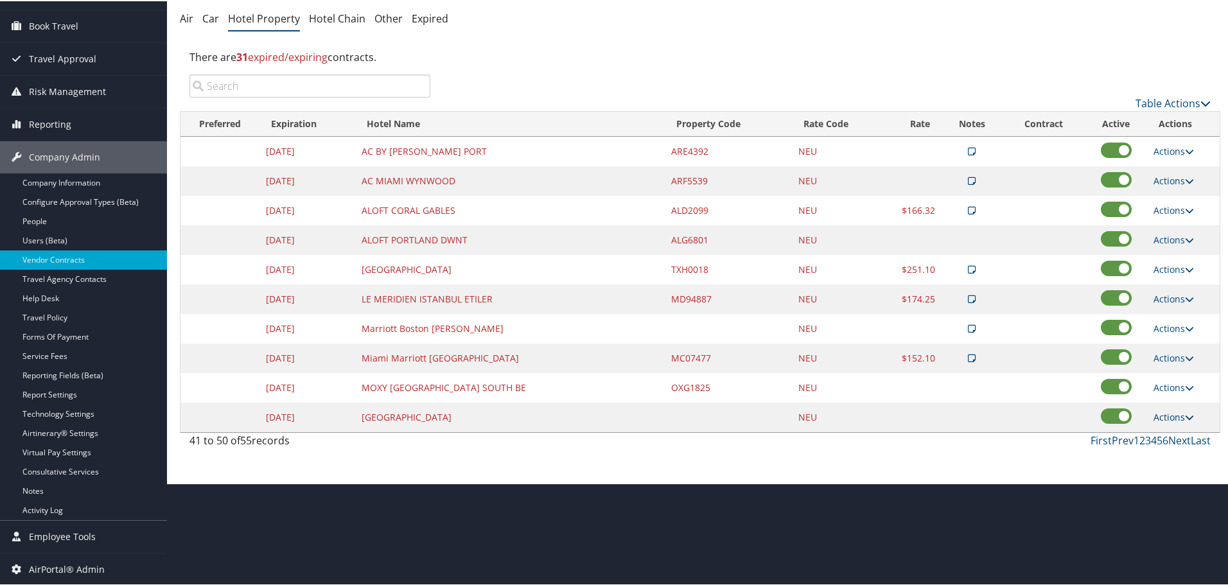
click at [1174, 414] on link "Actions" at bounding box center [1174, 416] width 40 height 12
click at [1169, 435] on link "Edit" at bounding box center [1173, 435] width 49 height 22
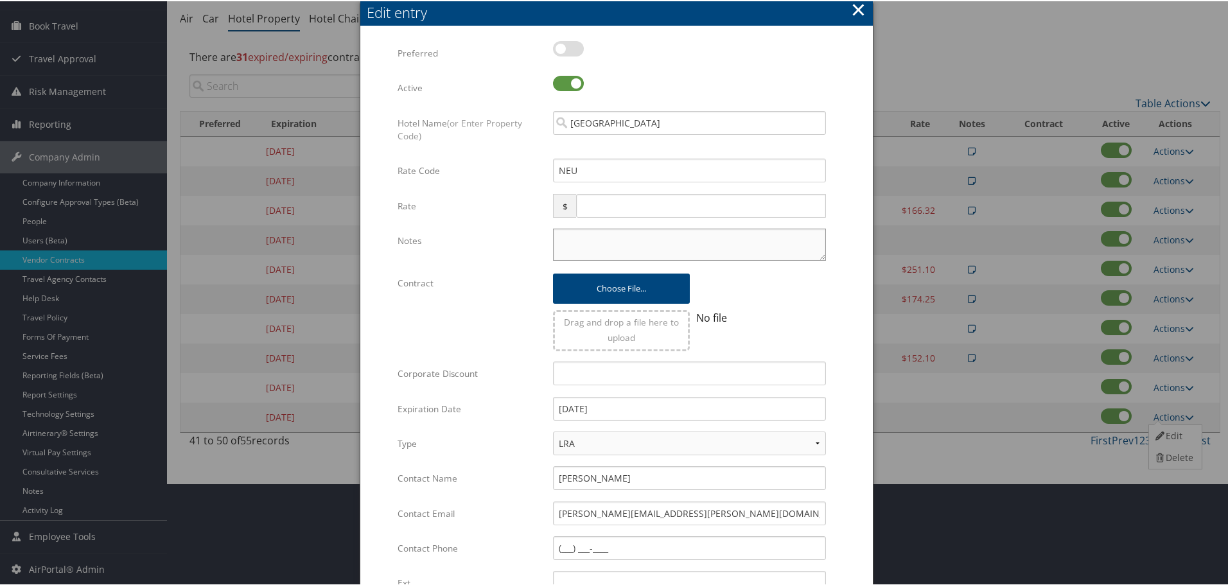
click at [577, 236] on textarea "Notes" at bounding box center [689, 243] width 273 height 32
paste textarea "Rates tested in TP+ [DATE];"
type textarea "Rates tested in TP+ [DATE];"
click at [637, 416] on input "12/31/2024" at bounding box center [689, 408] width 273 height 24
type input "[DATE]"
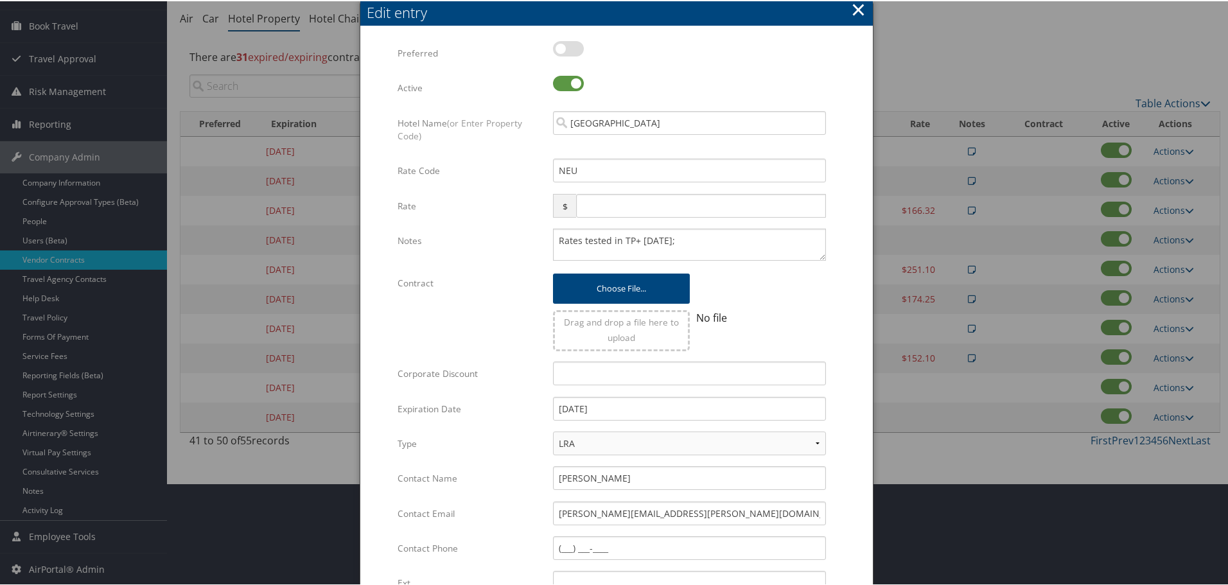
click at [848, 378] on form "Multiple values The selected items contain different values for this input. To …" at bounding box center [616, 392] width 487 height 705
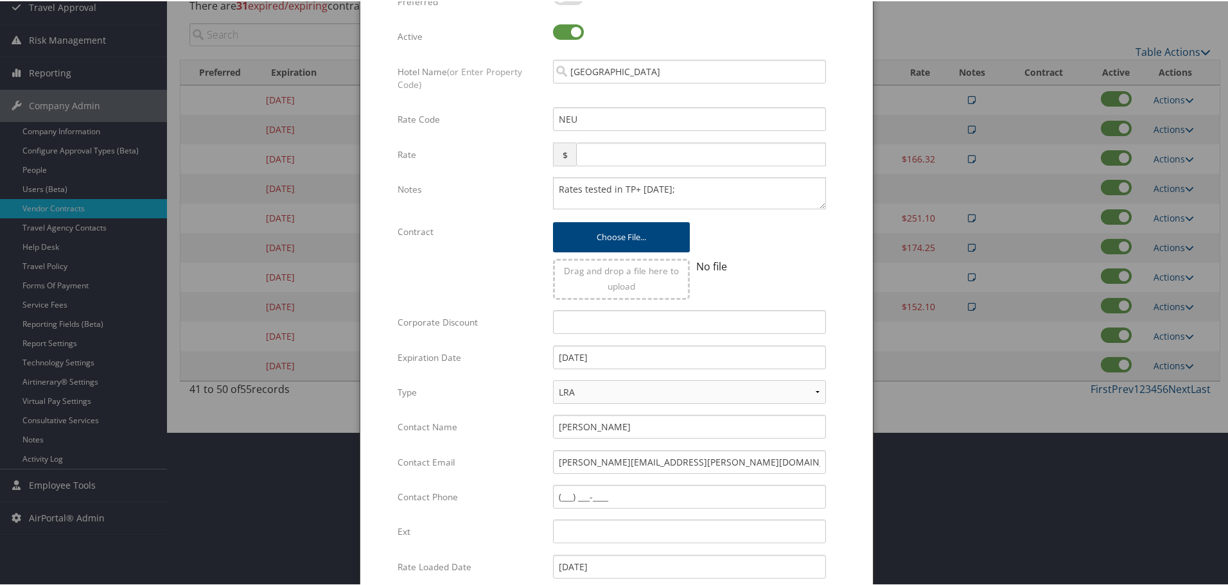
scroll to position [305, 0]
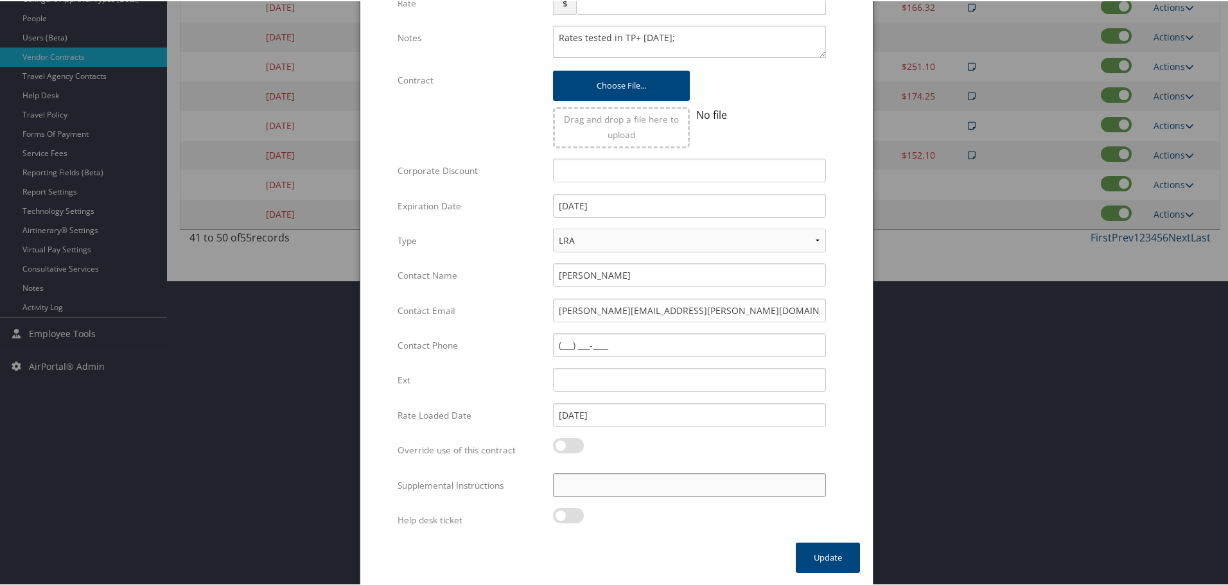
click at [687, 487] on input "Supplemental Instructions" at bounding box center [689, 484] width 273 height 24
paste input "SAB Prop ID -"
paste input "780"
type input "SAB Prop ID - 780"
click at [818, 548] on button "Update" at bounding box center [828, 556] width 64 height 30
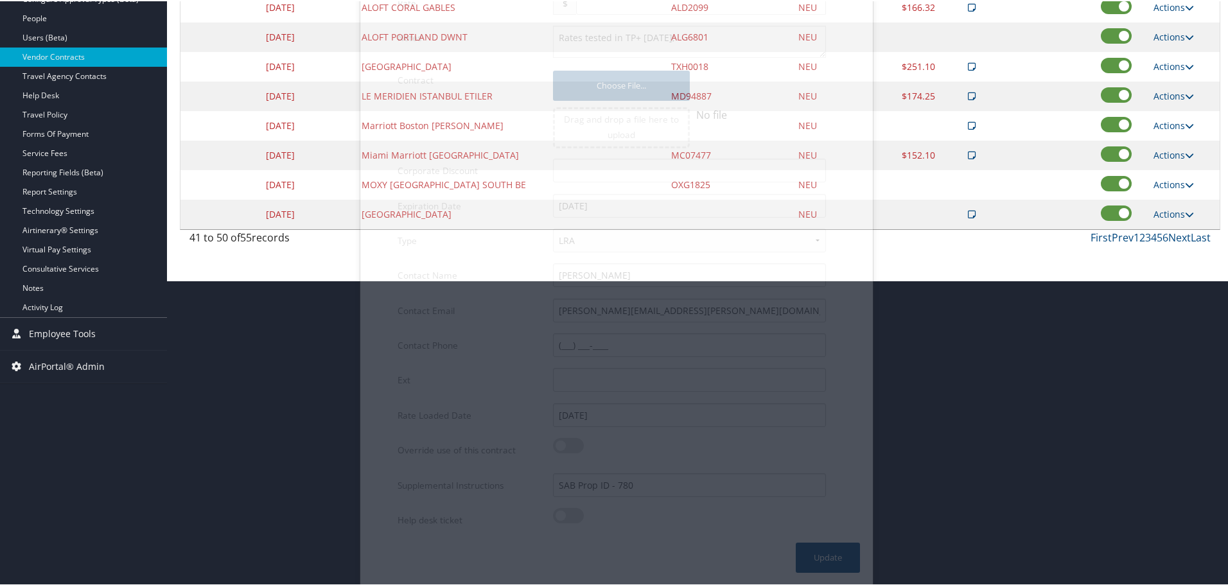
scroll to position [102, 0]
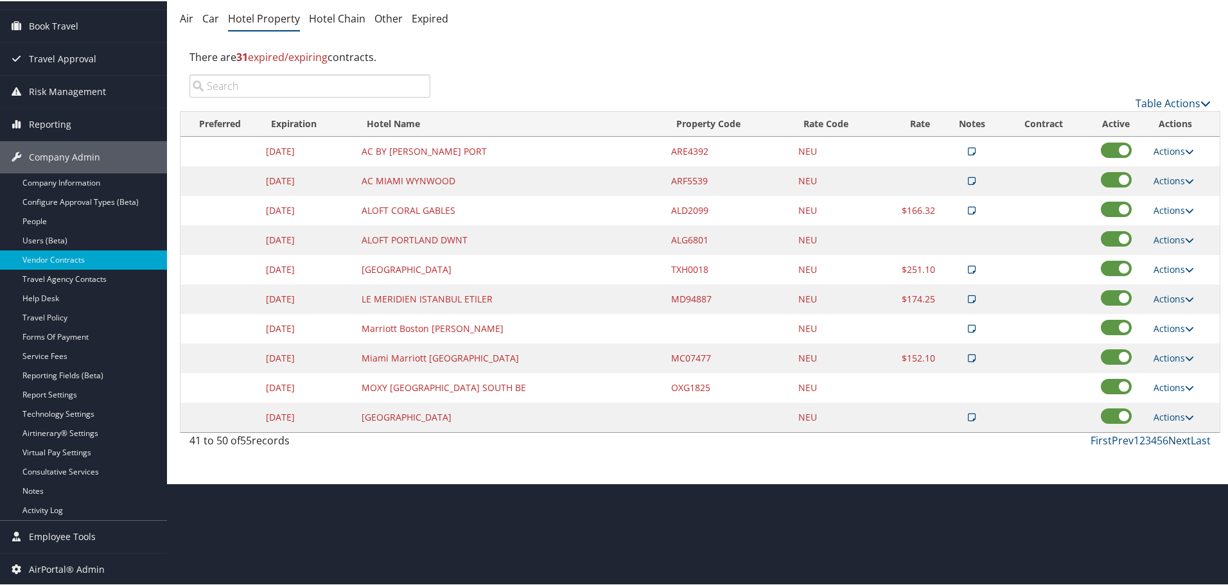
click at [1176, 437] on link "Next" at bounding box center [1179, 439] width 22 height 14
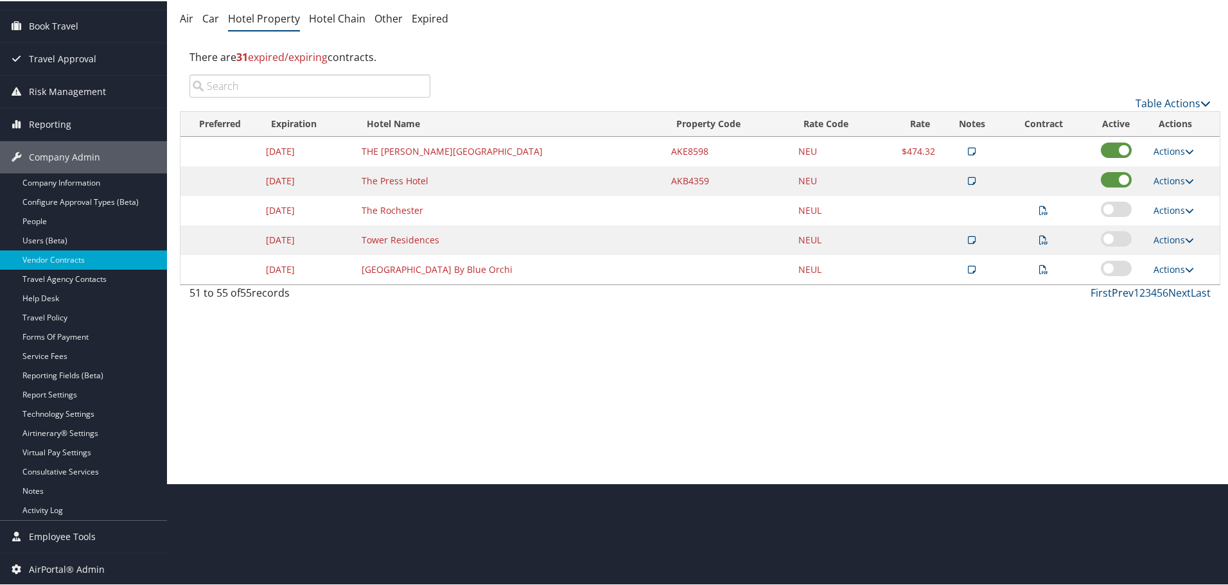
click at [1117, 288] on link "Prev" at bounding box center [1123, 292] width 22 height 14
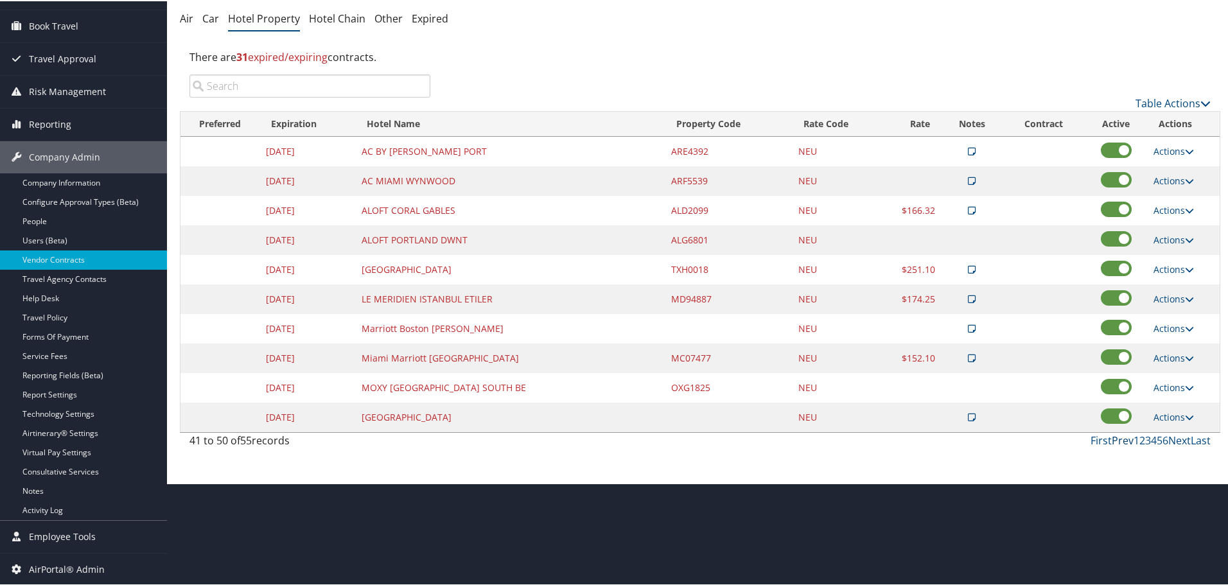
click at [1122, 443] on link "Prev" at bounding box center [1123, 439] width 22 height 14
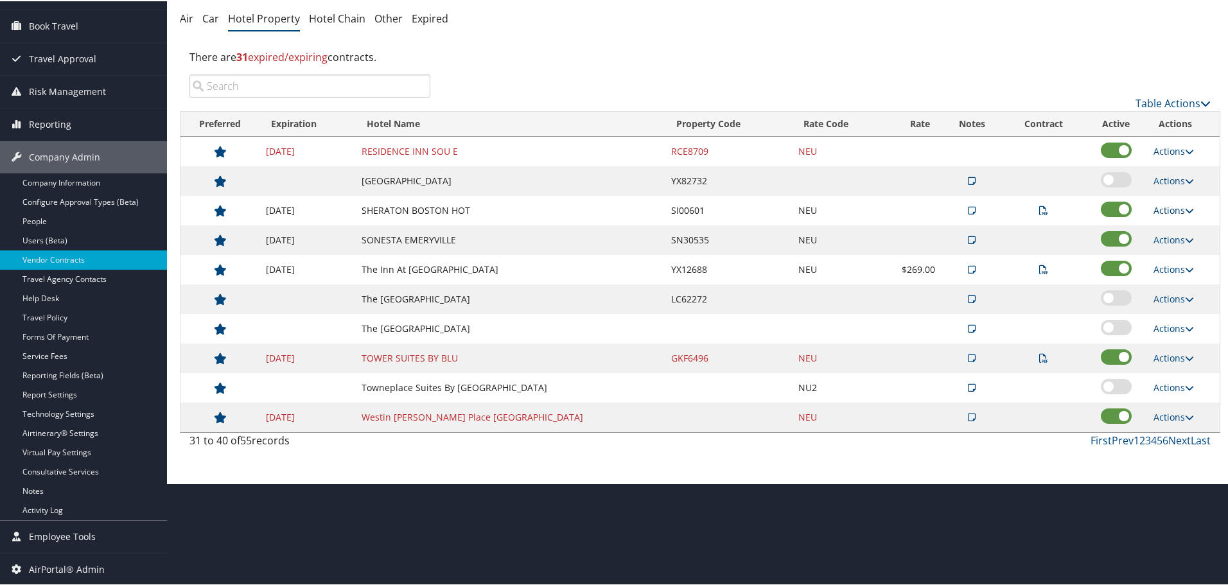
click at [1162, 207] on link "Actions" at bounding box center [1174, 209] width 40 height 12
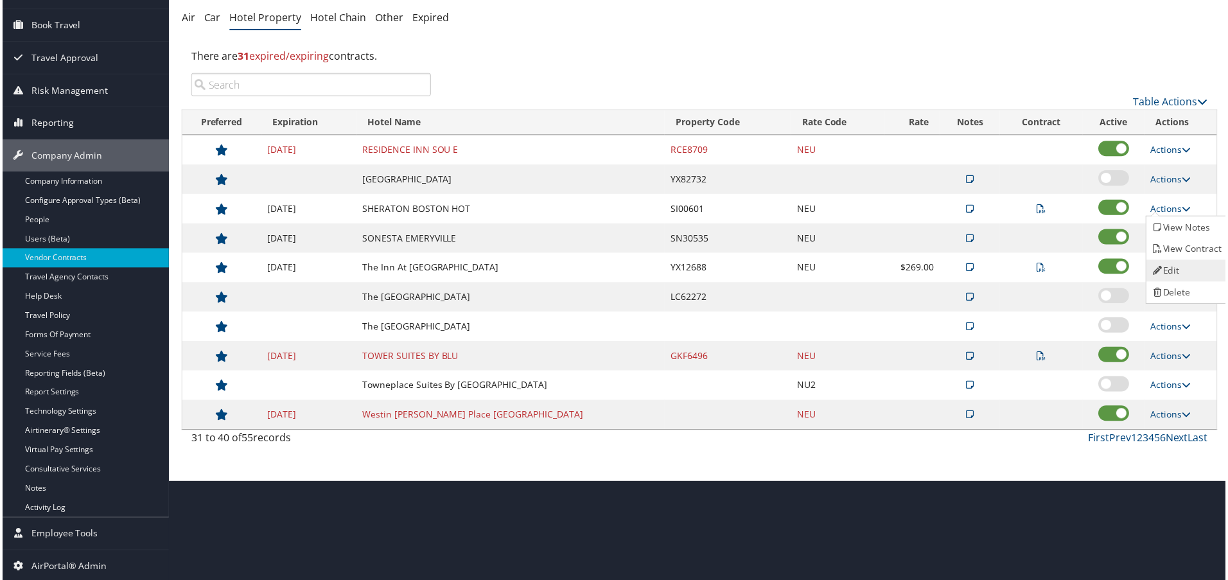
click at [1165, 266] on link "Edit" at bounding box center [1189, 272] width 81 height 22
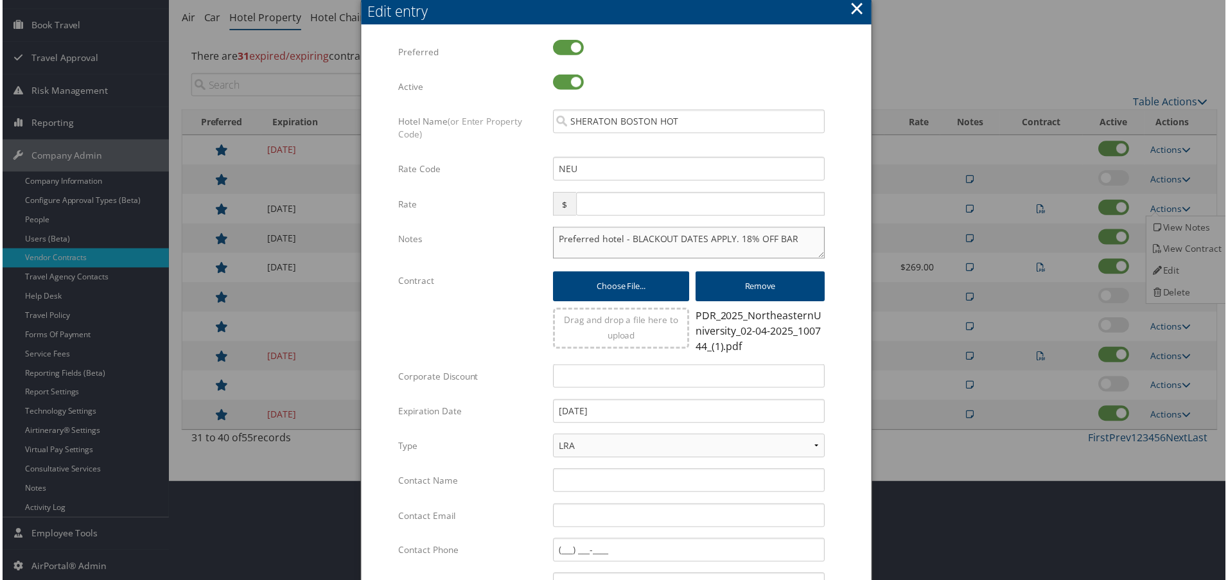
click at [555, 240] on textarea "Preferred hotel - BLACKOUT DATES APPLY. 18% OFF BAR" at bounding box center [689, 243] width 273 height 32
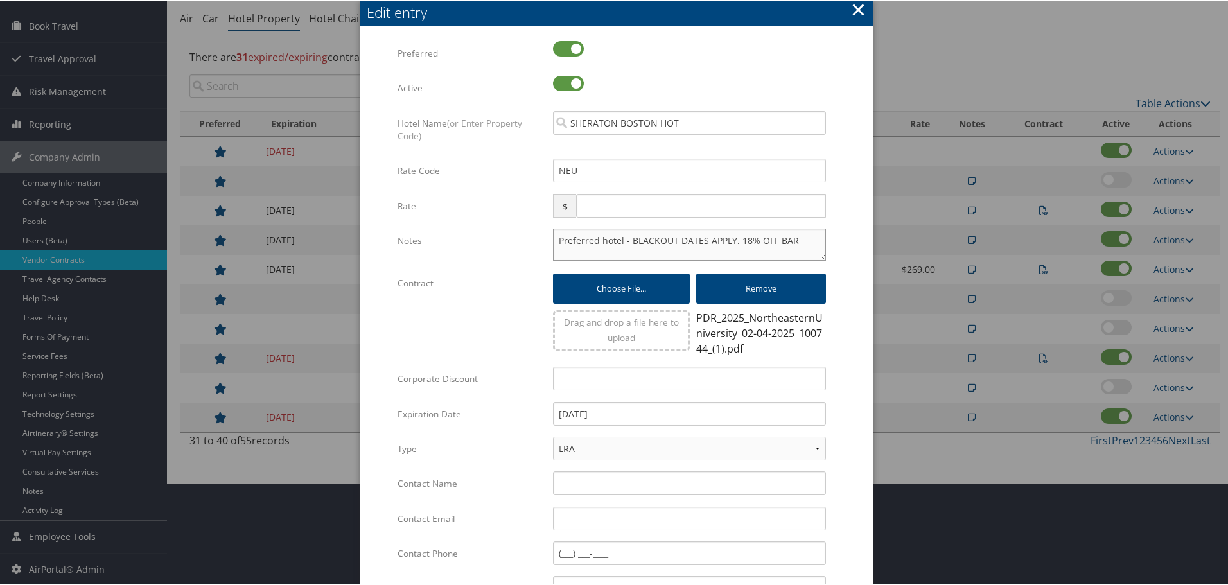
paste textarea "Rates tested in TP+ [DATE];"
type textarea "Rates tested in TP+ Aug 2025; Preferred hotel - BLACKOUT DATES APPLY. 18% OFF B…"
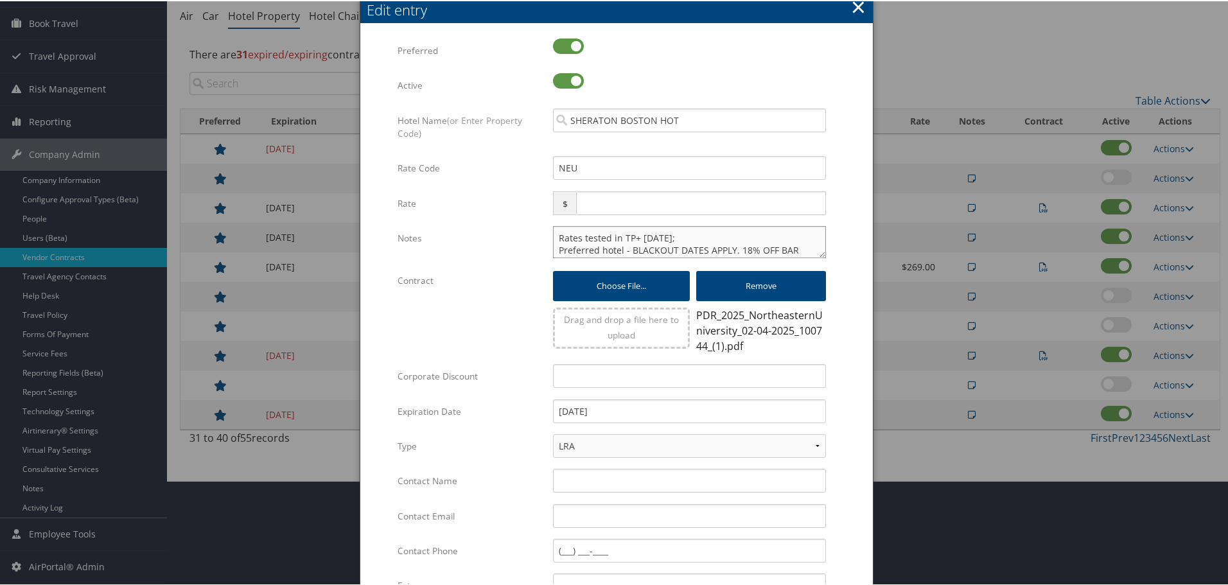
scroll to position [310, 0]
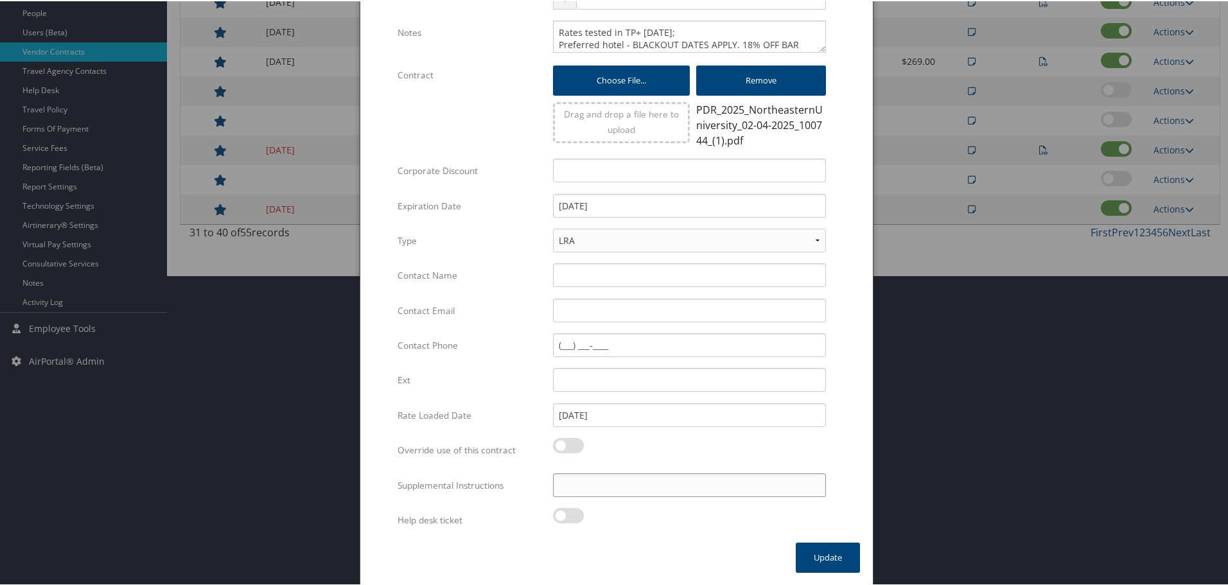
click at [623, 486] on input "Supplemental Instructions" at bounding box center [689, 484] width 273 height 24
paste input "SAB Prop ID -"
paste input "601"
type input "SAB Prop ID - 601"
click at [843, 554] on button "Update" at bounding box center [828, 556] width 64 height 30
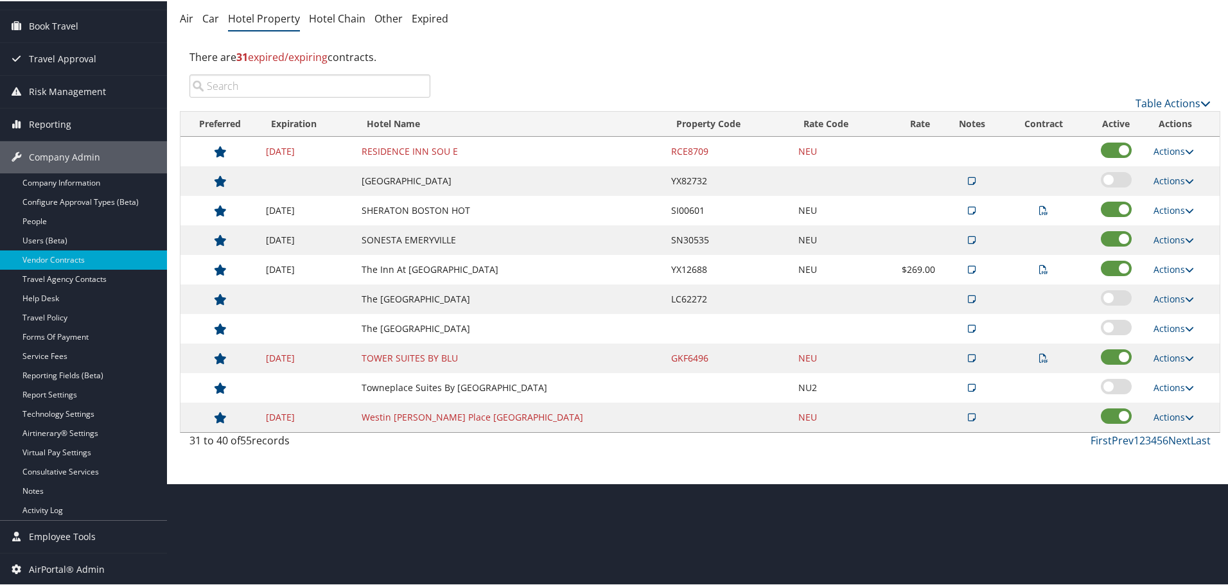
scroll to position [102, 0]
click at [1177, 148] on link "Actions" at bounding box center [1174, 150] width 40 height 12
click at [1177, 163] on link "Edit" at bounding box center [1173, 169] width 49 height 22
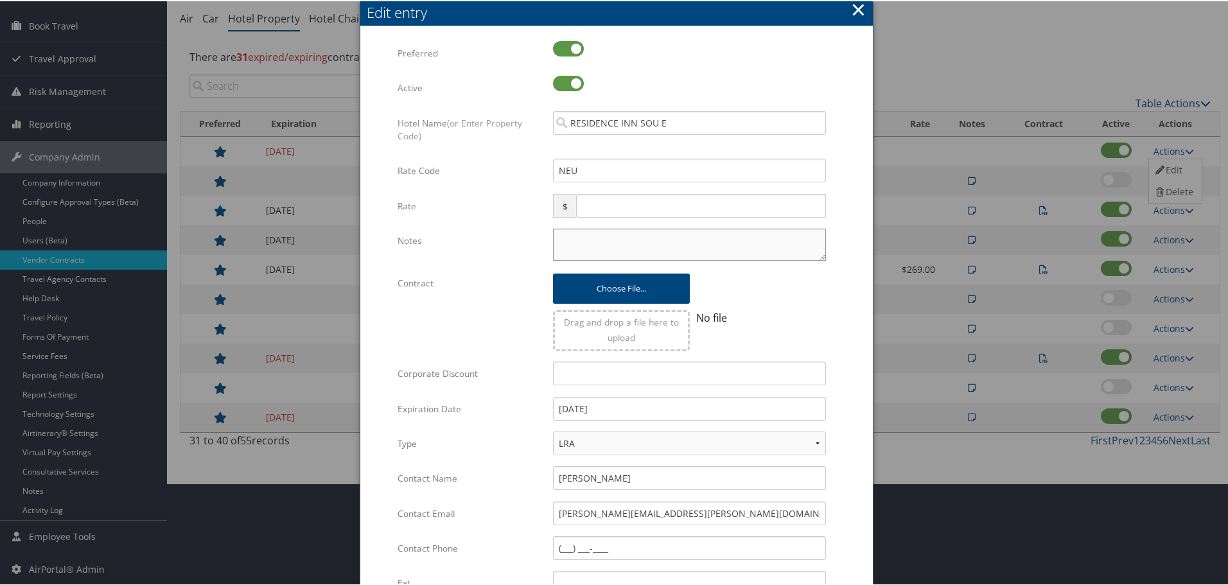
click at [592, 234] on textarea "Notes" at bounding box center [689, 243] width 273 height 32
paste textarea "Rates tested in TP+ [DATE];"
type textarea "Rates tested in TP+ [DATE];"
click at [613, 410] on input "12/31/2024" at bounding box center [689, 408] width 273 height 24
type input "[DATE]"
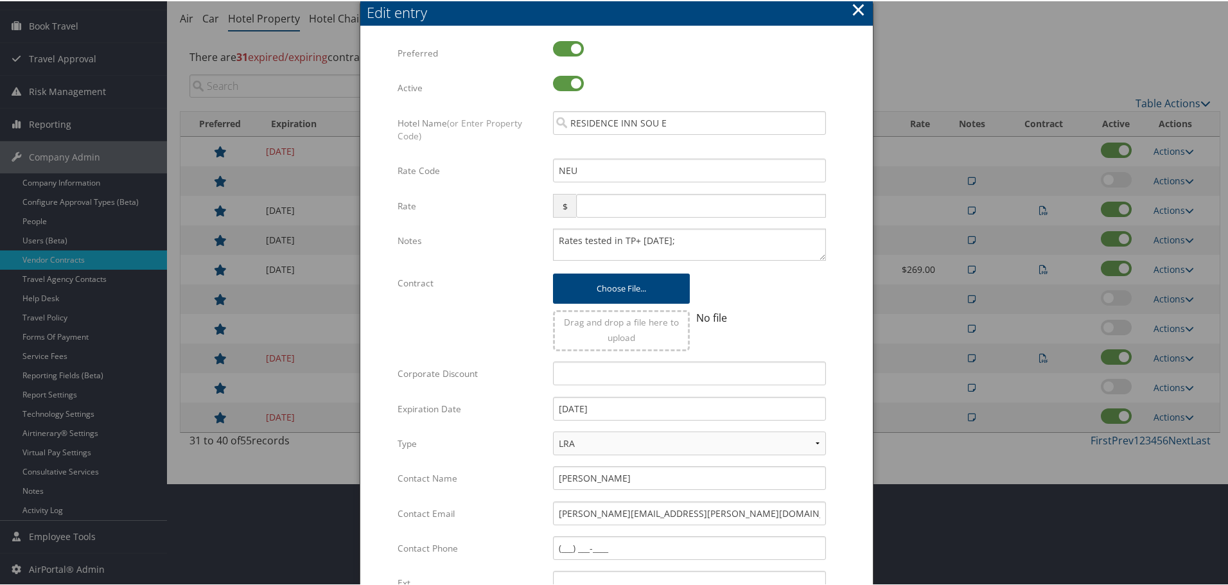
click at [857, 388] on form "Multiple values The selected items contain different values for this input. To …" at bounding box center [616, 392] width 487 height 705
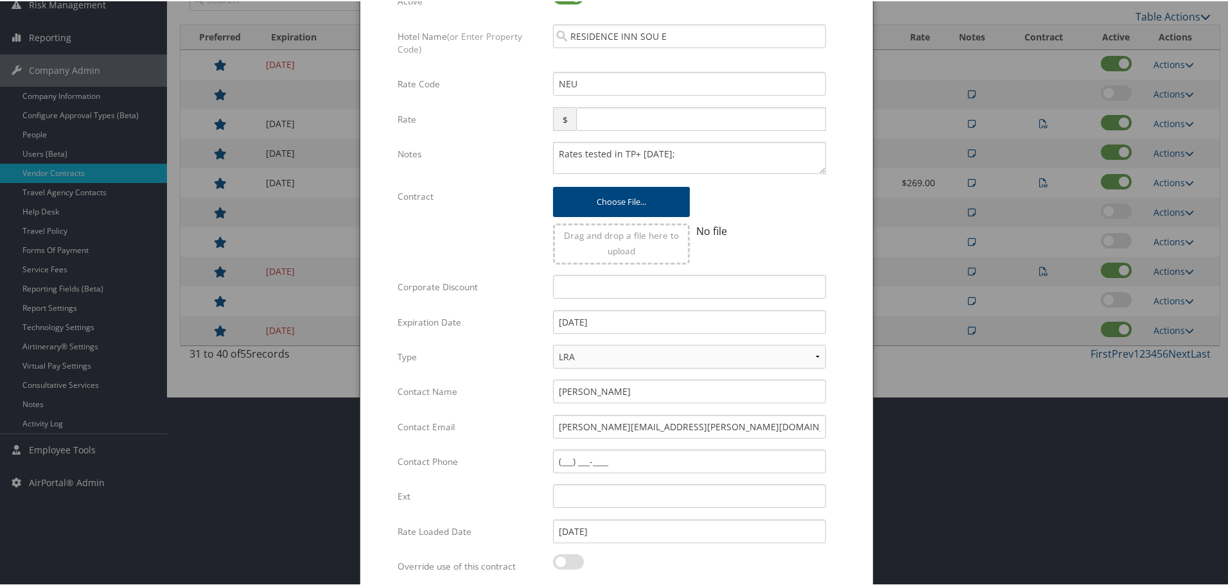
scroll to position [305, 0]
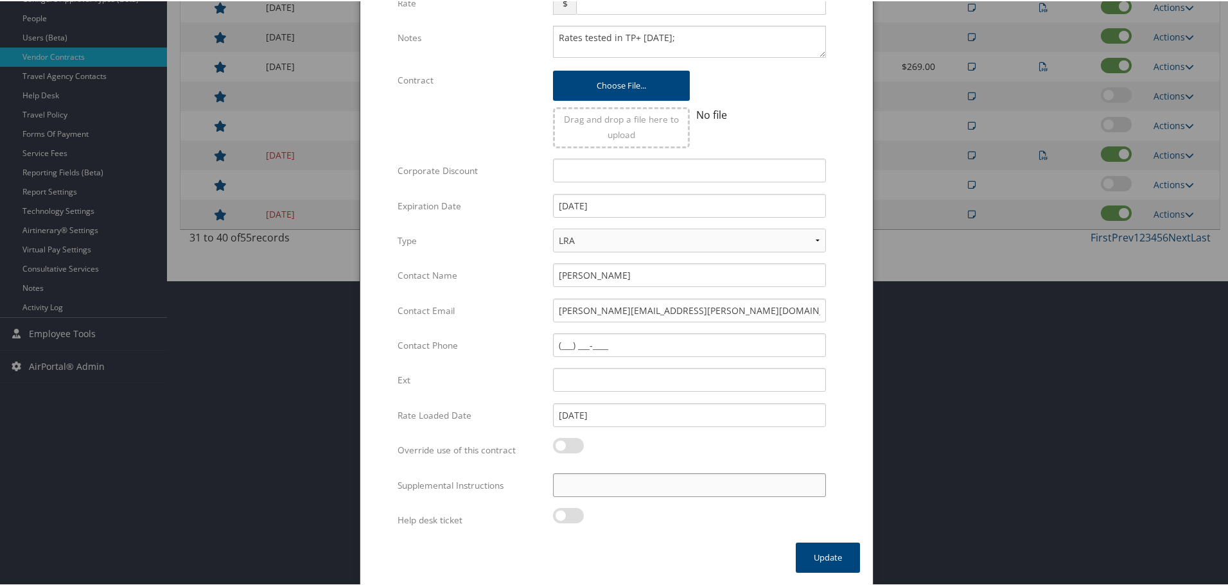
click at [643, 486] on input "Supplemental Instructions" at bounding box center [689, 484] width 273 height 24
paste input "SAB Prop ID -"
paste input "323029"
type input "SAB Prop ID - 323029"
click at [834, 558] on button "Update" at bounding box center [828, 556] width 64 height 30
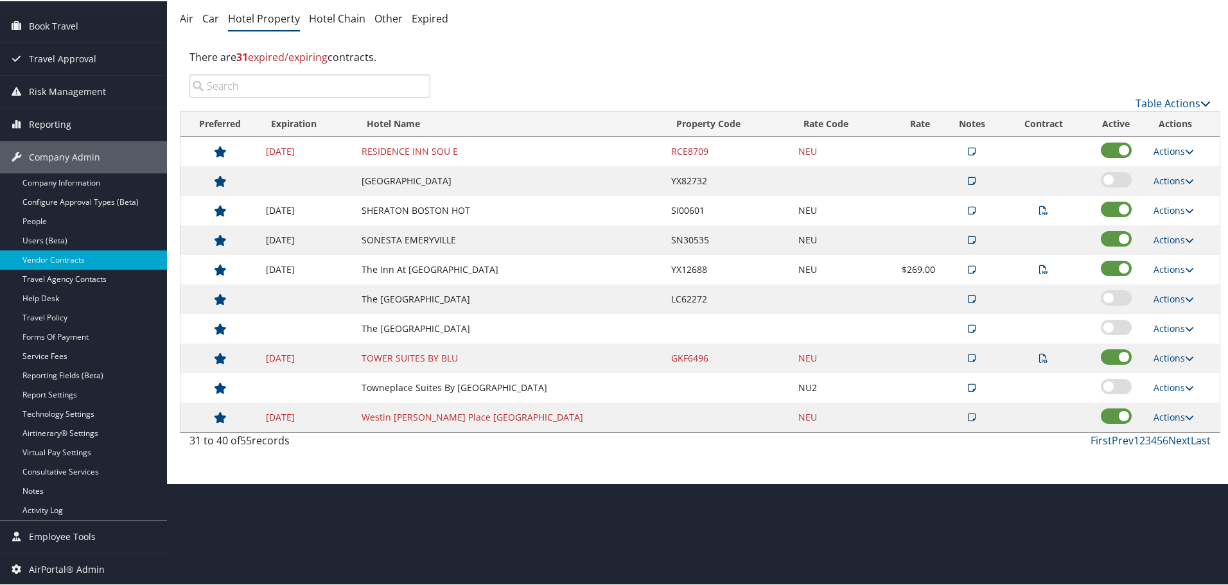
scroll to position [102, 0]
click at [1117, 439] on link "Prev" at bounding box center [1123, 439] width 22 height 14
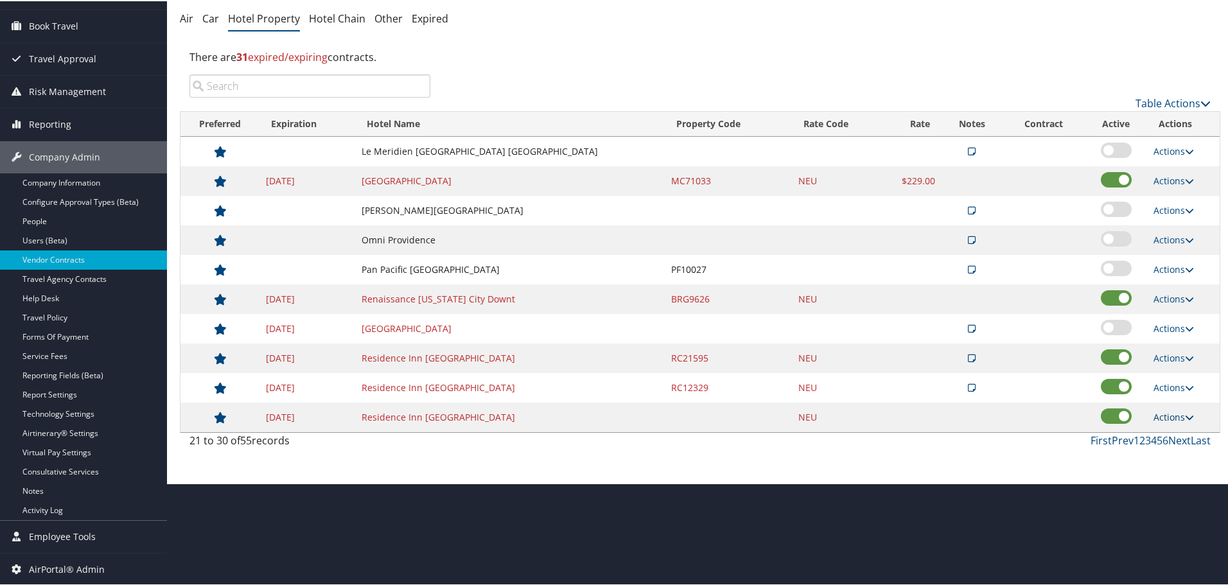
click at [1168, 414] on link "Actions" at bounding box center [1174, 416] width 40 height 12
click at [1174, 436] on link "Edit" at bounding box center [1173, 435] width 49 height 22
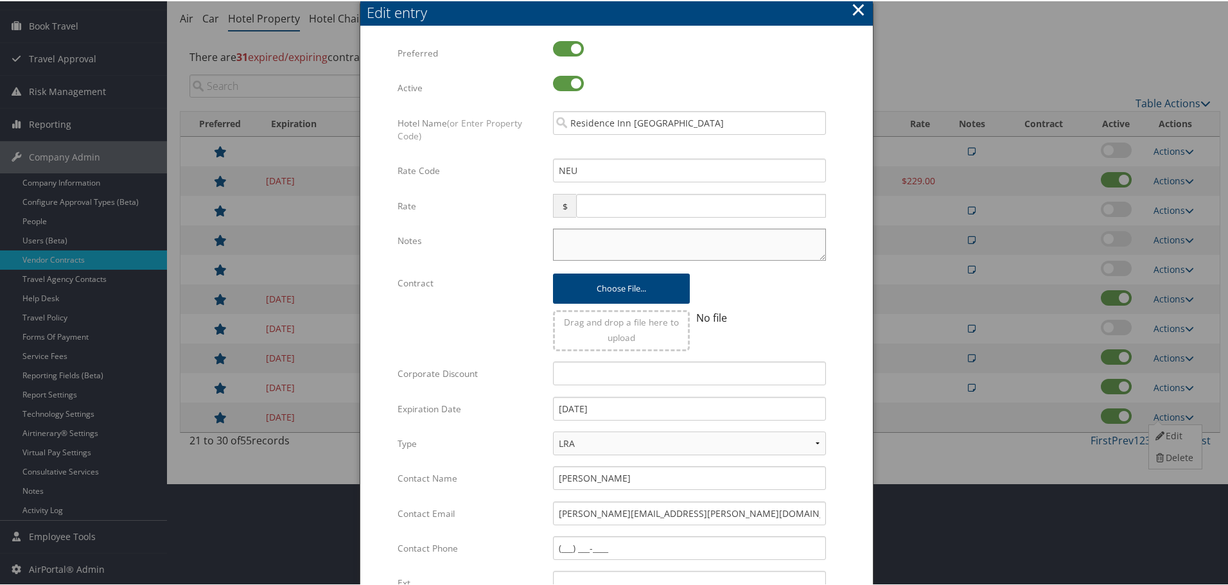
click at [599, 235] on textarea "Notes" at bounding box center [689, 243] width 273 height 32
paste textarea "Rates tested in TP+ [DATE];"
type textarea "Rates tested in TP+ [DATE];"
click at [628, 413] on input "12/31/2024" at bounding box center [689, 408] width 273 height 24
type input "[DATE]"
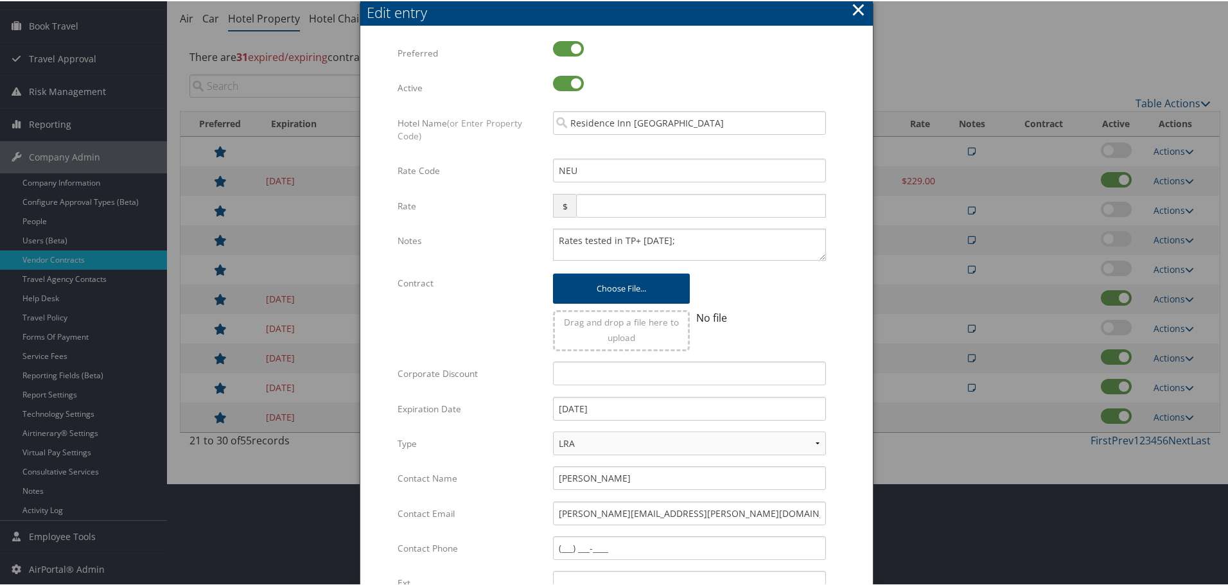
click at [850, 344] on form "Multiple values The selected items contain different values for this input. To …" at bounding box center [616, 392] width 487 height 705
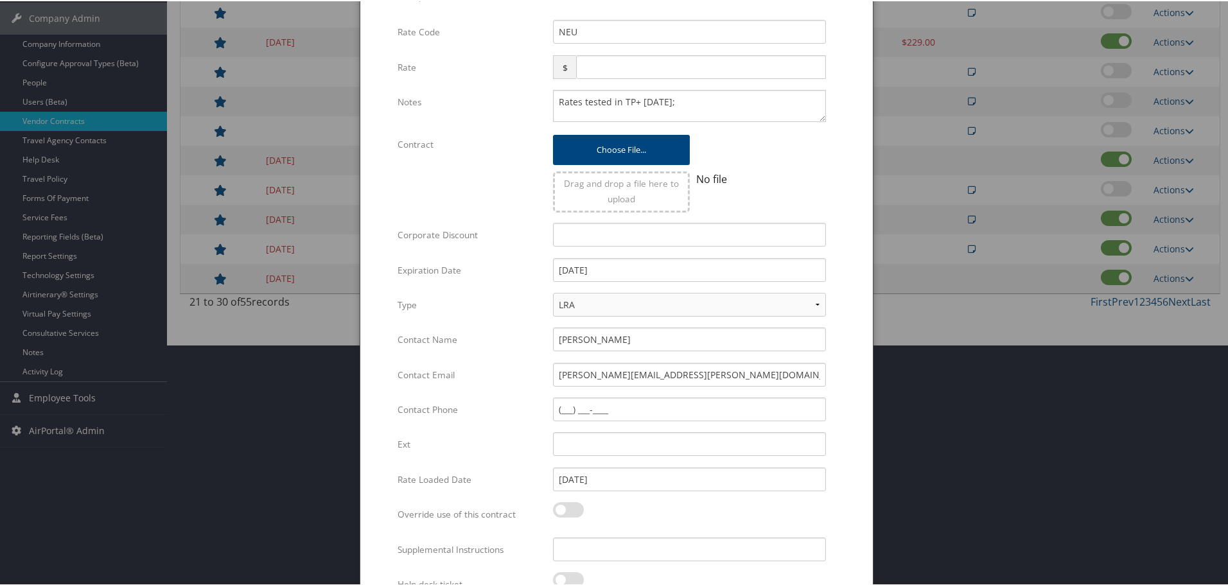
scroll to position [305, 0]
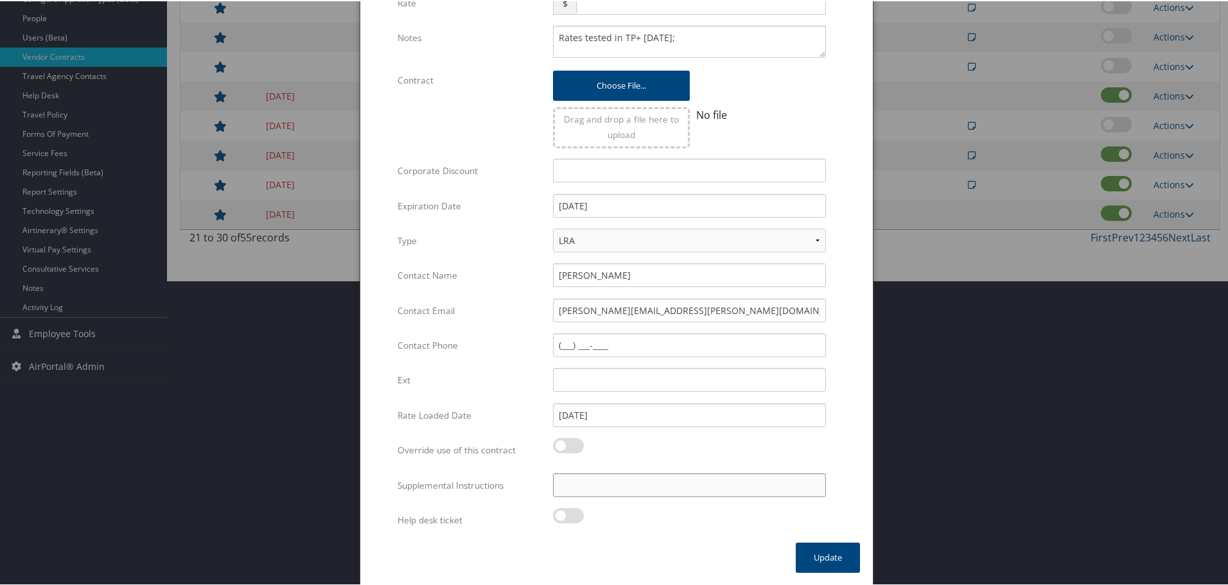
click at [656, 480] on input "Supplemental Instructions" at bounding box center [689, 484] width 273 height 24
paste input "SAB Prop ID -"
paste input "324217"
type input "SAB Prop ID - 324217"
click at [815, 559] on button "Update" at bounding box center [828, 556] width 64 height 30
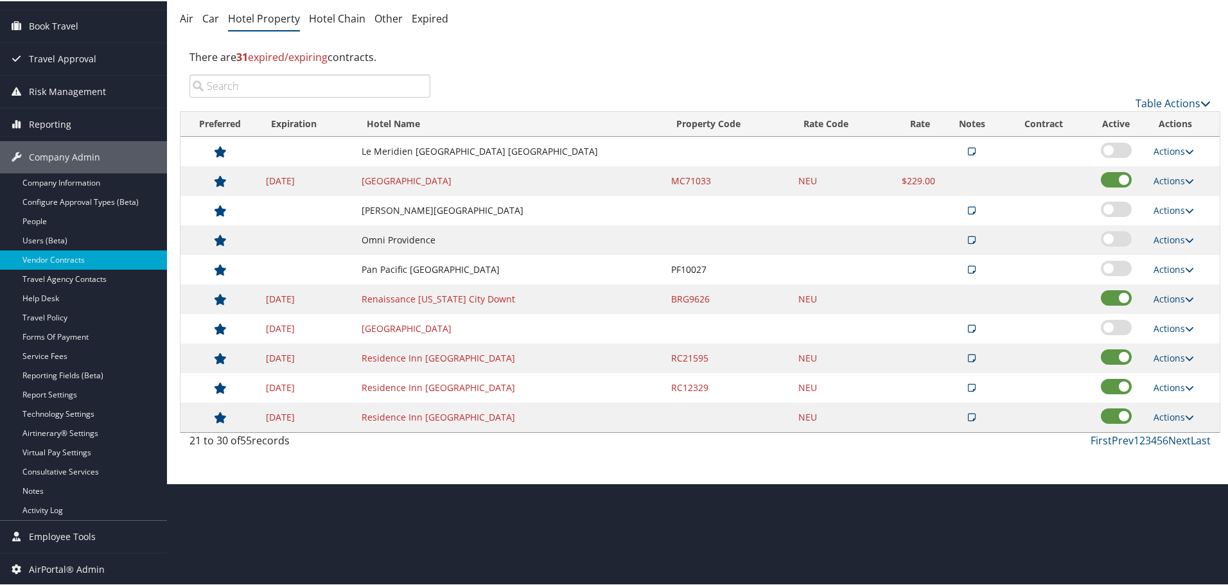
scroll to position [102, 0]
click at [1185, 383] on icon at bounding box center [1189, 386] width 9 height 9
click at [1178, 425] on link "Edit" at bounding box center [1183, 427] width 69 height 22
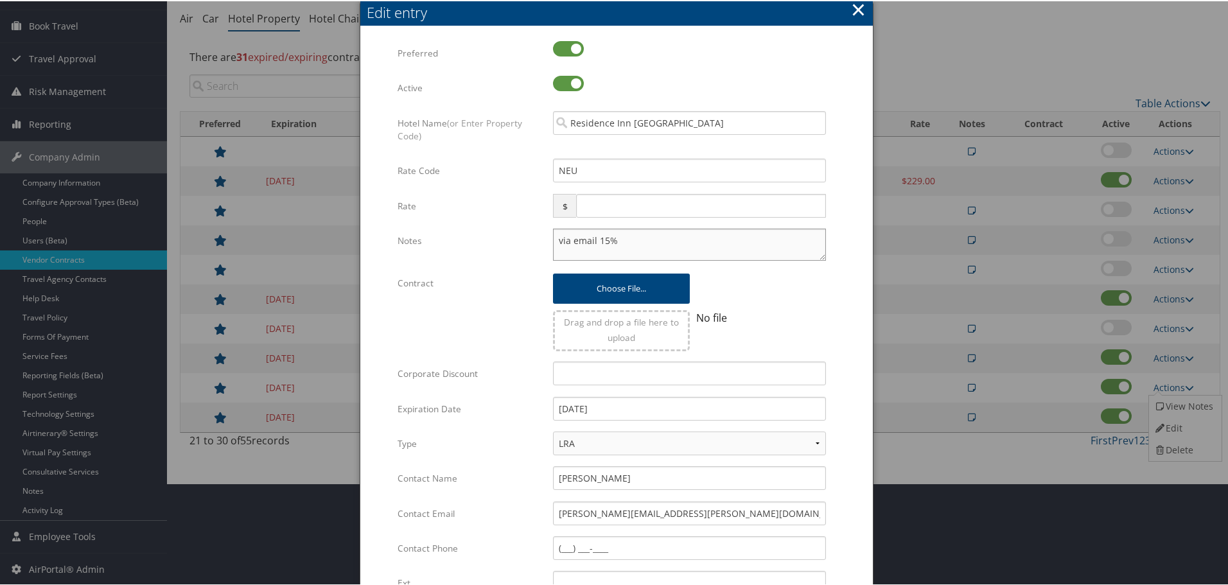
click at [554, 238] on textarea "via email 15%" at bounding box center [689, 243] width 273 height 32
paste textarea "Rates tested in TP+ [DATE];"
type textarea "Rates tested in TP+ Aug 2025; via email 15%"
click at [683, 411] on input "12/31/2024" at bounding box center [689, 408] width 273 height 24
type input "[DATE]"
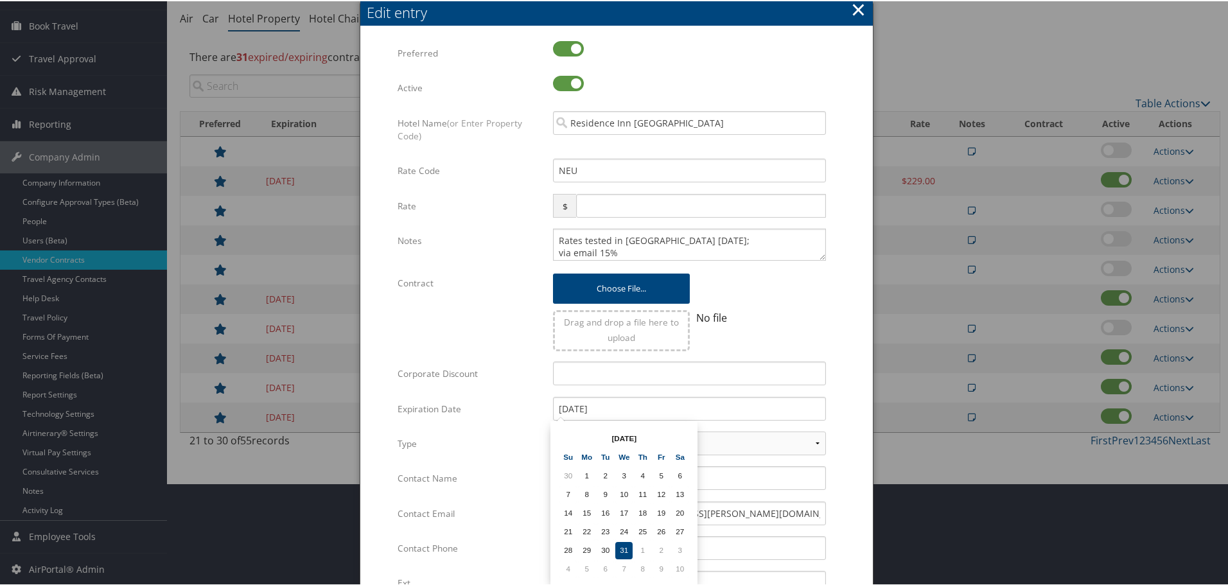
click at [849, 427] on form "Multiple values The selected items contain different values for this input. To …" at bounding box center [616, 392] width 487 height 705
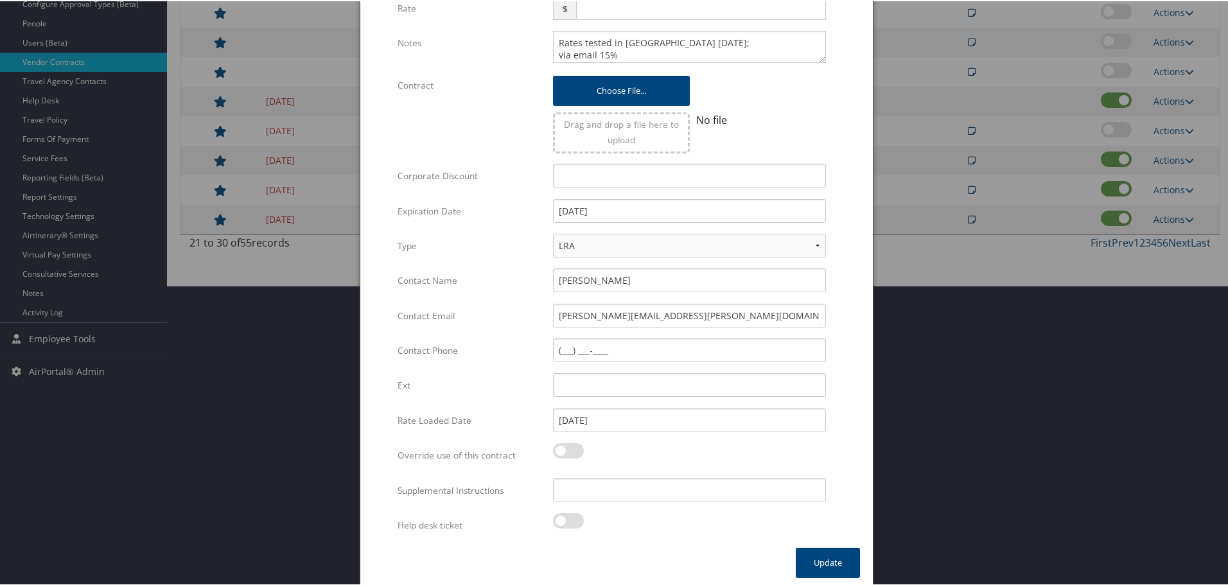
scroll to position [305, 0]
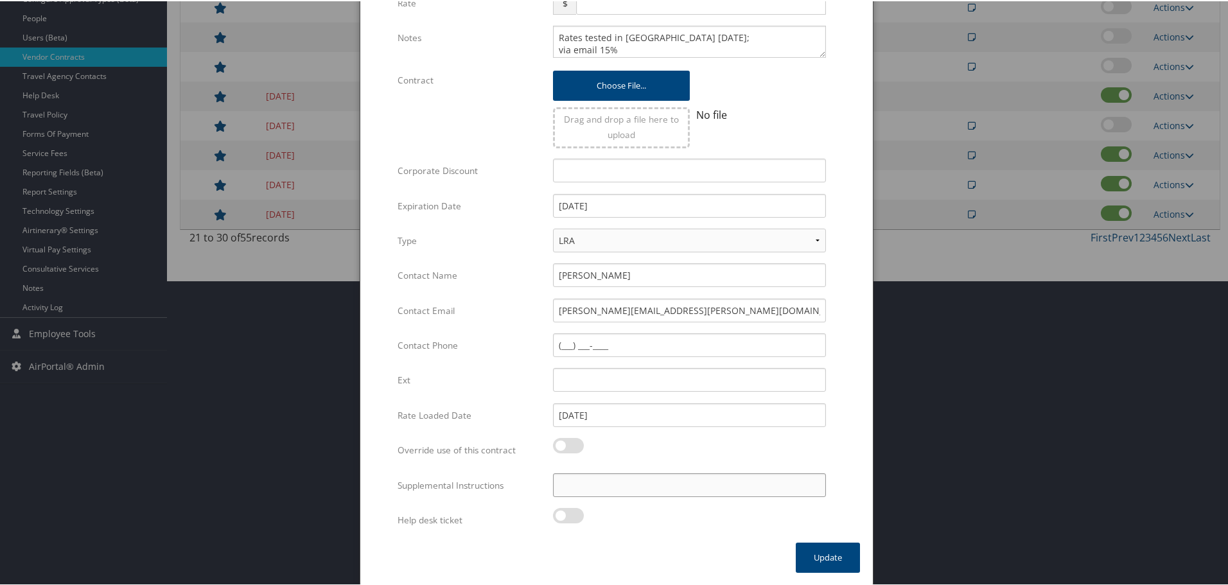
click at [612, 495] on input "Supplemental Instructions" at bounding box center [689, 484] width 273 height 24
paste input "SAB Prop ID -"
paste input "185166"
type input "SAB Prop ID - 185166"
click at [816, 559] on button "Update" at bounding box center [828, 556] width 64 height 30
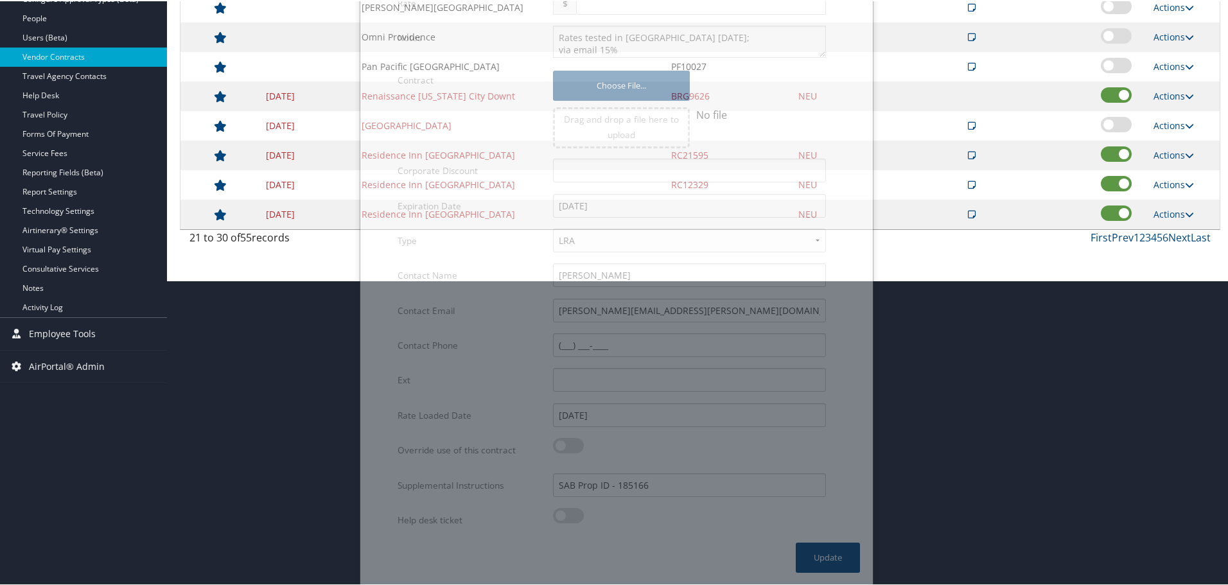
scroll to position [102, 0]
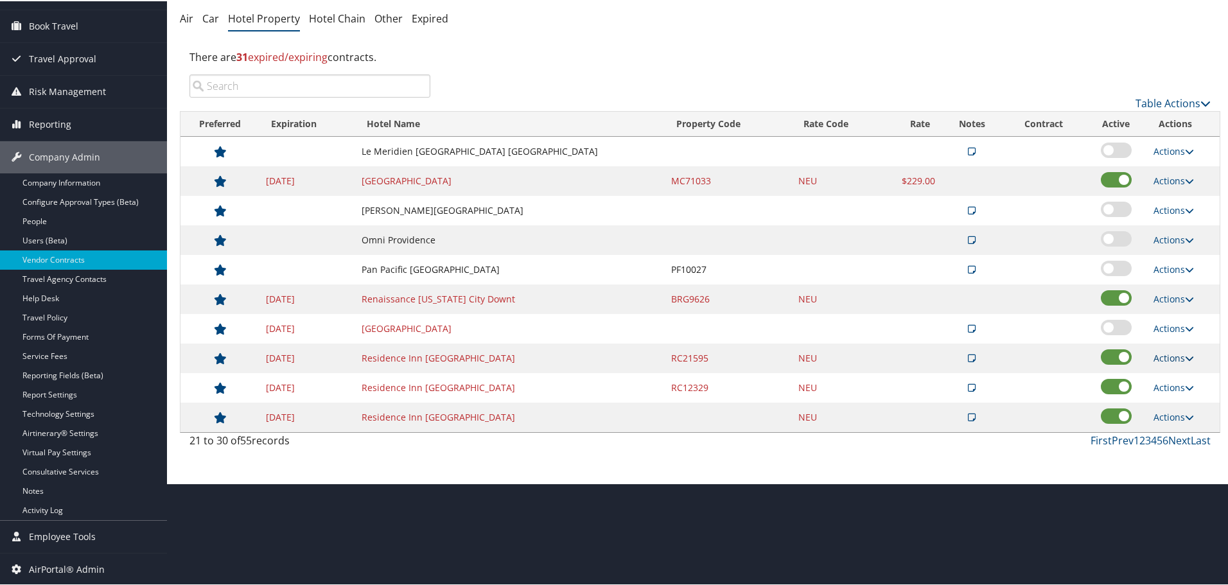
click at [1176, 360] on link "Actions" at bounding box center [1174, 357] width 40 height 12
click at [1181, 391] on link "Edit" at bounding box center [1183, 398] width 69 height 22
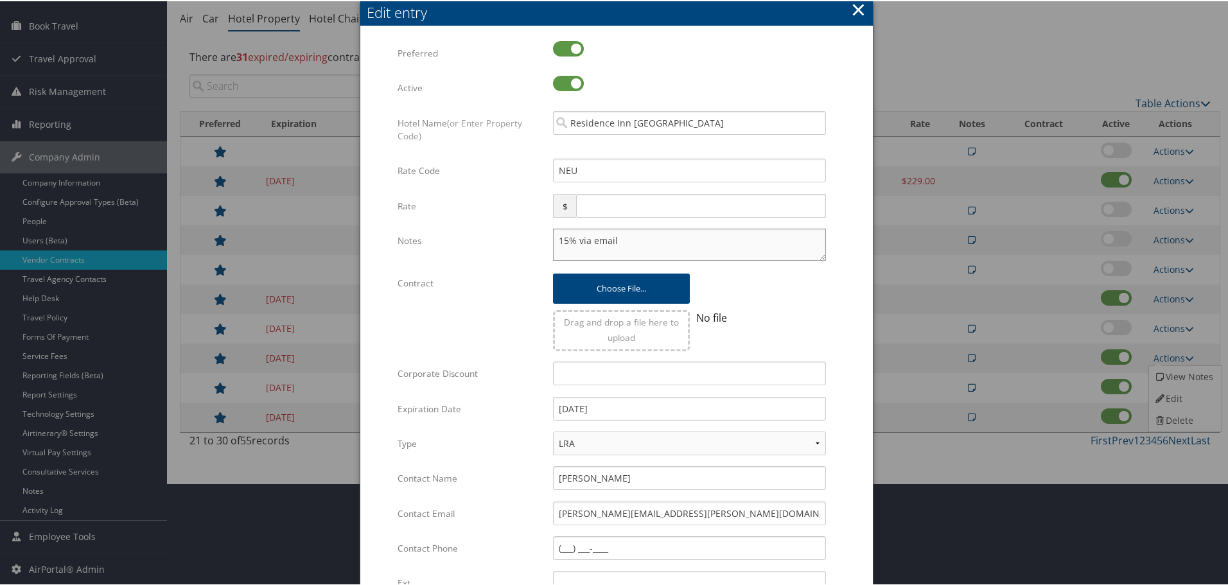
click at [553, 237] on textarea "15% via email" at bounding box center [689, 243] width 273 height 32
paste textarea "Rates tested in TP+ [DATE];"
type textarea "Rates tested in TP+ Aug 2025; 15% via email"
click at [658, 407] on input "12/31/2024" at bounding box center [689, 408] width 273 height 24
type input "[DATE]"
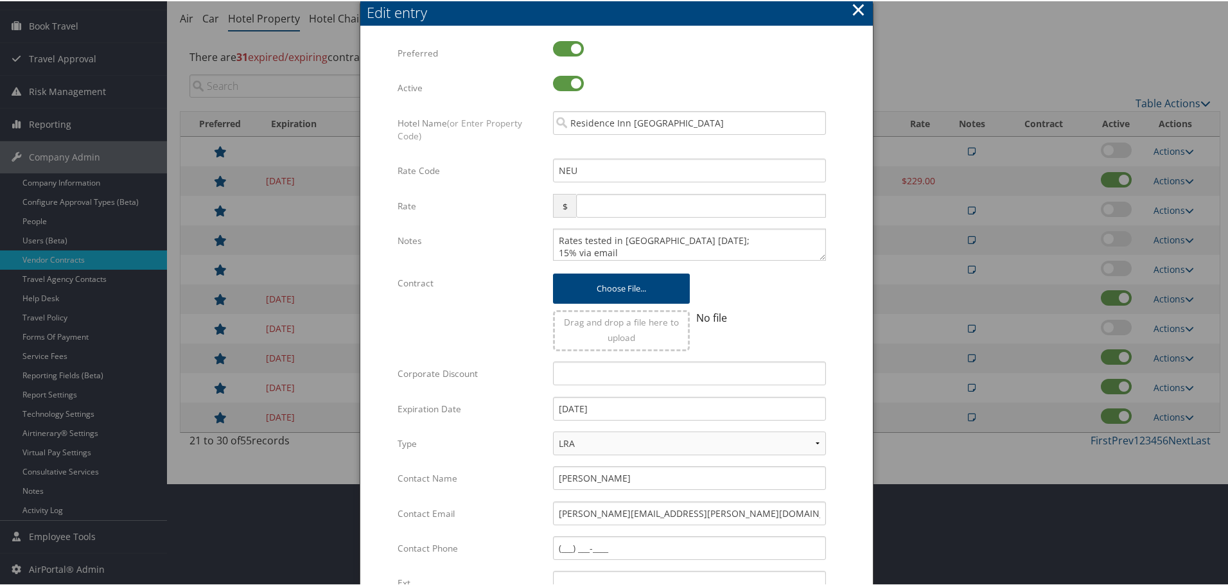
click at [864, 378] on div "Multiple values The selected items contain different values for this input. To …" at bounding box center [616, 386] width 513 height 718
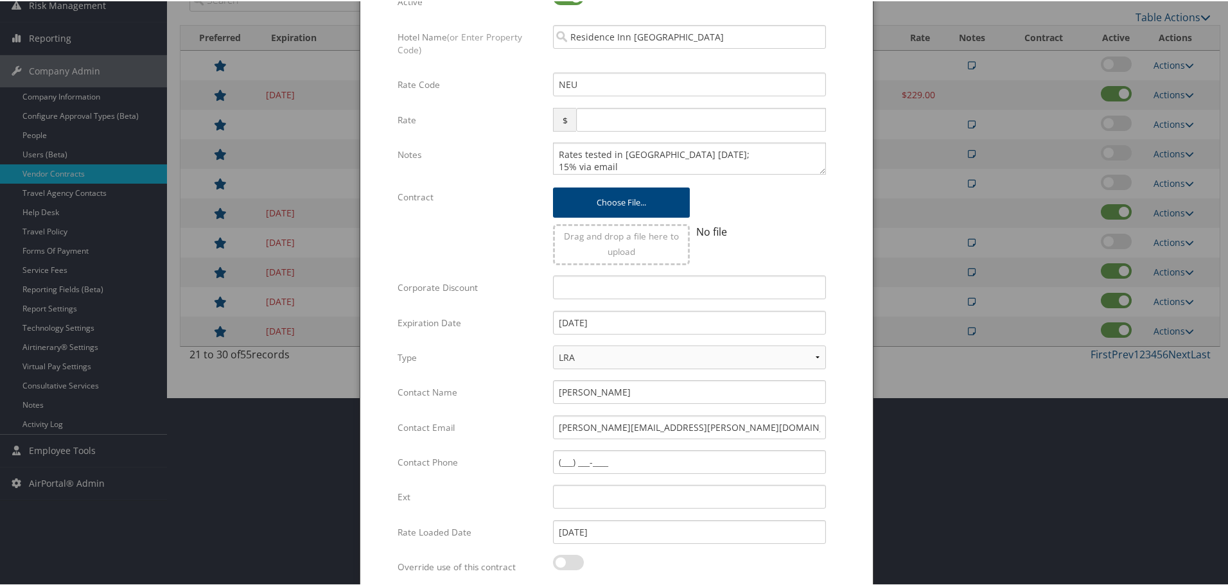
scroll to position [305, 0]
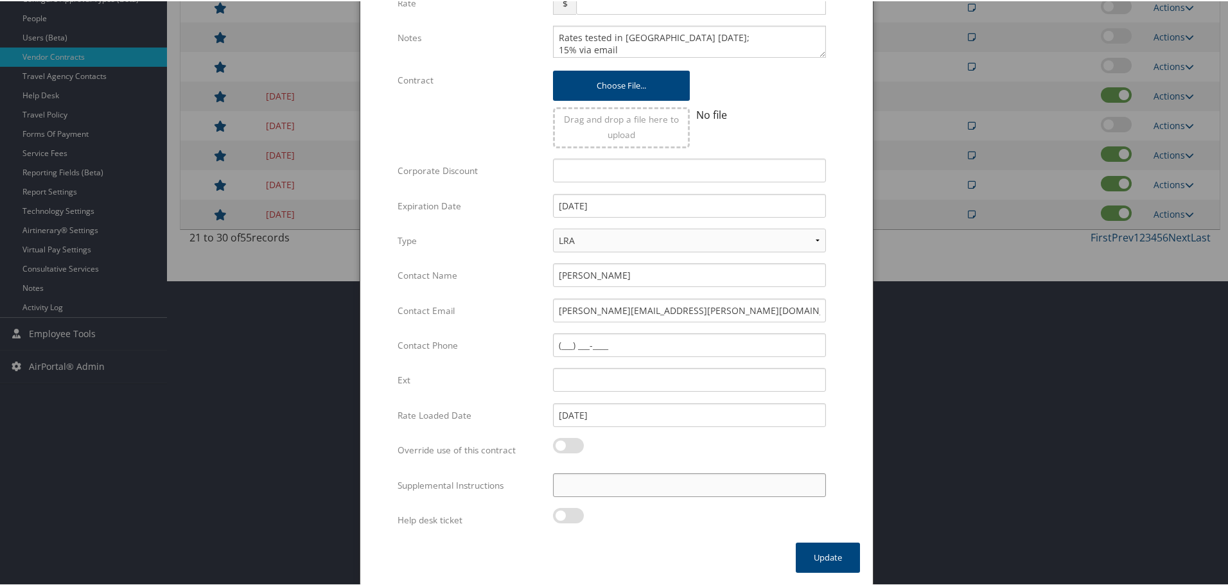
click at [636, 491] on input "Supplemental Instructions" at bounding box center [689, 484] width 273 height 24
paste input "SAB Prop ID -"
paste input "34633"
type input "SAB Prop ID - 34633"
click at [824, 555] on button "Update" at bounding box center [828, 556] width 64 height 30
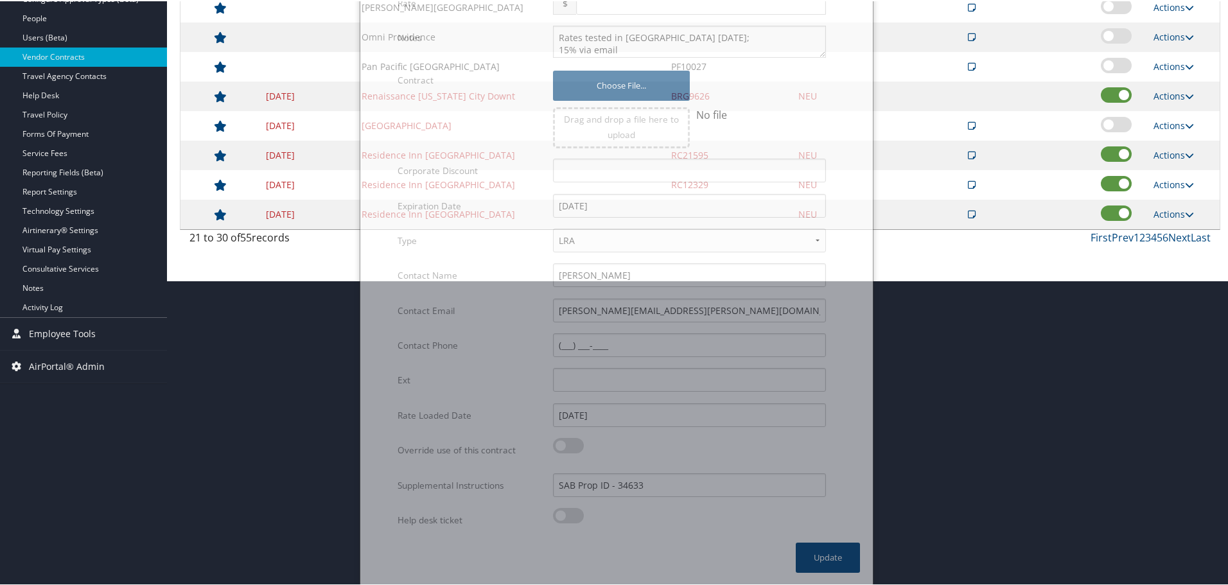
scroll to position [102, 0]
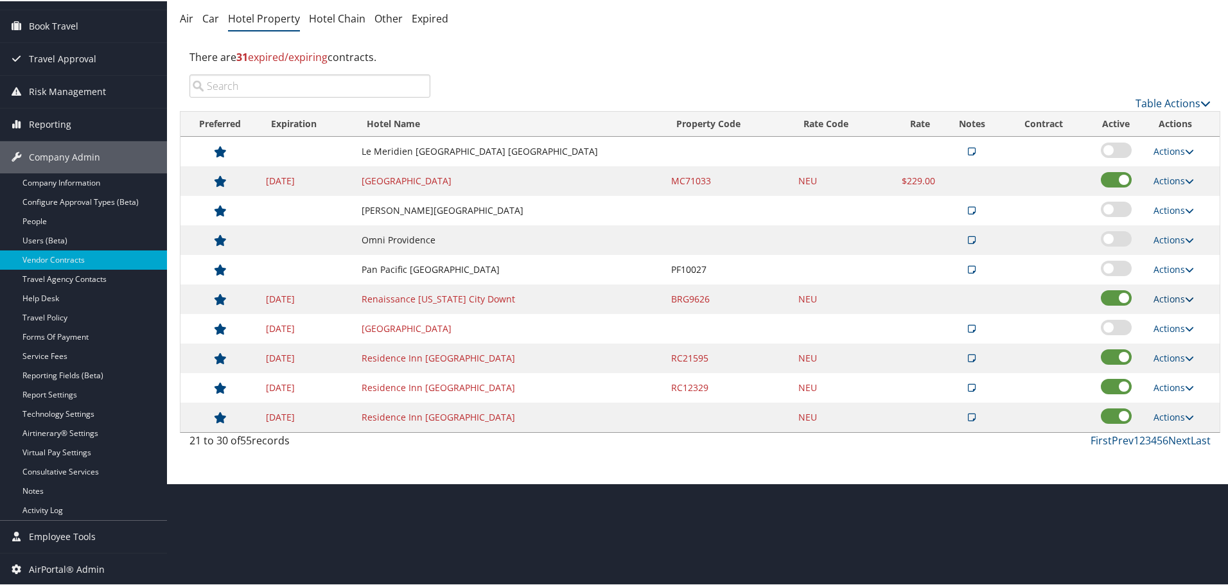
click at [1156, 296] on link "Actions" at bounding box center [1174, 298] width 40 height 12
click at [1167, 317] on link "Edit" at bounding box center [1173, 317] width 49 height 22
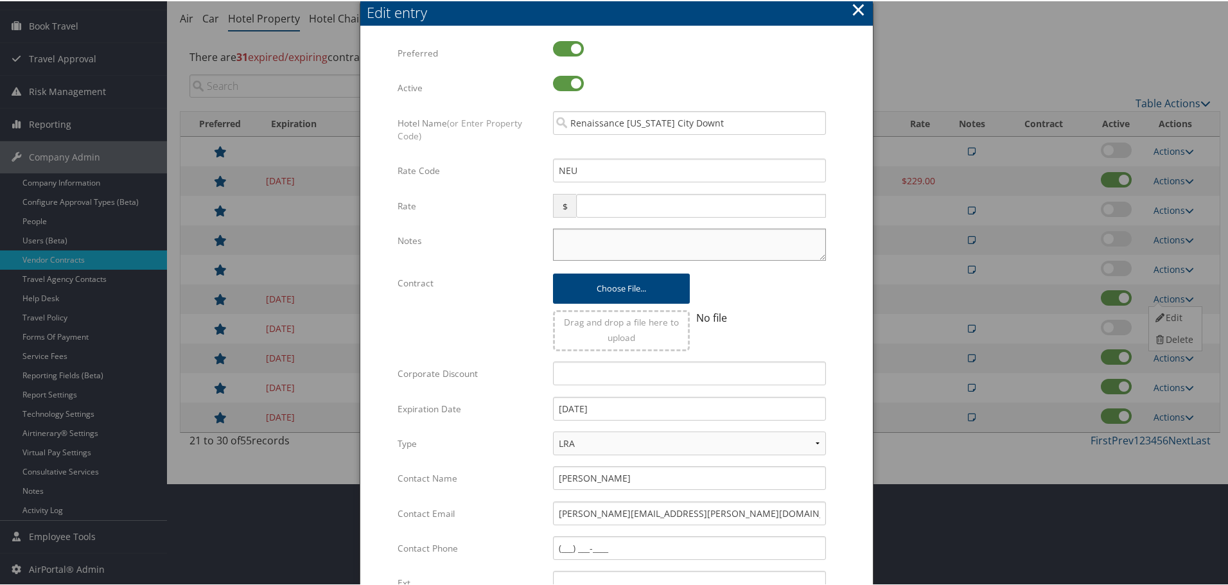
click at [572, 229] on textarea "Notes" at bounding box center [689, 243] width 273 height 32
paste textarea "Rates tested in TP+ [DATE];"
type textarea "Rates tested in TP+ [DATE];"
click at [637, 416] on input "12/31/2024" at bounding box center [689, 408] width 273 height 24
type input "[DATE]"
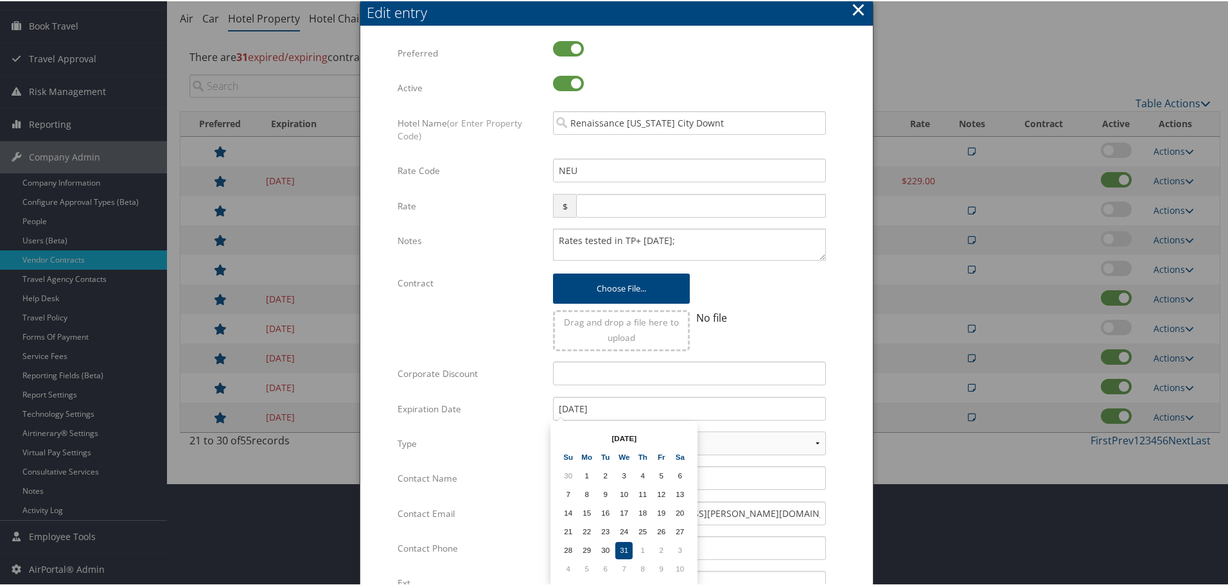
click at [838, 365] on form "Multiple values The selected items contain different values for this input. To …" at bounding box center [616, 392] width 487 height 705
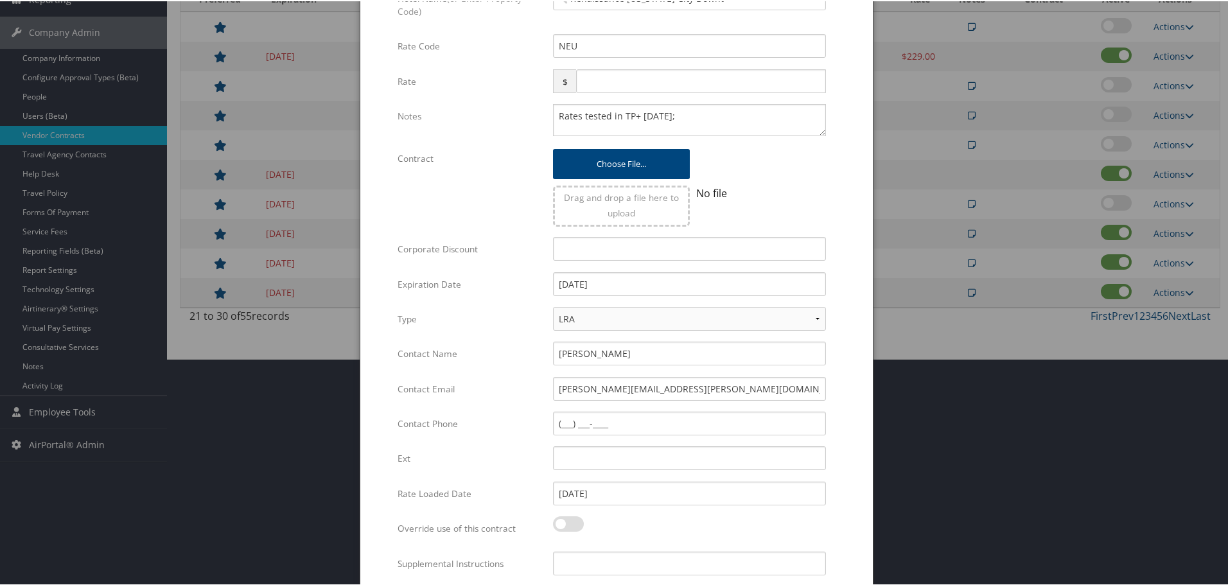
scroll to position [305, 0]
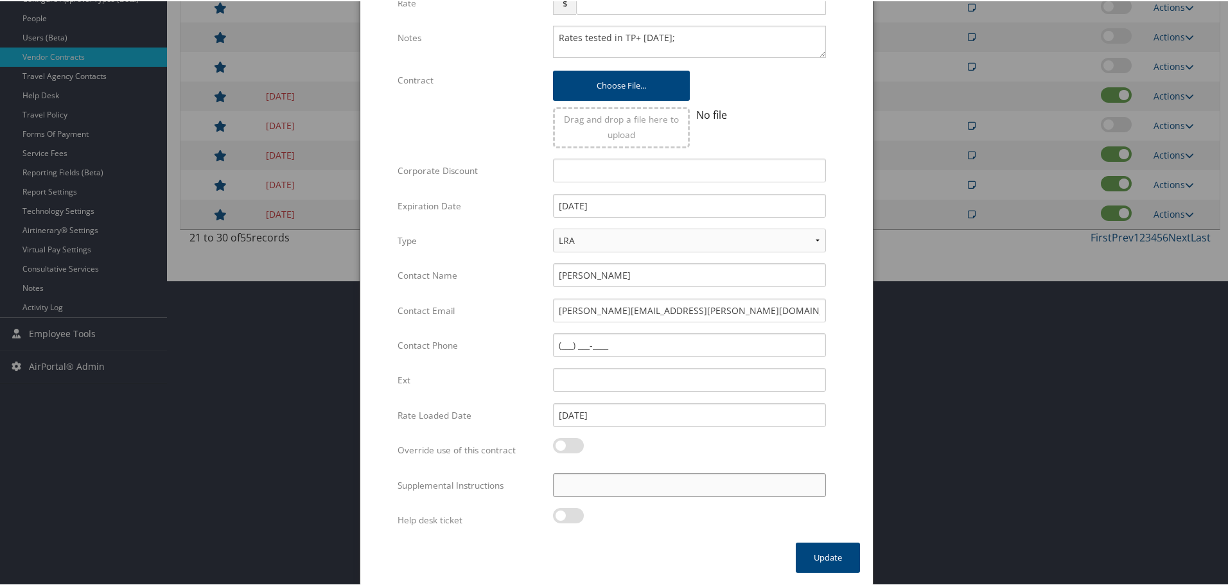
click at [618, 486] on input "Supplemental Instructions" at bounding box center [689, 484] width 273 height 24
paste input "SAB Prop ID -"
paste input "395780"
type input "SAB Prop ID - 395780"
click at [830, 553] on button "Update" at bounding box center [828, 556] width 64 height 30
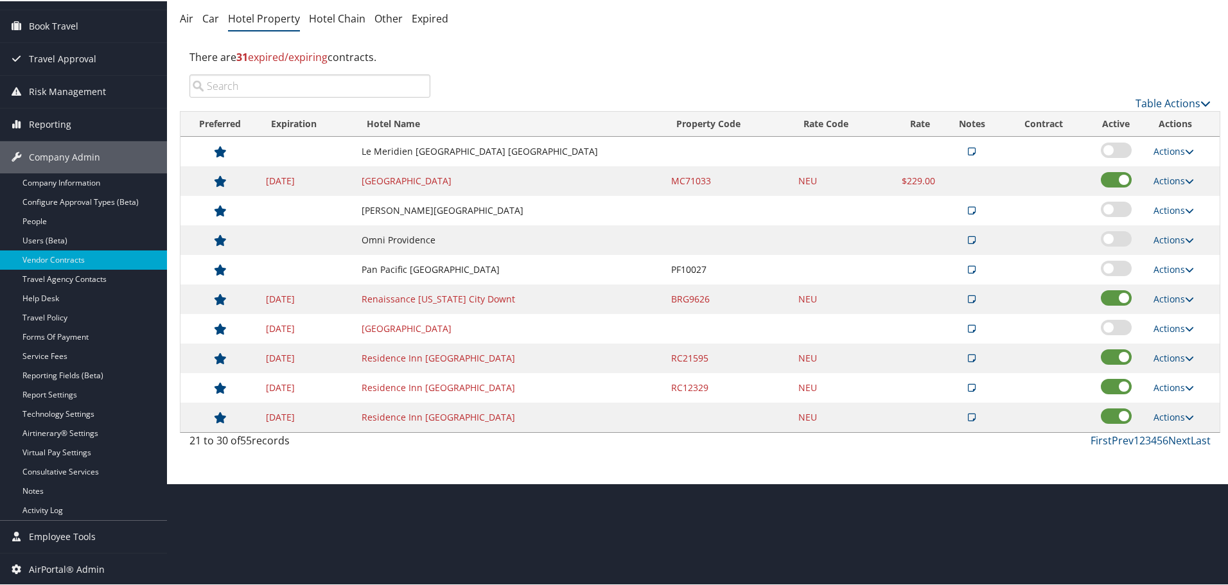
scroll to position [102, 0]
click at [1178, 180] on link "Actions" at bounding box center [1174, 179] width 40 height 12
click at [1174, 202] on link "Edit" at bounding box center [1173, 199] width 49 height 22
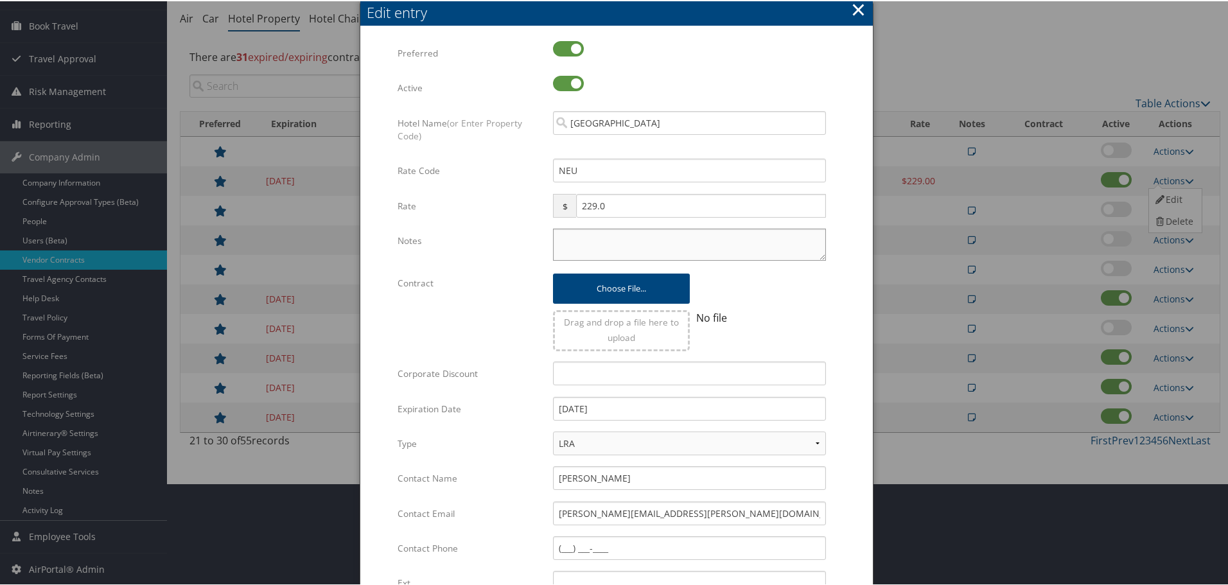
click at [609, 242] on textarea "Notes" at bounding box center [689, 243] width 273 height 32
paste textarea "Rates tested in TP+ [DATE];"
type textarea "Rates tested in TP+ [DATE];"
click at [649, 410] on input "12/31/2024" at bounding box center [689, 408] width 273 height 24
type input "[DATE]"
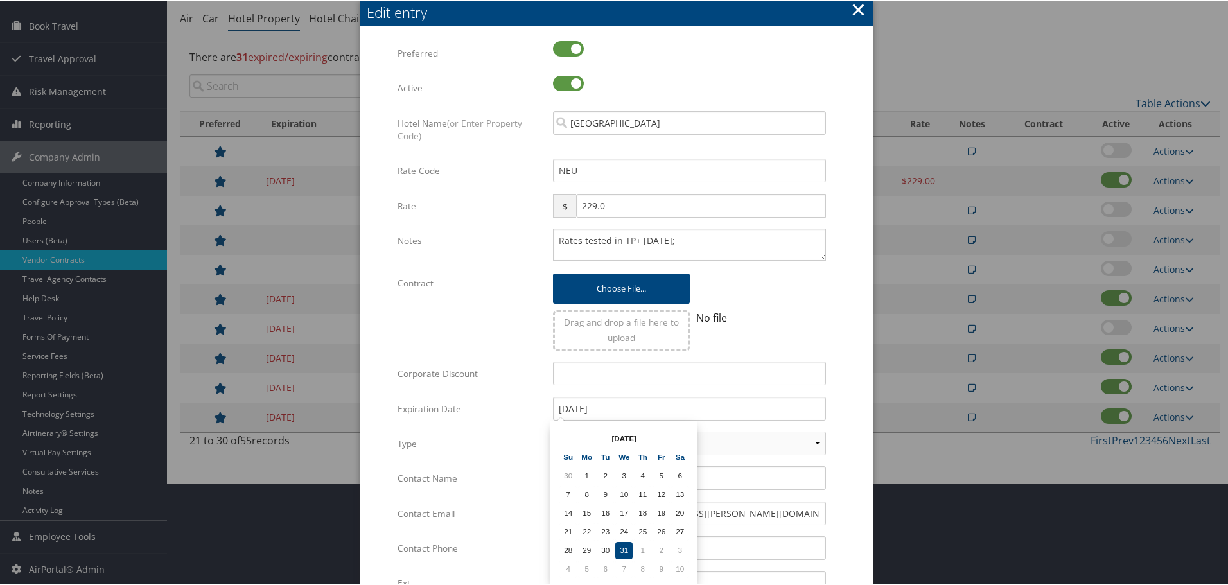
click at [850, 340] on form "Multiple values The selected items contain different values for this input. To …" at bounding box center [616, 392] width 487 height 705
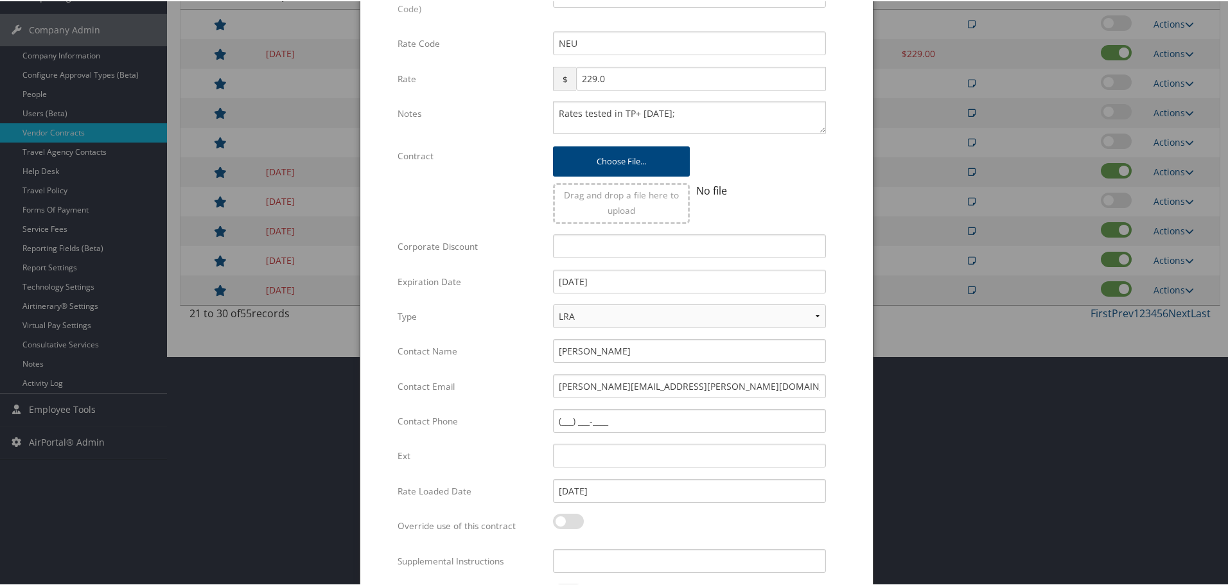
scroll to position [305, 0]
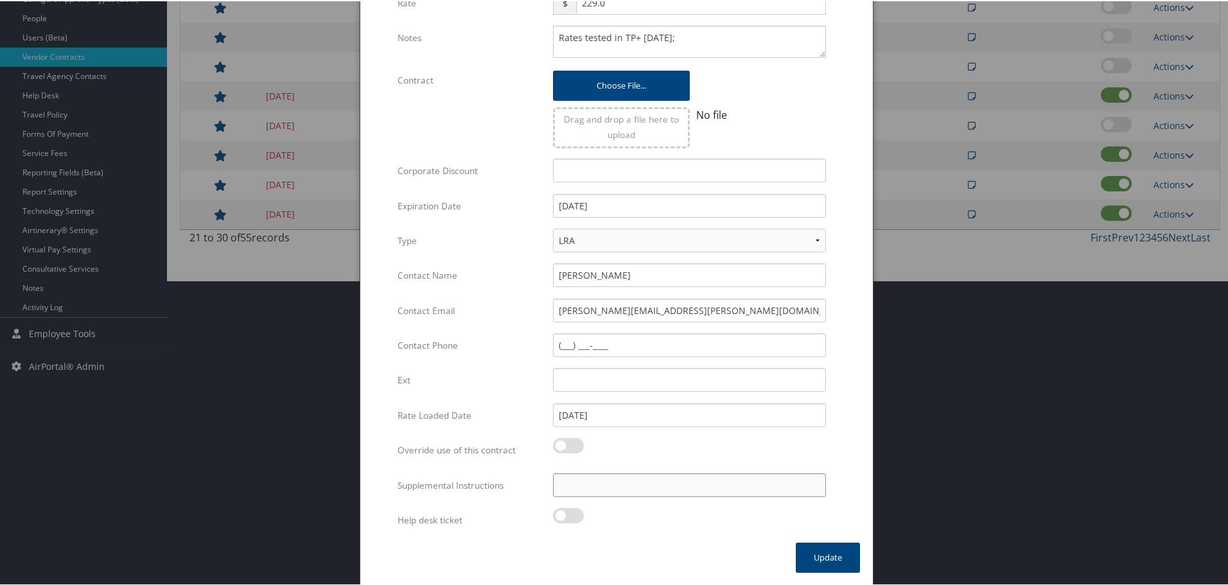
click at [651, 486] on input "Supplemental Instructions" at bounding box center [689, 484] width 273 height 24
paste input "SAB Prop ID -"
paste input "27572"
type input "SAB Prop ID - 27572"
click at [812, 554] on button "Update" at bounding box center [828, 556] width 64 height 30
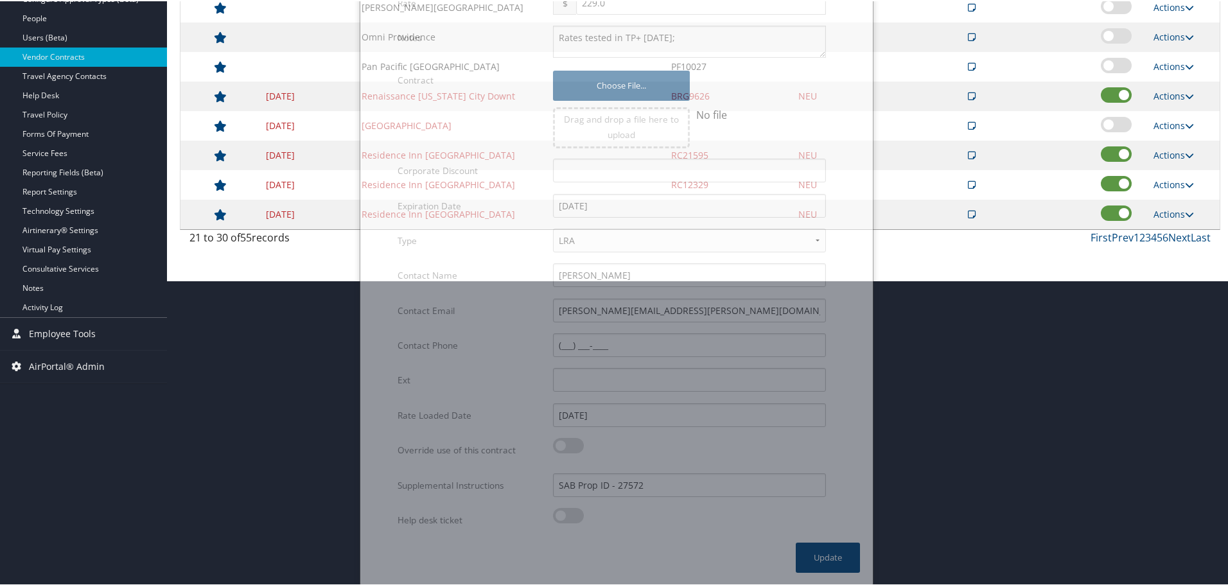
scroll to position [102, 0]
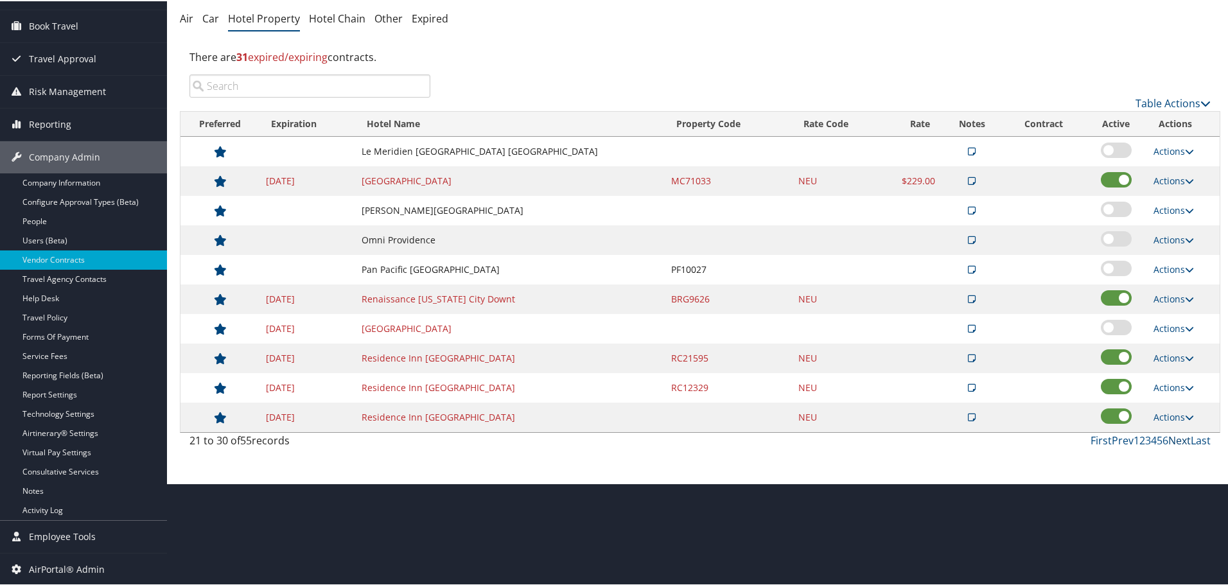
click at [1172, 433] on link "Next" at bounding box center [1179, 439] width 22 height 14
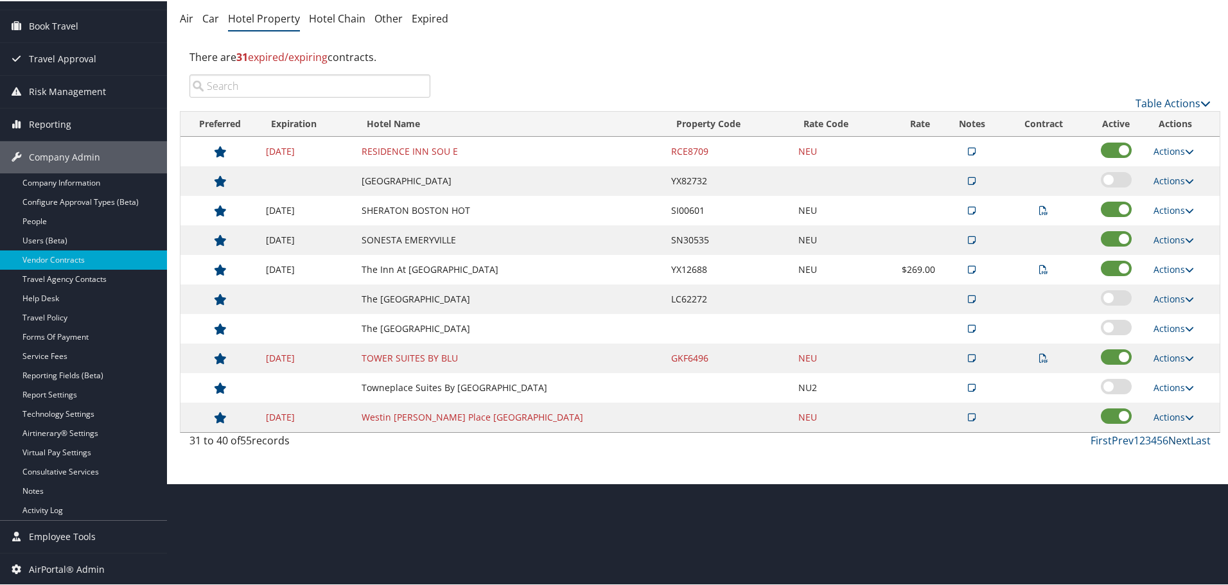
click at [1172, 435] on link "Next" at bounding box center [1179, 439] width 22 height 14
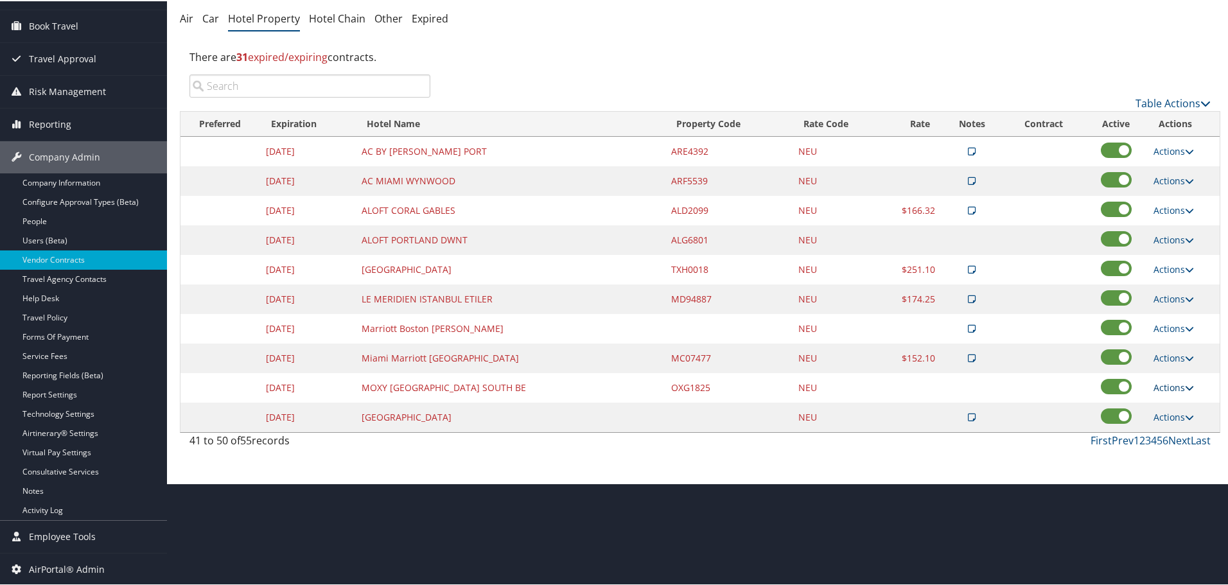
click at [1166, 387] on link "Actions" at bounding box center [1174, 386] width 40 height 12
click at [1167, 407] on link "Edit" at bounding box center [1173, 405] width 49 height 22
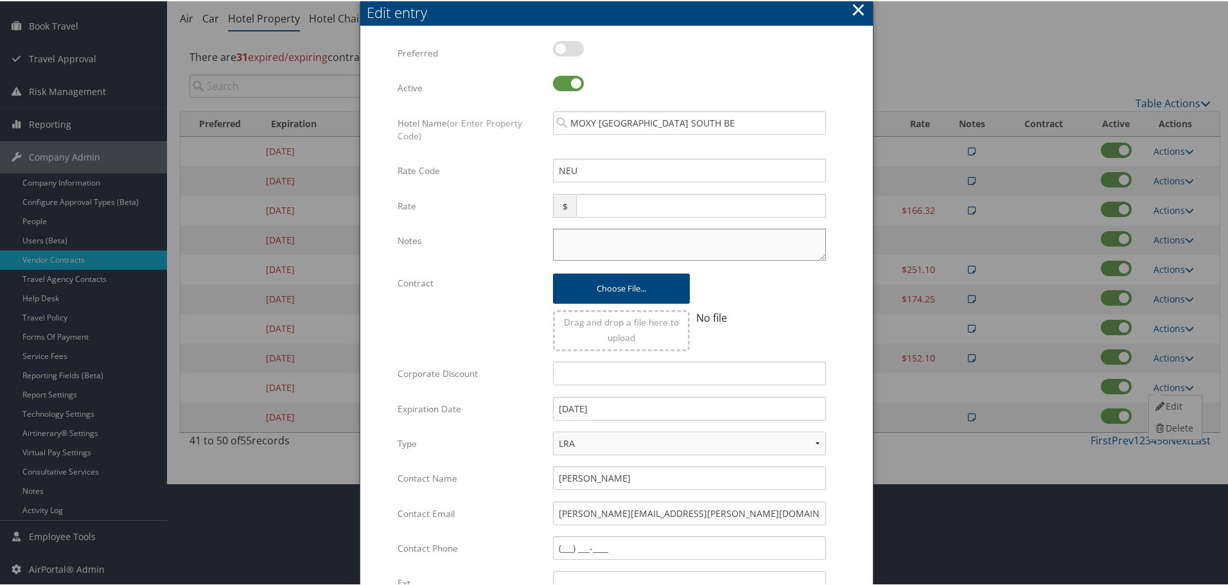
click at [598, 236] on textarea "Notes" at bounding box center [689, 243] width 273 height 32
paste textarea "Rates tested in TP+ [DATE];"
type textarea "Rates tested in TP+ [DATE];"
click at [641, 405] on input "12/31/2024" at bounding box center [689, 408] width 273 height 24
type input "[DATE]"
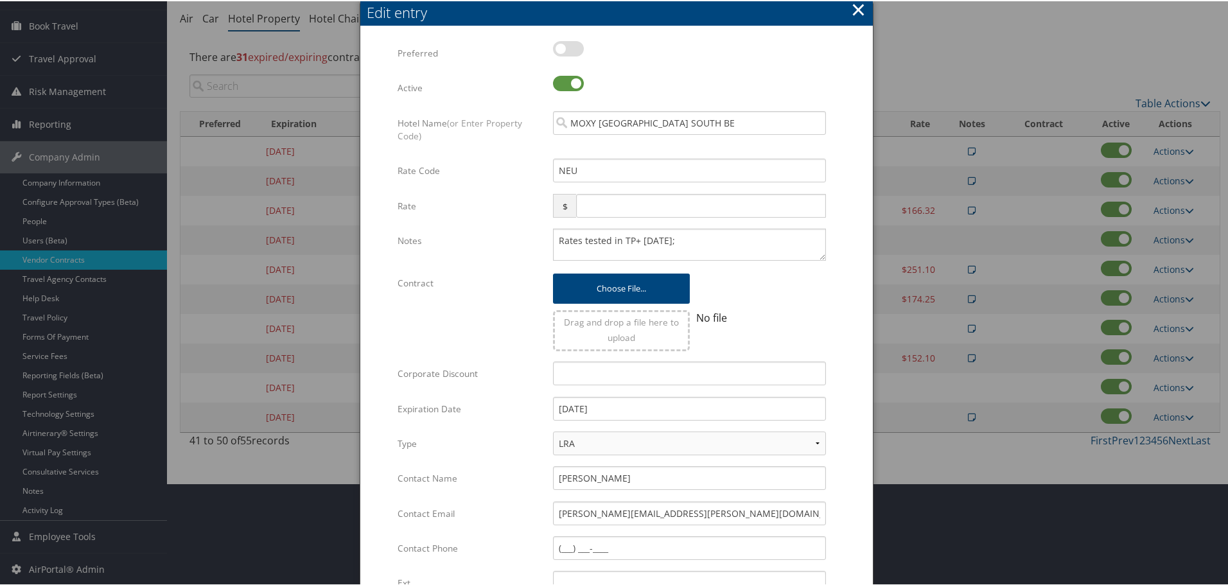
click at [841, 391] on form "Multiple values The selected items contain different values for this input. To …" at bounding box center [616, 392] width 487 height 705
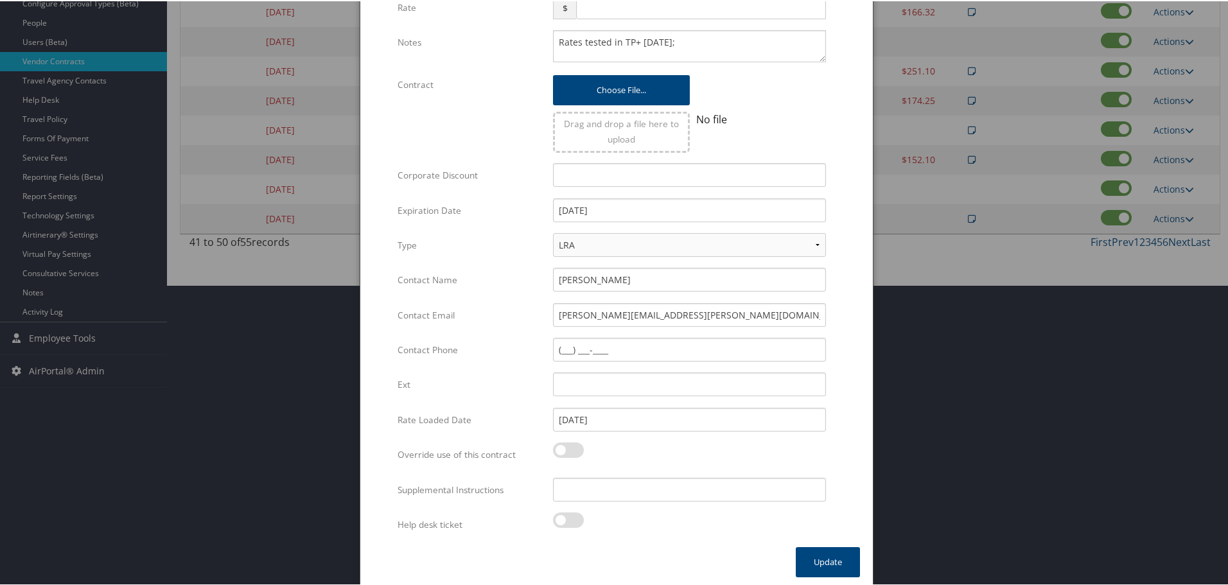
scroll to position [305, 0]
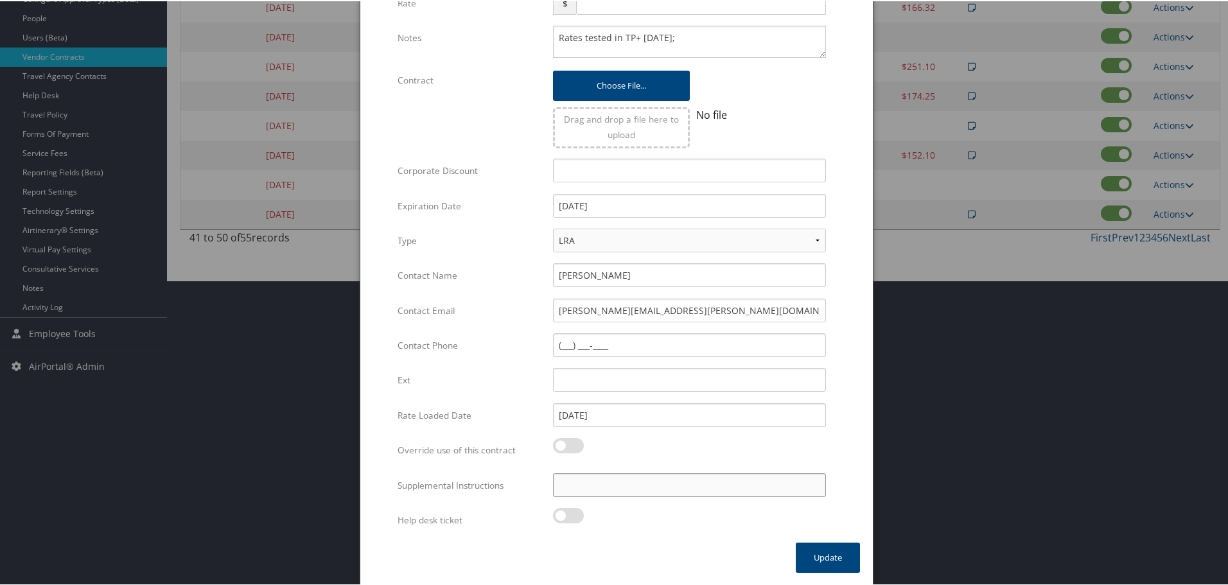
click at [616, 487] on input "Supplemental Instructions" at bounding box center [689, 484] width 273 height 24
paste input "SAB Prop ID -"
paste input "389020"
type input "SAB Prop ID - 389020"
click at [818, 559] on button "Update" at bounding box center [828, 556] width 64 height 30
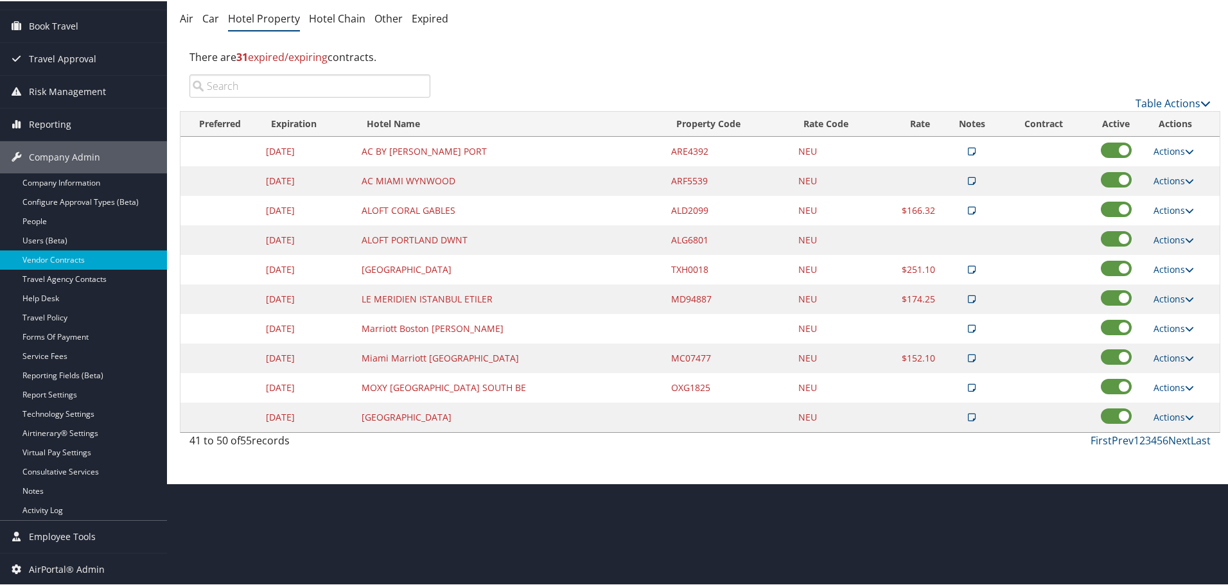
scroll to position [102, 0]
click at [1172, 349] on td "Actions View Notes Edit Delete" at bounding box center [1183, 357] width 73 height 30
click at [1171, 353] on link "Actions" at bounding box center [1174, 357] width 40 height 12
click at [1184, 400] on link "Edit" at bounding box center [1183, 398] width 69 height 22
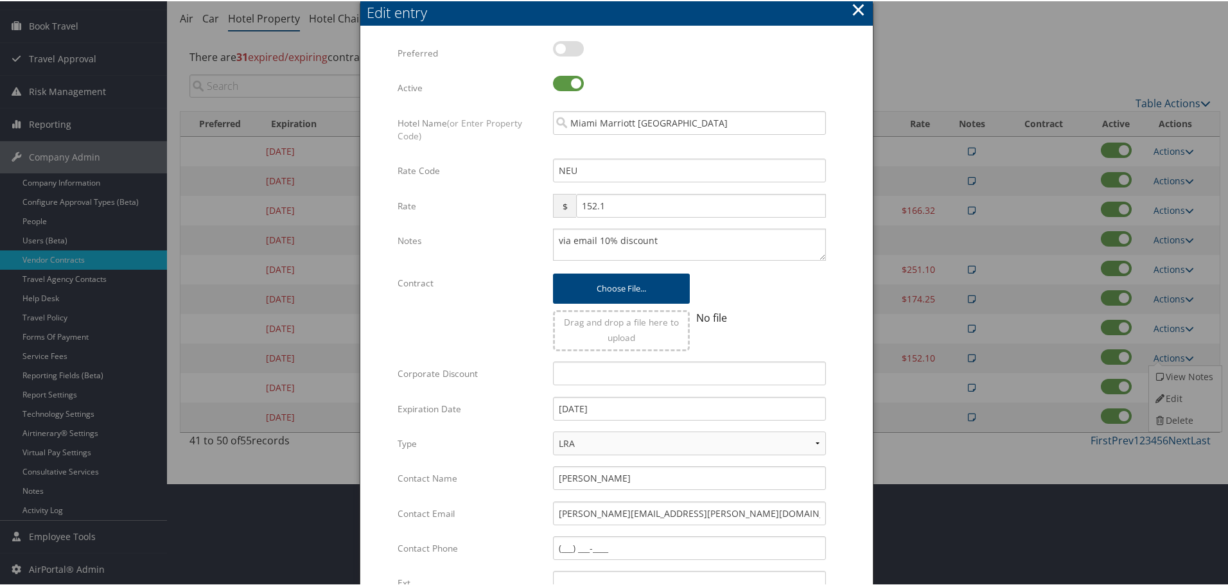
click at [549, 236] on div "via email 10% discount Multiple values The selected items contain different val…" at bounding box center [689, 248] width 292 height 42
click at [550, 236] on div "via email 10% discount Multiple values The selected items contain different val…" at bounding box center [689, 248] width 292 height 42
click at [553, 238] on textarea "via email 10% discount" at bounding box center [689, 243] width 273 height 32
paste textarea "Rates tested in TP+ [DATE];"
type textarea "Rates tested in TP+ Aug 2025; via email 10% discount"
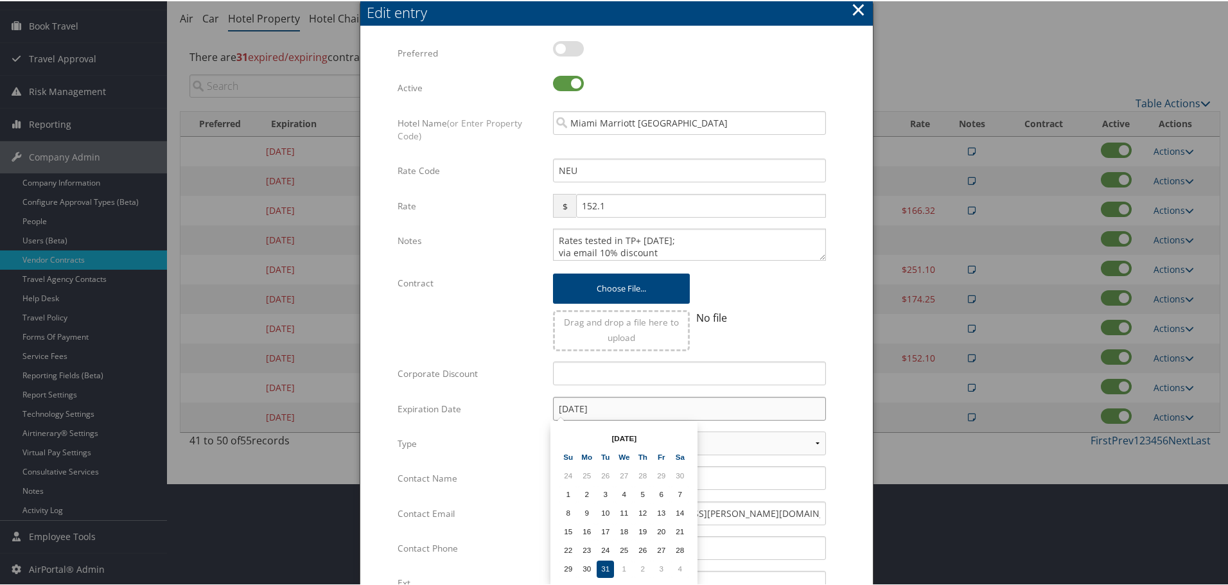
click at [615, 407] on input "12/31/2024" at bounding box center [689, 408] width 273 height 24
type input "[DATE]"
click at [848, 401] on form "Multiple values The selected items contain different values for this input. To …" at bounding box center [616, 392] width 487 height 705
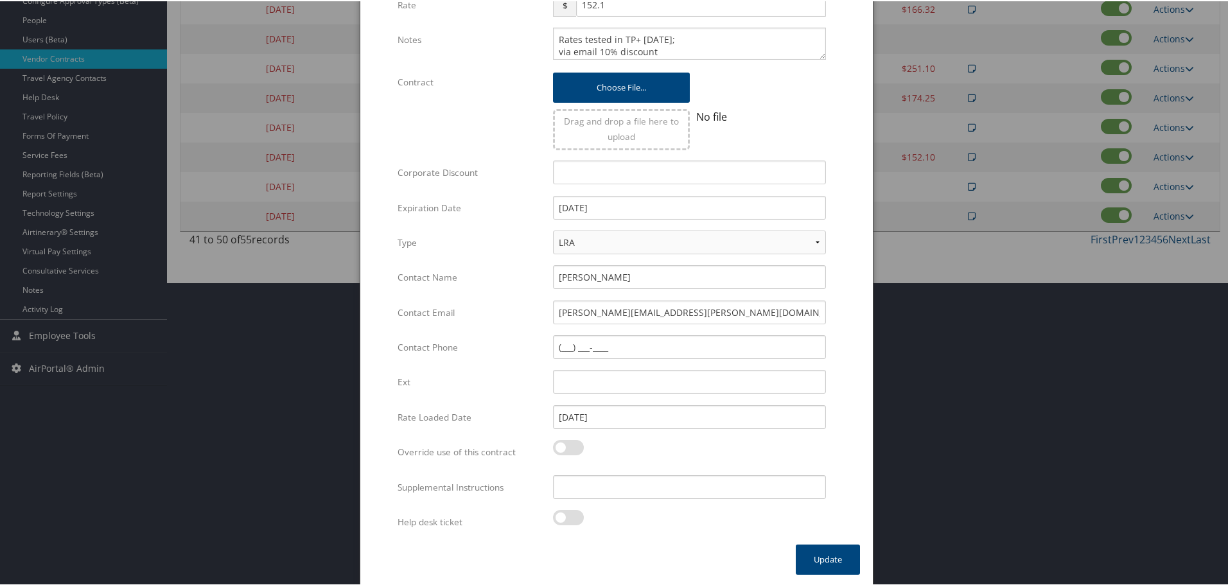
scroll to position [305, 0]
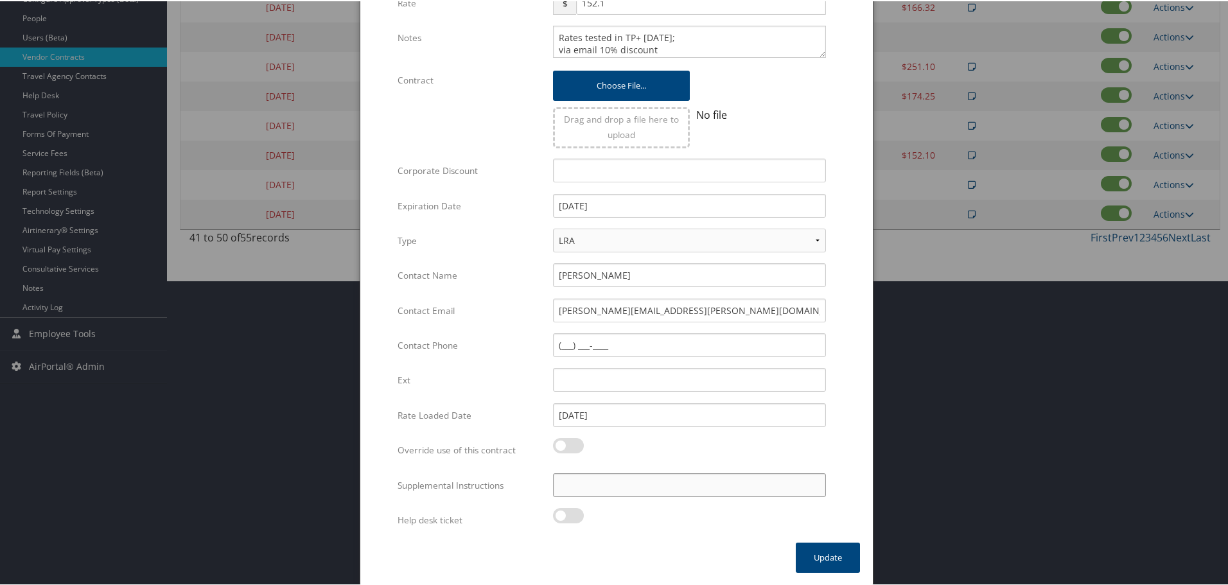
click at [663, 484] on input "Supplemental Instructions" at bounding box center [689, 484] width 273 height 24
paste input "SAB Prop ID -"
paste input "1035"
type input "SAB Prop ID - 1035"
click at [813, 553] on button "Update" at bounding box center [828, 556] width 64 height 30
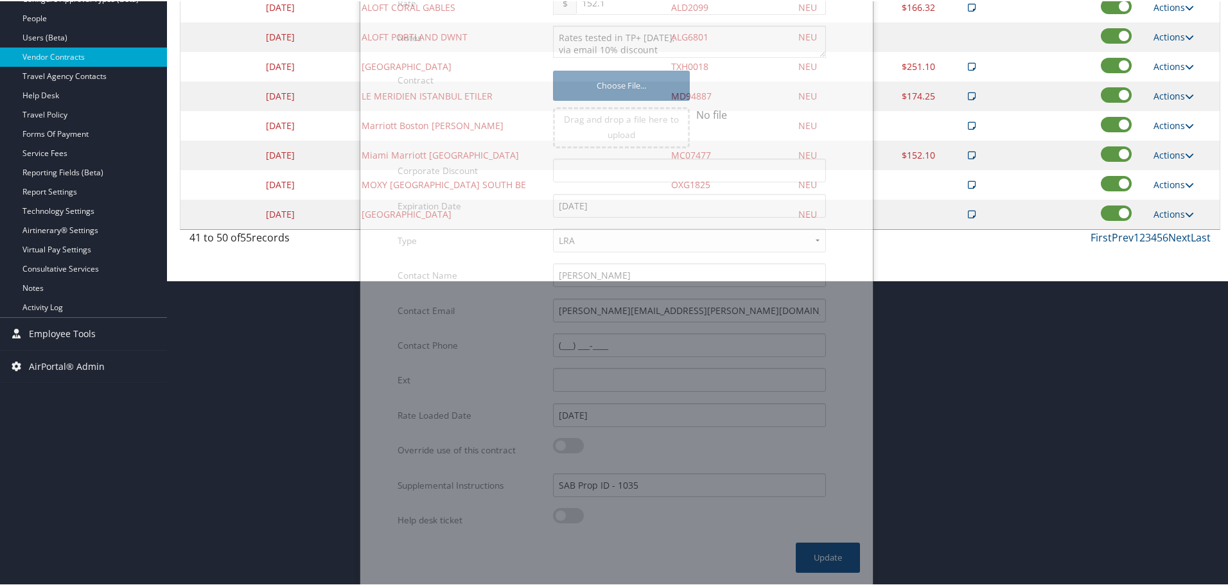
scroll to position [102, 0]
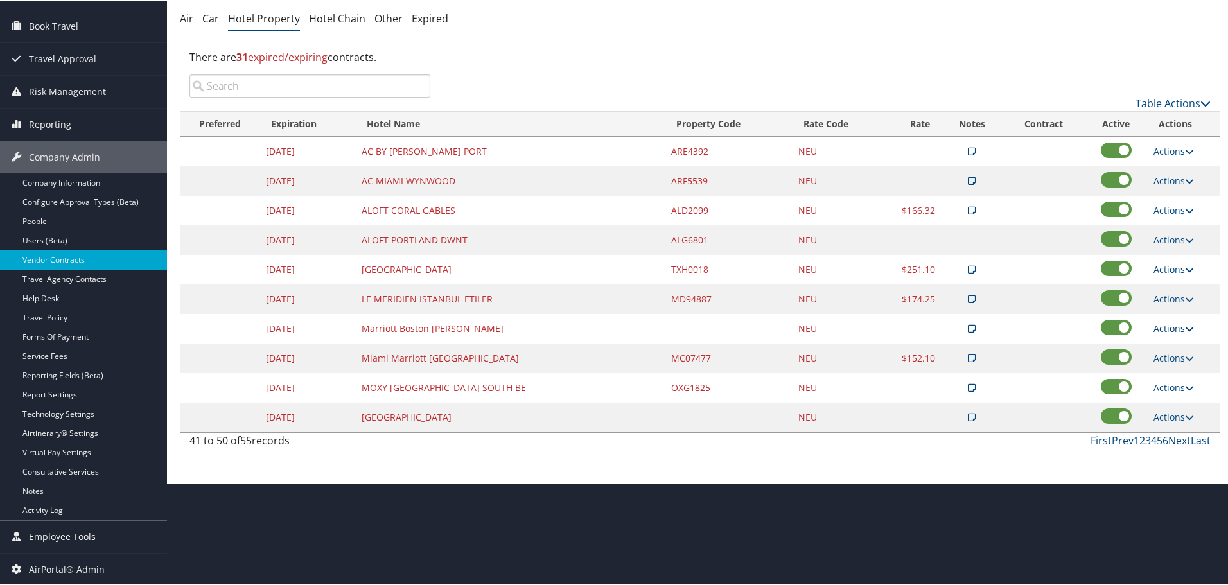
click at [1162, 326] on link "Actions" at bounding box center [1174, 327] width 40 height 12
click at [1174, 365] on link "Edit" at bounding box center [1183, 368] width 69 height 22
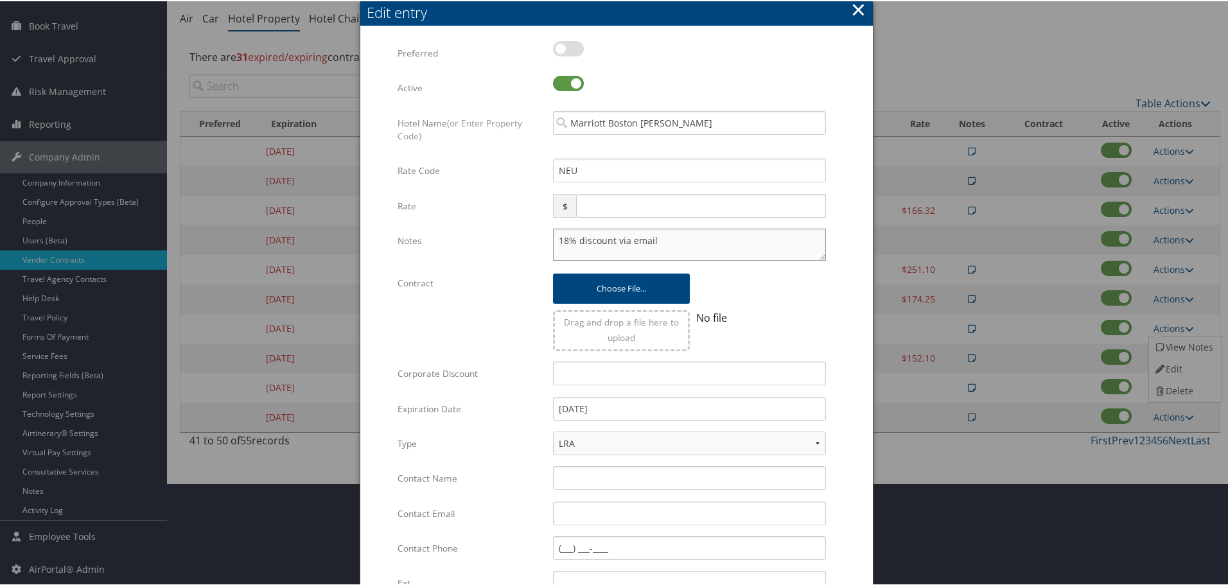
click at [553, 236] on textarea "18% discount via email" at bounding box center [689, 243] width 273 height 32
paste textarea "Rates tested in TP+ [DATE];"
type textarea "Rates tested in TP+ Aug 2025; 18% discount via email"
click at [672, 405] on input "12/31/2024" at bounding box center [689, 408] width 273 height 24
type input "[DATE]"
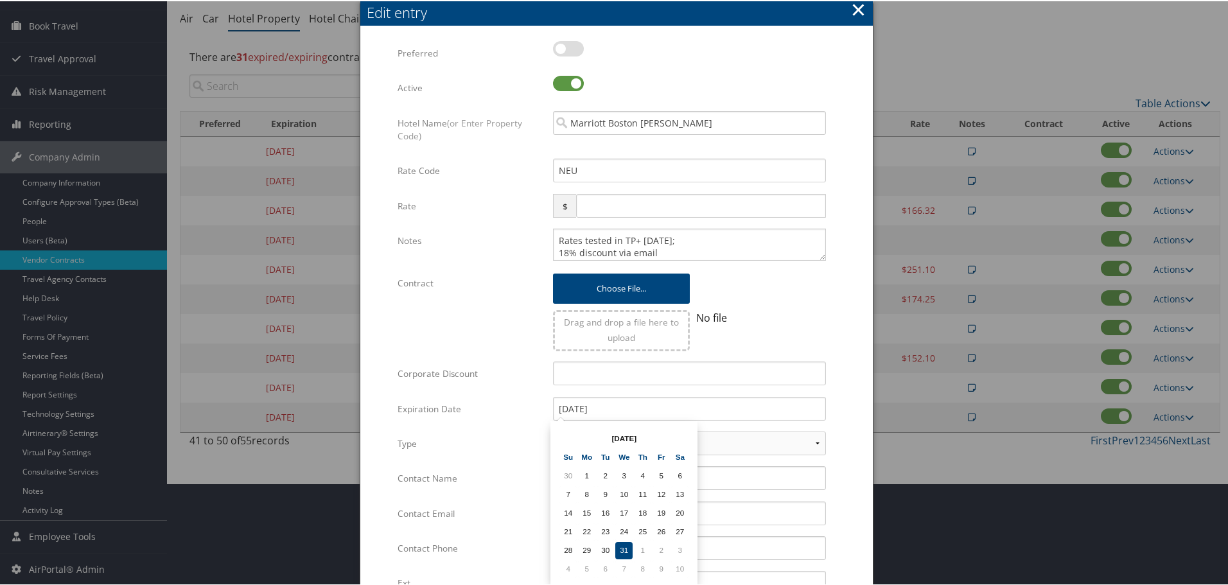
click at [848, 380] on form "Multiple values The selected items contain different values for this input. To …" at bounding box center [616, 392] width 487 height 705
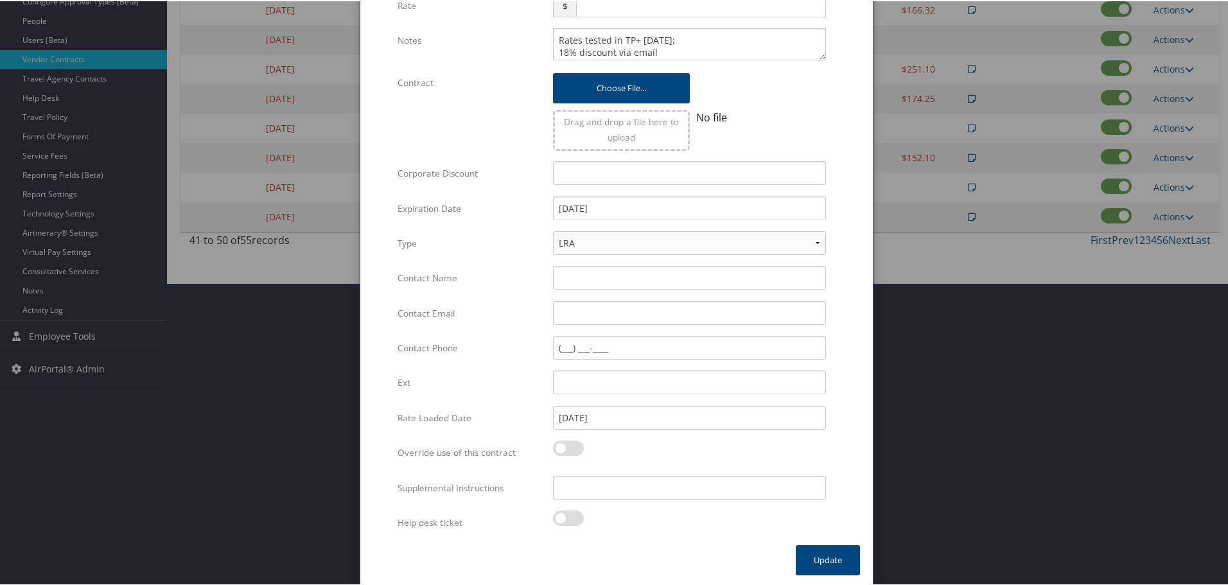
scroll to position [305, 0]
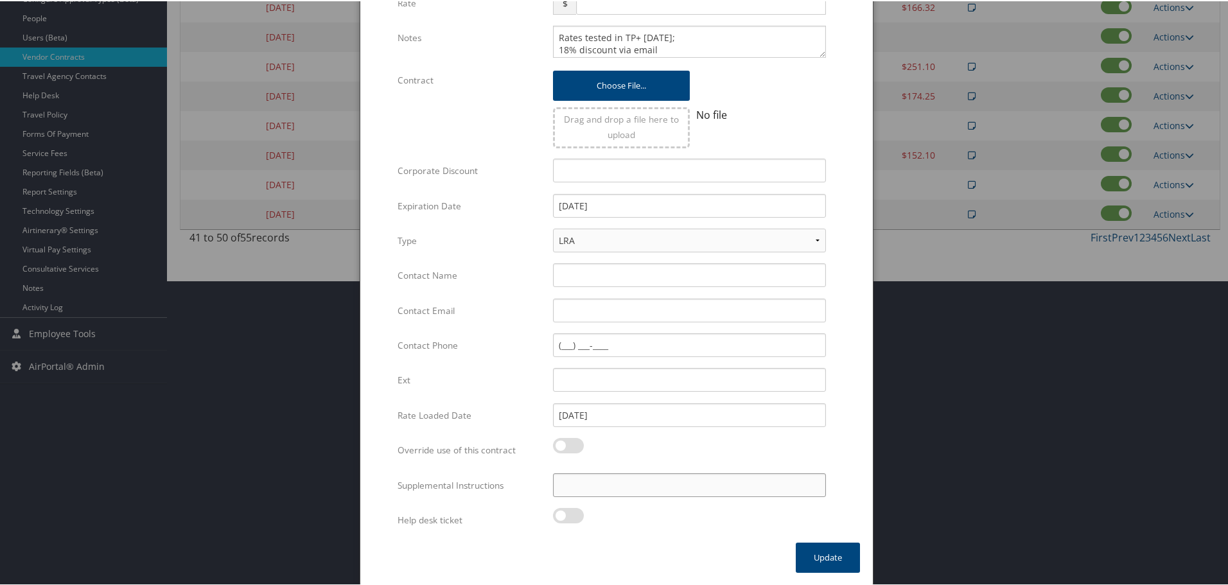
click at [658, 489] on input "Supplemental Instructions" at bounding box center [689, 484] width 273 height 24
paste input "SAB Prop ID -"
paste input "1322"
type input "SAB Prop ID - 1322"
click at [827, 552] on button "Update" at bounding box center [828, 556] width 64 height 30
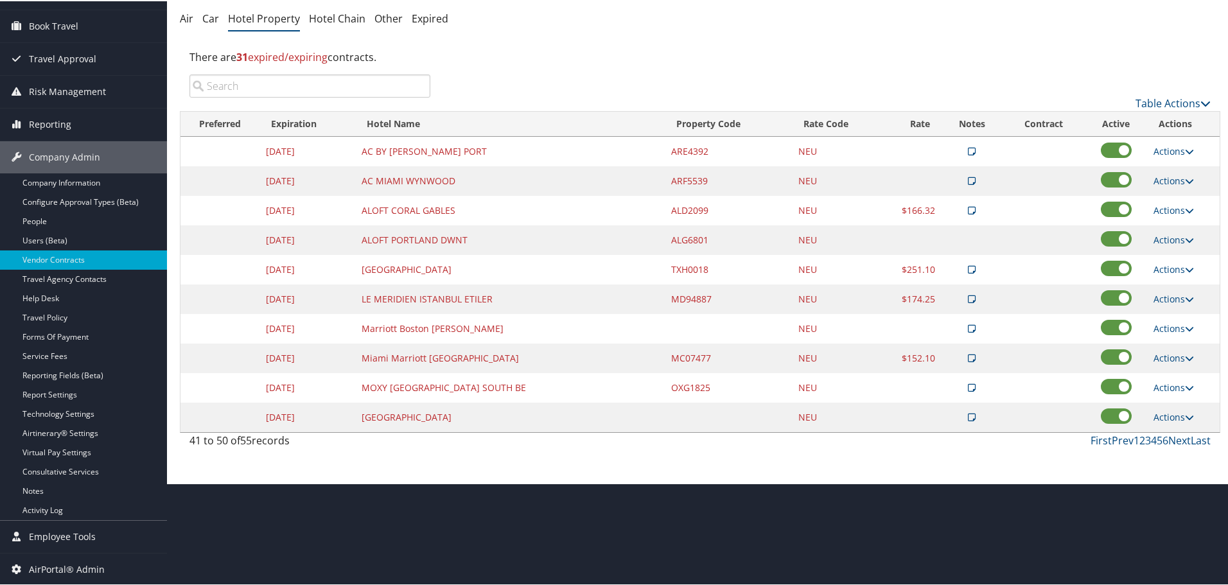
scroll to position [102, 0]
click at [1121, 436] on link "Prev" at bounding box center [1123, 439] width 22 height 14
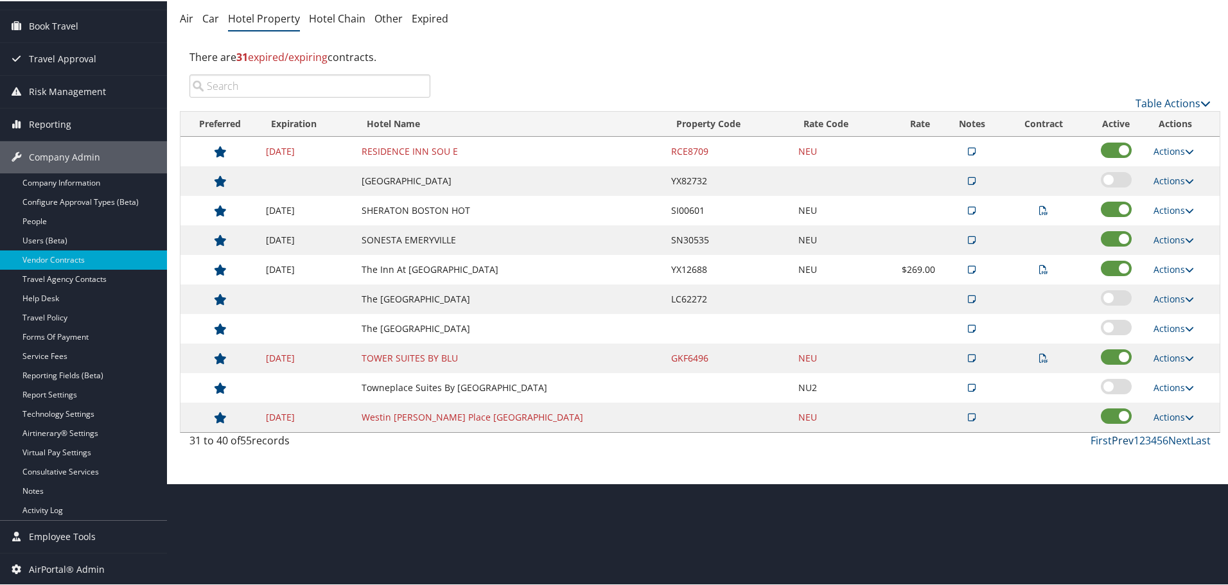
click at [1121, 436] on link "Prev" at bounding box center [1123, 439] width 22 height 14
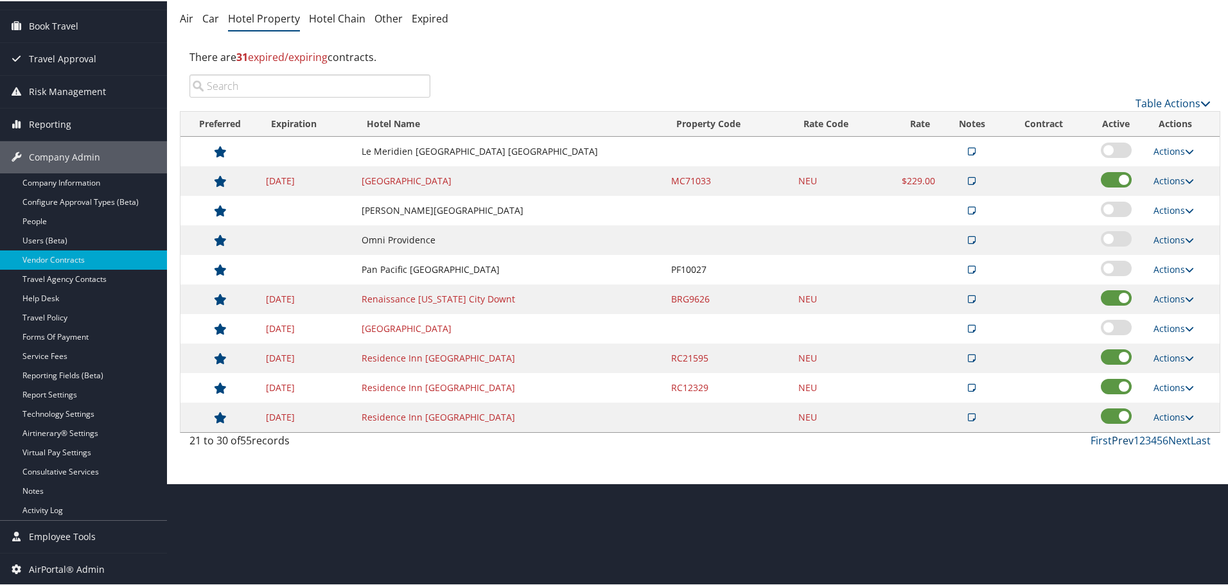
click at [1121, 436] on link "Prev" at bounding box center [1123, 439] width 22 height 14
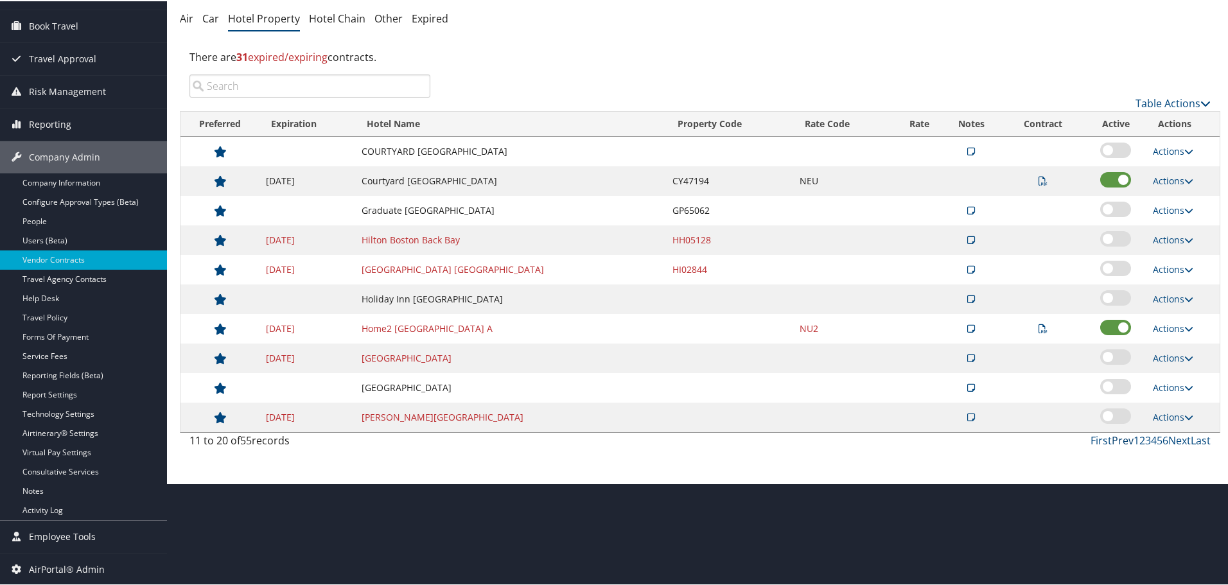
click at [1121, 436] on link "Prev" at bounding box center [1123, 439] width 22 height 14
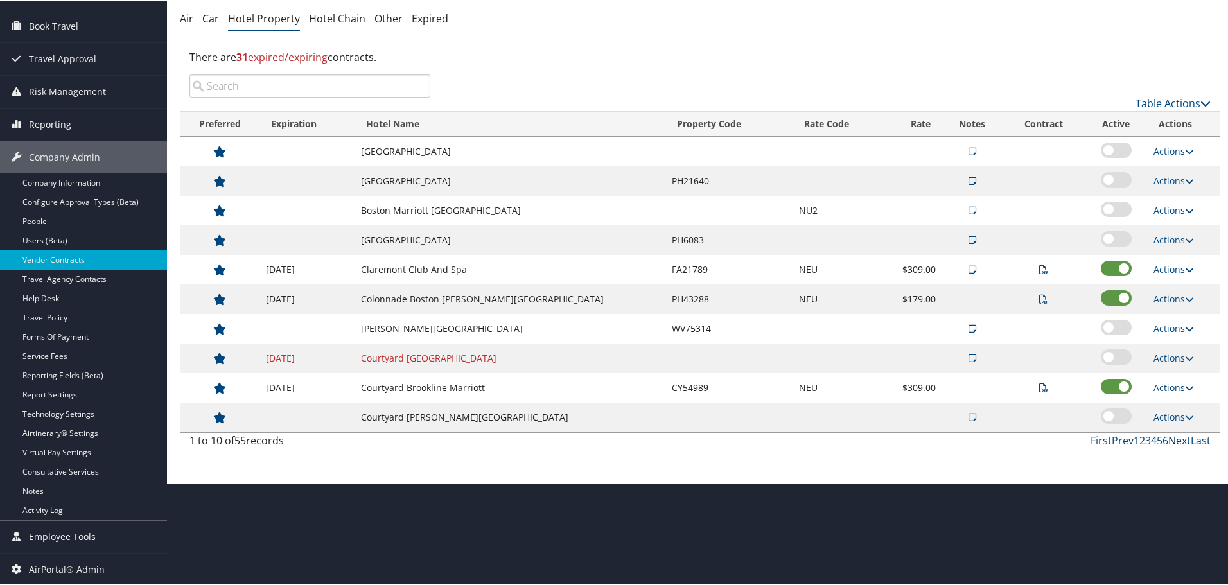
click at [1172, 441] on link "Next" at bounding box center [1179, 439] width 22 height 14
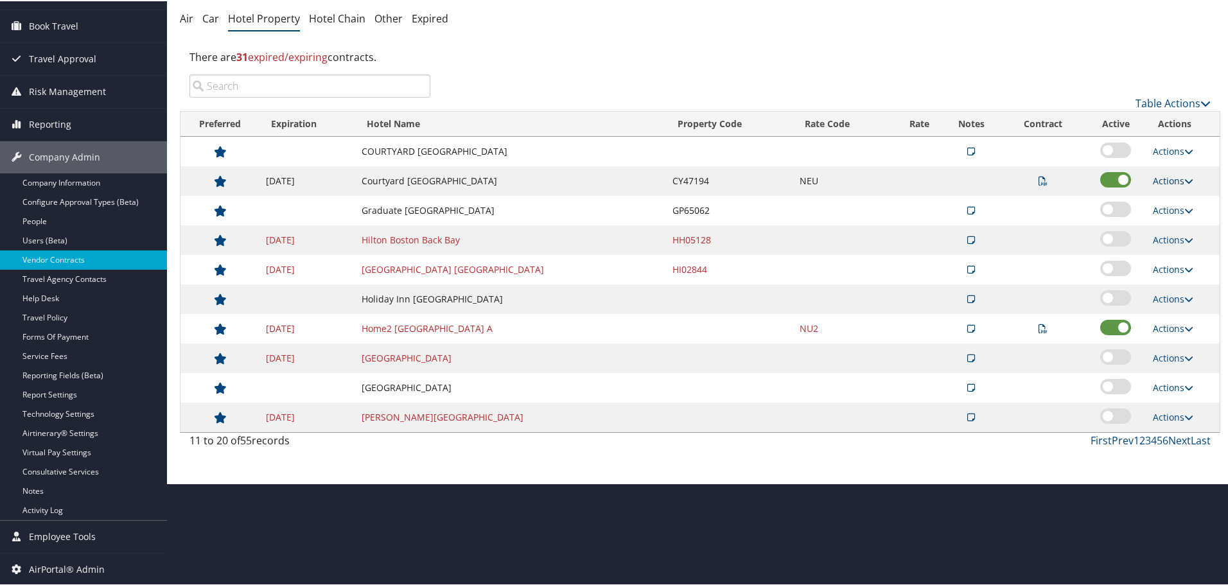
click at [1190, 176] on icon at bounding box center [1188, 179] width 9 height 9
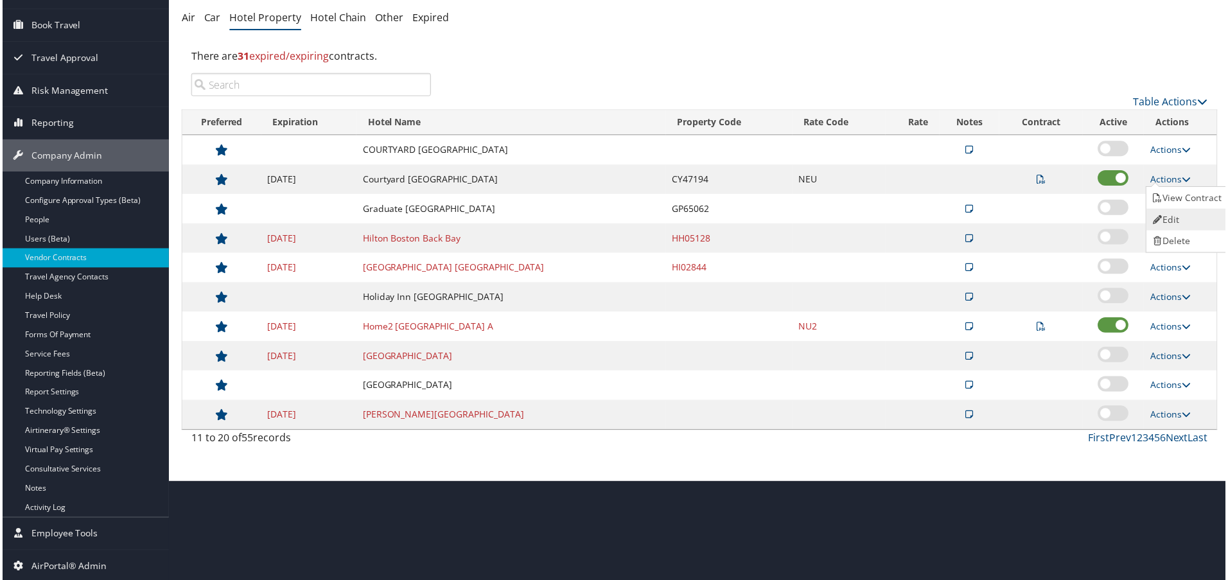
click at [1175, 222] on link "Edit" at bounding box center [1189, 220] width 81 height 22
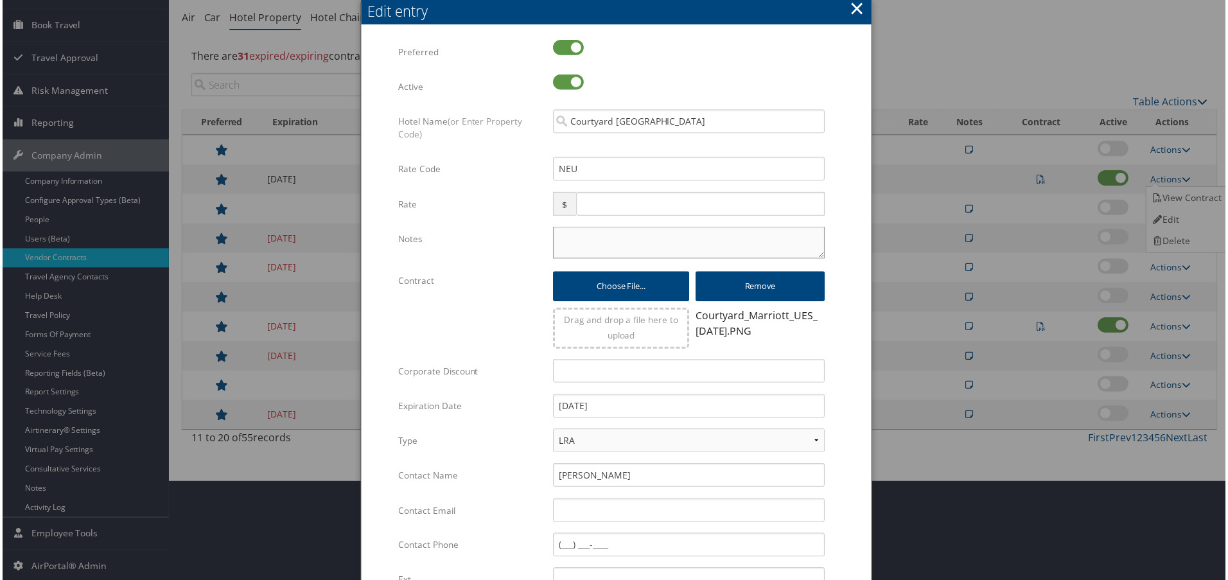
click at [627, 250] on textarea "Notes" at bounding box center [689, 243] width 273 height 32
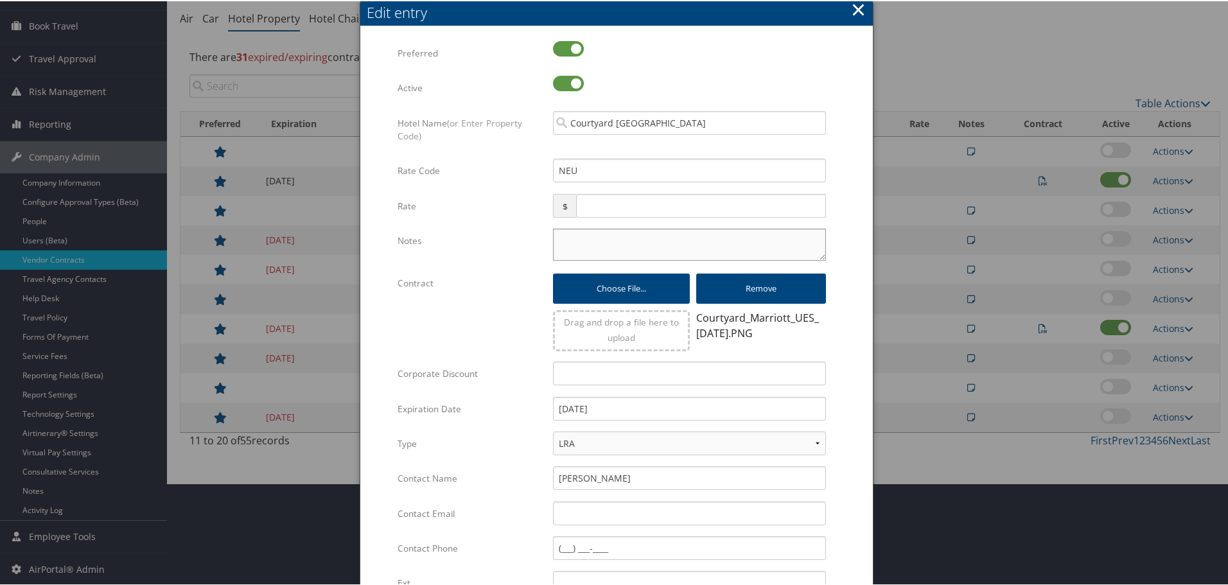
paste textarea "Rates tested in TP+ [DATE];"
type textarea "Rates tested in TP+ [DATE];"
click at [628, 415] on input "10/24/2025" at bounding box center [689, 408] width 273 height 24
click at [584, 402] on input "10/24/2025" at bounding box center [689, 408] width 273 height 24
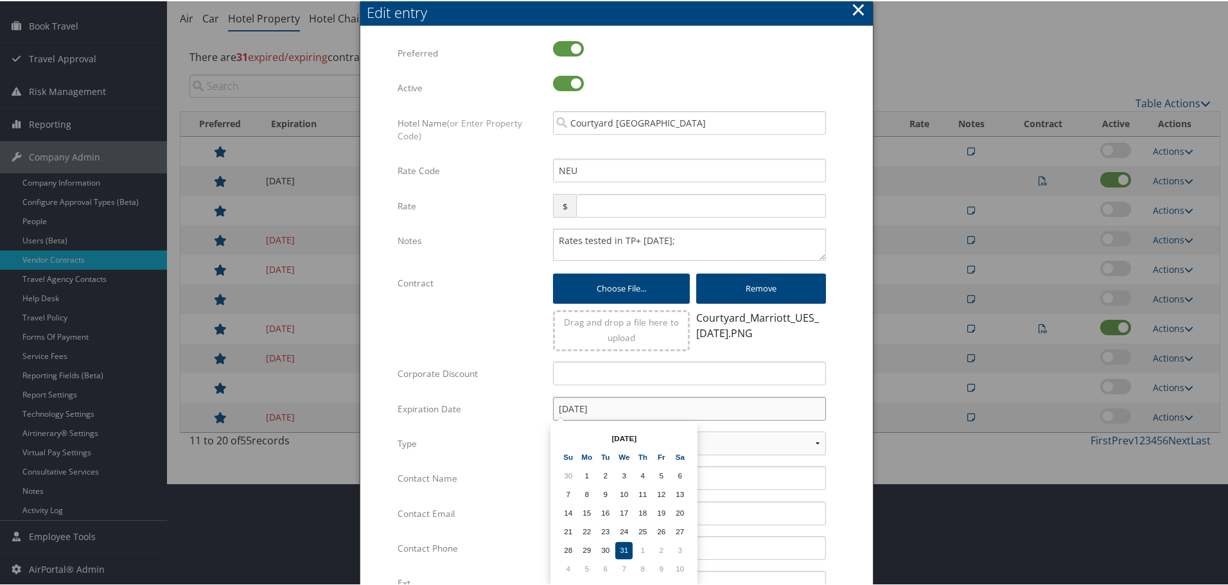
type input "[DATE]"
click at [838, 387] on form "Multiple values The selected items contain different values for this input. To …" at bounding box center [616, 392] width 487 height 705
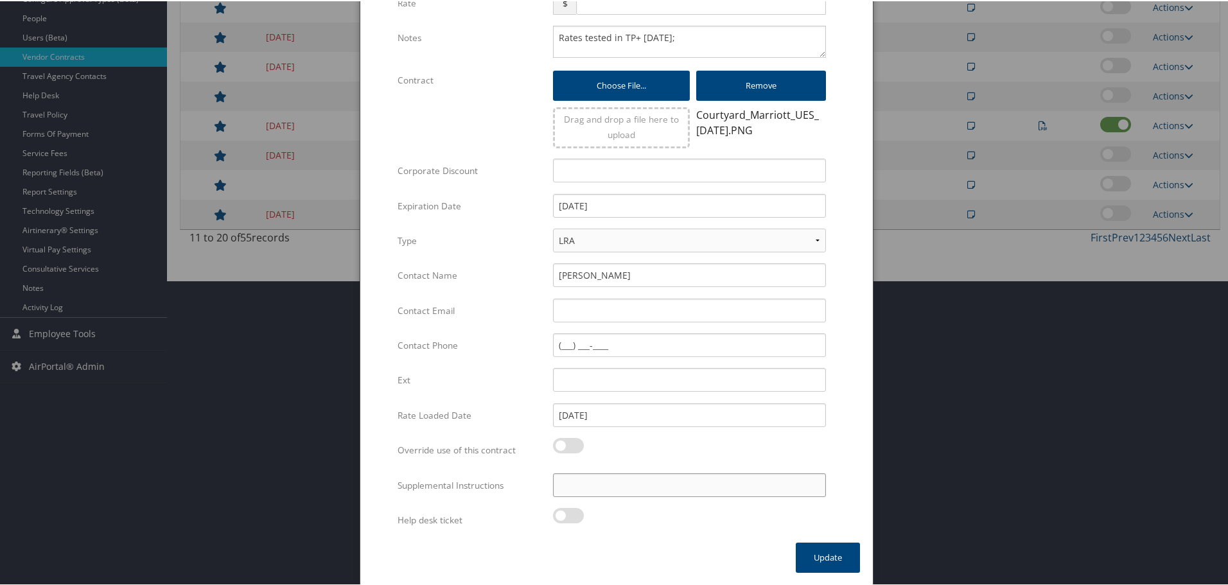
click at [687, 484] on input "Supplemental Instructions" at bounding box center [689, 484] width 273 height 24
paste input "SAB Prop ID -"
paste input "26968"
type input "SAB Prop ID - 26968"
click at [832, 557] on button "Update" at bounding box center [828, 556] width 64 height 30
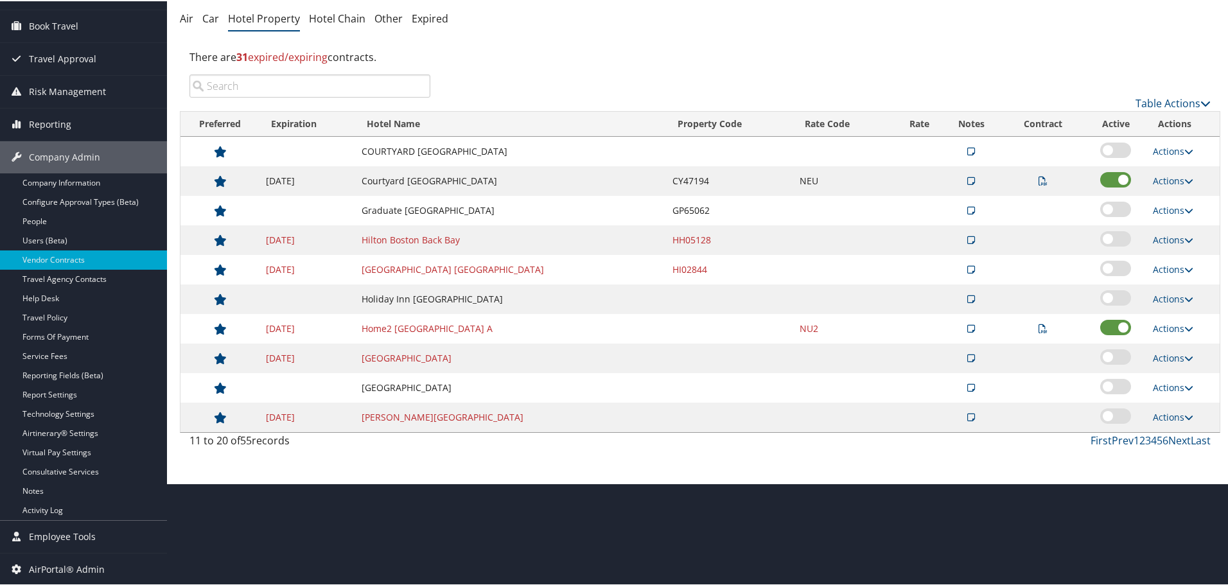
scroll to position [102, 0]
click at [1120, 439] on link "Prev" at bounding box center [1123, 439] width 22 height 14
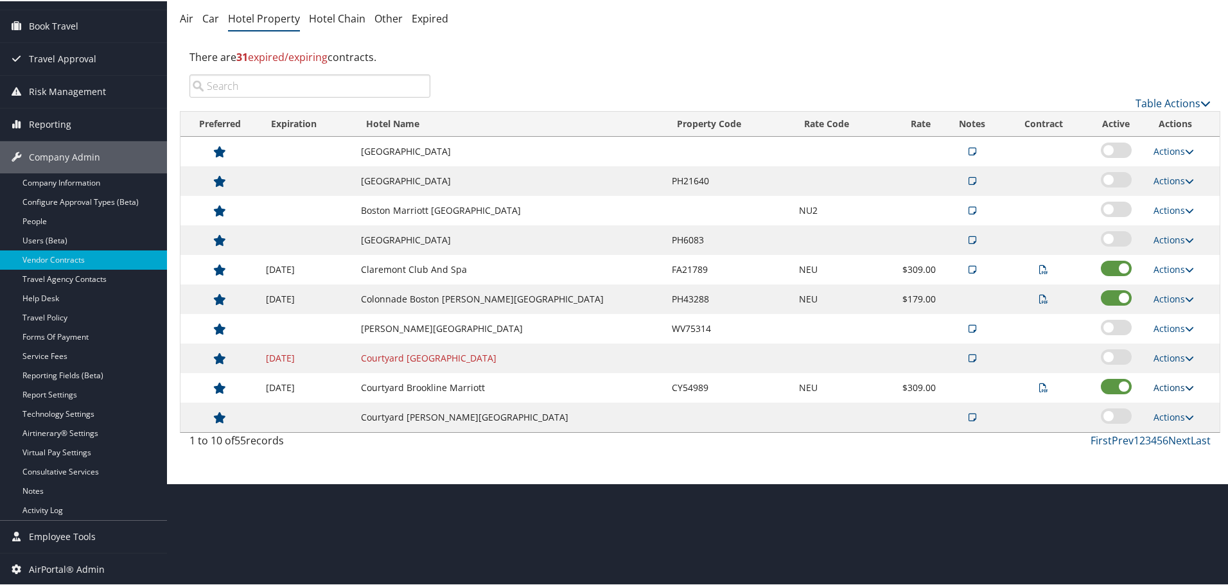
click at [1164, 386] on link "Actions" at bounding box center [1174, 386] width 40 height 12
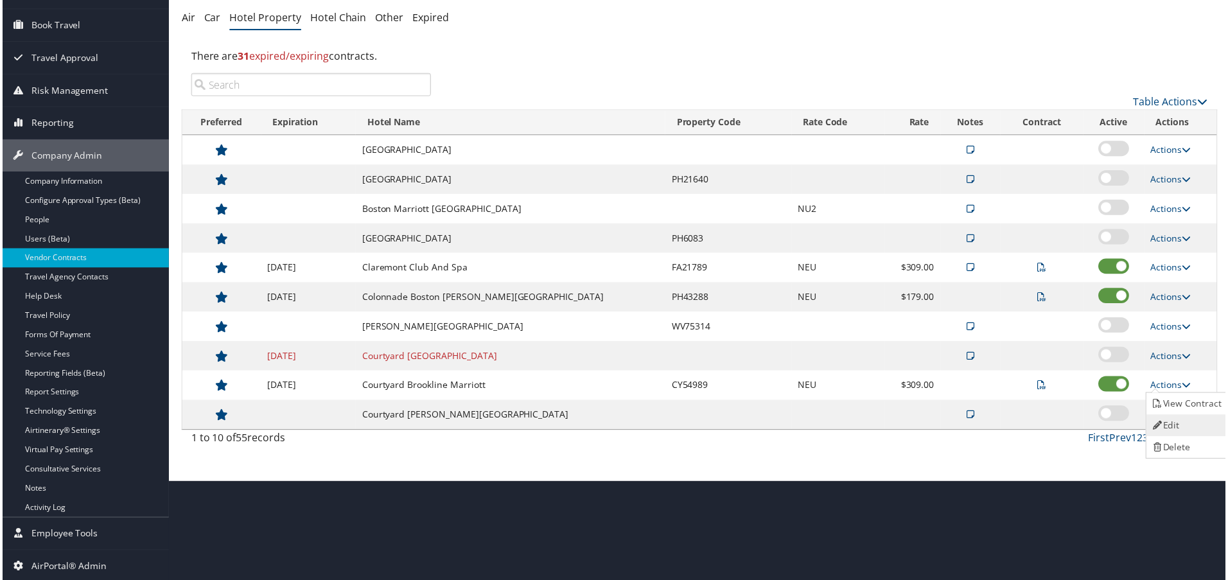
click at [1177, 422] on link "Edit" at bounding box center [1189, 427] width 81 height 22
select select "NLRA"
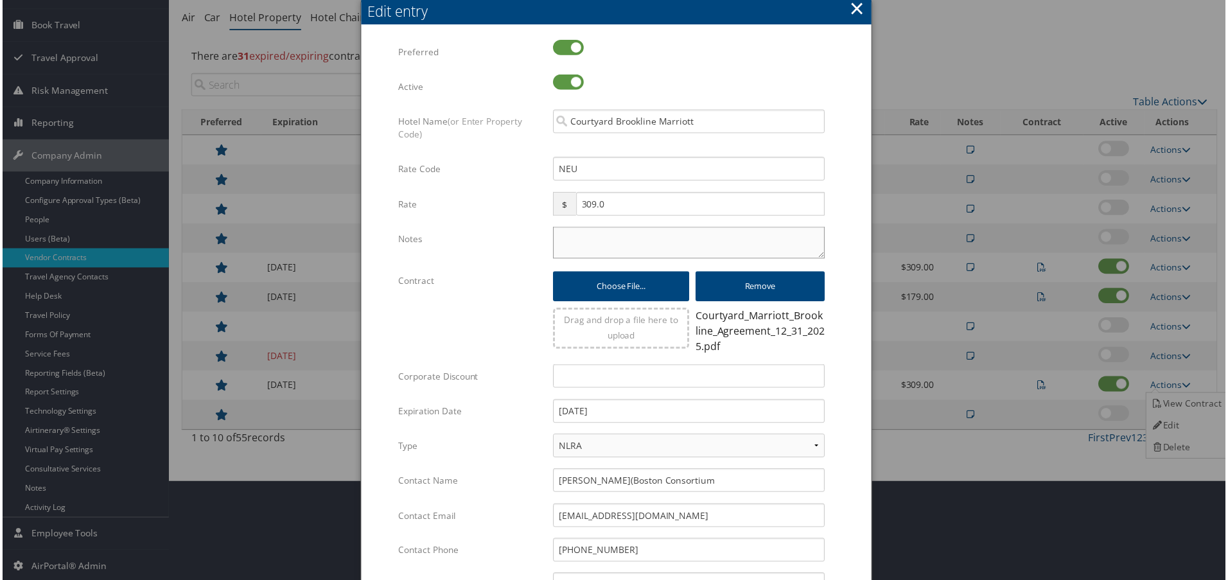
click at [588, 241] on textarea "Notes" at bounding box center [689, 243] width 273 height 32
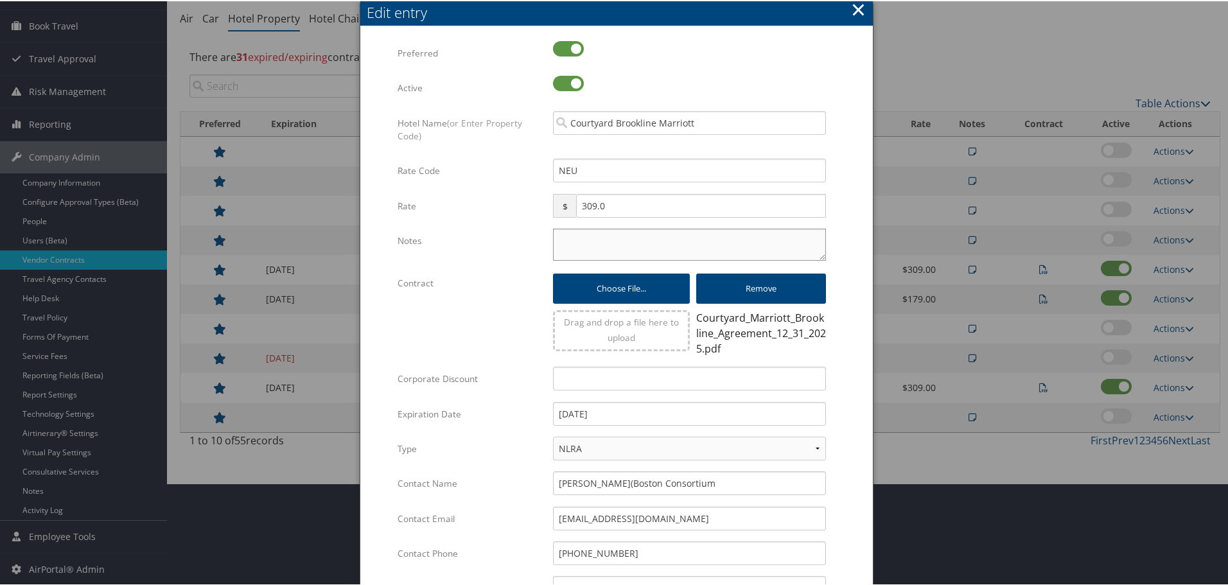
paste textarea "Rates tested in TP+ [DATE];"
type textarea "Rates tested in TP+ [DATE];"
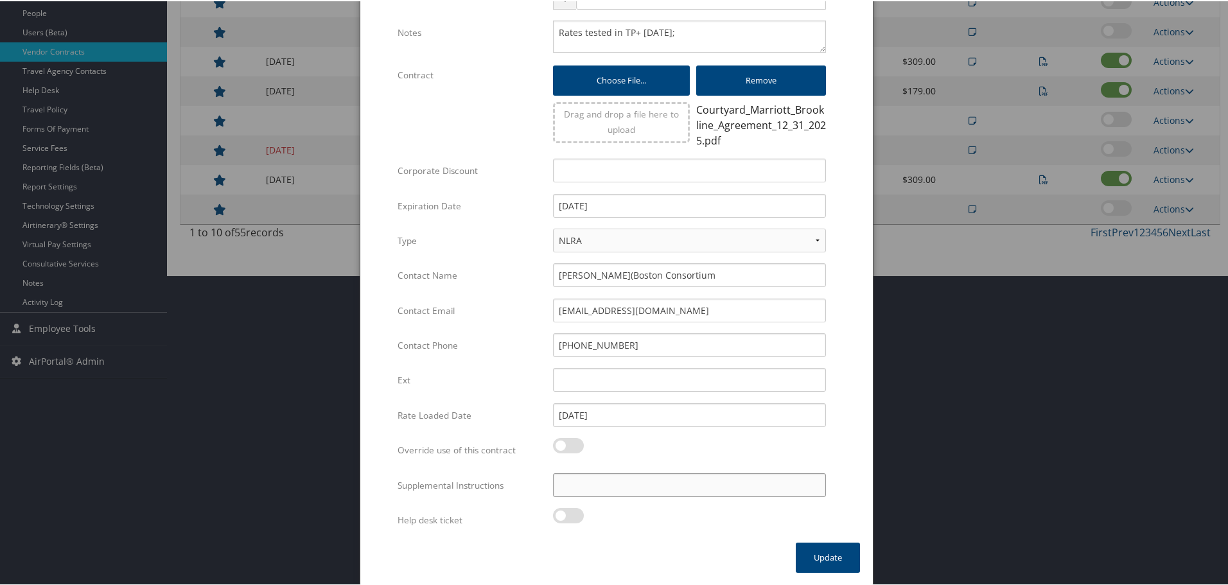
click at [658, 489] on input "Supplemental Instructions" at bounding box center [689, 484] width 273 height 24
paste input "SAB Prop ID -"
paste input "49791"
type input "SAB Prop ID - 49791"
click at [818, 552] on button "Update" at bounding box center [828, 556] width 64 height 30
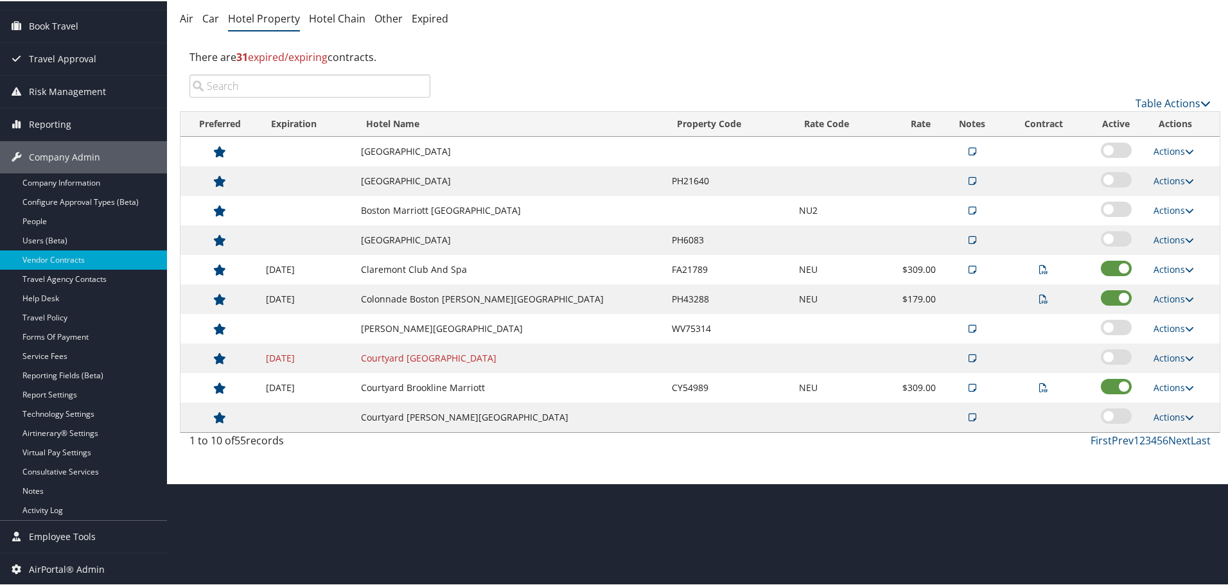
scroll to position [102, 0]
click at [1175, 299] on link "Actions" at bounding box center [1174, 298] width 40 height 12
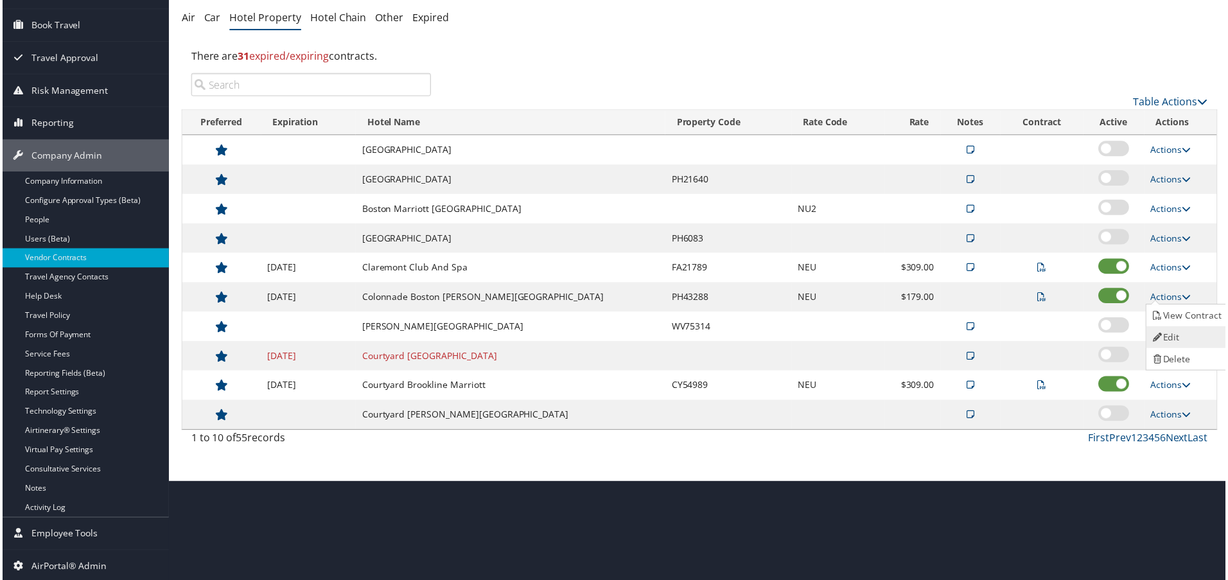
click at [1170, 328] on link "Edit" at bounding box center [1189, 339] width 81 height 22
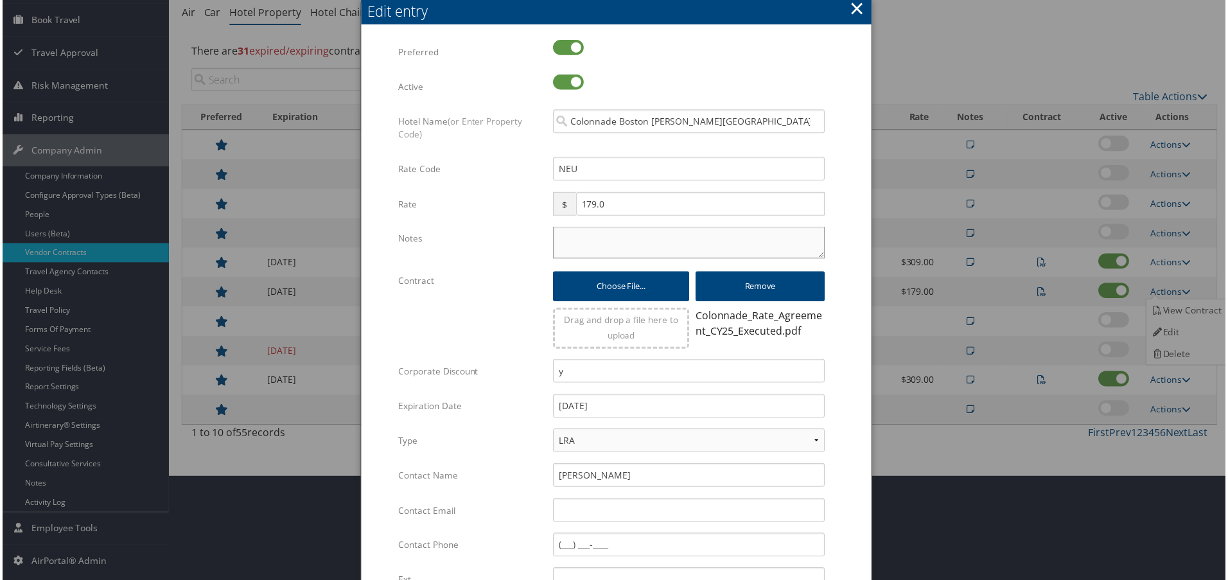
click at [559, 249] on textarea "Notes" at bounding box center [689, 243] width 273 height 32
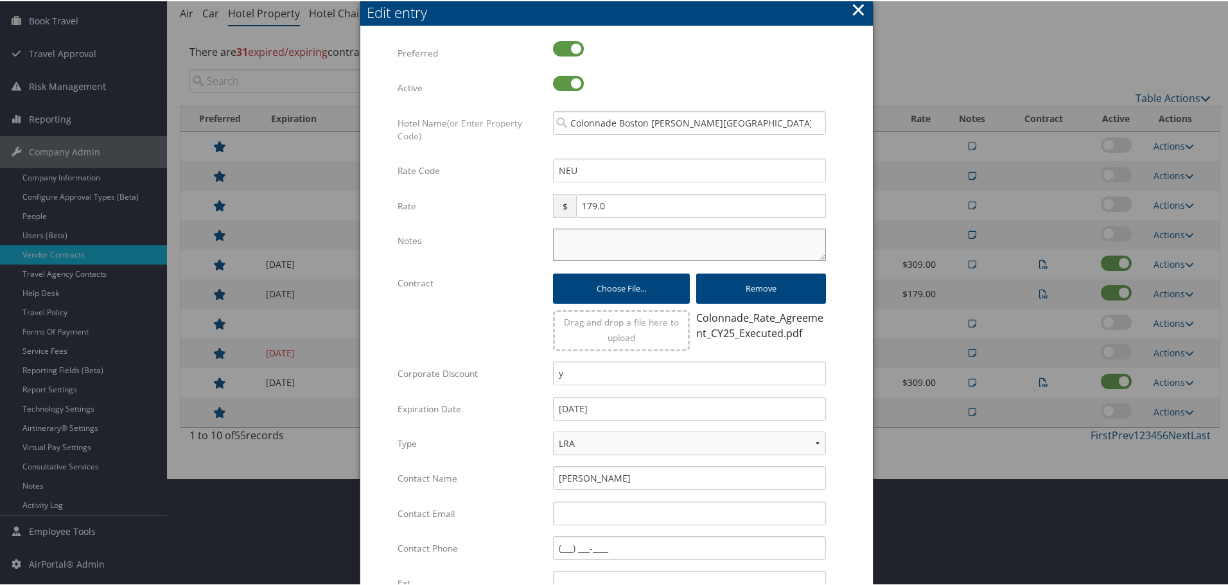
paste textarea "Rates tested in TP+ [DATE];"
type textarea "Rates tested in TP+ [DATE];"
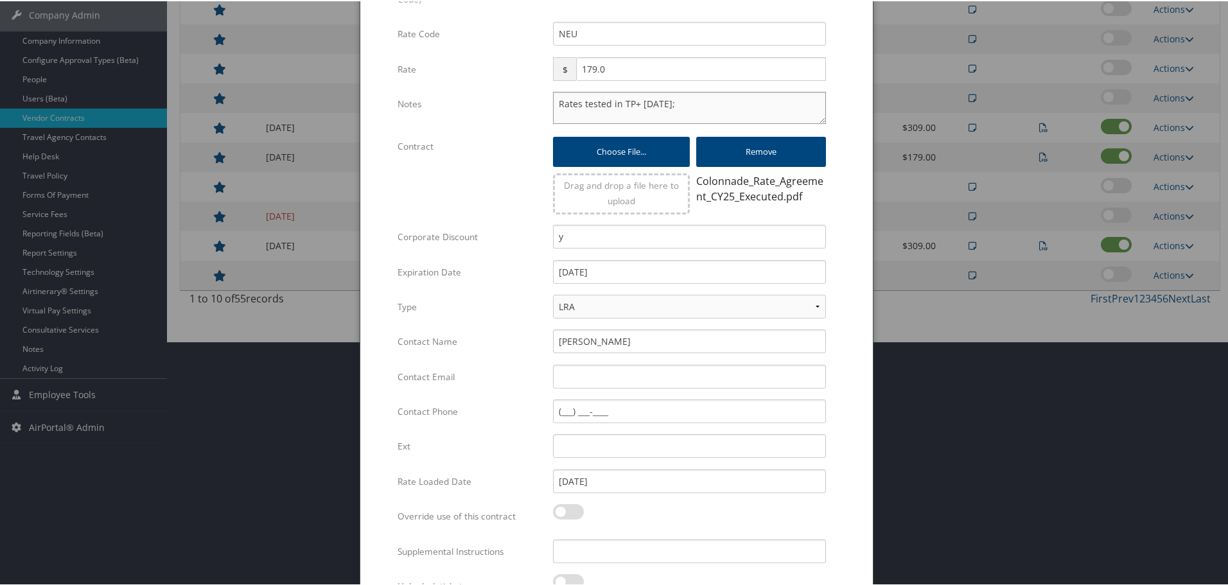
scroll to position [310, 0]
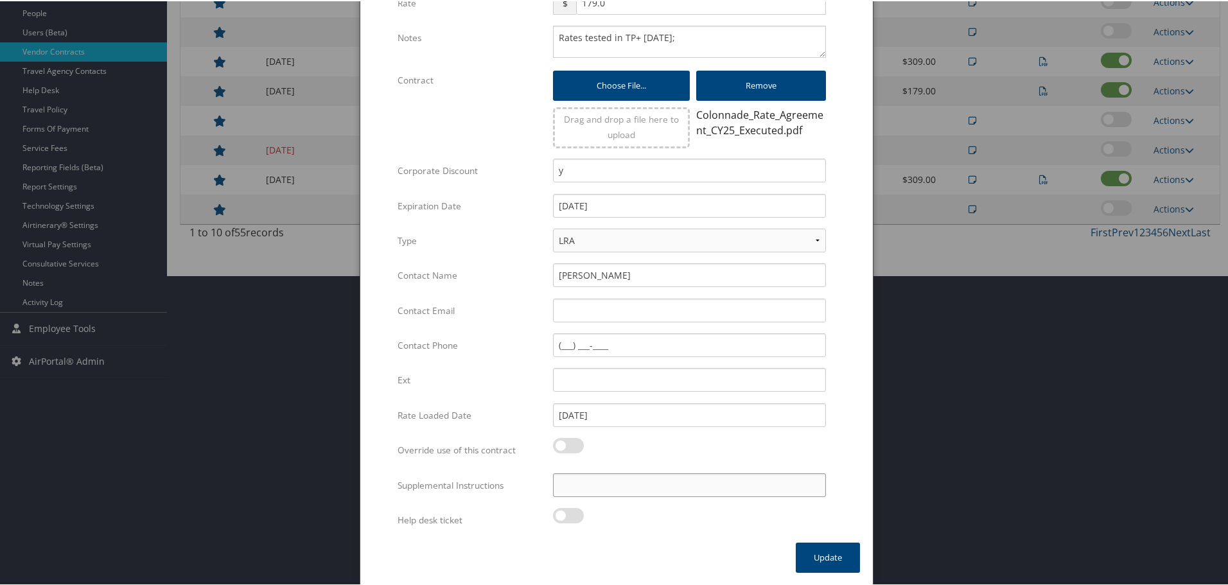
click at [651, 484] on input "Supplemental Instructions" at bounding box center [689, 484] width 273 height 24
paste input "SAB Prop ID -"
paste input "30034"
type input "SAB Prop ID - 30034"
click at [820, 557] on button "Update" at bounding box center [828, 556] width 64 height 30
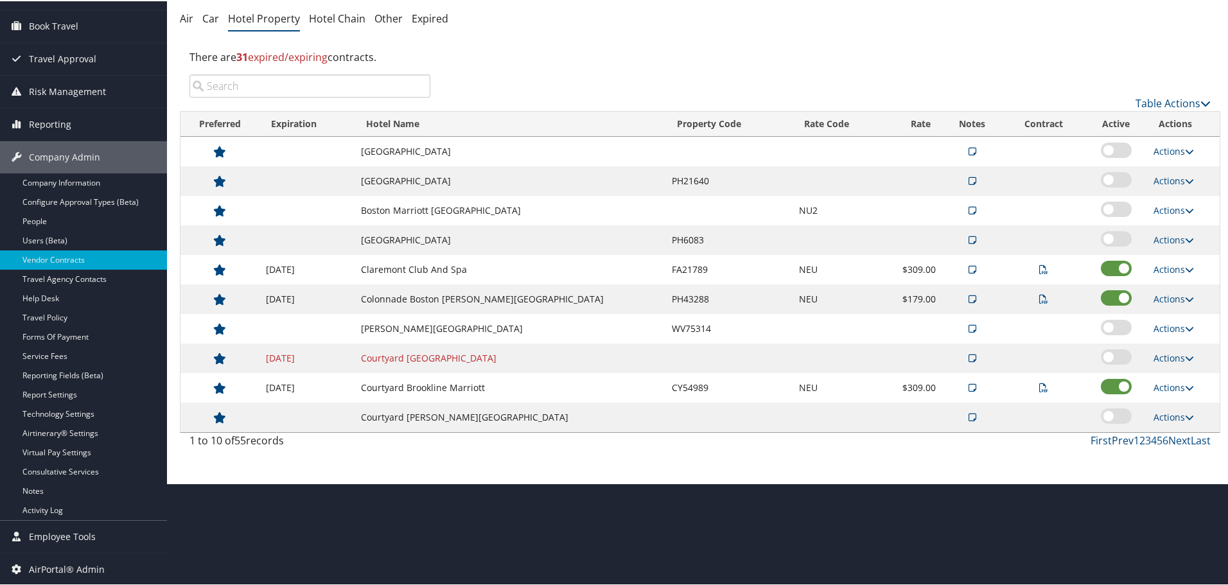
scroll to position [102, 0]
click at [1172, 270] on link "Actions" at bounding box center [1174, 268] width 40 height 12
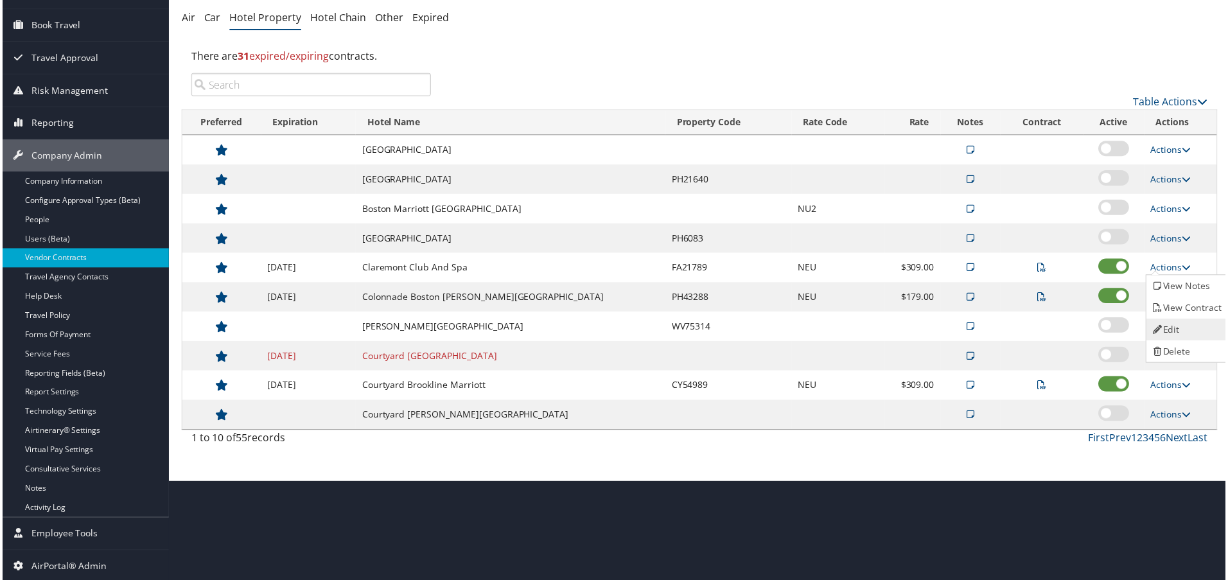
click at [1177, 322] on link "Edit" at bounding box center [1189, 331] width 81 height 22
select select "NLRA"
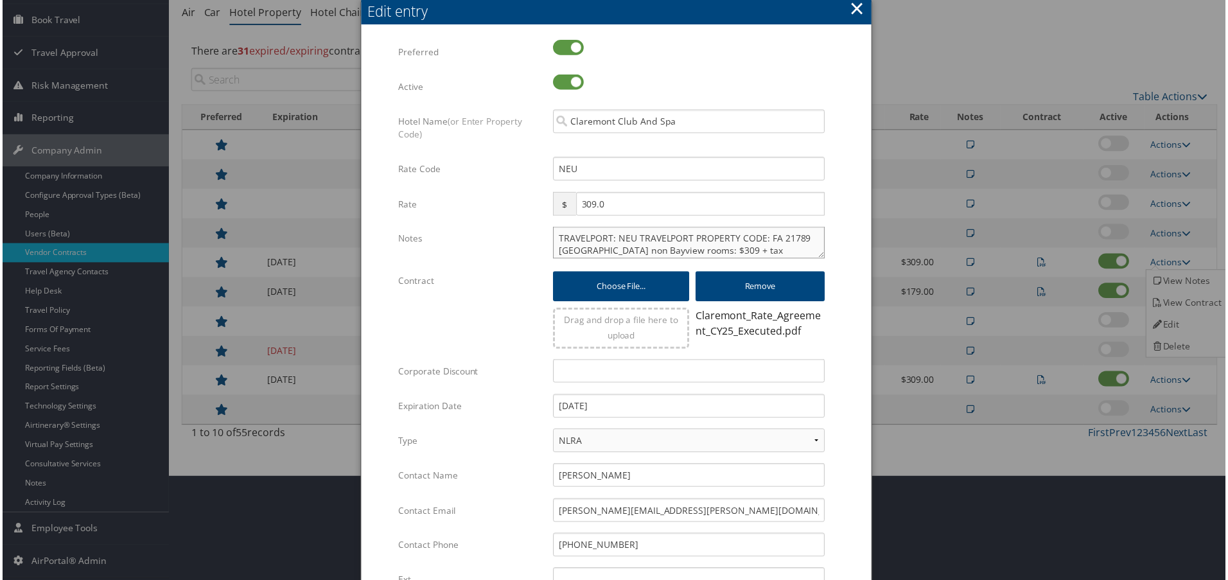
click at [553, 240] on textarea "TRAVELPORT: NEU TRAVELPORT PROPERTY CODE: FA 21789 Fairmont non Bayview rooms: …" at bounding box center [689, 243] width 273 height 32
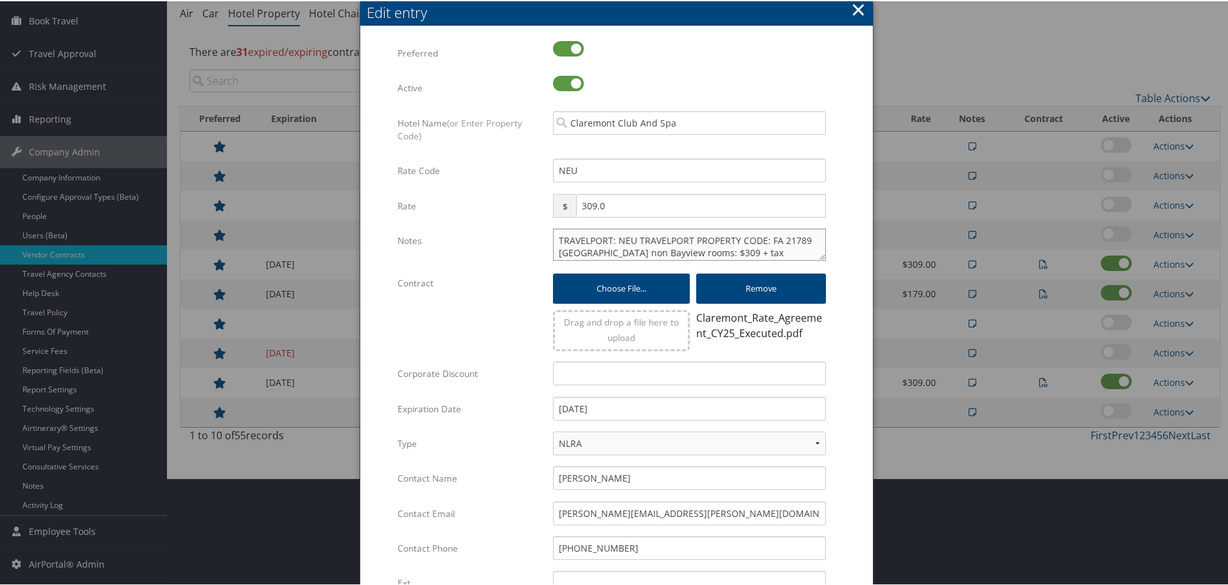
paste textarea "Rates tested in TP+ [DATE];"
type textarea "Rates tested in TP+ Aug 2025; TRAVELPORT: NEU TRAVELPORT PROPERTY CODE: FA 2178…"
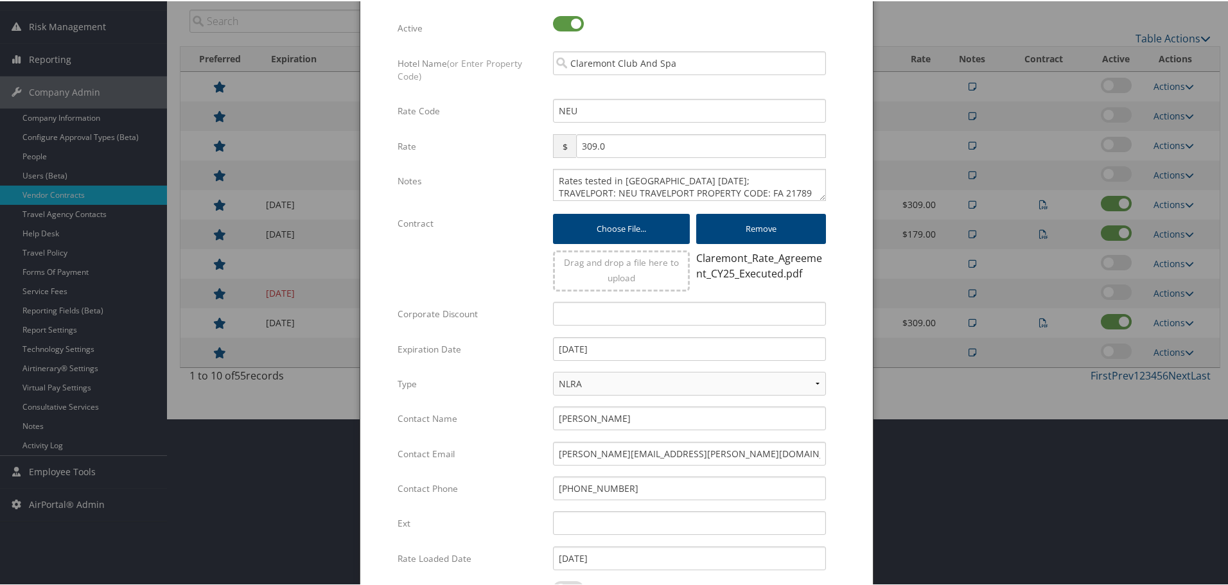
scroll to position [310, 0]
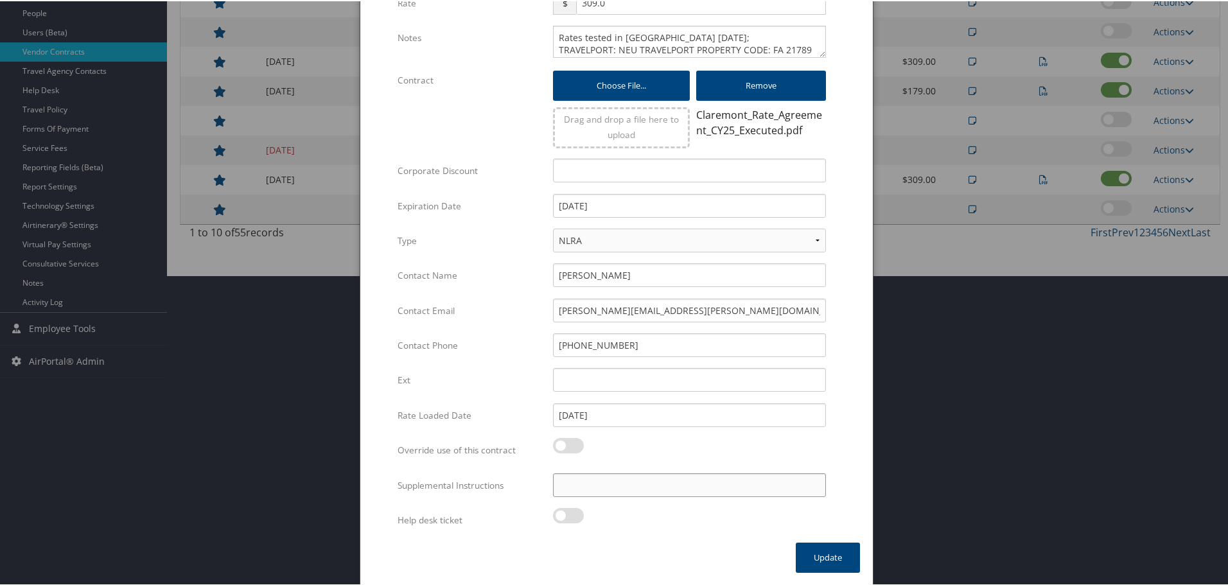
click at [663, 482] on input "Supplemental Instructions" at bounding box center [689, 484] width 273 height 24
paste input "SAB Prop ID -"
paste input "14323"
type input "SAB Prop ID - 14323"
click at [826, 560] on button "Update" at bounding box center [828, 556] width 64 height 30
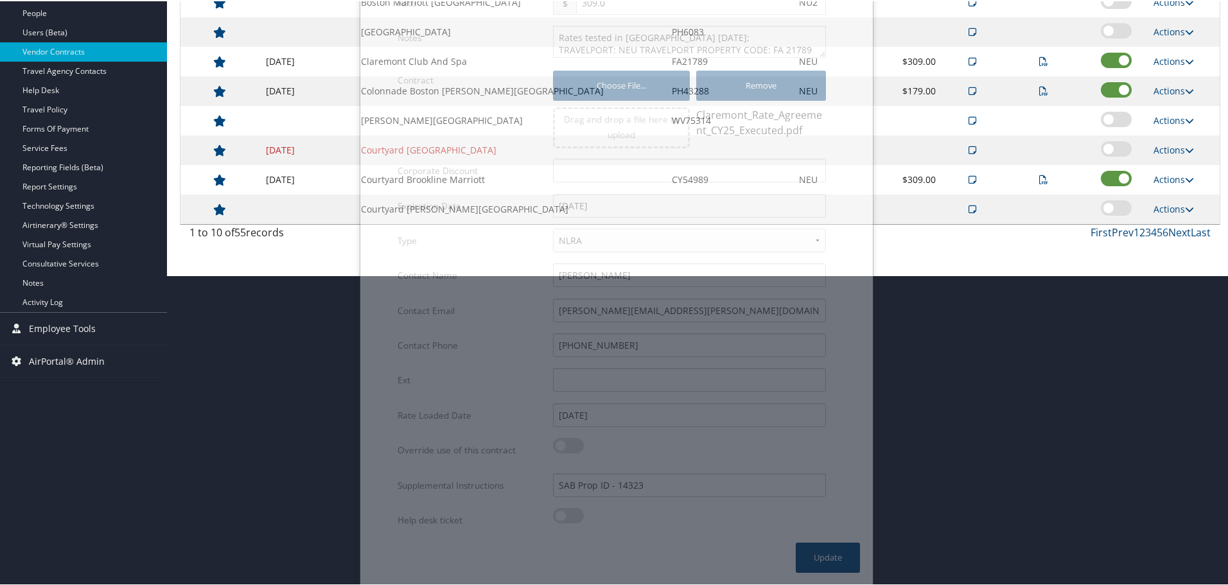
scroll to position [102, 0]
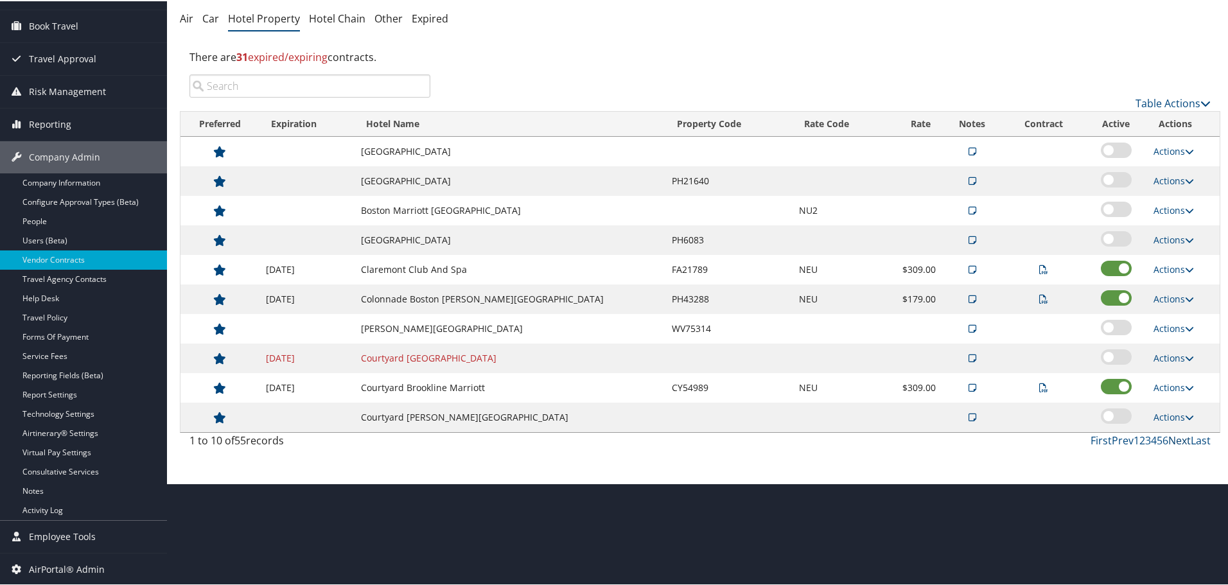
click at [1177, 436] on link "Next" at bounding box center [1179, 439] width 22 height 14
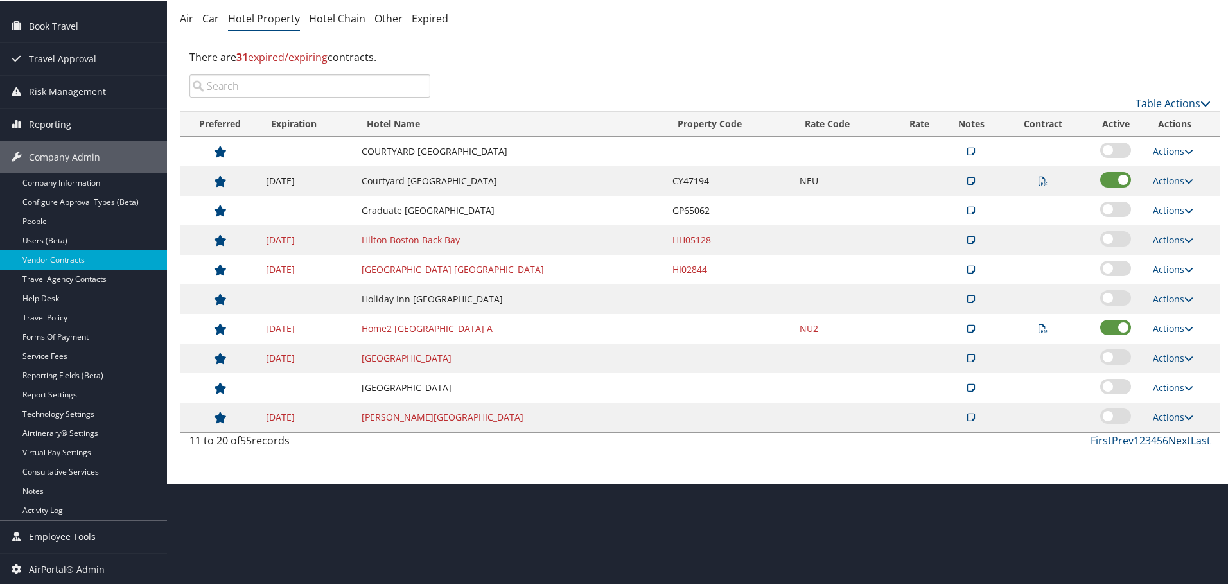
click at [1172, 439] on link "Next" at bounding box center [1179, 439] width 22 height 14
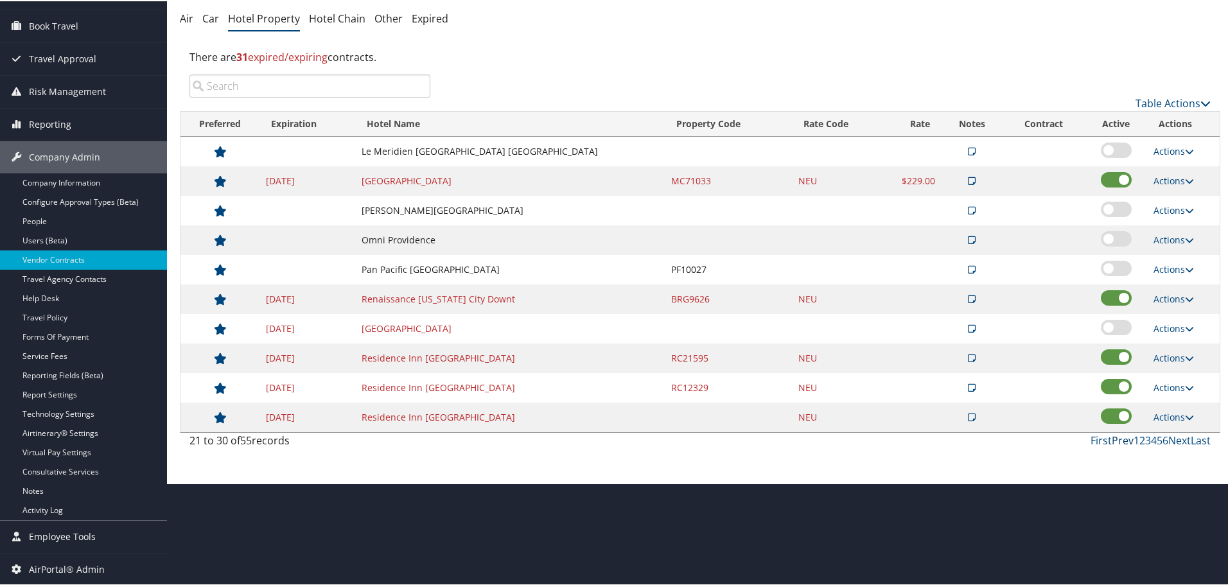
click at [1120, 436] on link "Prev" at bounding box center [1123, 439] width 22 height 14
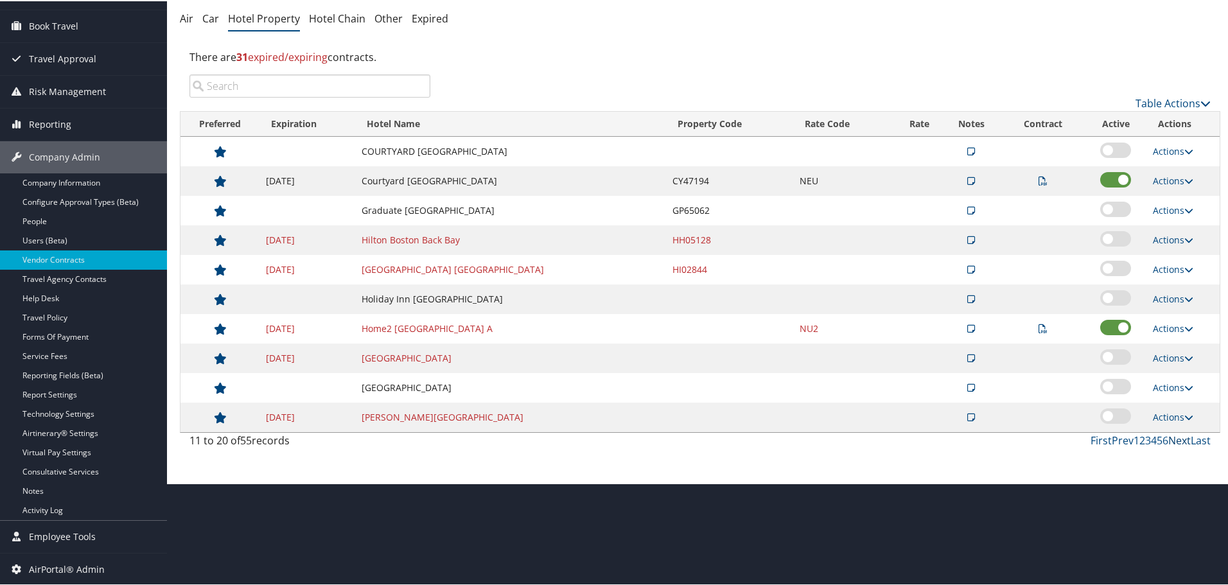
click at [1173, 437] on link "Next" at bounding box center [1179, 439] width 22 height 14
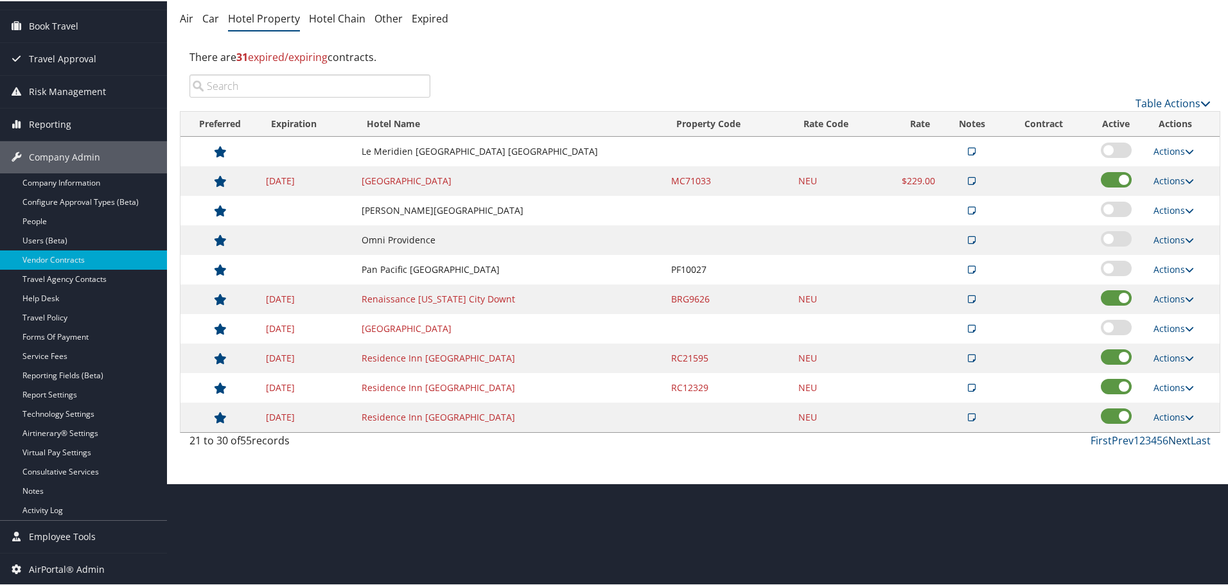
click at [1173, 437] on link "Next" at bounding box center [1179, 439] width 22 height 14
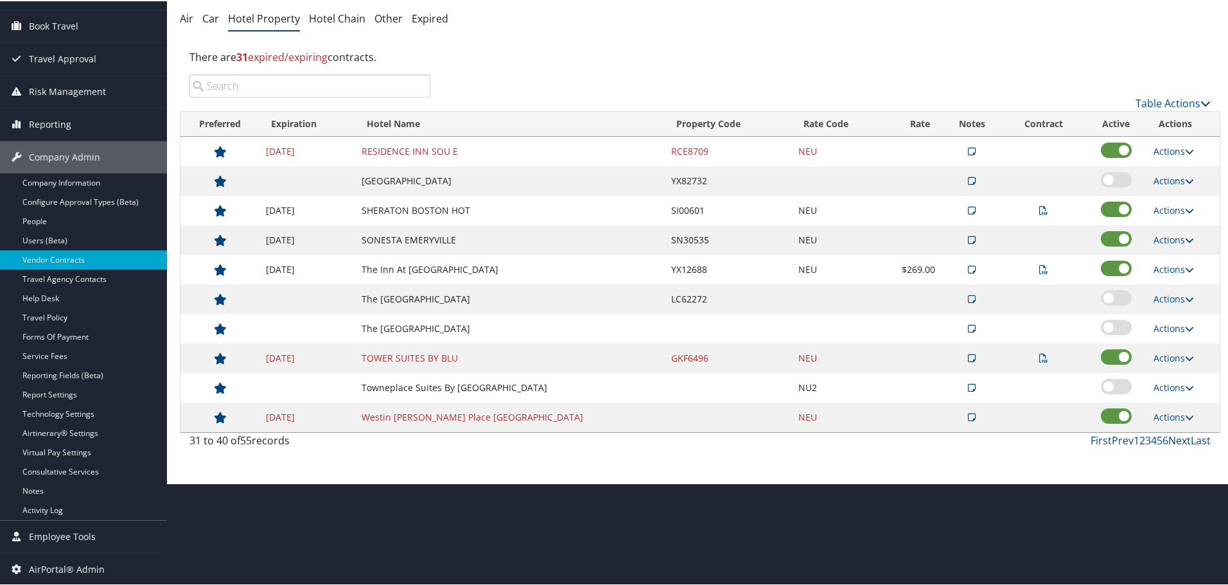
click at [1173, 437] on link "Next" at bounding box center [1179, 439] width 22 height 14
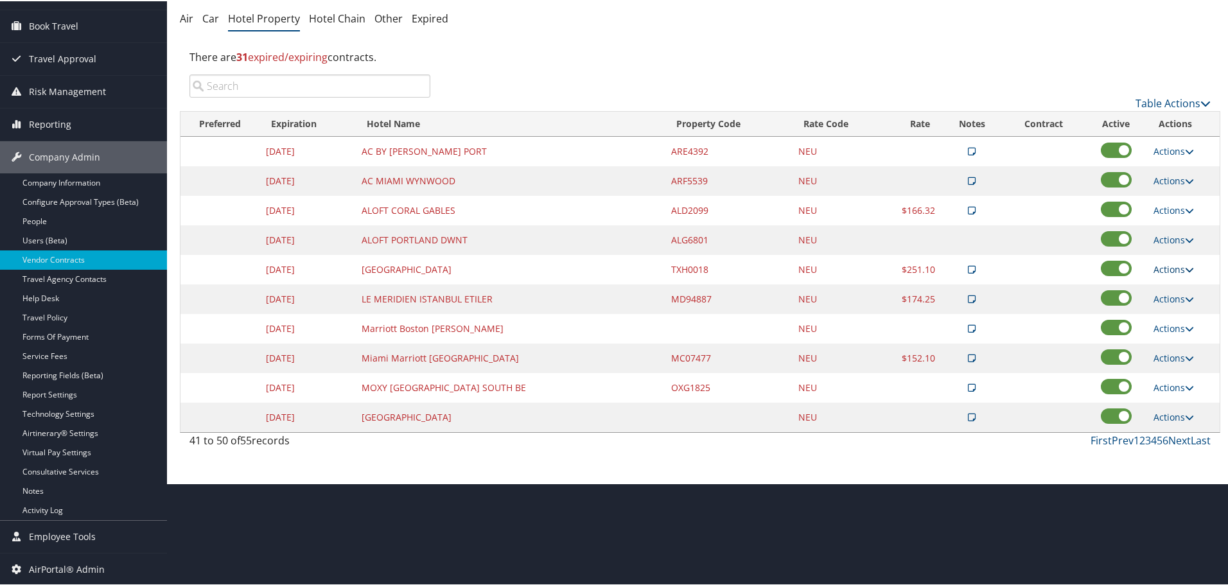
click at [1154, 266] on link "Actions" at bounding box center [1174, 268] width 40 height 12
click at [1170, 304] on link "Edit" at bounding box center [1183, 309] width 69 height 22
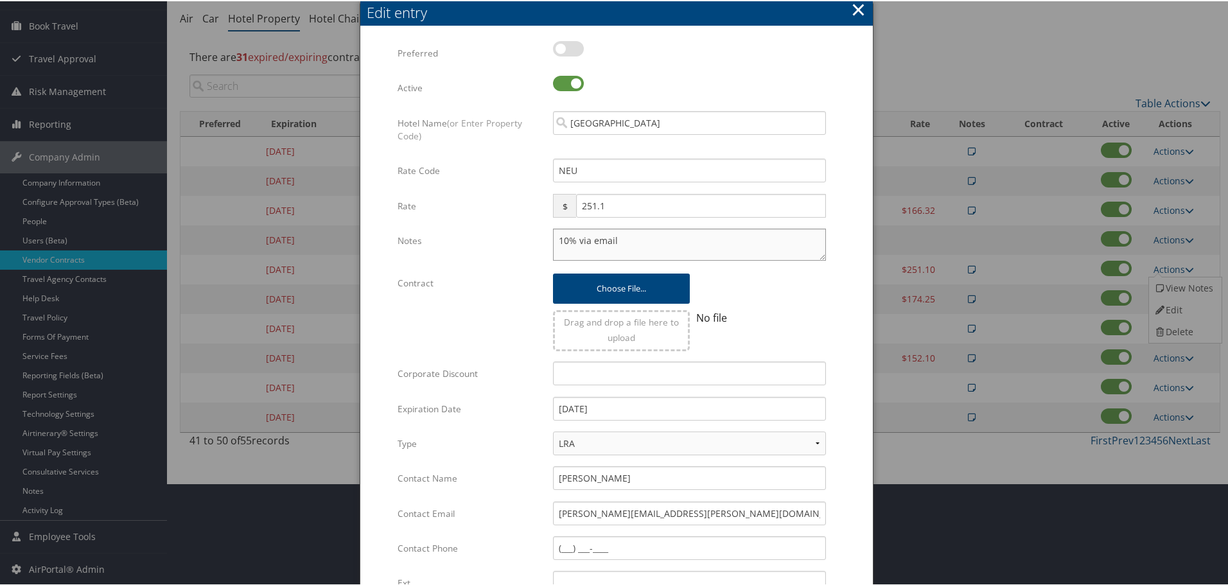
click at [553, 240] on textarea "10% via email" at bounding box center [689, 243] width 273 height 32
paste textarea "Rates tested in TP+ [DATE];"
type textarea "Rates tested in TP+ Aug 2025; 10% via email"
click at [657, 416] on input "12/31/2024" at bounding box center [689, 408] width 273 height 24
type input "[DATE]"
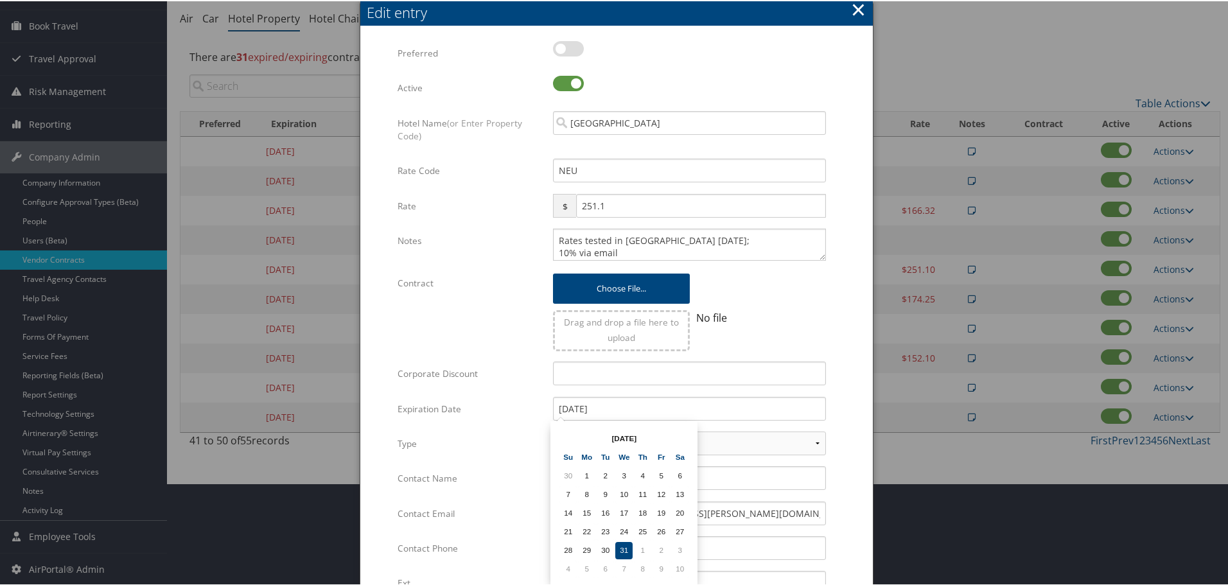
click at [852, 396] on form "Multiple values The selected items contain different values for this input. To …" at bounding box center [616, 392] width 487 height 705
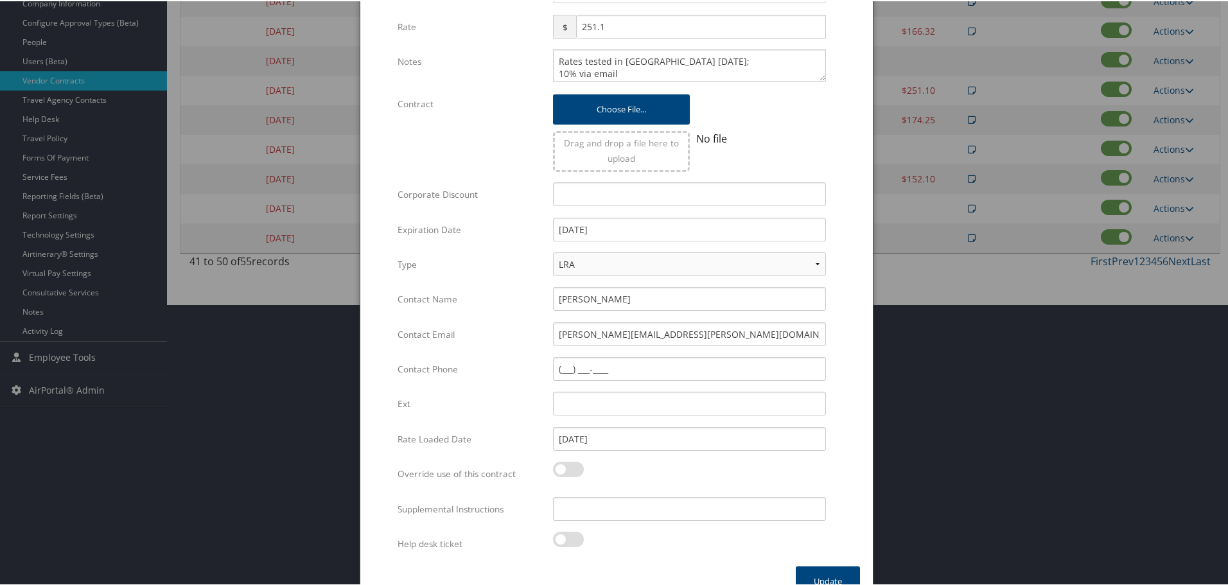
scroll to position [305, 0]
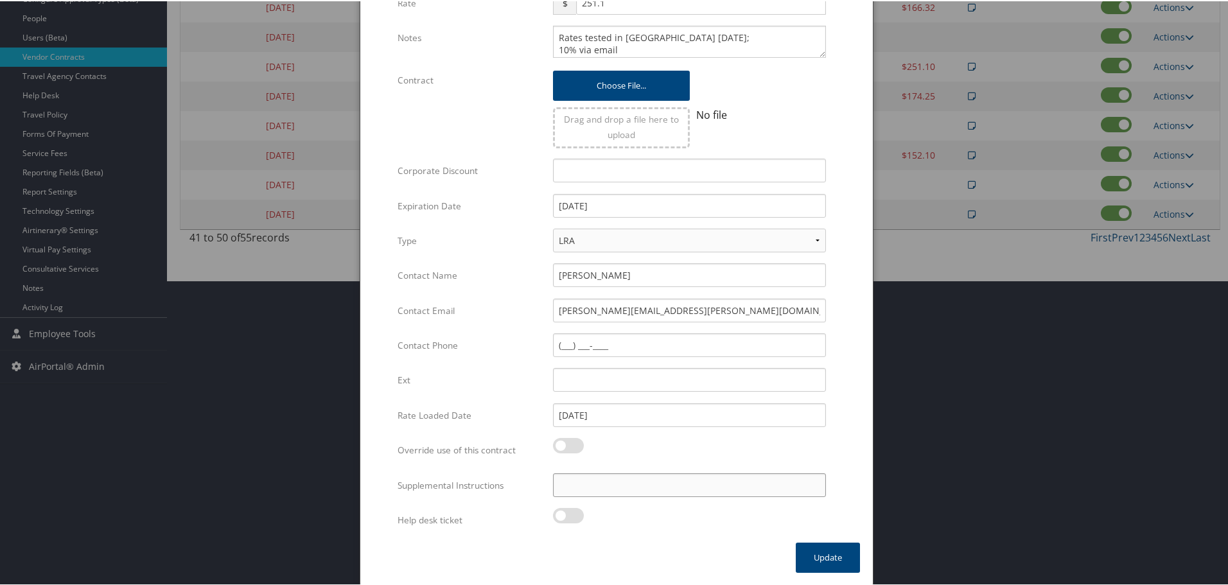
click at [628, 482] on input "Supplemental Instructions" at bounding box center [689, 484] width 273 height 24
paste input "SAB Prop ID -"
paste input "395912"
type input "SAB Prop ID - 395912"
drag, startPoint x: 845, startPoint y: 558, endPoint x: 791, endPoint y: 562, distance: 53.5
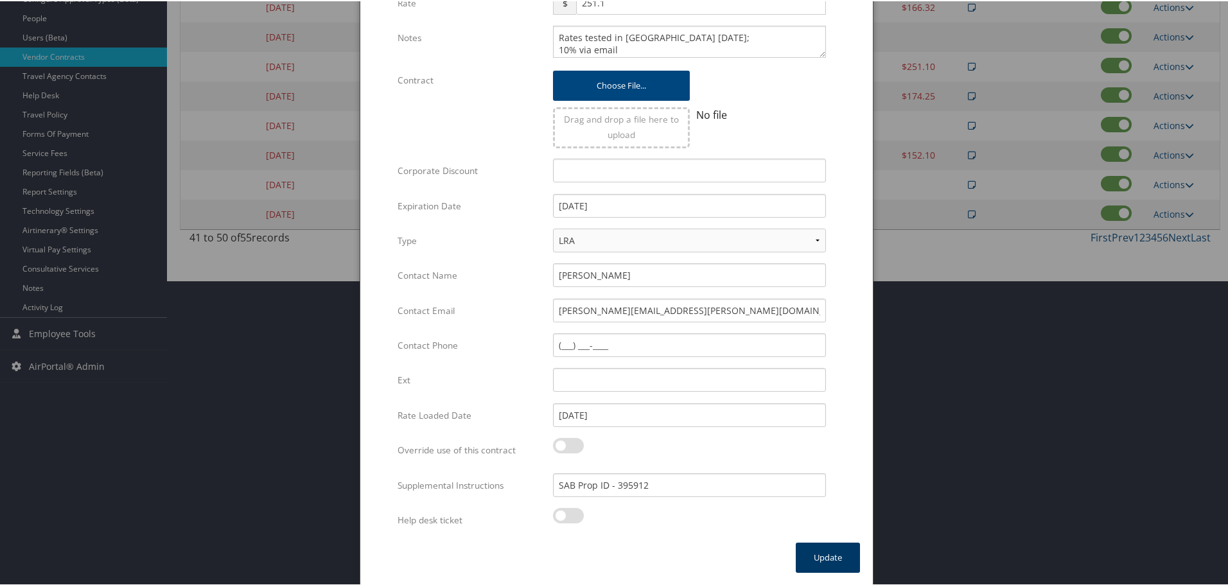
click at [843, 558] on button "Update" at bounding box center [828, 556] width 64 height 30
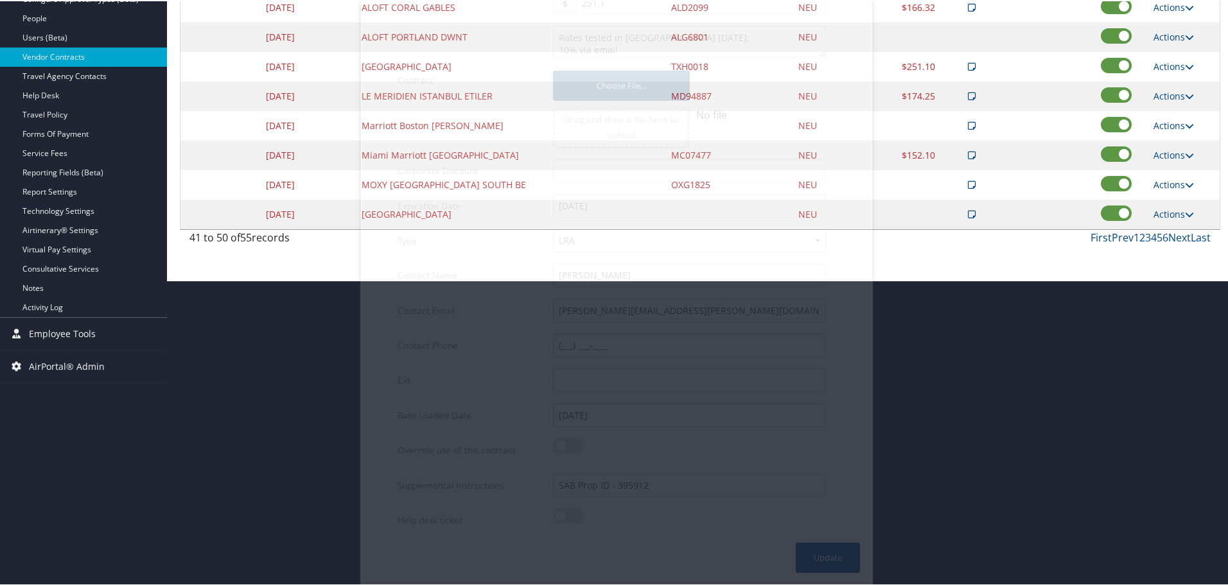
scroll to position [102, 0]
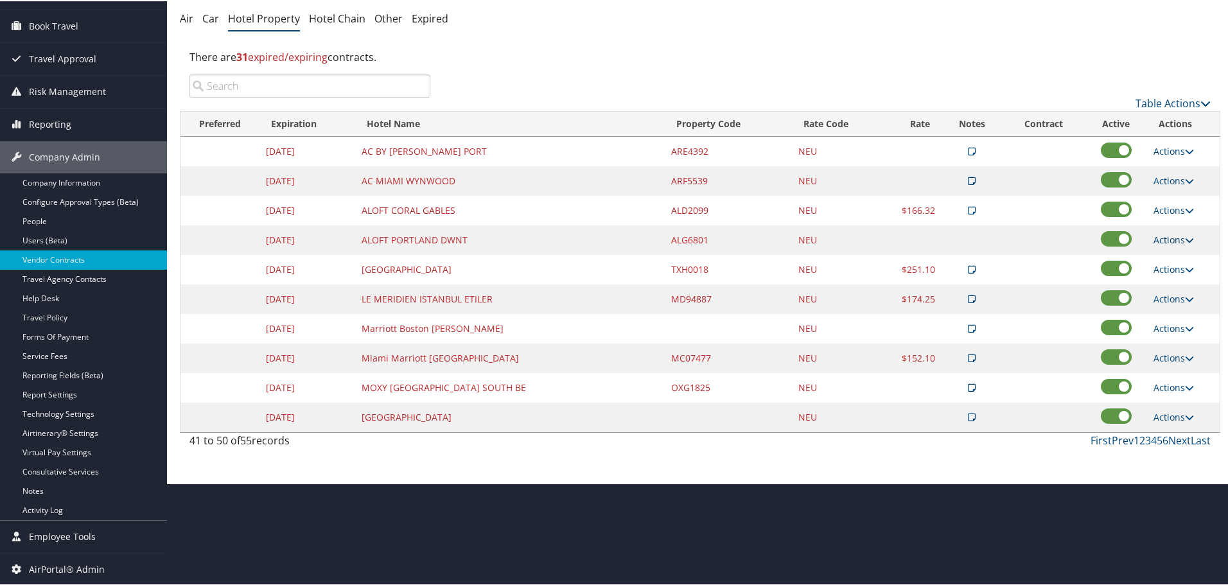
click at [1168, 240] on link "Actions" at bounding box center [1174, 239] width 40 height 12
click at [1190, 260] on link "Edit" at bounding box center [1173, 258] width 49 height 22
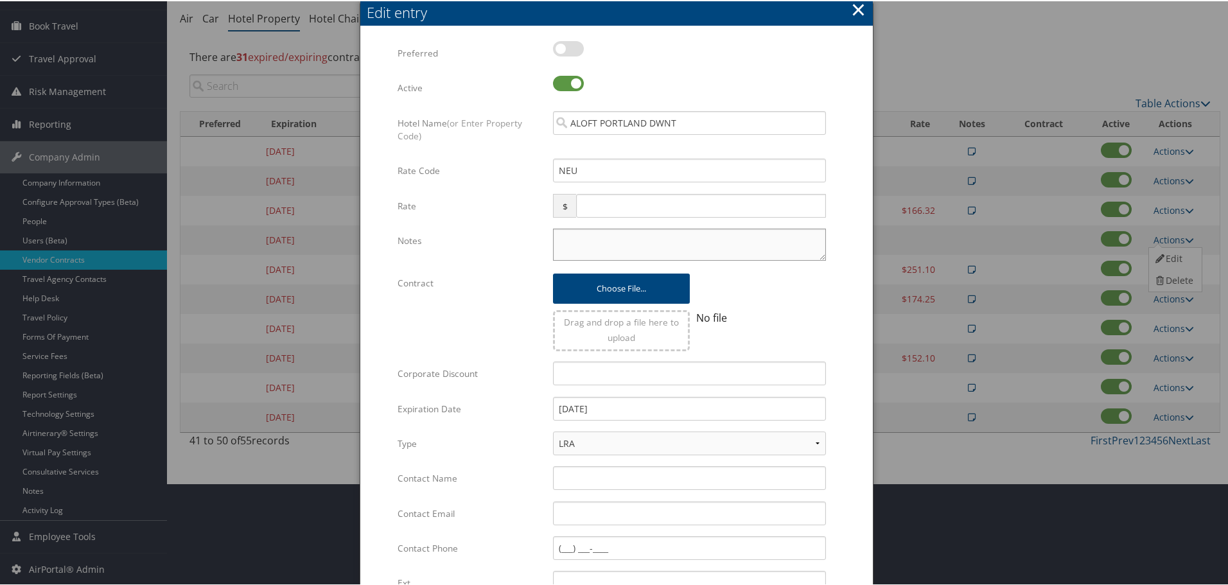
click at [589, 248] on textarea "Notes" at bounding box center [689, 243] width 273 height 32
paste textarea "Rates tested in TP+ [DATE];"
type textarea "Rates tested in TP+ [DATE];"
click at [623, 411] on input "12/31/2024" at bounding box center [689, 408] width 273 height 24
type input "[DATE]"
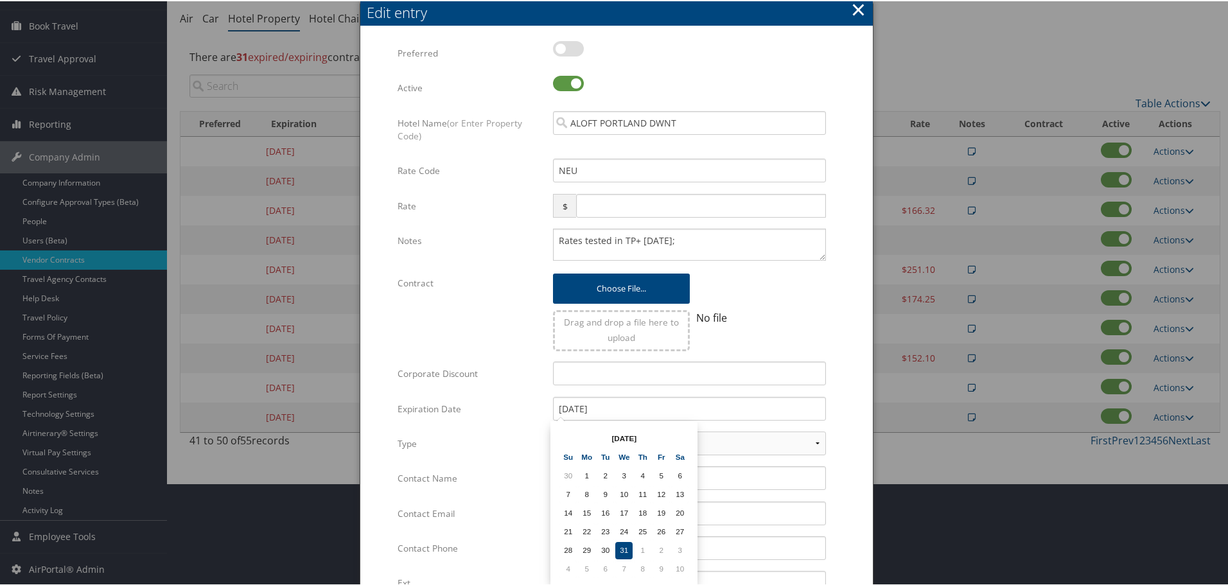
click at [848, 412] on form "Multiple values The selected items contain different values for this input. To …" at bounding box center [616, 392] width 487 height 705
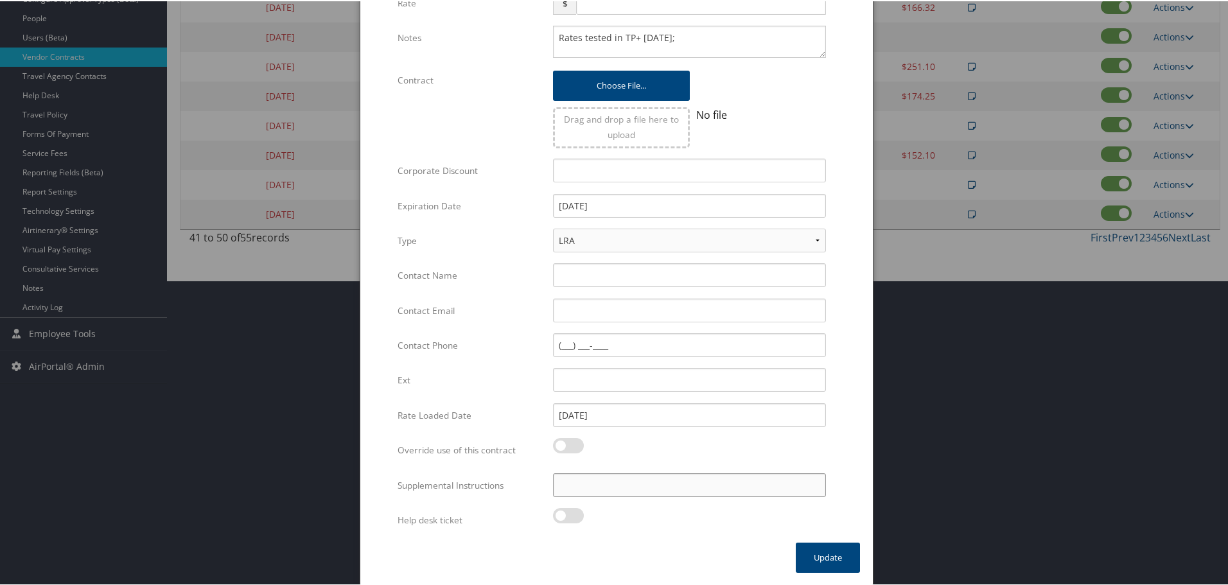
click at [665, 489] on input "Supplemental Instructions" at bounding box center [689, 484] width 273 height 24
paste input "SAB Prop ID -"
paste input "393029"
type input "SAB Prop ID - 393029"
click at [821, 561] on button "Update" at bounding box center [828, 556] width 64 height 30
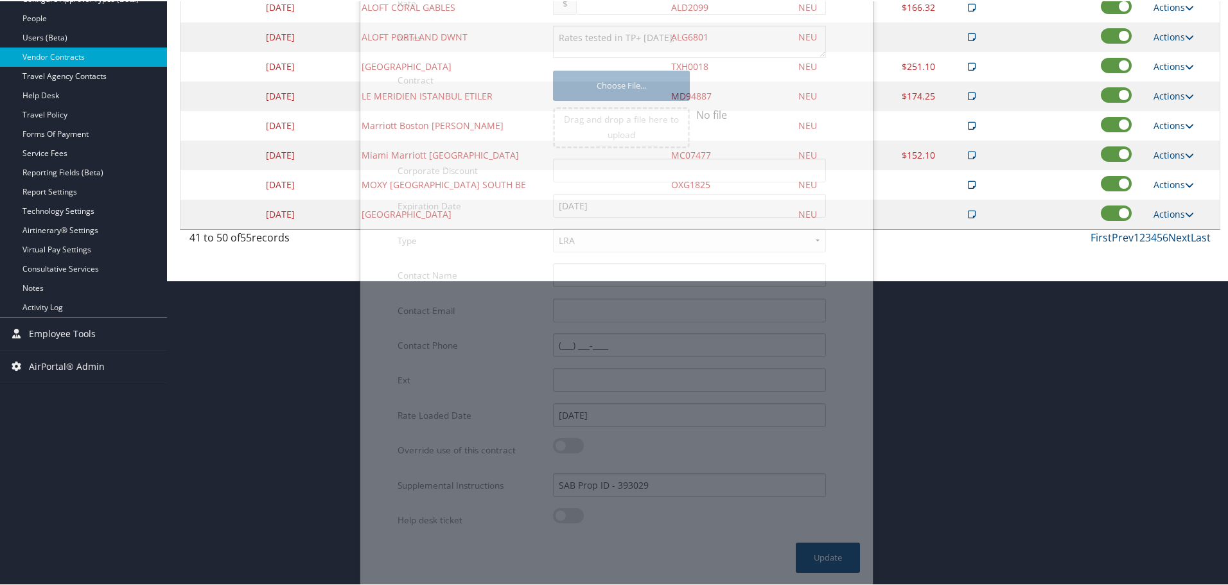
scroll to position [102, 0]
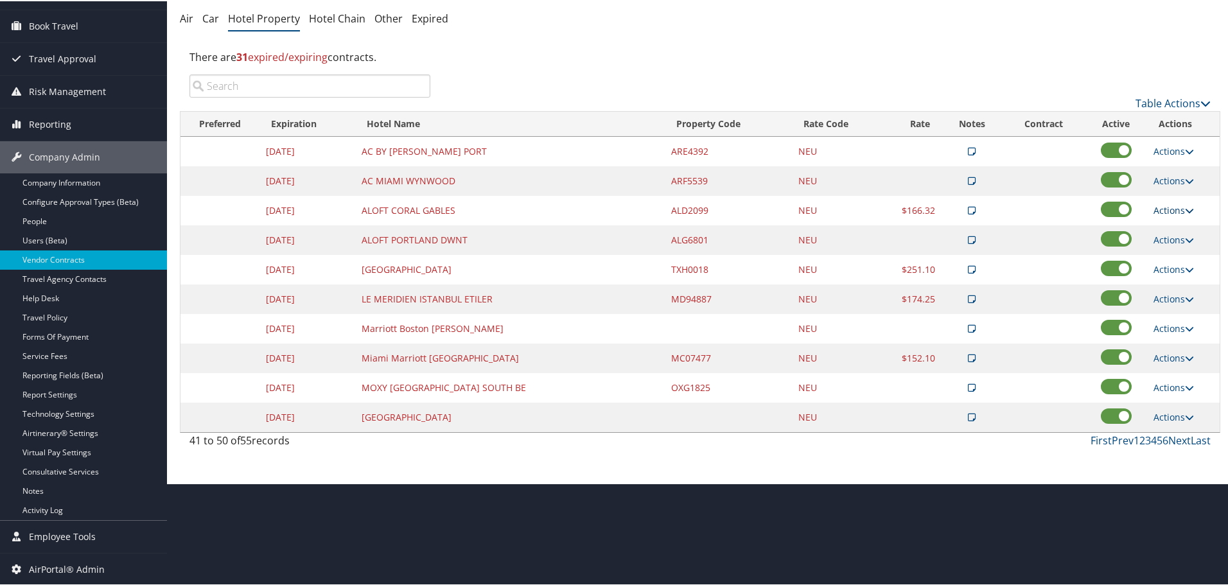
click at [1172, 209] on link "Actions" at bounding box center [1174, 209] width 40 height 12
click at [1177, 249] on link "Edit" at bounding box center [1183, 250] width 69 height 22
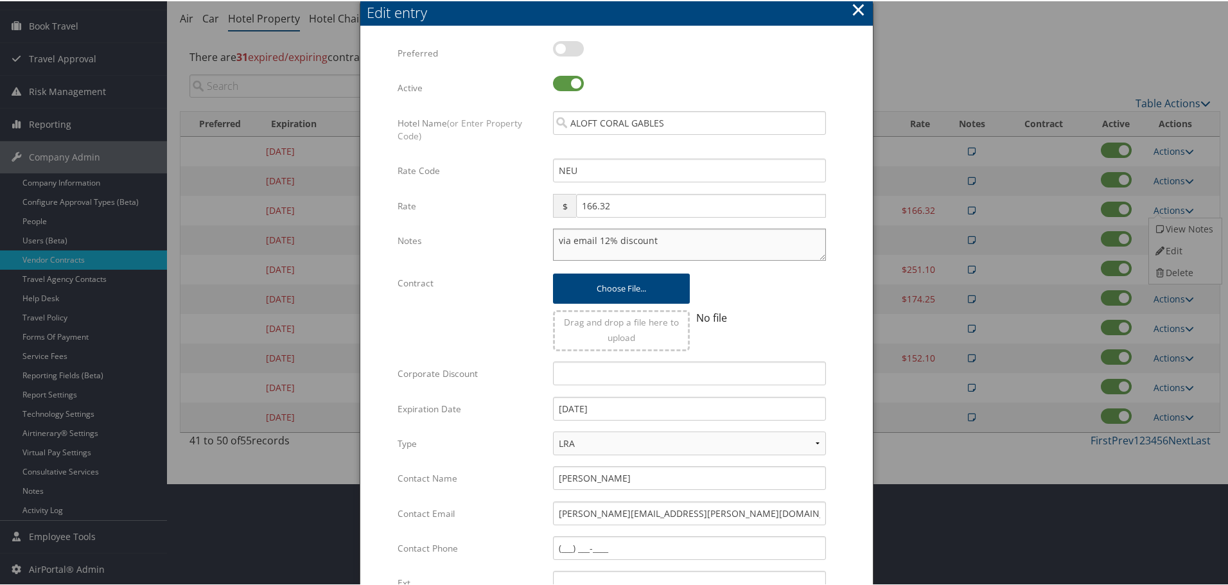
click at [556, 238] on textarea "via email 12% discount" at bounding box center [689, 243] width 273 height 32
paste textarea "Rates tested in TP+ [DATE];"
type textarea "Rates tested in TP+ Aug 2025; via email 12% discount"
click at [667, 409] on input "12/31/2024" at bounding box center [689, 408] width 273 height 24
type input "[DATE]"
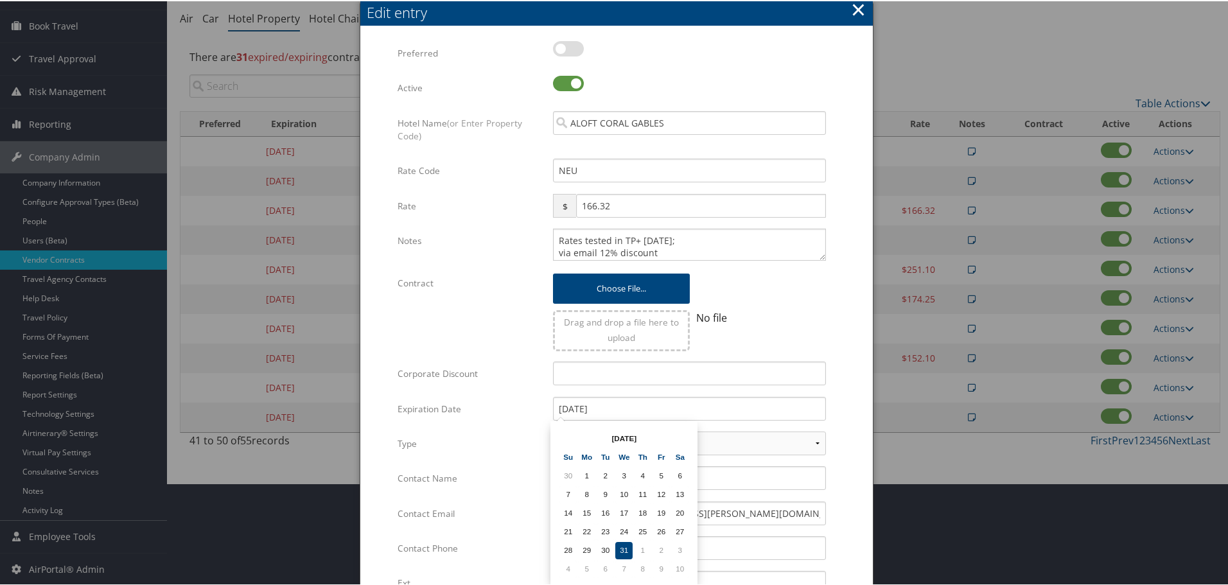
click at [848, 416] on form "Multiple values The selected items contain different values for this input. To …" at bounding box center [616, 392] width 487 height 705
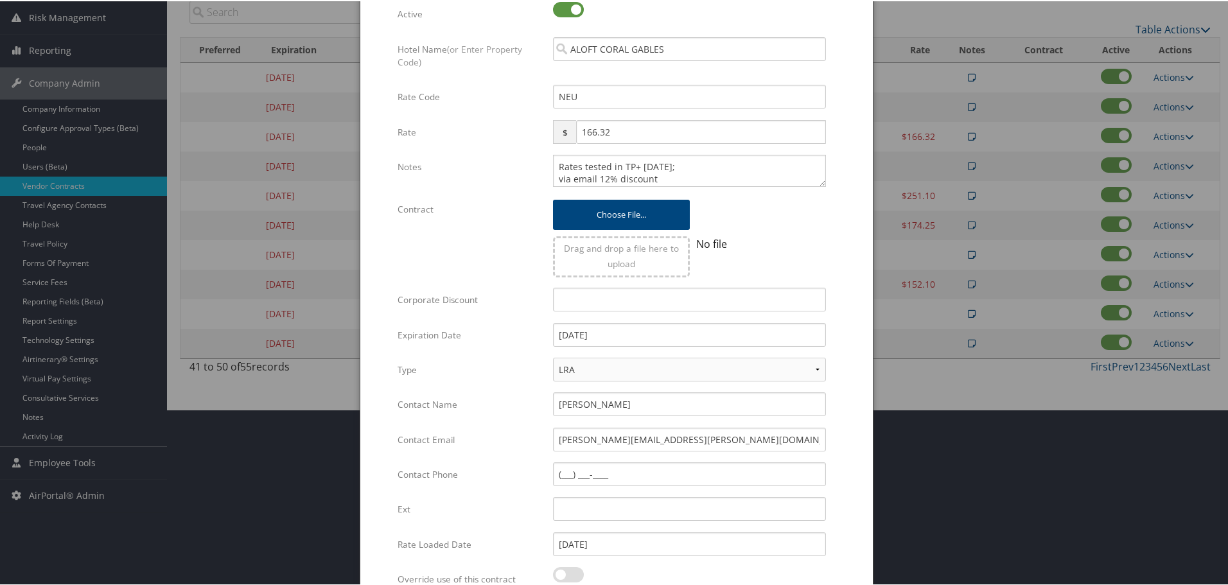
scroll to position [305, 0]
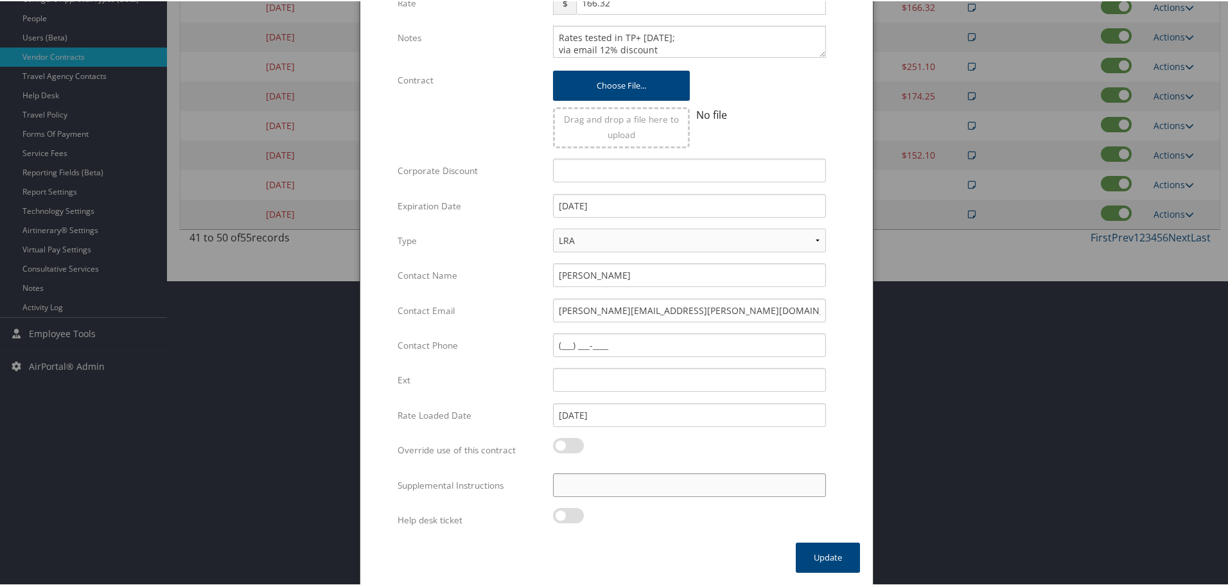
click at [640, 481] on input "Supplemental Instructions" at bounding box center [689, 484] width 273 height 24
paste input "SAB Prop ID -"
paste input "313334"
type input "SAB Prop ID - 313334"
click at [847, 559] on button "Update" at bounding box center [828, 556] width 64 height 30
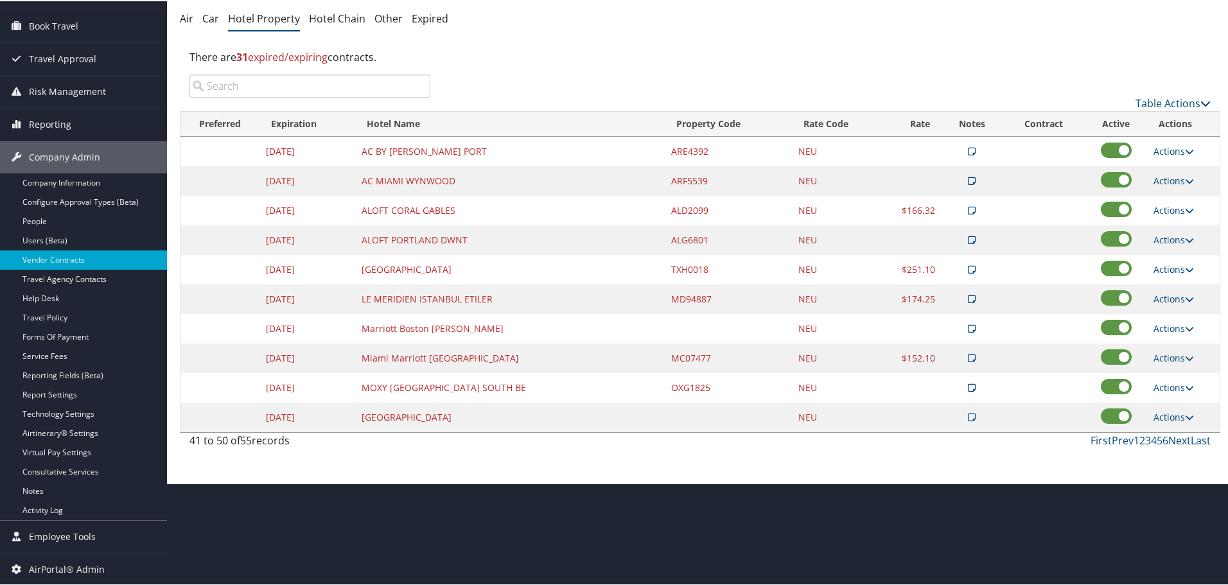
scroll to position [102, 0]
click at [1187, 175] on icon at bounding box center [1189, 179] width 9 height 9
click at [1181, 216] on link "Edit" at bounding box center [1183, 220] width 69 height 22
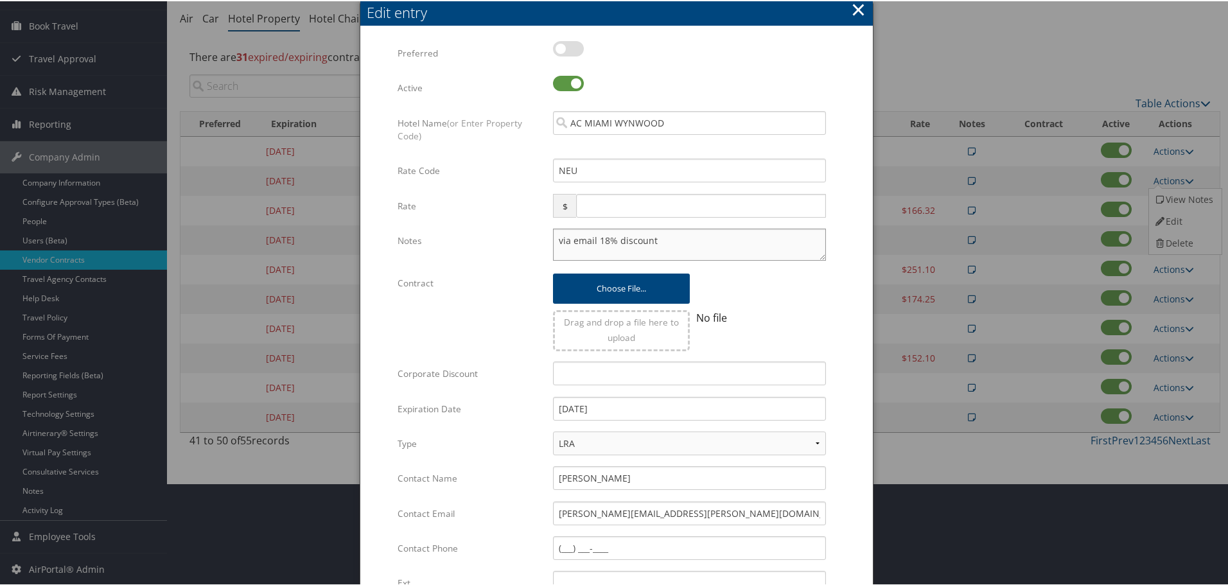
click at [556, 241] on textarea "via email 18% discount" at bounding box center [689, 243] width 273 height 32
paste textarea "Rates tested in TP+ [DATE];"
type textarea "Rates tested in TP+ Aug 2025; via email 18% discount"
click at [648, 408] on input "12/31/2024" at bounding box center [689, 408] width 273 height 24
type input "[DATE]"
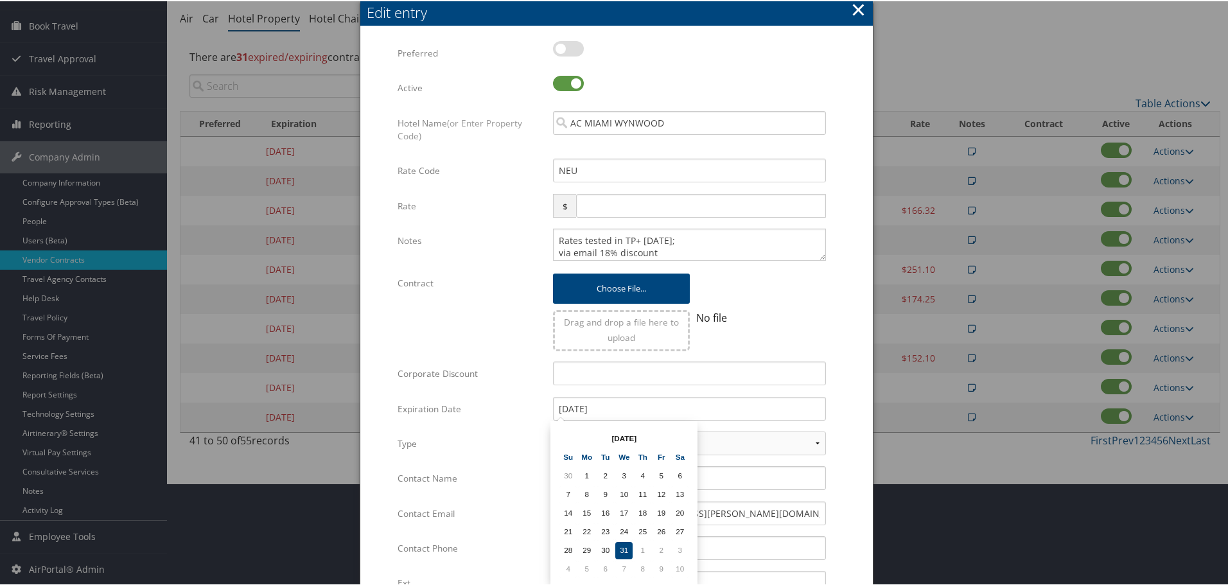
click at [851, 389] on form "Multiple values The selected items contain different values for this input. To …" at bounding box center [616, 392] width 487 height 705
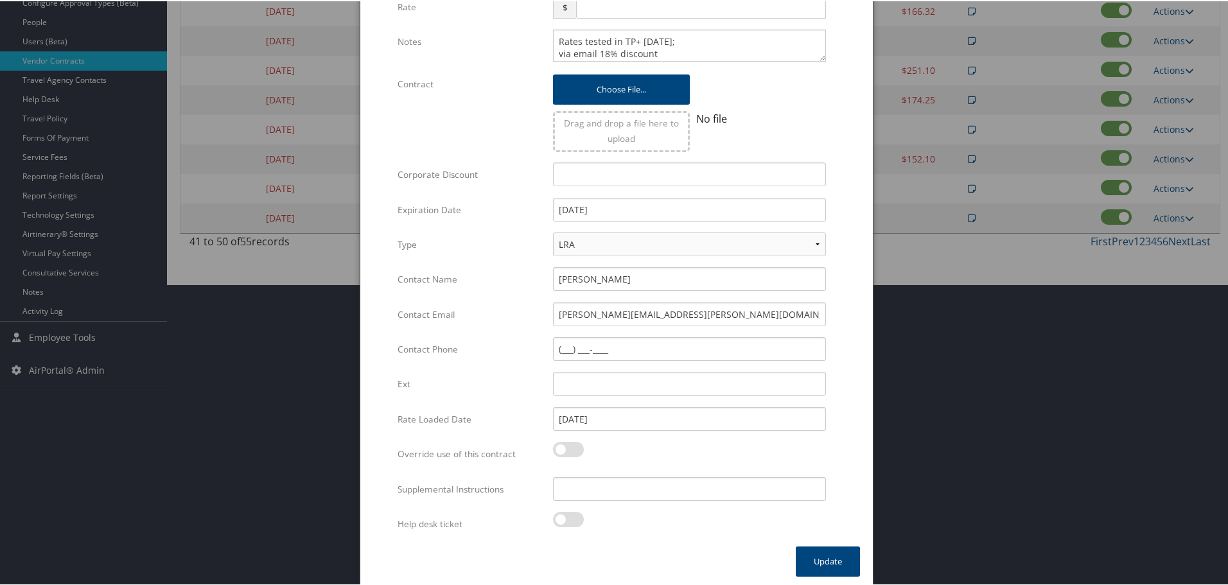
scroll to position [305, 0]
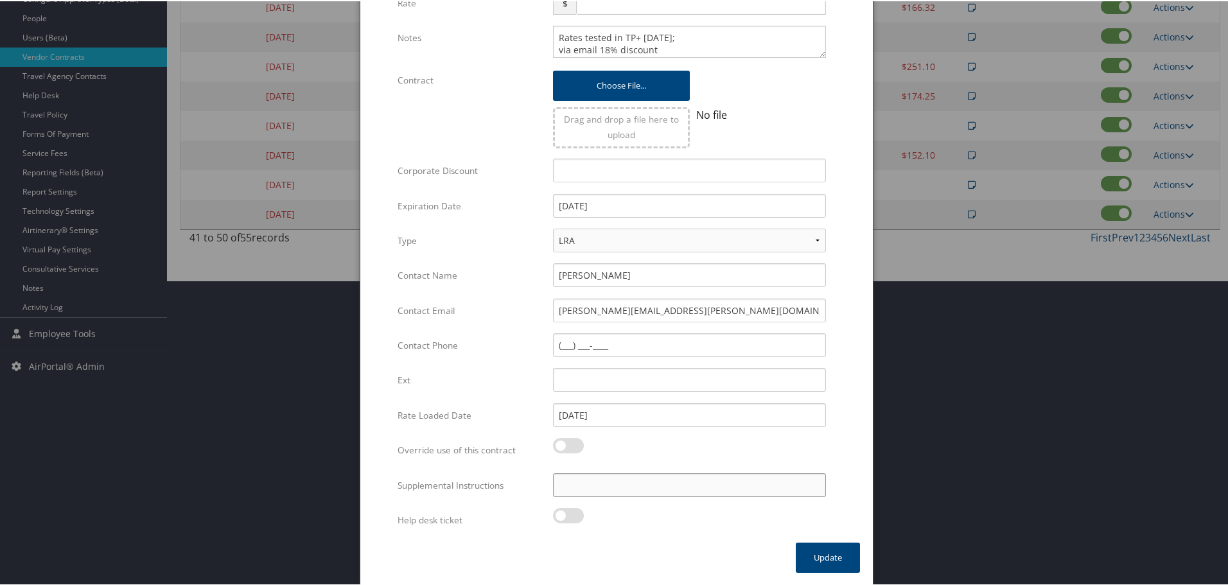
click at [642, 484] on input "Supplemental Instructions" at bounding box center [689, 484] width 273 height 24
paste input "SAB Prop ID -"
paste input "328298"
type input "SAB Prop ID - 328298"
click at [822, 554] on button "Update" at bounding box center [828, 556] width 64 height 30
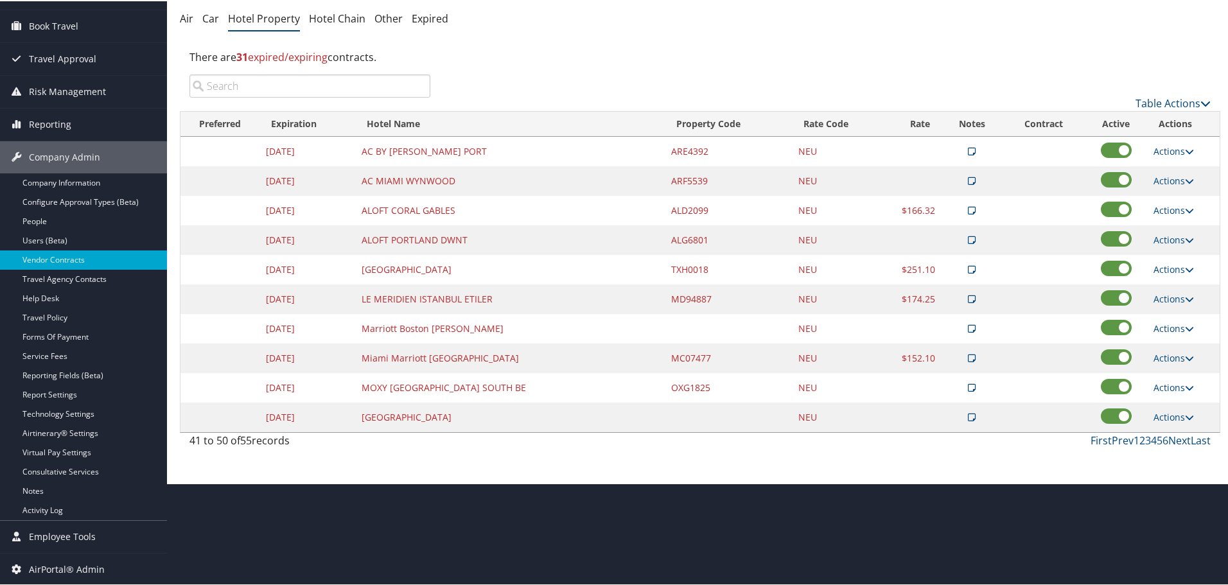
scroll to position [102, 0]
click at [1175, 145] on link "Actions" at bounding box center [1174, 150] width 40 height 12
click at [1176, 194] on link "Edit" at bounding box center [1183, 191] width 69 height 22
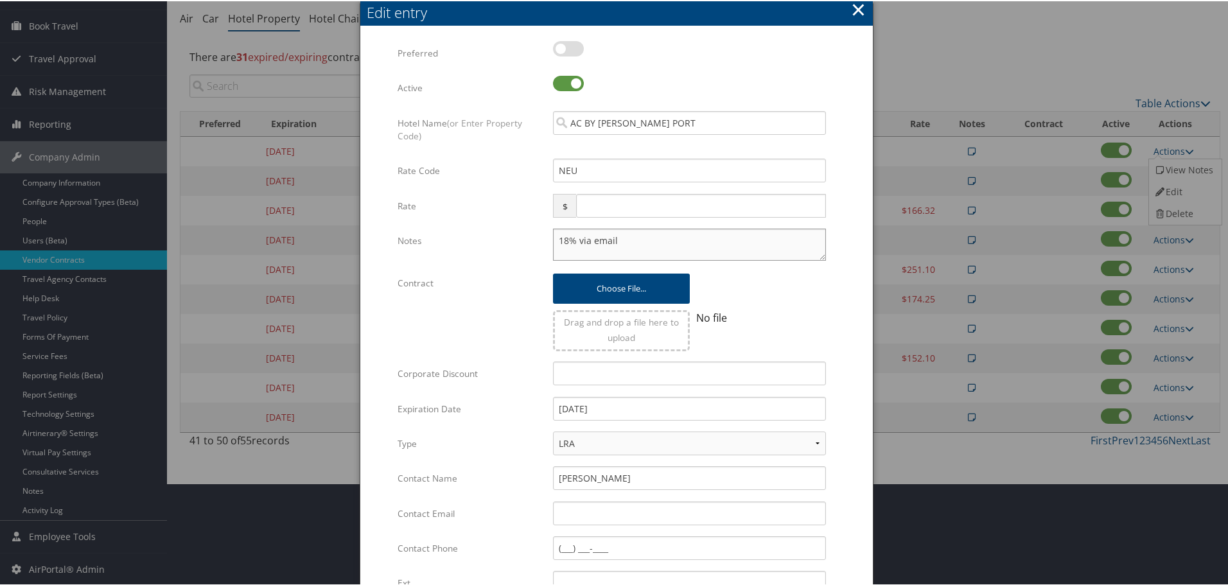
click at [553, 240] on textarea "18% via email" at bounding box center [689, 243] width 273 height 32
paste textarea "Rates tested in TP+ [DATE];"
type textarea "Rates tested in TP+ Aug 2025; 18% via email"
click at [690, 409] on input "12/31/2024" at bounding box center [689, 408] width 273 height 24
type input "[DATE]"
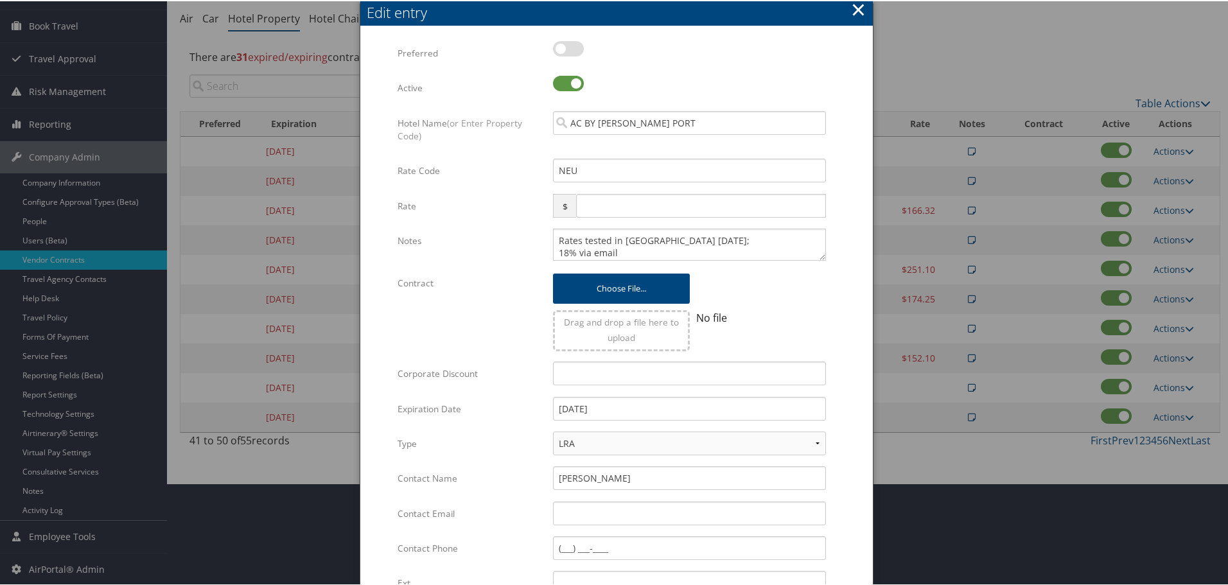
click at [847, 423] on form "Multiple values The selected items contain different values for this input. To …" at bounding box center [616, 392] width 487 height 705
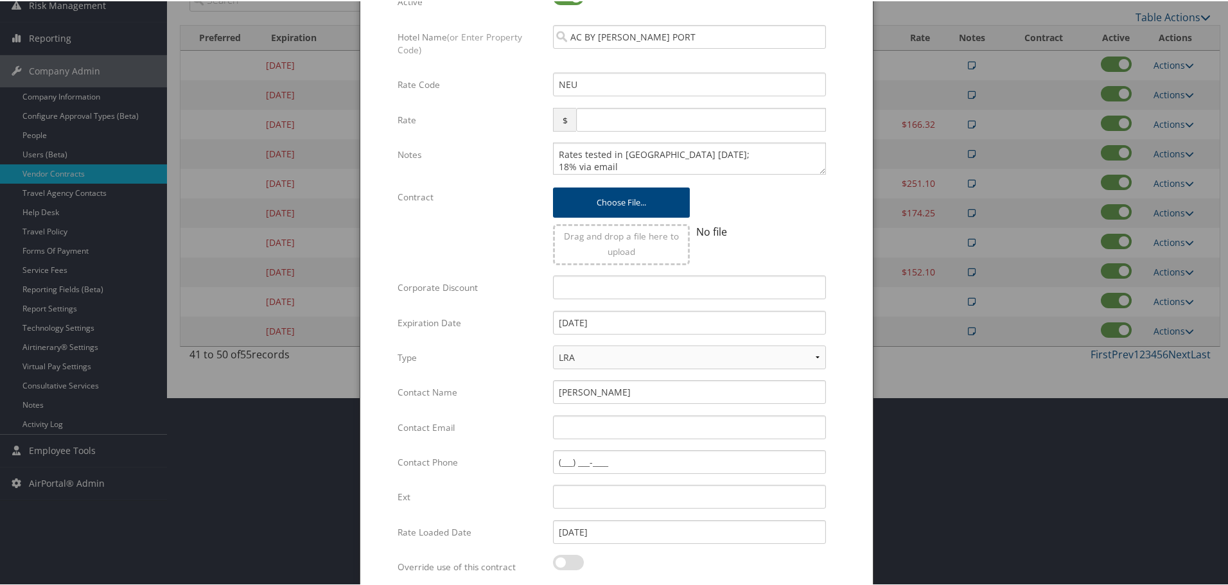
scroll to position [305, 0]
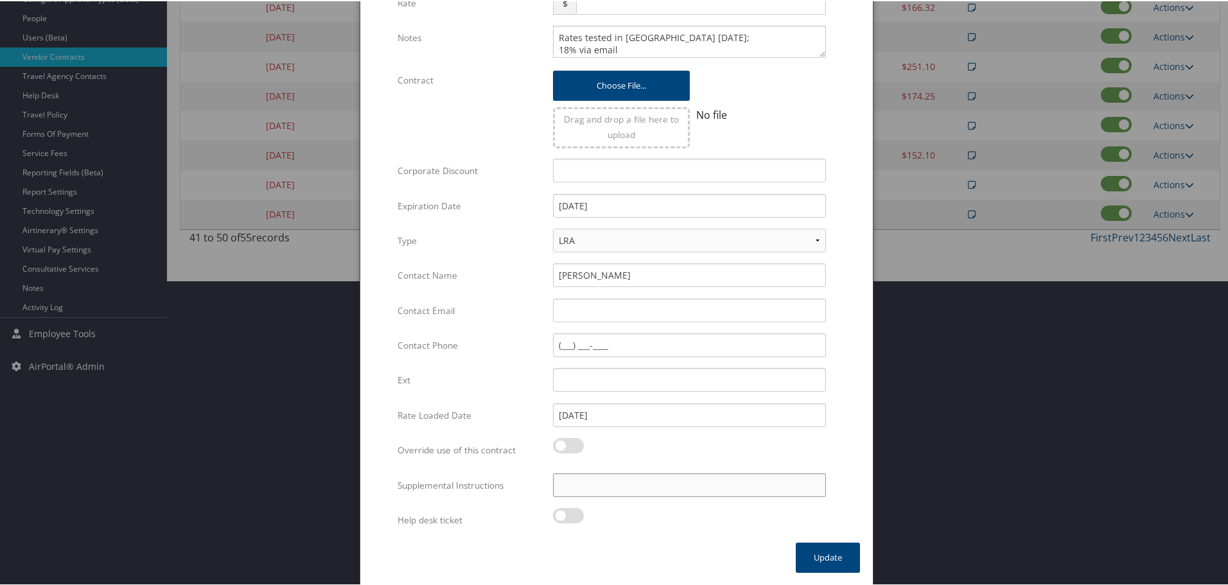
click at [650, 483] on input "Supplemental Instructions" at bounding box center [689, 484] width 273 height 24
paste input "SAB Prop ID -"
paste input "312033"
type input "SAB Prop ID - 312033"
click at [820, 555] on button "Update" at bounding box center [828, 556] width 64 height 30
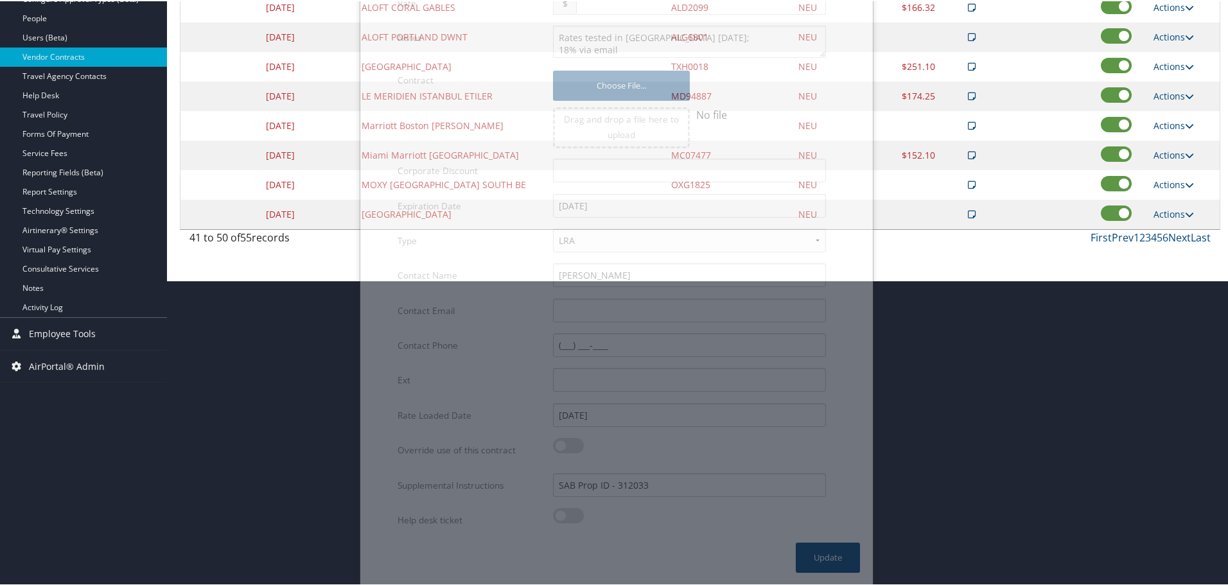
scroll to position [102, 0]
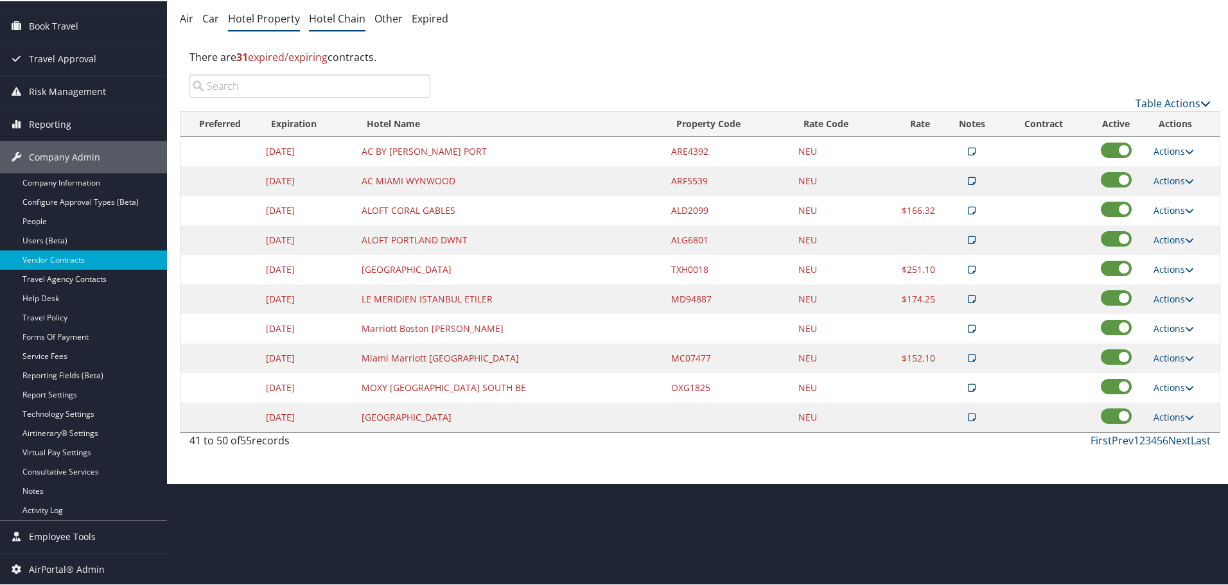
click at [324, 16] on link "Hotel Chain" at bounding box center [337, 17] width 57 height 14
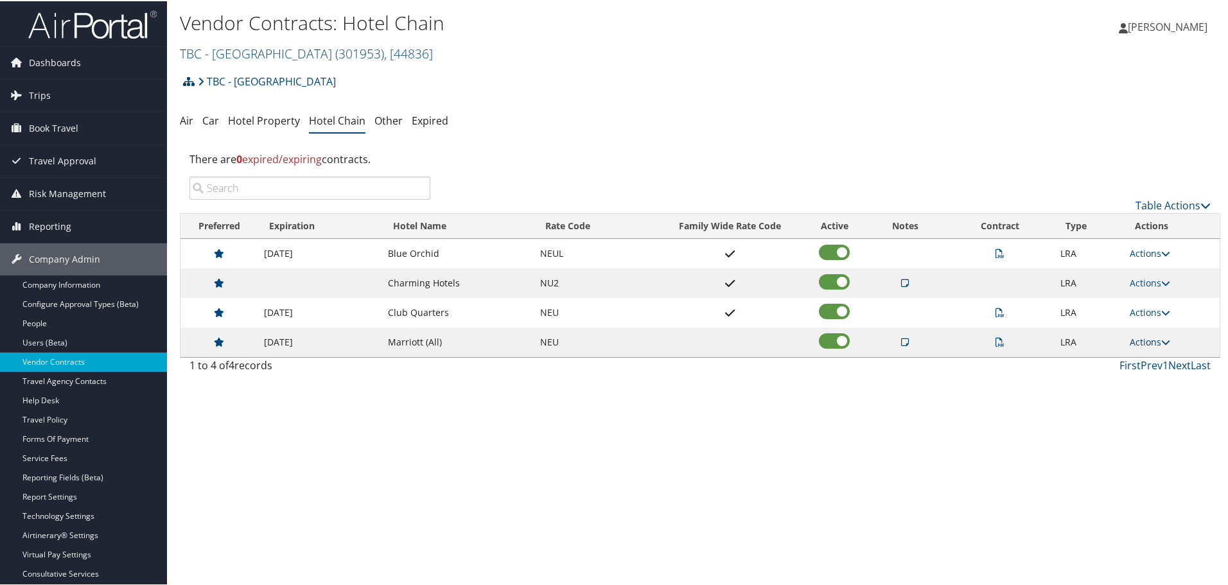
click at [1149, 338] on link "Actions" at bounding box center [1150, 341] width 40 height 12
click at [1170, 394] on link "Edit" at bounding box center [1166, 403] width 81 height 22
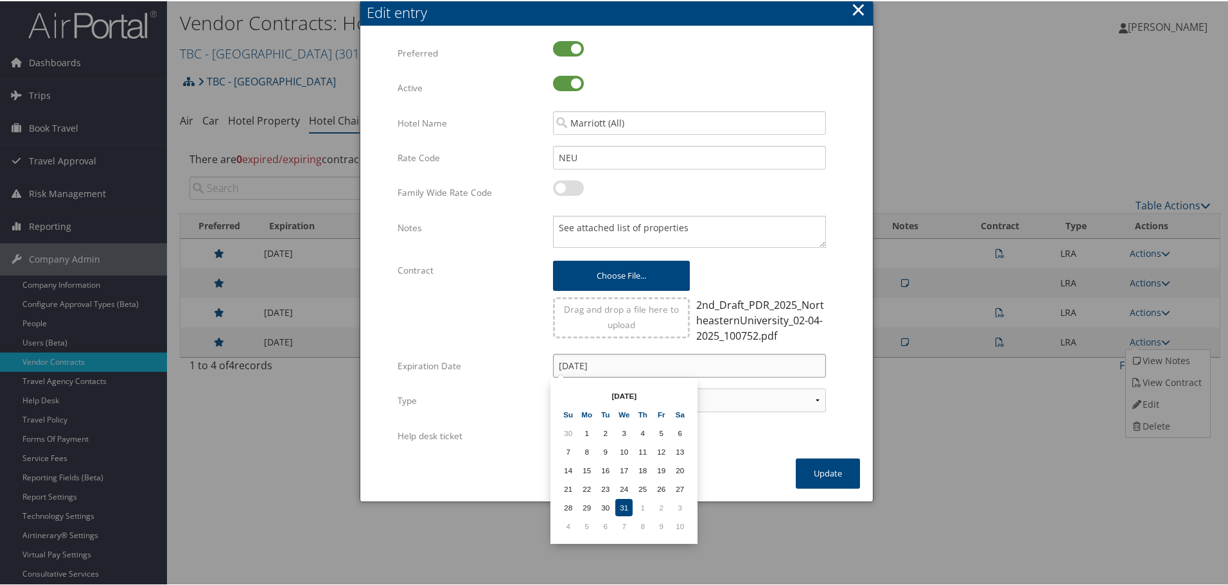
drag, startPoint x: 624, startPoint y: 367, endPoint x: 495, endPoint y: 363, distance: 129.2
click at [495, 363] on div "Expiration Date 12/31/2025 Multiple values The selected items contain different…" at bounding box center [617, 370] width 438 height 35
drag, startPoint x: 863, startPoint y: 323, endPoint x: 832, endPoint y: 322, distance: 31.5
click at [863, 324] on div "Multiple values The selected items contain different values for this input. To …" at bounding box center [616, 242] width 513 height 430
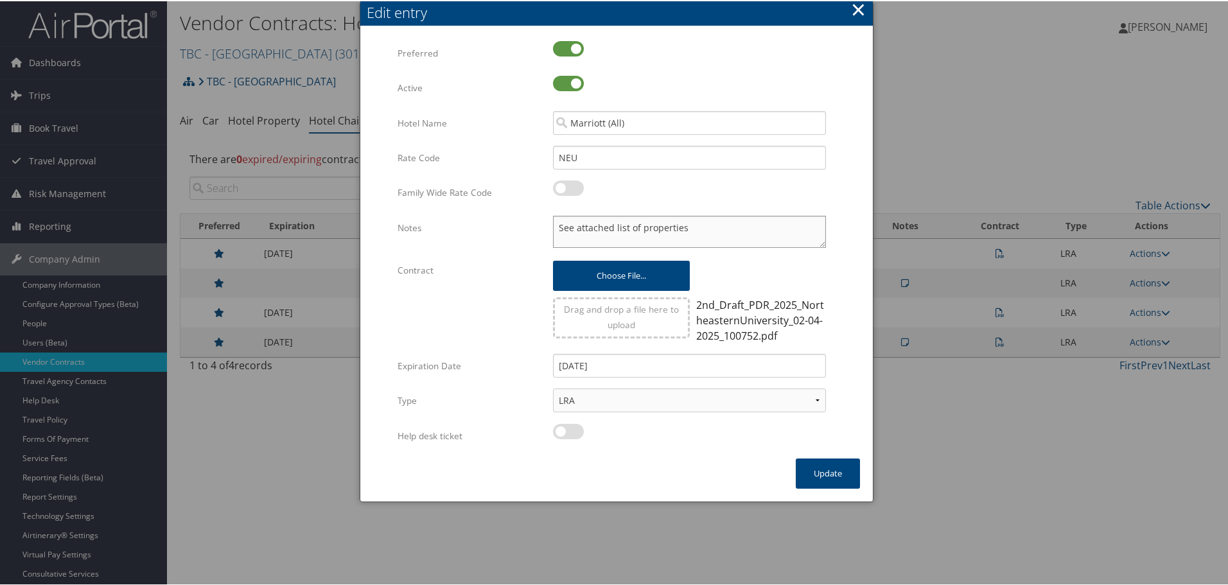
click at [555, 222] on textarea "See attached list of properties" at bounding box center [689, 231] width 273 height 32
paste textarea "Rates tested in TP+ [DATE];"
type textarea "Rates tested in TP+ Aug 2025; See attached list of properties"
click at [827, 476] on button "Update" at bounding box center [828, 472] width 64 height 30
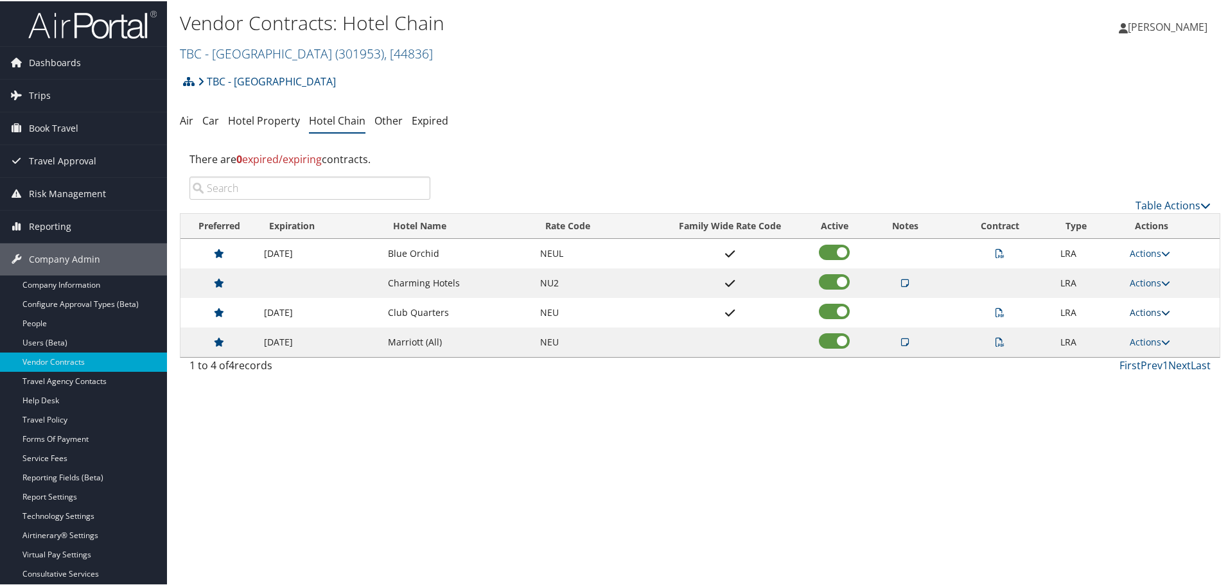
click at [1157, 310] on link "Actions" at bounding box center [1150, 311] width 40 height 12
click at [1158, 349] on link "Edit" at bounding box center [1166, 352] width 81 height 22
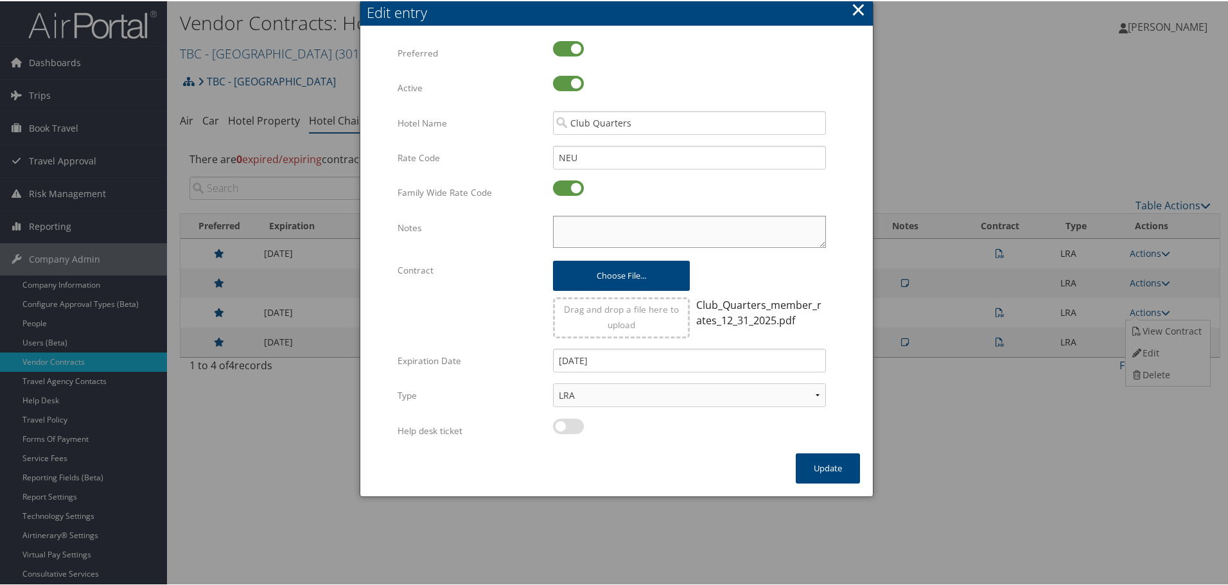
click at [556, 222] on textarea "Notes" at bounding box center [689, 231] width 273 height 32
paste textarea "Rates tested in TP+ [DATE];"
type textarea "Rates tested in TP+ [DATE];"
click at [833, 466] on button "Update" at bounding box center [828, 467] width 64 height 30
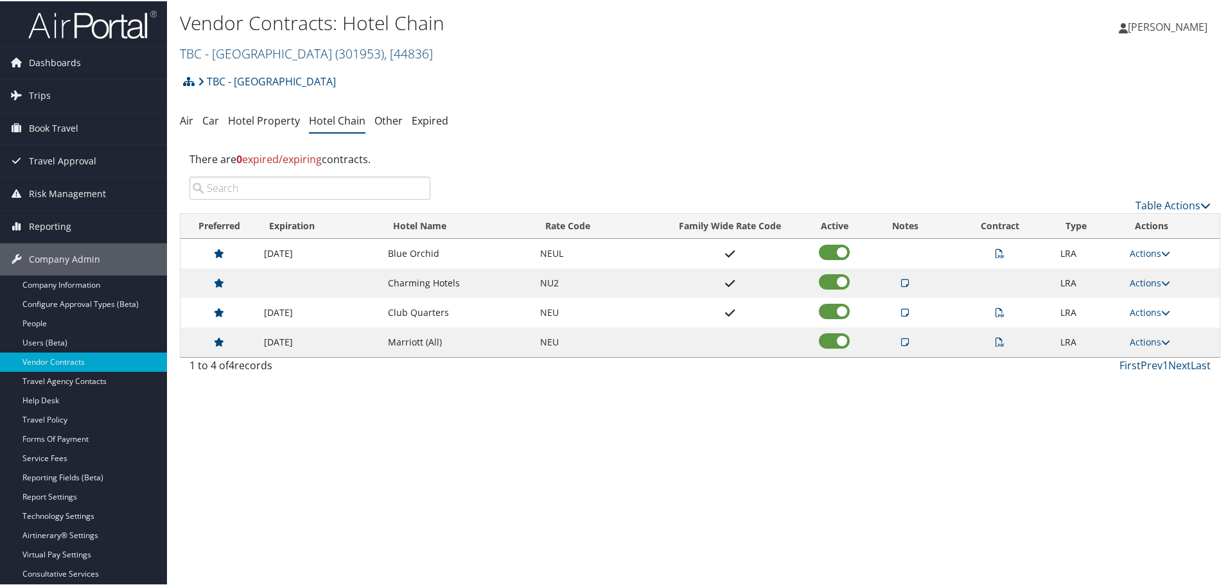
click at [384, 51] on span "( 301953 )" at bounding box center [359, 52] width 49 height 17
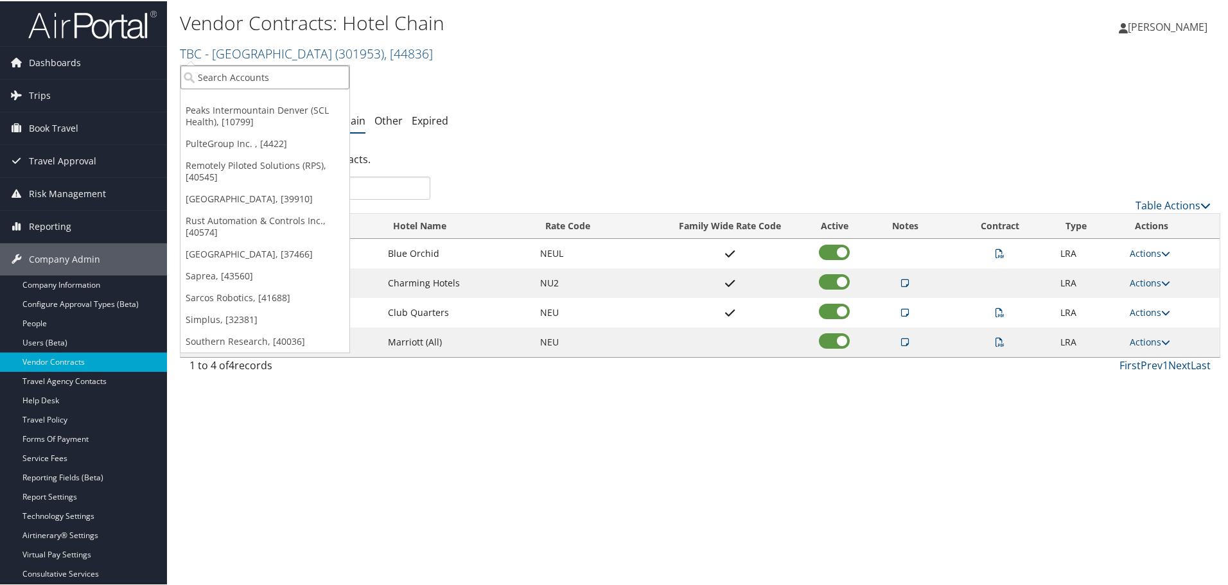
click at [281, 82] on input "search" at bounding box center [264, 76] width 169 height 24
type input "tbc"
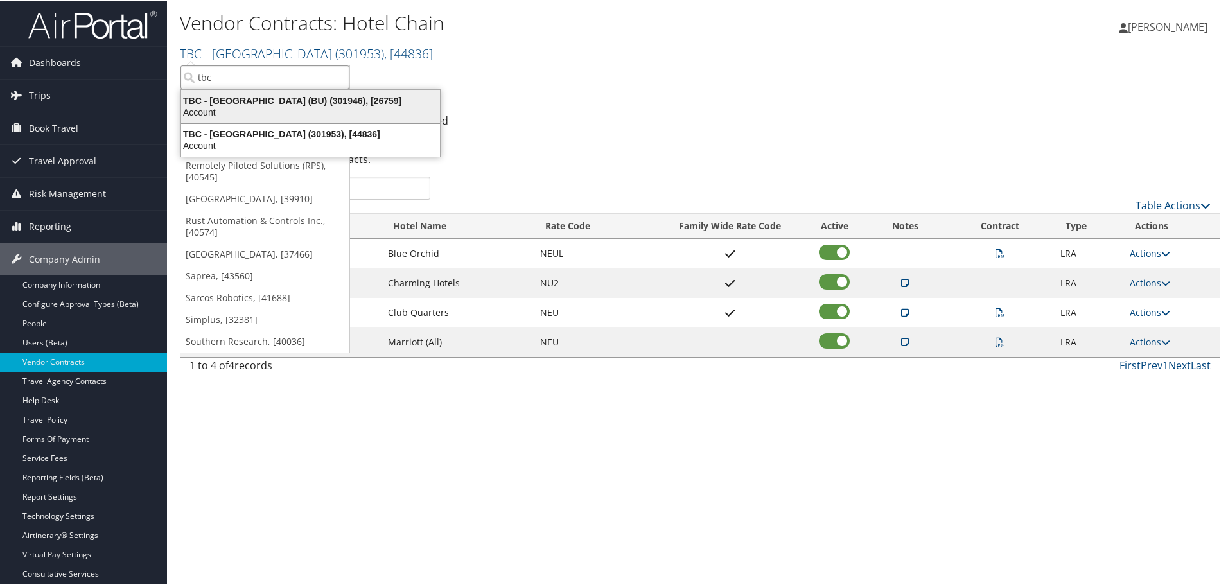
click at [272, 106] on div "Account" at bounding box center [310, 111] width 274 height 12
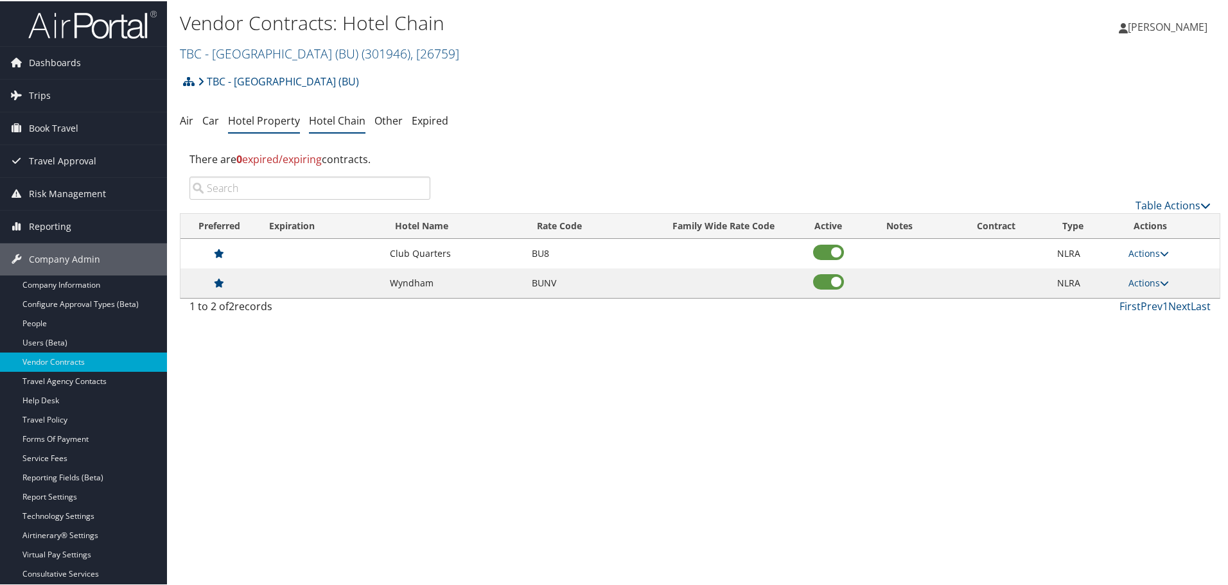
click at [276, 116] on link "Hotel Property" at bounding box center [264, 119] width 72 height 14
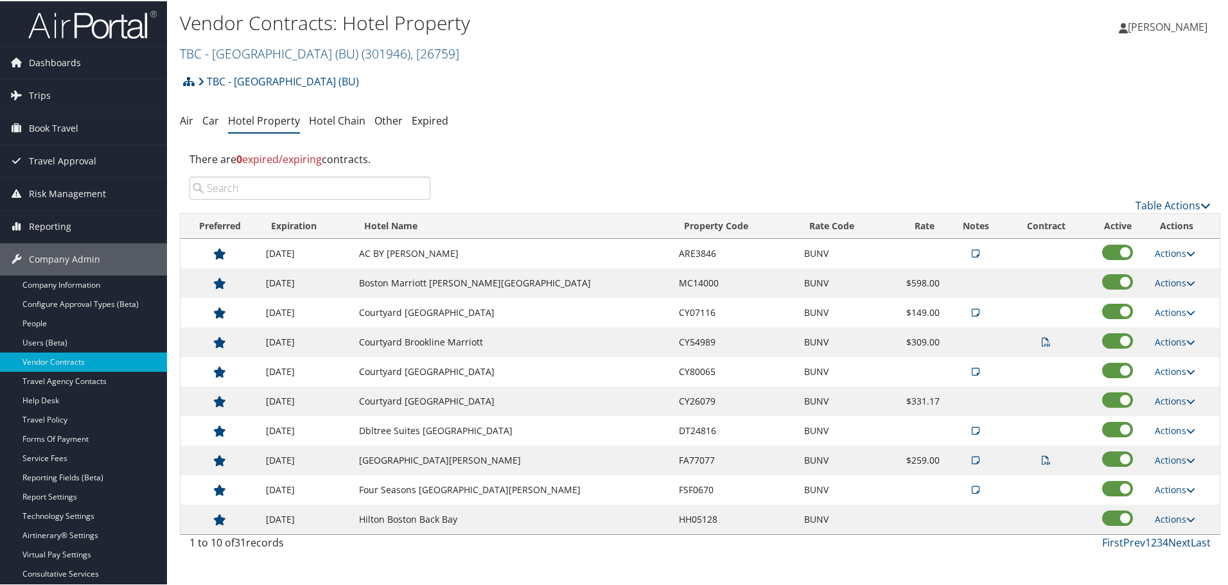
click at [1172, 541] on link "Next" at bounding box center [1179, 541] width 22 height 14
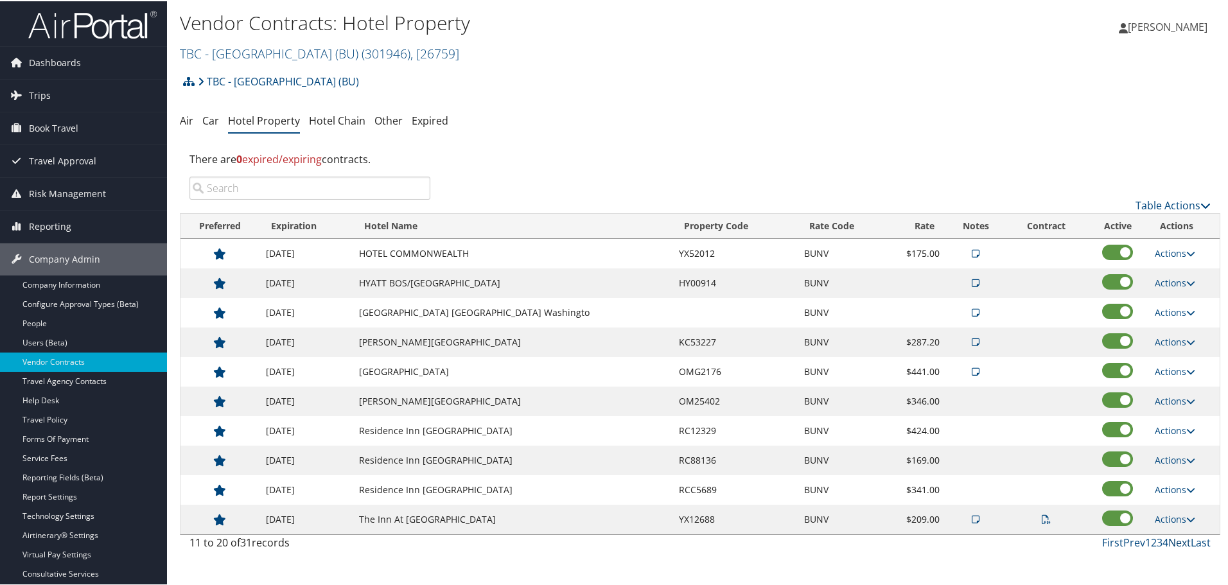
click at [1172, 541] on link "Next" at bounding box center [1179, 541] width 22 height 14
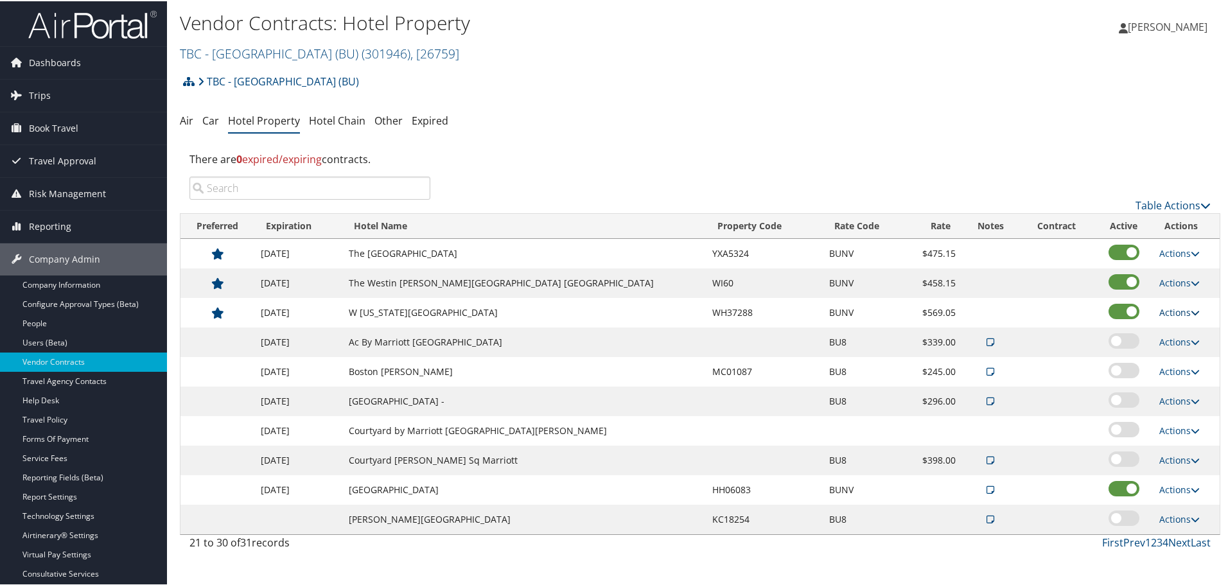
click at [1159, 306] on link "Actions" at bounding box center [1179, 311] width 40 height 12
click at [1185, 329] on link "Edit" at bounding box center [1175, 330] width 49 height 22
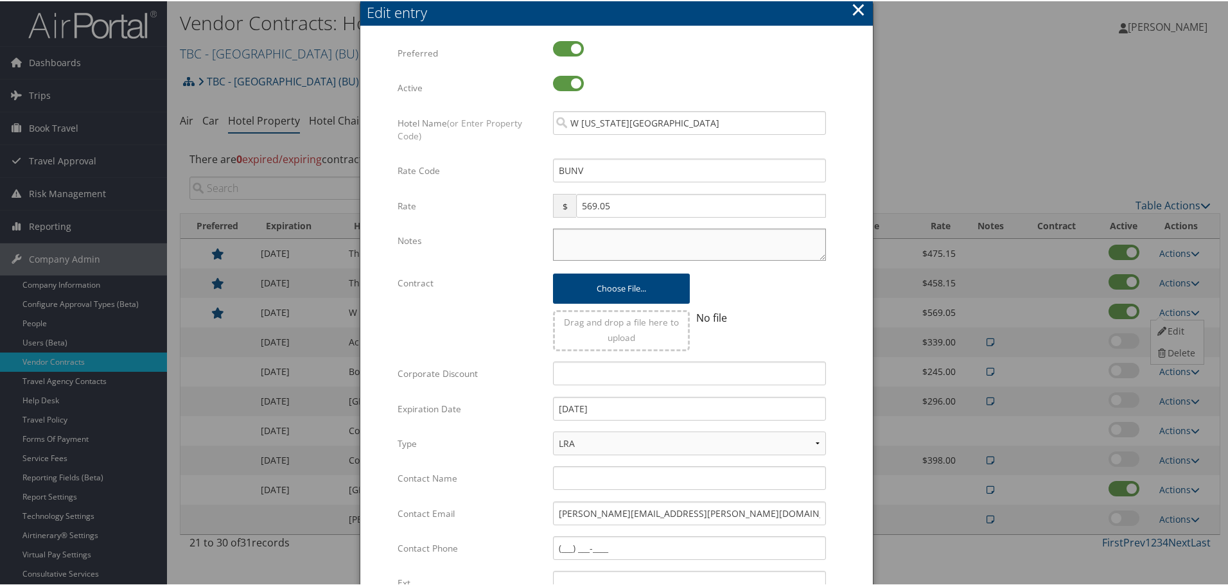
click at [608, 240] on textarea "Notes" at bounding box center [689, 243] width 273 height 32
paste textarea "Rates tested in TP+ [DATE];"
drag, startPoint x: 706, startPoint y: 238, endPoint x: 430, endPoint y: 254, distance: 276.6
click at [430, 254] on div "Notes Rates tested in TP+ [DATE]; Multiple values The selected items contain di…" at bounding box center [617, 248] width 438 height 42
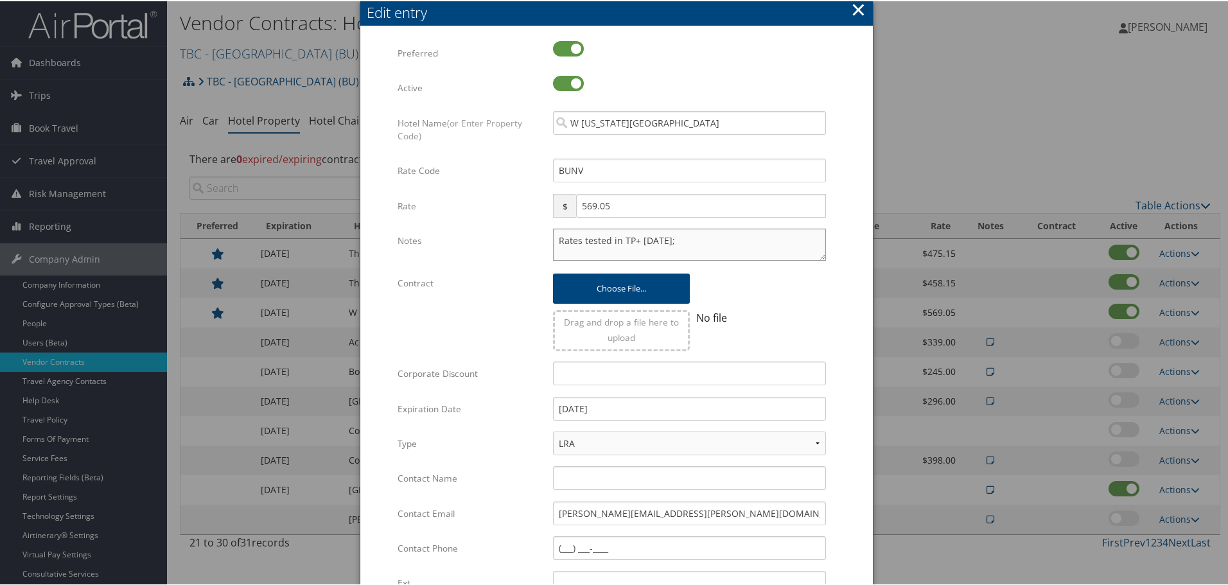
click at [677, 244] on textarea "Rates tested in TP+ [DATE];" at bounding box center [689, 243] width 273 height 32
paste textarea "Sep"
type textarea "Rates tested in [GEOGRAPHIC_DATA] [DATE];"
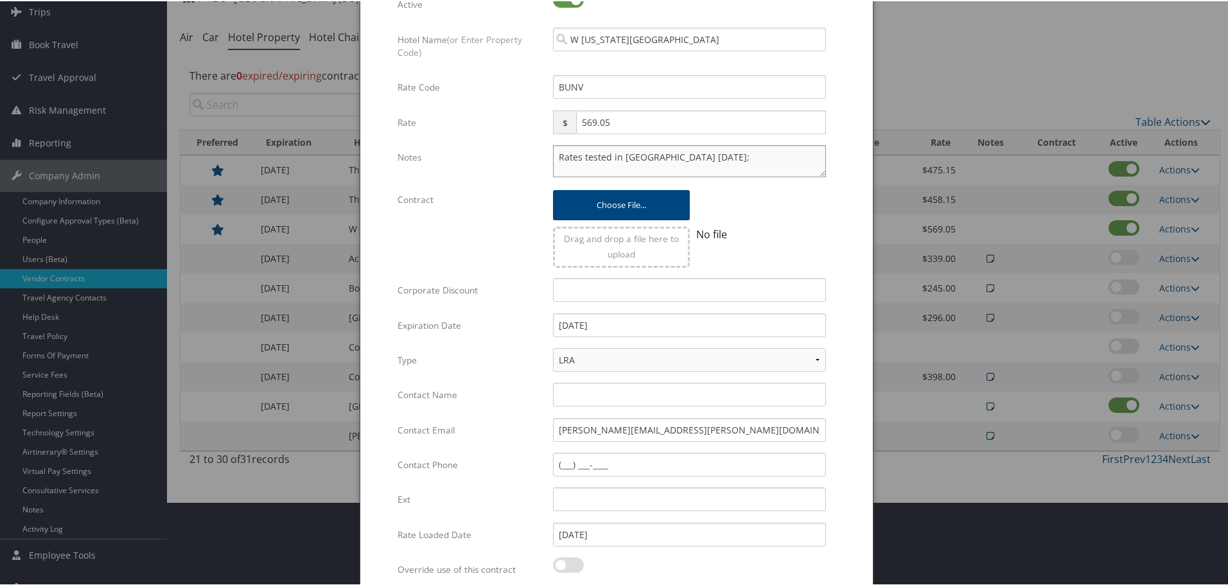
scroll to position [203, 0]
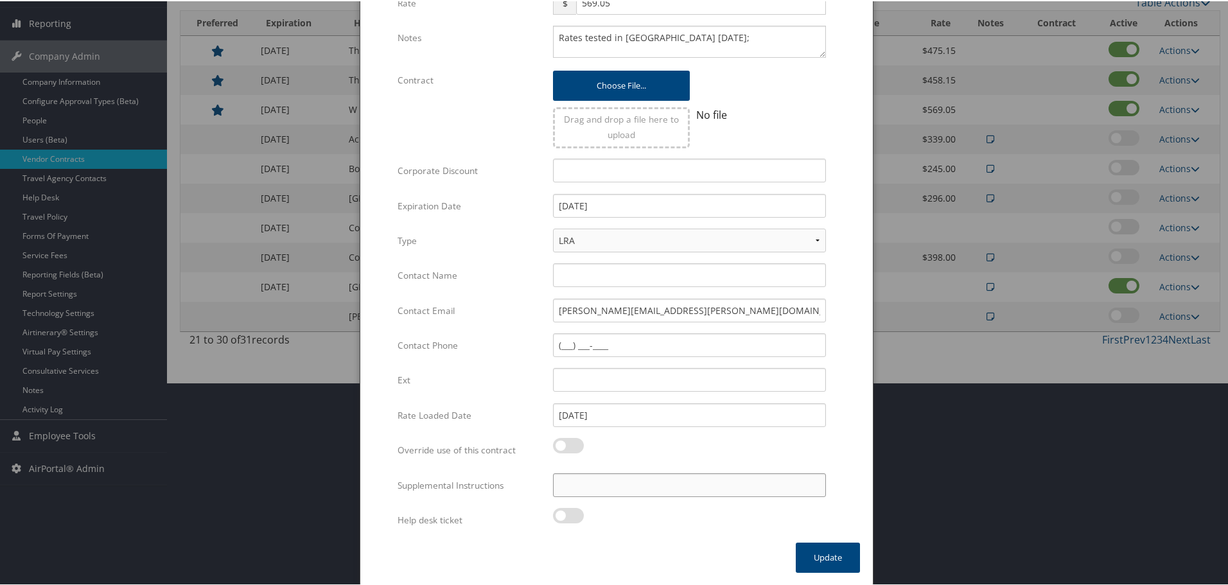
click at [646, 475] on input "Supplemental Instructions" at bounding box center [689, 484] width 273 height 24
paste input "SAB Prop ID -"
paste input "59594"
type input "SAB Prop ID - 59594"
click at [825, 555] on button "Update" at bounding box center [828, 556] width 64 height 30
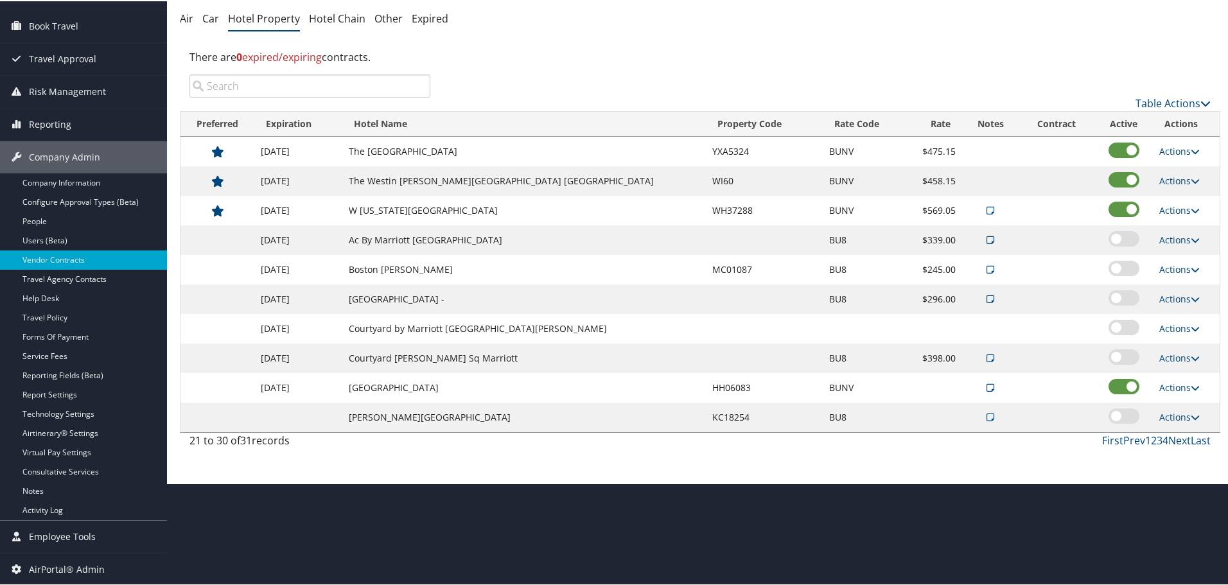
scroll to position [102, 0]
click at [1175, 175] on link "Actions" at bounding box center [1179, 179] width 40 height 12
click at [1174, 196] on link "Edit" at bounding box center [1175, 199] width 49 height 22
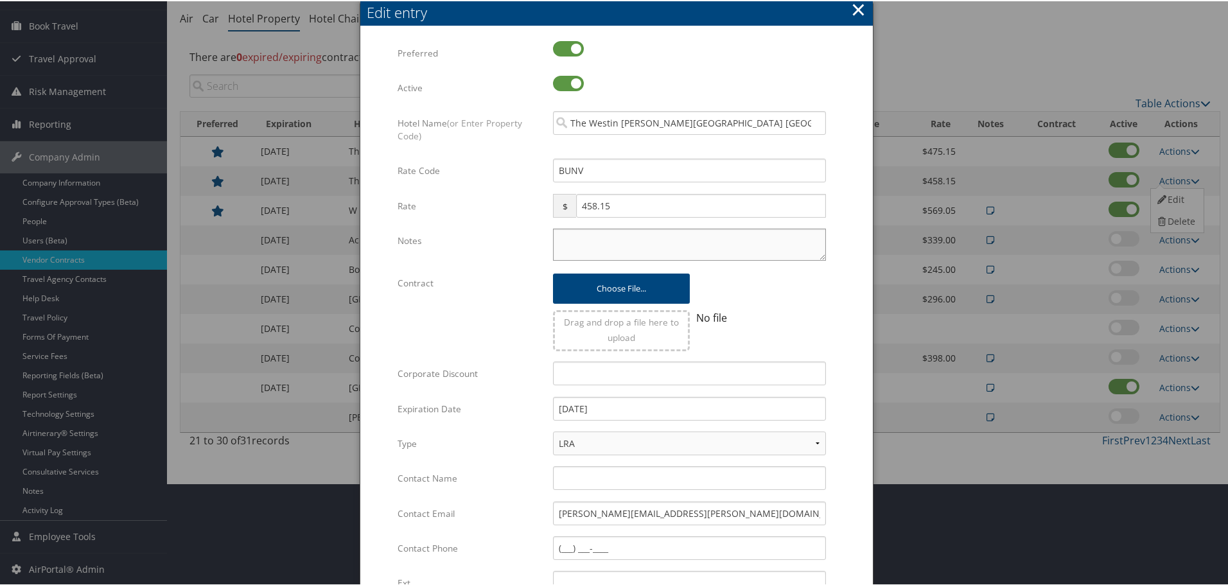
click at [576, 243] on textarea "Notes" at bounding box center [689, 243] width 273 height 32
paste textarea "Rates tested in [GEOGRAPHIC_DATA] [DATE];"
type textarea "Rates tested in [GEOGRAPHIC_DATA] [DATE];"
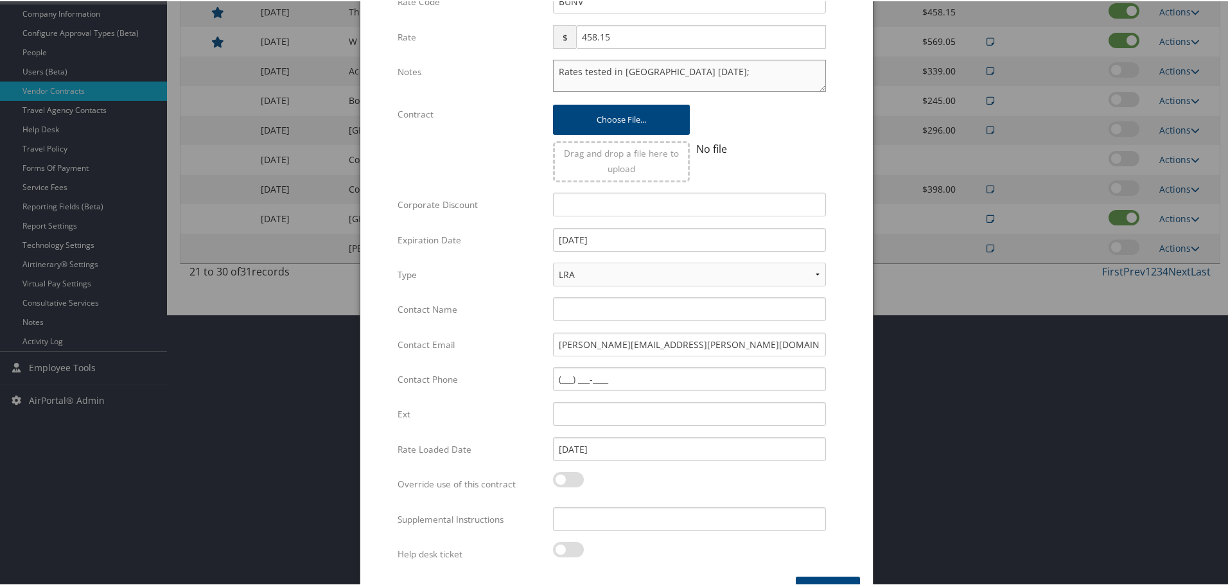
scroll to position [305, 0]
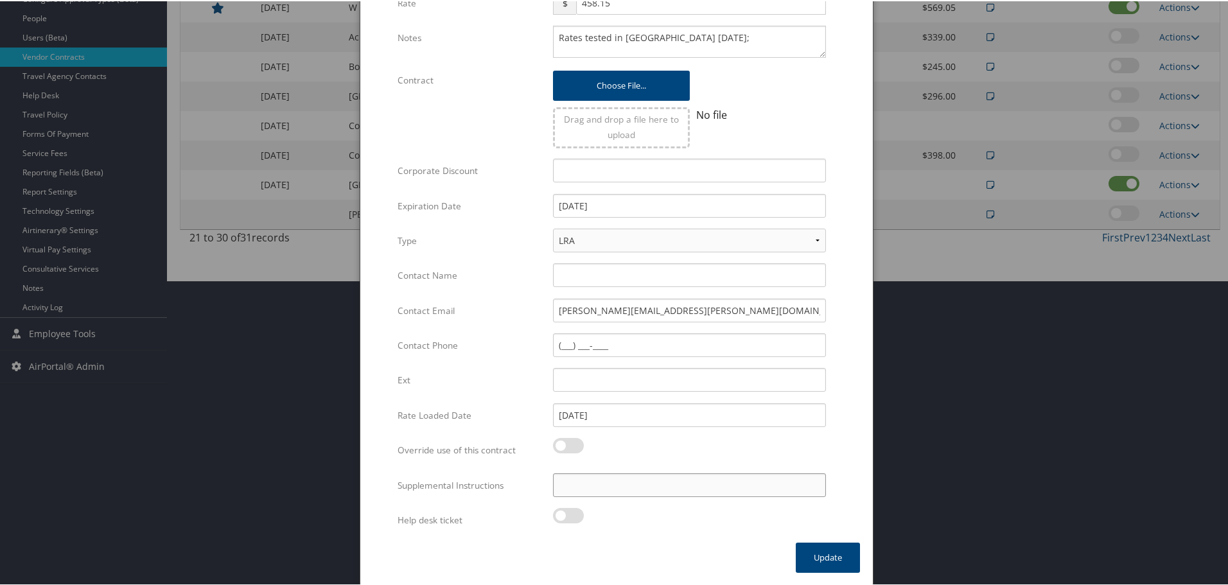
click at [620, 483] on input "Supplemental Instructions" at bounding box center [689, 484] width 273 height 24
paste input "SAB Prop ID -"
paste input "13"
type input "SAB Prop ID - 13"
click at [748, 543] on div "× Edit entry Multiple values The selected items contain different values for th…" at bounding box center [617, 191] width 514 height 788
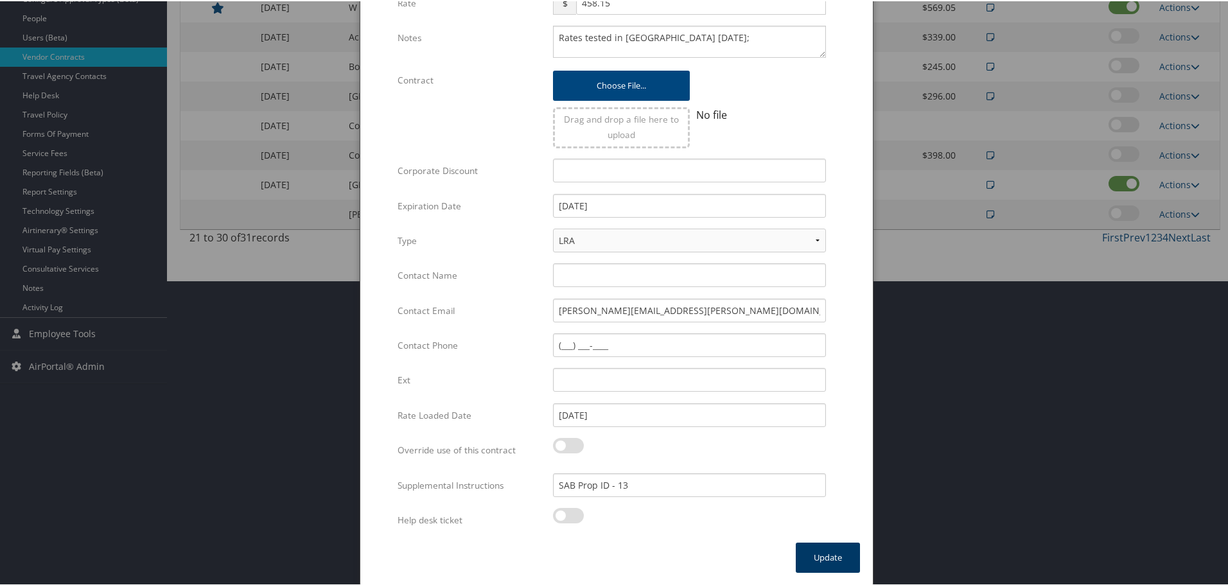
drag, startPoint x: 832, startPoint y: 563, endPoint x: 807, endPoint y: 564, distance: 24.4
click at [832, 563] on button "Update" at bounding box center [828, 556] width 64 height 30
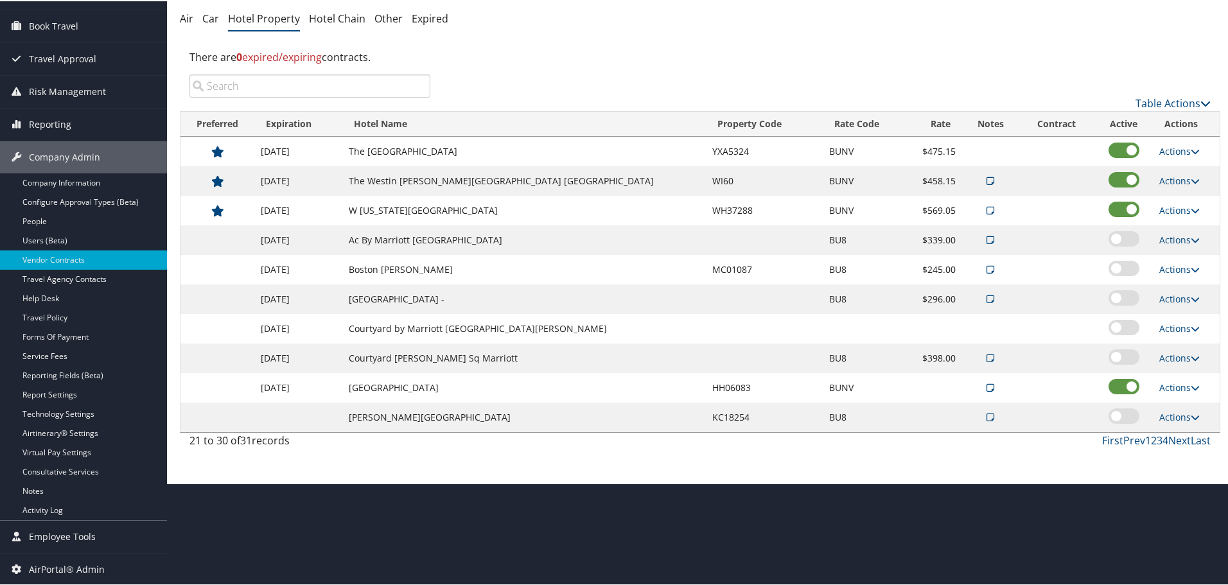
scroll to position [102, 0]
click at [1181, 150] on link "Actions" at bounding box center [1179, 150] width 40 height 12
click at [1168, 169] on link "Edit" at bounding box center [1175, 169] width 49 height 22
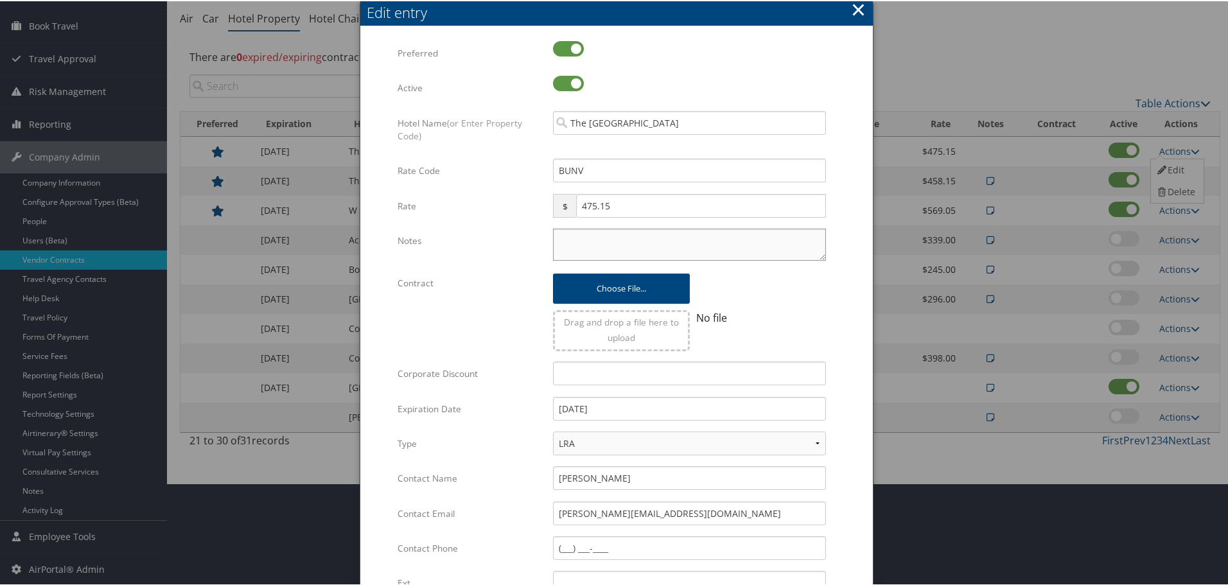
click at [638, 240] on textarea "Notes" at bounding box center [689, 243] width 273 height 32
paste textarea "Rates tested in [GEOGRAPHIC_DATA] [DATE];"
type textarea "Rates tested in [GEOGRAPHIC_DATA] [DATE];"
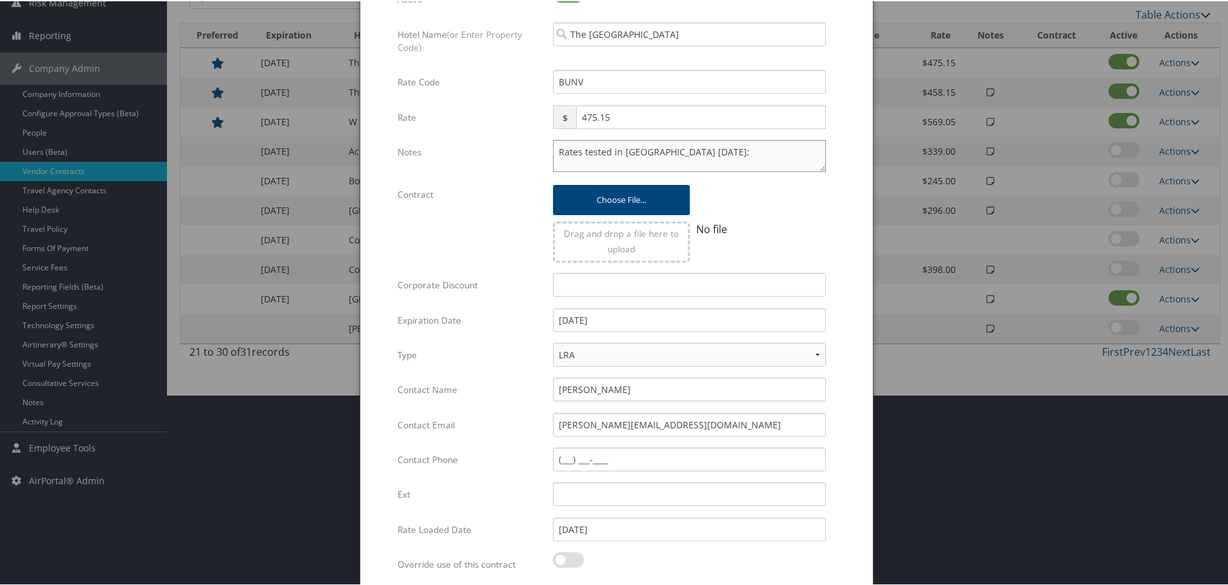
scroll to position [305, 0]
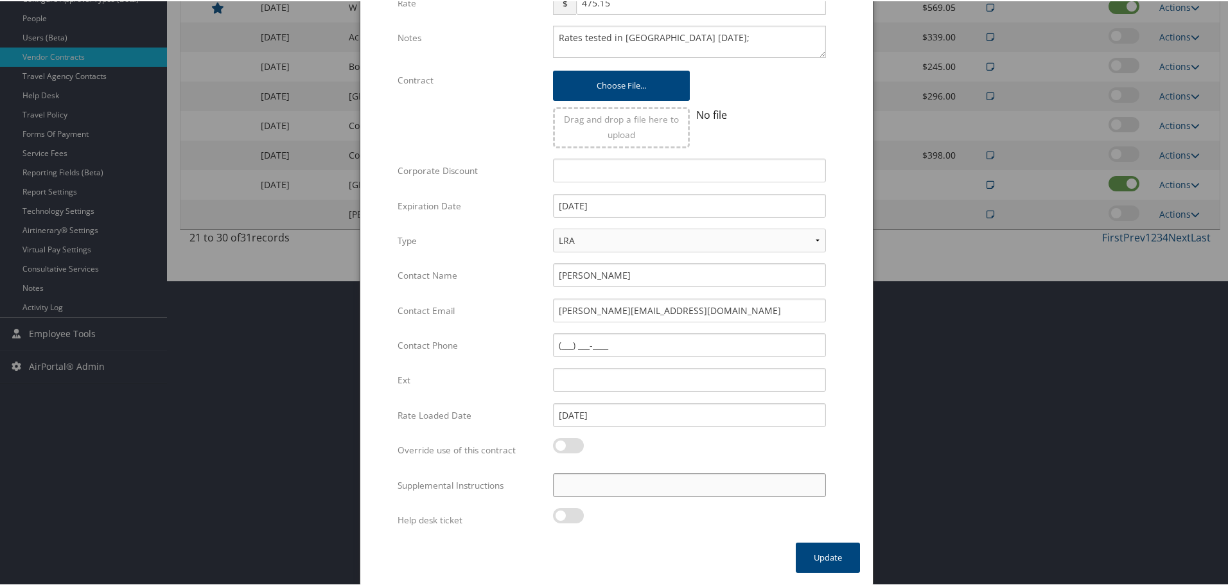
click at [644, 478] on input "Supplemental Instructions" at bounding box center [689, 484] width 273 height 24
paste input "SAB Prop ID -"
paste input "220707"
type input "SAB Prop ID - 220707"
click at [811, 555] on button "Update" at bounding box center [828, 556] width 64 height 30
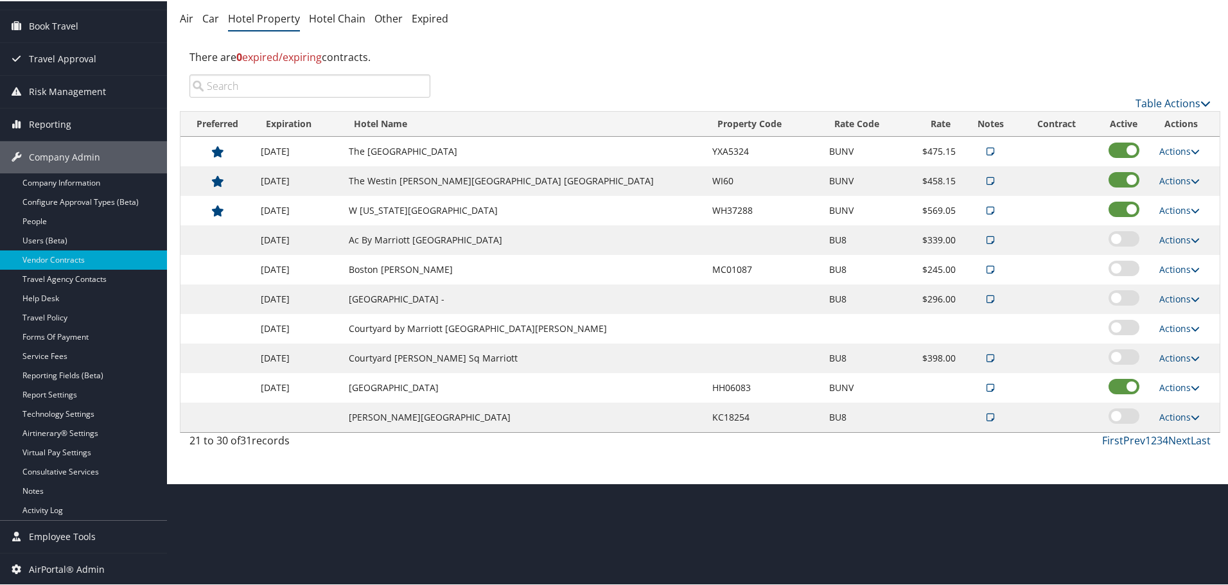
scroll to position [102, 0]
click at [1178, 434] on link "Next" at bounding box center [1179, 439] width 22 height 14
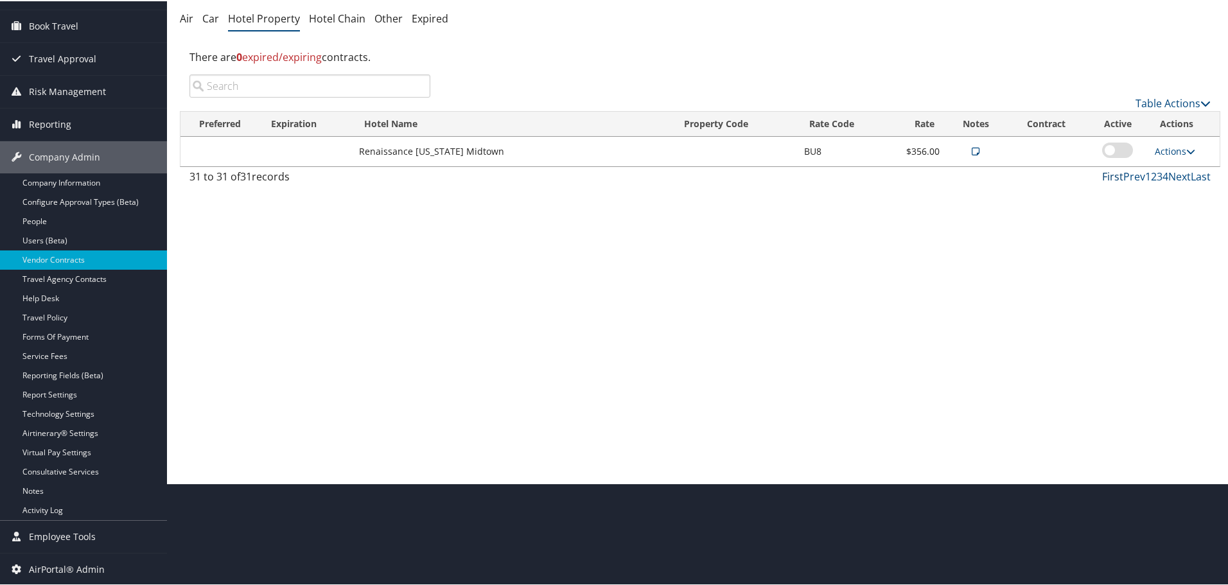
click at [1109, 171] on link "First" at bounding box center [1112, 175] width 21 height 14
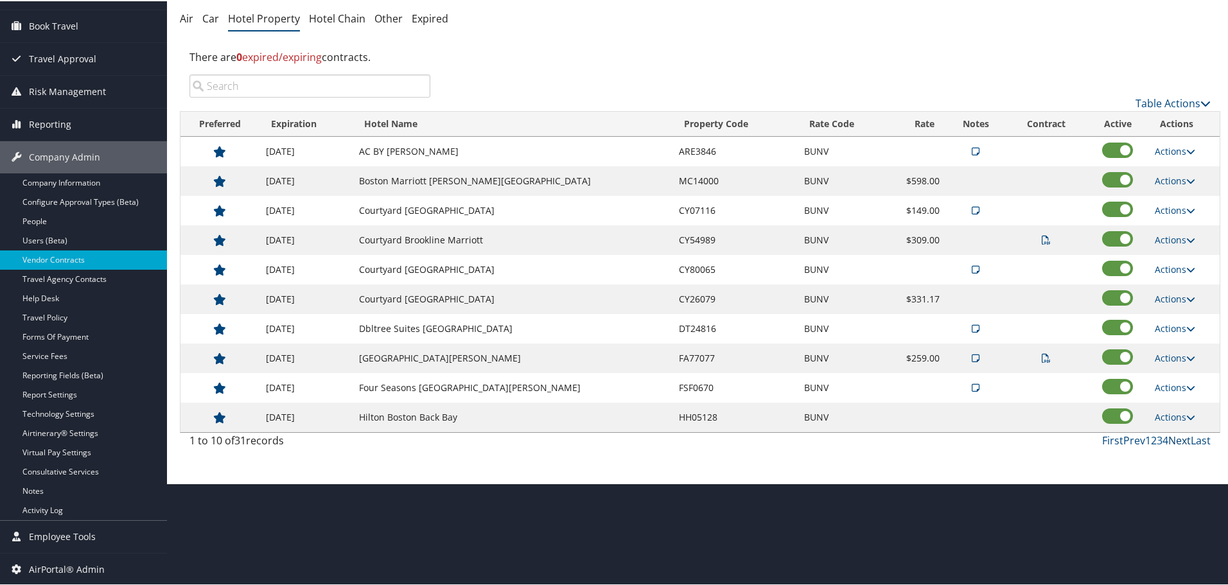
click at [1173, 438] on link "Next" at bounding box center [1179, 439] width 22 height 14
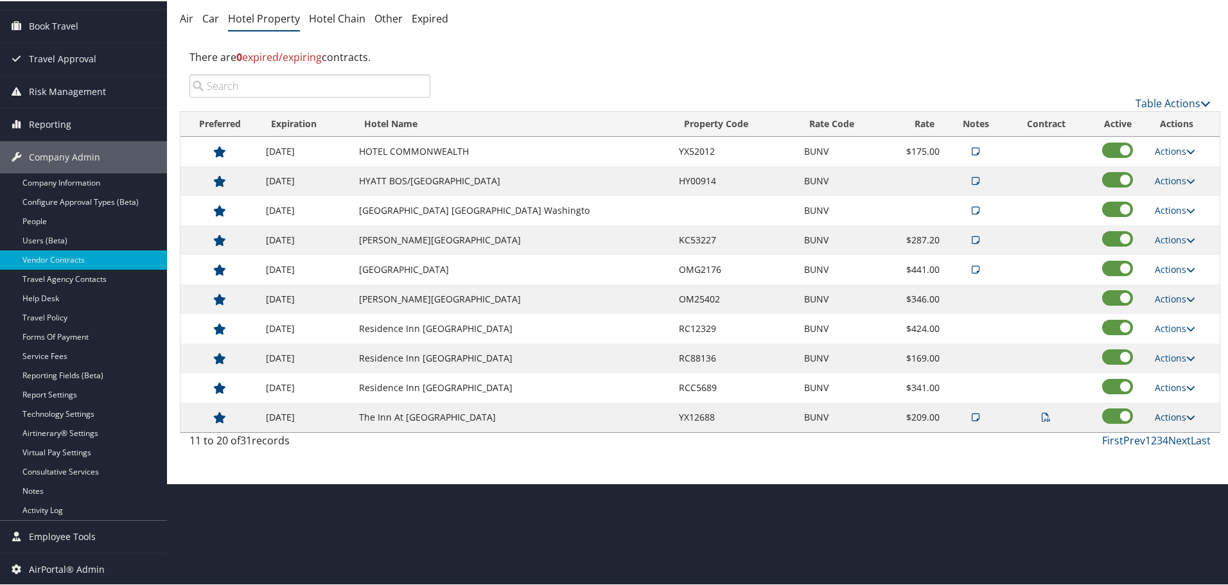
click at [1181, 416] on link "Actions" at bounding box center [1175, 416] width 40 height 12
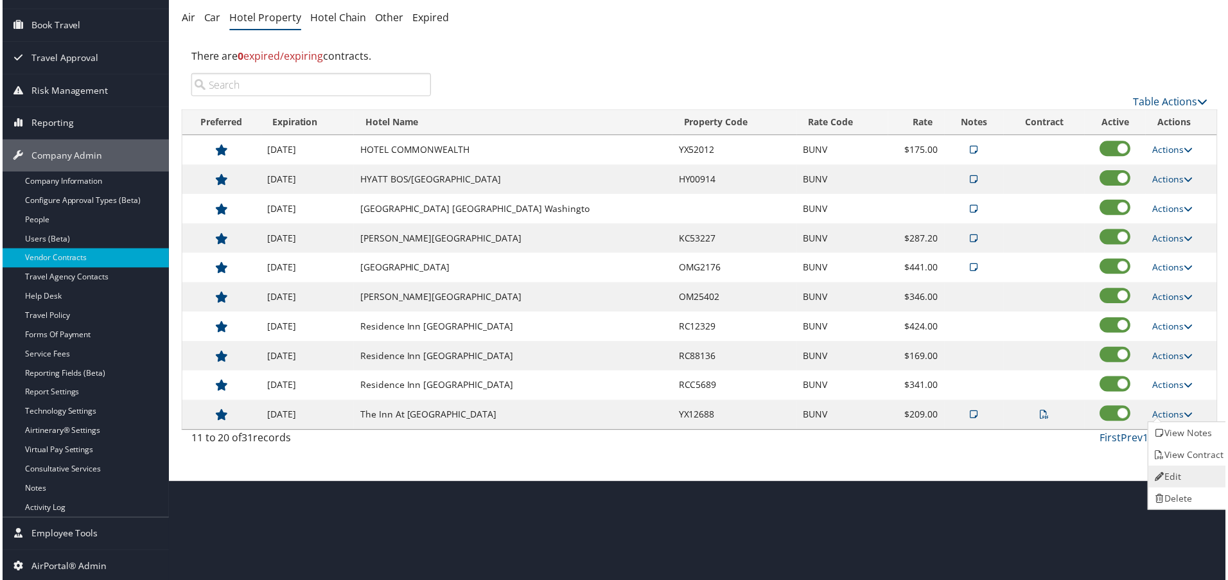
click at [1197, 477] on link "Edit" at bounding box center [1191, 479] width 81 height 22
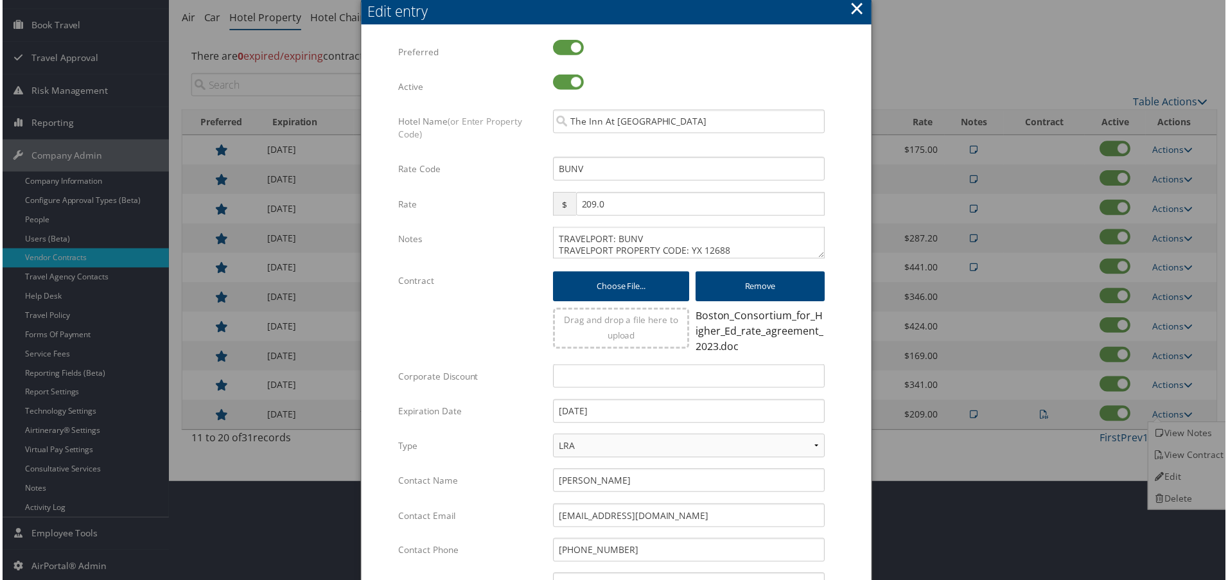
drag, startPoint x: 547, startPoint y: 237, endPoint x: 554, endPoint y: 242, distance: 8.4
click at [547, 237] on div "TRAVELPORT: BUNV TRAVELPORT PROPERTY CODE: YX 12688 [DATE] - [DATE]: $209 SUITE…" at bounding box center [689, 248] width 292 height 42
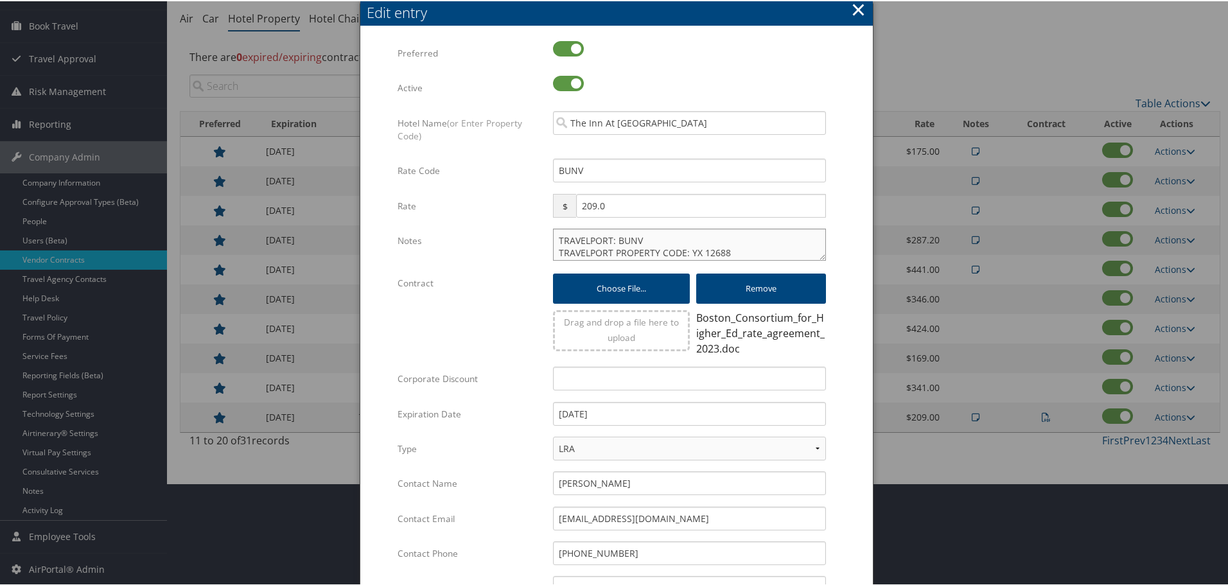
click at [559, 245] on textarea "TRAVELPORT: BUNV TRAVELPORT PROPERTY CODE: YX 12688 [DATE] - [DATE]: $209 SUITE…" at bounding box center [689, 243] width 273 height 32
click at [554, 240] on textarea "TRAVELPORT: BUNV TRAVELPORT PROPERTY CODE: YX 12688 [DATE] - [DATE]: $209 SUITE…" at bounding box center [689, 243] width 273 height 32
paste textarea "Rates tested in [GEOGRAPHIC_DATA] [DATE];"
type textarea "Rates tested in [GEOGRAPHIC_DATA] [DATE]; TRAVELPORT: BUNV TRAVELPORT PROPERTY …"
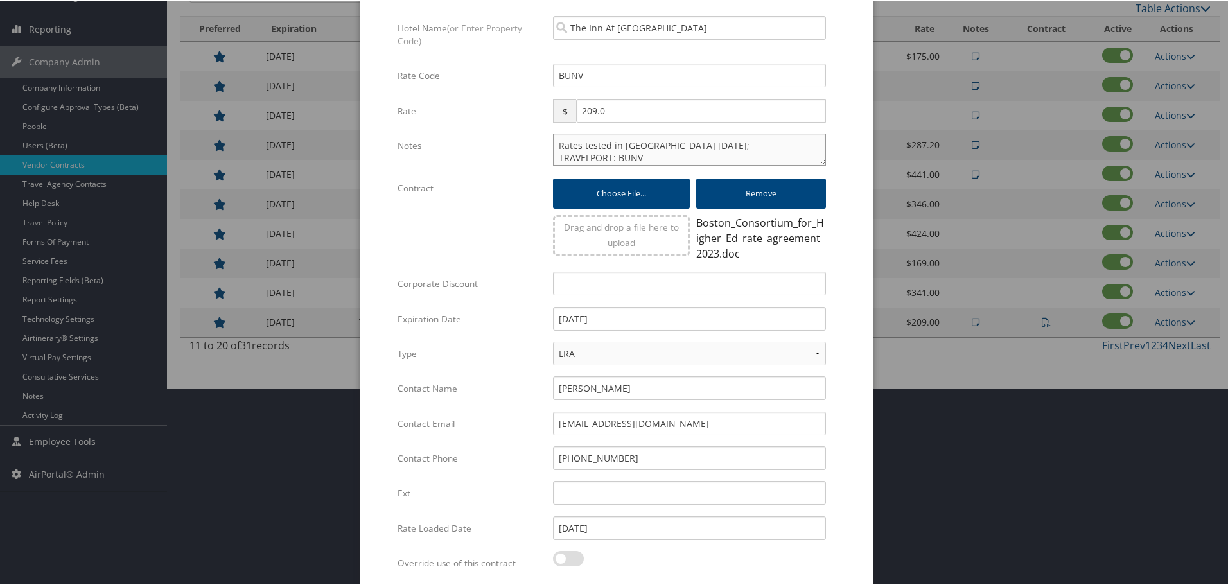
scroll to position [310, 0]
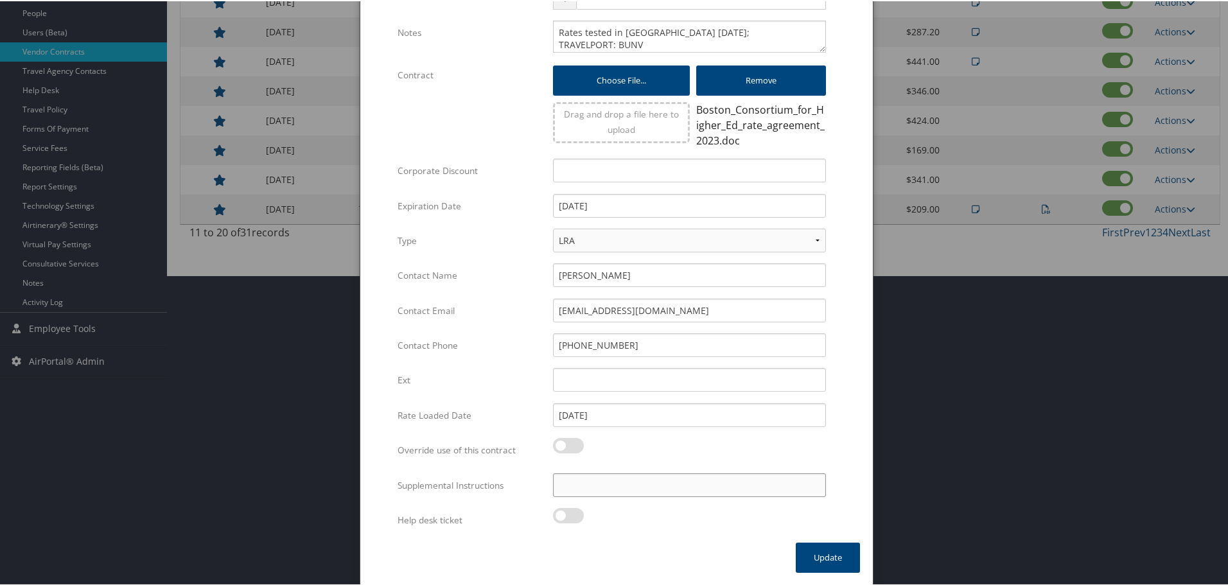
click at [649, 480] on input "Supplemental Instructions" at bounding box center [689, 484] width 273 height 24
paste input "SAB Prop ID -"
paste input "23568"
type input "SAB Prop ID - 23568"
click at [826, 559] on button "Update" at bounding box center [828, 556] width 64 height 30
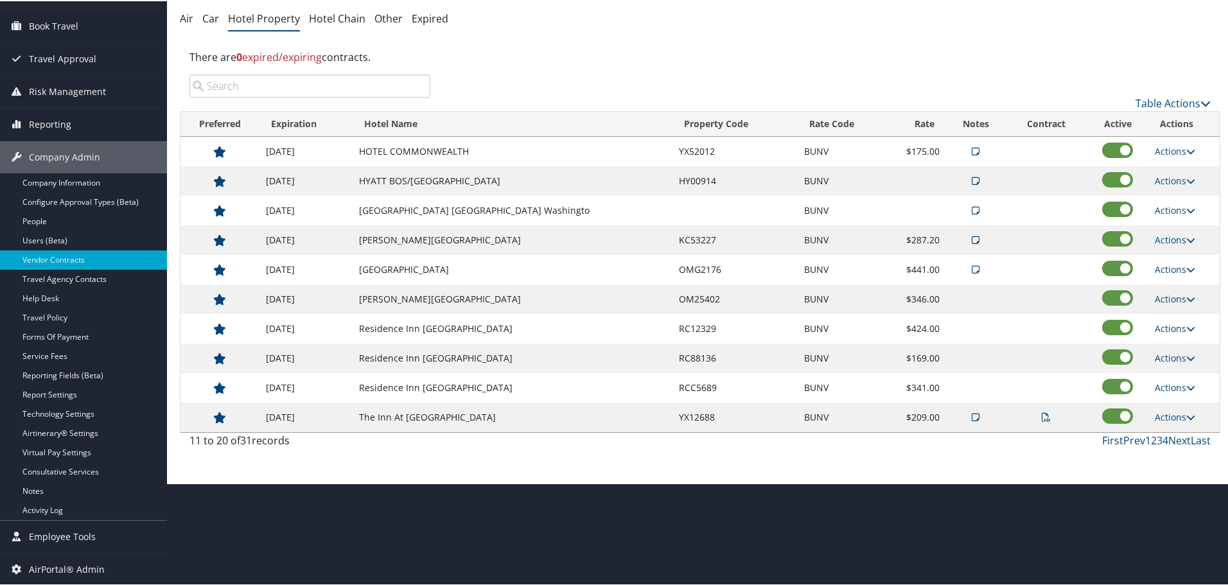
scroll to position [102, 0]
click at [1179, 382] on link "Actions" at bounding box center [1175, 386] width 40 height 12
click at [1178, 408] on link "Edit" at bounding box center [1175, 405] width 49 height 22
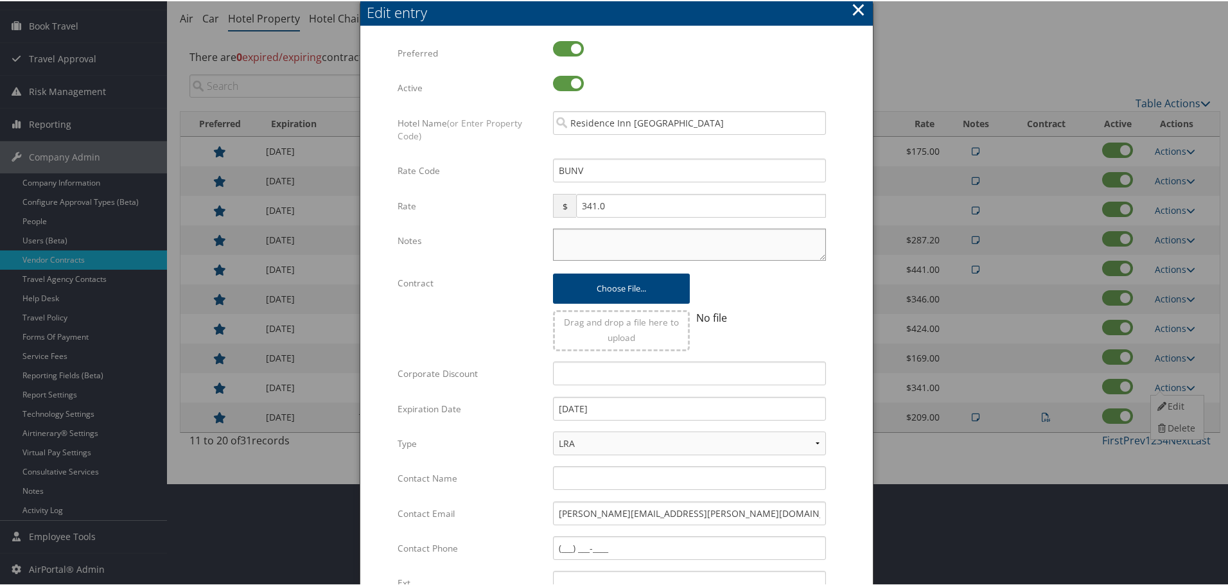
click at [624, 245] on textarea "Notes" at bounding box center [689, 243] width 273 height 32
paste textarea "Rates tested in [GEOGRAPHIC_DATA] [DATE];"
type textarea "Rates tested in [GEOGRAPHIC_DATA] [DATE];"
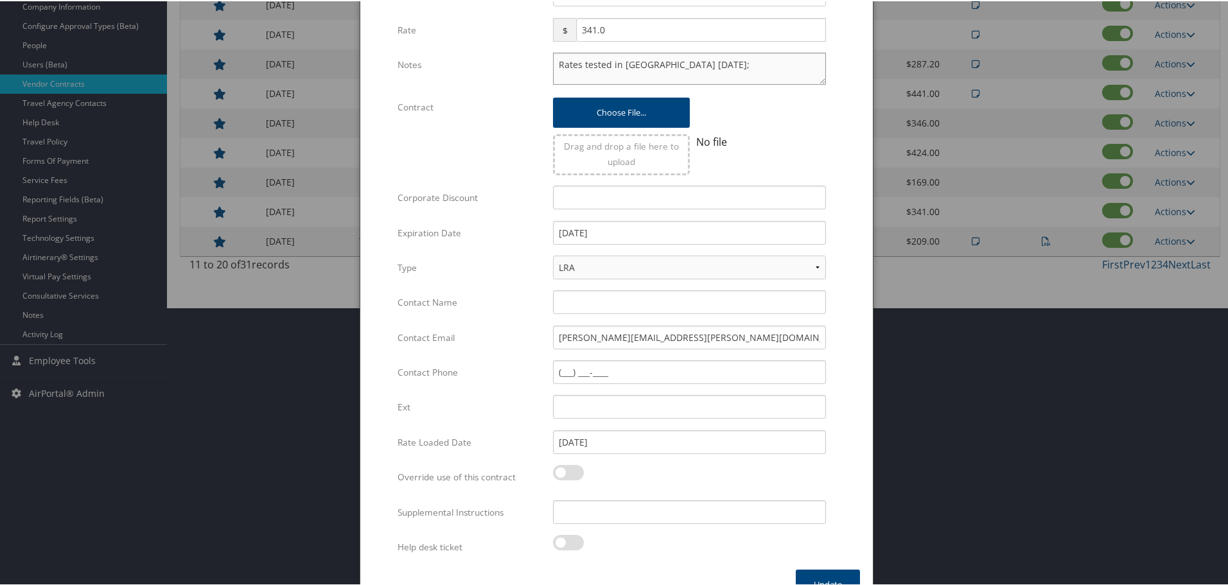
scroll to position [305, 0]
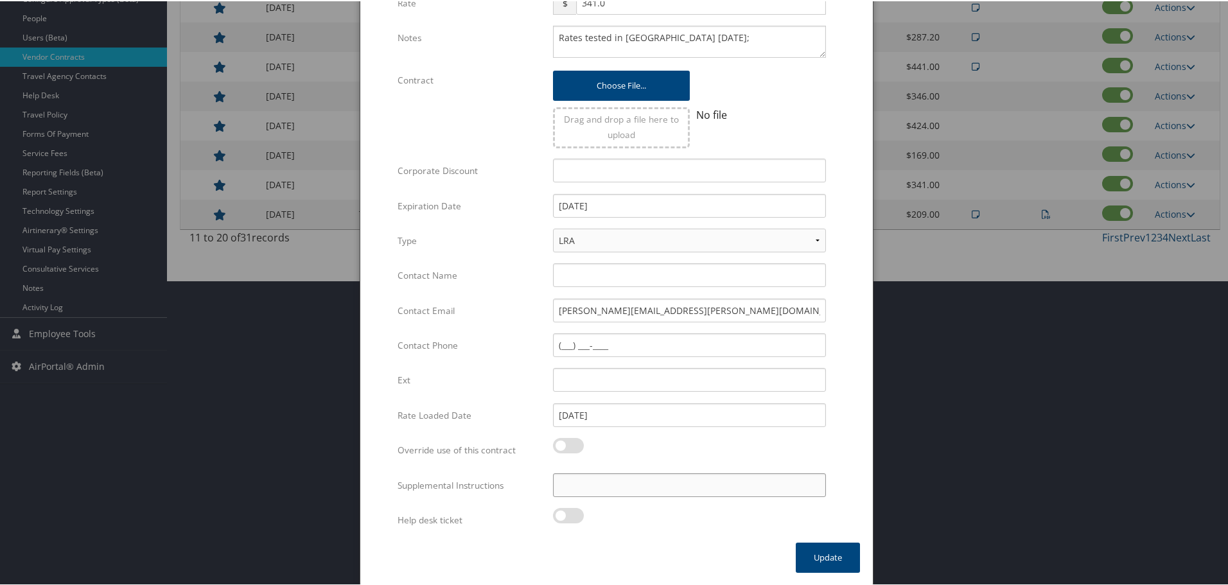
click at [646, 479] on input "Supplemental Instructions" at bounding box center [689, 484] width 273 height 24
paste input "SAB Prop ID -"
paste input "309490"
type input "SAB Prop ID - 309490"
click at [813, 558] on button "Update" at bounding box center [828, 556] width 64 height 30
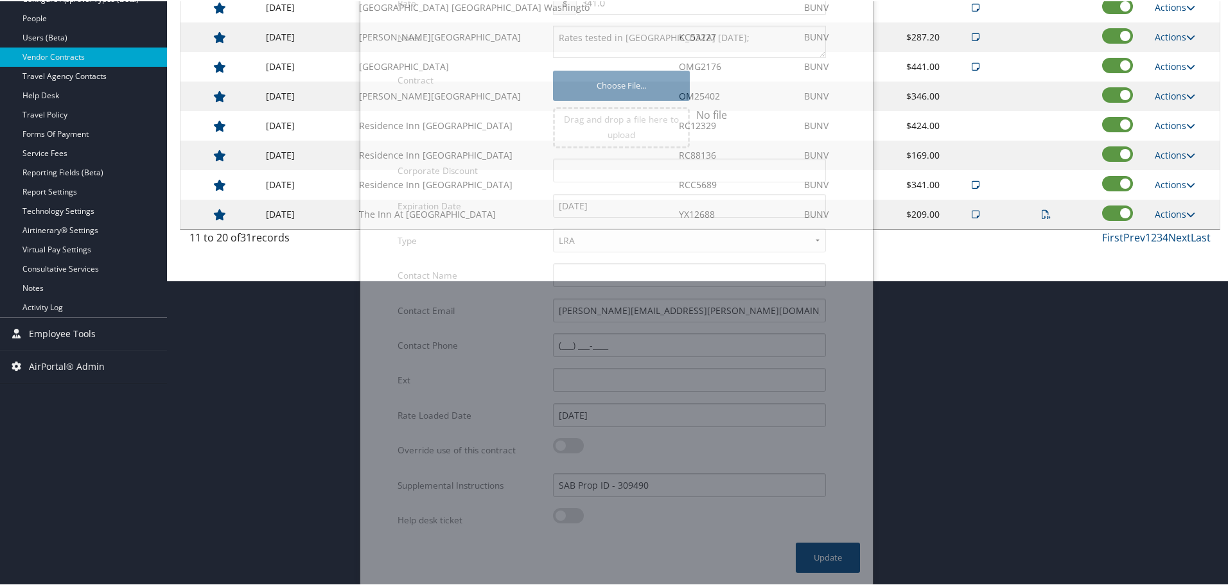
scroll to position [102, 0]
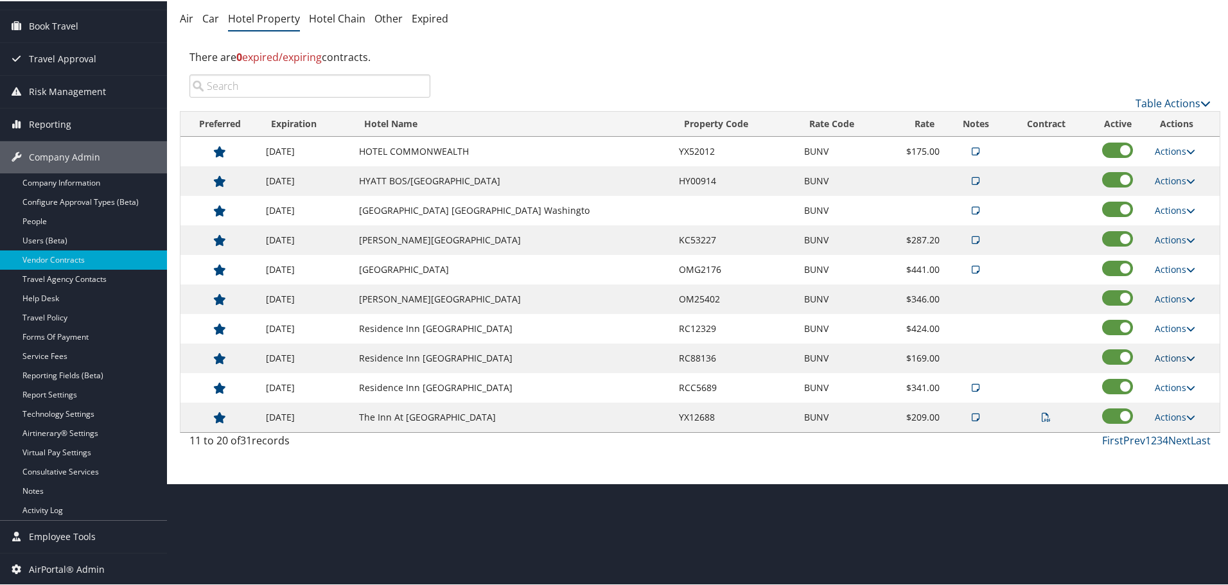
click at [1168, 359] on link "Actions" at bounding box center [1175, 357] width 40 height 12
click at [1173, 376] on link "Edit" at bounding box center [1175, 376] width 49 height 22
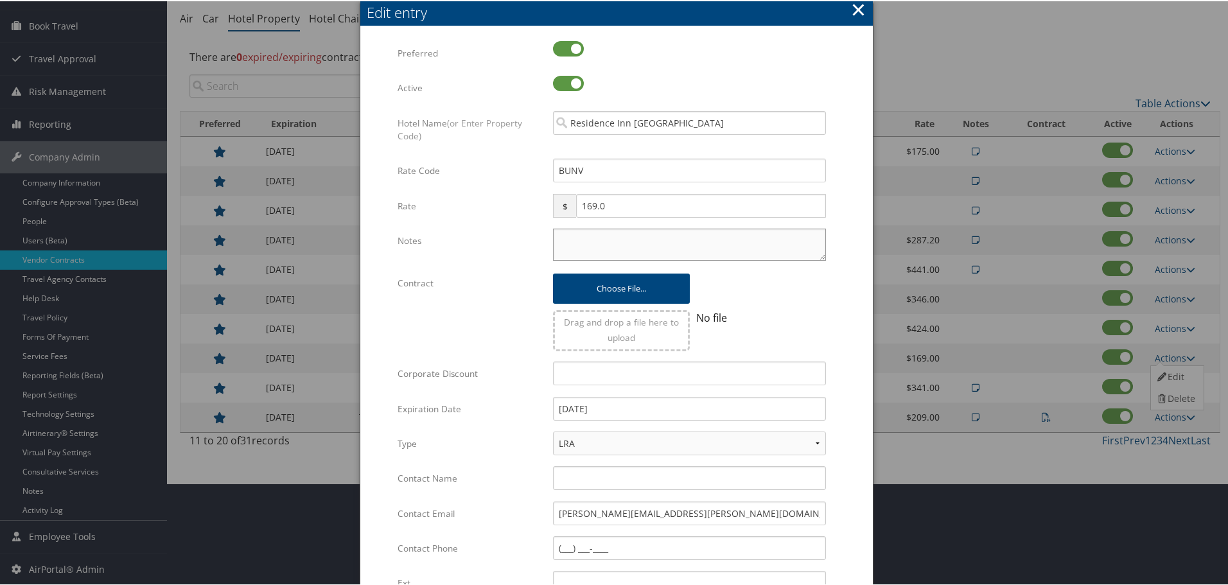
click at [615, 234] on textarea "Notes" at bounding box center [689, 243] width 273 height 32
paste textarea "Rates tested in [GEOGRAPHIC_DATA] [DATE];"
type textarea "Rates tested in [GEOGRAPHIC_DATA] [DATE];"
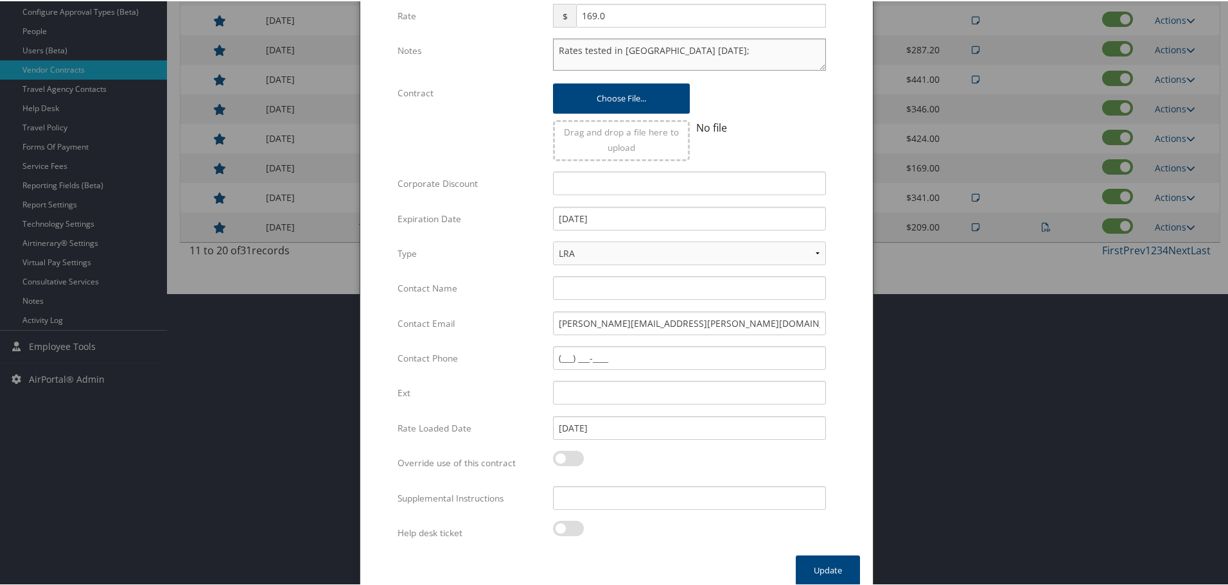
scroll to position [305, 0]
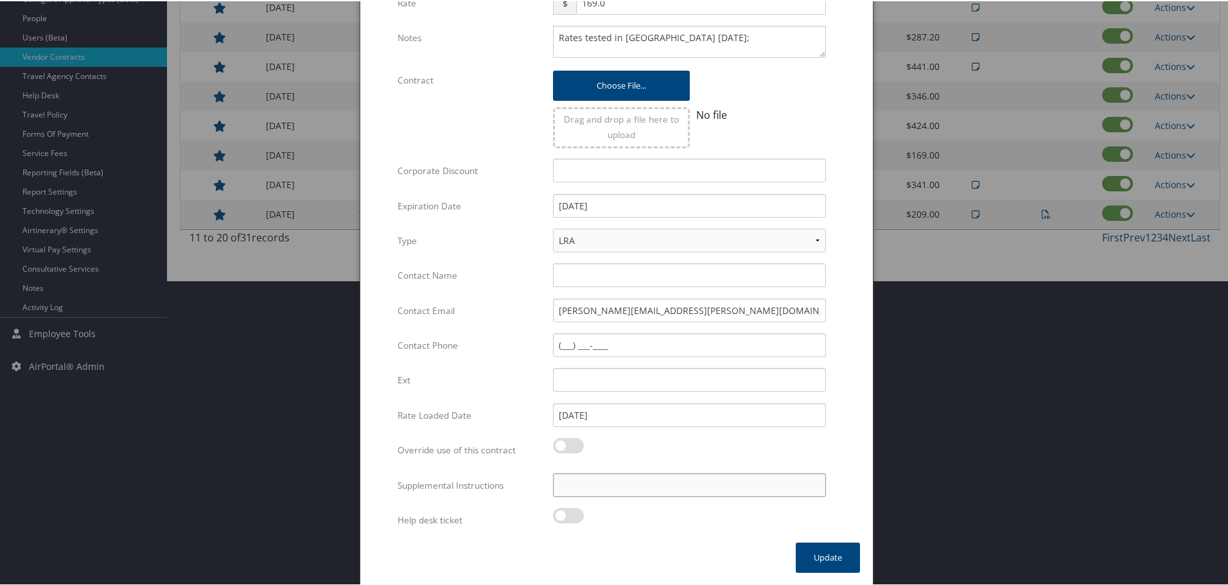
click at [678, 489] on input "Supplemental Instructions" at bounding box center [689, 484] width 273 height 24
paste input "SAB Prop ID -"
paste input "83"
type input "SAB Prop ID - 83"
click at [832, 556] on button "Update" at bounding box center [828, 556] width 64 height 30
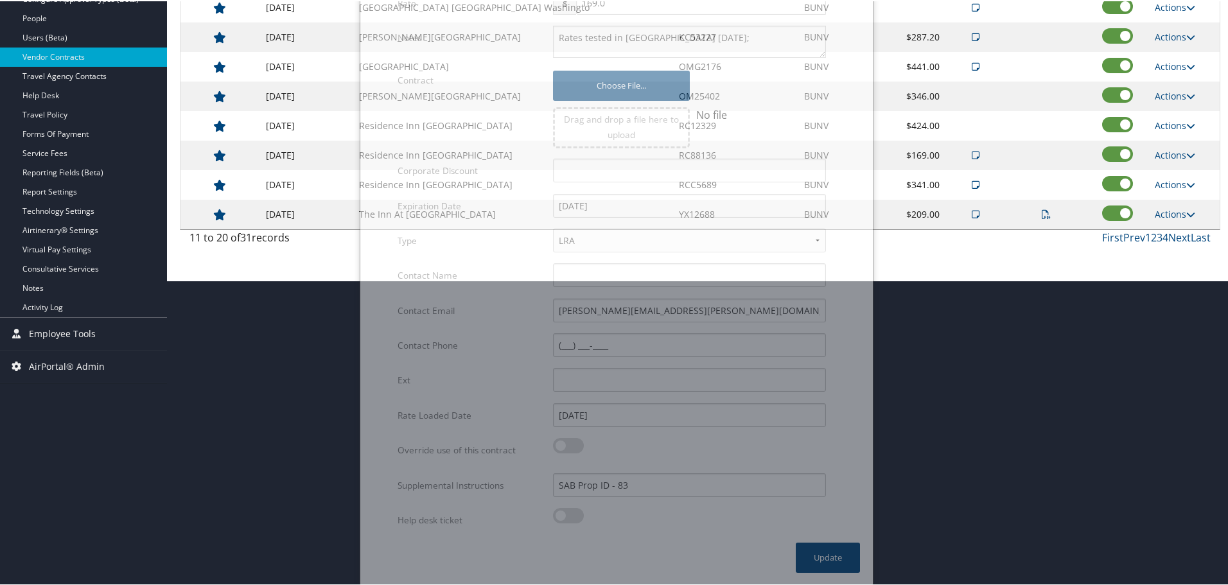
scroll to position [102, 0]
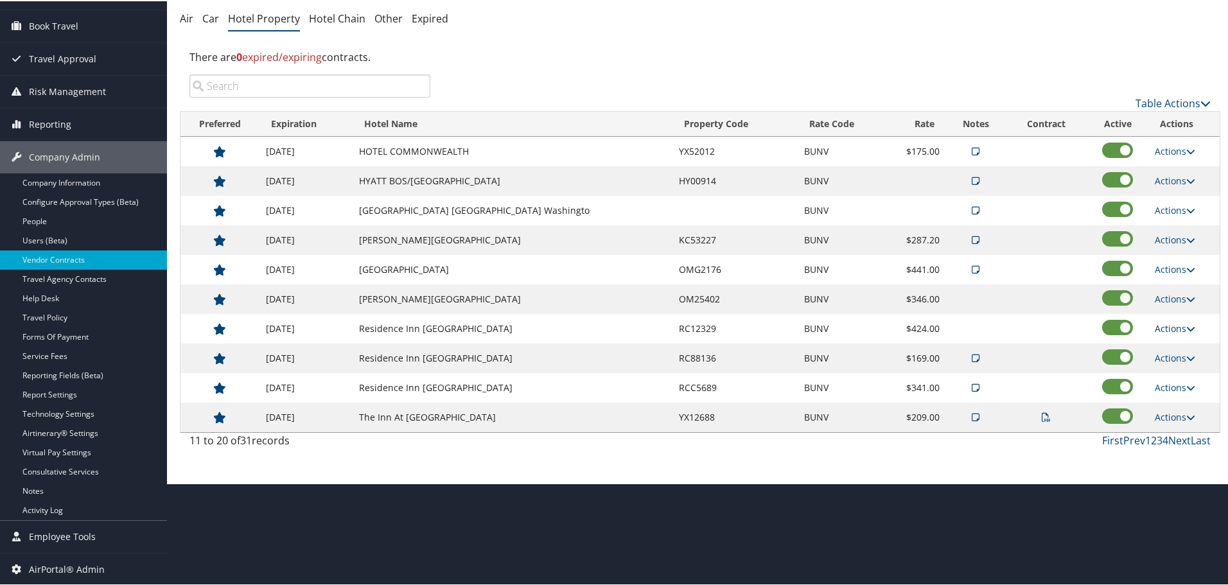
click at [1186, 330] on icon at bounding box center [1190, 327] width 9 height 9
click at [1197, 364] on link "Delete" at bounding box center [1175, 368] width 49 height 22
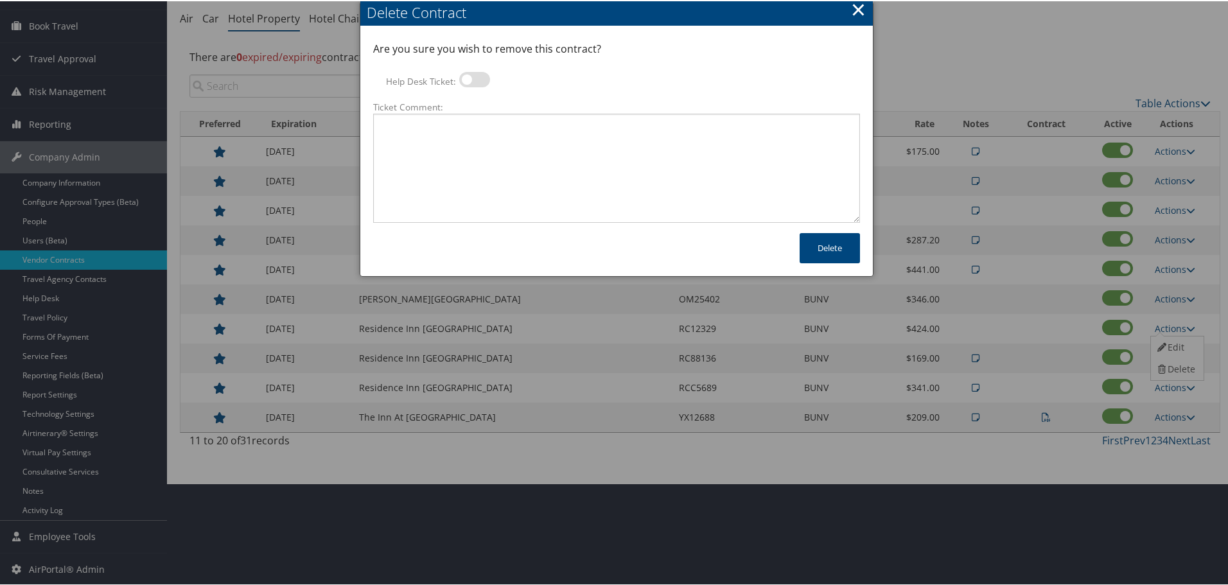
click at [856, 9] on button "×" at bounding box center [858, 9] width 15 height 26
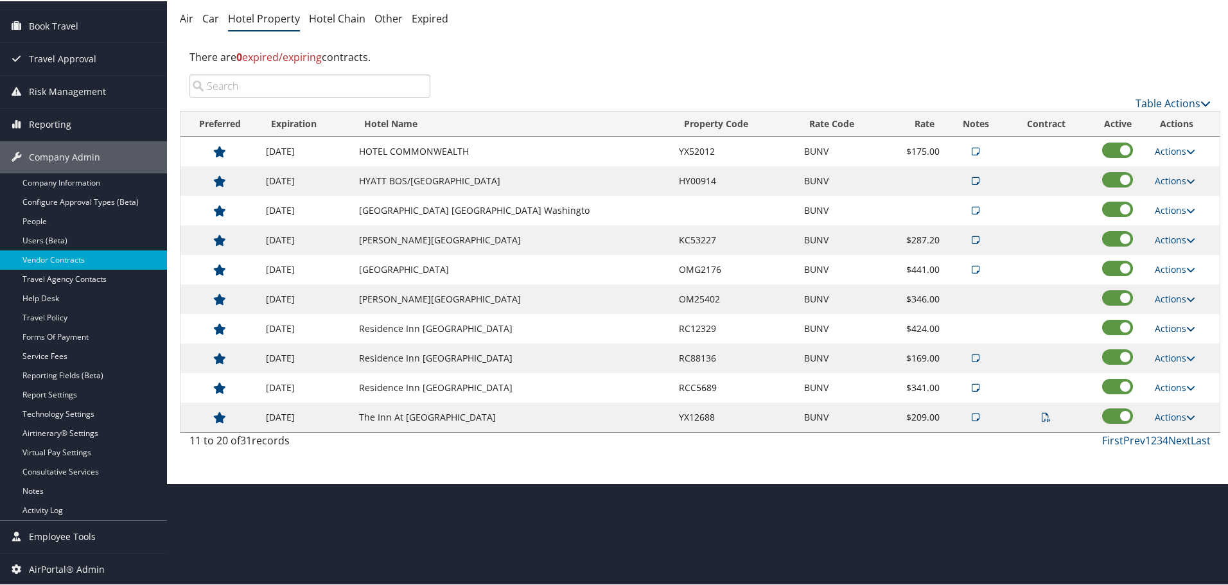
click at [1173, 324] on link "Actions" at bounding box center [1175, 327] width 40 height 12
click at [1181, 342] on link "Edit" at bounding box center [1175, 346] width 49 height 22
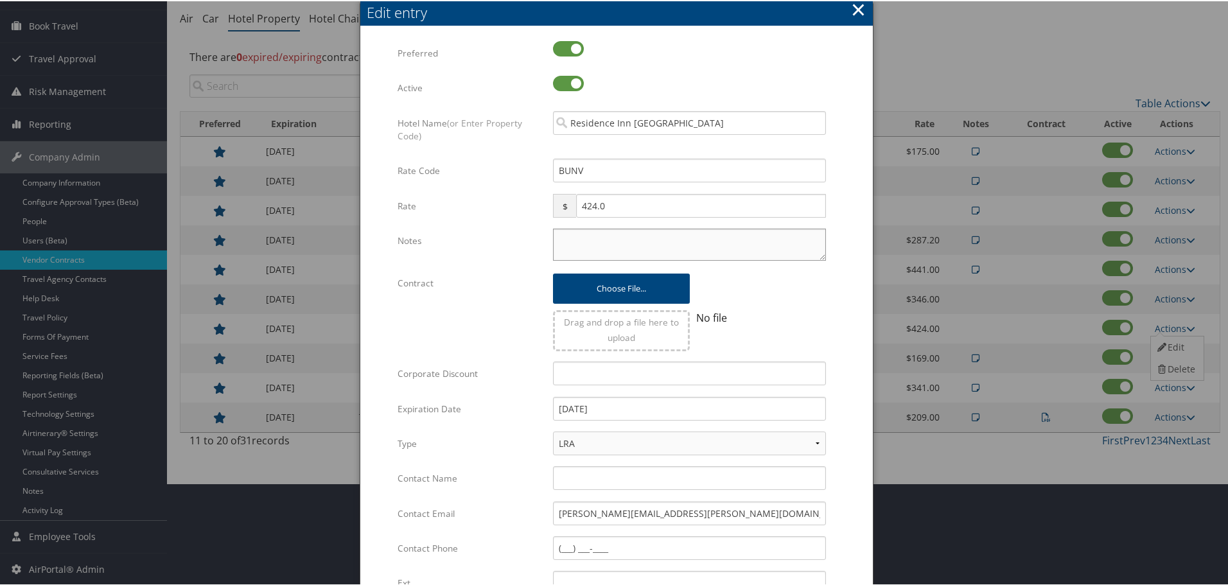
click at [641, 238] on textarea "Notes" at bounding box center [689, 243] width 273 height 32
paste textarea "Rates tested in [GEOGRAPHIC_DATA] [DATE];"
type textarea "Rates tested in [GEOGRAPHIC_DATA] [DATE];"
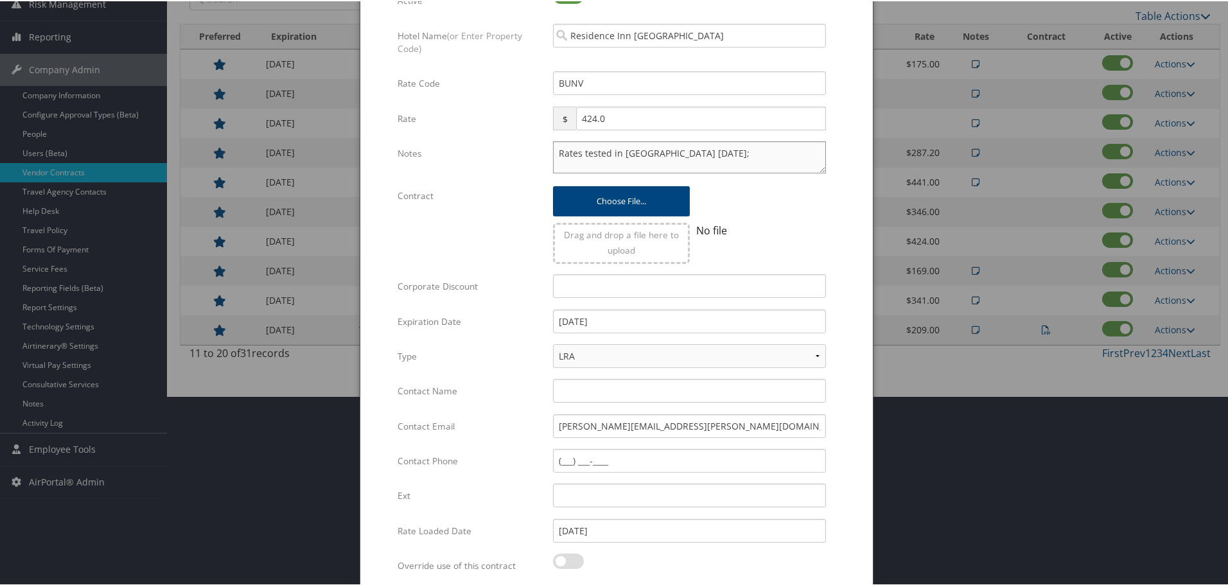
scroll to position [305, 0]
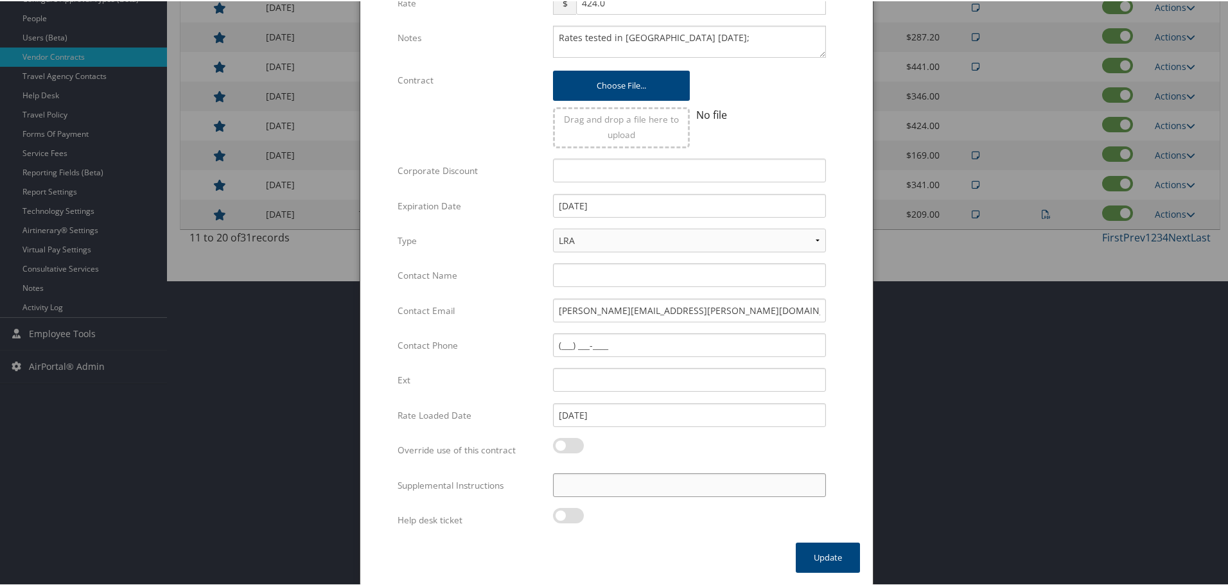
click at [629, 486] on input "Supplemental Instructions" at bounding box center [689, 484] width 273 height 24
paste input "SAB Prop ID -"
paste input "185166"
type input "SAB Prop ID - 185166"
click at [848, 561] on button "Update" at bounding box center [828, 556] width 64 height 30
